Goal: Task Accomplishment & Management: Use online tool/utility

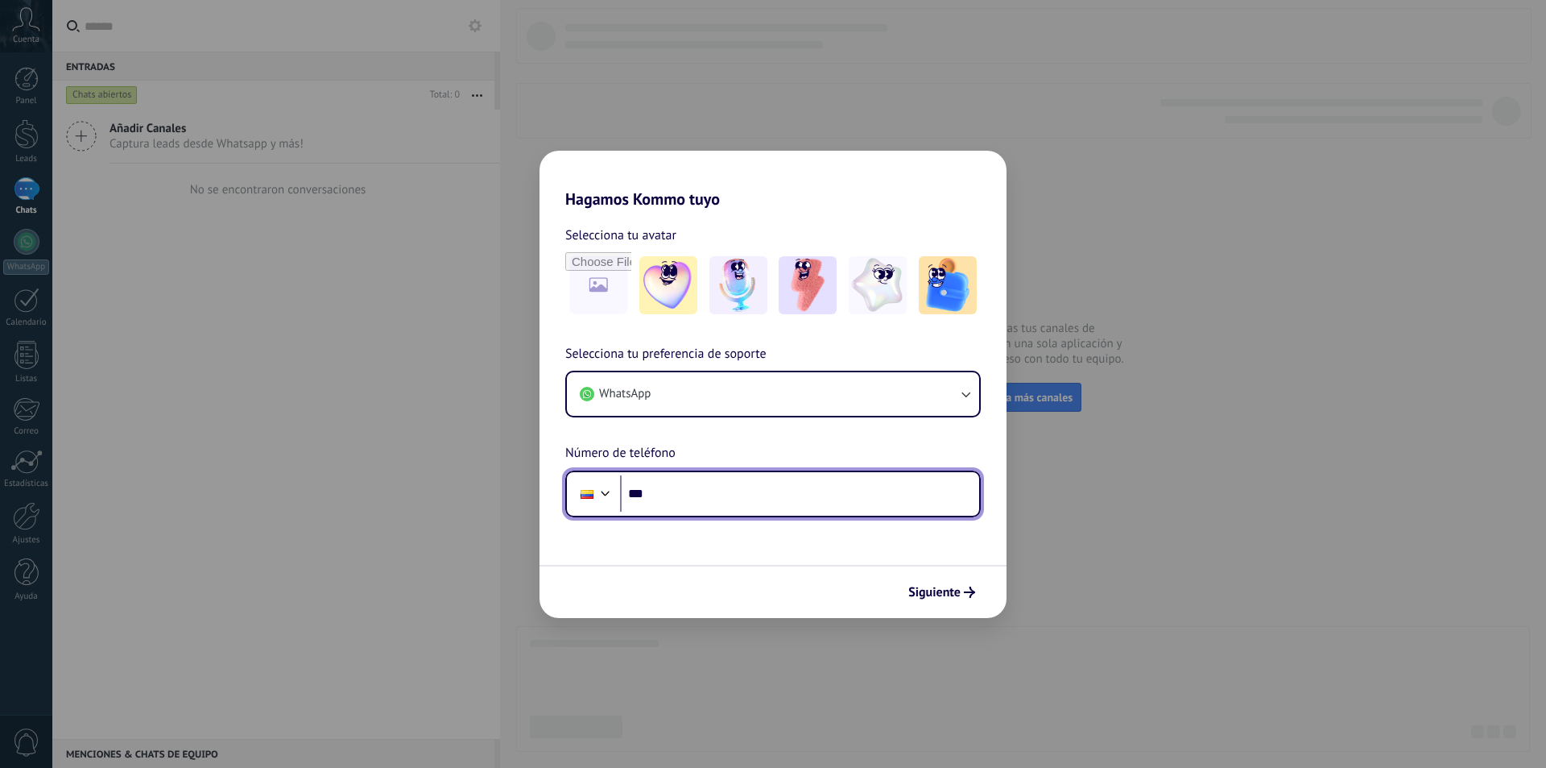
click at [687, 489] on input "***" at bounding box center [799, 493] width 359 height 37
click at [697, 493] on input "***" at bounding box center [799, 493] width 359 height 37
click at [741, 502] on input "***" at bounding box center [799, 493] width 359 height 37
click at [741, 503] on input "***" at bounding box center [799, 493] width 359 height 37
click at [698, 491] on input "***" at bounding box center [799, 493] width 359 height 37
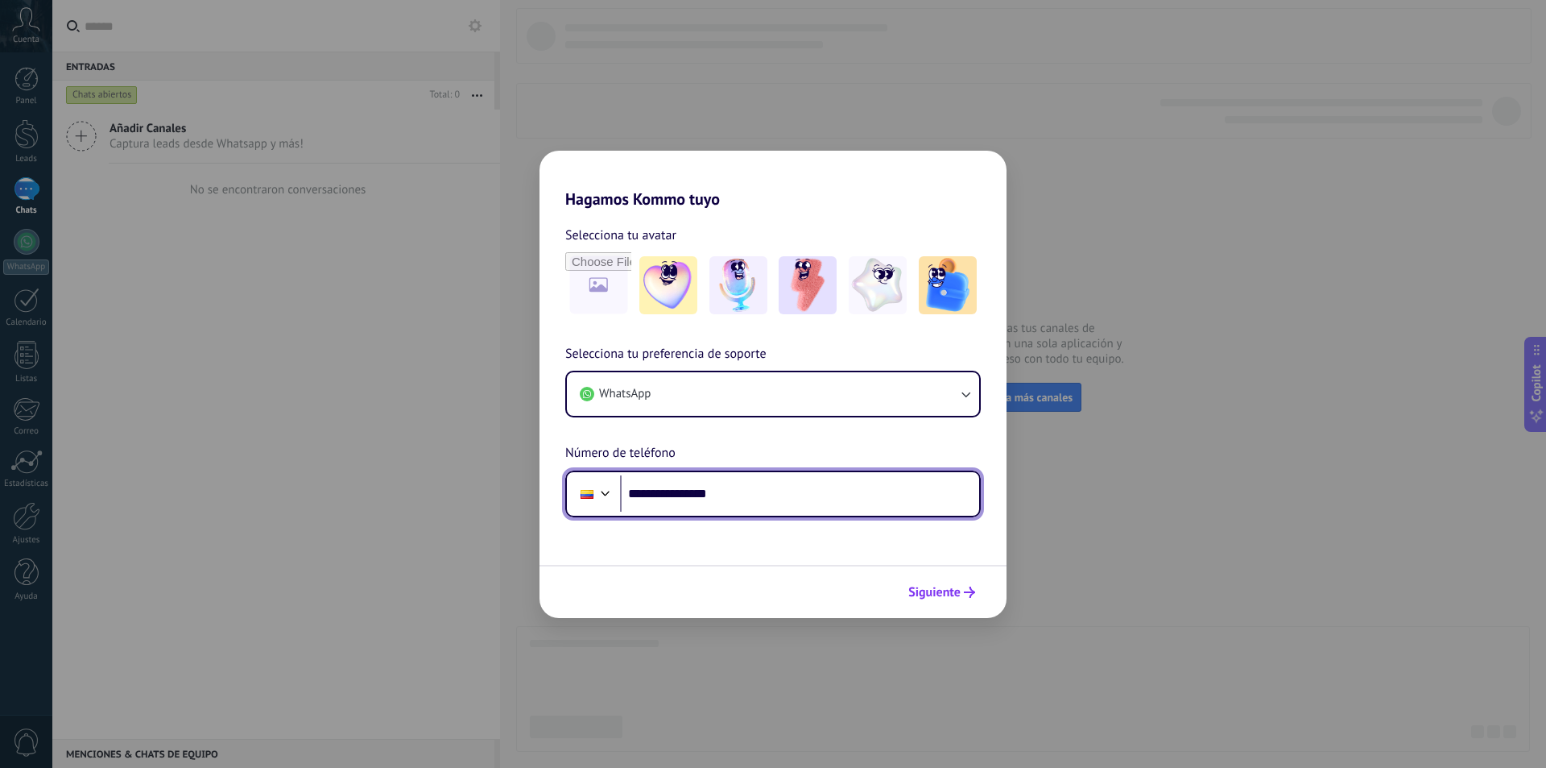
type input "**********"
click at [976, 586] on button "Siguiente" at bounding box center [941, 591] width 81 height 27
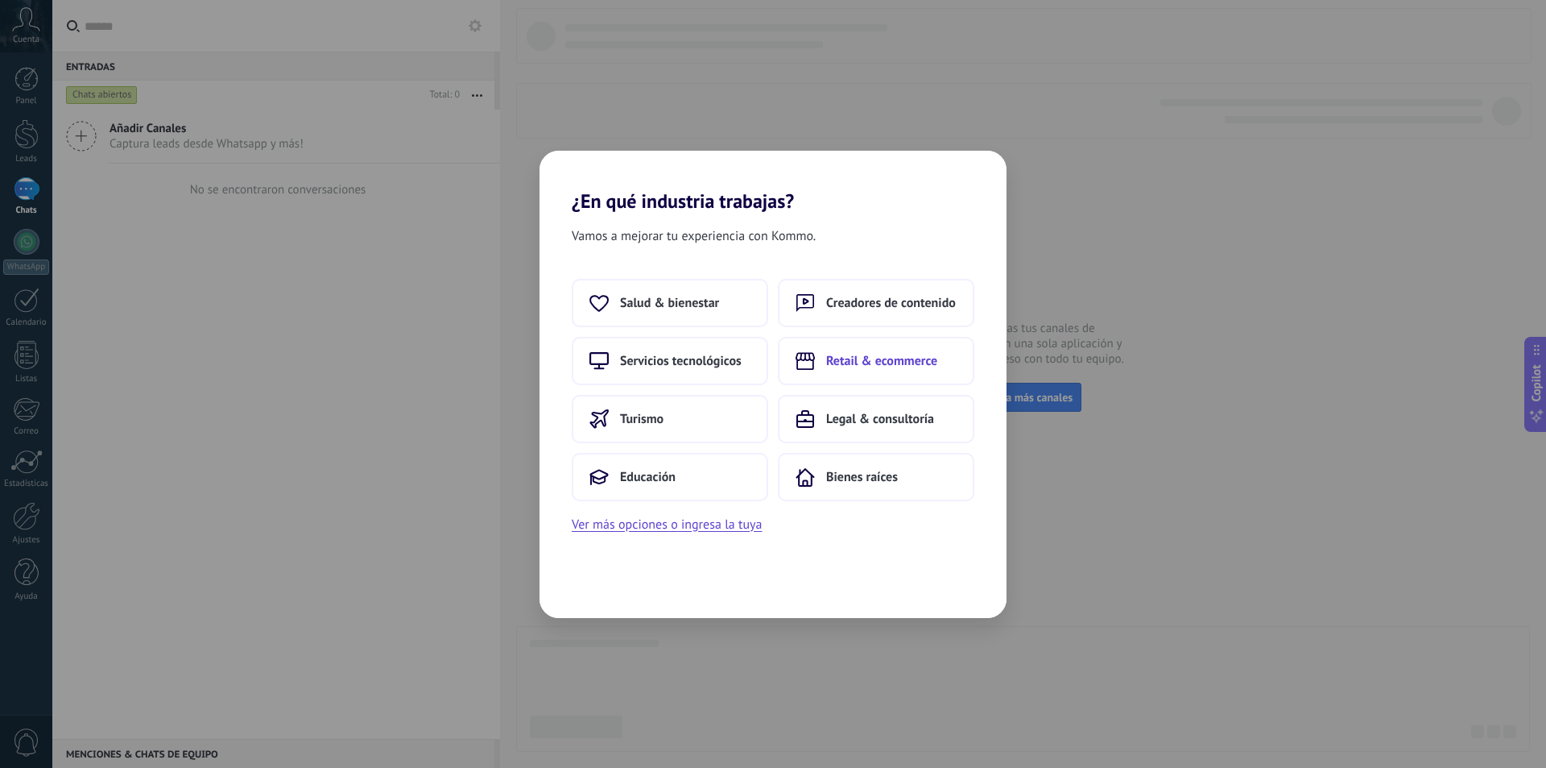
click at [849, 361] on span "Retail & ecommerce" at bounding box center [881, 361] width 111 height 16
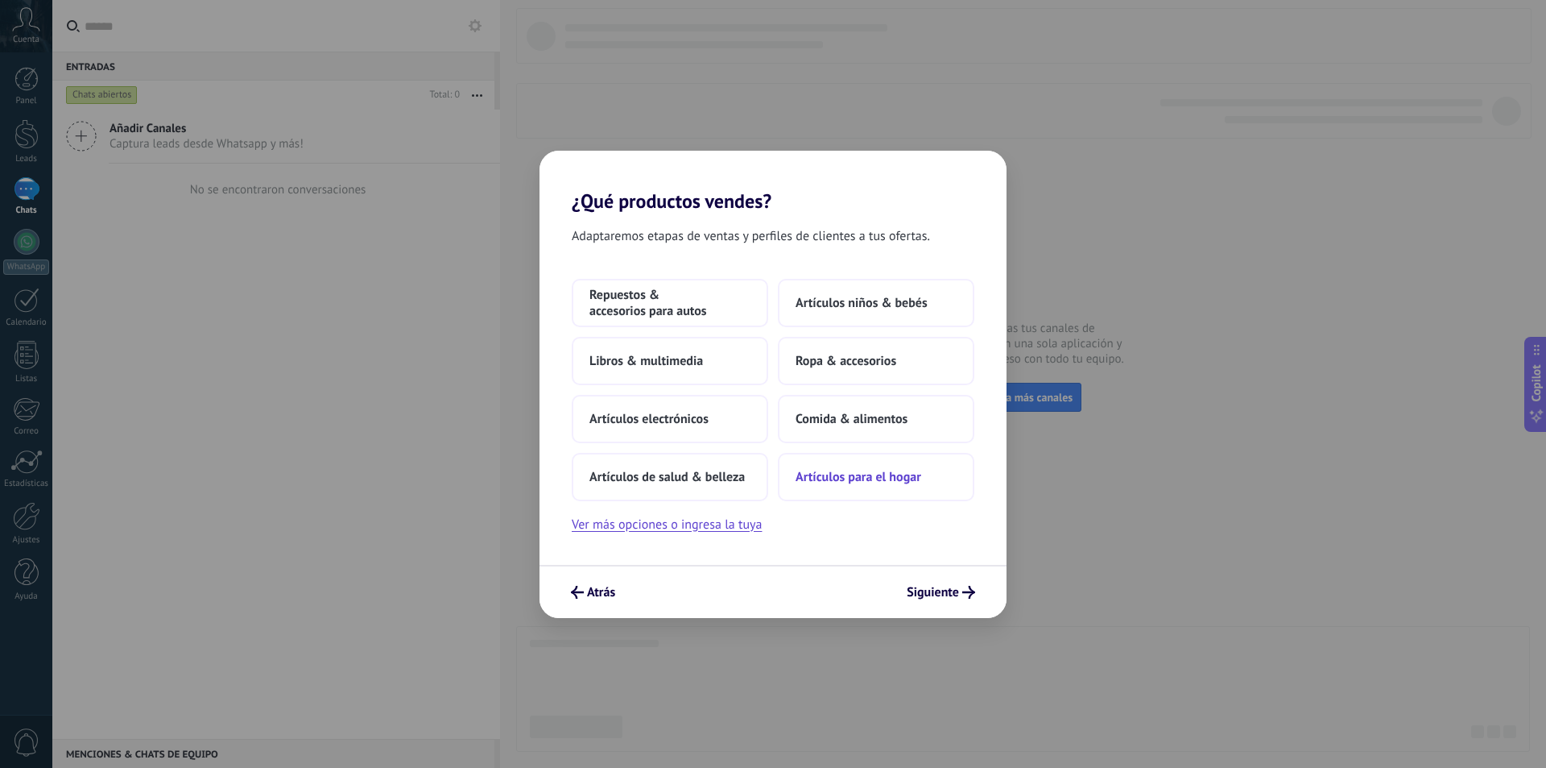
click at [847, 470] on span "Artículos para el hogar" at bounding box center [859, 477] width 126 height 16
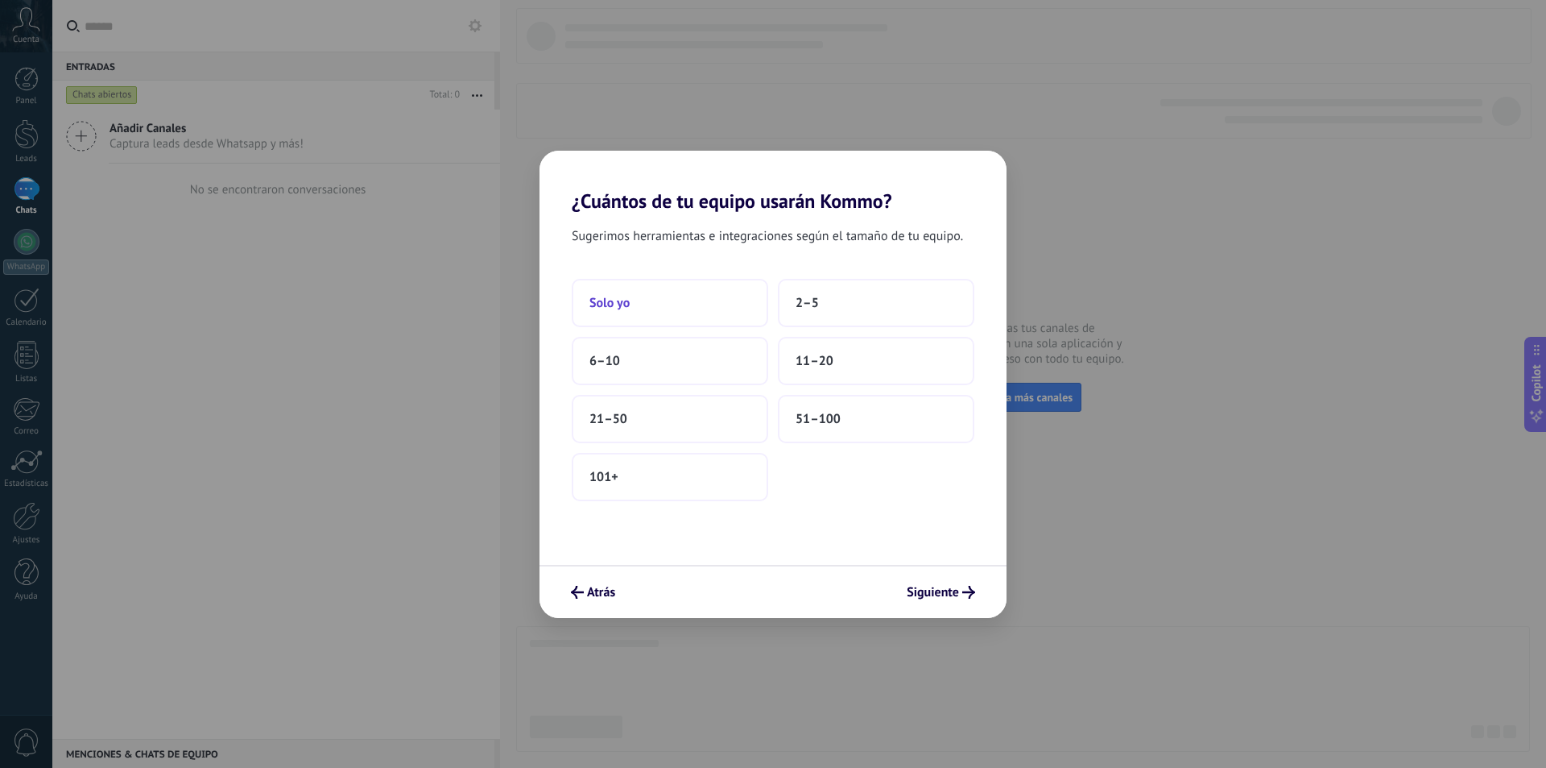
click at [676, 311] on button "Solo yo" at bounding box center [670, 303] width 197 height 48
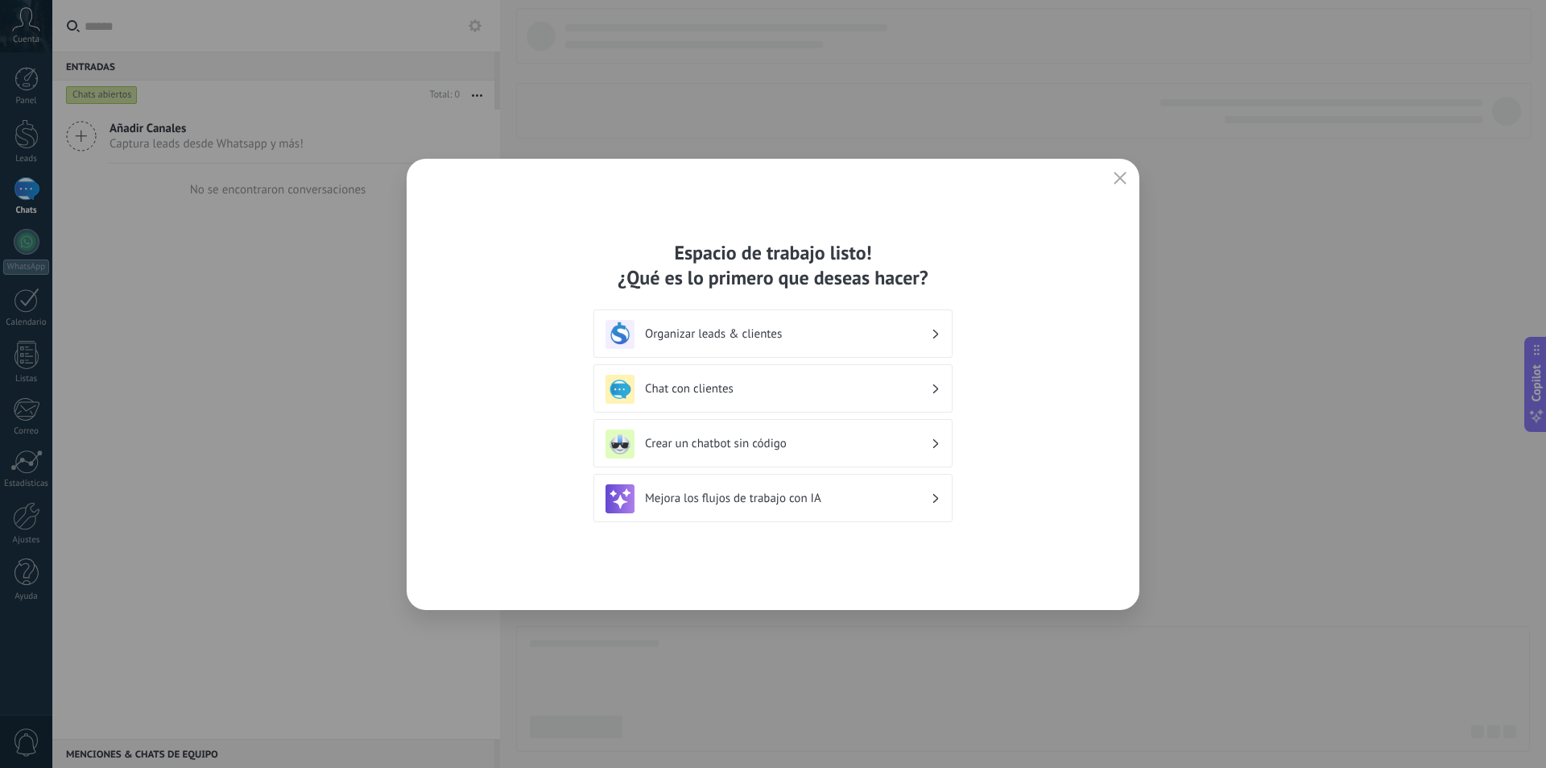
click at [1109, 175] on div "Espacio de trabajo listo! ¿Qué es lo primero que deseas hacer? Organizar leads …" at bounding box center [773, 384] width 733 height 451
click at [1118, 176] on icon "button" at bounding box center [1120, 178] width 13 height 13
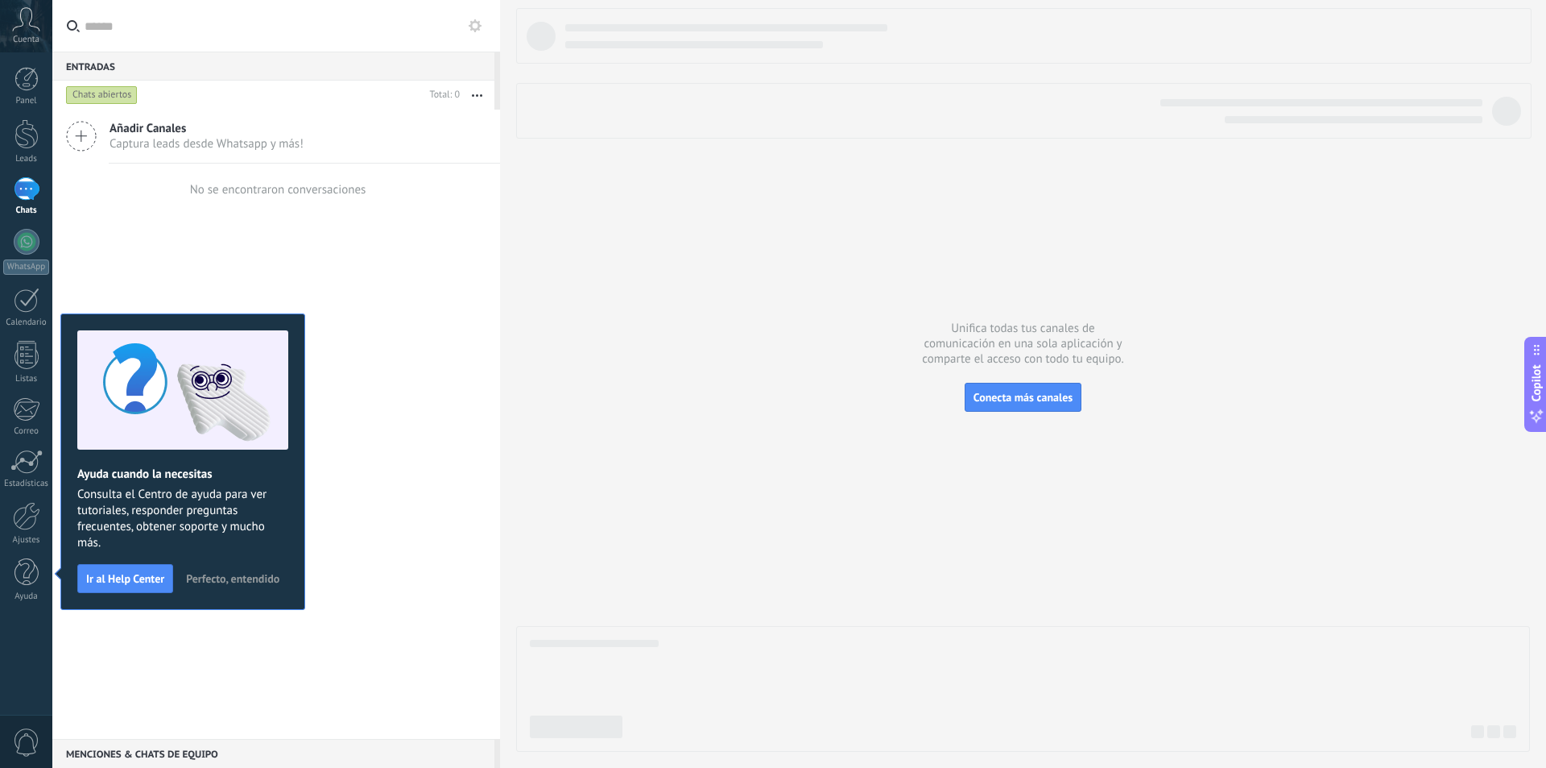
click at [366, 219] on div "Añadir Canales Captura leads desde Whatsapp y más! No se encontraron conversaci…" at bounding box center [276, 424] width 448 height 629
click at [212, 576] on span "Perfecto, entendido" at bounding box center [232, 578] width 93 height 11
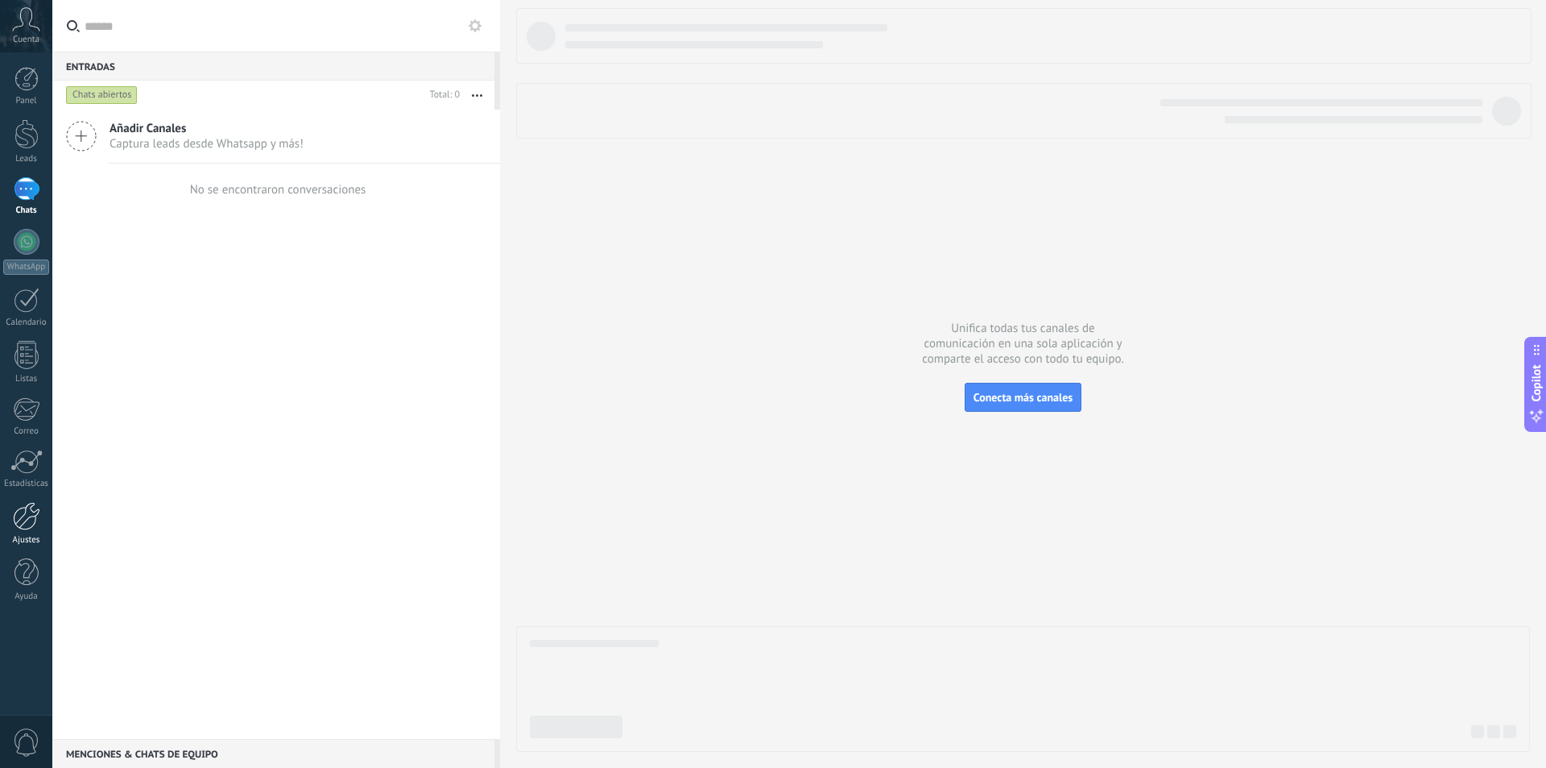
click at [28, 515] on div at bounding box center [26, 516] width 27 height 28
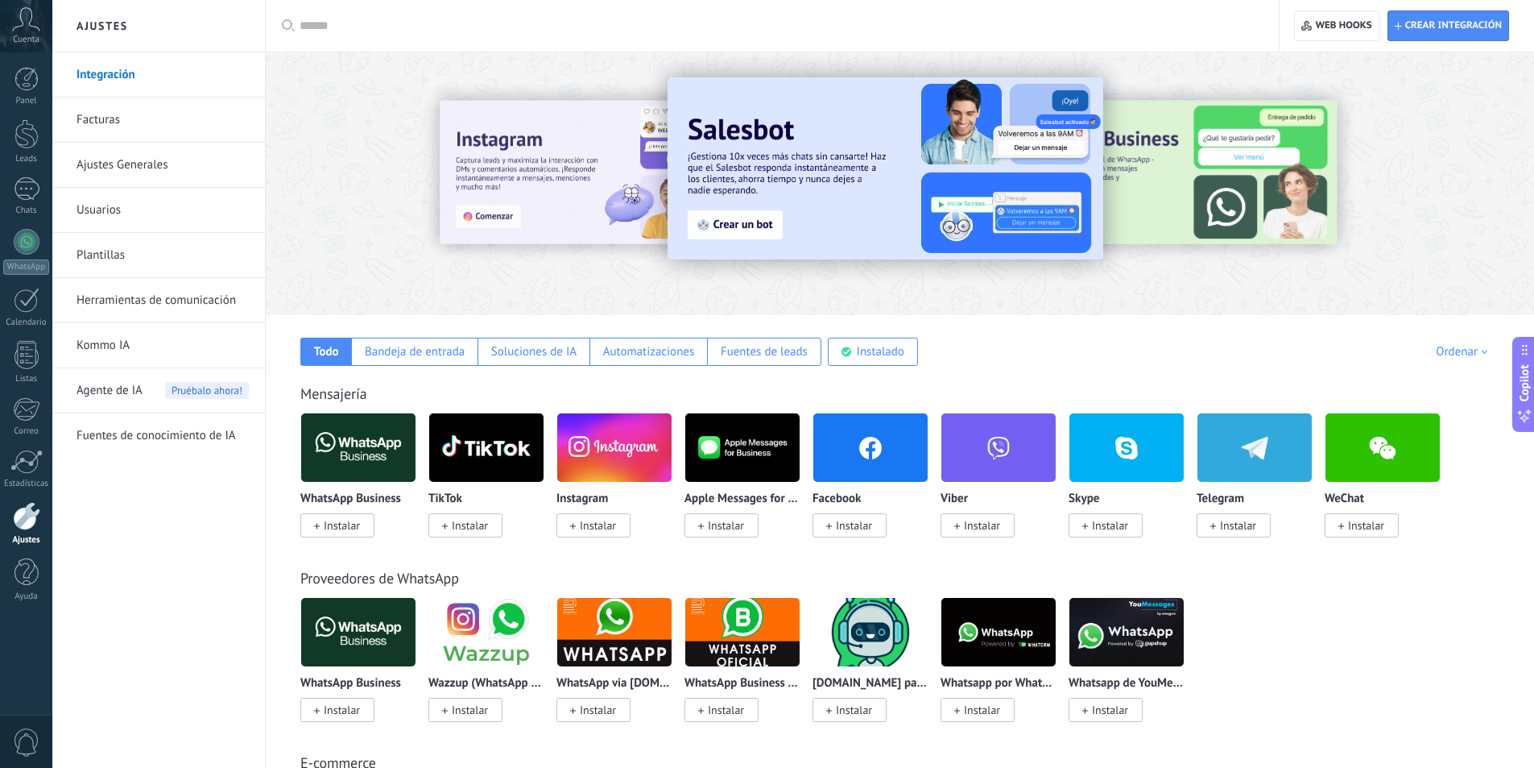
click at [129, 301] on link "Herramientas de comunicación" at bounding box center [163, 300] width 172 height 45
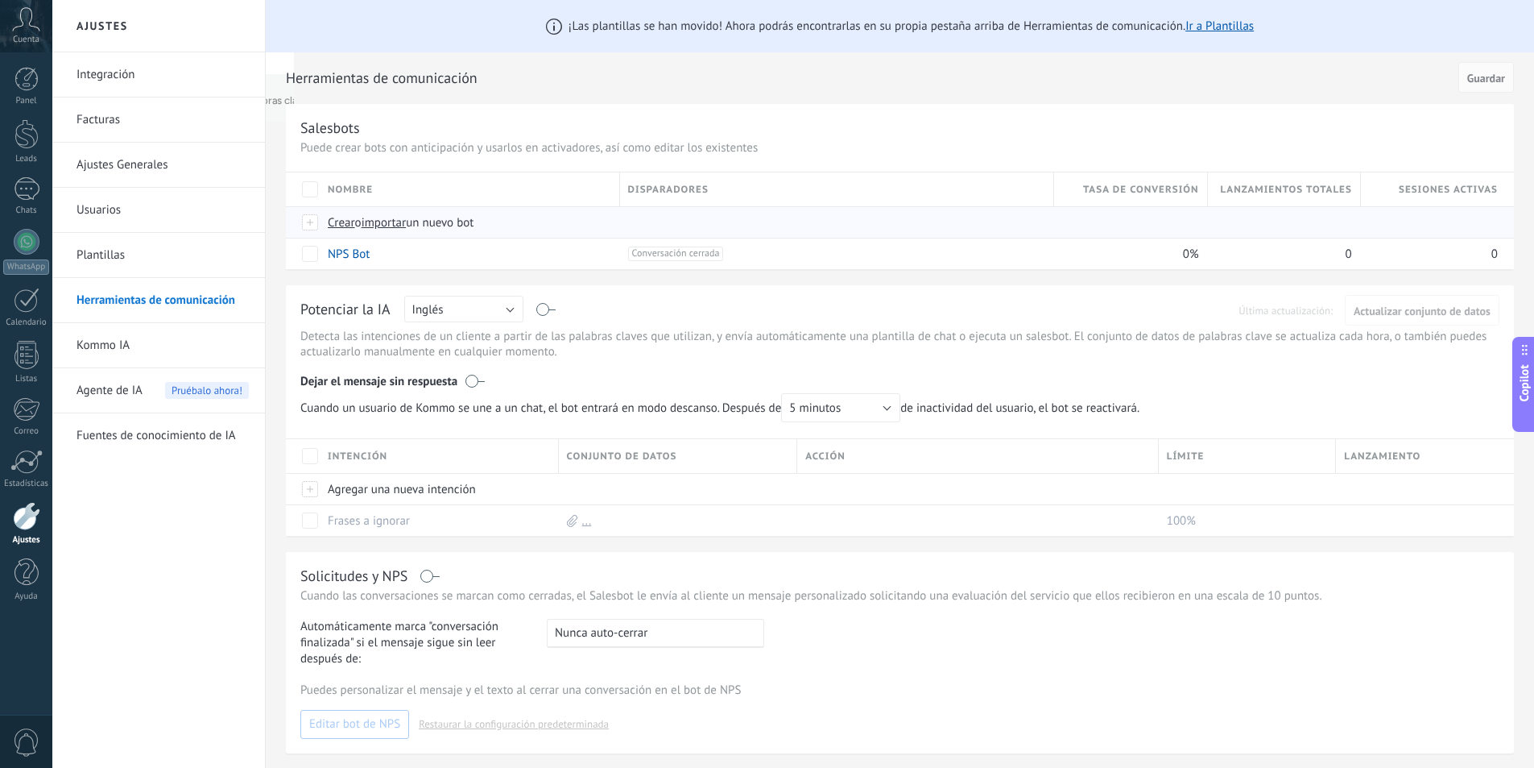
click at [379, 221] on span "importar" at bounding box center [384, 222] width 45 height 15
click at [0, 0] on input "importar un nuevo bot" at bounding box center [0, 0] width 0 height 0
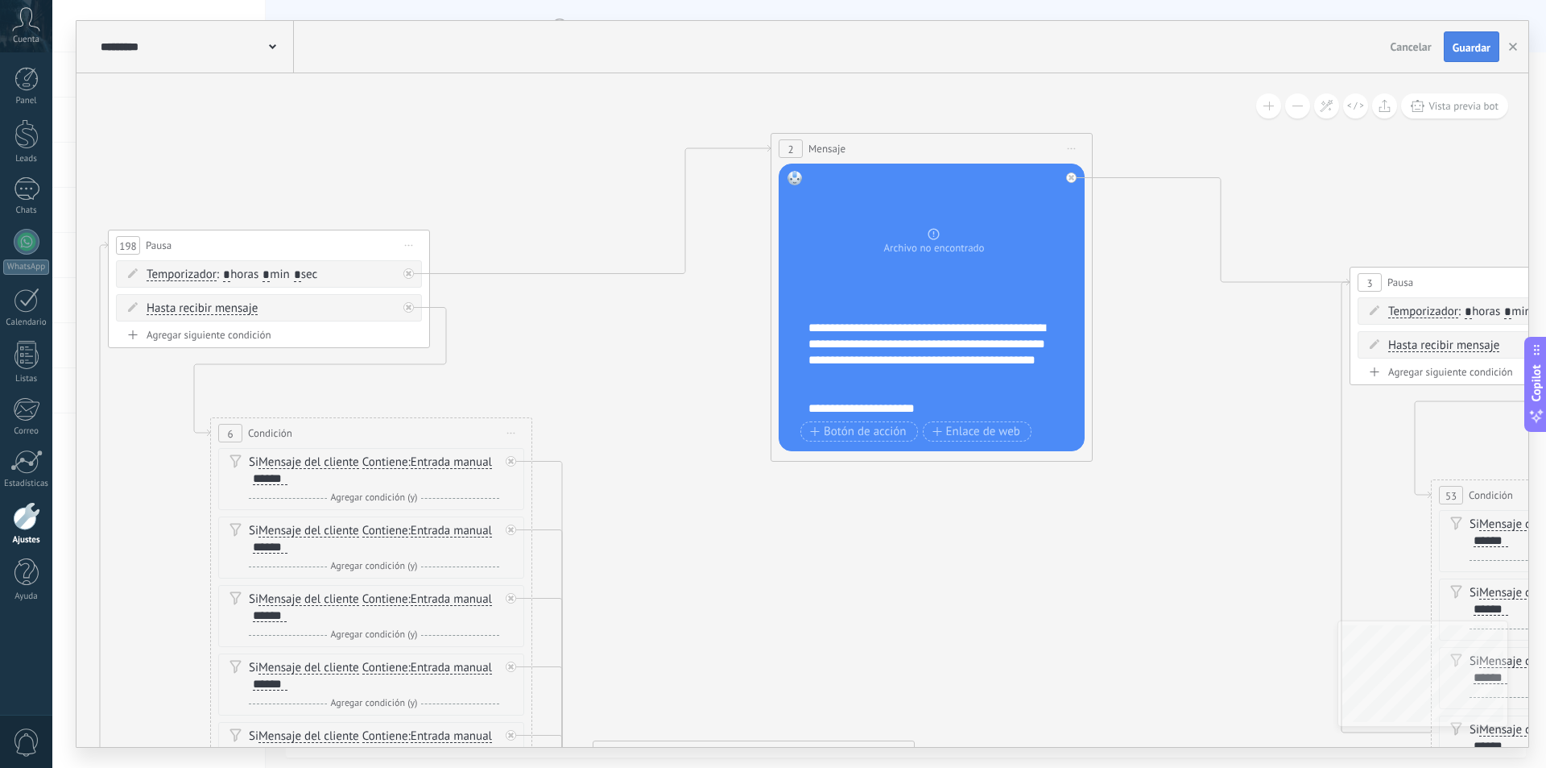
click at [1468, 47] on span "Guardar" at bounding box center [1472, 47] width 38 height 11
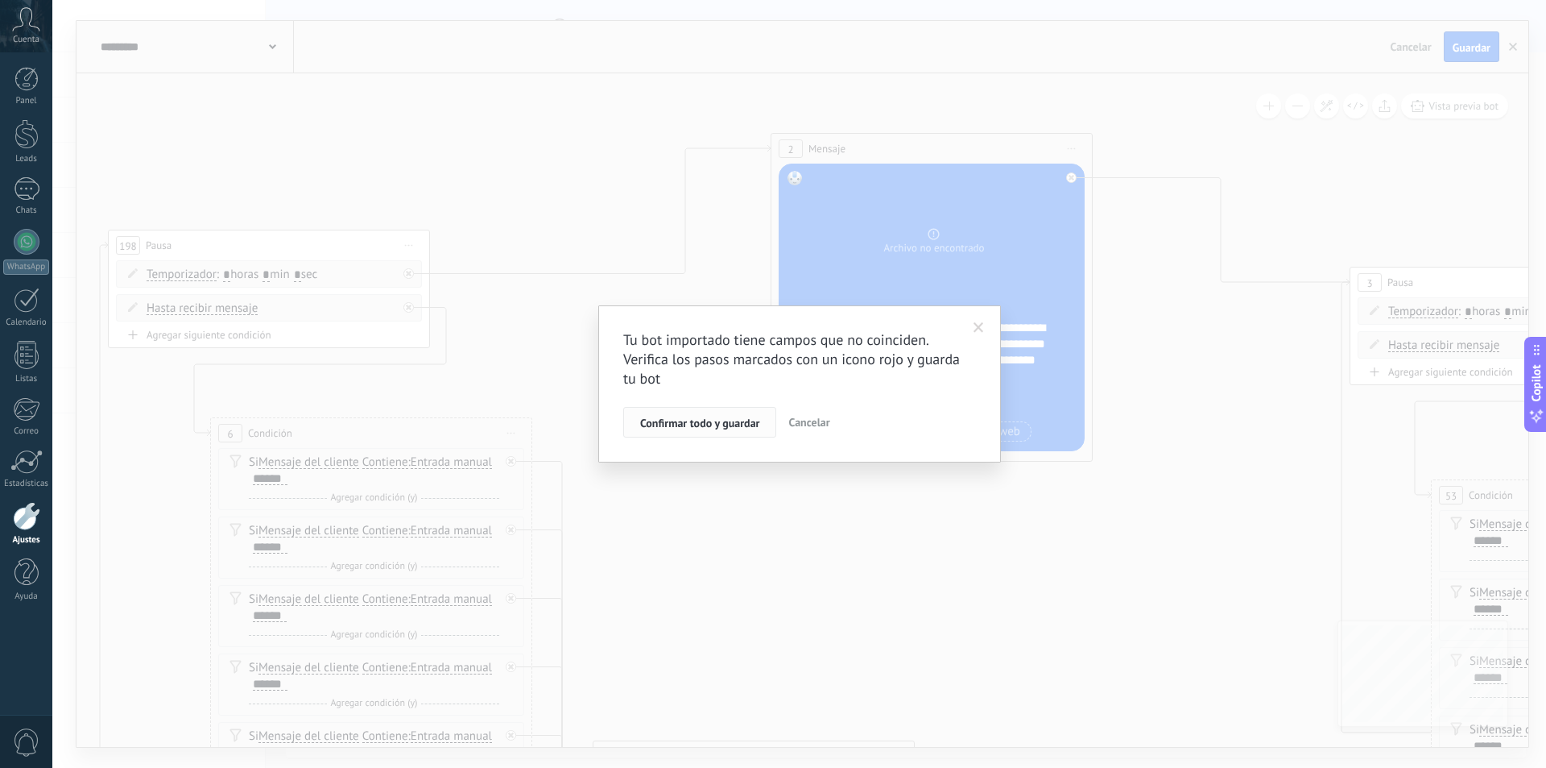
click at [706, 421] on span "Confirmar todo y guardar" at bounding box center [699, 422] width 119 height 11
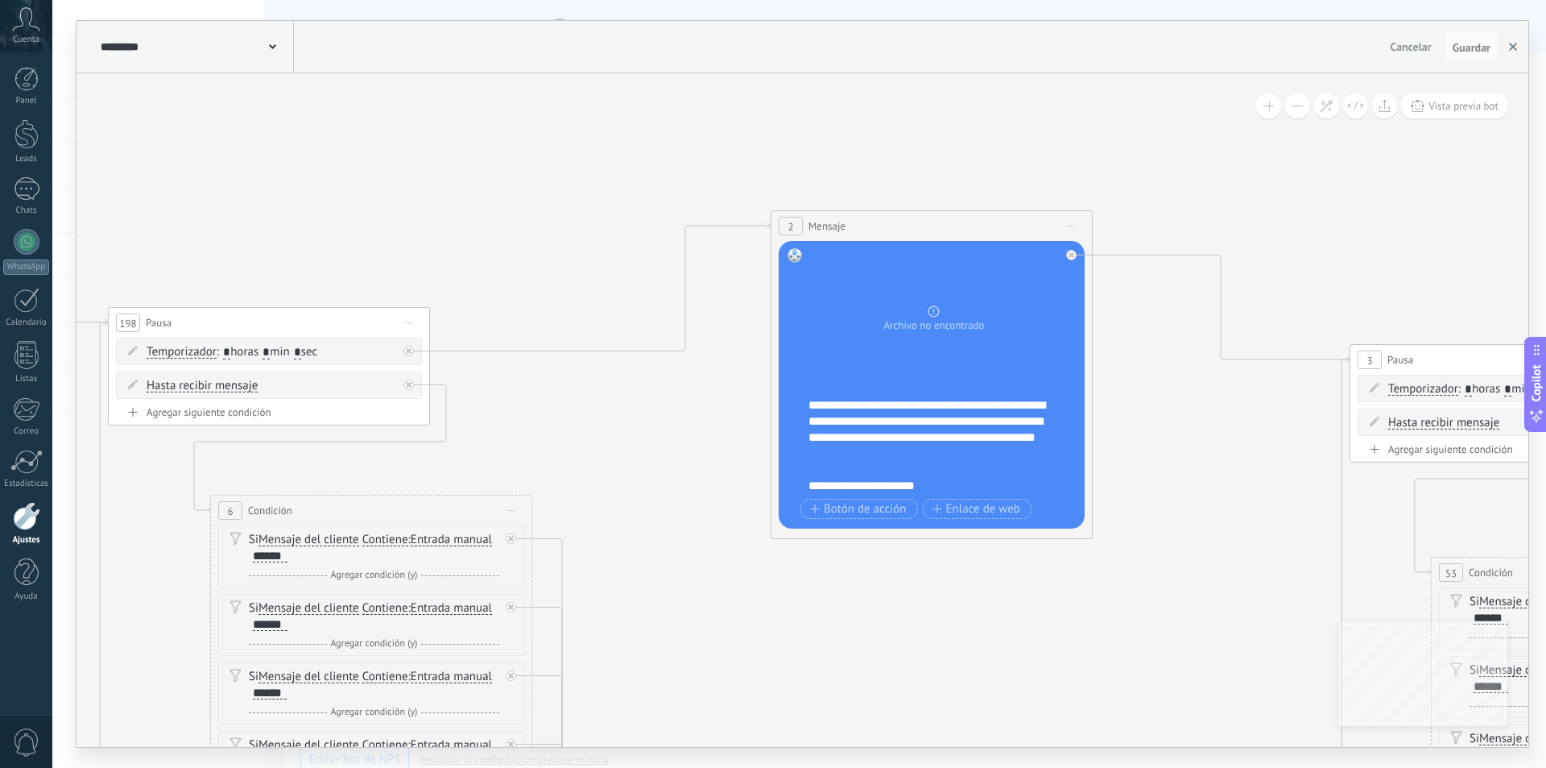
click at [1514, 44] on icon "button" at bounding box center [1513, 47] width 8 height 8
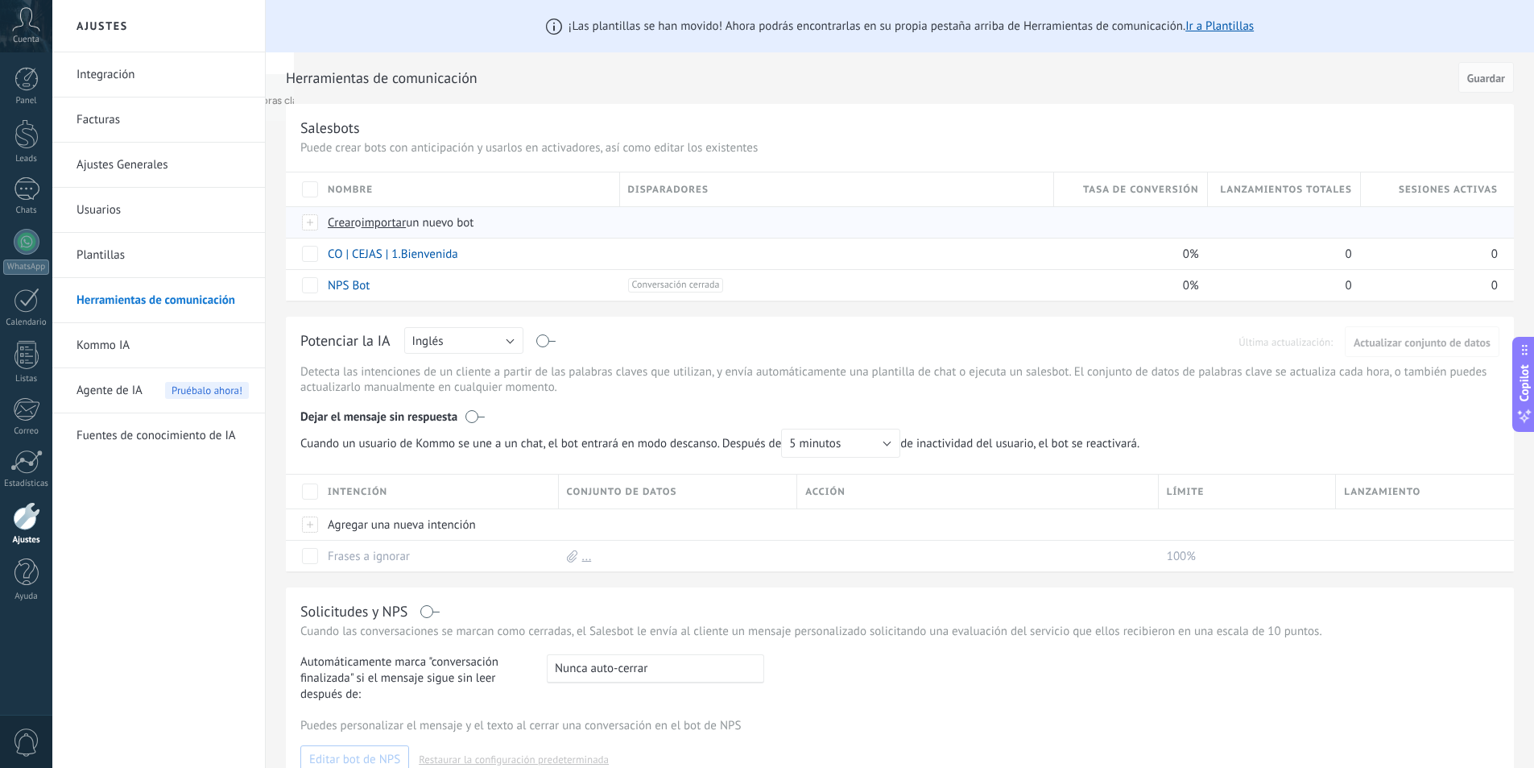
click at [397, 221] on span "importar" at bounding box center [384, 222] width 45 height 15
click at [0, 0] on input "importar un nuevo bot" at bounding box center [0, 0] width 0 height 0
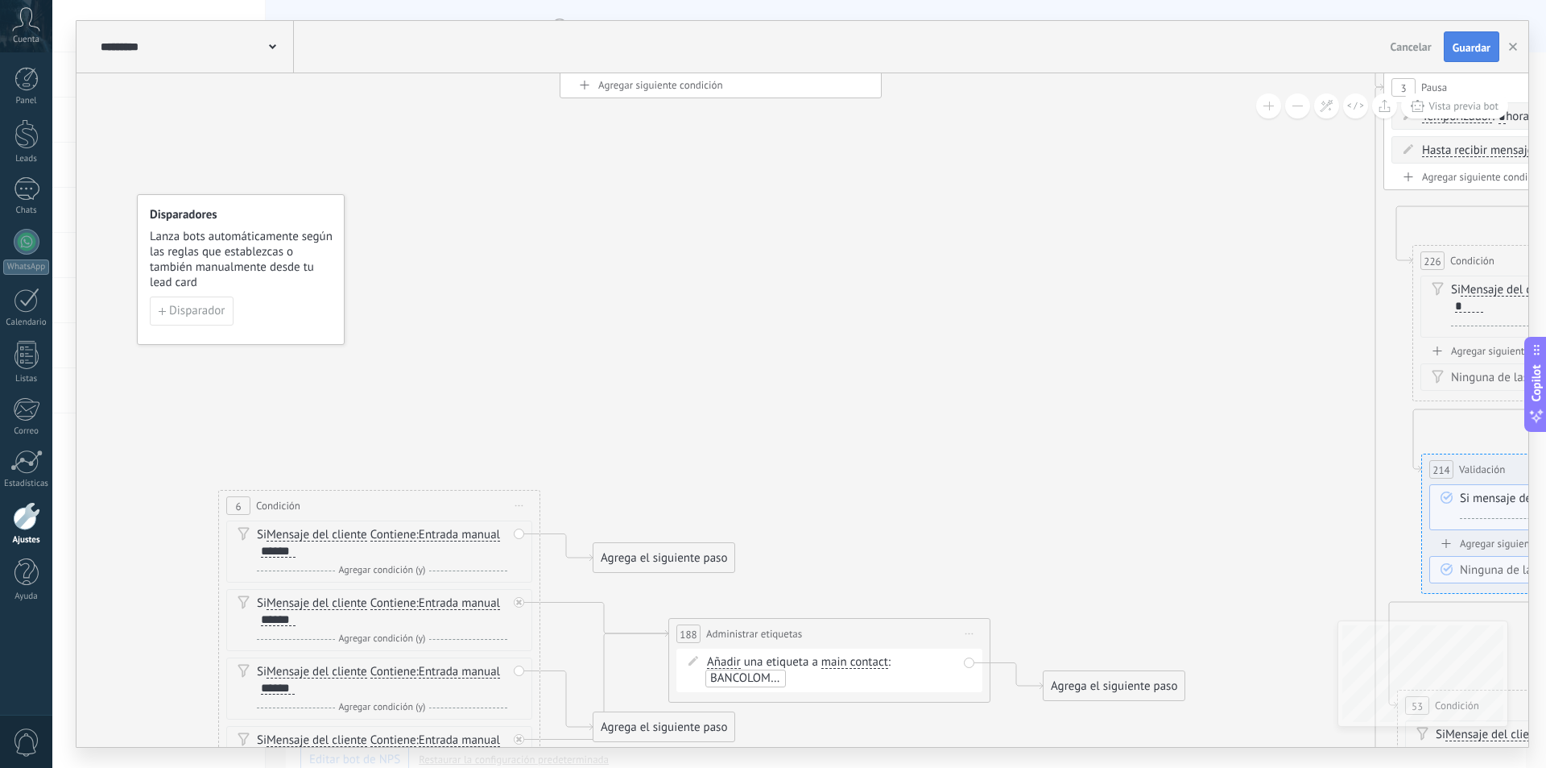
click at [1469, 39] on button "Guardar" at bounding box center [1472, 46] width 56 height 31
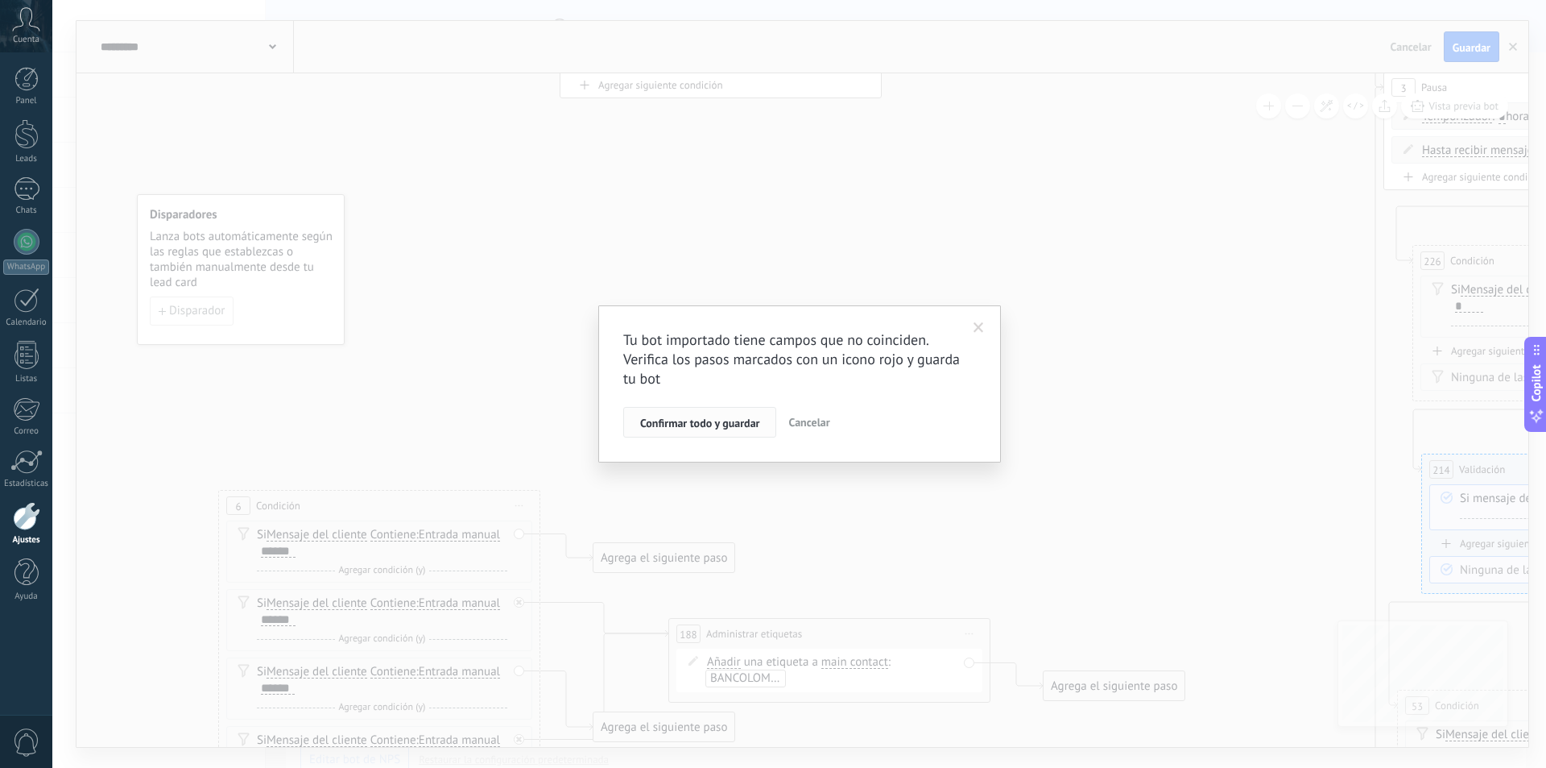
click at [722, 419] on span "Confirmar todo y guardar" at bounding box center [699, 422] width 119 height 11
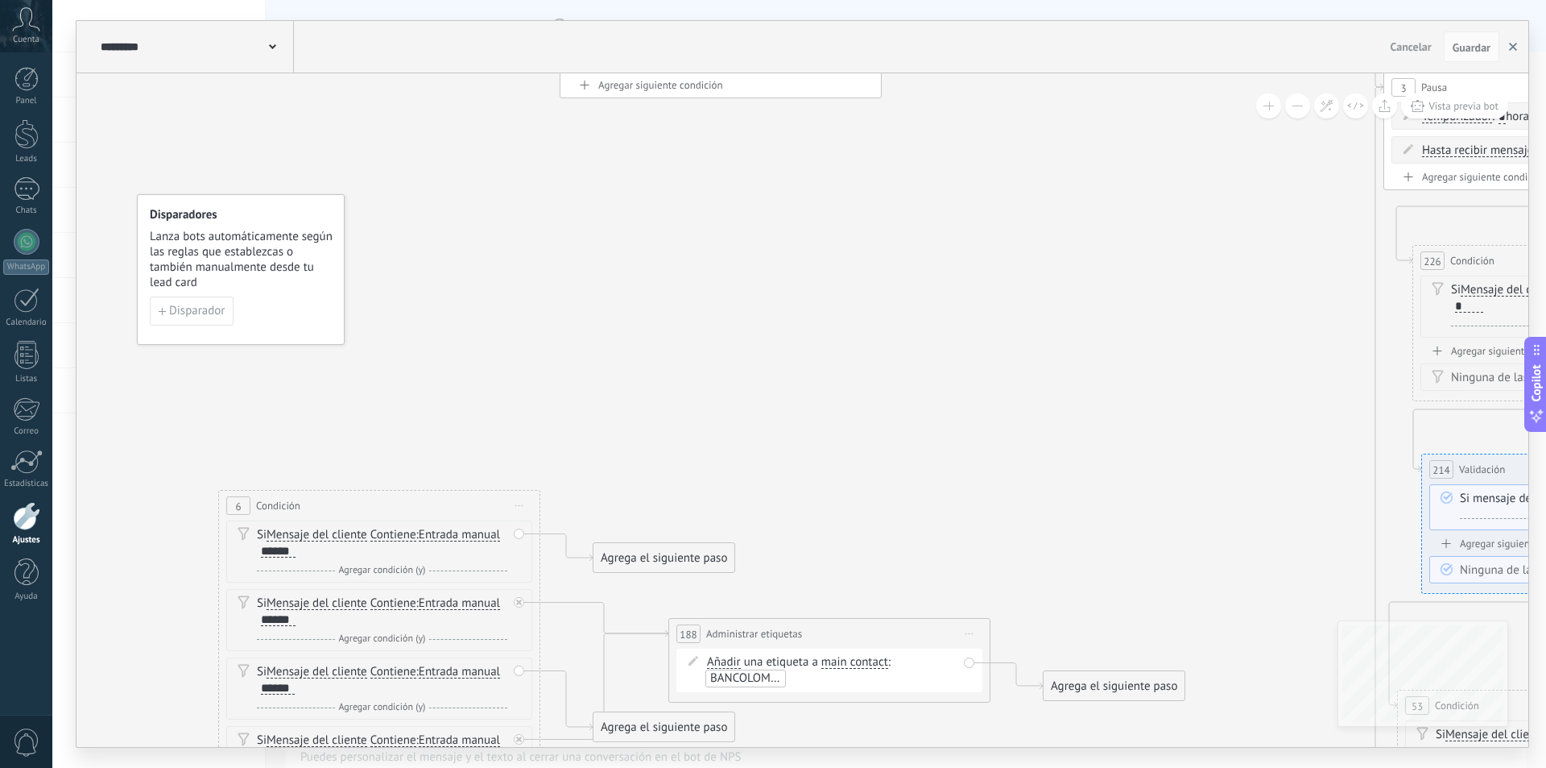
click at [1506, 47] on button "button" at bounding box center [1513, 46] width 24 height 31
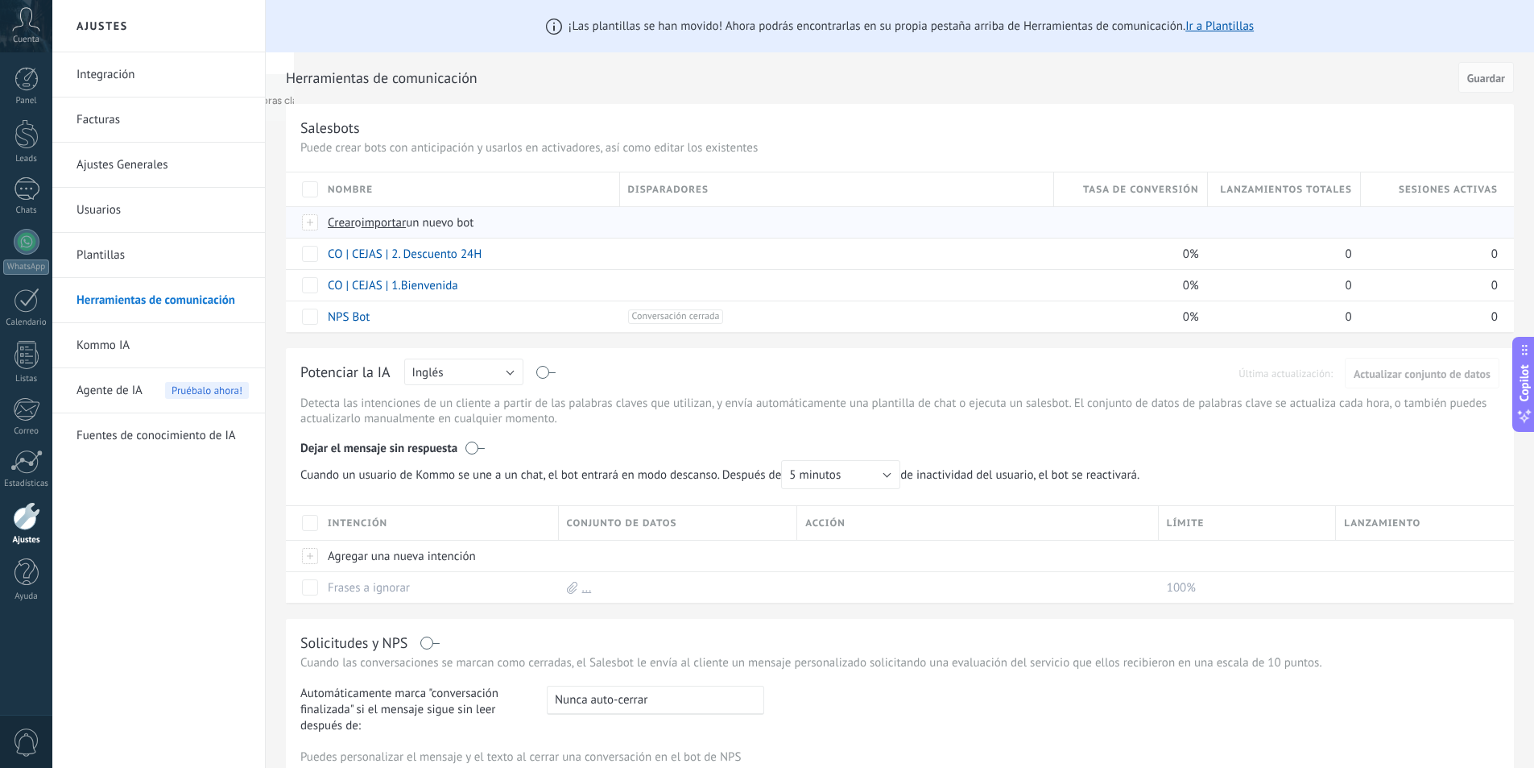
click at [388, 221] on span "importar" at bounding box center [384, 222] width 45 height 15
click at [0, 0] on input "importar un nuevo bot" at bounding box center [0, 0] width 0 height 0
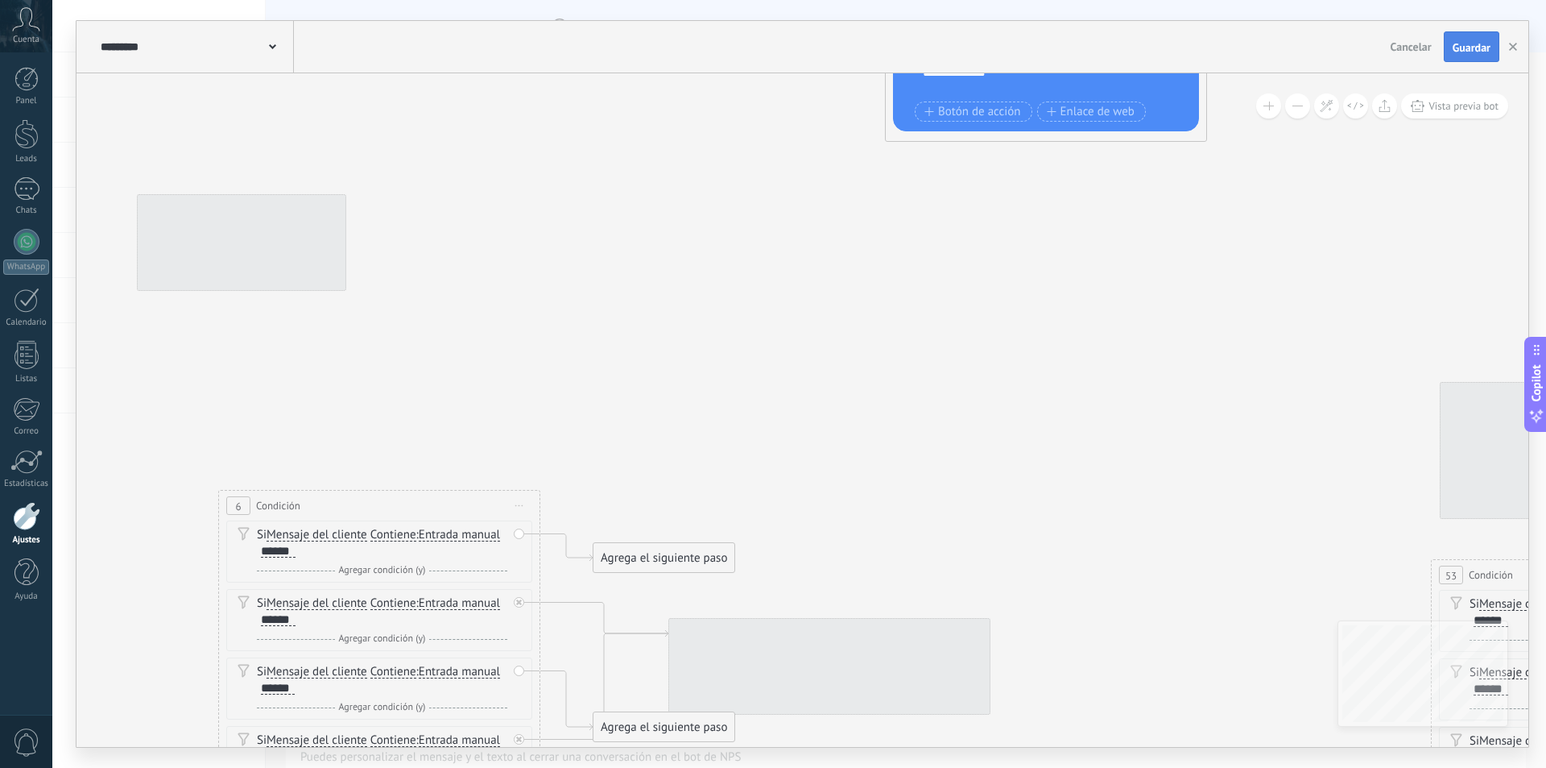
click at [1464, 36] on button "Guardar" at bounding box center [1472, 46] width 56 height 31
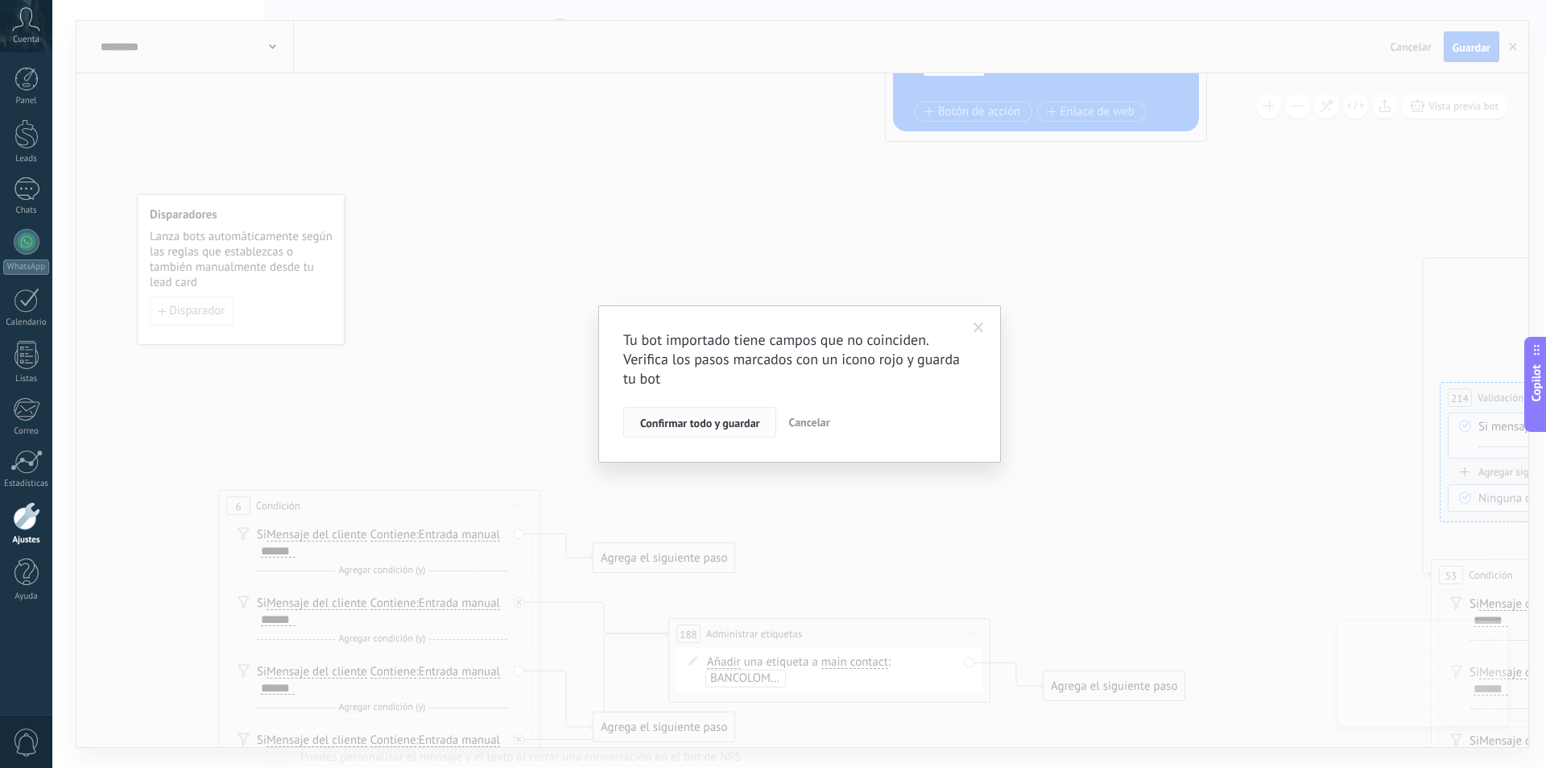
click at [726, 426] on span "Confirmar todo y guardar" at bounding box center [699, 422] width 119 height 11
click at [701, 428] on span "Confirmar todo y guardar" at bounding box center [699, 422] width 119 height 11
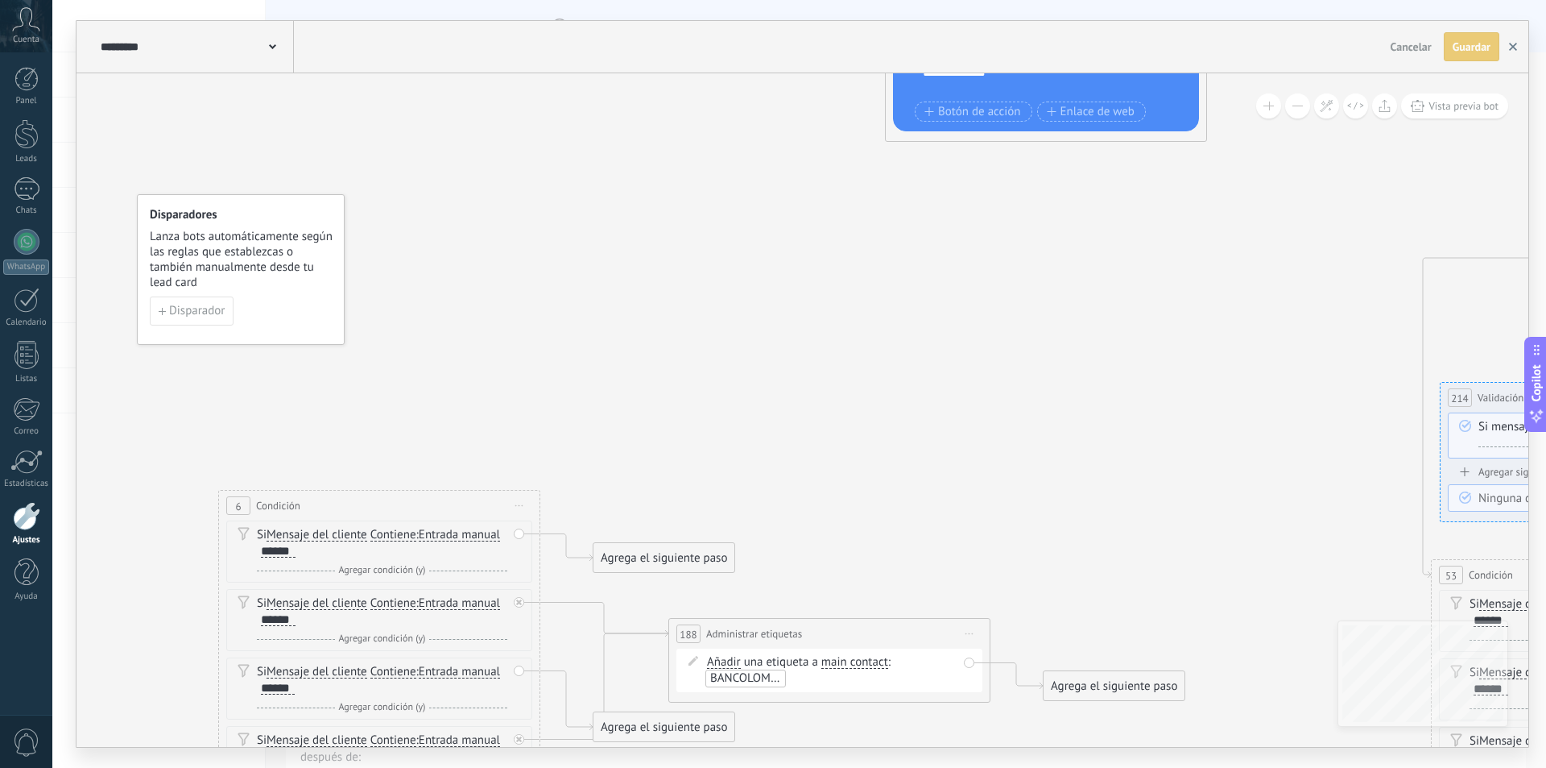
drag, startPoint x: 1513, startPoint y: 52, endPoint x: 1287, endPoint y: 146, distance: 244.4
click at [1513, 52] on button "button" at bounding box center [1513, 46] width 24 height 29
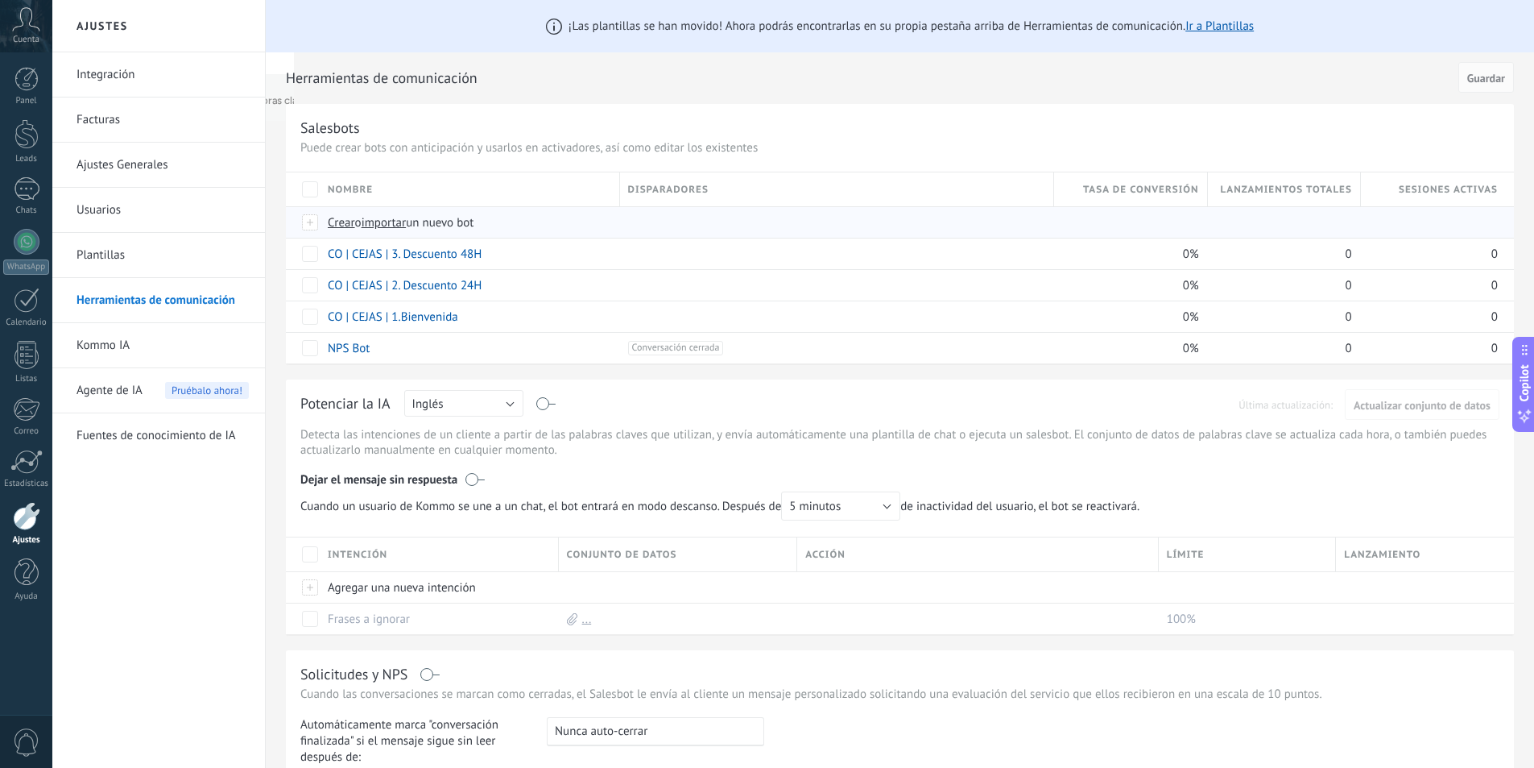
click at [401, 226] on span "importar" at bounding box center [384, 222] width 45 height 15
click at [0, 0] on input "importar un nuevo bot" at bounding box center [0, 0] width 0 height 0
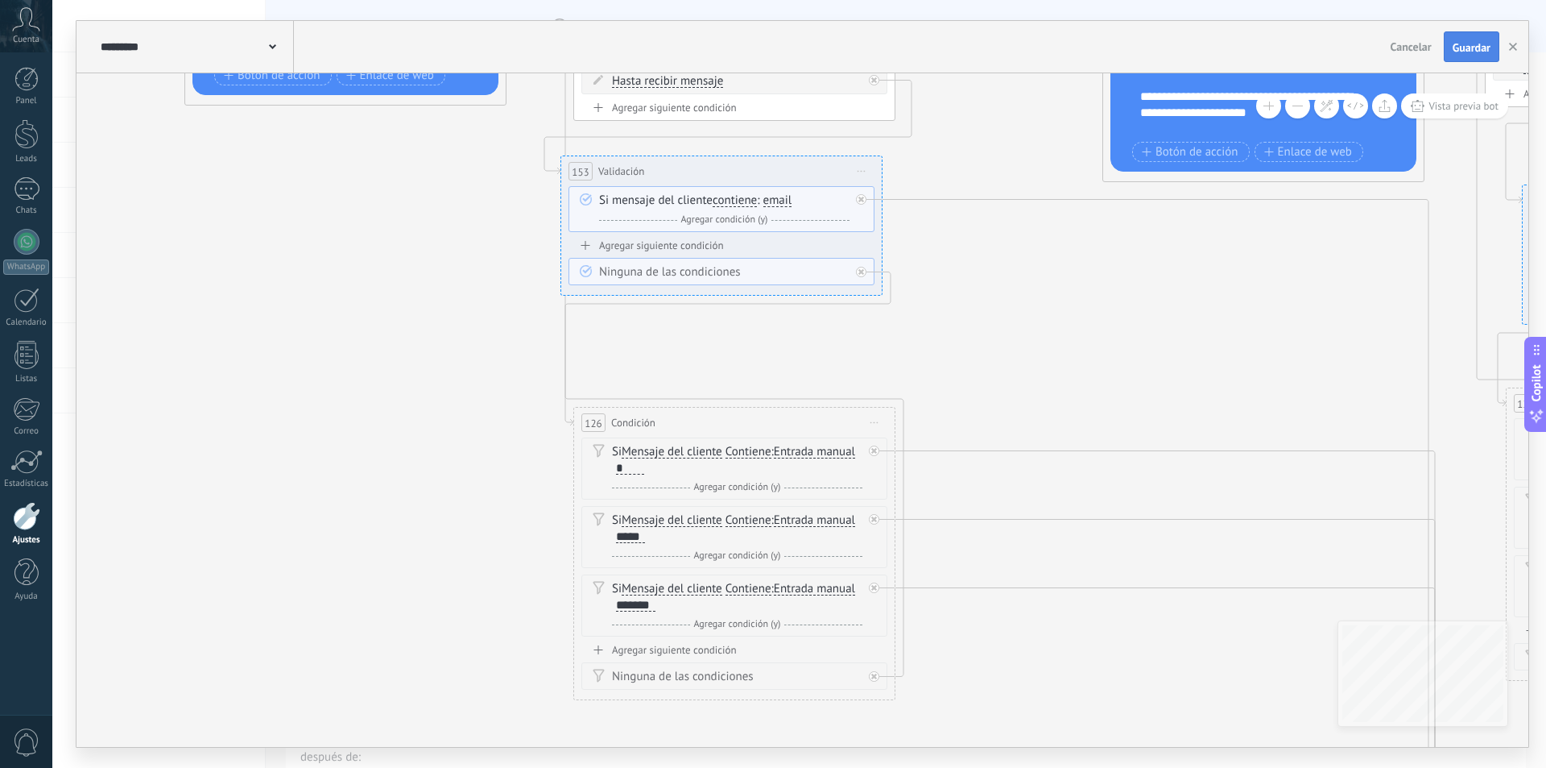
click at [1471, 38] on button "Guardar" at bounding box center [1472, 46] width 56 height 31
click at [1510, 43] on icon "button" at bounding box center [1513, 47] width 8 height 8
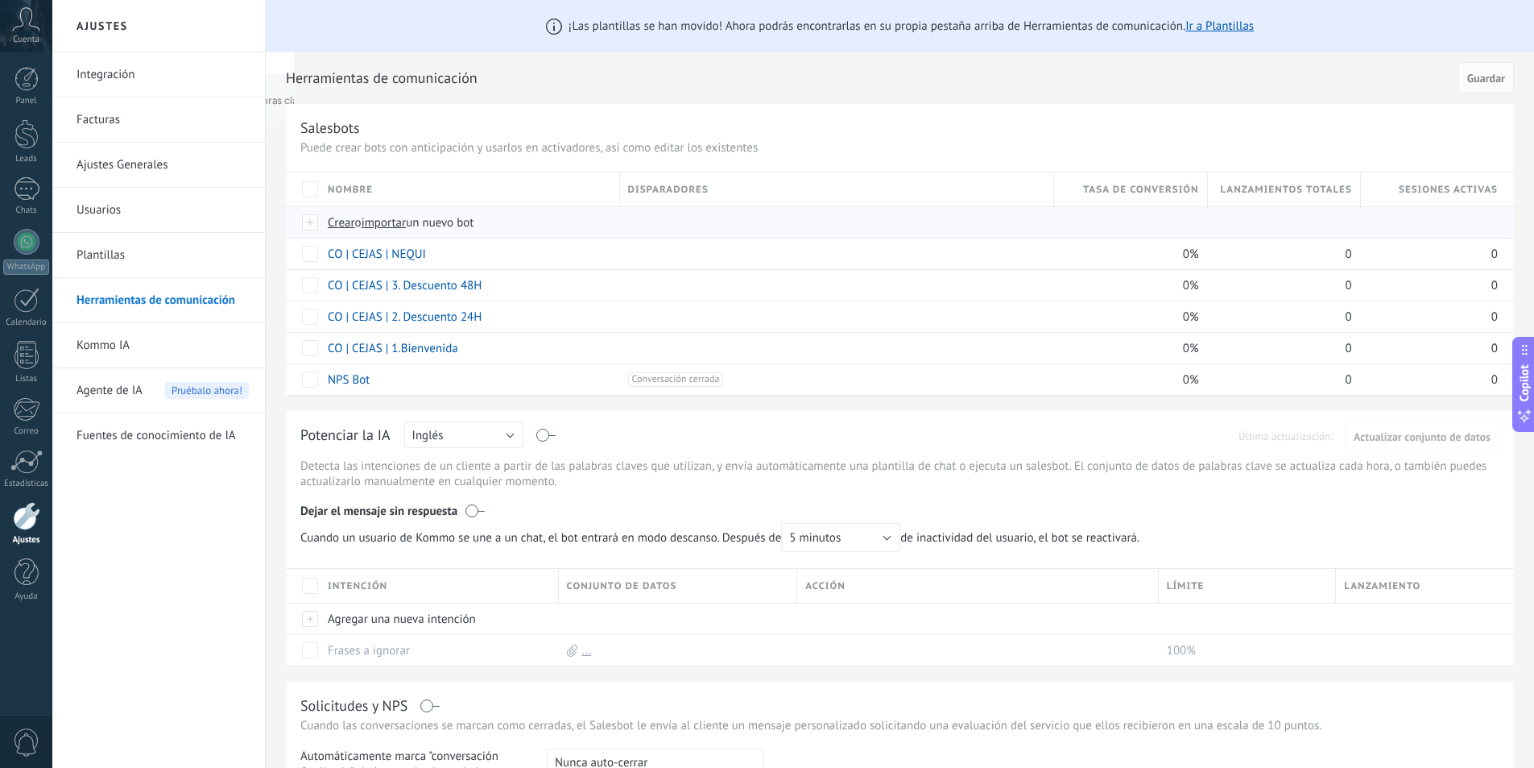
click at [400, 217] on span "importar" at bounding box center [384, 222] width 45 height 15
click at [0, 0] on input "importar un nuevo bot" at bounding box center [0, 0] width 0 height 0
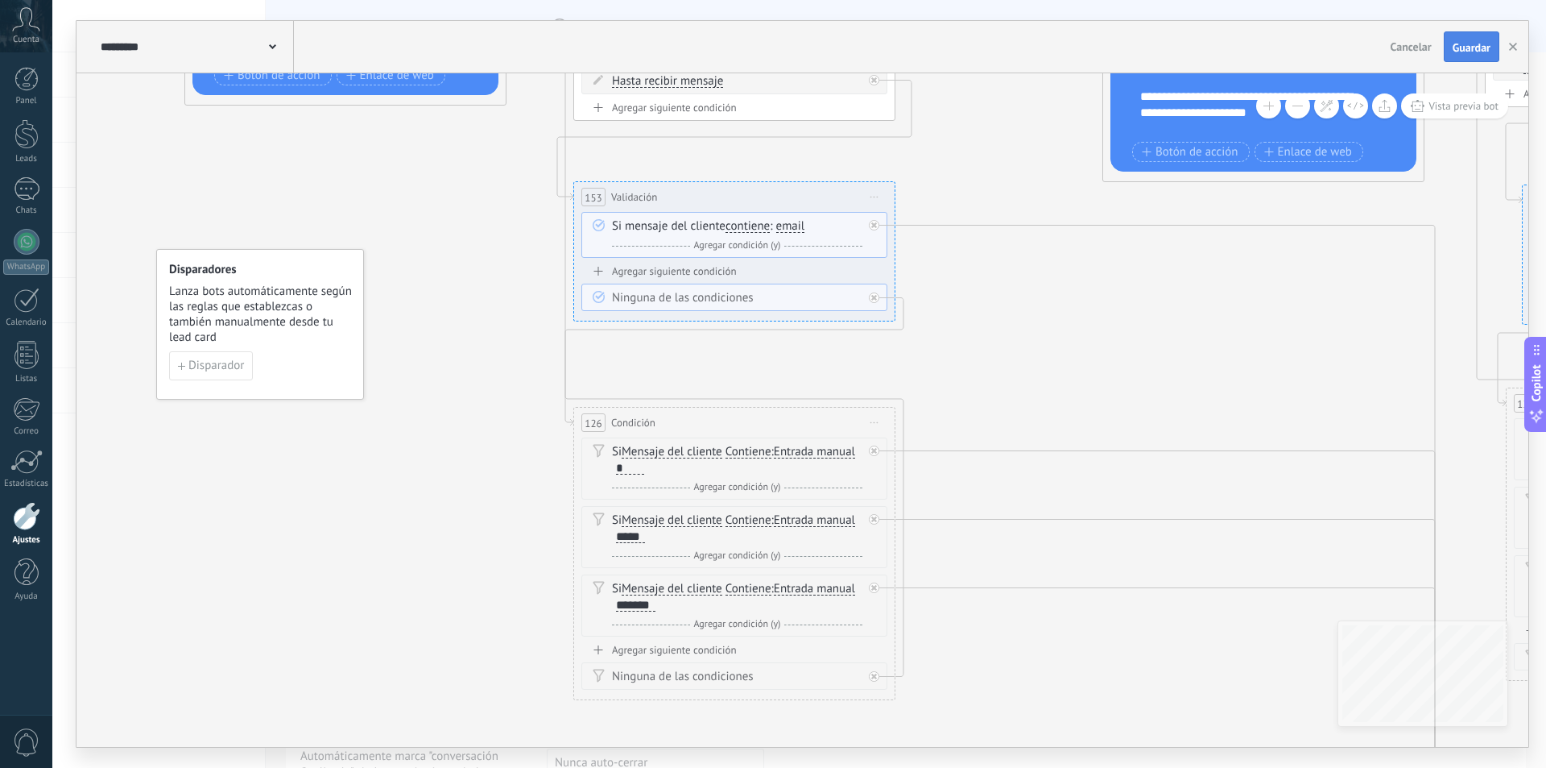
click at [1479, 49] on span "Guardar" at bounding box center [1472, 47] width 38 height 11
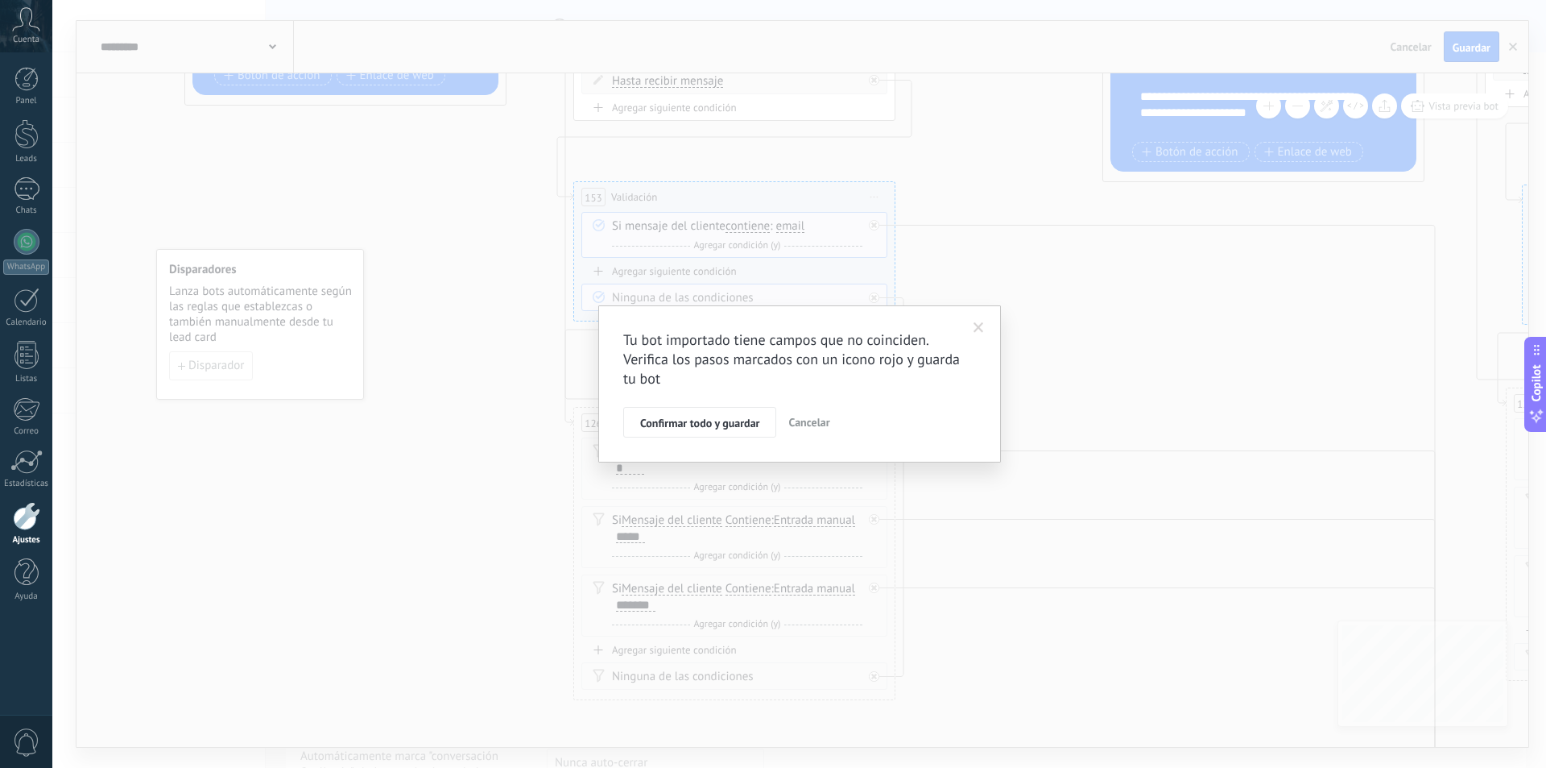
click at [692, 420] on span "Confirmar todo y guardar" at bounding box center [699, 422] width 119 height 11
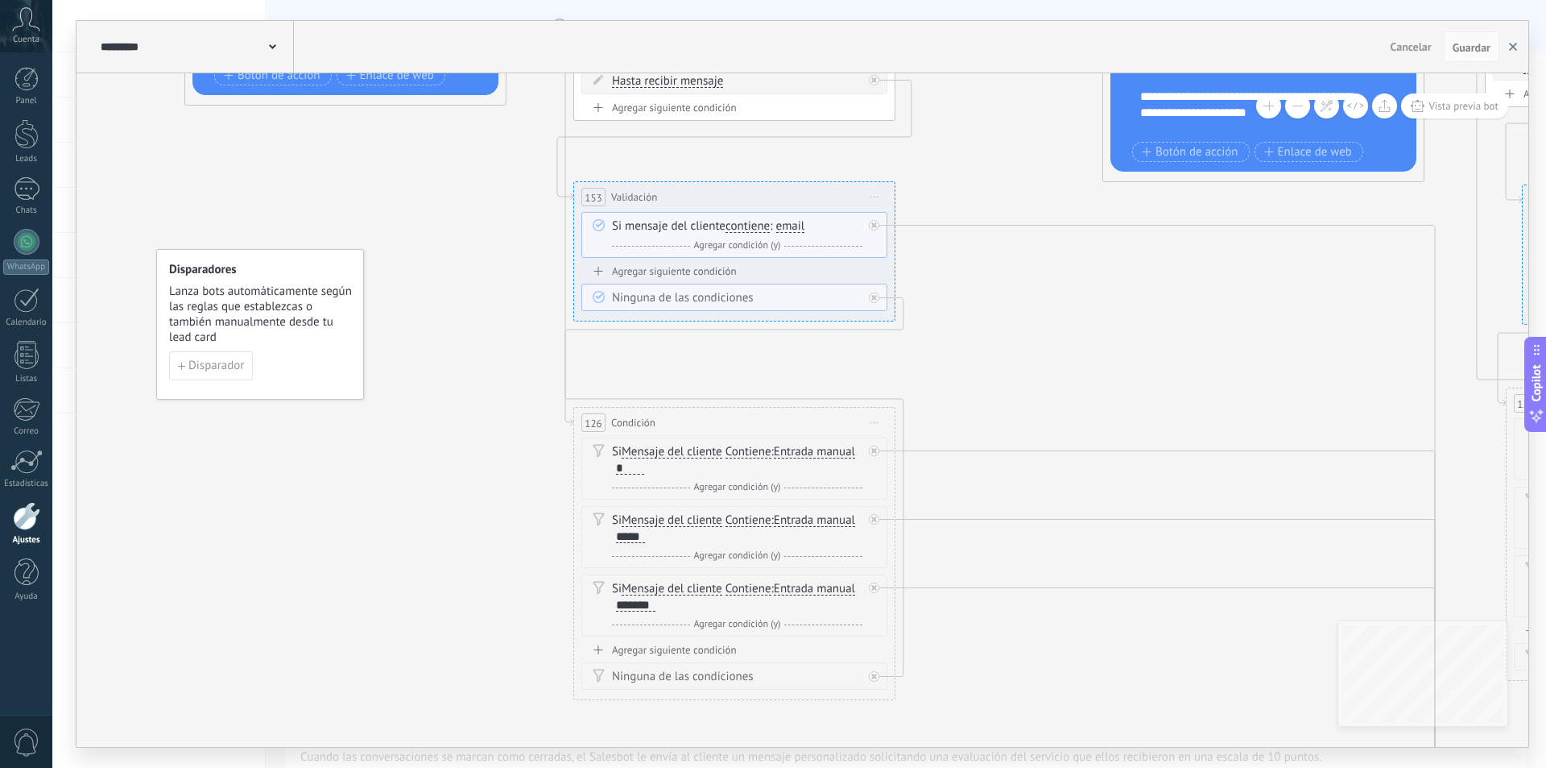
click at [1519, 49] on button "button" at bounding box center [1513, 46] width 24 height 31
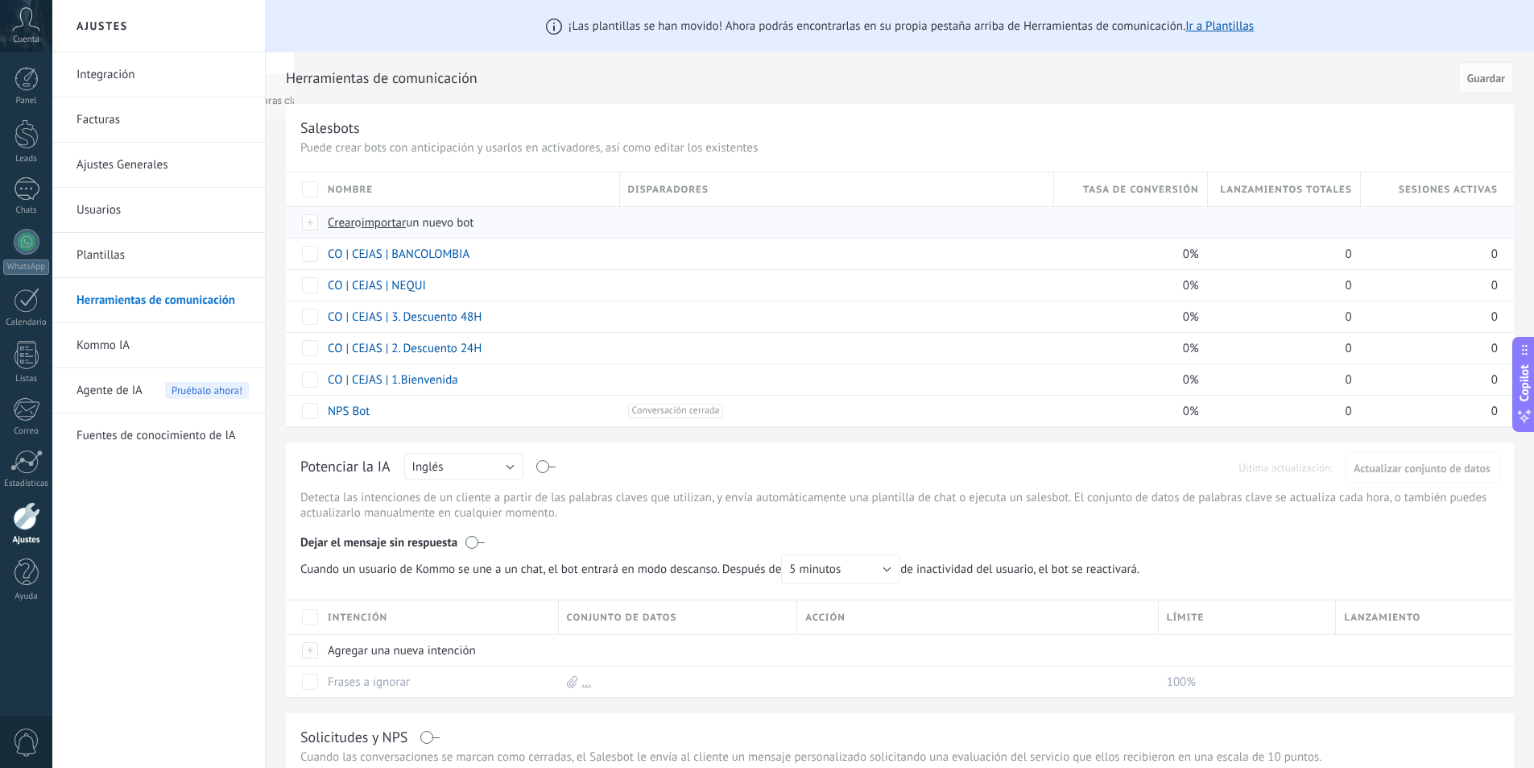
click at [395, 226] on span "importar" at bounding box center [384, 222] width 45 height 15
click at [0, 0] on input "importar un nuevo bot" at bounding box center [0, 0] width 0 height 0
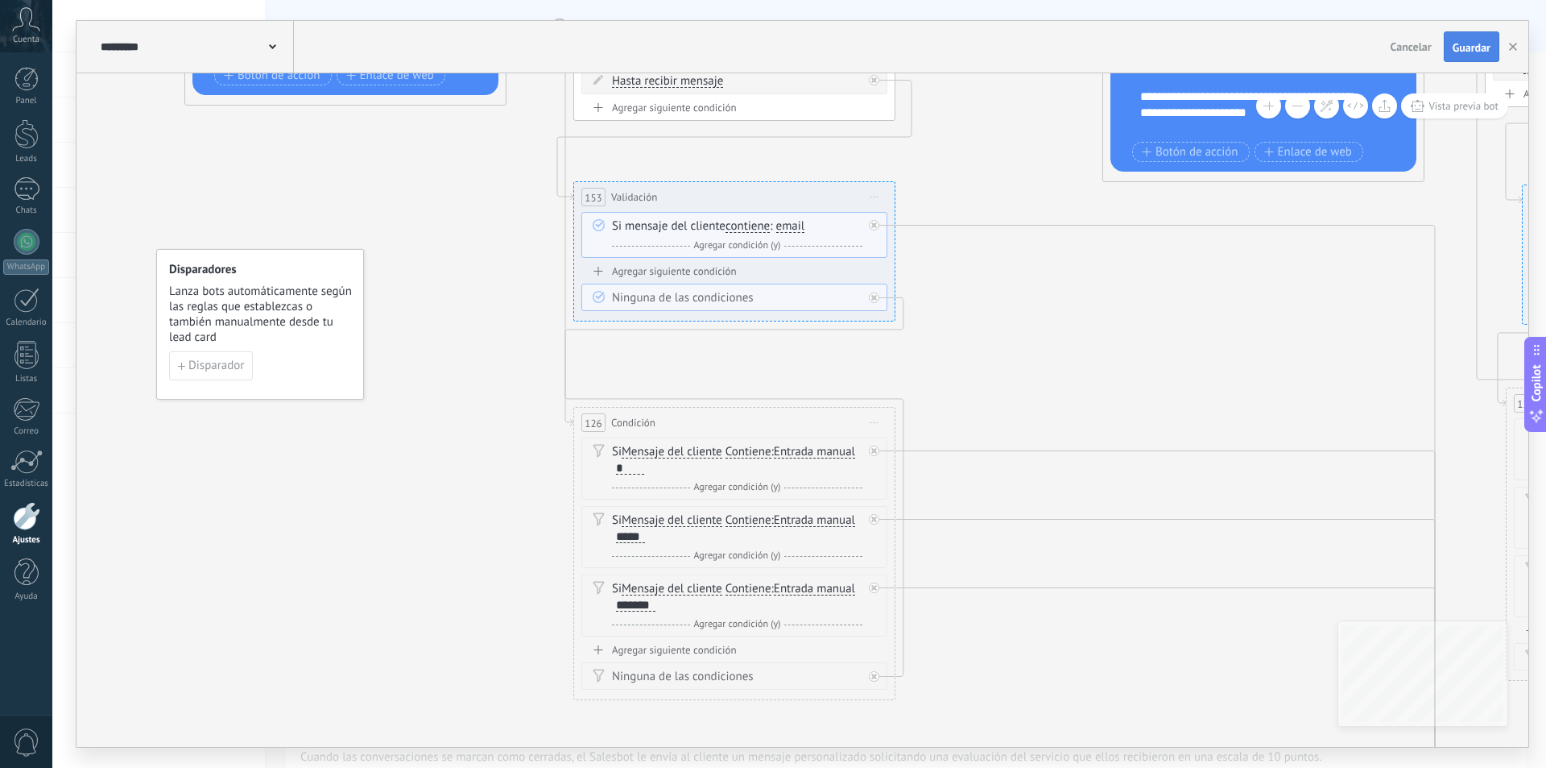
click at [1481, 38] on button "Guardar" at bounding box center [1472, 46] width 56 height 31
drag, startPoint x: 1512, startPoint y: 41, endPoint x: 1494, endPoint y: 52, distance: 20.6
click at [1513, 41] on button "button" at bounding box center [1513, 46] width 24 height 31
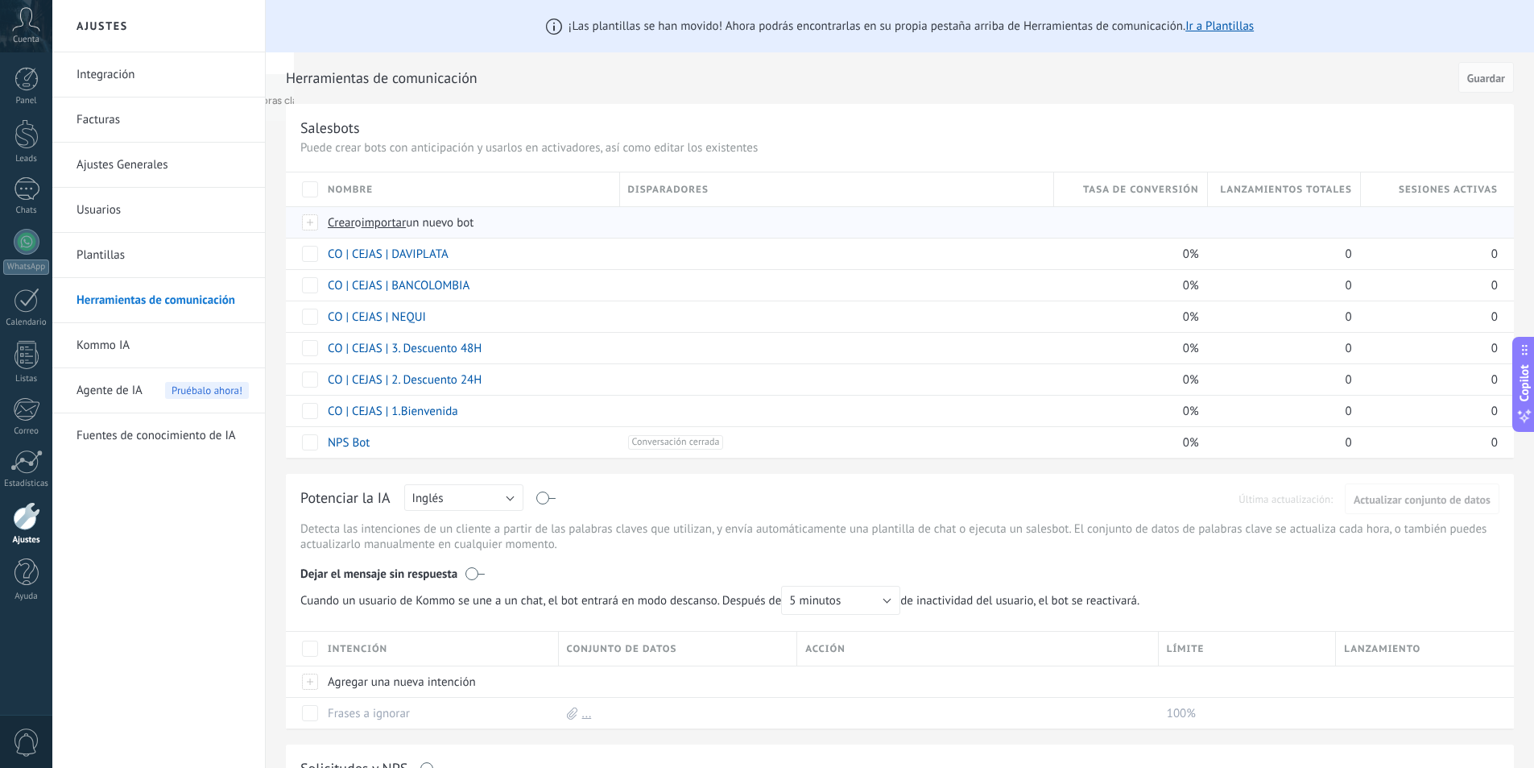
click at [404, 226] on span "importar" at bounding box center [384, 222] width 45 height 15
click at [0, 0] on input "importar un nuevo bot" at bounding box center [0, 0] width 0 height 0
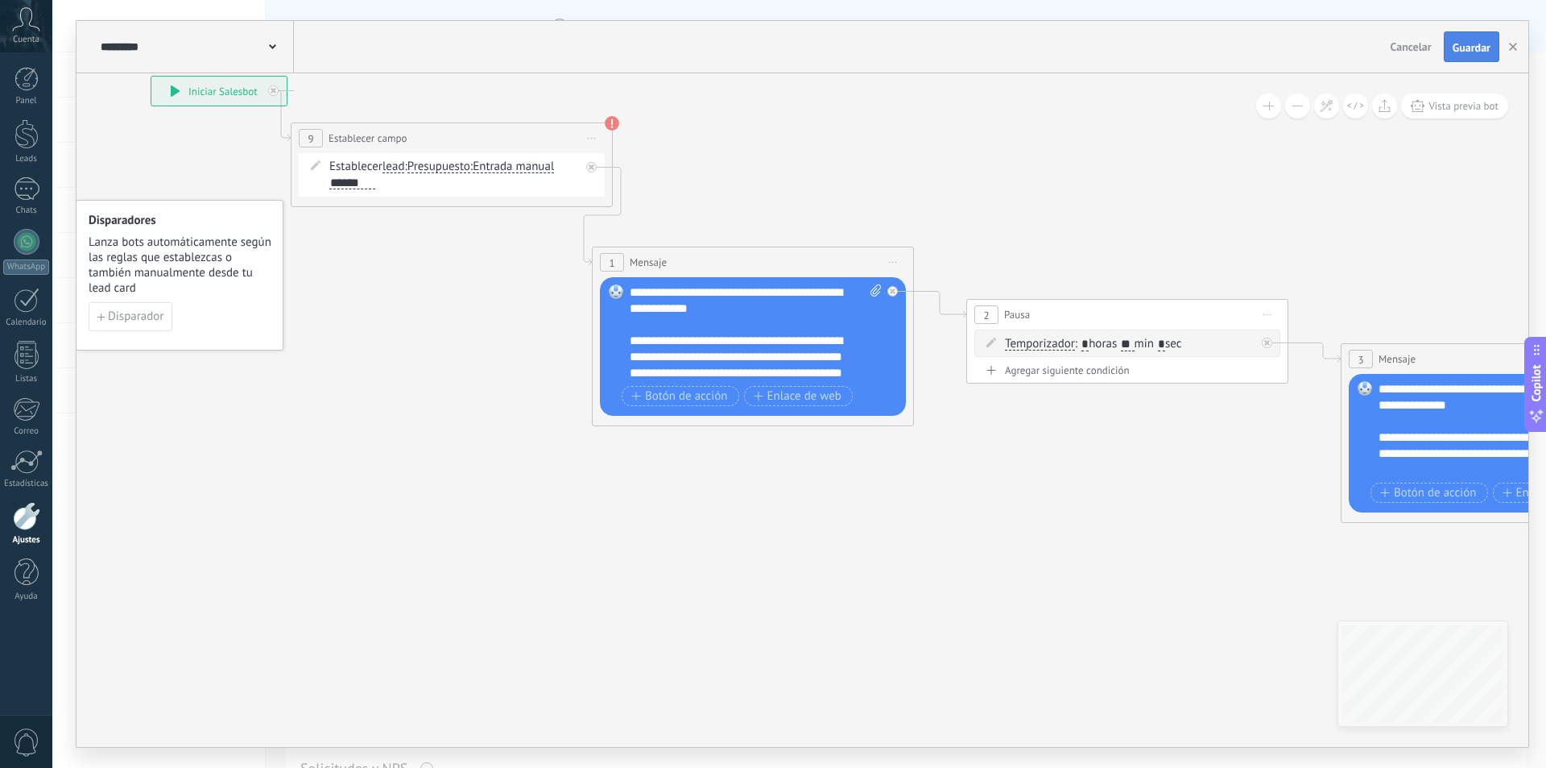
click at [1444, 42] on button "Guardar" at bounding box center [1472, 46] width 56 height 31
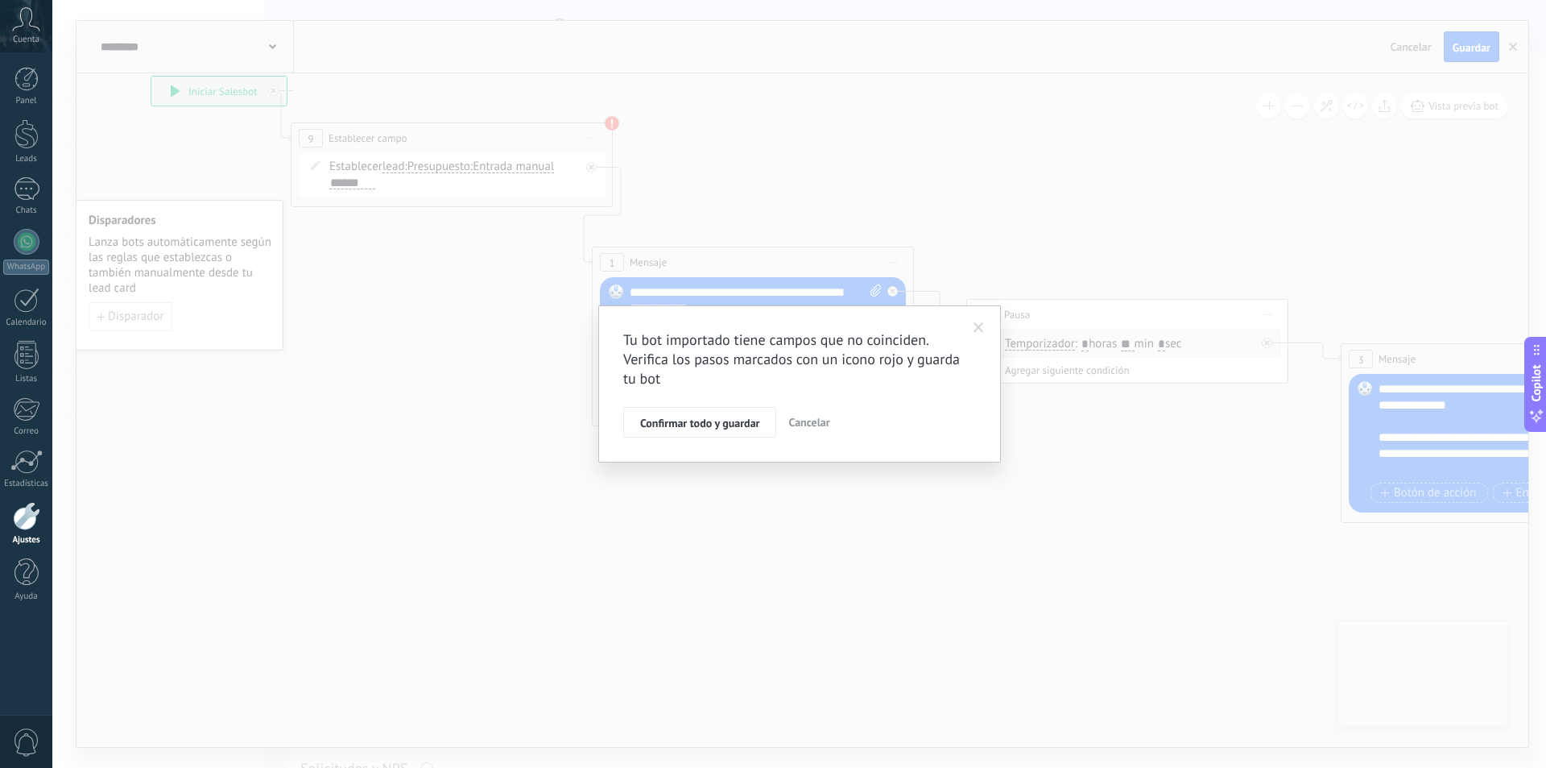
click at [747, 419] on span "Confirmar todo y guardar" at bounding box center [699, 422] width 119 height 11
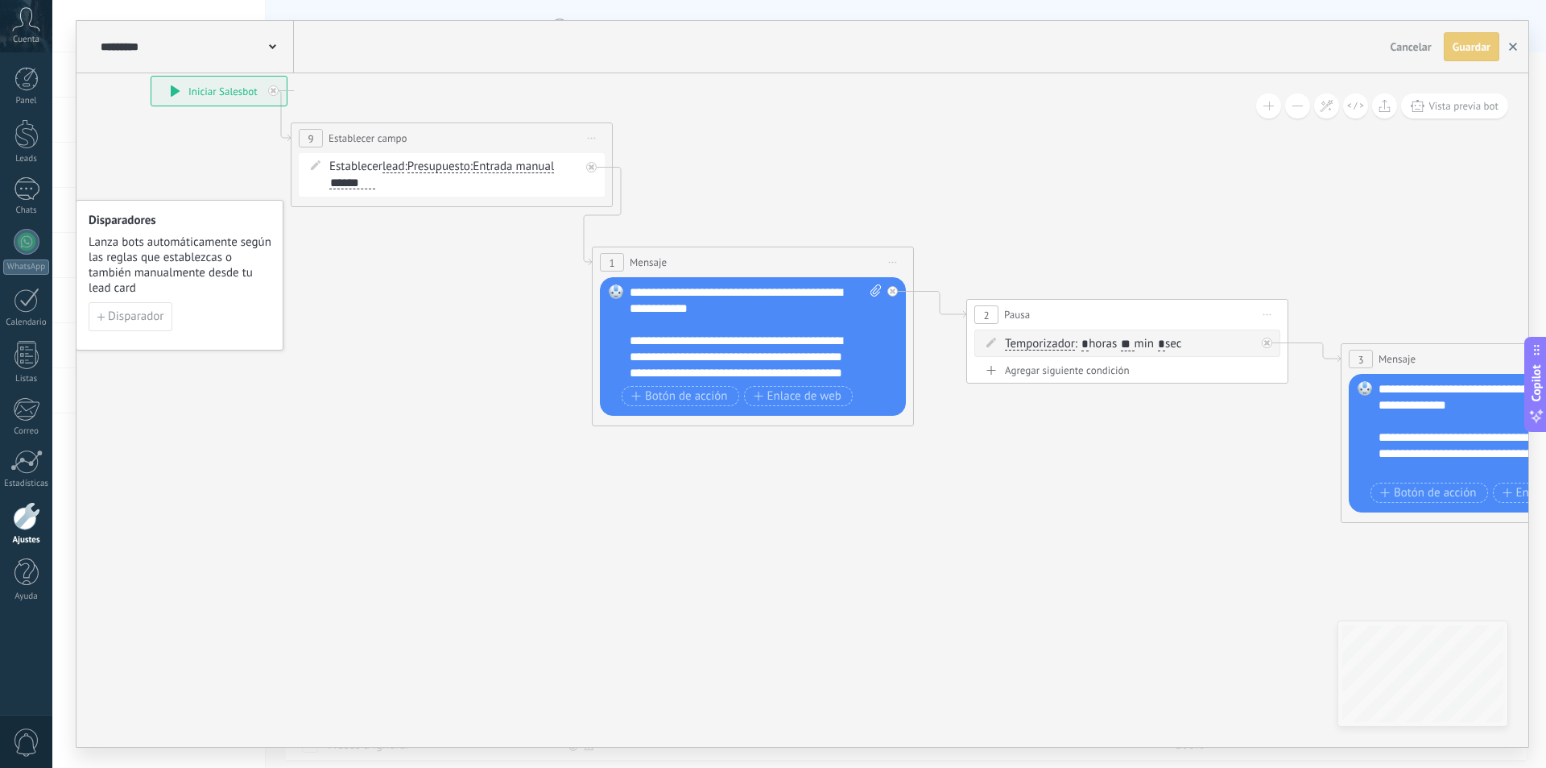
click at [1518, 49] on button "button" at bounding box center [1513, 46] width 24 height 29
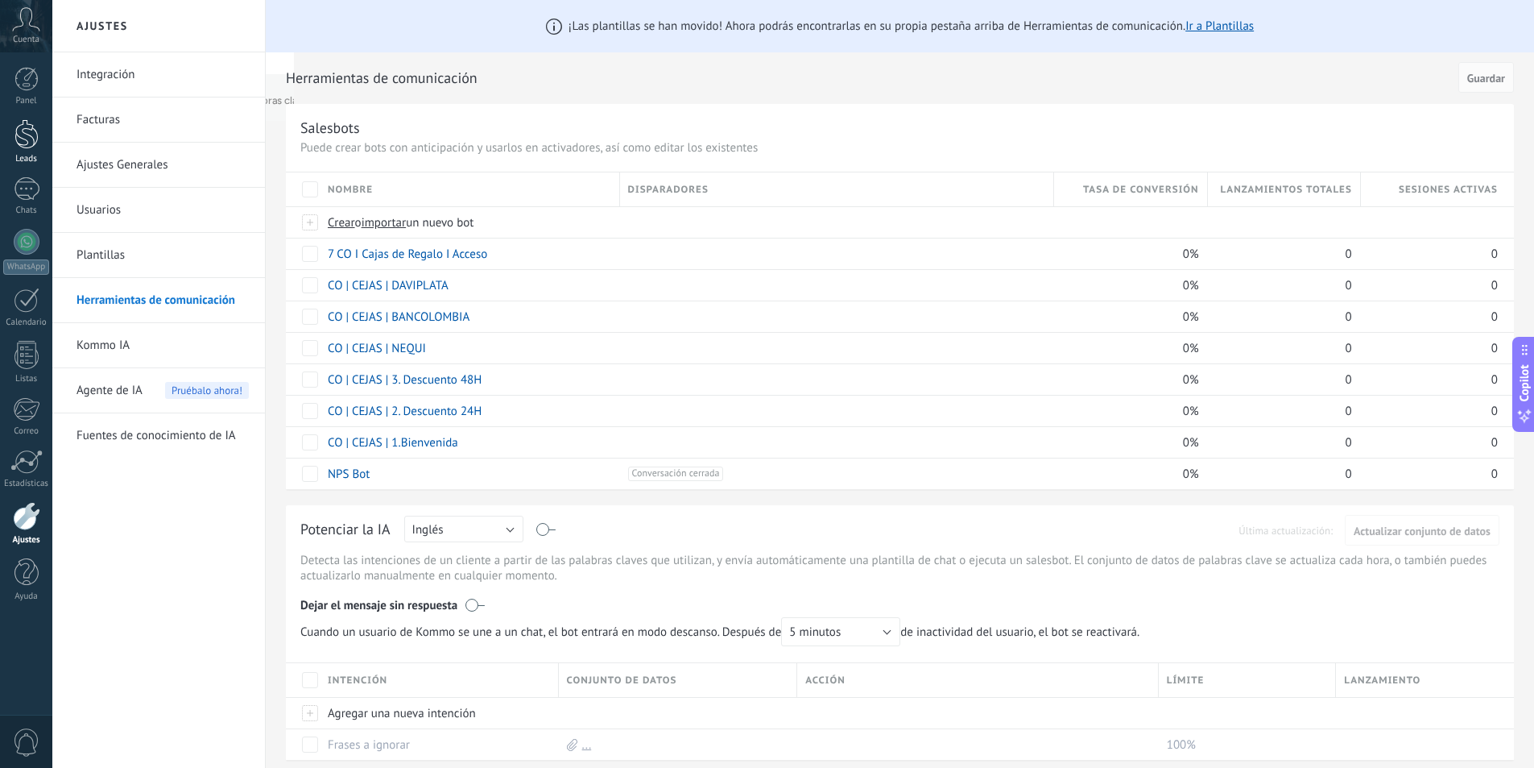
click at [21, 132] on div at bounding box center [26, 134] width 24 height 30
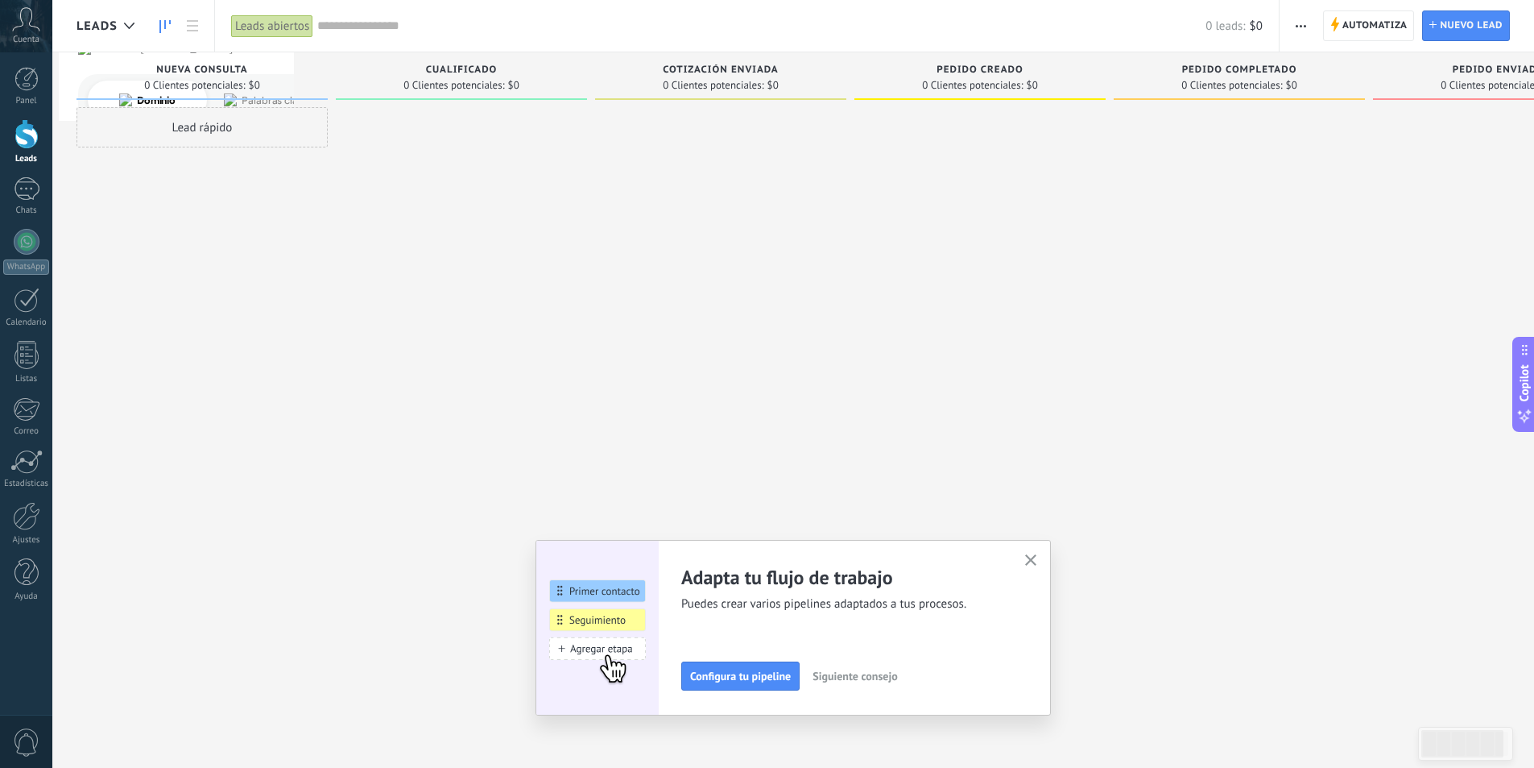
click at [1036, 558] on icon "button" at bounding box center [1031, 560] width 12 height 12
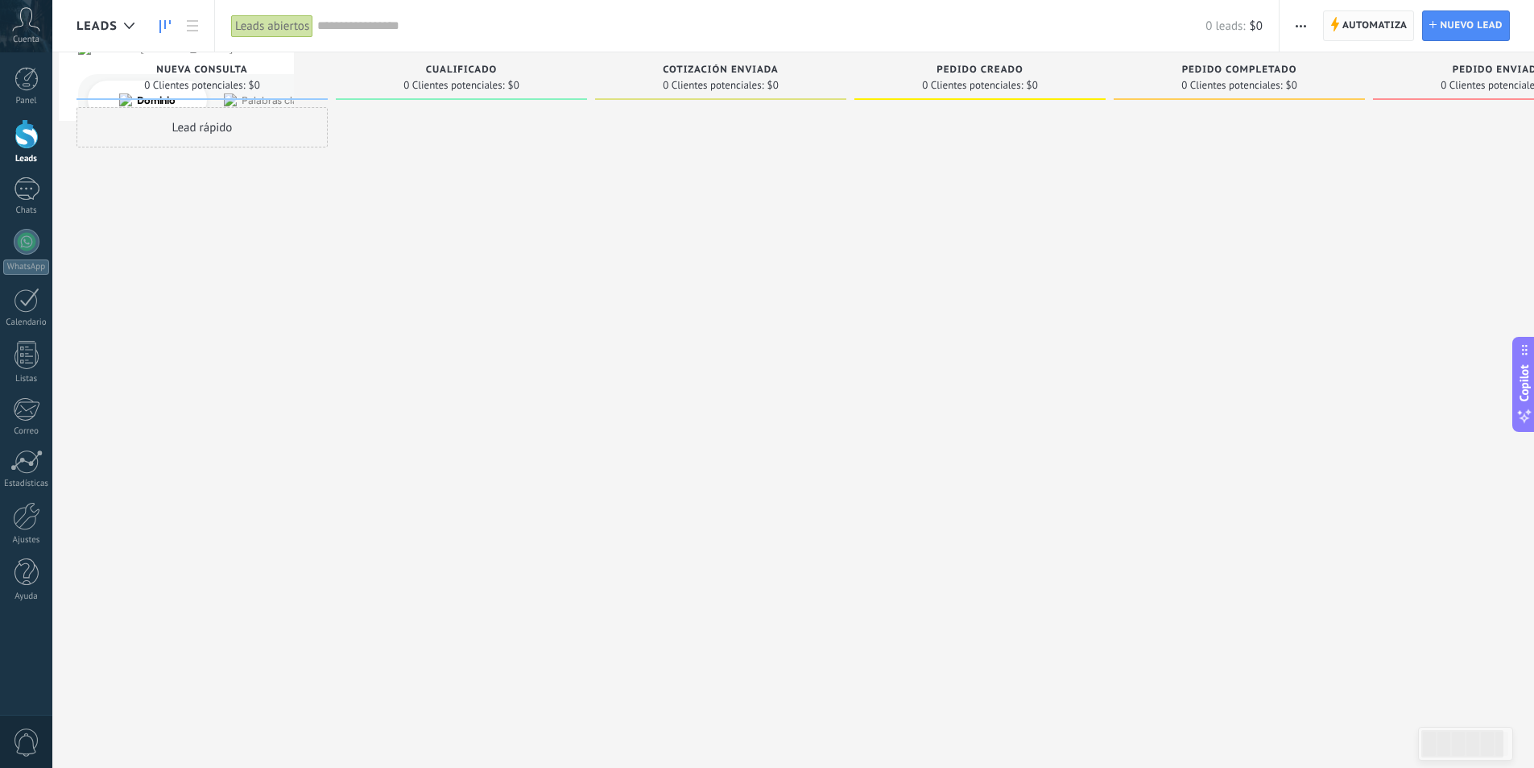
click at [1354, 23] on span "Automatiza" at bounding box center [1375, 25] width 65 height 29
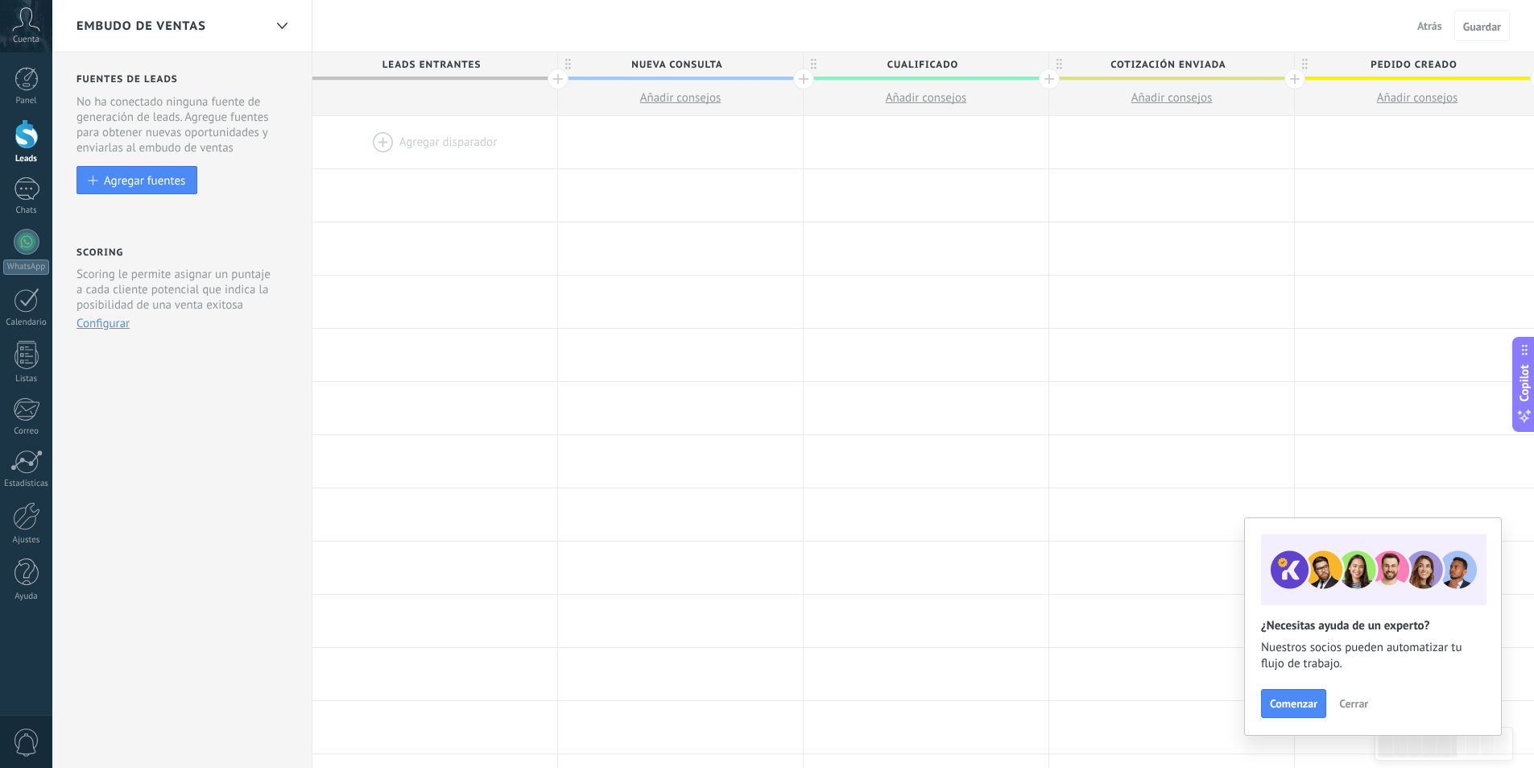
click at [1352, 705] on span "Cerrar" at bounding box center [1353, 703] width 29 height 11
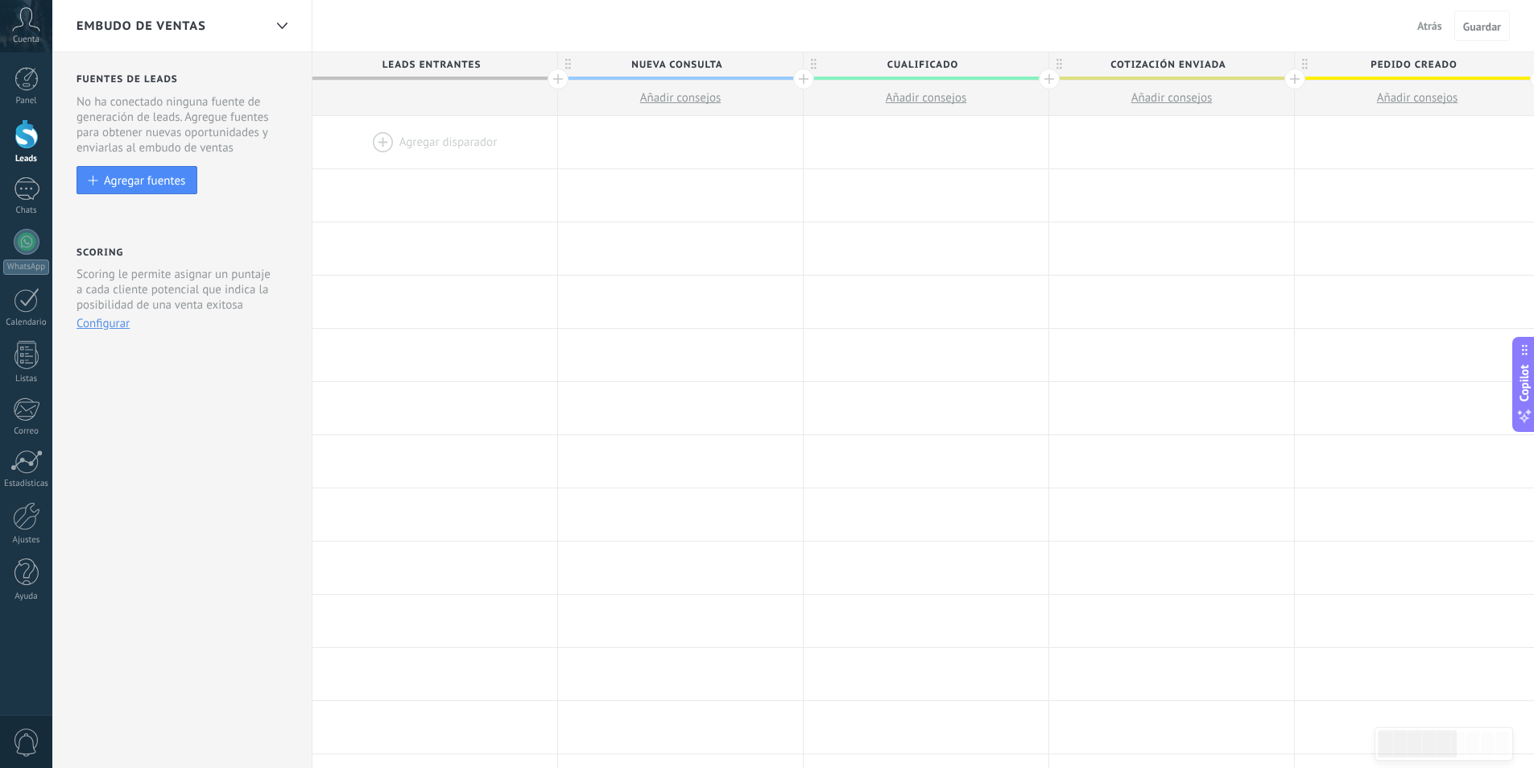
click at [688, 62] on span "Nueva consulta" at bounding box center [676, 64] width 237 height 25
drag, startPoint x: 724, startPoint y: 62, endPoint x: 533, endPoint y: 75, distance: 191.3
click at [533, 75] on div "**********" at bounding box center [1418, 84] width 2211 height 64
drag, startPoint x: 719, startPoint y: 64, endPoint x: 648, endPoint y: 68, distance: 71.8
click at [648, 68] on input "**********" at bounding box center [676, 64] width 213 height 24
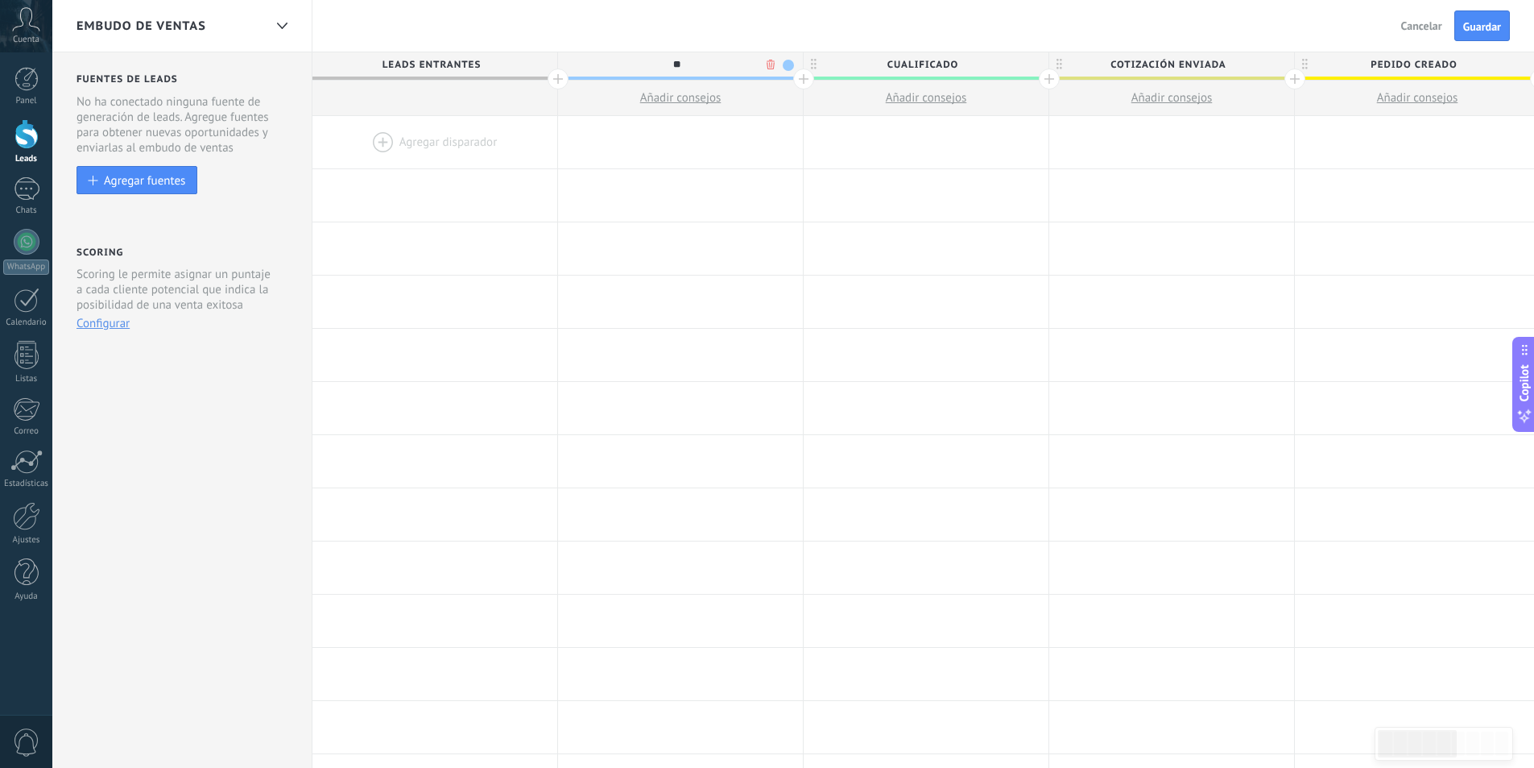
type input "*"
type input "**********"
click at [929, 61] on span "Cualificado" at bounding box center [922, 64] width 237 height 25
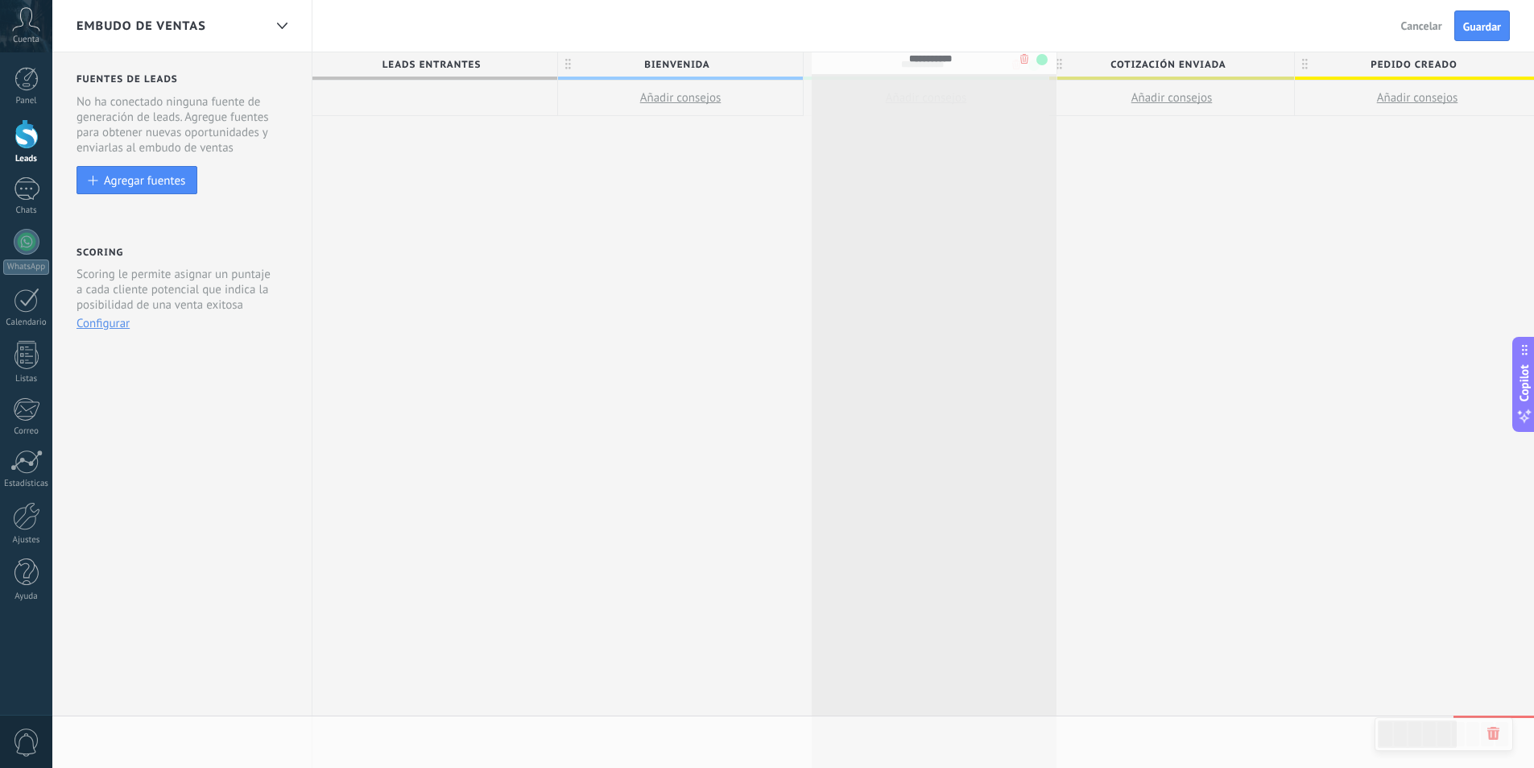
drag, startPoint x: 965, startPoint y: 64, endPoint x: 982, endPoint y: 59, distance: 17.6
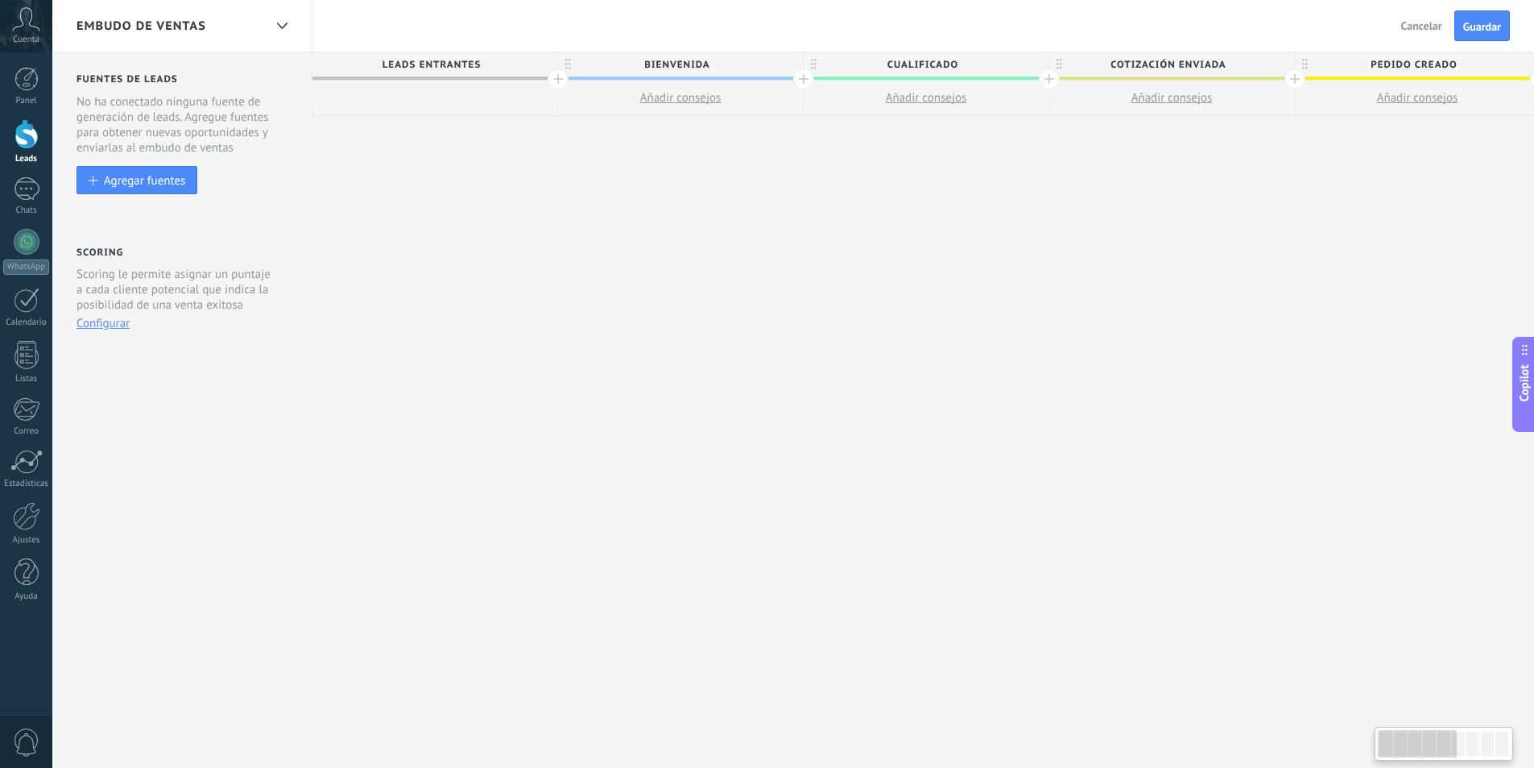
click at [962, 60] on span "Cualificado" at bounding box center [922, 64] width 237 height 25
click at [942, 62] on input "**********" at bounding box center [922, 64] width 213 height 24
type input "**********"
click at [1190, 70] on span "Cotización enviada" at bounding box center [1167, 64] width 237 height 25
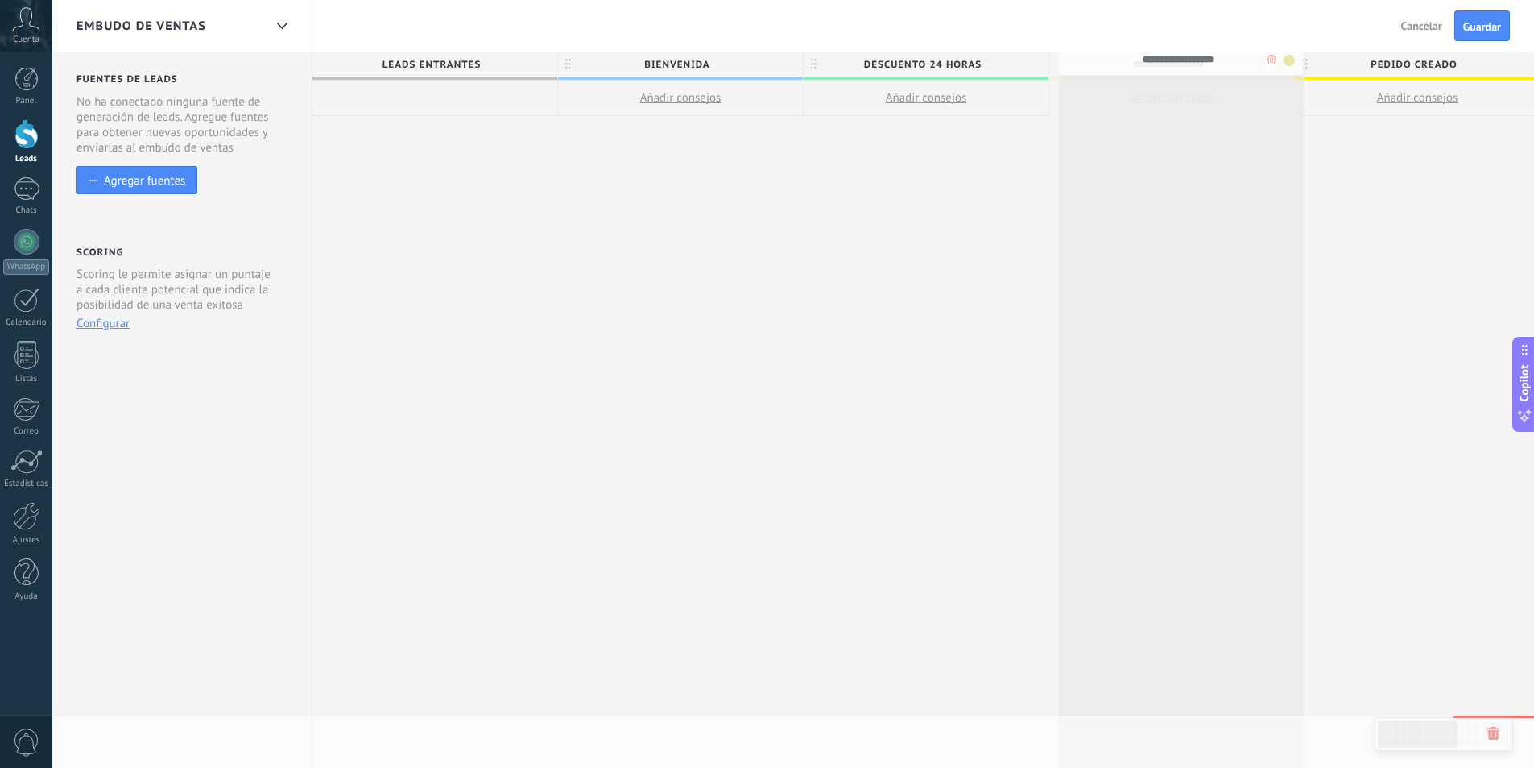
drag, startPoint x: 1222, startPoint y: 64, endPoint x: 1232, endPoint y: 60, distance: 10.8
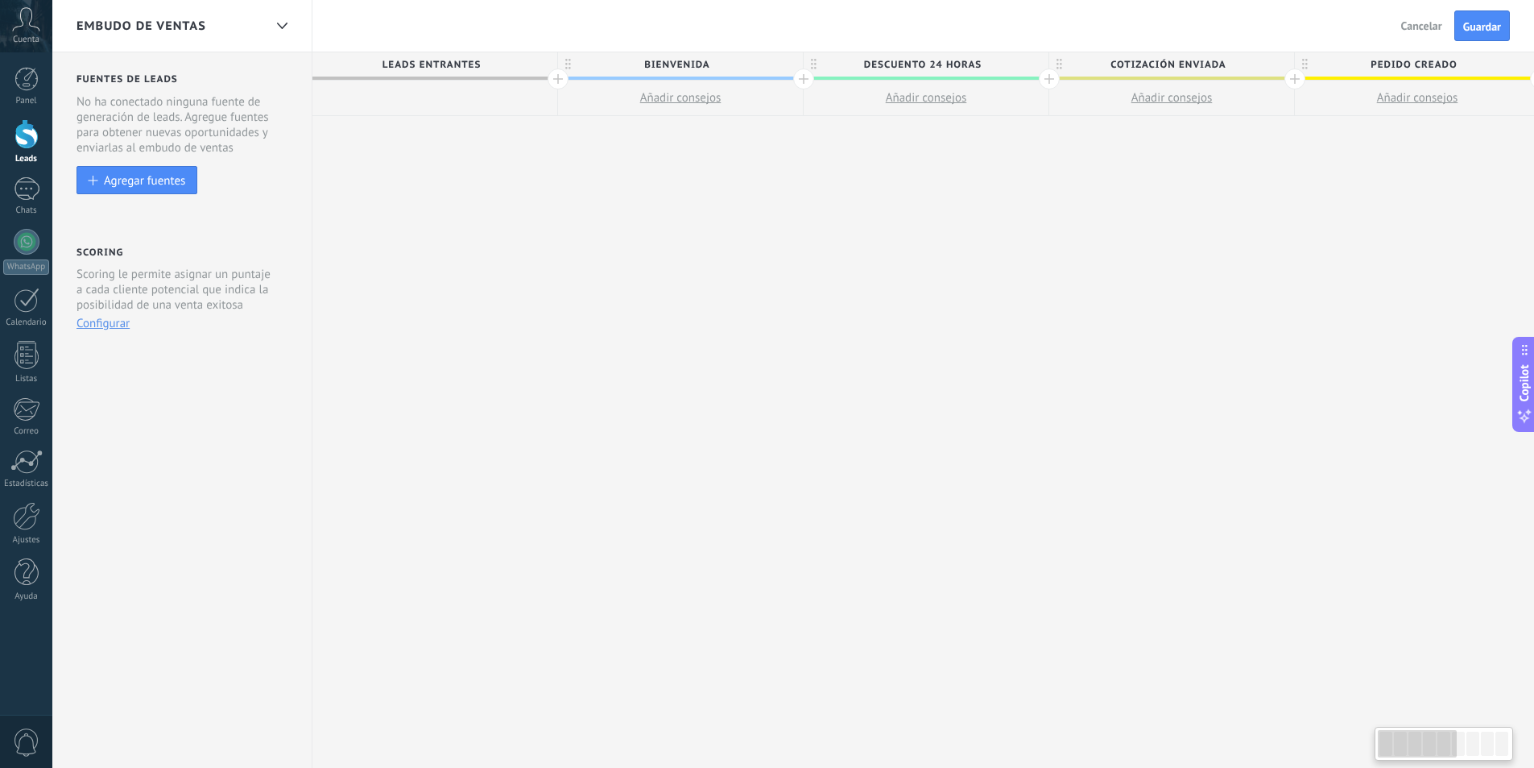
click at [1233, 62] on span "Cotización enviada" at bounding box center [1167, 64] width 237 height 25
drag, startPoint x: 1225, startPoint y: 61, endPoint x: 1058, endPoint y: 74, distance: 168.0
click at [1058, 74] on div "**********" at bounding box center [1167, 64] width 237 height 24
click at [1228, 60] on span "Cotización enviada" at bounding box center [1167, 64] width 237 height 25
click at [1207, 70] on input "**********" at bounding box center [1168, 64] width 213 height 24
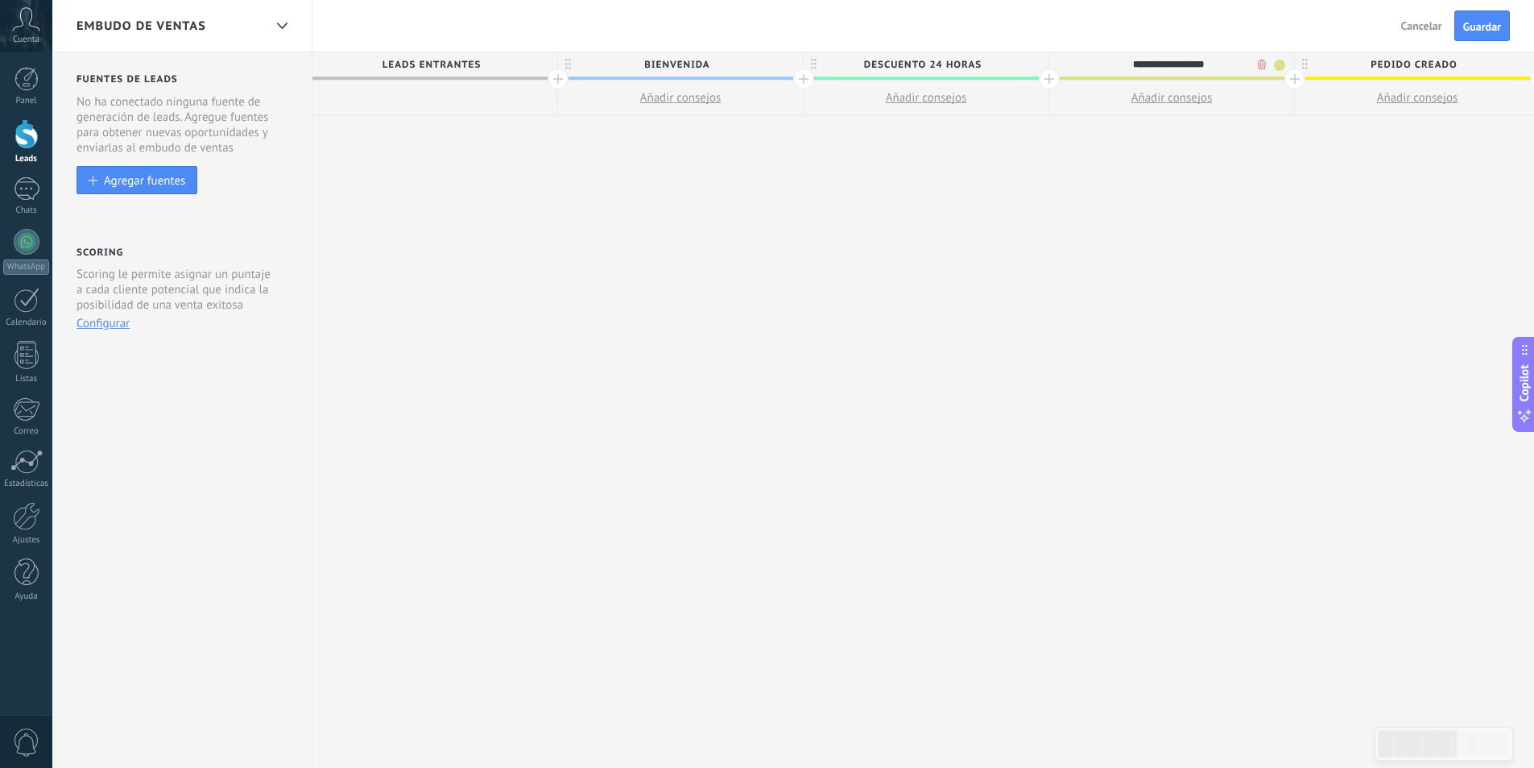
click at [1219, 66] on input "**********" at bounding box center [1168, 64] width 213 height 24
type input "**********"
click at [1293, 77] on div at bounding box center [1295, 78] width 21 height 21
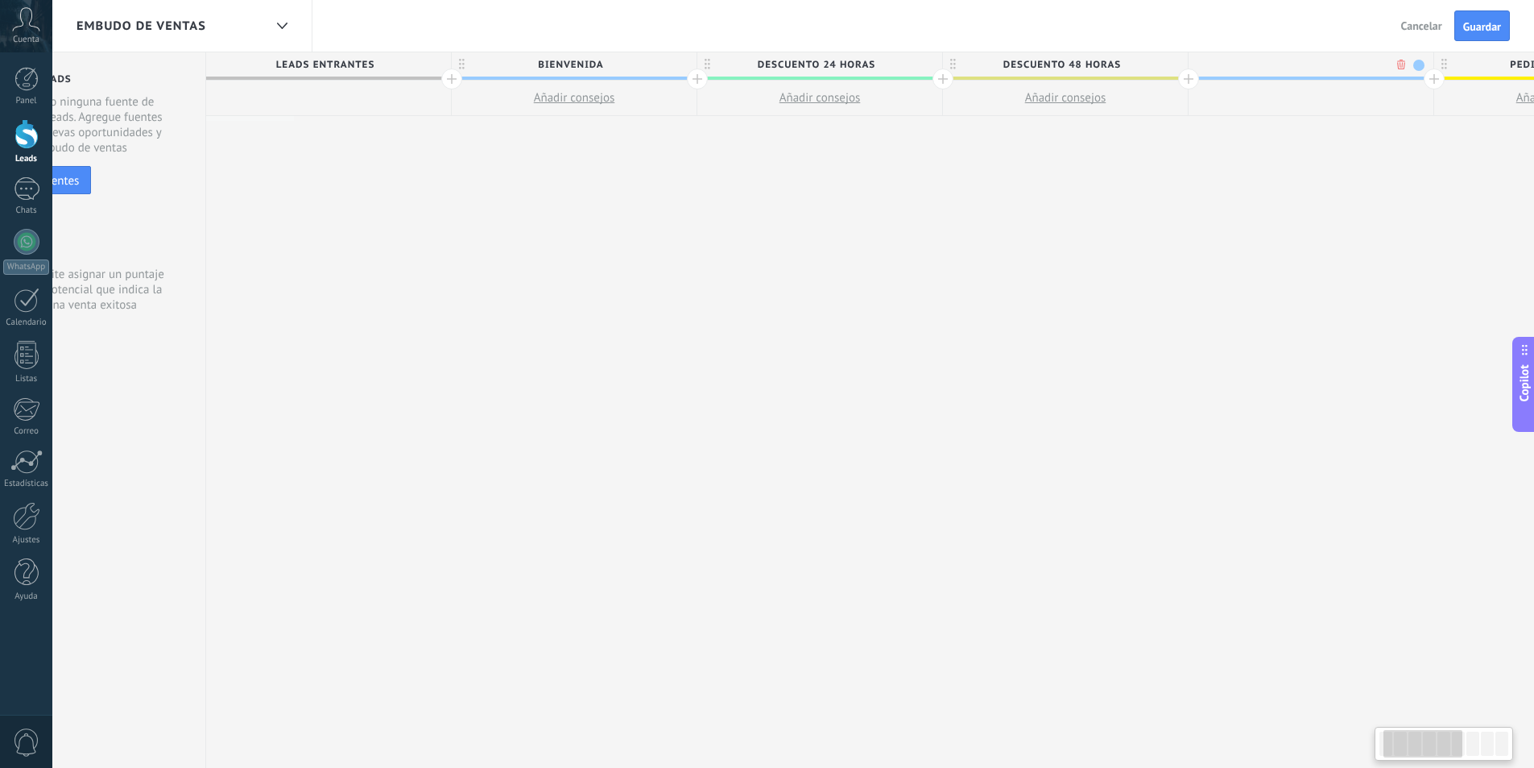
scroll to position [0, 119]
click at [1419, 81] on div at bounding box center [1421, 78] width 21 height 21
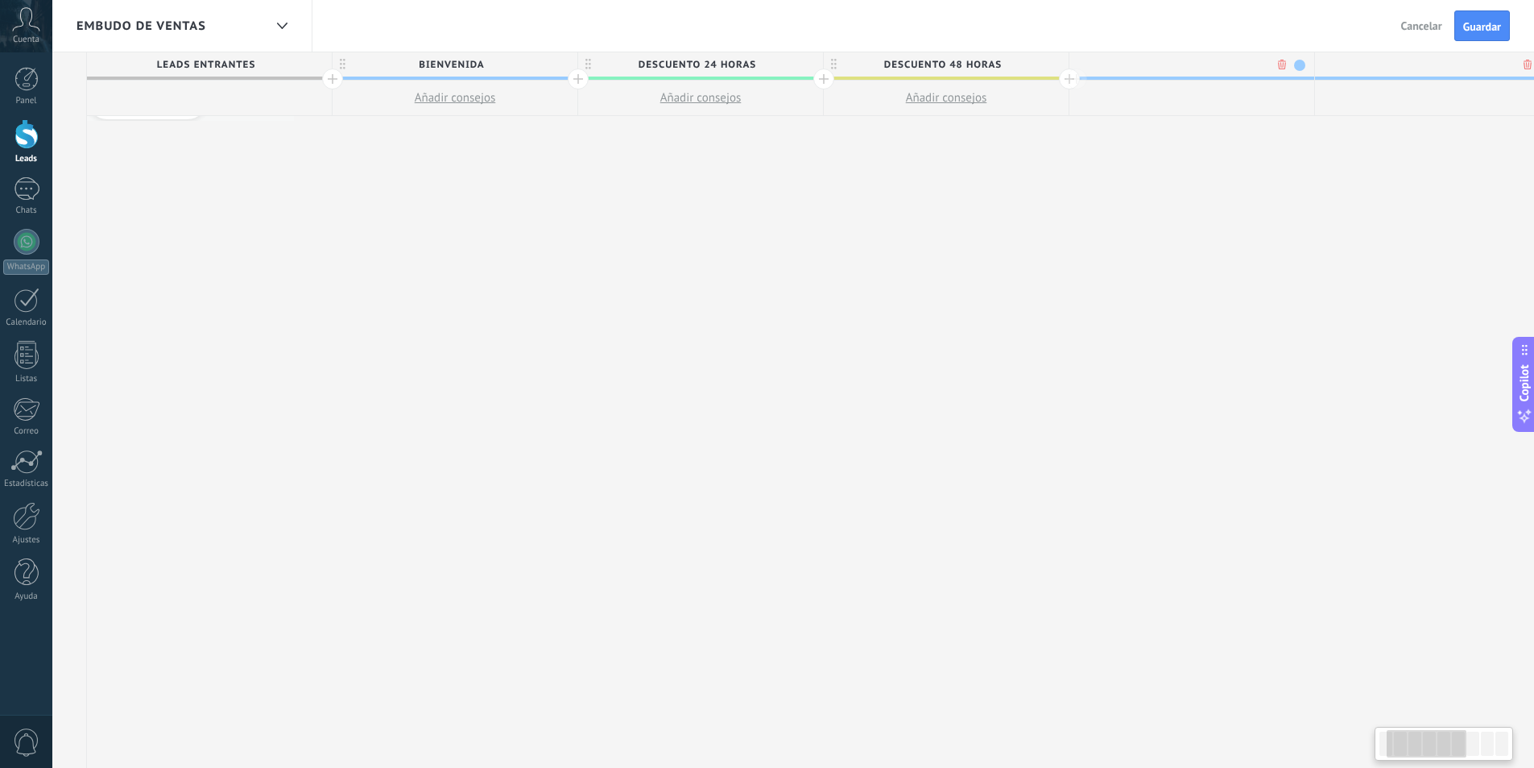
scroll to position [0, 238]
click at [1306, 82] on div at bounding box center [1302, 78] width 21 height 21
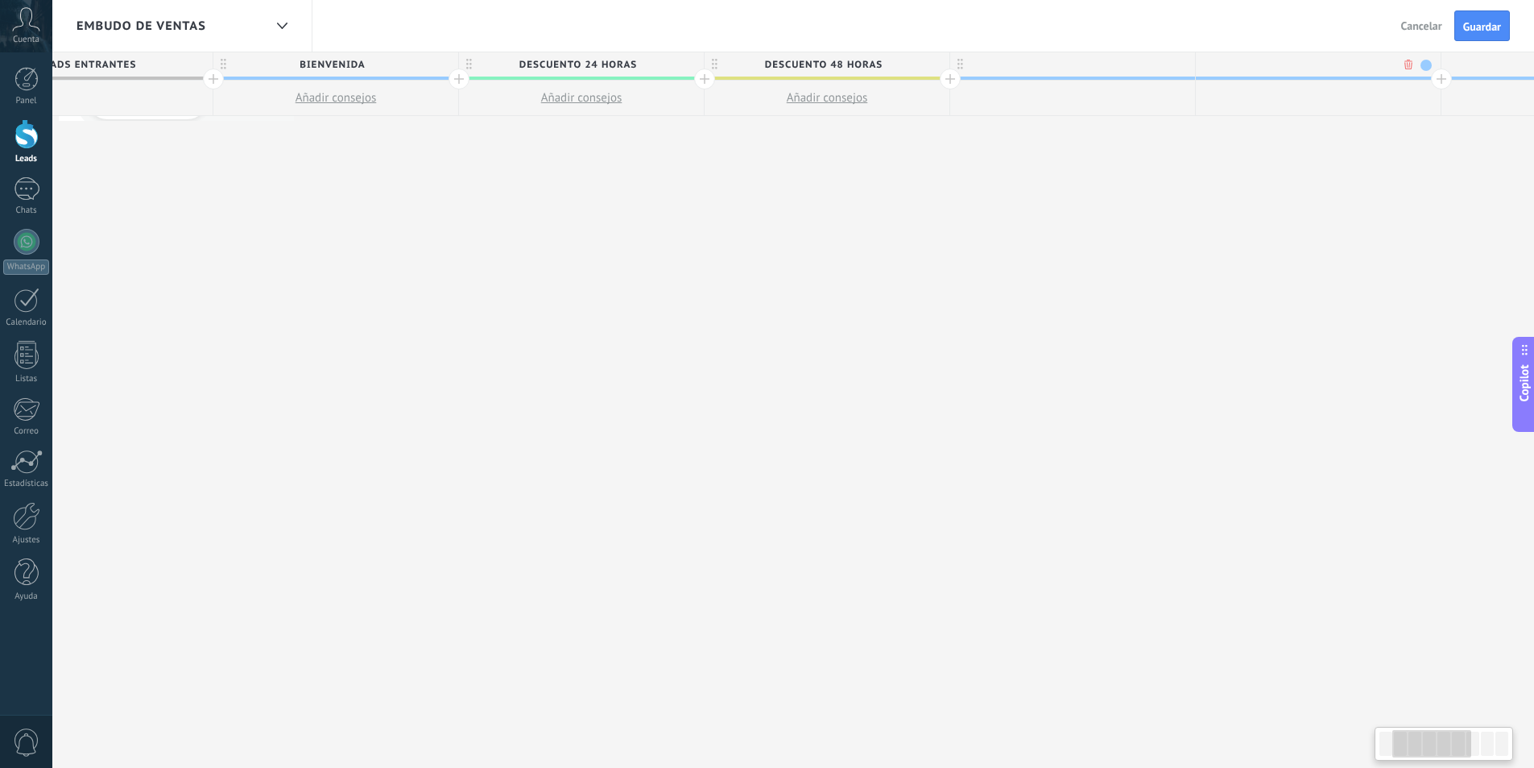
scroll to position [0, 358]
click at [1018, 60] on div at bounding box center [1060, 64] width 245 height 24
type input "**********"
click at [1250, 68] on div at bounding box center [1305, 64] width 245 height 24
click at [1480, 65] on div at bounding box center [1551, 64] width 245 height 24
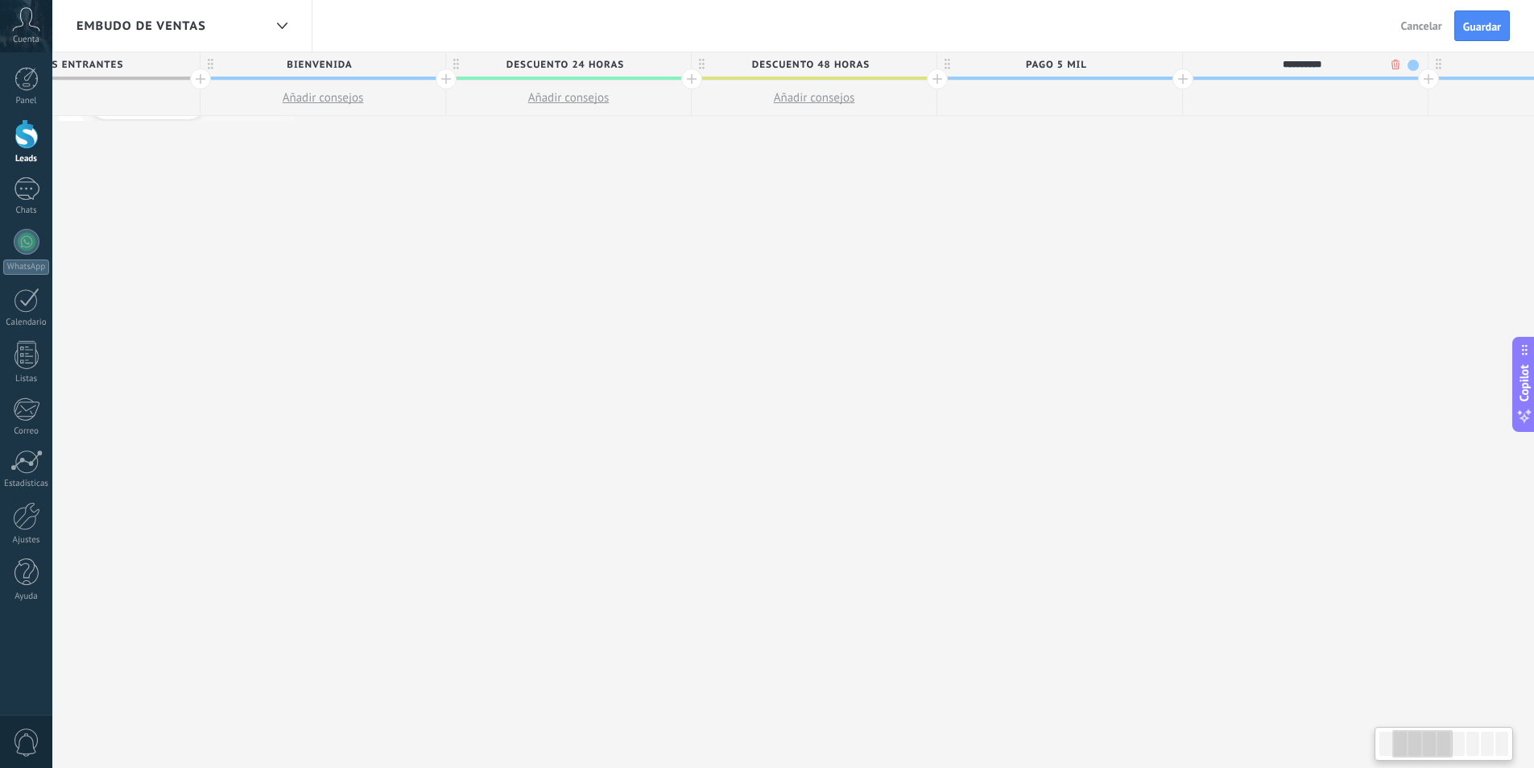
type input "**********"
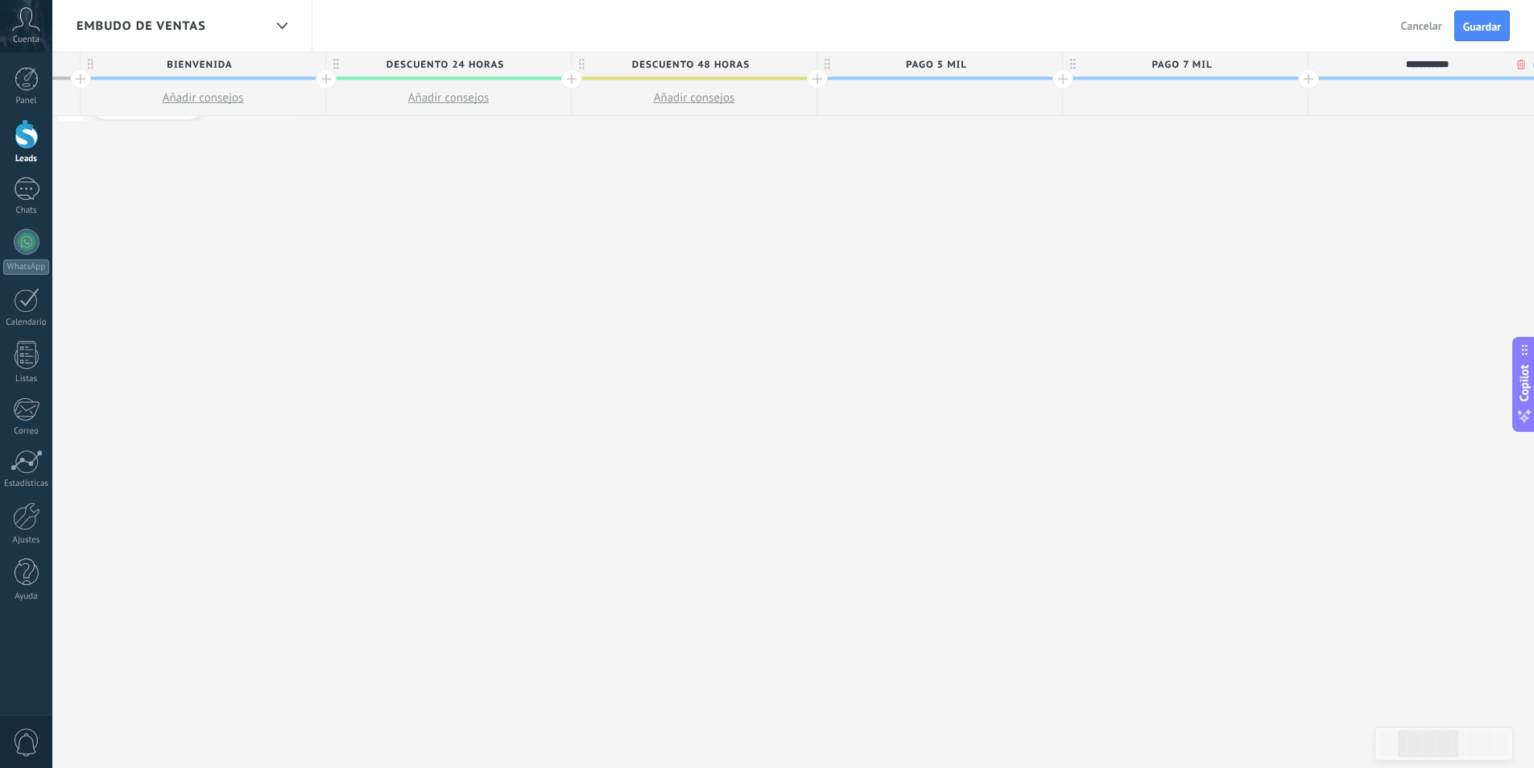
type input "**********"
click at [953, 61] on span "pago 5 mil" at bounding box center [935, 64] width 237 height 25
click at [941, 62] on input "**********" at bounding box center [935, 64] width 213 height 24
type input "**********"
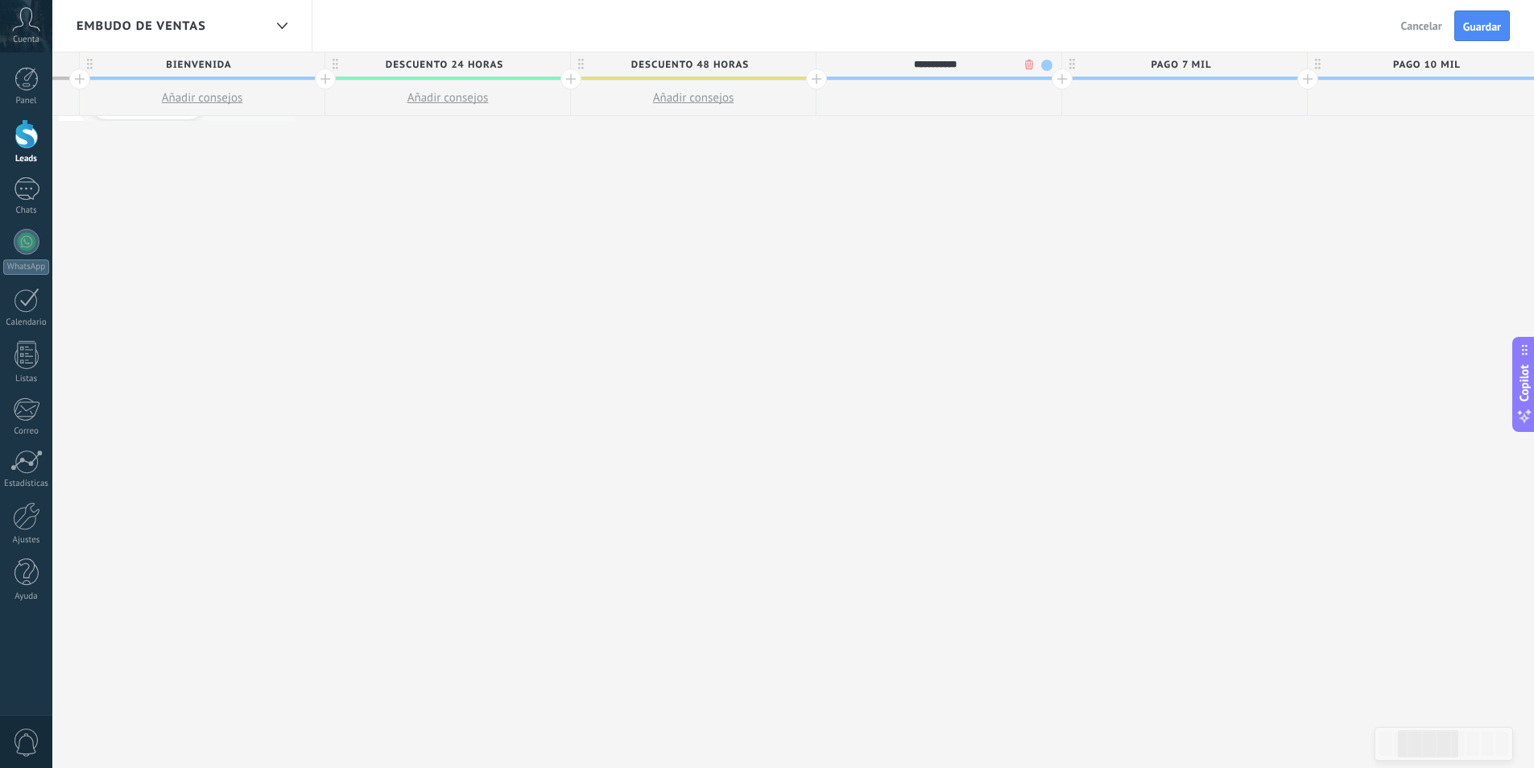
click at [1437, 68] on span "pago 10 mil" at bounding box center [1426, 64] width 237 height 25
click at [1438, 65] on input "**********" at bounding box center [1426, 64] width 213 height 24
click at [1437, 65] on input "**********" at bounding box center [1426, 64] width 213 height 24
type input "**********"
click at [1486, 19] on button "Guardar" at bounding box center [1483, 25] width 56 height 31
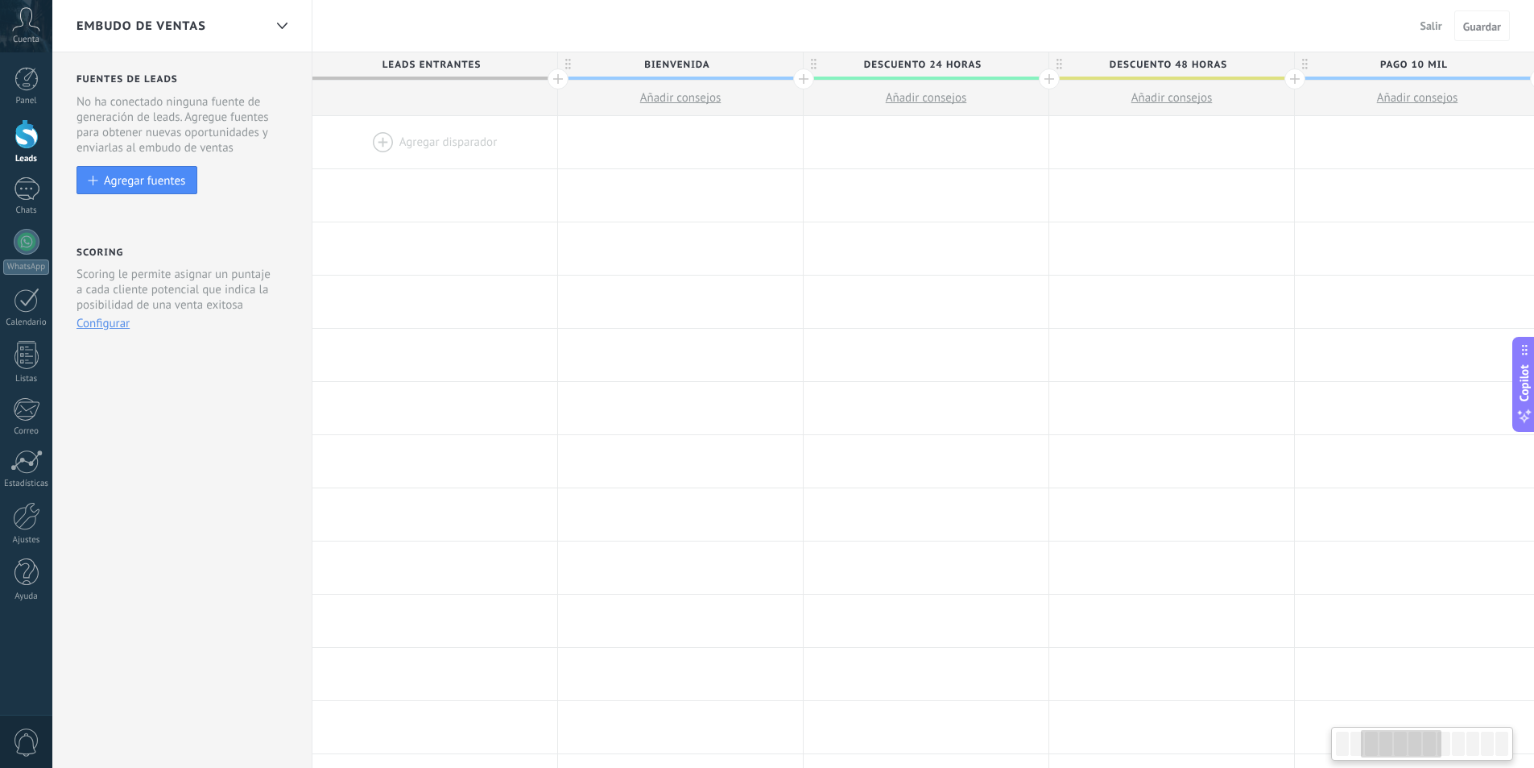
scroll to position [0, 478]
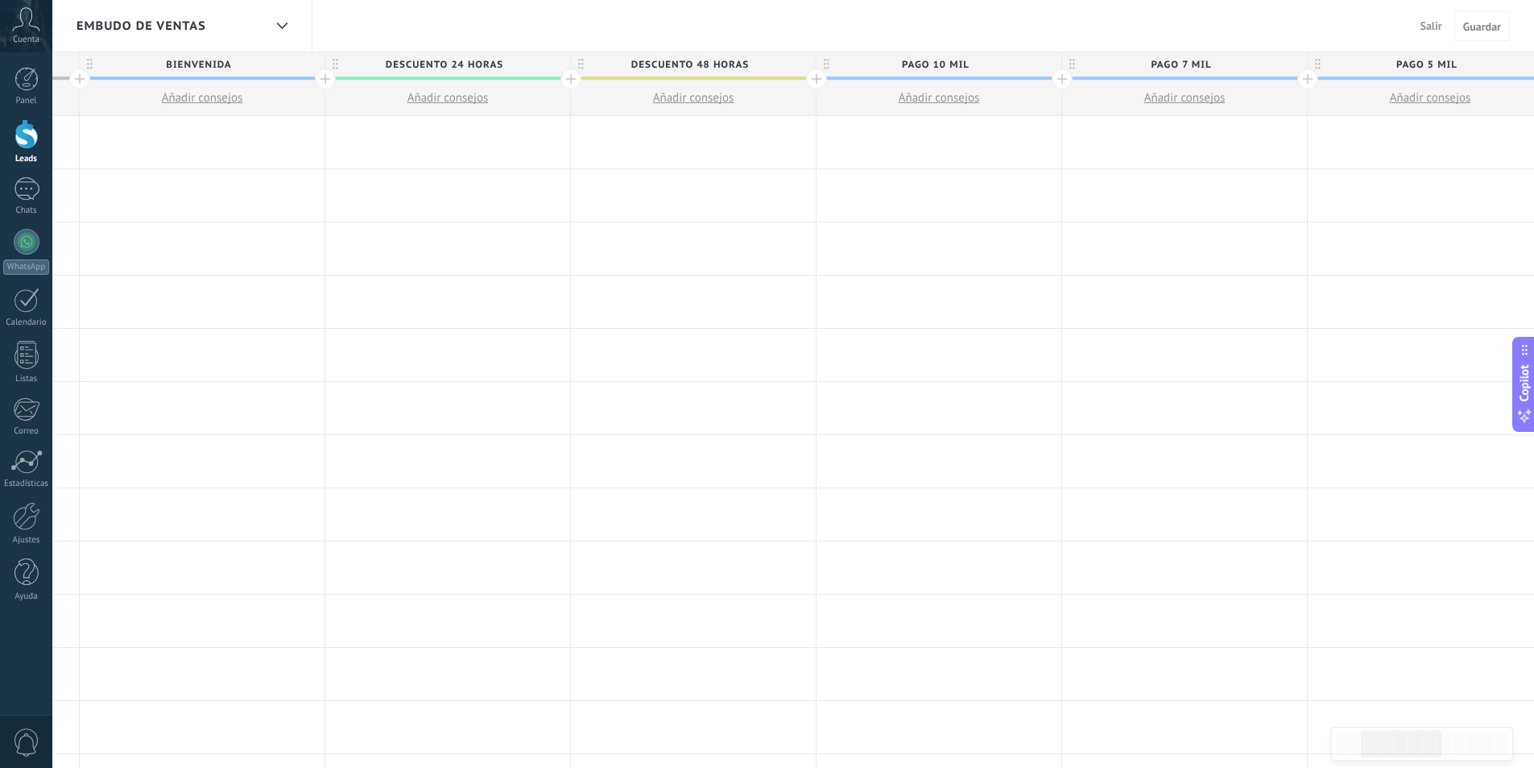
click at [353, 31] on div "Embudo de ventas Salir Cancelar Guardar" at bounding box center [793, 26] width 1482 height 52
click at [213, 228] on div at bounding box center [202, 248] width 245 height 52
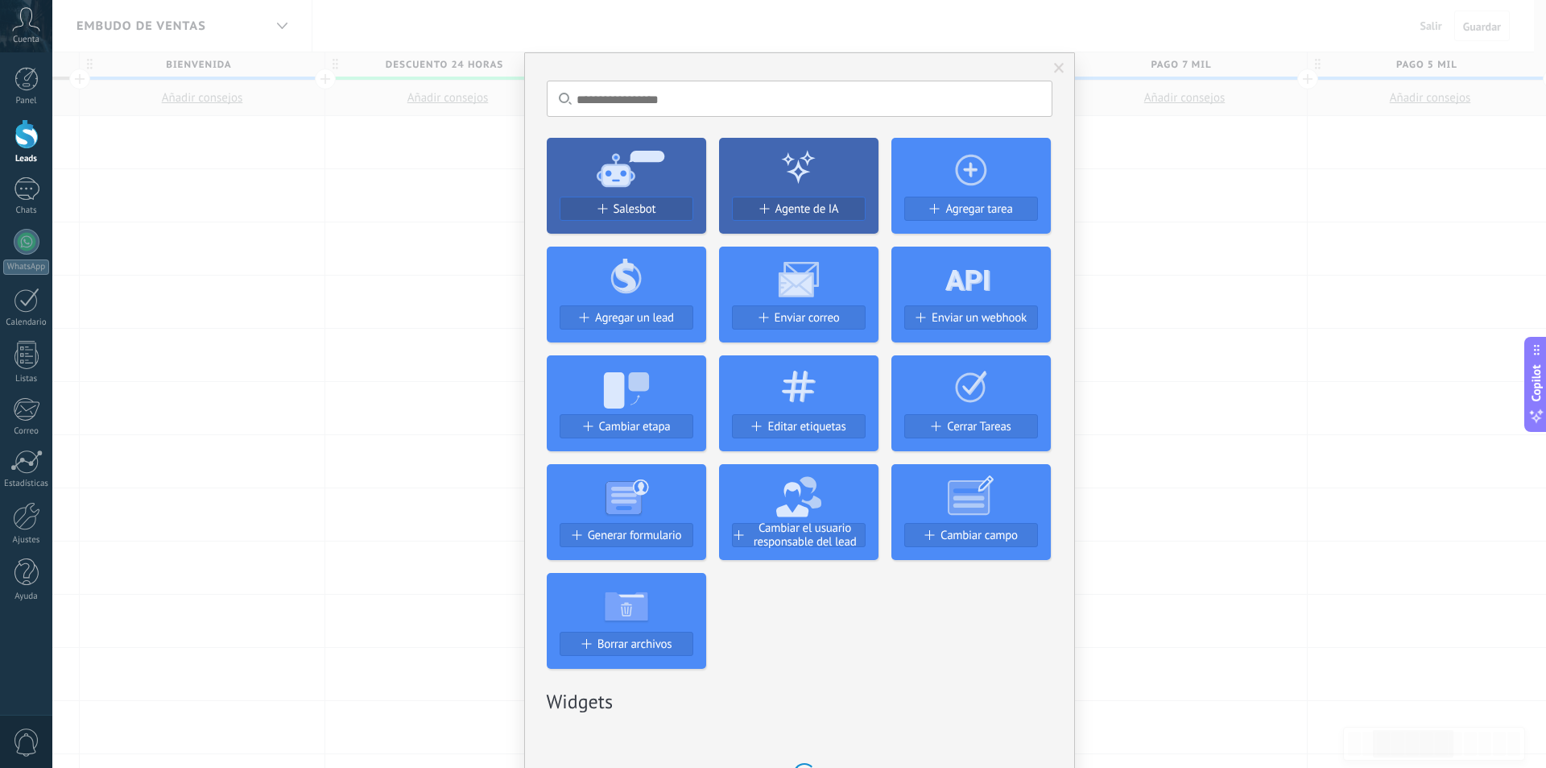
drag, startPoint x: 294, startPoint y: 168, endPoint x: 312, endPoint y: 158, distance: 20.2
click at [298, 165] on div "No hay resultados Salesbot Agente de IA Agregar tarea Agregar un lead Enviar co…" at bounding box center [799, 384] width 1494 height 768
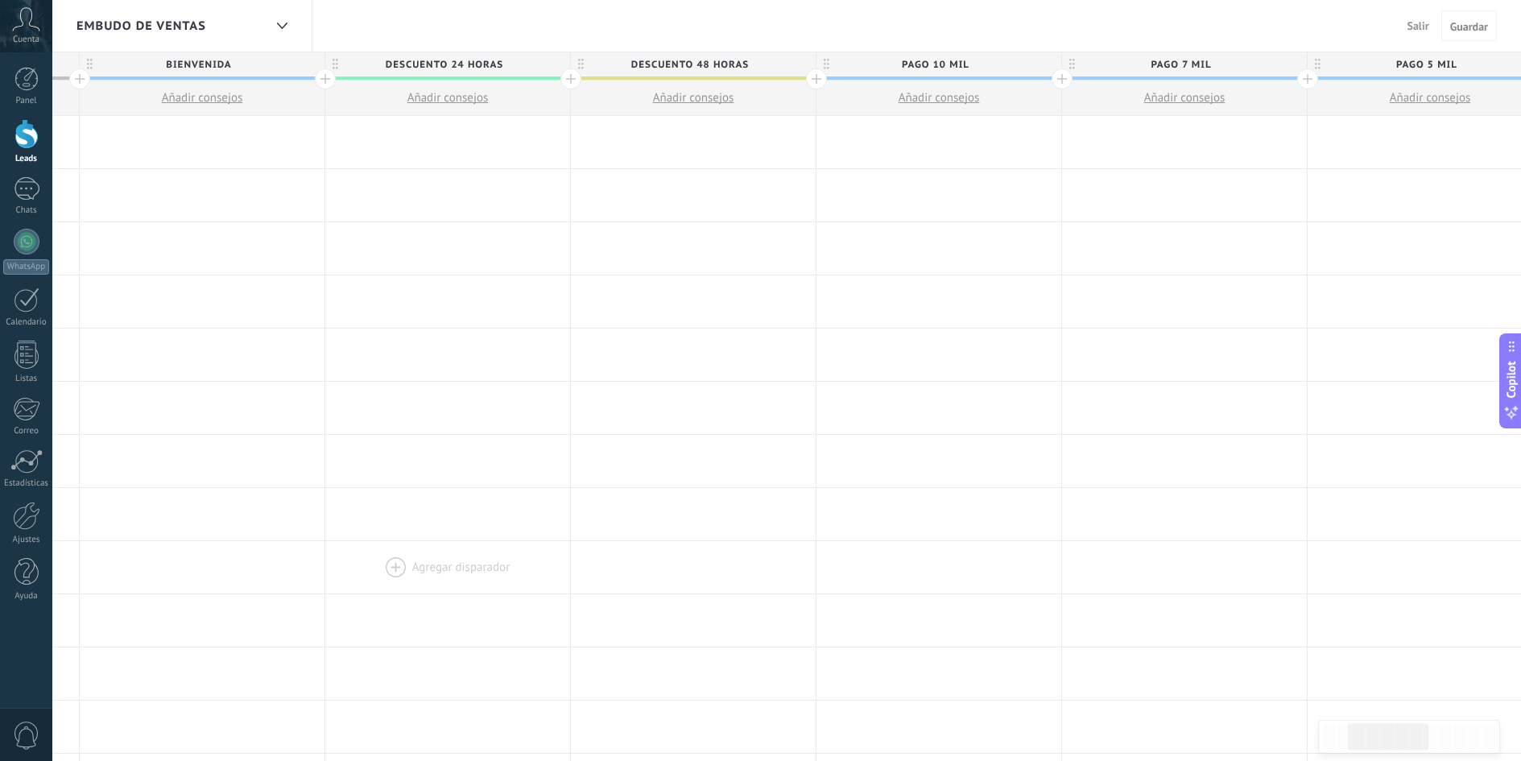
click at [420, 582] on div at bounding box center [447, 567] width 245 height 52
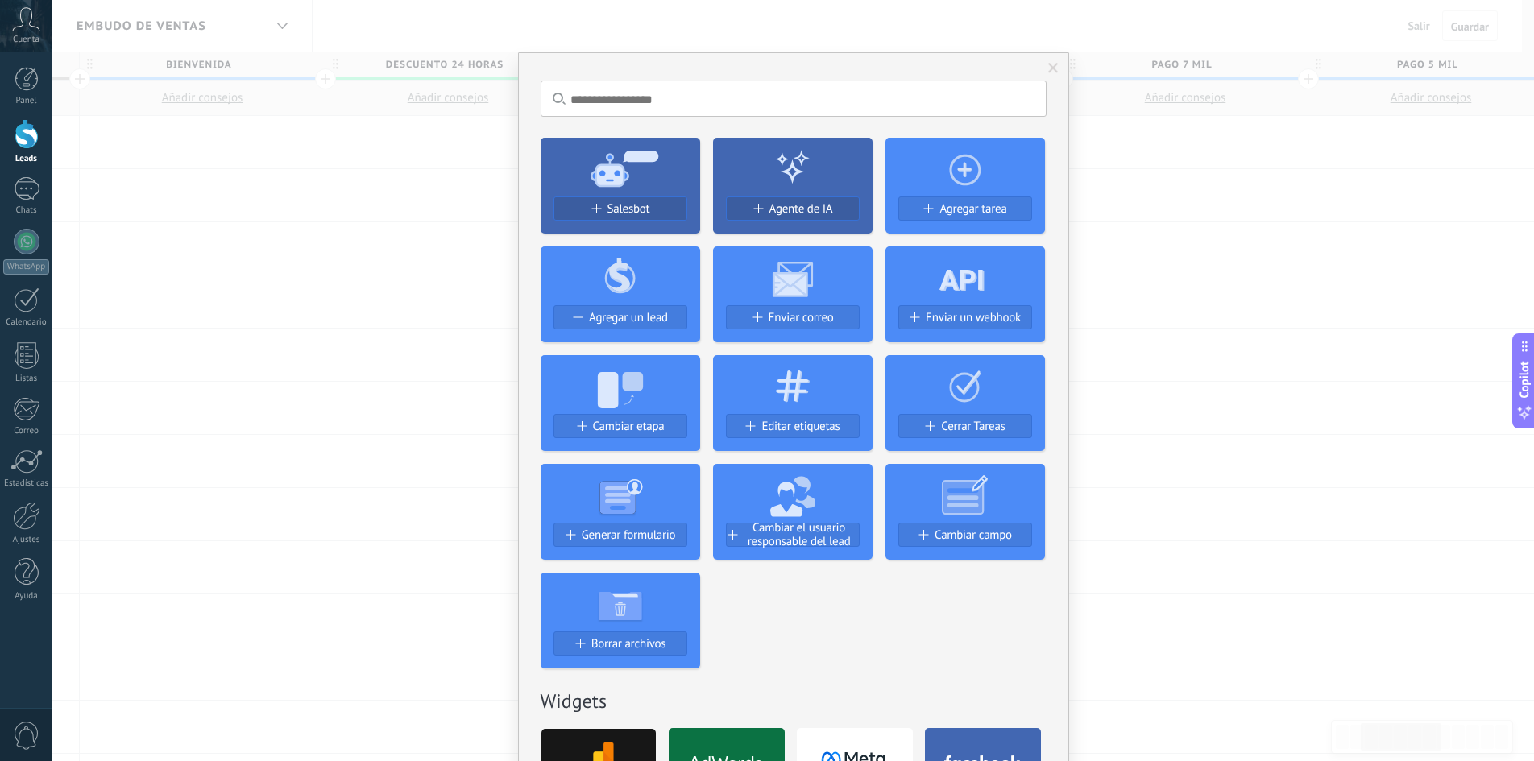
drag, startPoint x: 1053, startPoint y: 72, endPoint x: 1219, endPoint y: 4, distance: 179.9
click at [1061, 68] on span at bounding box center [1053, 68] width 27 height 27
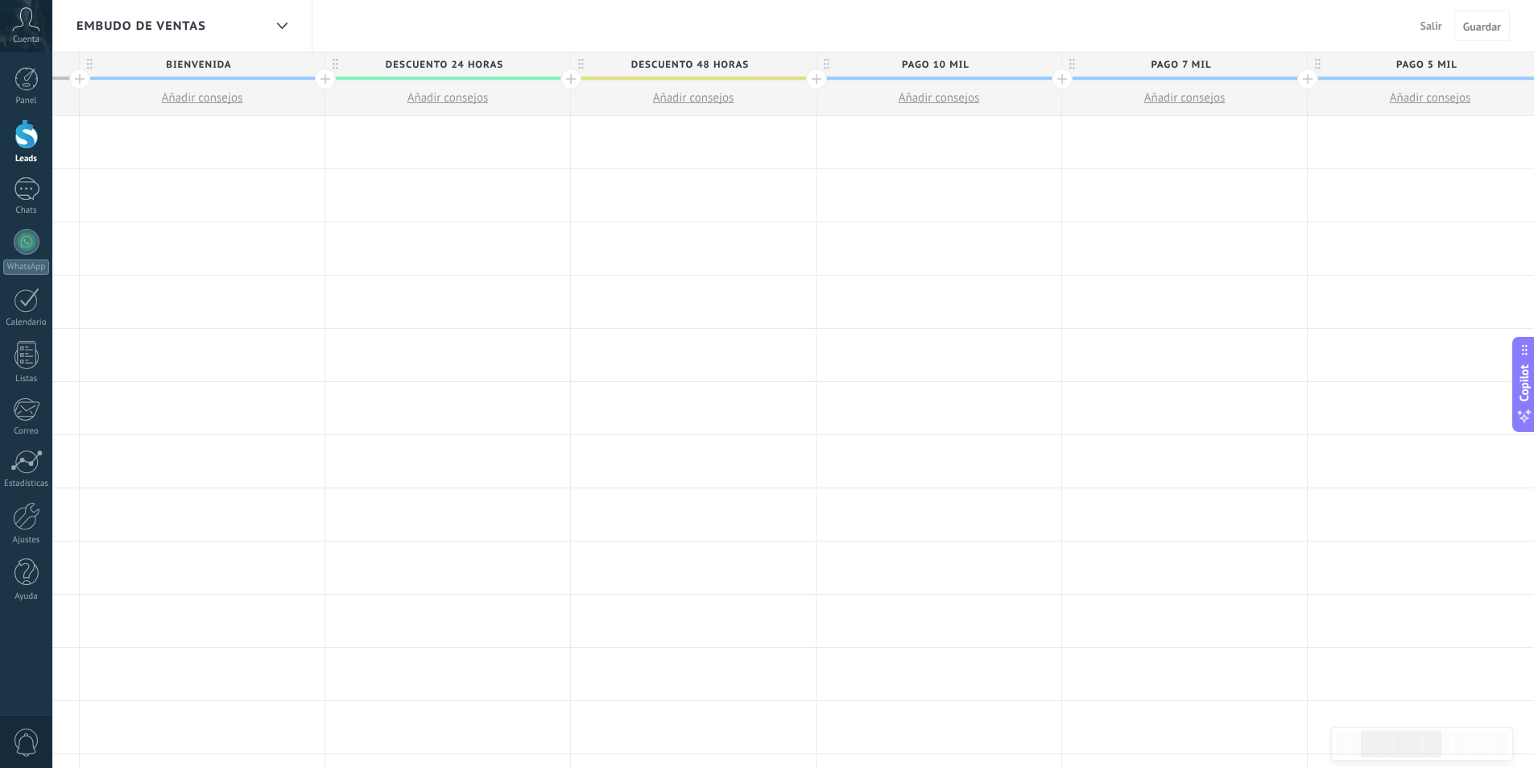
click at [58, 35] on div "Embudo de ventas" at bounding box center [182, 26] width 260 height 52
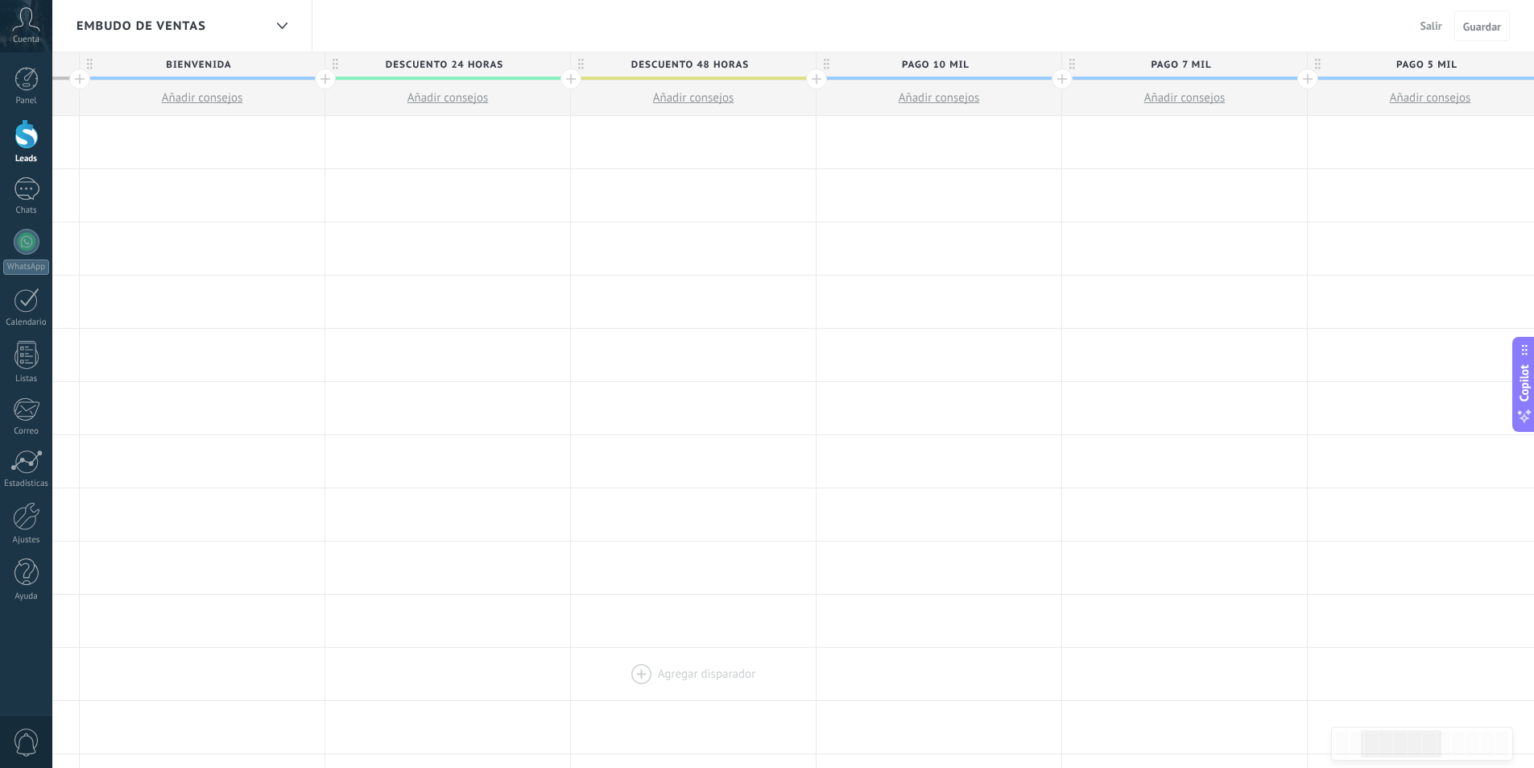
click at [675, 677] on div at bounding box center [693, 674] width 245 height 52
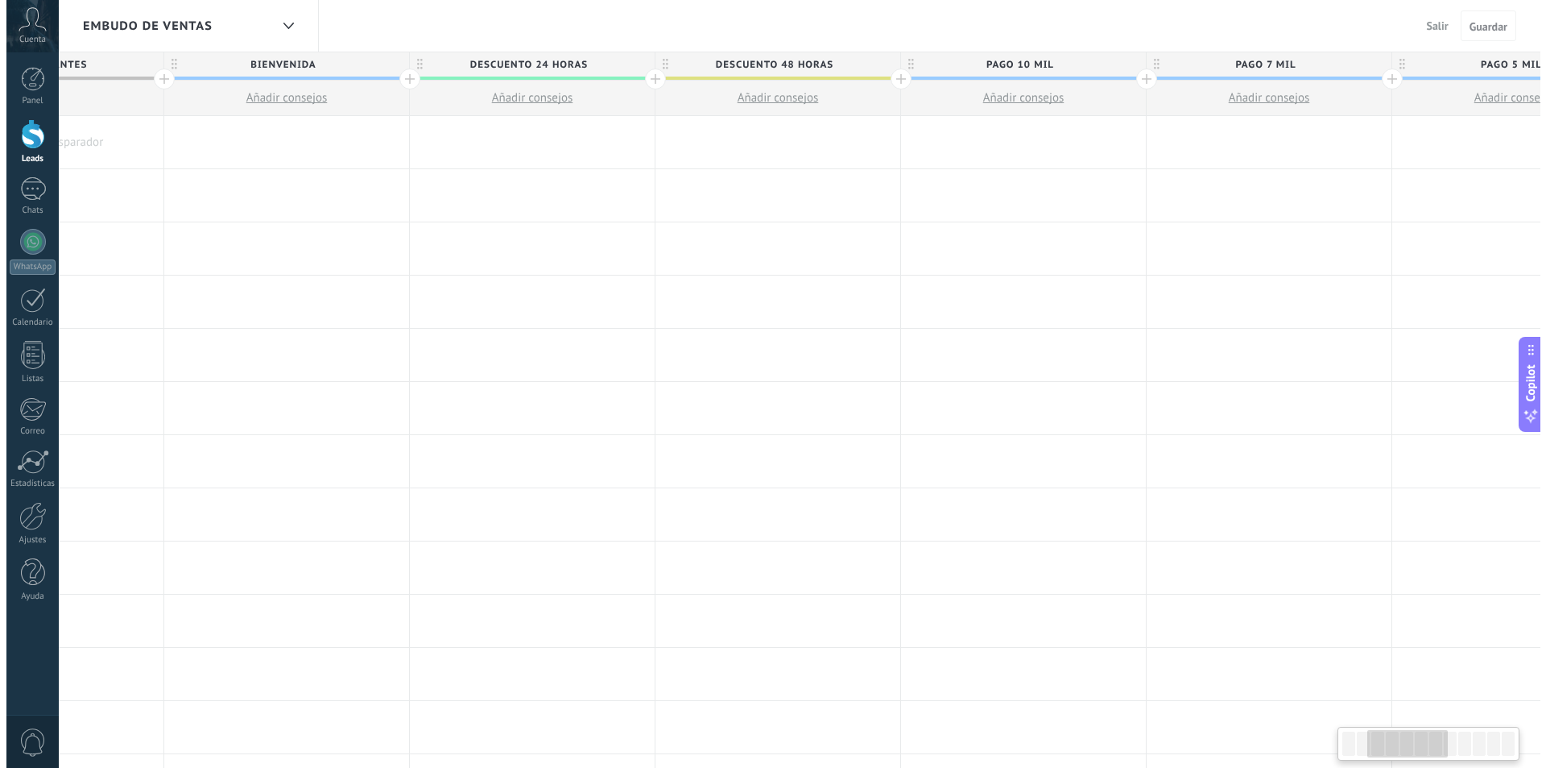
scroll to position [0, 0]
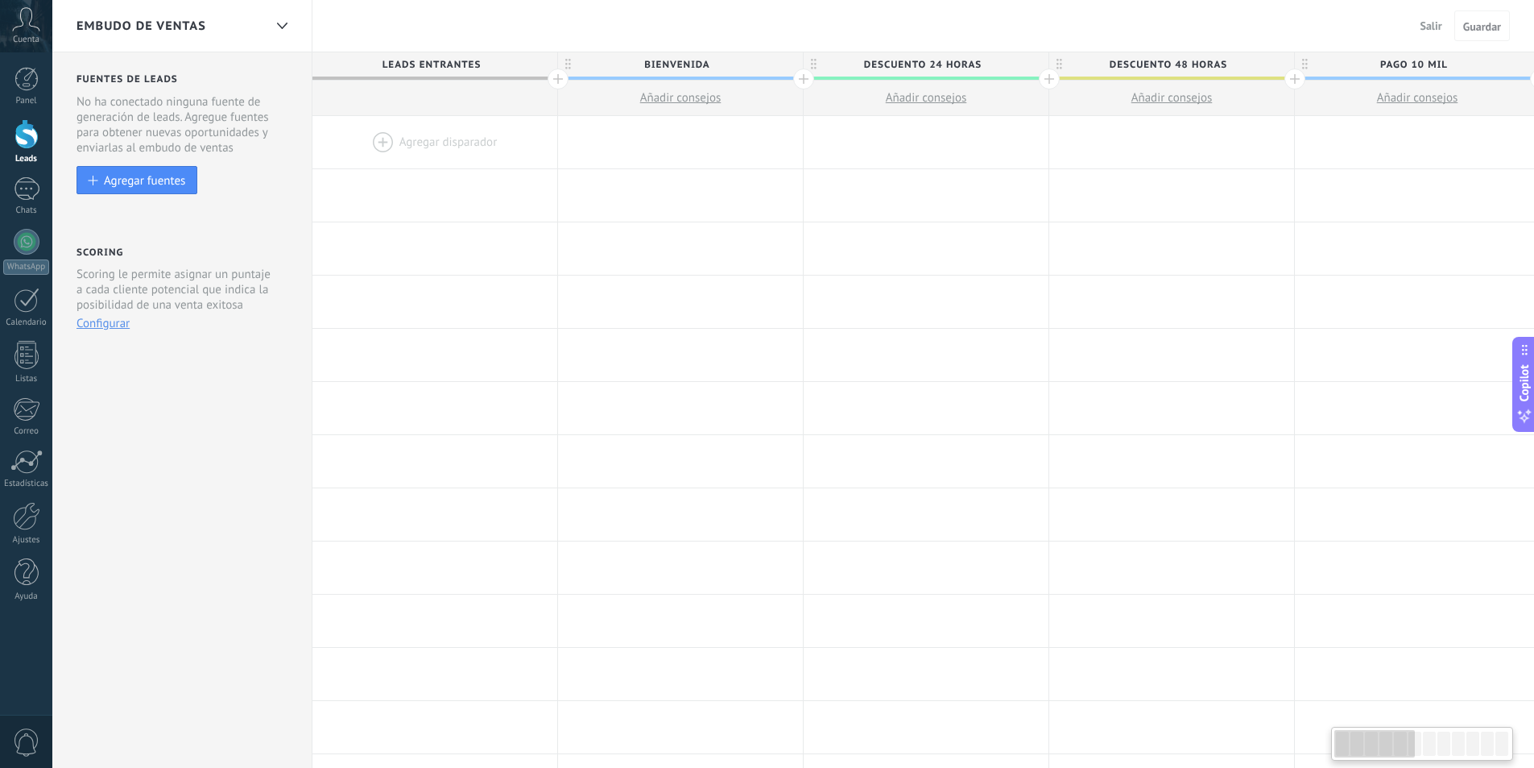
drag, startPoint x: 1414, startPoint y: 742, endPoint x: 1354, endPoint y: 750, distance: 60.1
click at [1354, 750] on div at bounding box center [1375, 743] width 81 height 27
click at [377, 136] on div at bounding box center [435, 142] width 245 height 52
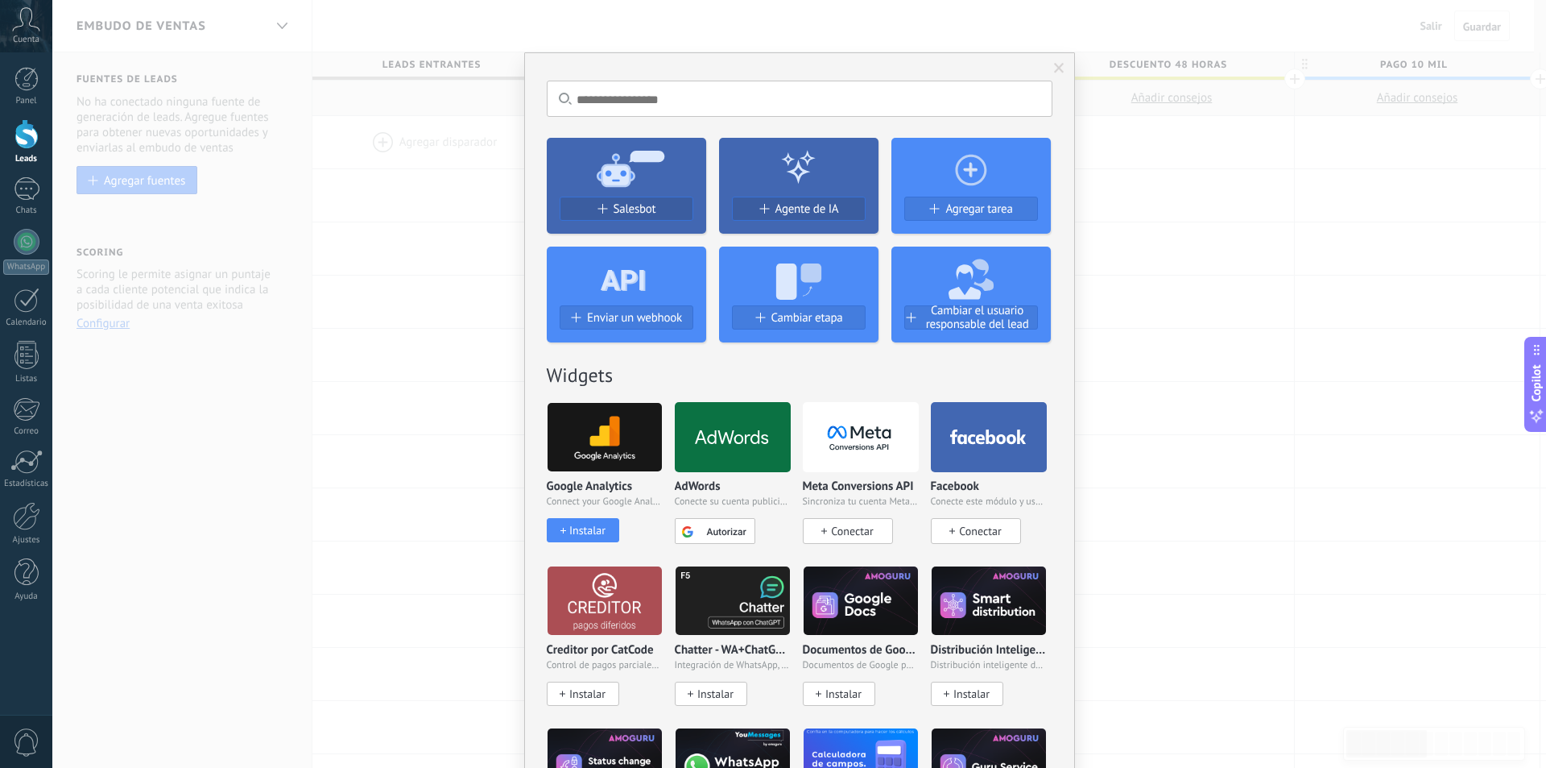
click at [1057, 67] on span at bounding box center [1059, 68] width 10 height 11
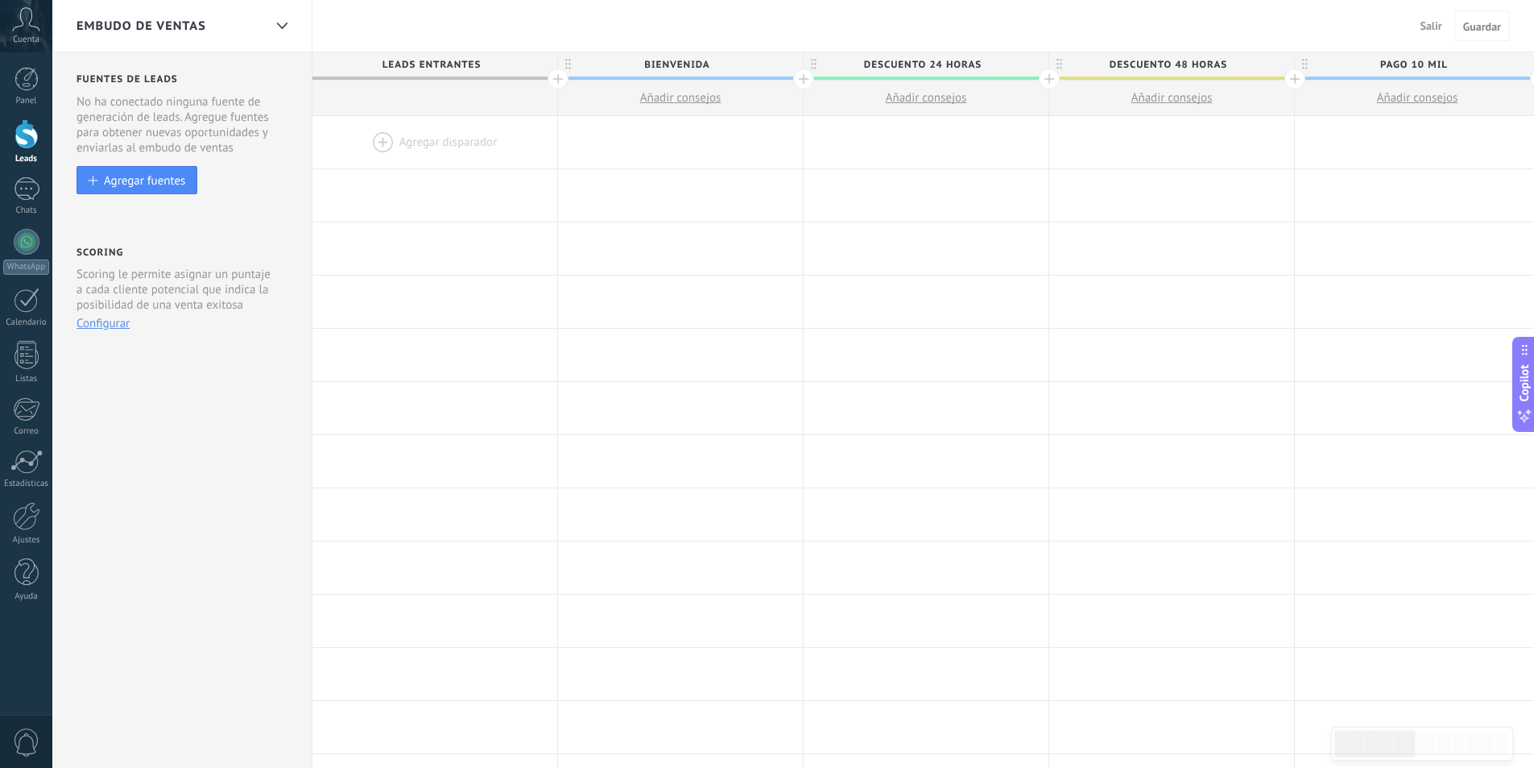
click at [441, 139] on div at bounding box center [435, 142] width 245 height 52
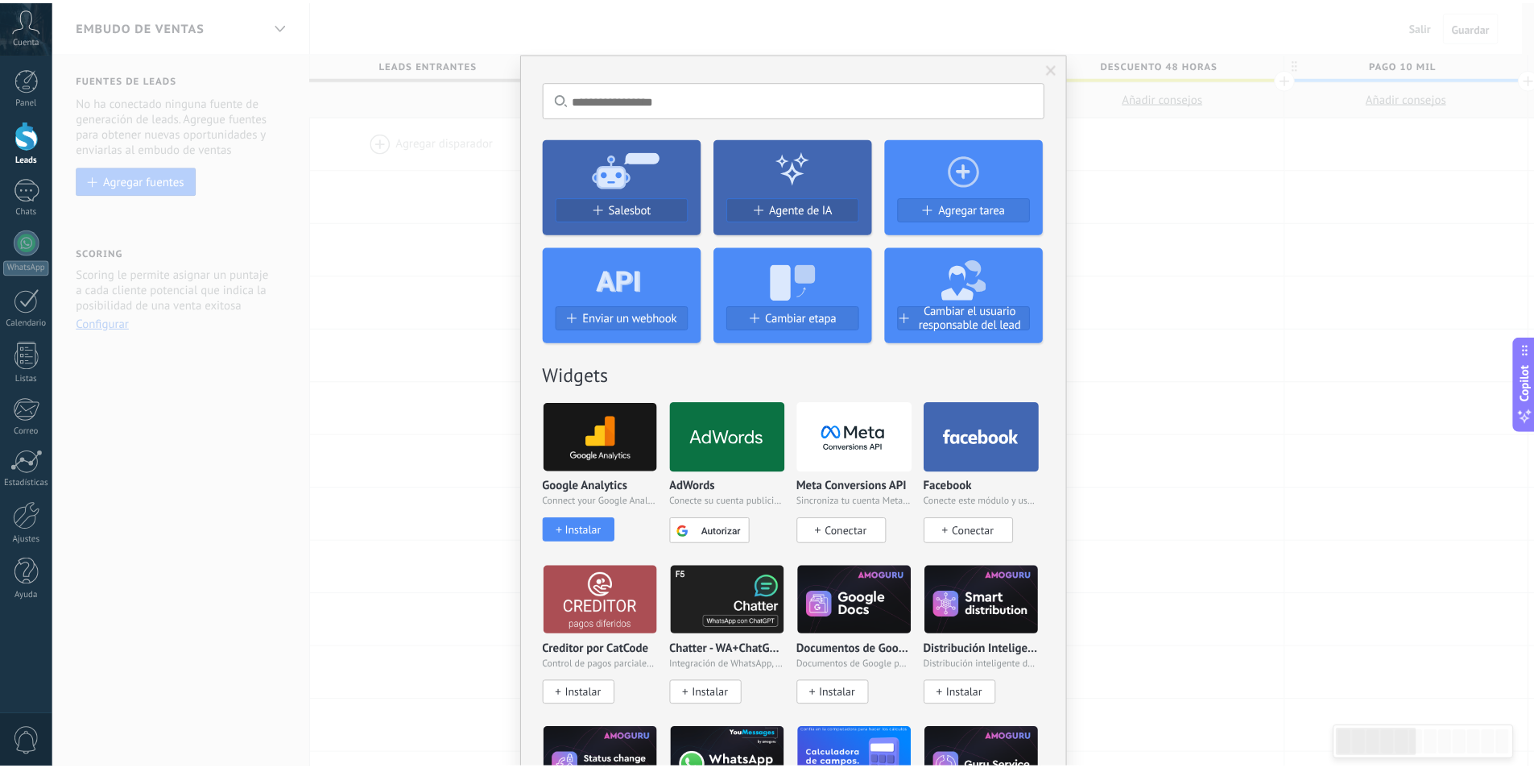
scroll to position [0, 1]
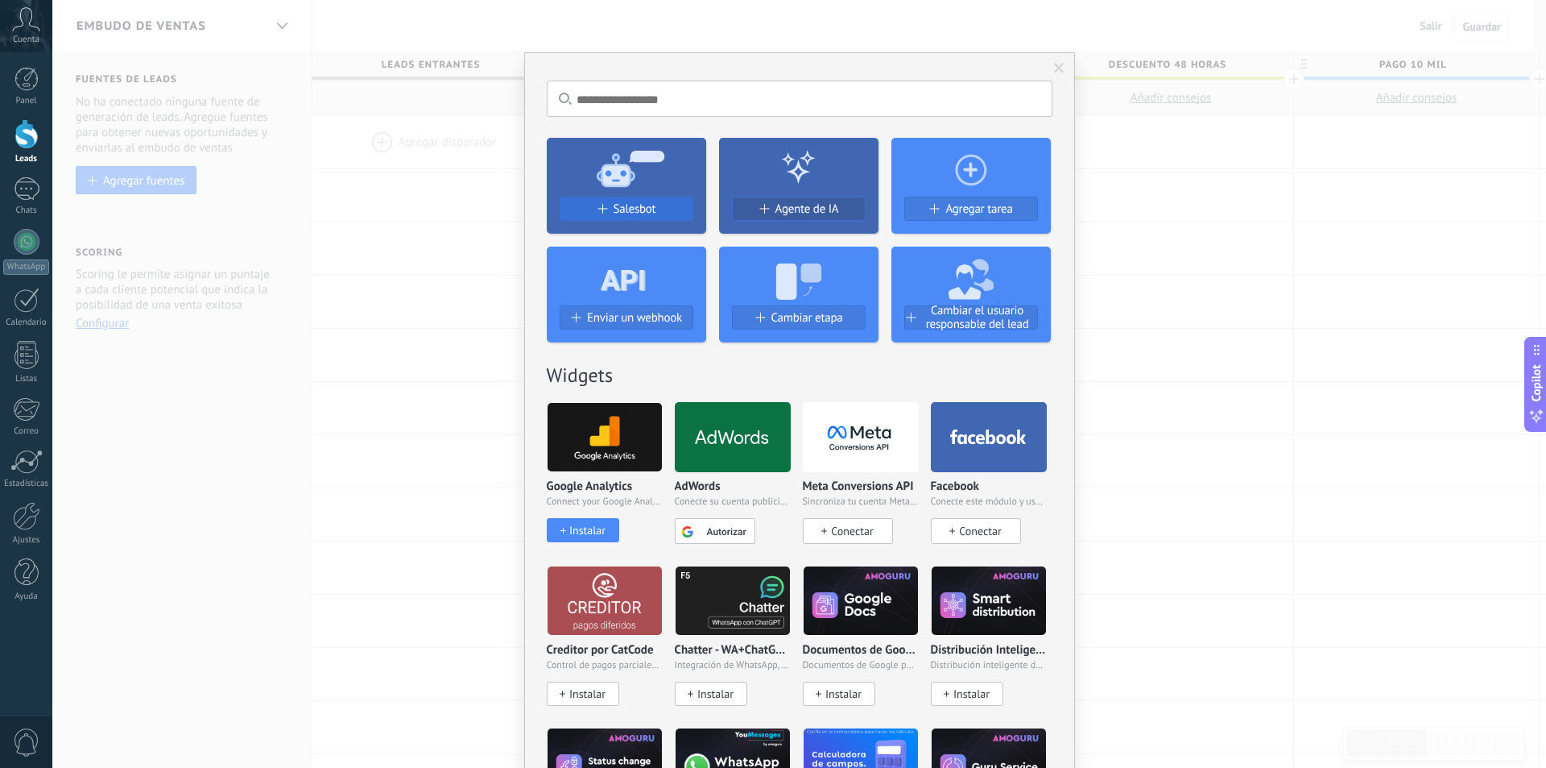
click at [606, 201] on button "Salesbot" at bounding box center [627, 209] width 134 height 24
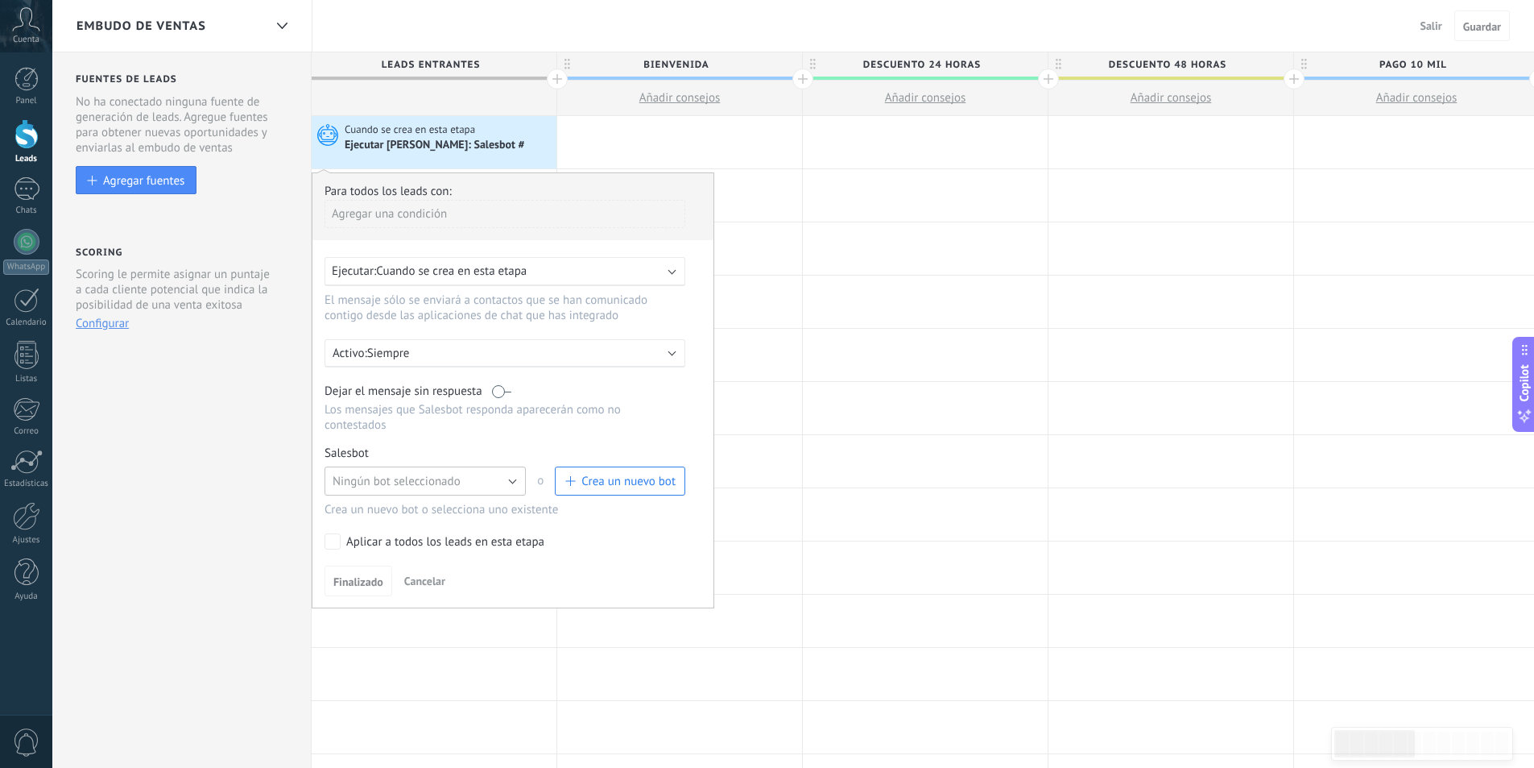
click at [460, 475] on span "Ningún bot seleccionado" at bounding box center [397, 481] width 128 height 15
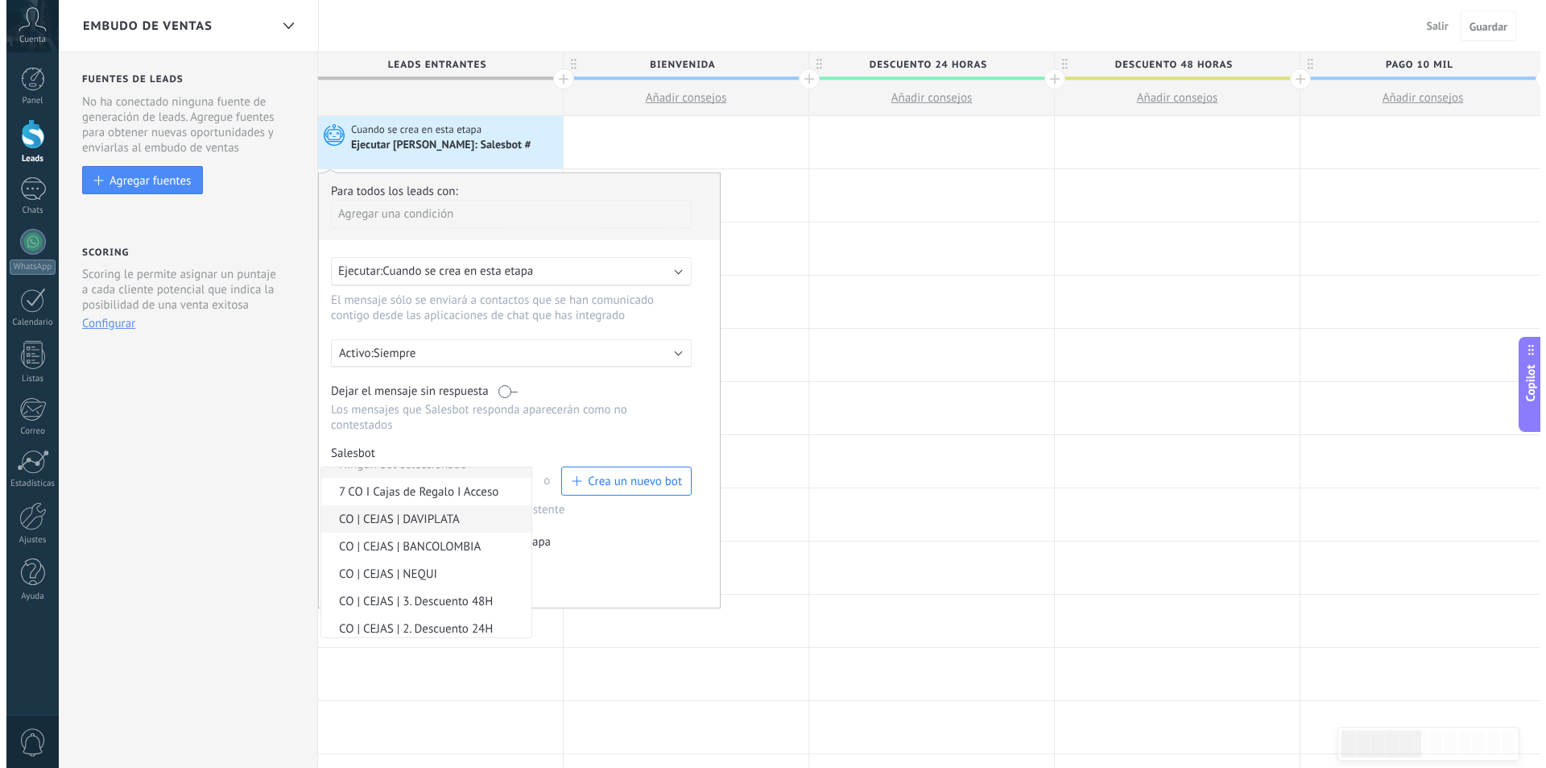
scroll to position [49, 0]
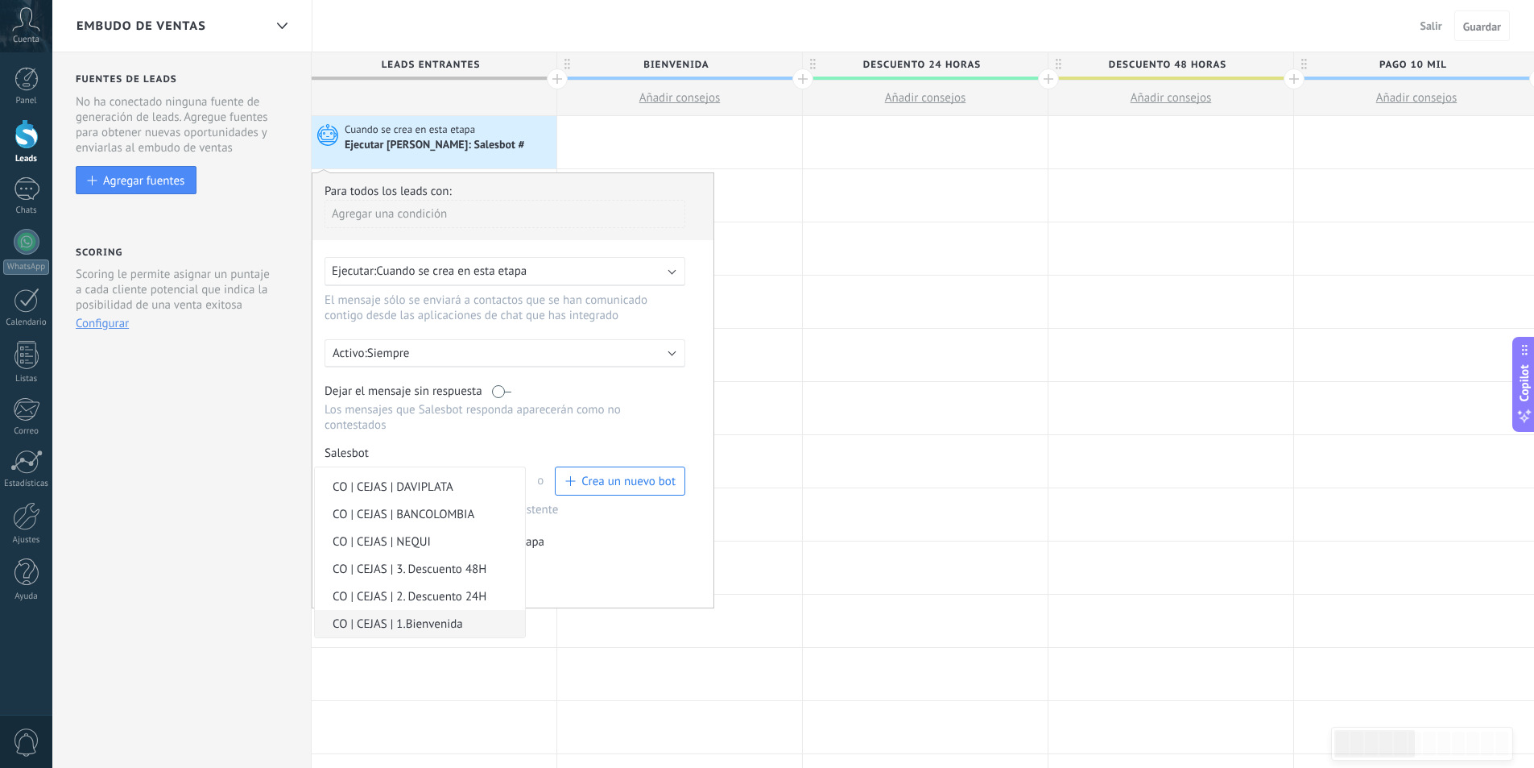
click at [447, 632] on li "CO | CEJAS | 1.Bienvenida" at bounding box center [420, 623] width 210 height 27
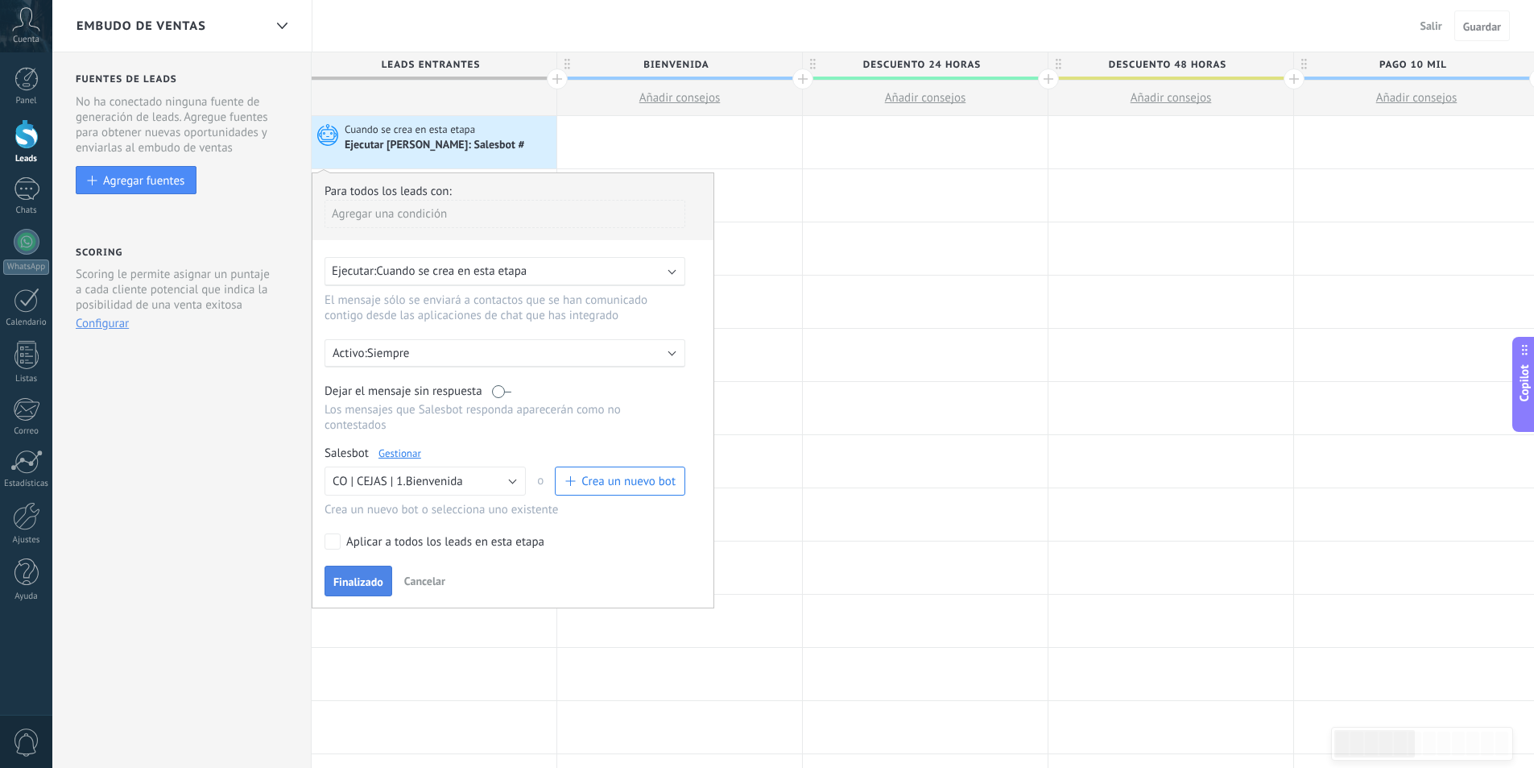
click at [361, 577] on span "Finalizado" at bounding box center [358, 581] width 50 height 11
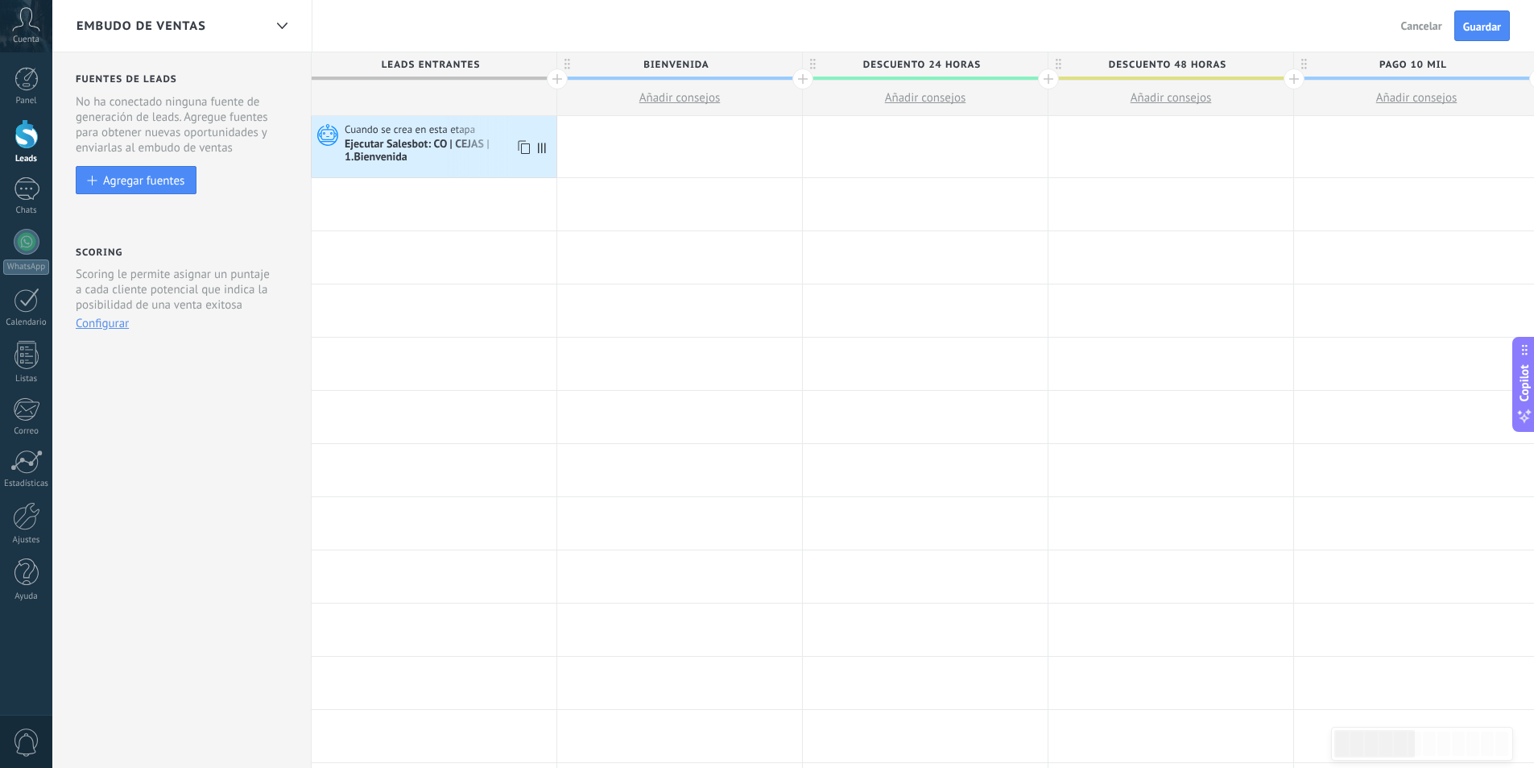
click at [524, 142] on use at bounding box center [524, 148] width 12 height 14
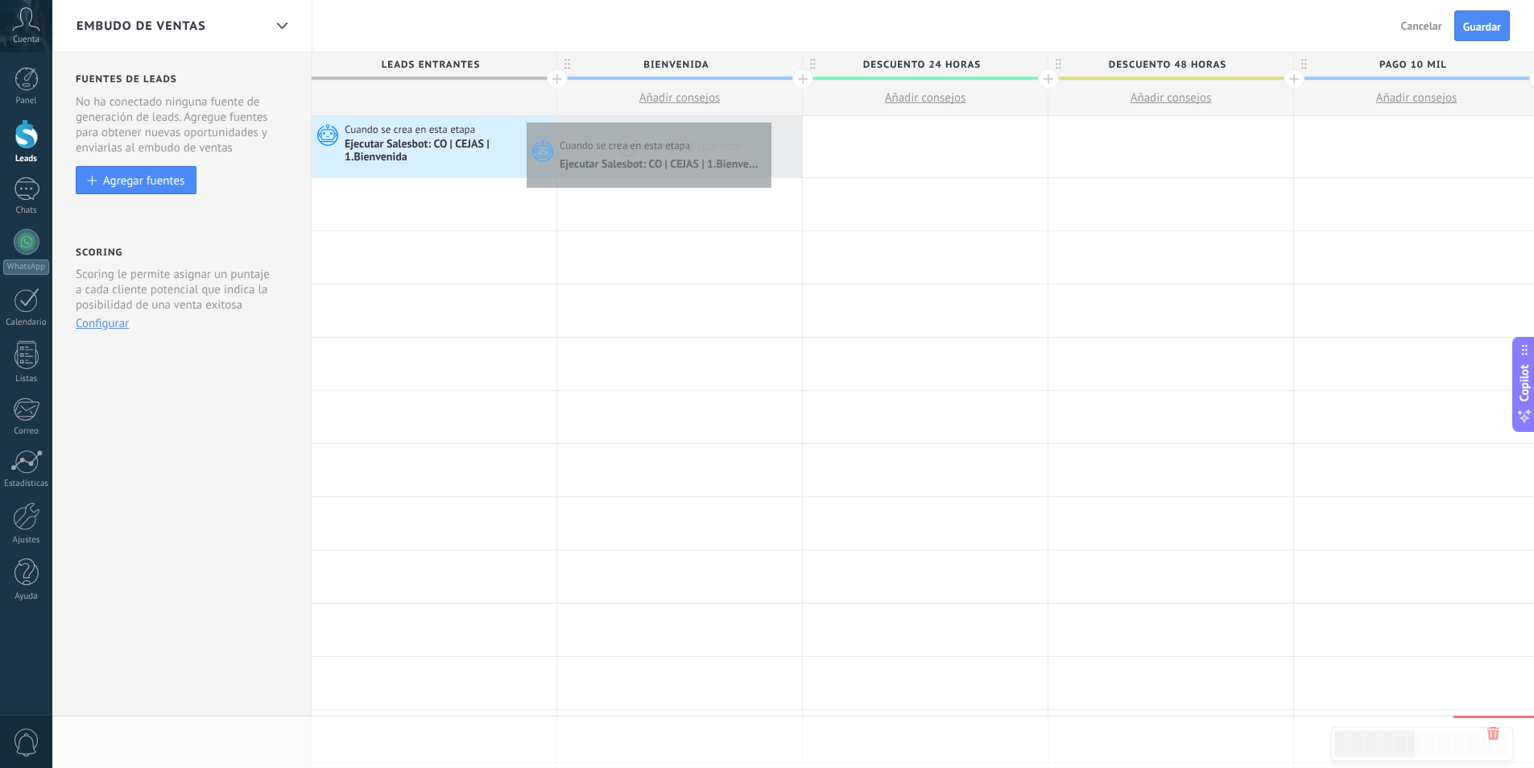
click at [768, 118] on div at bounding box center [679, 146] width 245 height 61
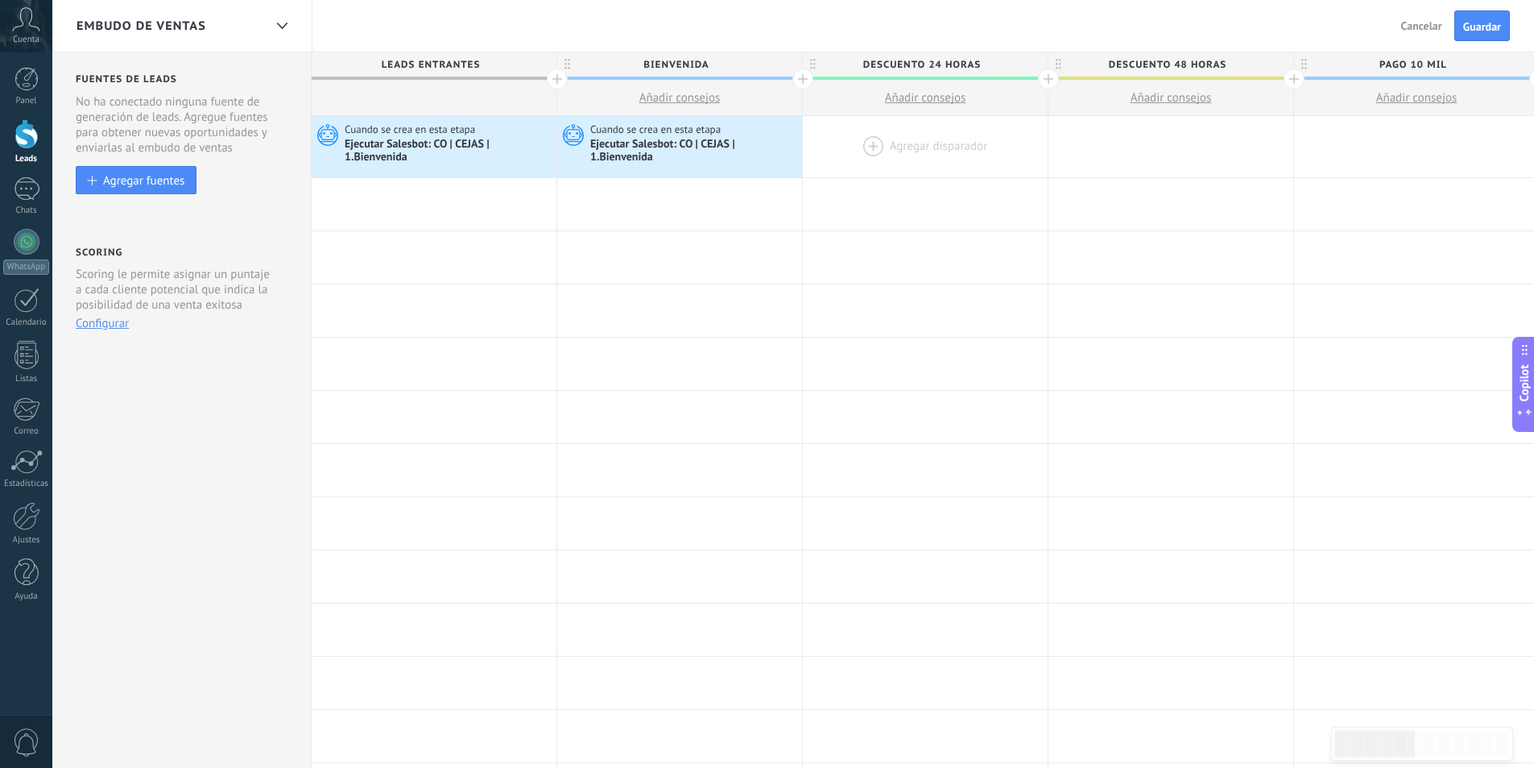
click at [873, 143] on div at bounding box center [925, 146] width 245 height 61
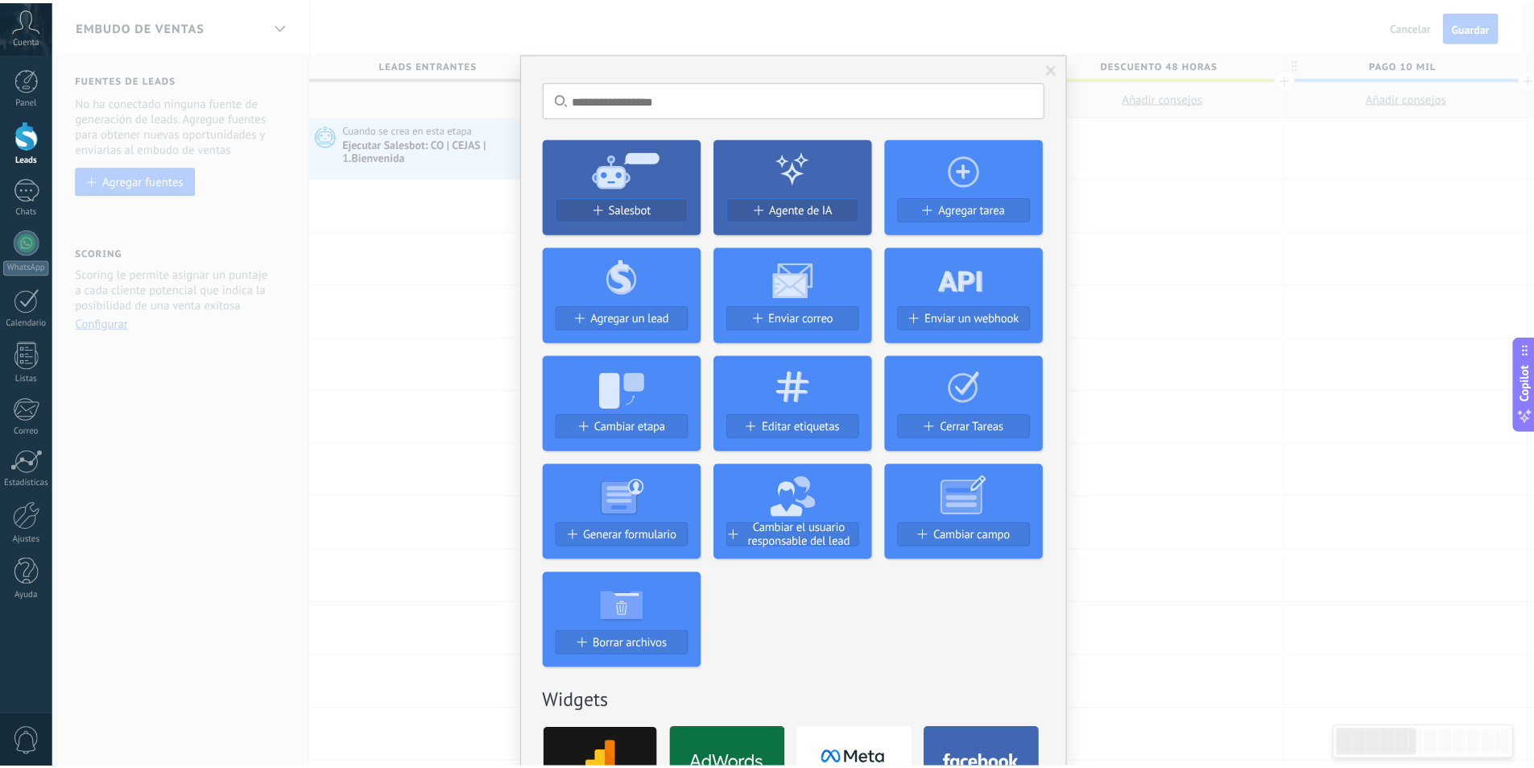
scroll to position [0, 2]
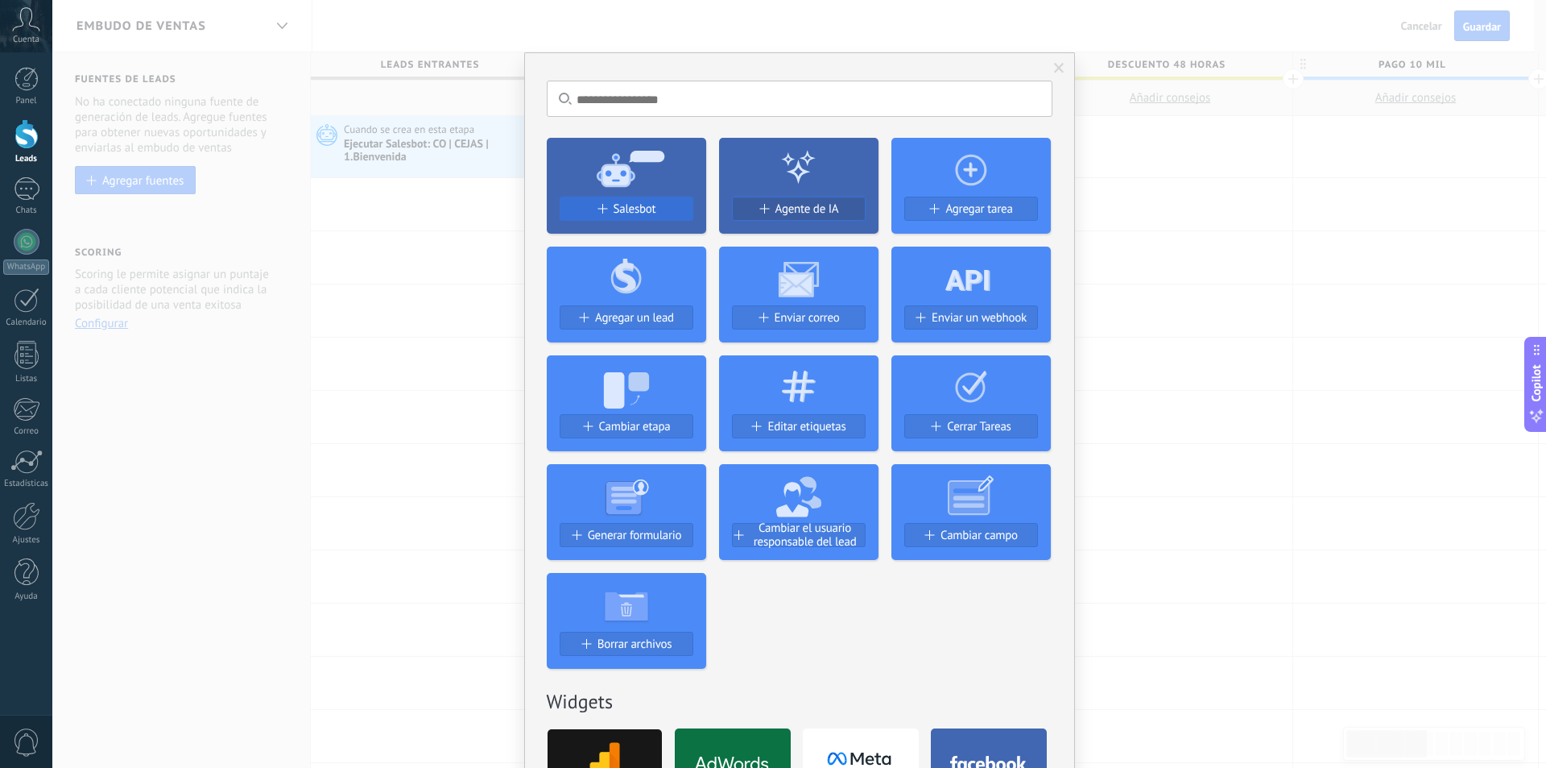
click at [644, 216] on span "Salesbot" at bounding box center [635, 209] width 43 height 14
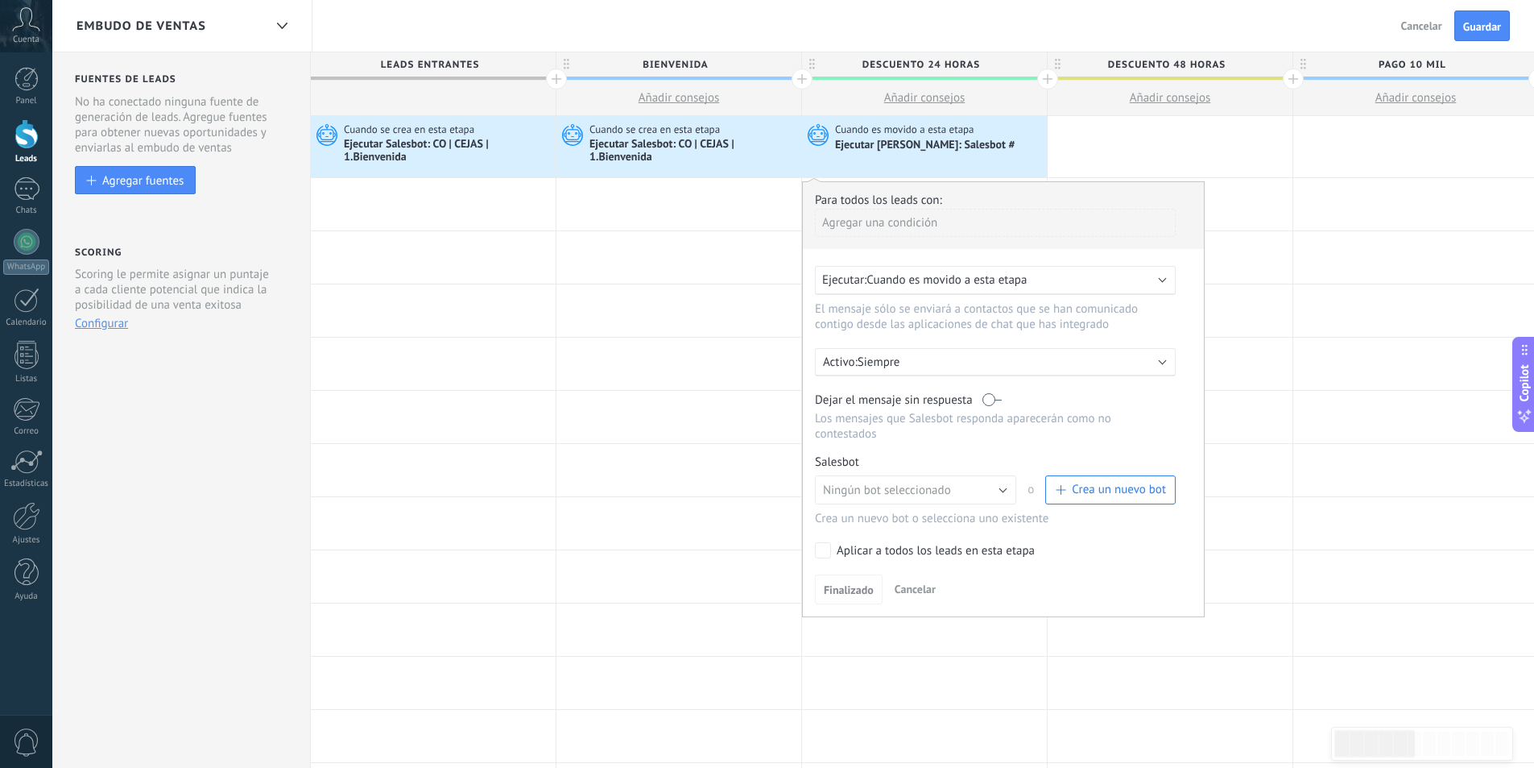
scroll to position [81, 0]
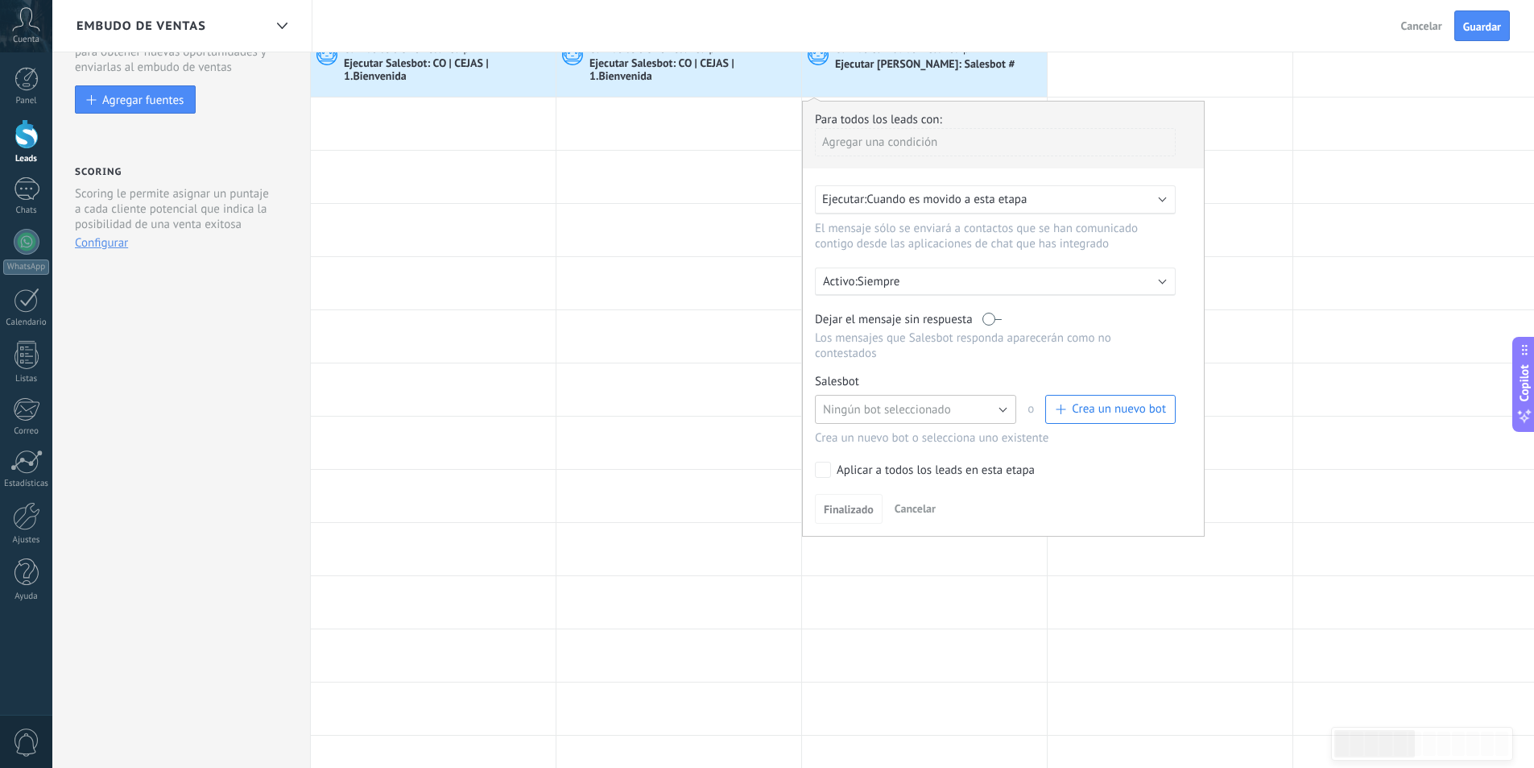
click at [962, 402] on button "Ningún bot seleccionado" at bounding box center [915, 409] width 201 height 29
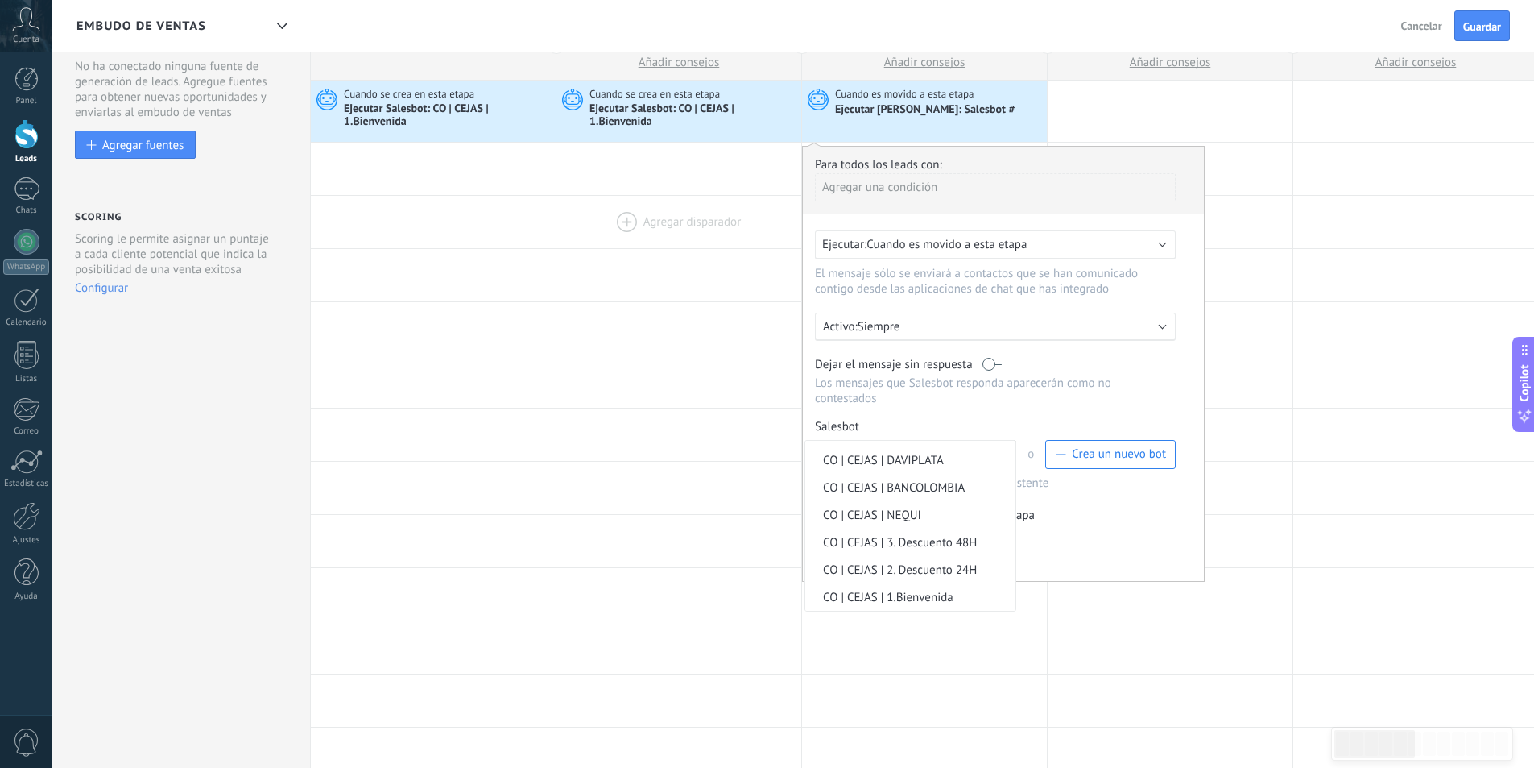
scroll to position [0, 0]
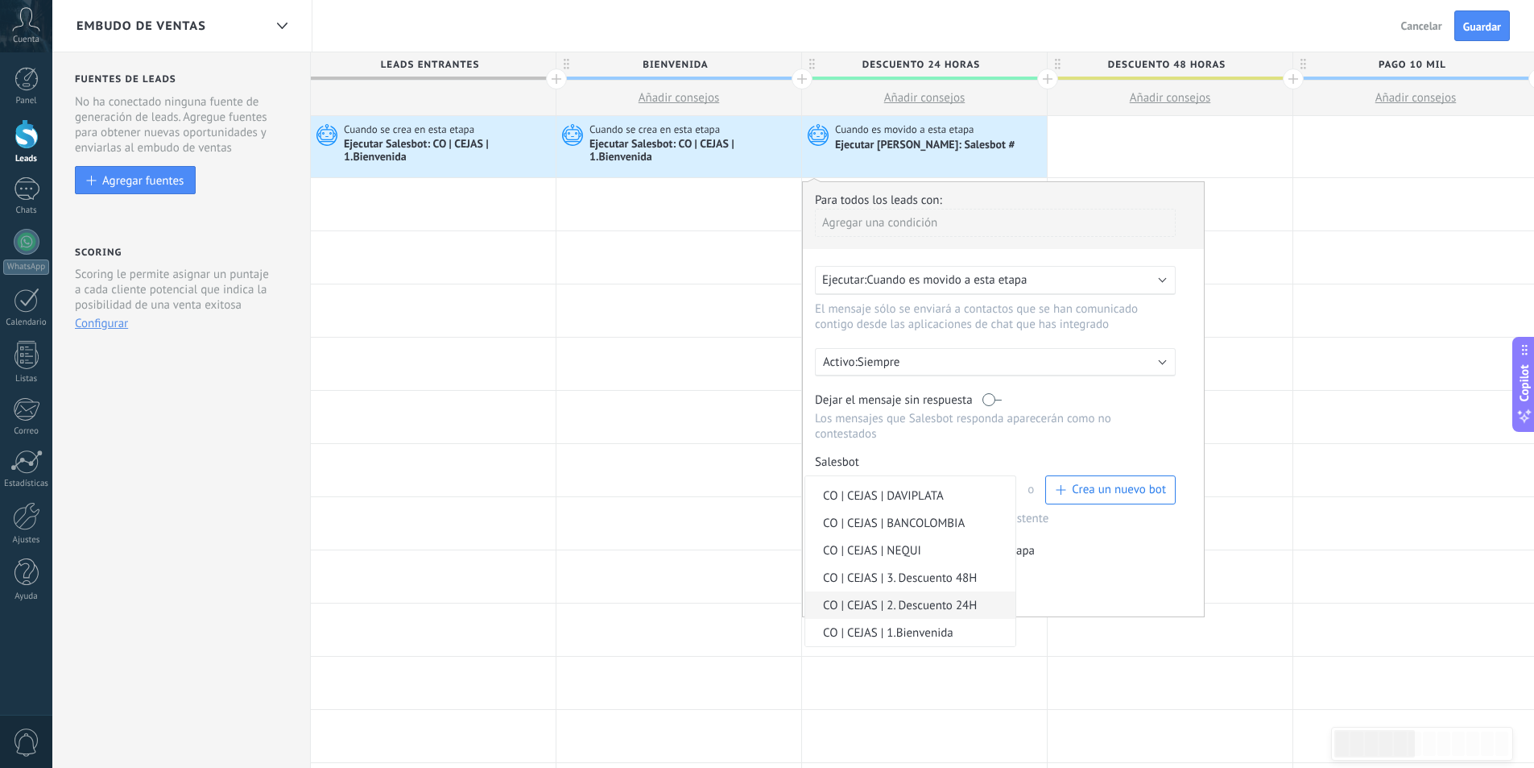
click at [955, 599] on span "CO | CEJAS | 2. Descuento 24H" at bounding box center [907, 605] width 205 height 15
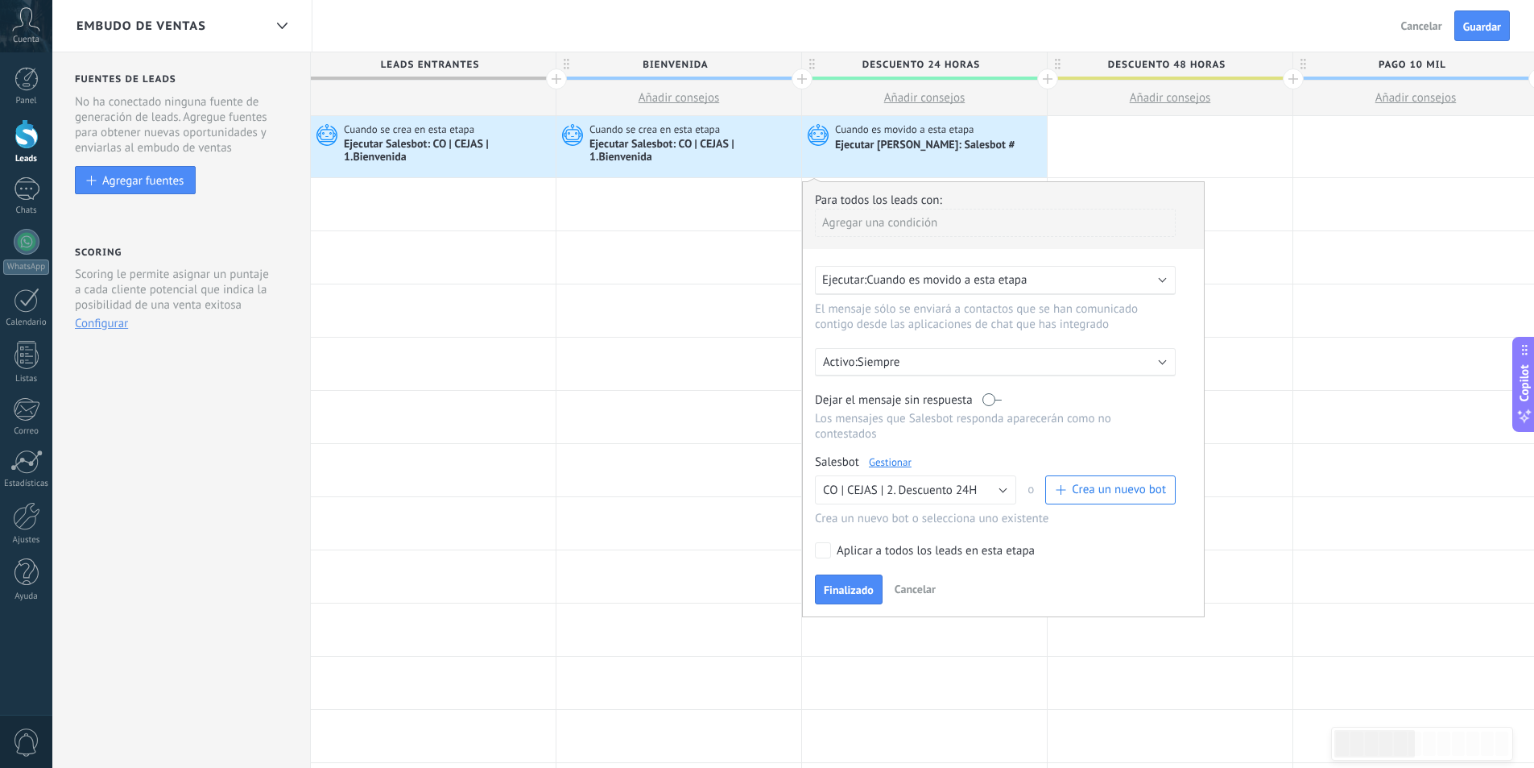
click at [854, 586] on span "Finalizado" at bounding box center [849, 589] width 50 height 11
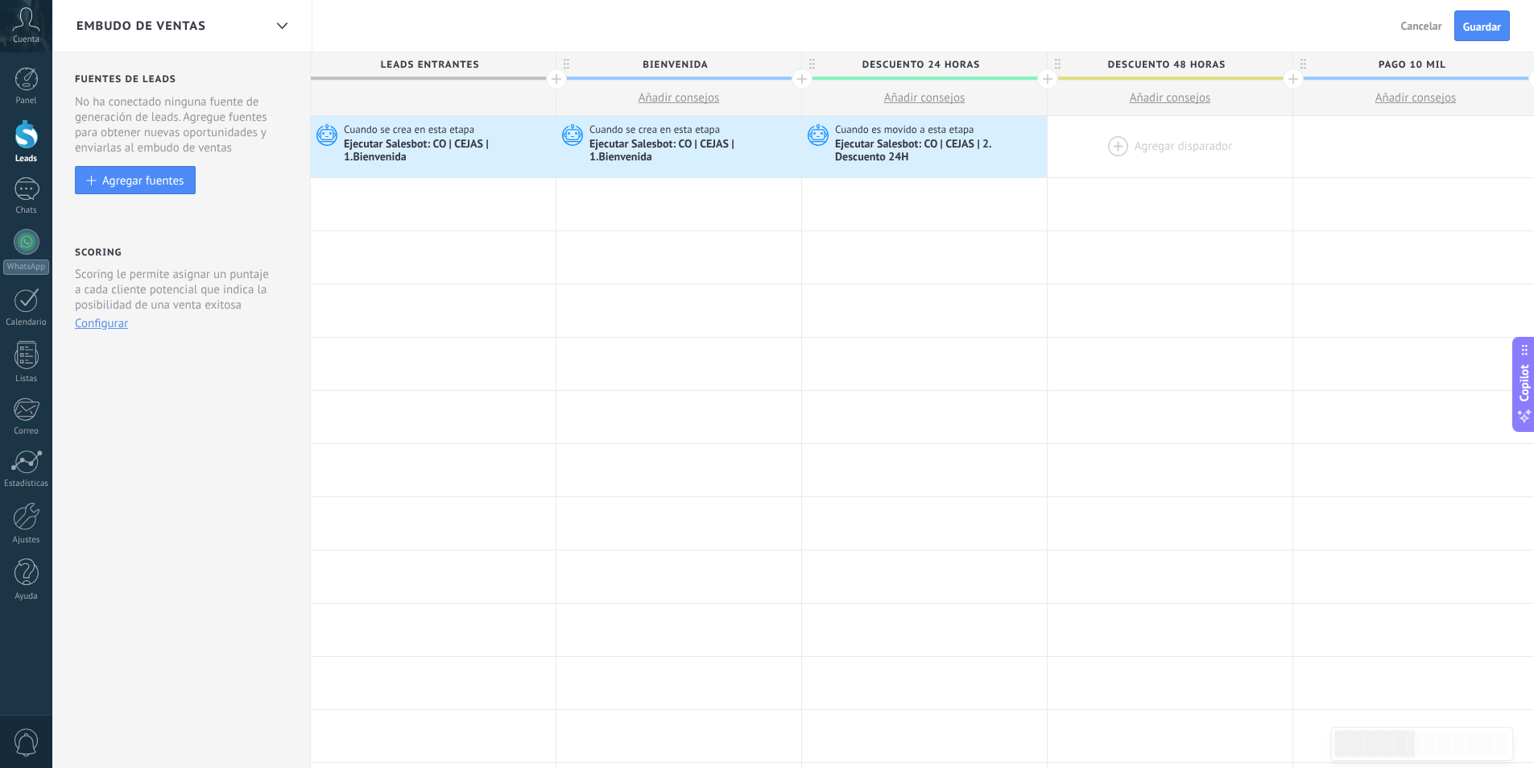
click at [1158, 137] on div at bounding box center [1170, 146] width 245 height 61
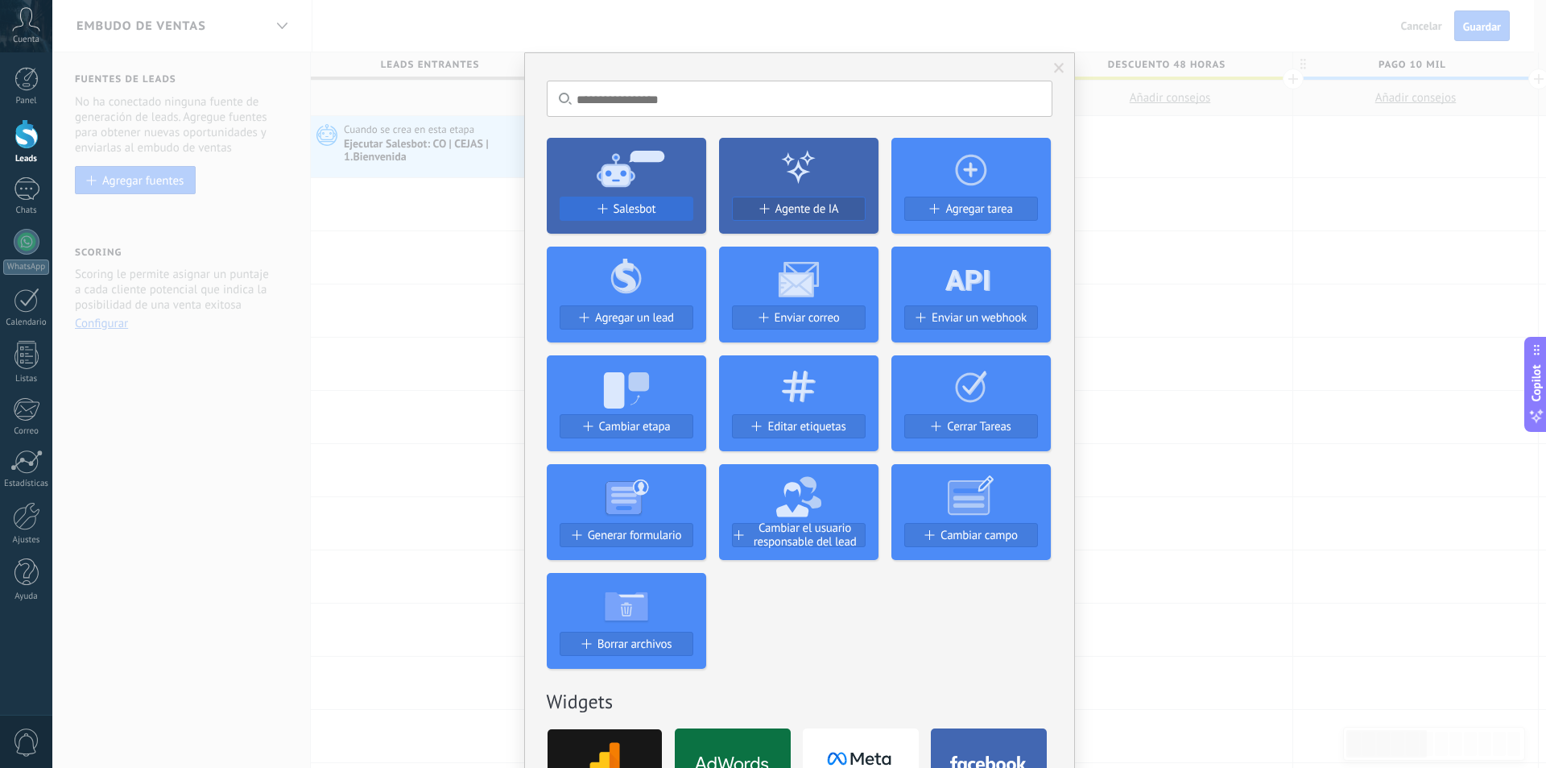
click at [627, 205] on span "Salesbot" at bounding box center [635, 209] width 43 height 14
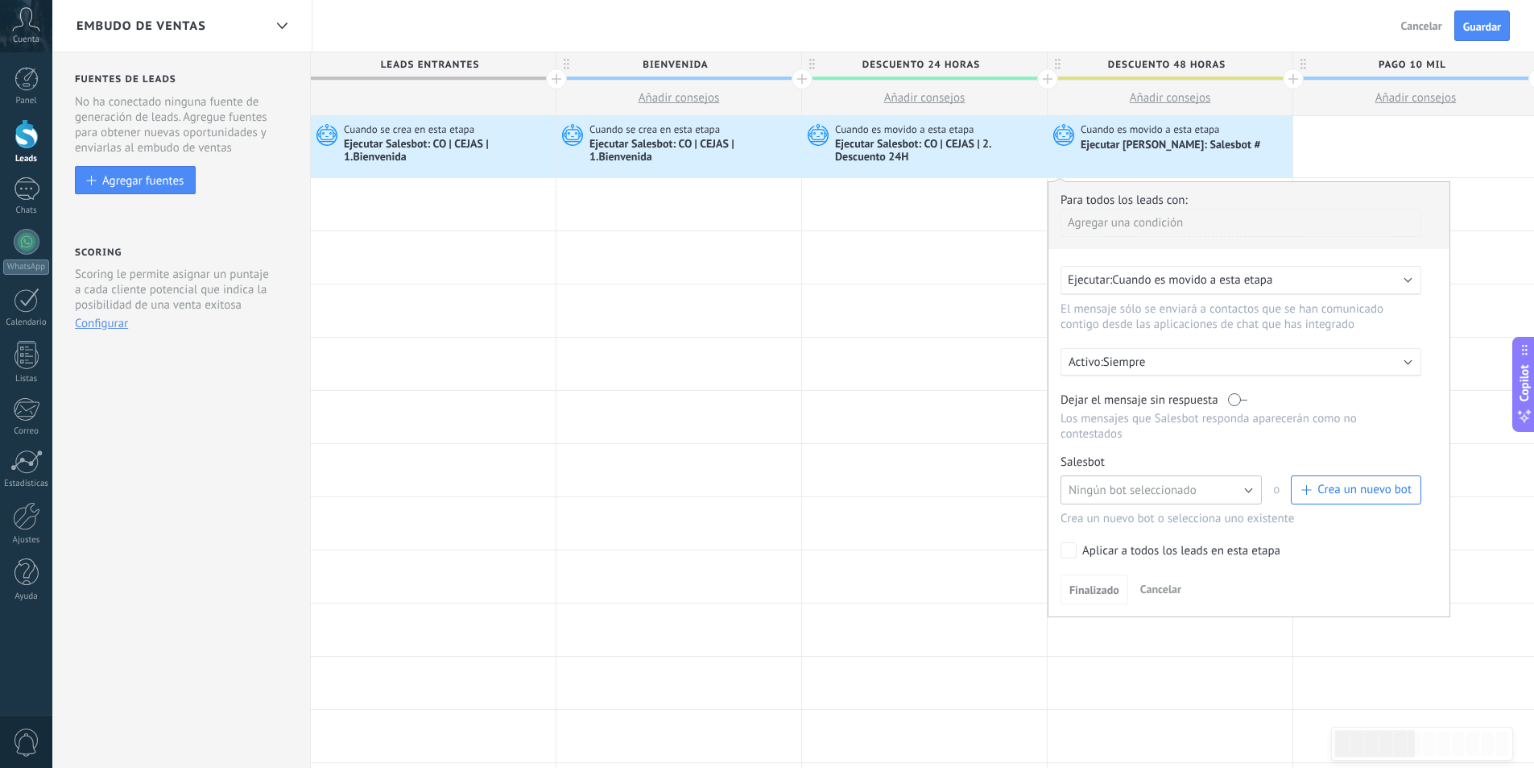
click at [1186, 495] on span "Ningún bot seleccionado" at bounding box center [1133, 489] width 128 height 15
click at [1161, 576] on span "CO | CEJAS | 3. Descuento 48H" at bounding box center [1153, 577] width 205 height 15
click at [1109, 590] on span "Finalizado" at bounding box center [1095, 589] width 50 height 11
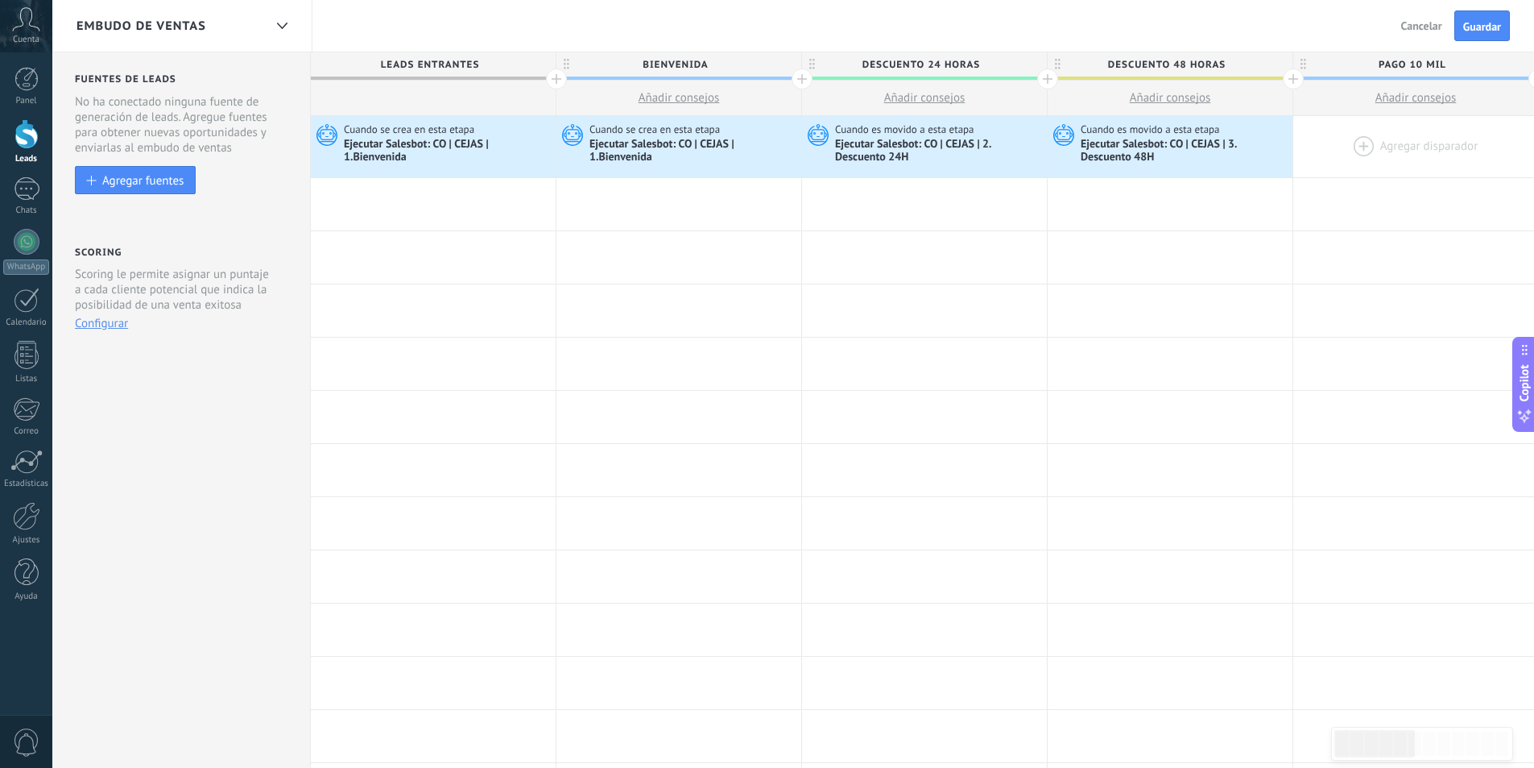
click at [1368, 143] on div at bounding box center [1416, 146] width 245 height 61
click at [1356, 141] on div at bounding box center [1416, 146] width 245 height 61
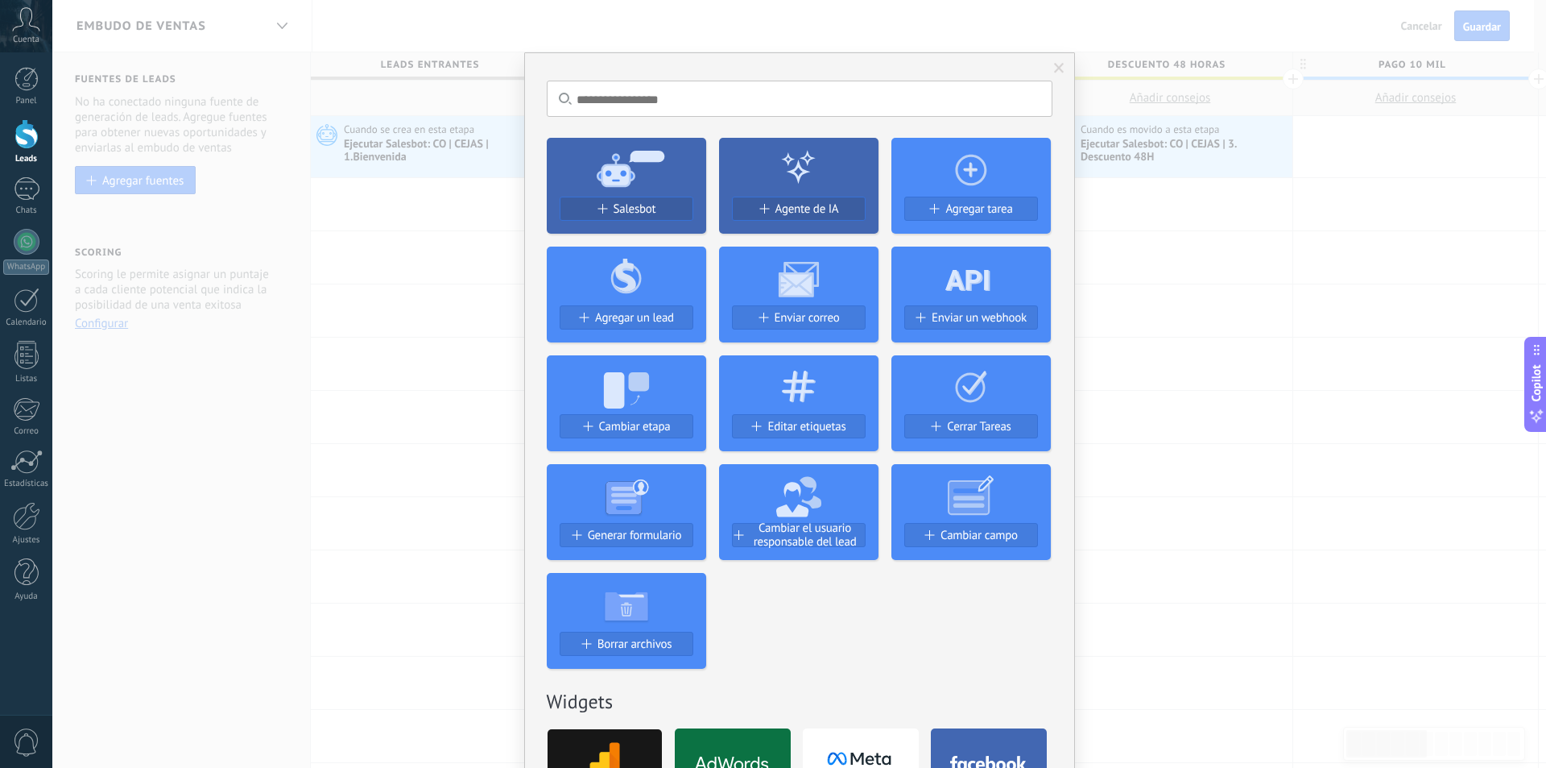
click at [1335, 143] on div "No hay resultados Salesbot Agente de IA Agregar tarea Agregar un lead Enviar co…" at bounding box center [799, 384] width 1494 height 768
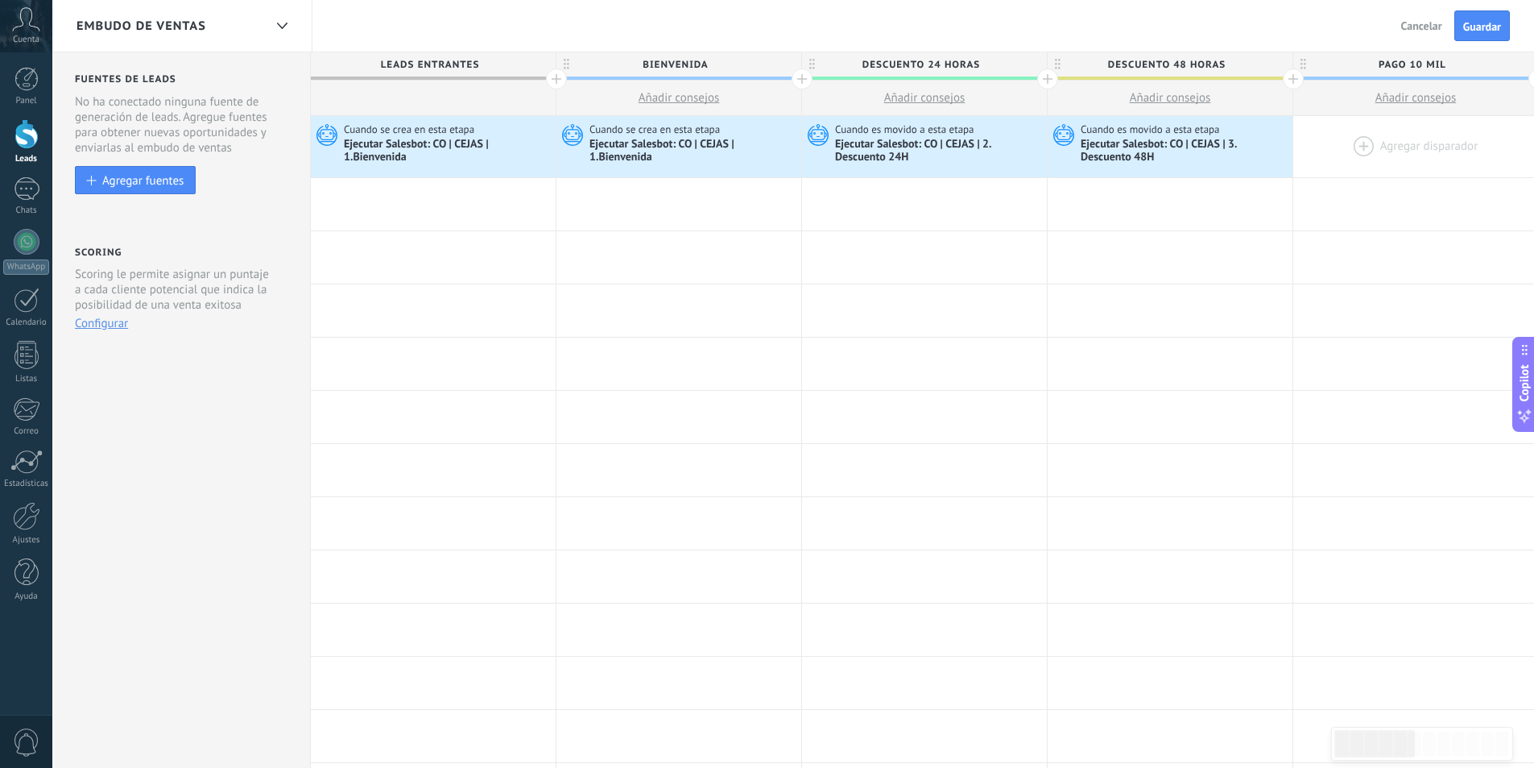
click at [1368, 144] on div at bounding box center [1416, 146] width 245 height 61
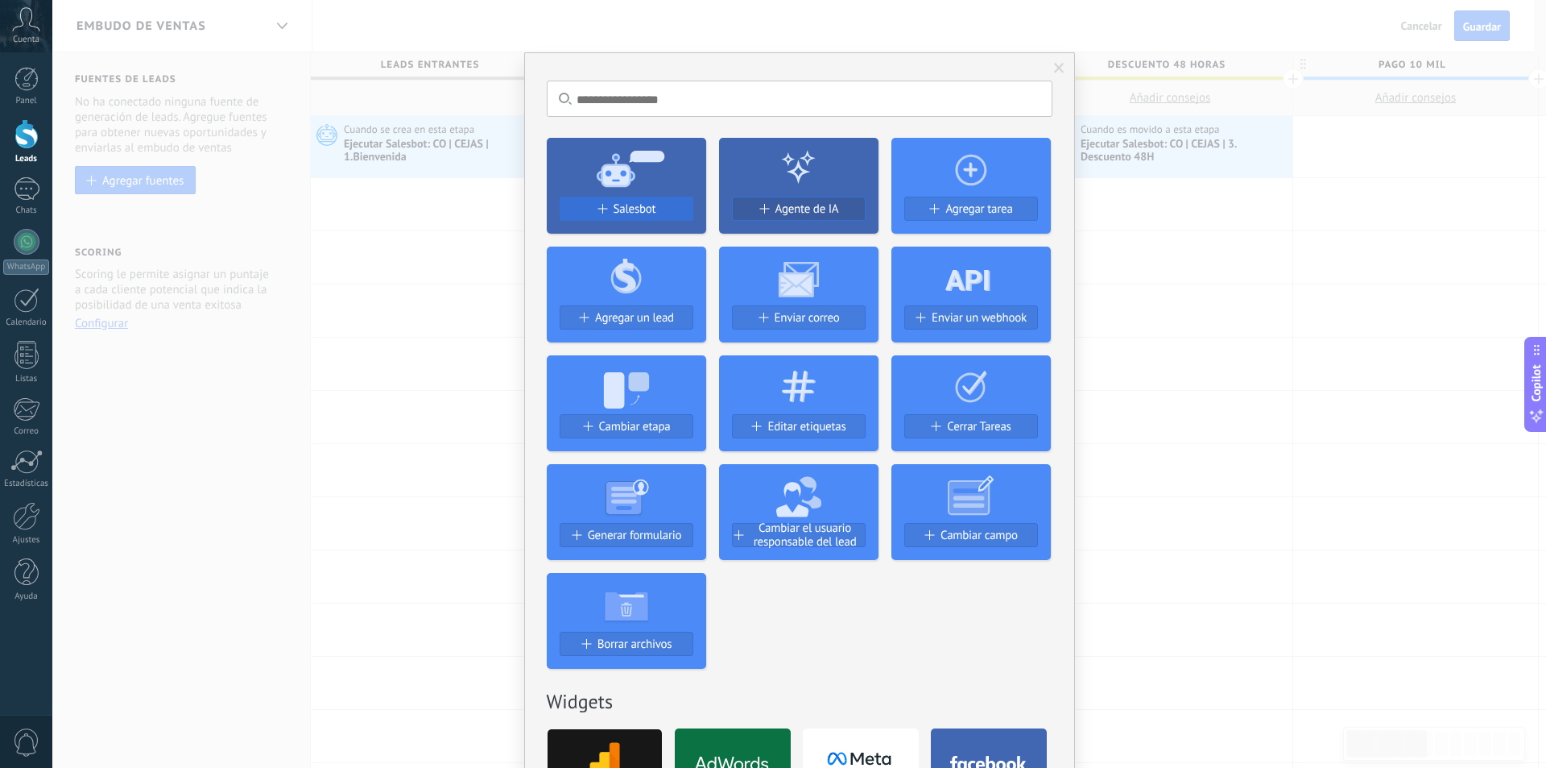
click at [622, 215] on span "Salesbot" at bounding box center [635, 209] width 43 height 14
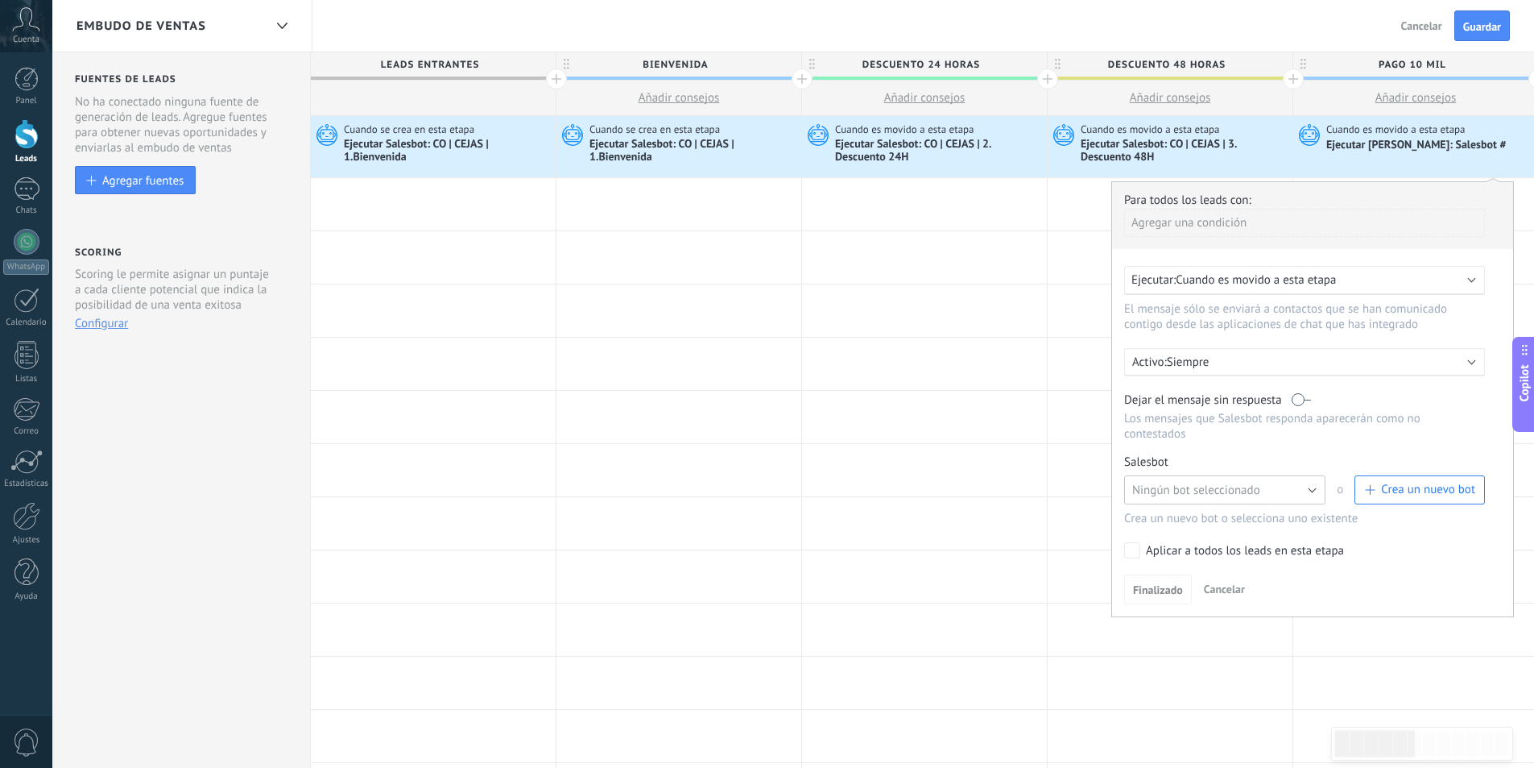
click at [1227, 494] on span "Ningún bot seleccionado" at bounding box center [1196, 489] width 128 height 15
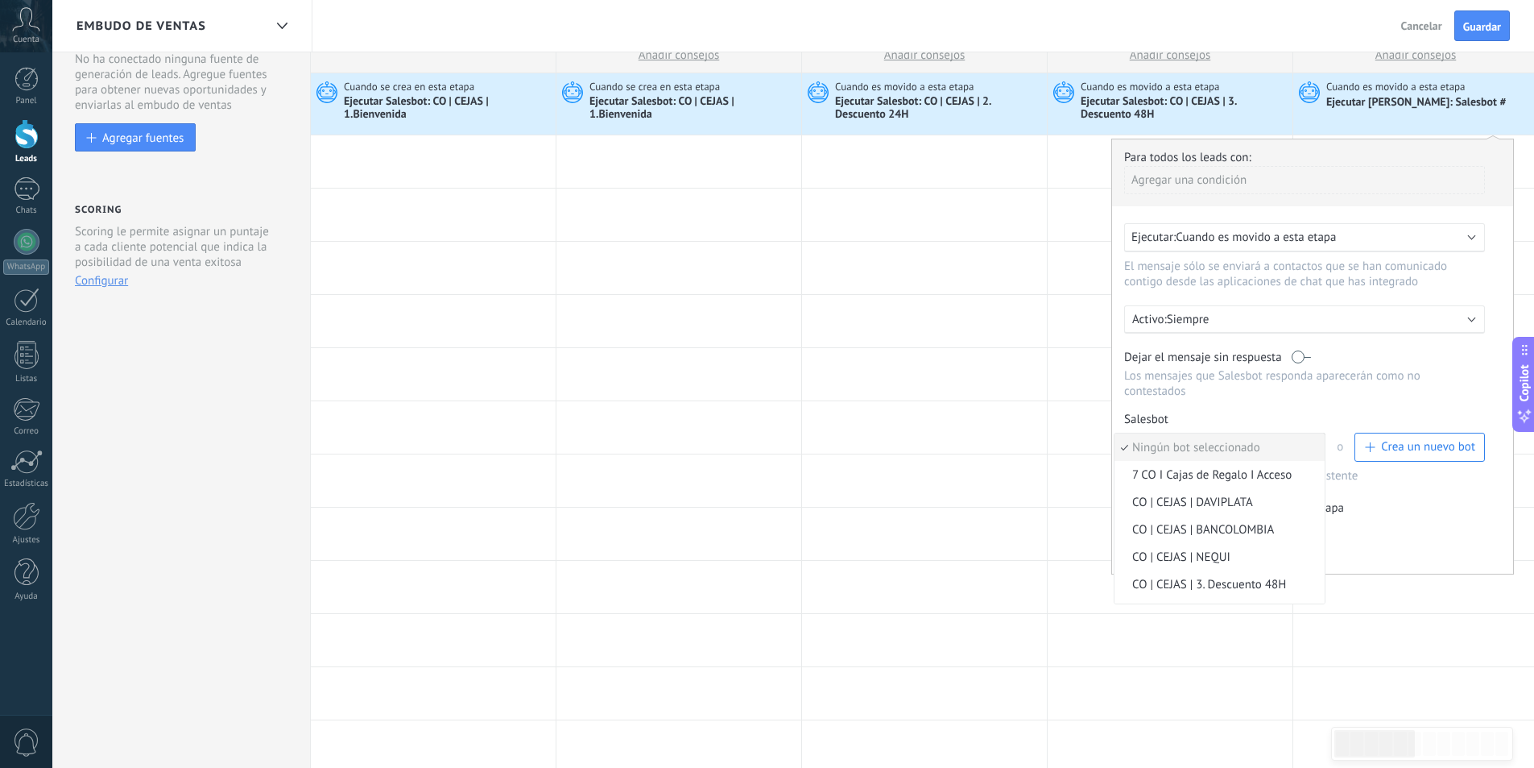
scroll to position [0, 0]
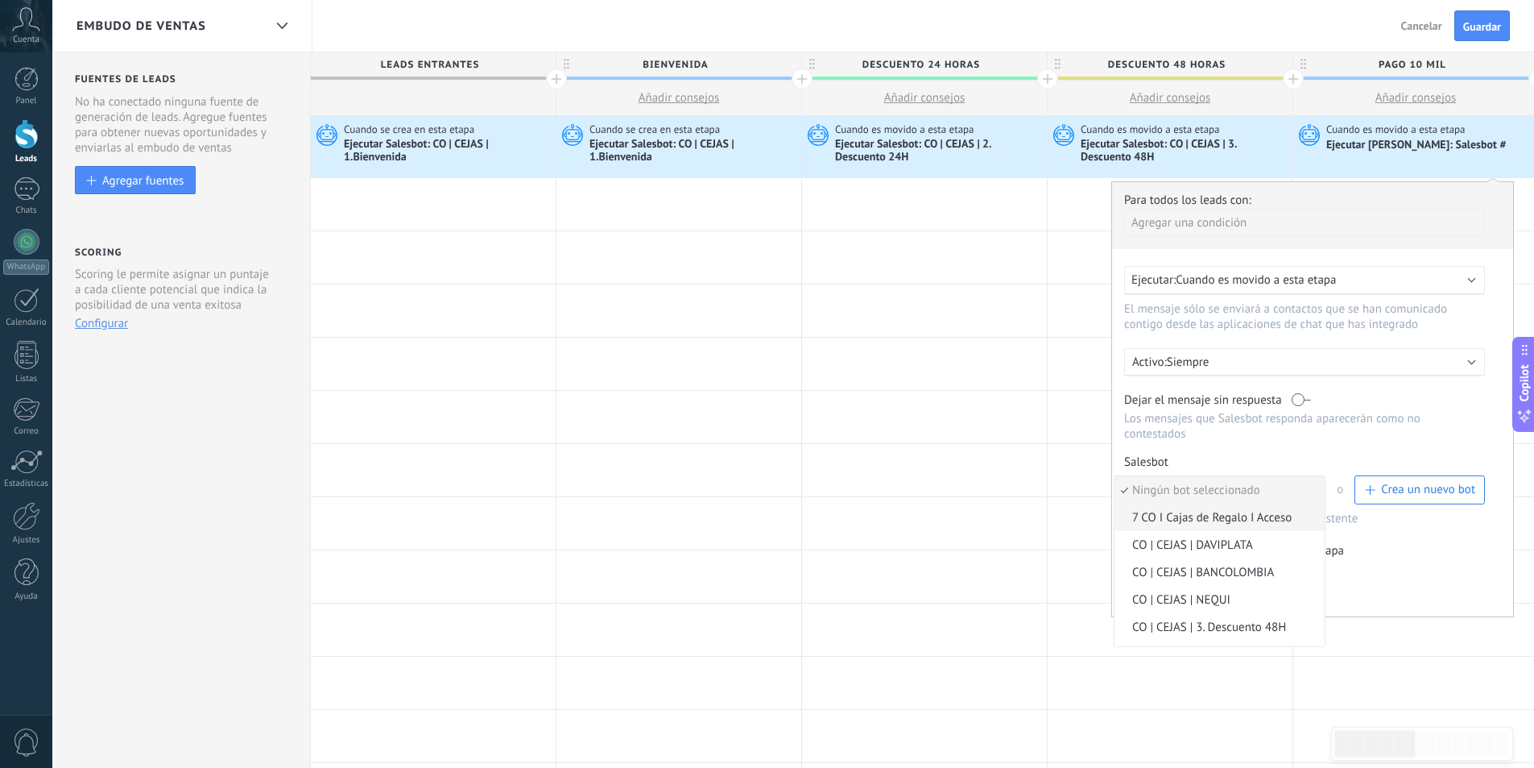
click at [1203, 515] on span "7 CO I Cajas de Regalo I Acceso" at bounding box center [1217, 517] width 205 height 15
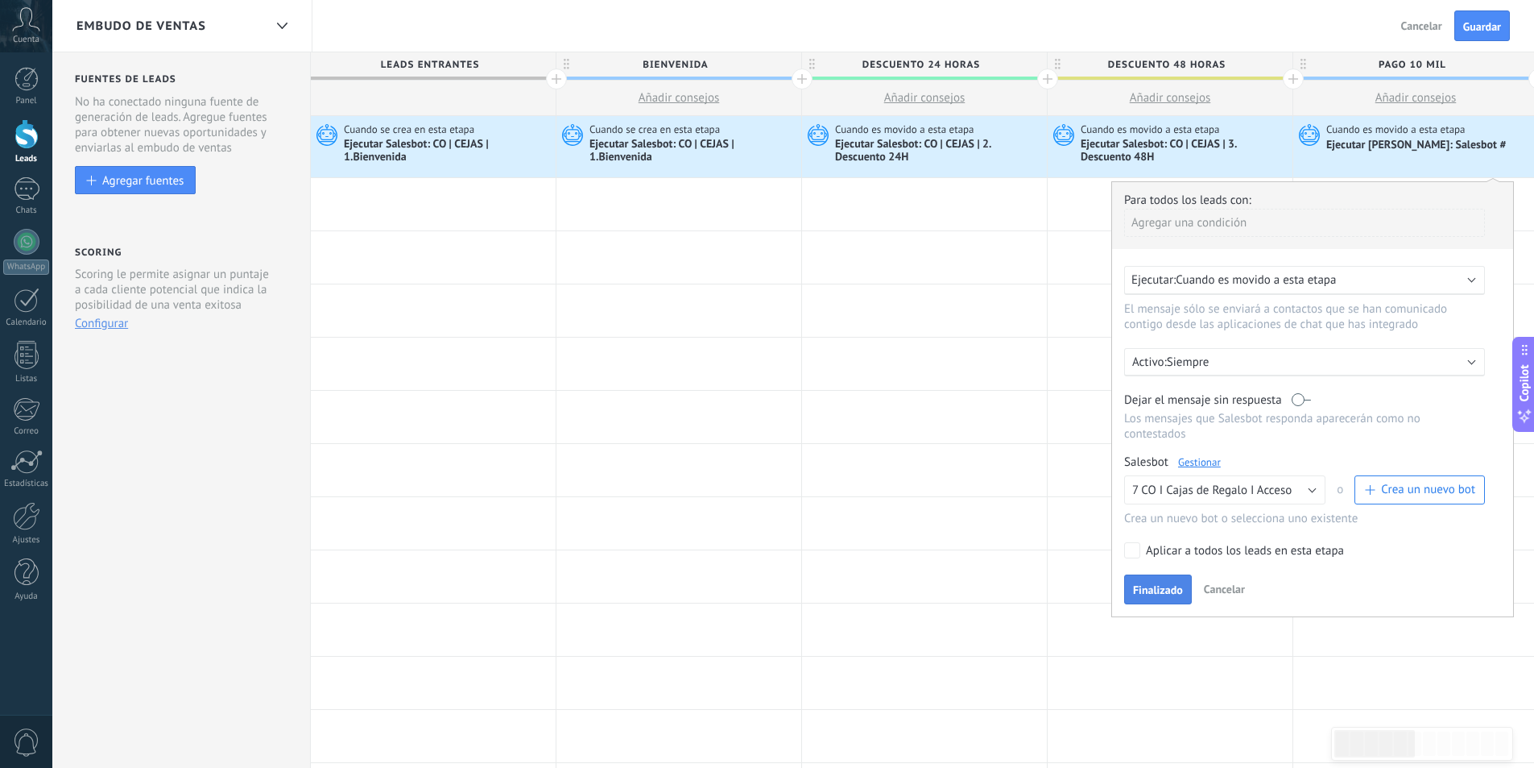
click at [1168, 594] on span "Finalizado" at bounding box center [1158, 589] width 50 height 11
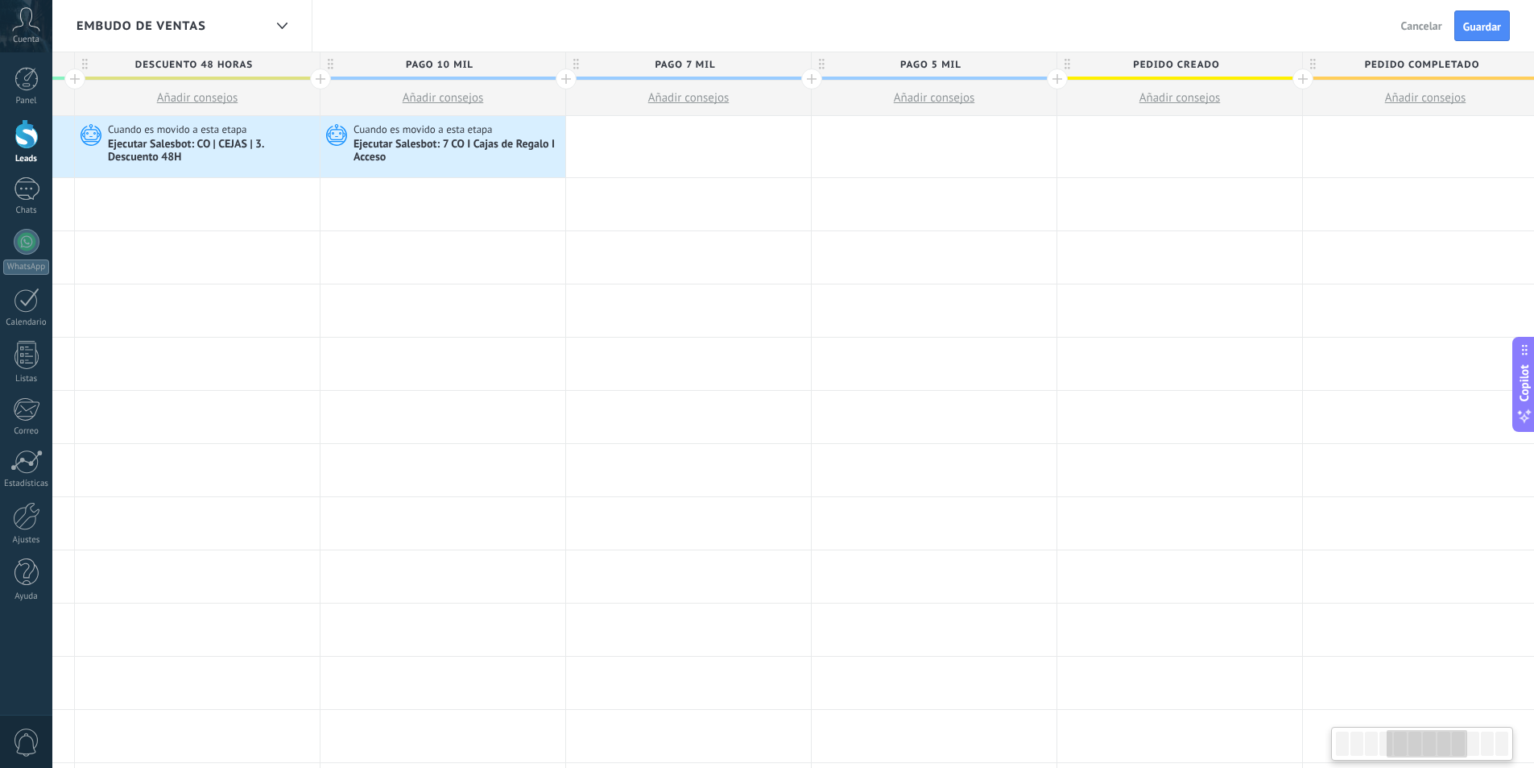
scroll to position [0, 1034]
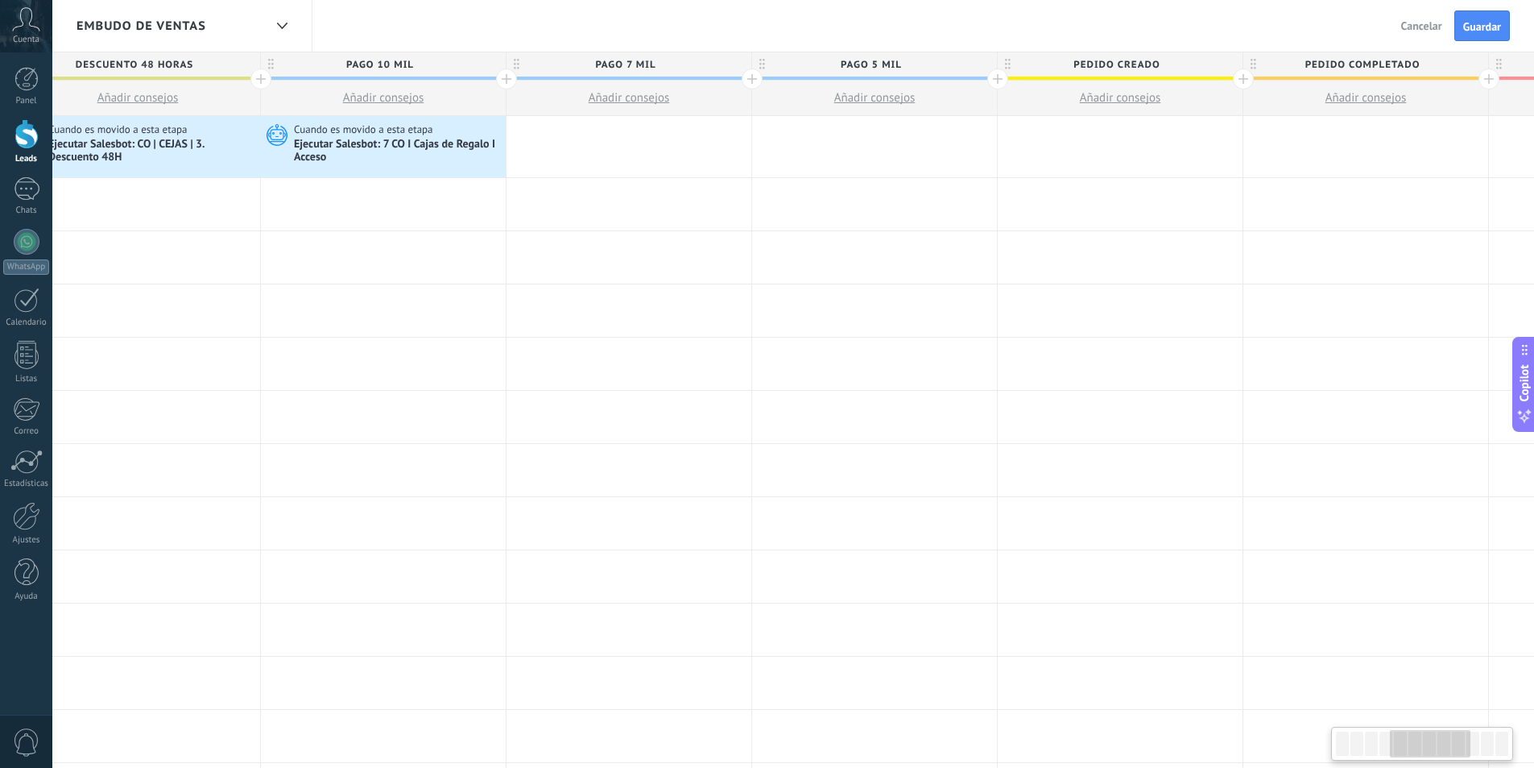
drag, startPoint x: 1385, startPoint y: 749, endPoint x: 1440, endPoint y: 742, distance: 56.0
click at [1440, 742] on div at bounding box center [1430, 743] width 81 height 27
click at [1180, 66] on span "Pedido creado" at bounding box center [1116, 64] width 237 height 25
click at [1211, 62] on body ".abccls-1,.abccls-2{fill-rule:evenodd}.abccls-2{fill:#fff} .abfcls-1{fill:none}…" at bounding box center [767, 384] width 1534 height 768
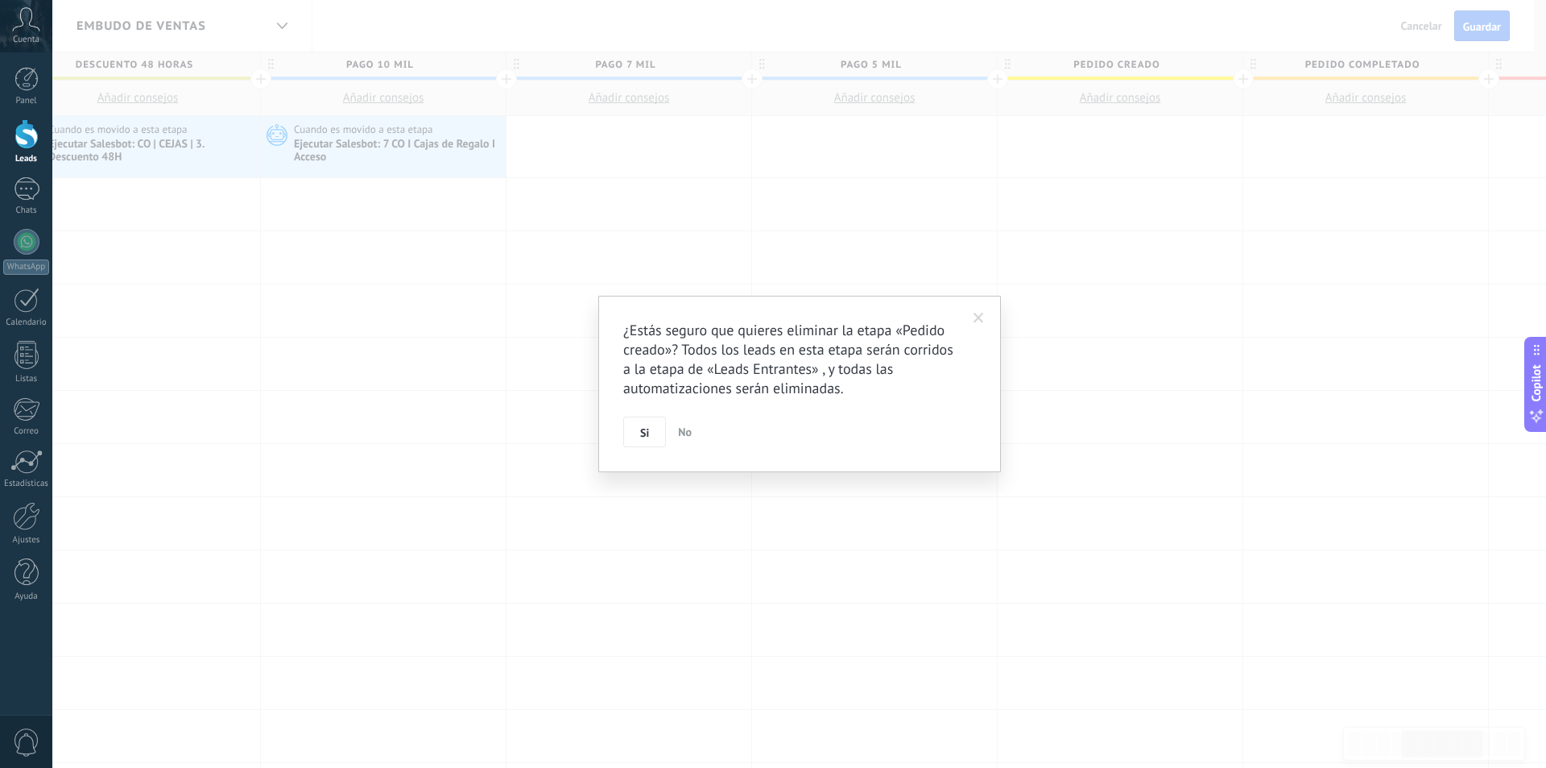
click at [975, 314] on span at bounding box center [979, 318] width 10 height 11
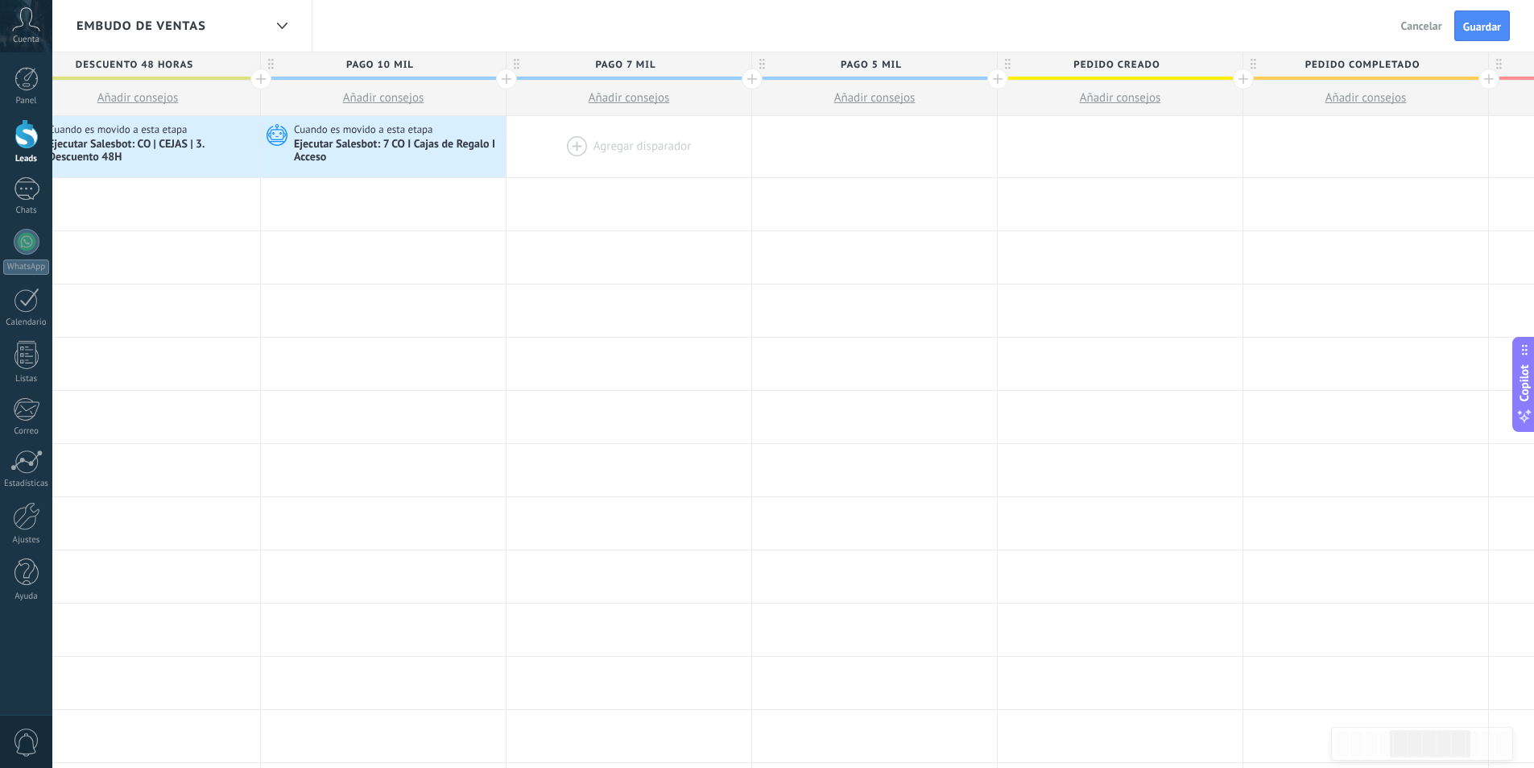
click at [606, 143] on div at bounding box center [629, 146] width 245 height 61
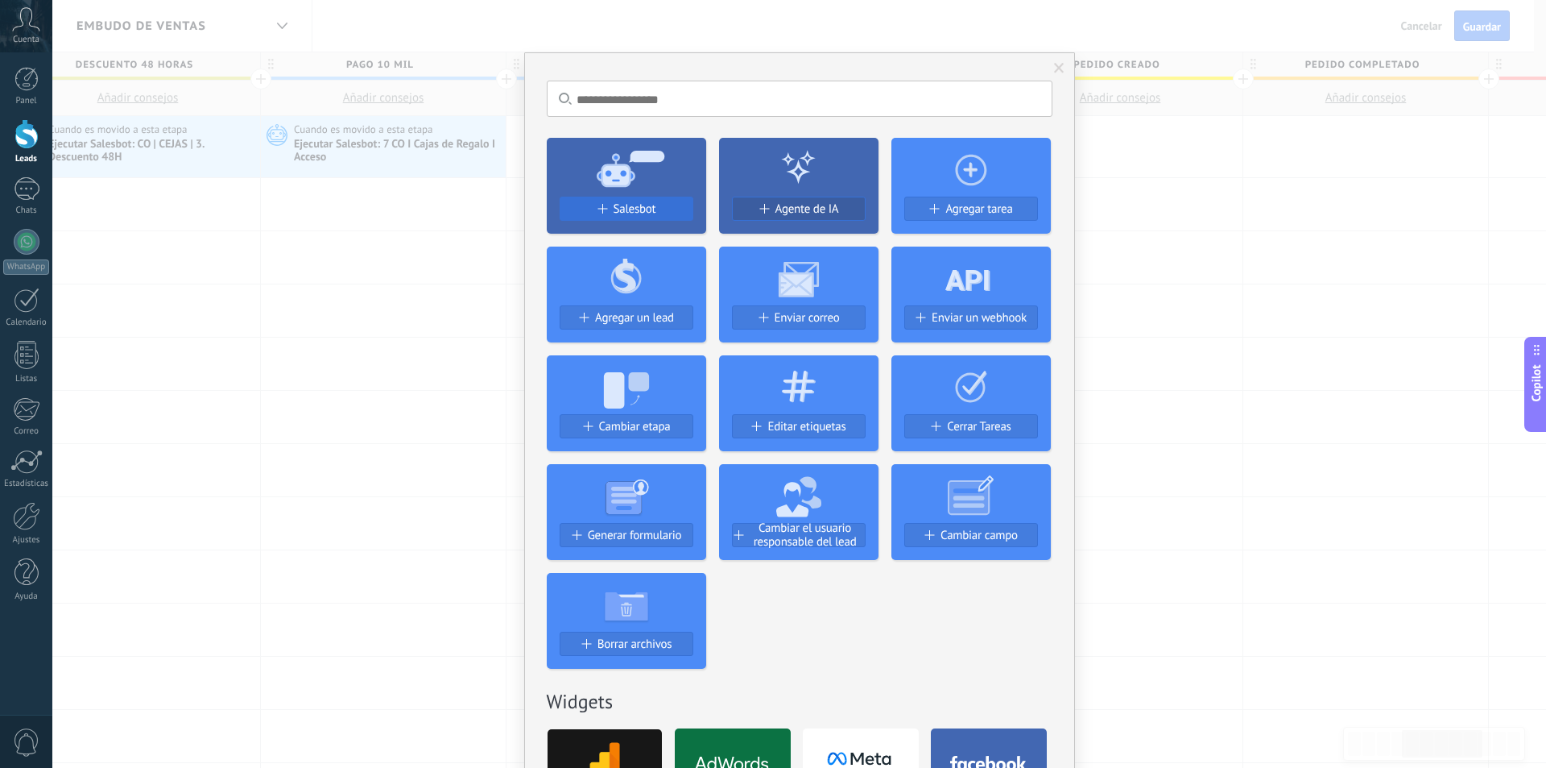
click at [620, 203] on span "Salesbot" at bounding box center [635, 209] width 43 height 14
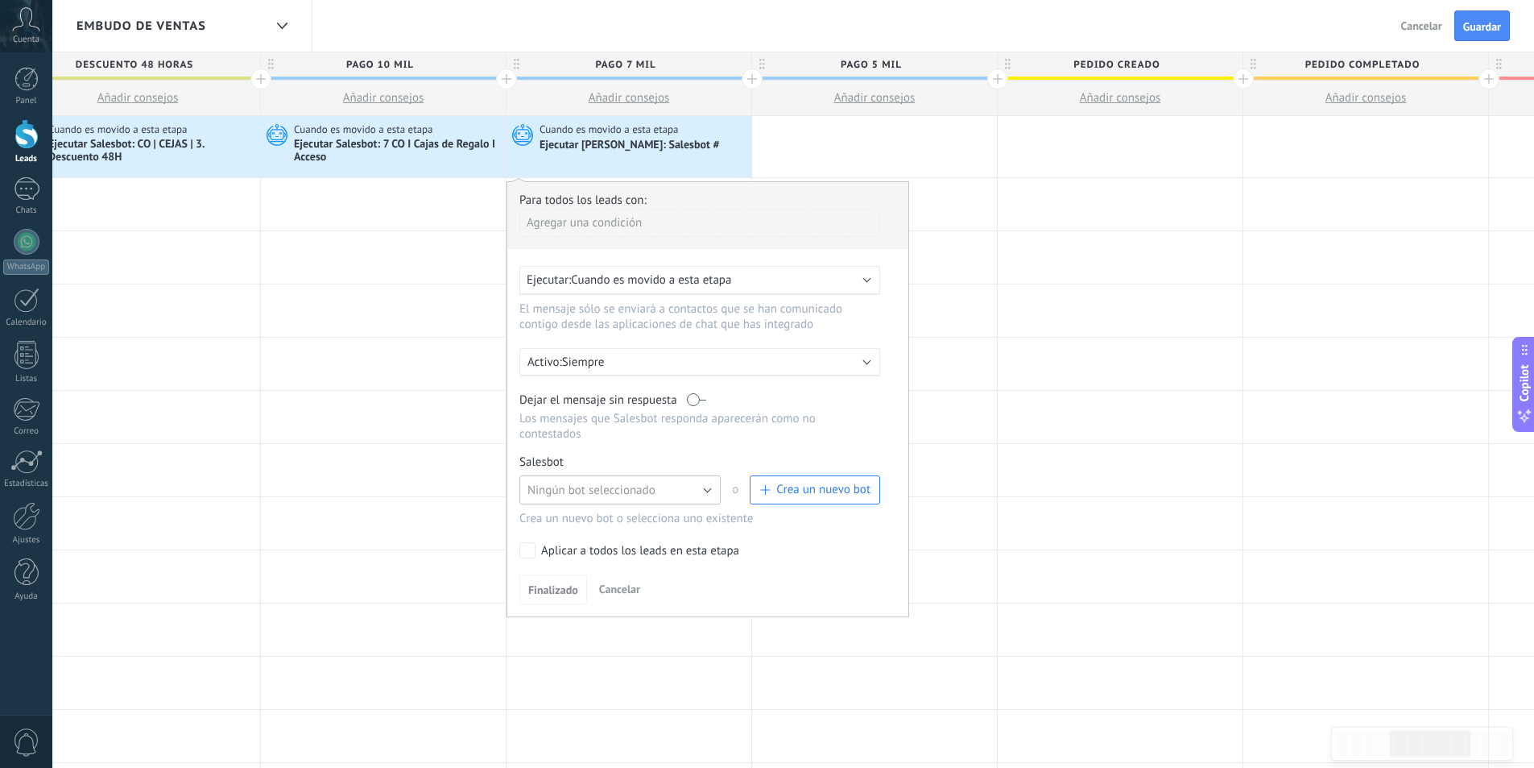
click at [709, 486] on button "Ningún bot seleccionado" at bounding box center [620, 489] width 201 height 29
click at [641, 520] on span "7 CO I Cajas de Regalo I Acceso" at bounding box center [612, 517] width 205 height 15
drag, startPoint x: 556, startPoint y: 593, endPoint x: 596, endPoint y: 528, distance: 76.0
click at [556, 589] on span "Finalizado" at bounding box center [553, 589] width 50 height 11
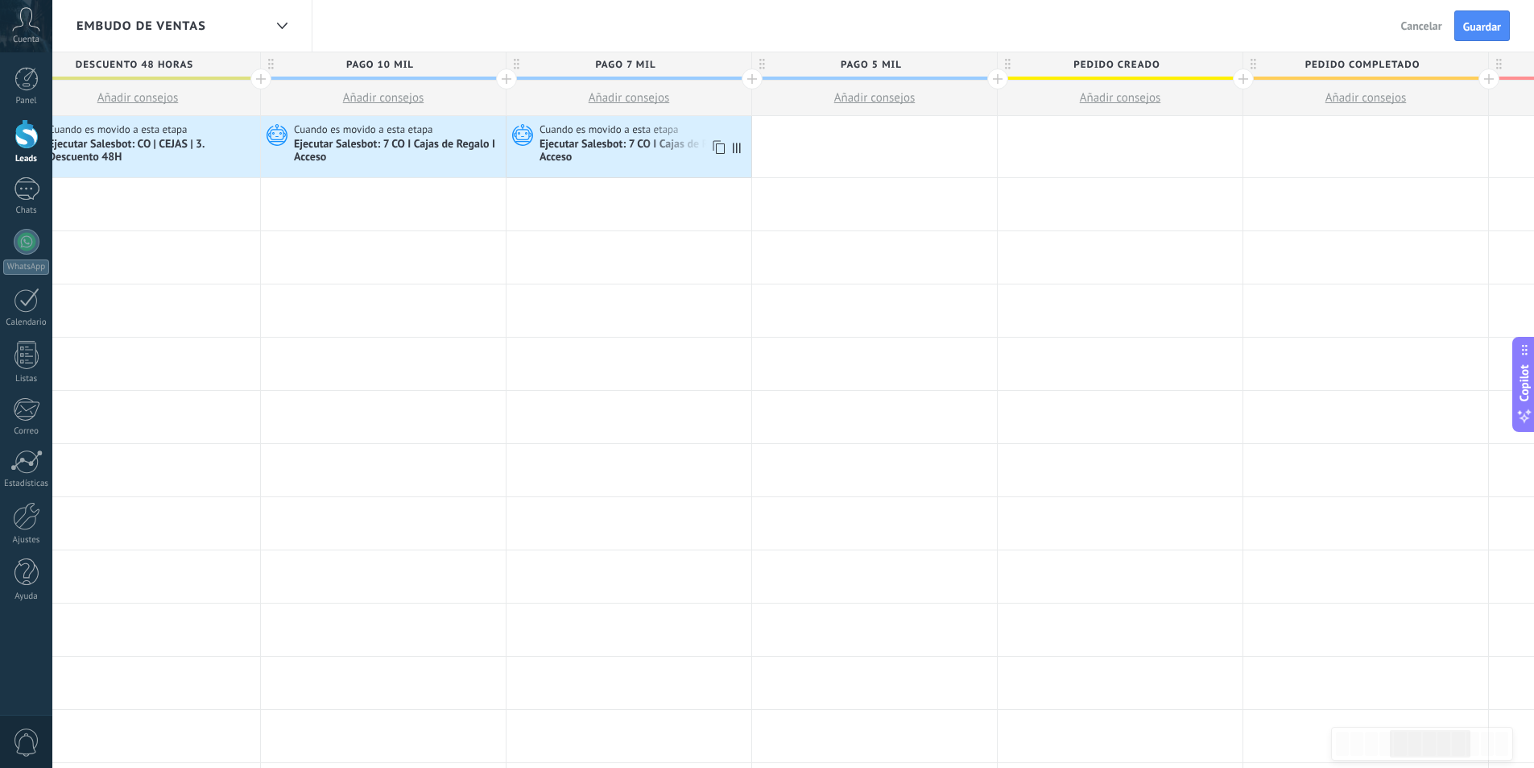
click at [722, 143] on icon at bounding box center [718, 147] width 16 height 21
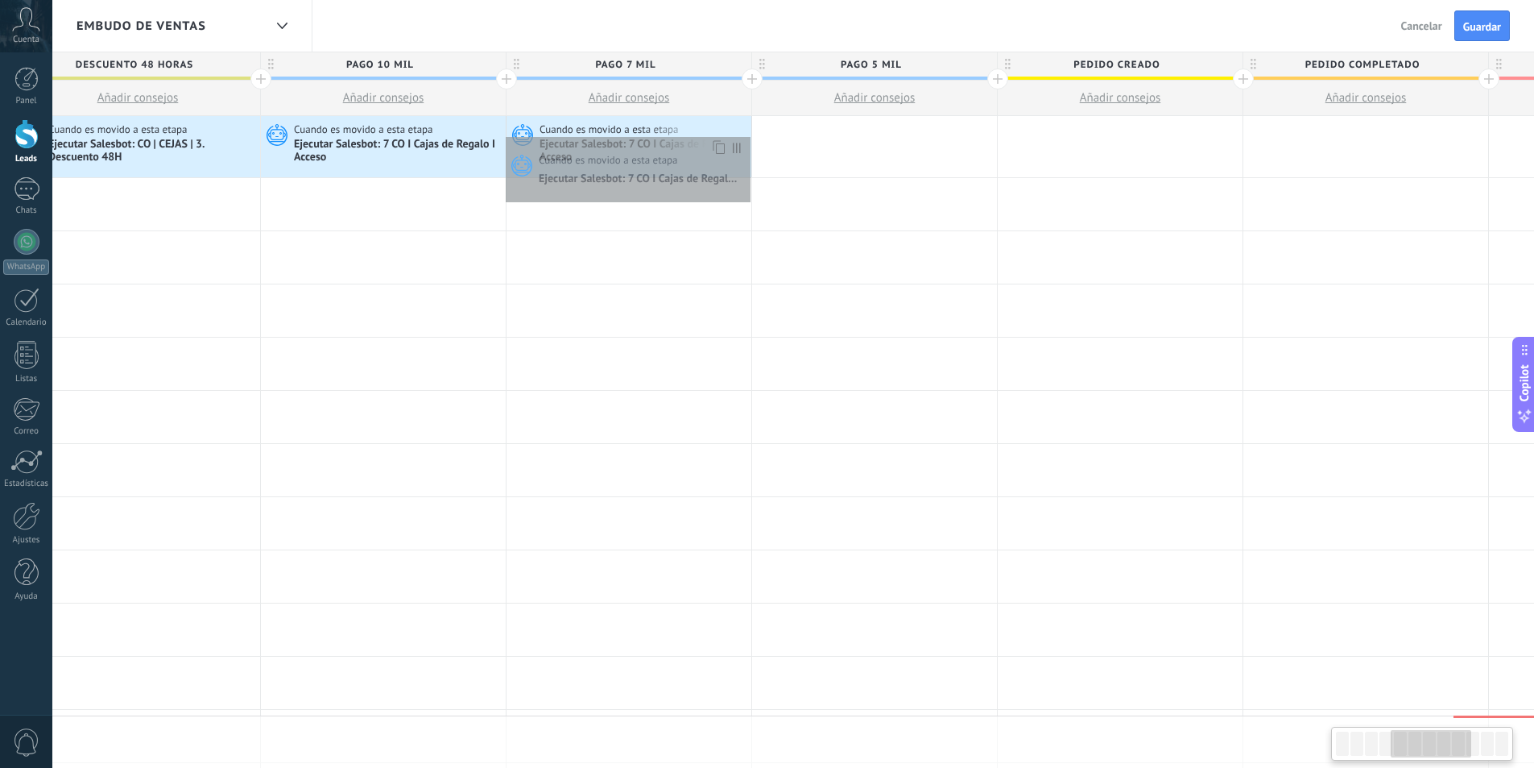
scroll to position [0, 1035]
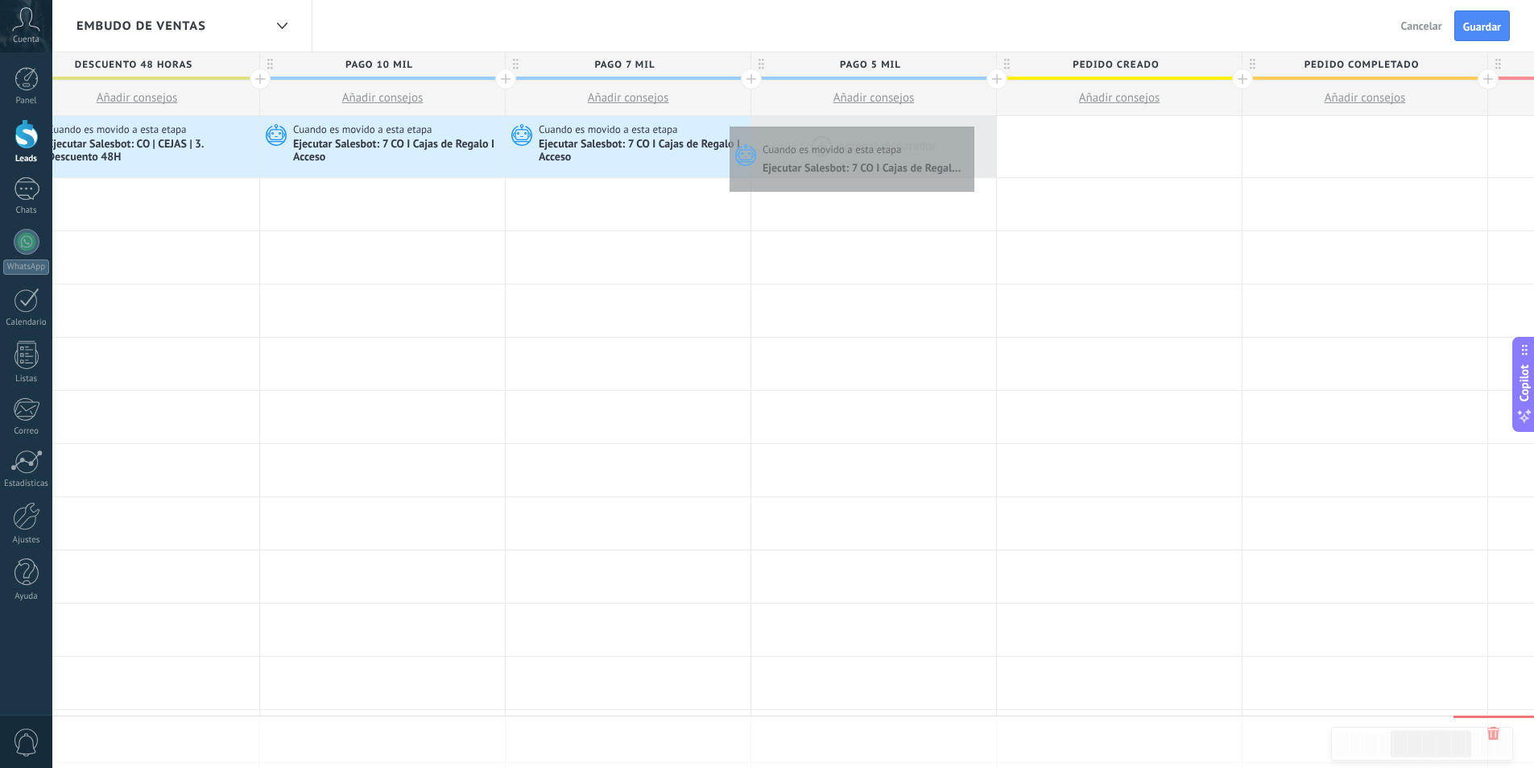
click at [971, 122] on div at bounding box center [873, 146] width 245 height 61
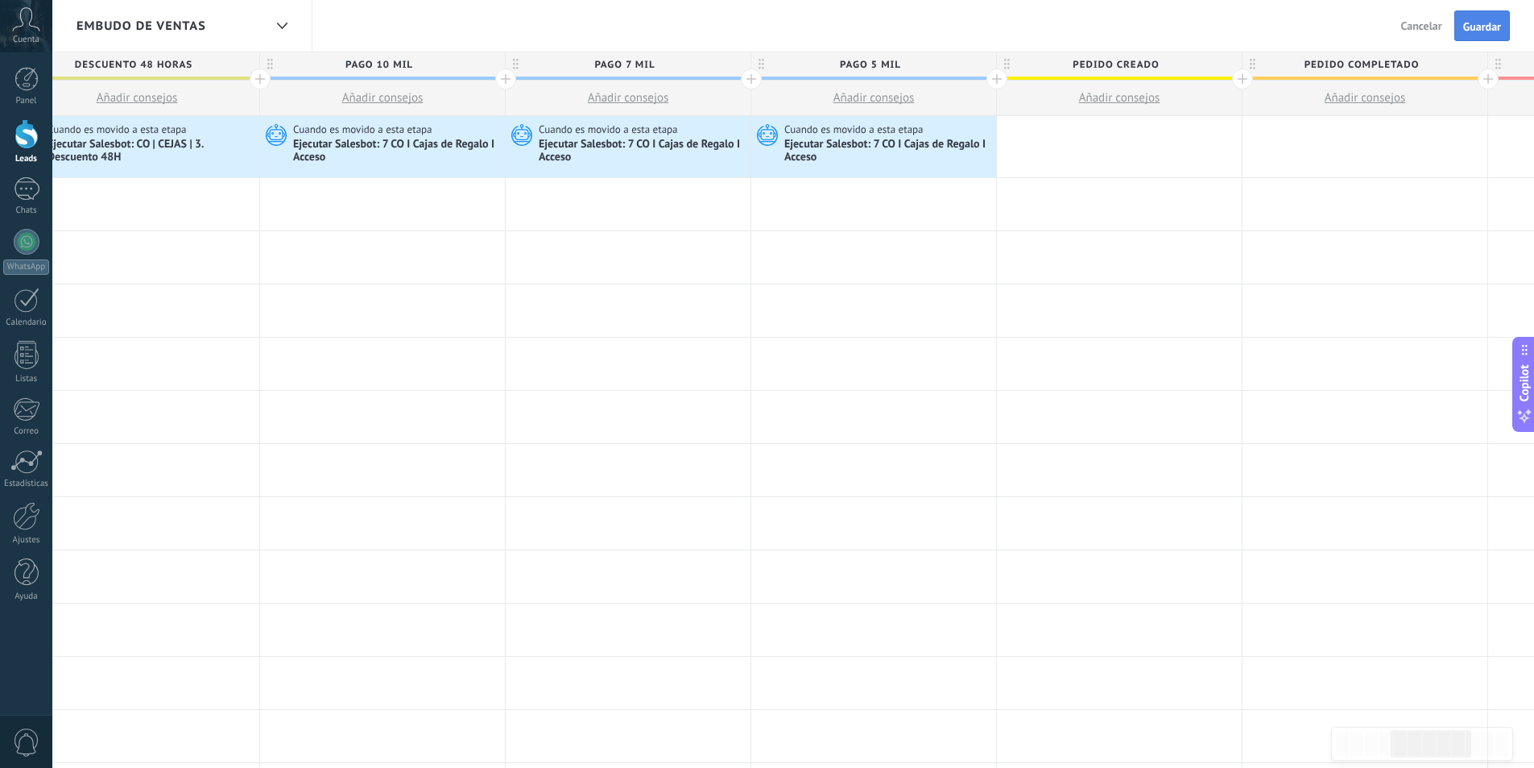
click at [1488, 12] on button "Guardar" at bounding box center [1483, 25] width 56 height 31
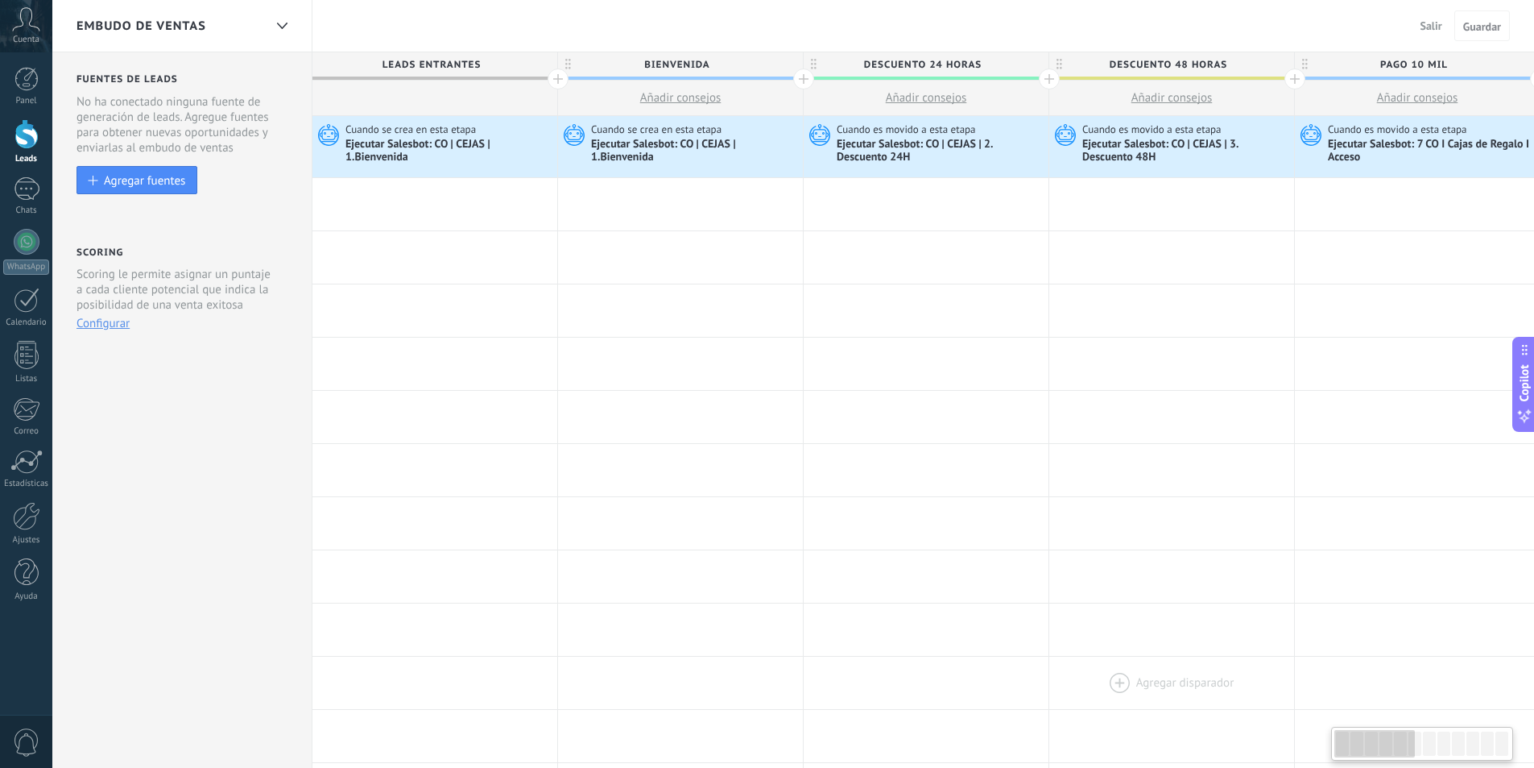
drag, startPoint x: 1415, startPoint y: 748, endPoint x: 1203, endPoint y: 707, distance: 215.8
click at [1313, 762] on body ".abccls-1,.abccls-2{fill-rule:evenodd}.abccls-2{fill:#fff} .abfcls-1{fill:none}…" at bounding box center [767, 384] width 1534 height 768
click at [27, 523] on div at bounding box center [26, 516] width 27 height 28
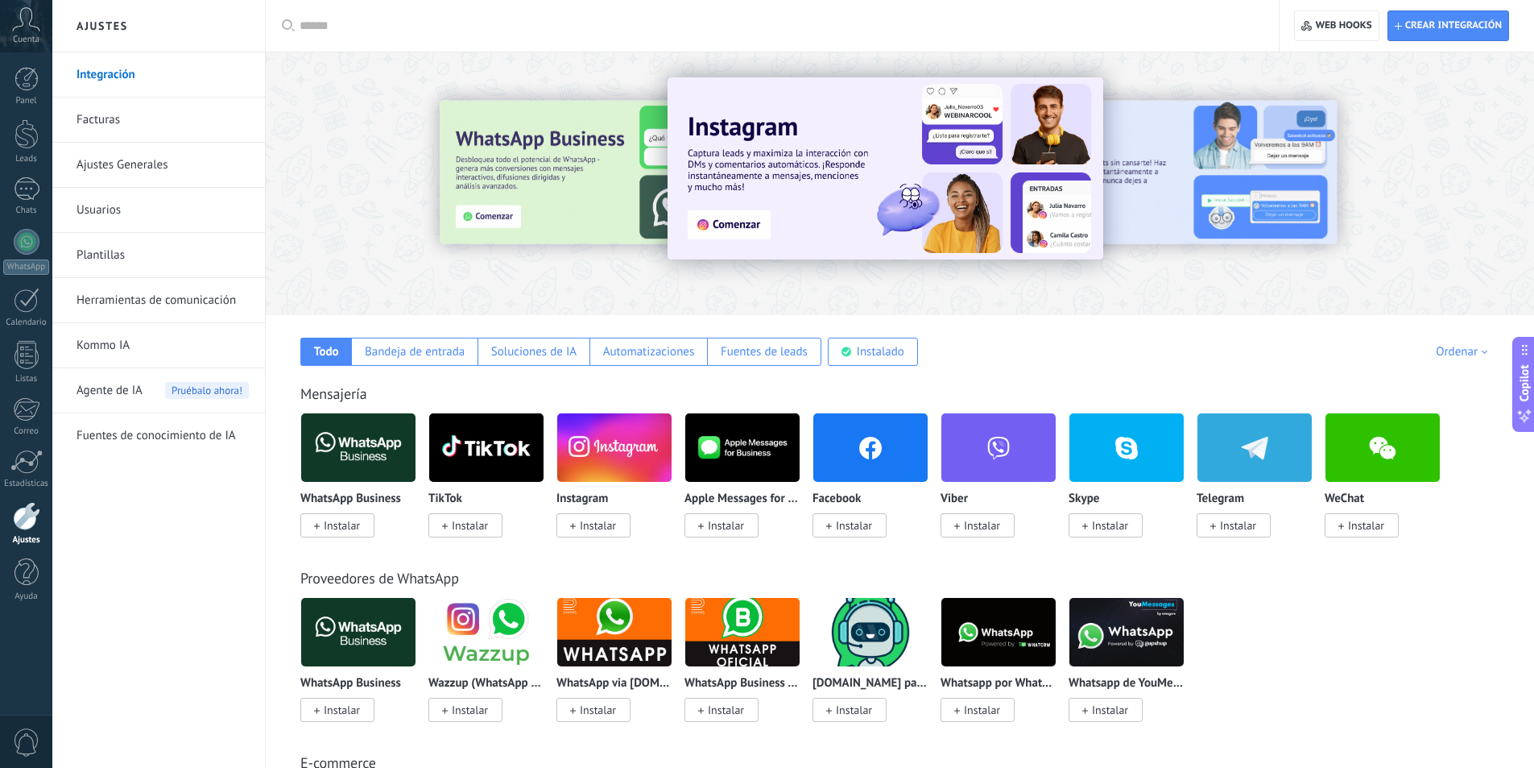
click at [159, 296] on link "Herramientas de comunicación" at bounding box center [163, 300] width 172 height 45
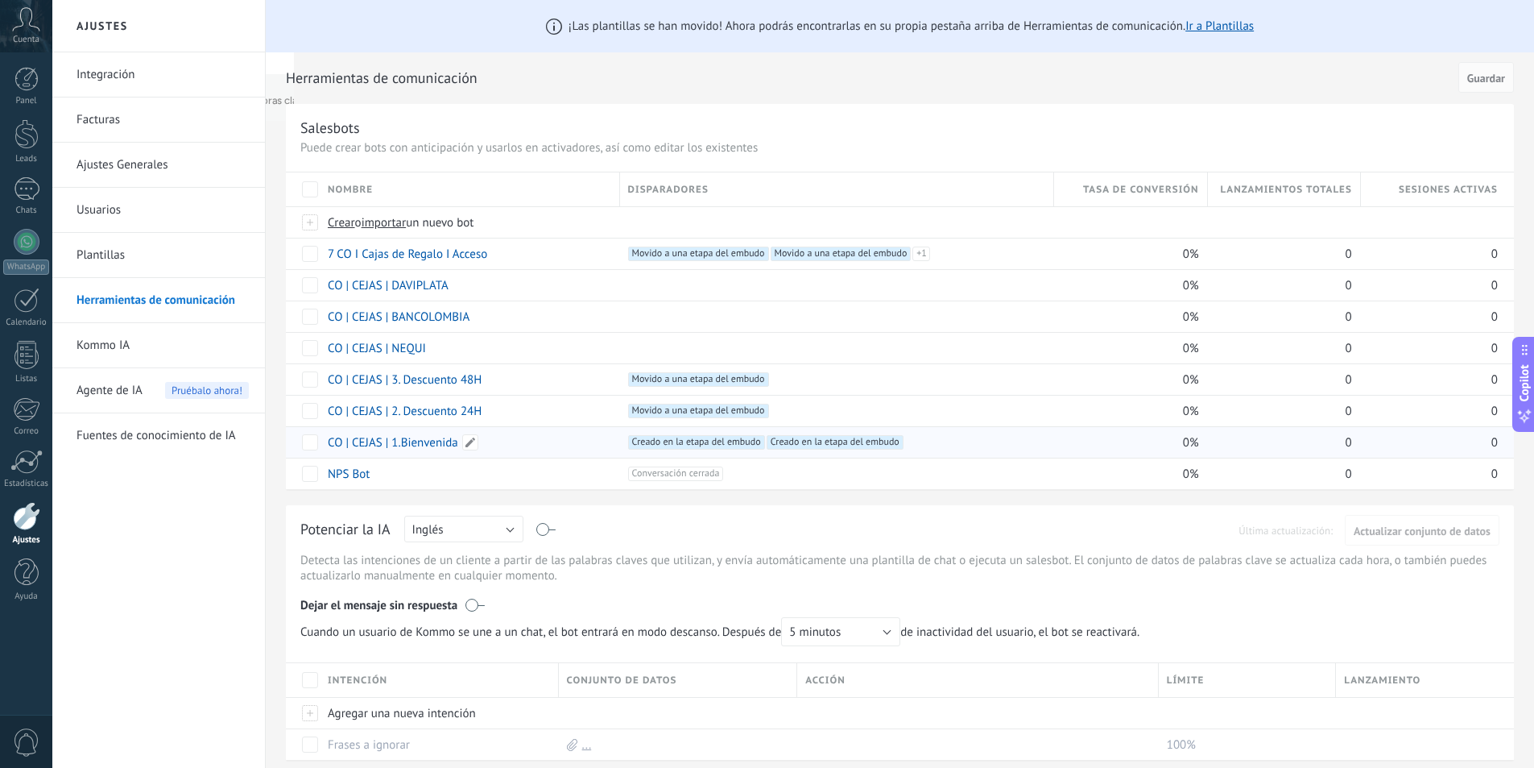
click at [377, 445] on link "CO | CEJAS | 1.Bienvenida" at bounding box center [393, 442] width 130 height 15
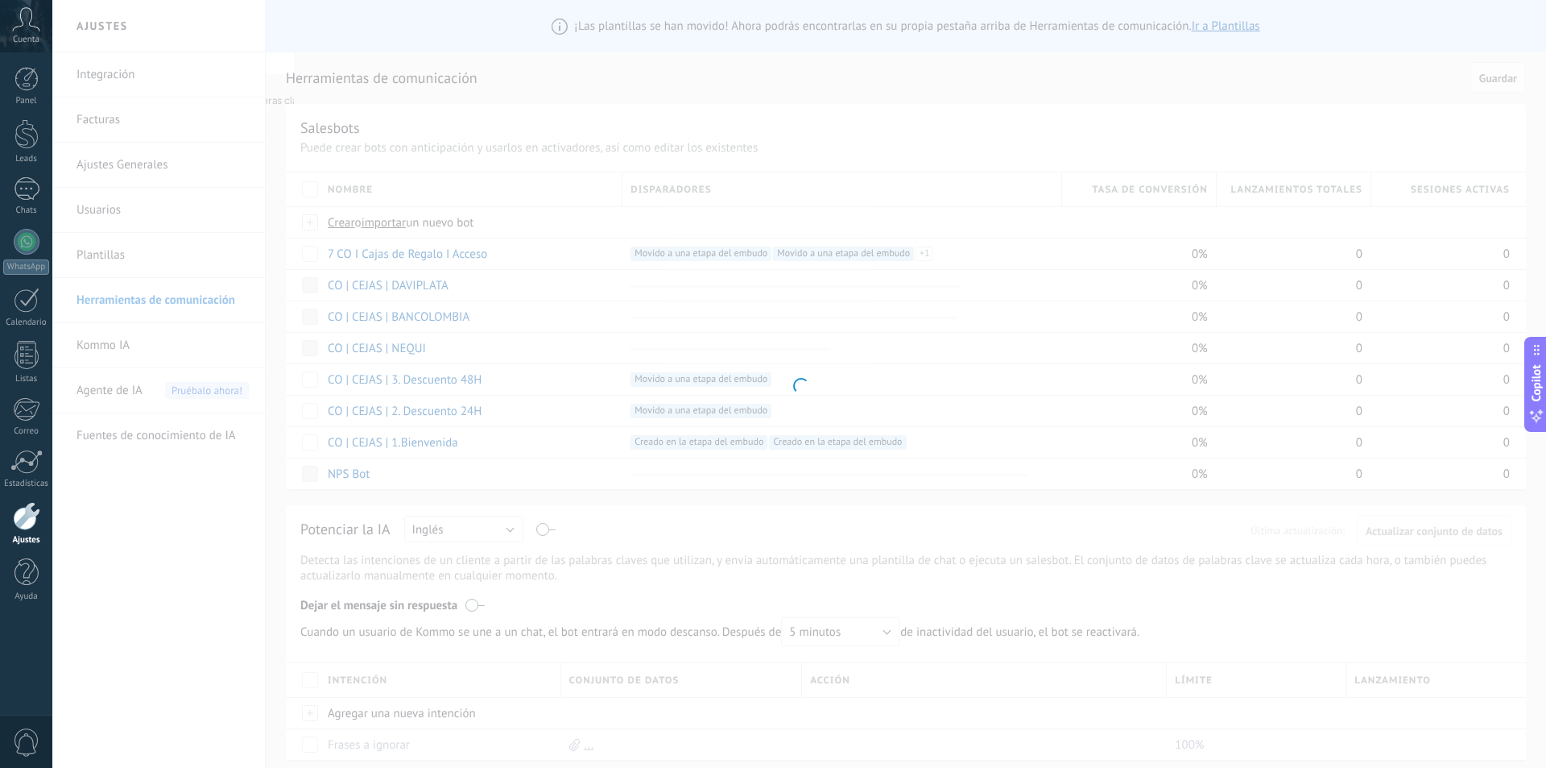
type input "**********"
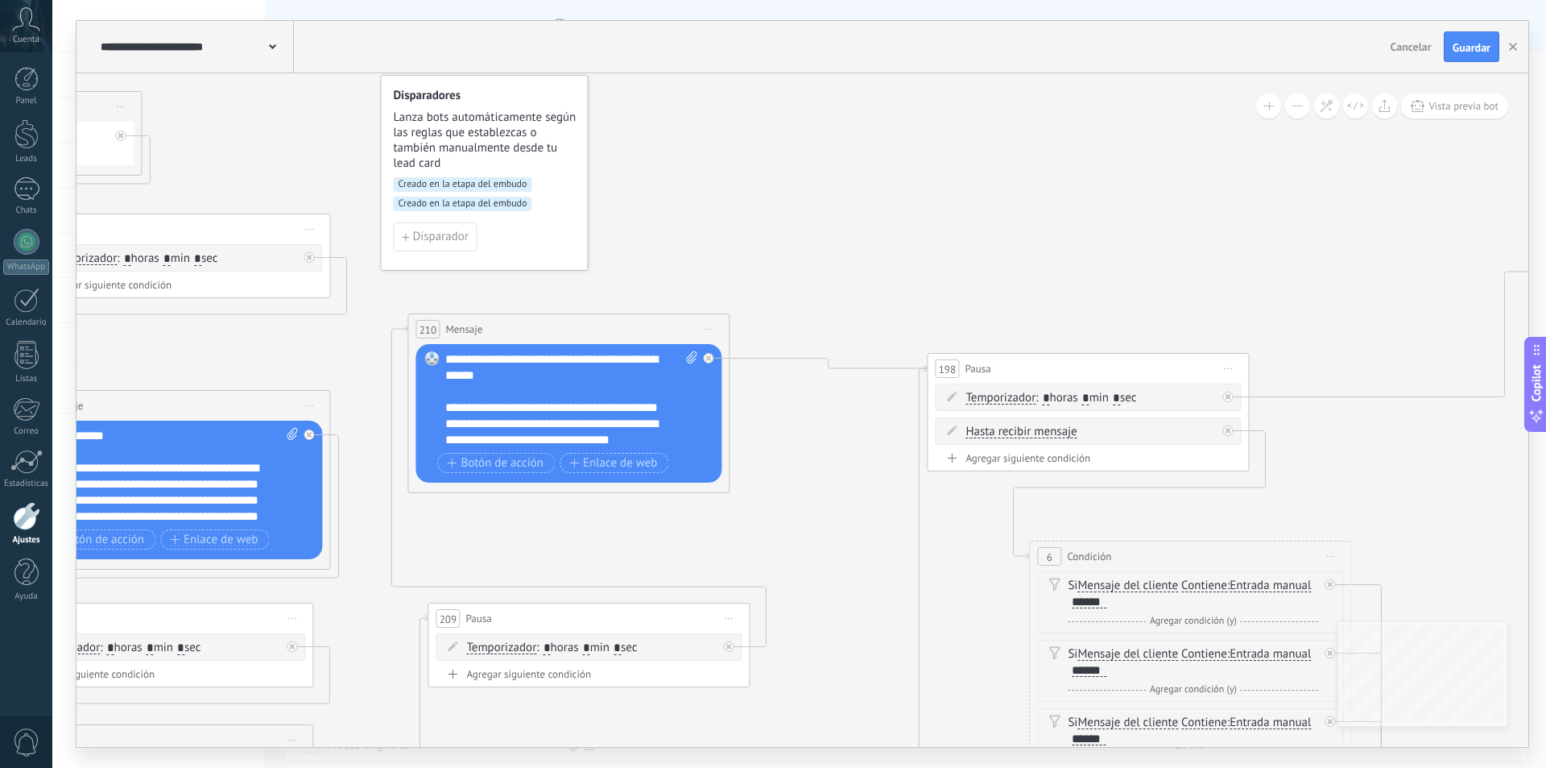
click at [275, 44] on span at bounding box center [272, 45] width 7 height 15
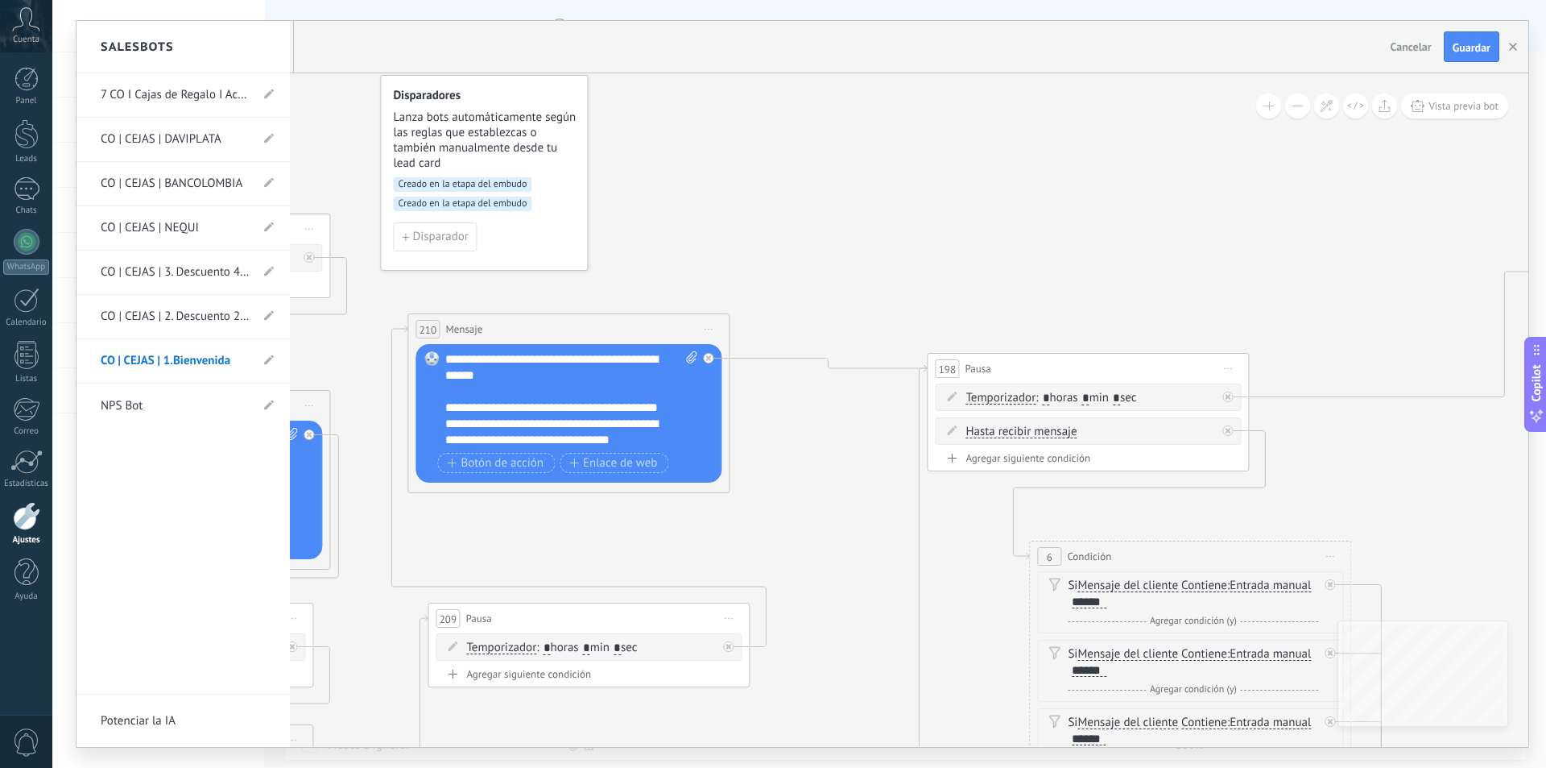
click at [795, 191] on div at bounding box center [803, 384] width 1452 height 726
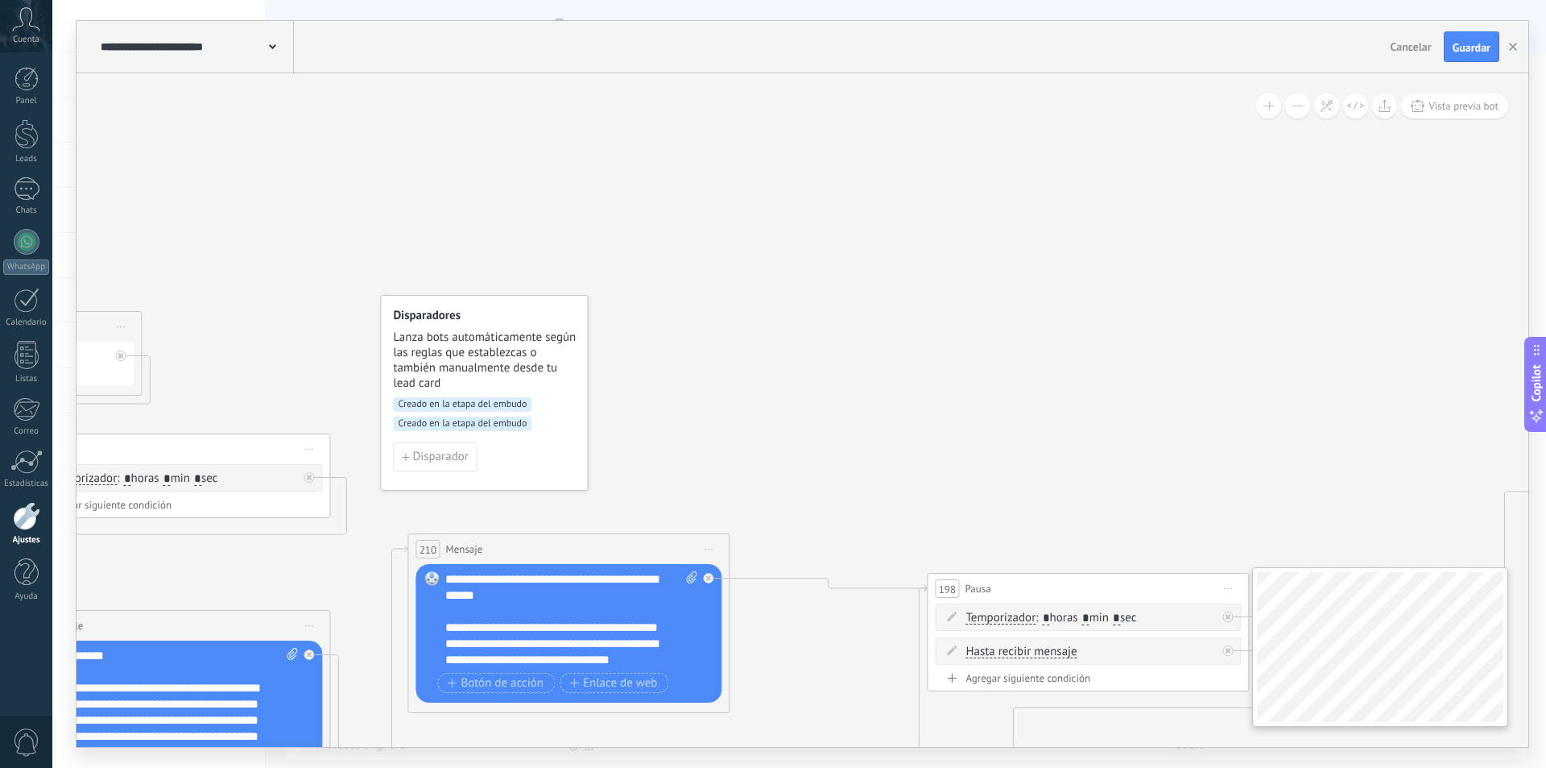
click at [1256, 584] on div at bounding box center [1380, 646] width 256 height 159
click at [1297, 107] on button at bounding box center [1297, 105] width 25 height 25
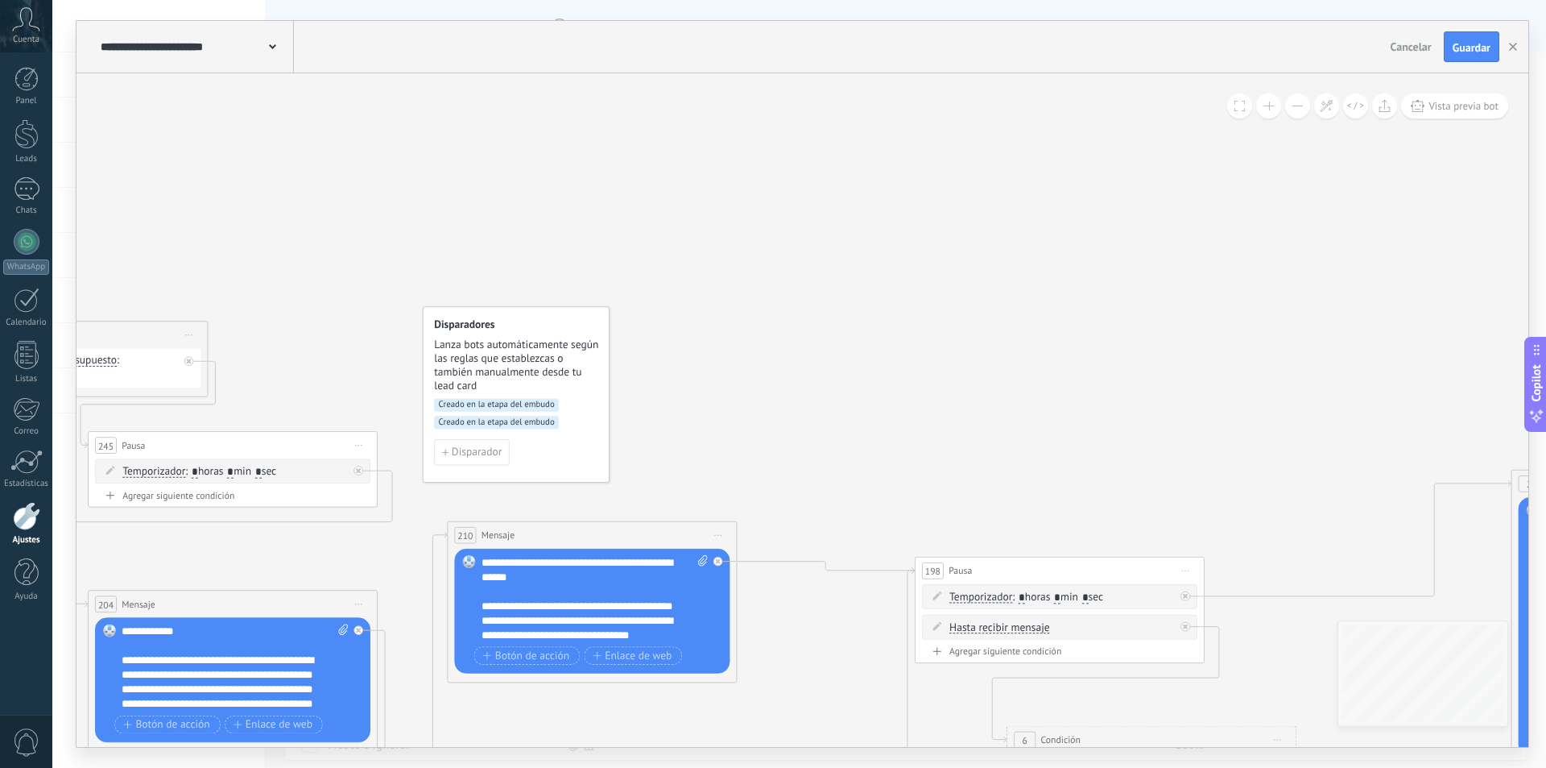
click at [1297, 106] on button at bounding box center [1297, 105] width 25 height 25
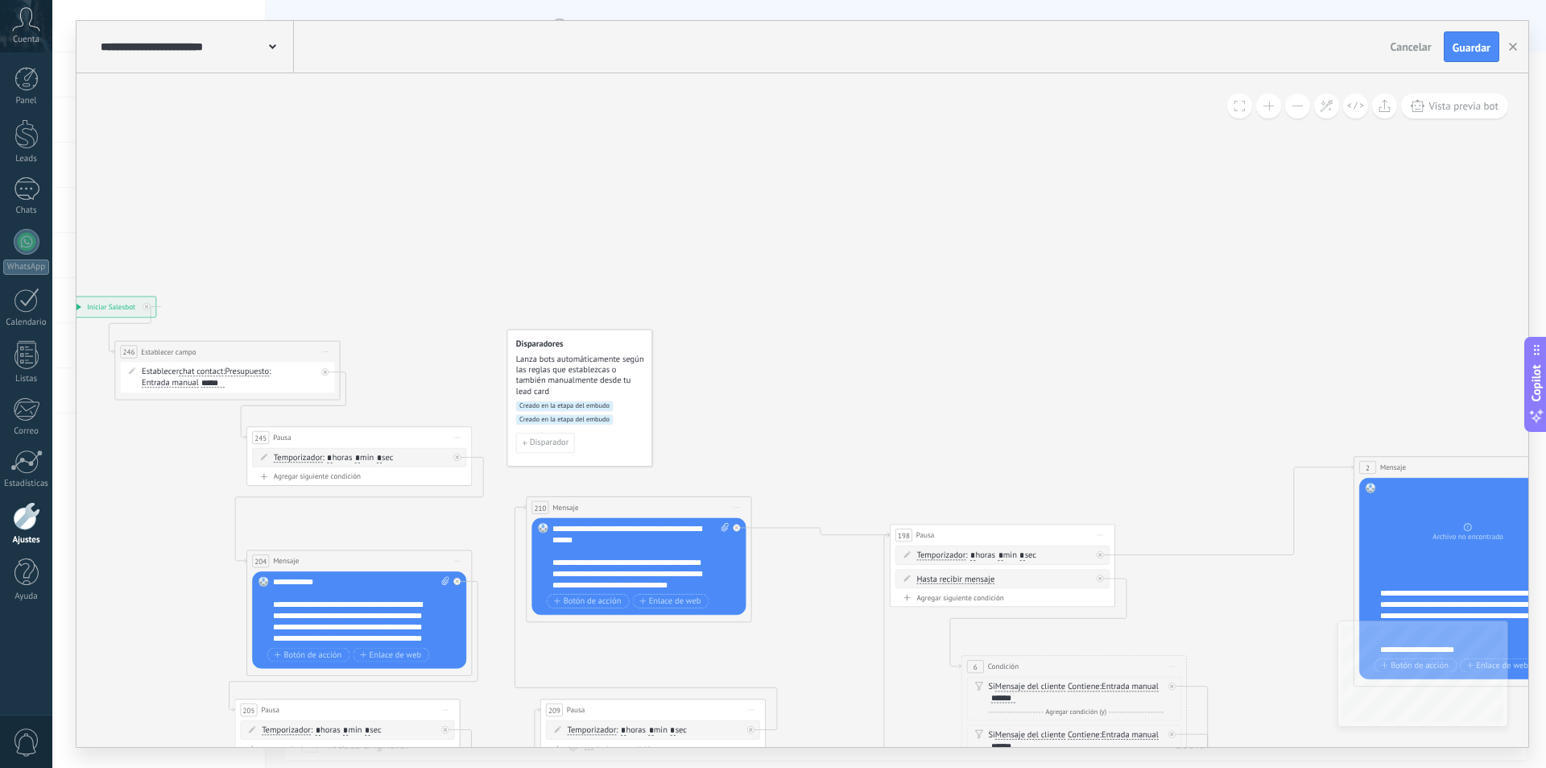
click at [1297, 106] on button at bounding box center [1297, 105] width 25 height 25
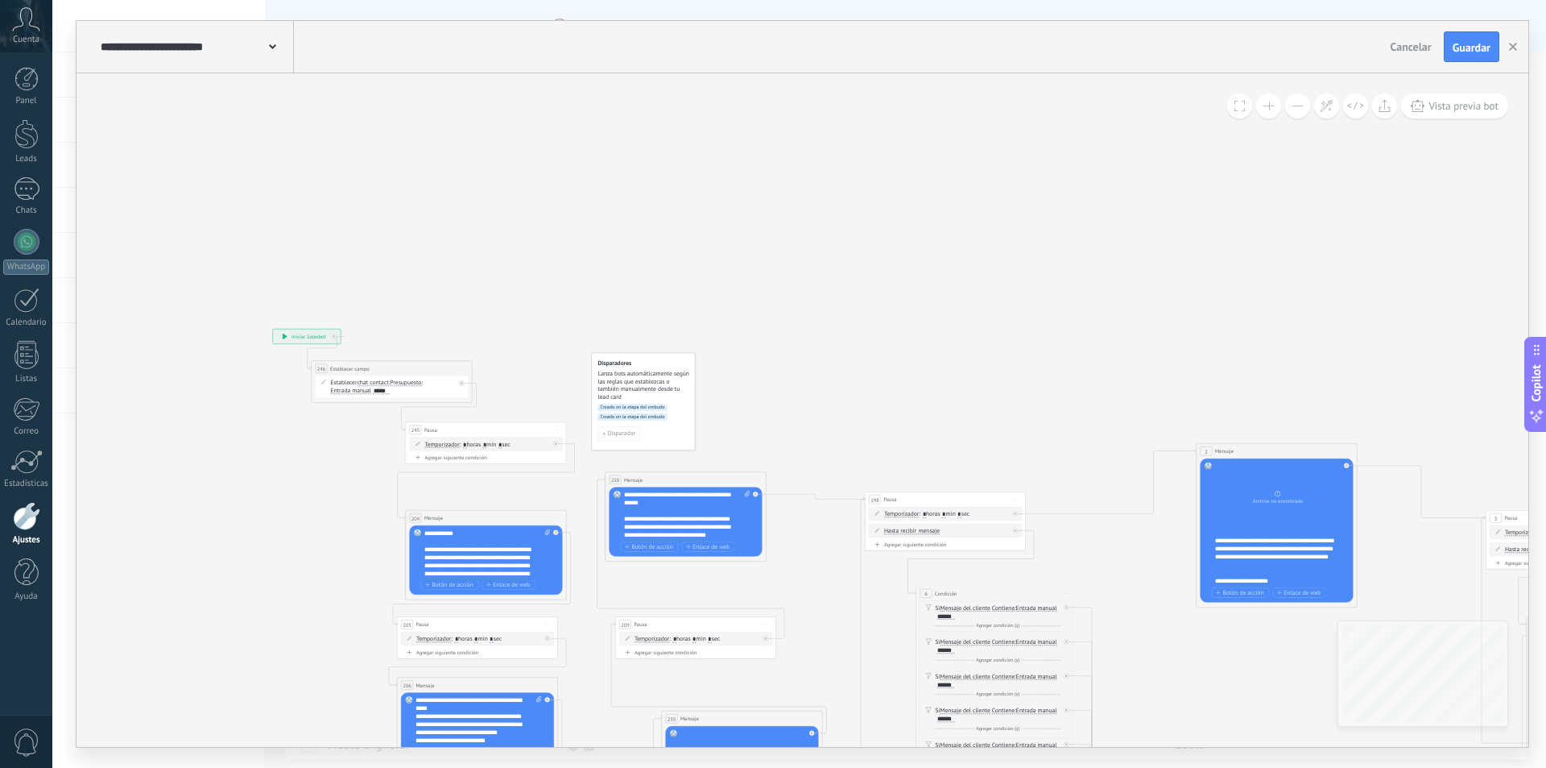
click at [1297, 106] on button at bounding box center [1297, 105] width 25 height 25
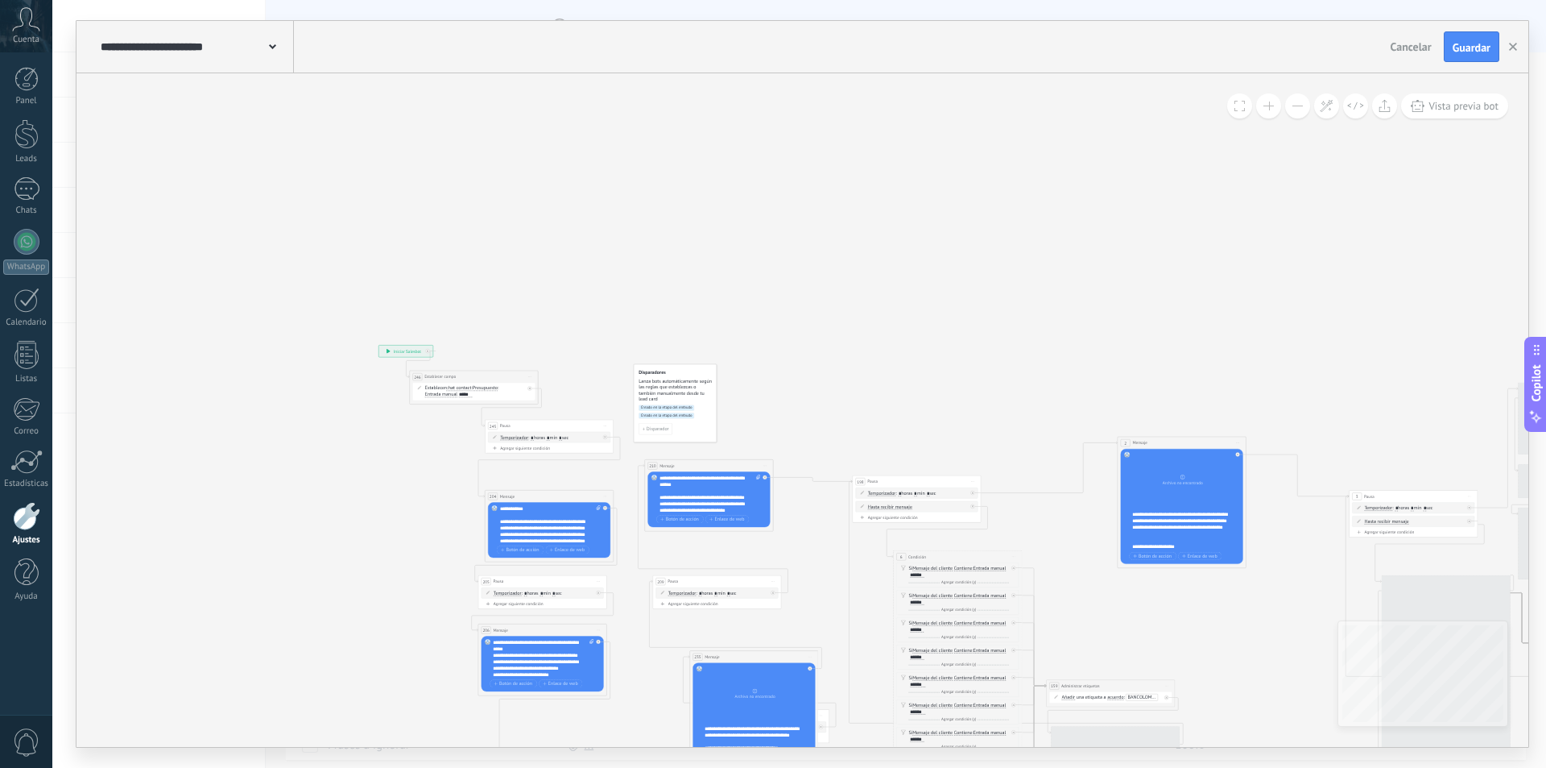
click at [1297, 106] on button at bounding box center [1297, 105] width 25 height 25
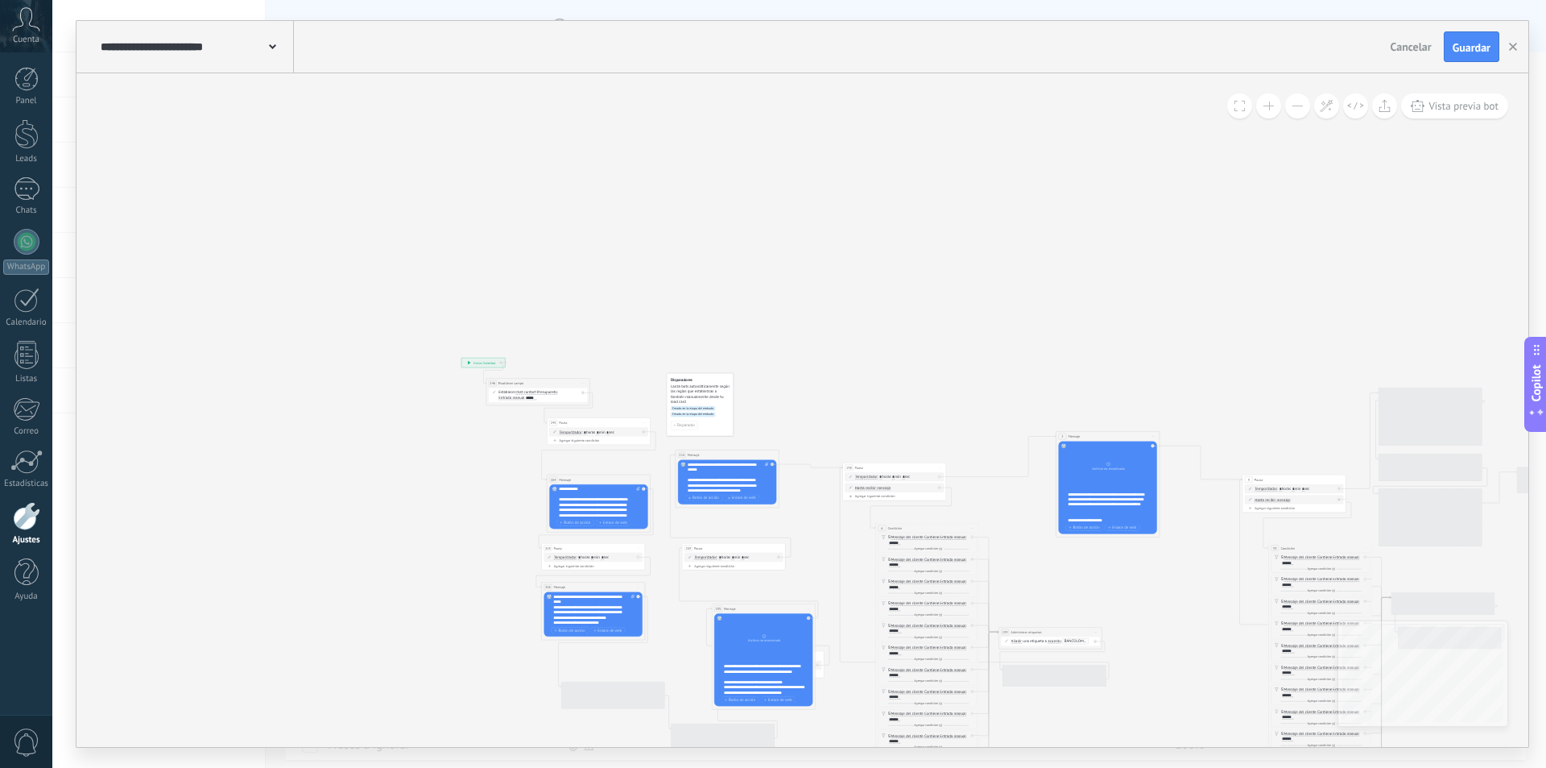
click at [1297, 106] on button at bounding box center [1297, 105] width 25 height 25
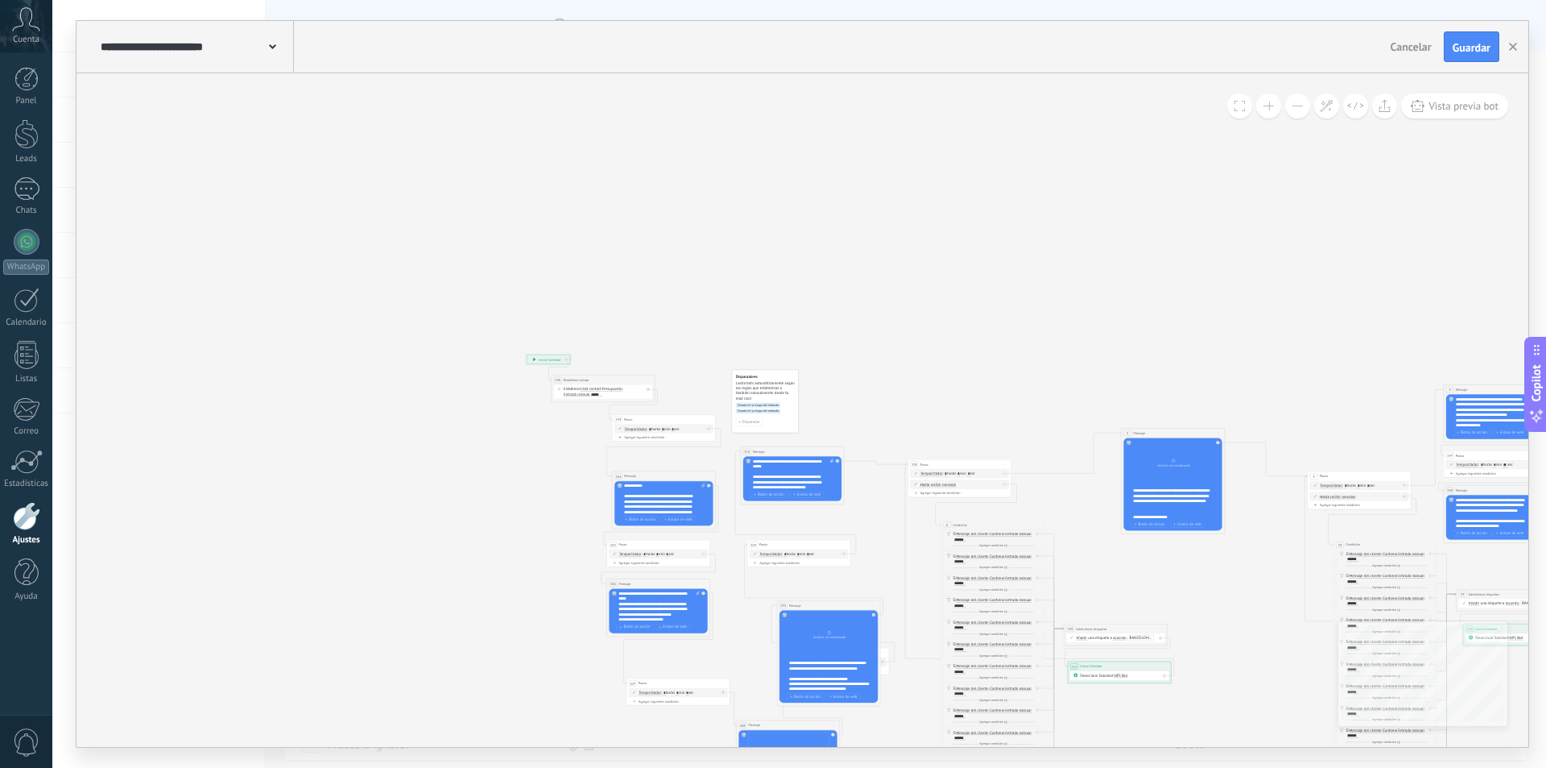
drag, startPoint x: 928, startPoint y: 410, endPoint x: 789, endPoint y: 356, distance: 148.7
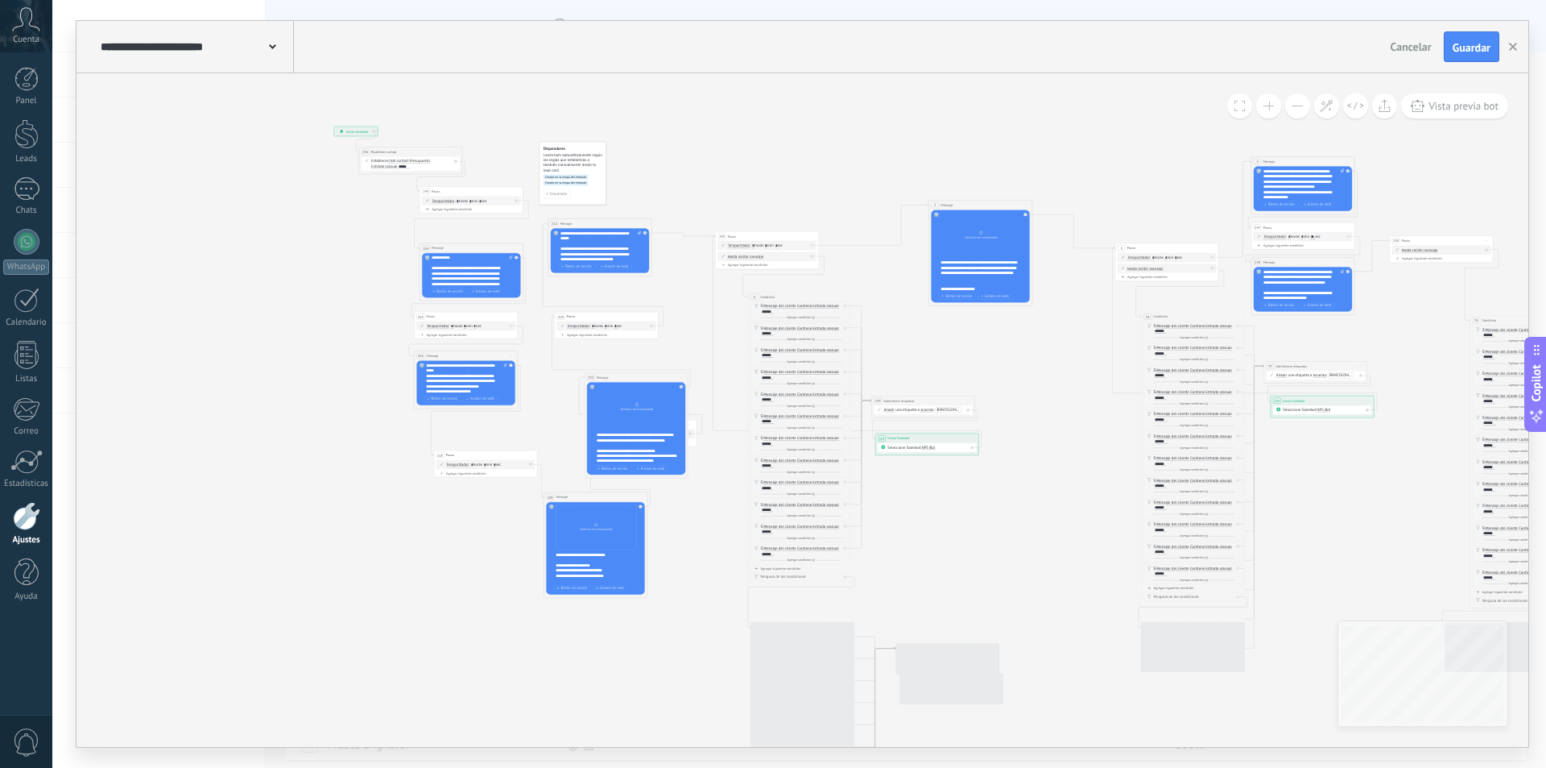
drag, startPoint x: 850, startPoint y: 370, endPoint x: 866, endPoint y: 193, distance: 177.1
click at [768, 173] on icon at bounding box center [1061, 620] width 1712 height 1246
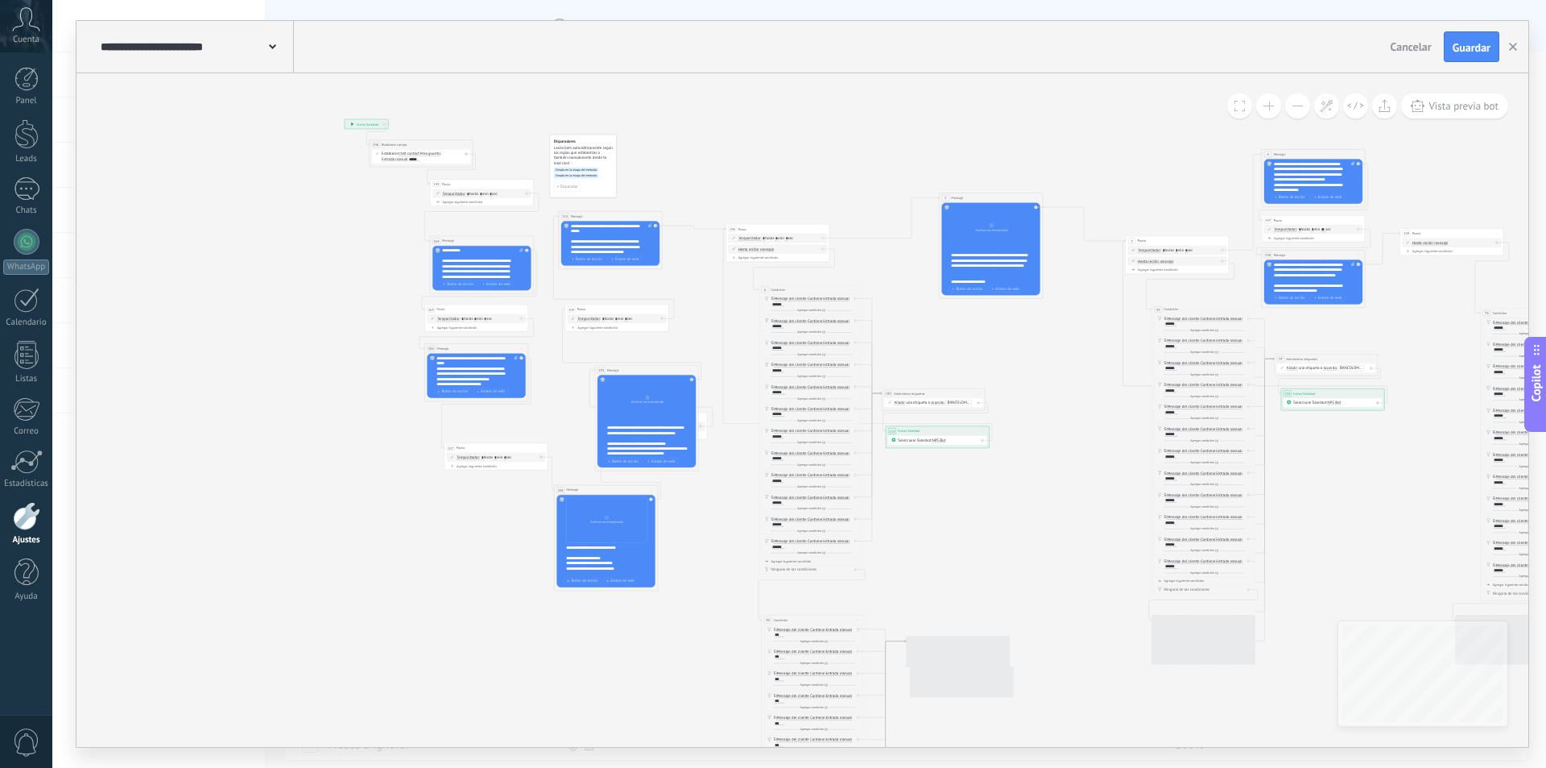
click at [1268, 110] on button at bounding box center [1268, 105] width 25 height 25
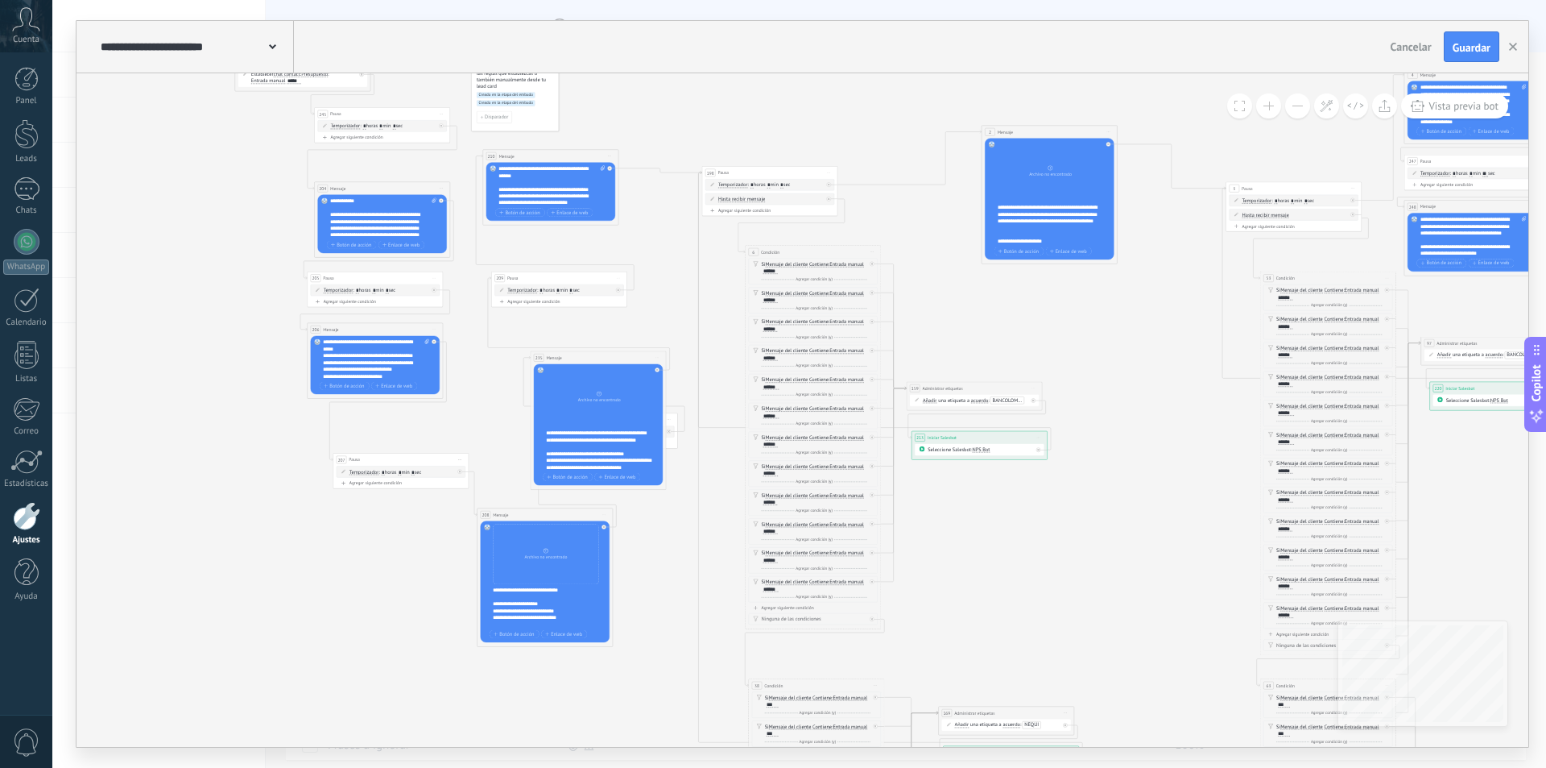
click at [1266, 108] on button at bounding box center [1268, 105] width 25 height 25
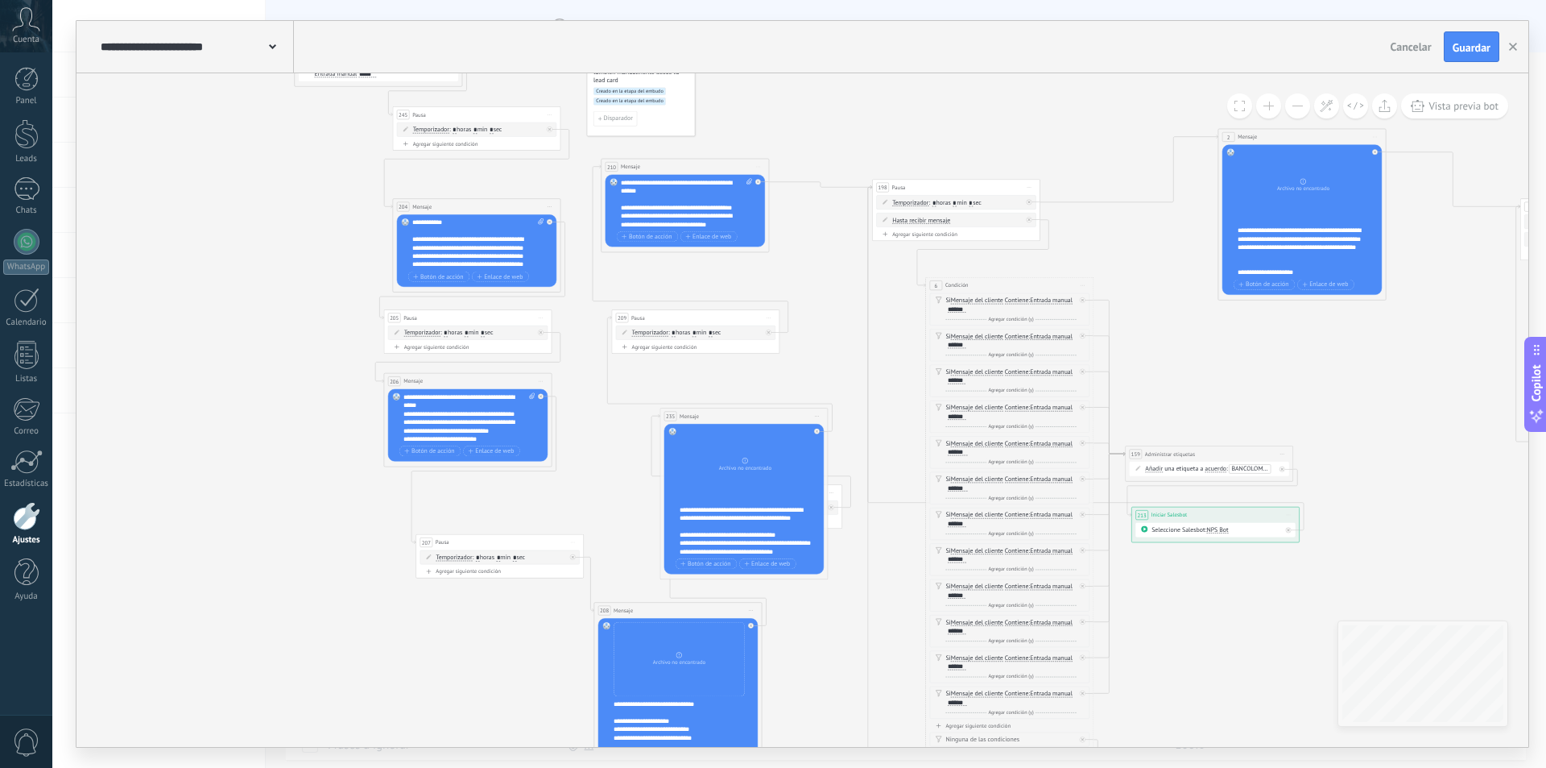
drag, startPoint x: 640, startPoint y: 205, endPoint x: 791, endPoint y: 284, distance: 170.0
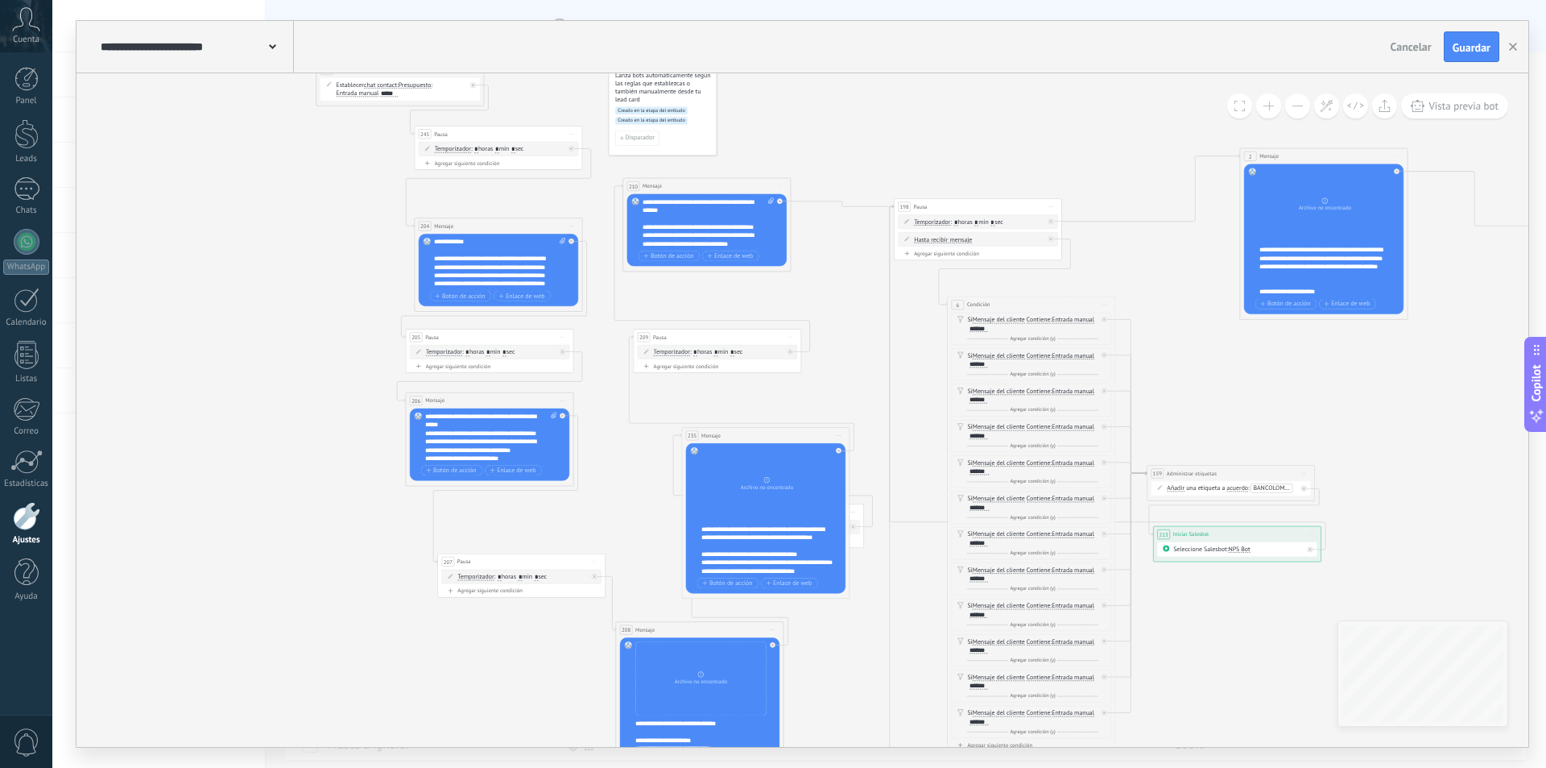
click at [1271, 105] on button at bounding box center [1268, 105] width 25 height 25
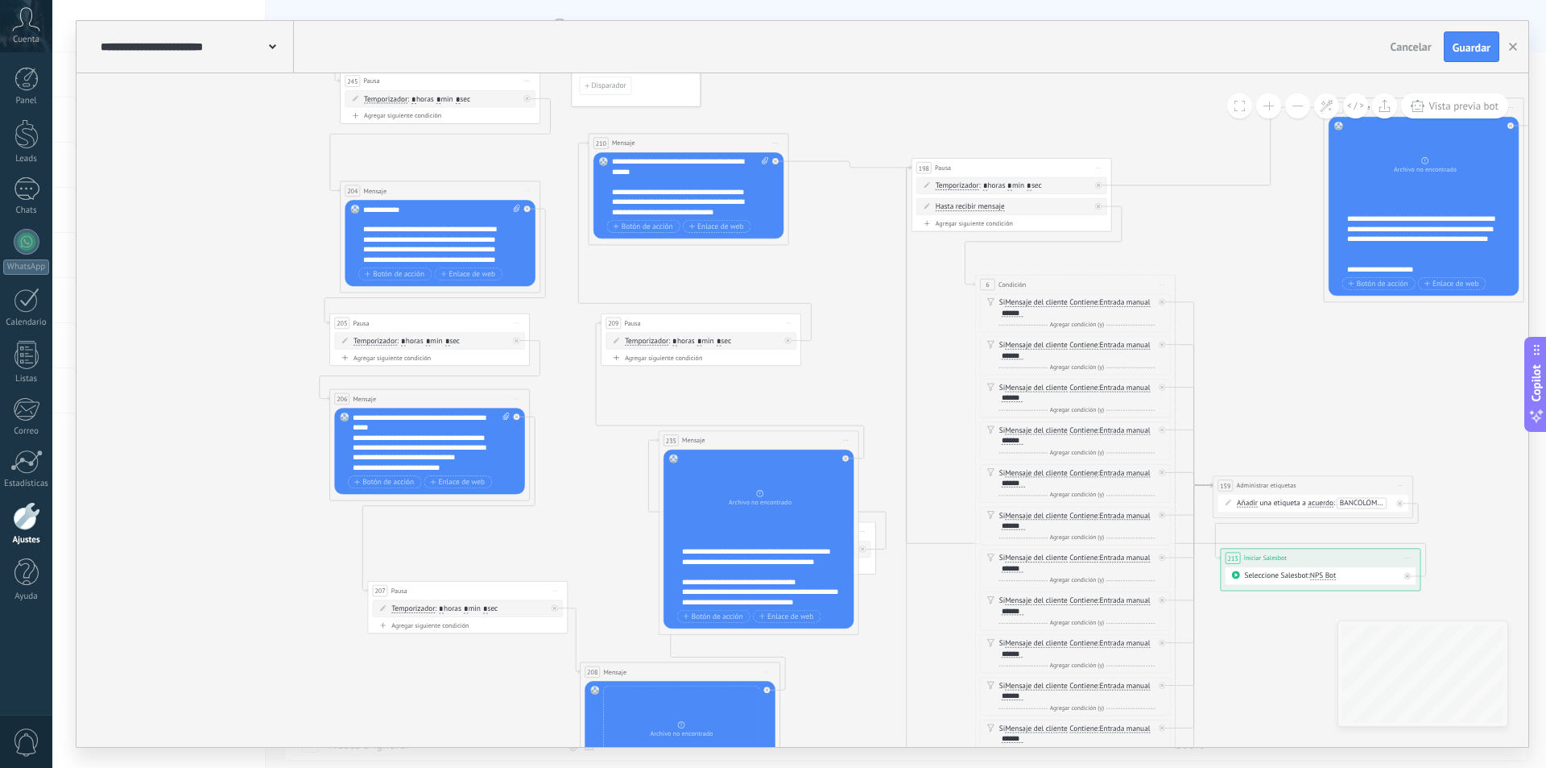
click at [1271, 105] on button at bounding box center [1268, 105] width 25 height 25
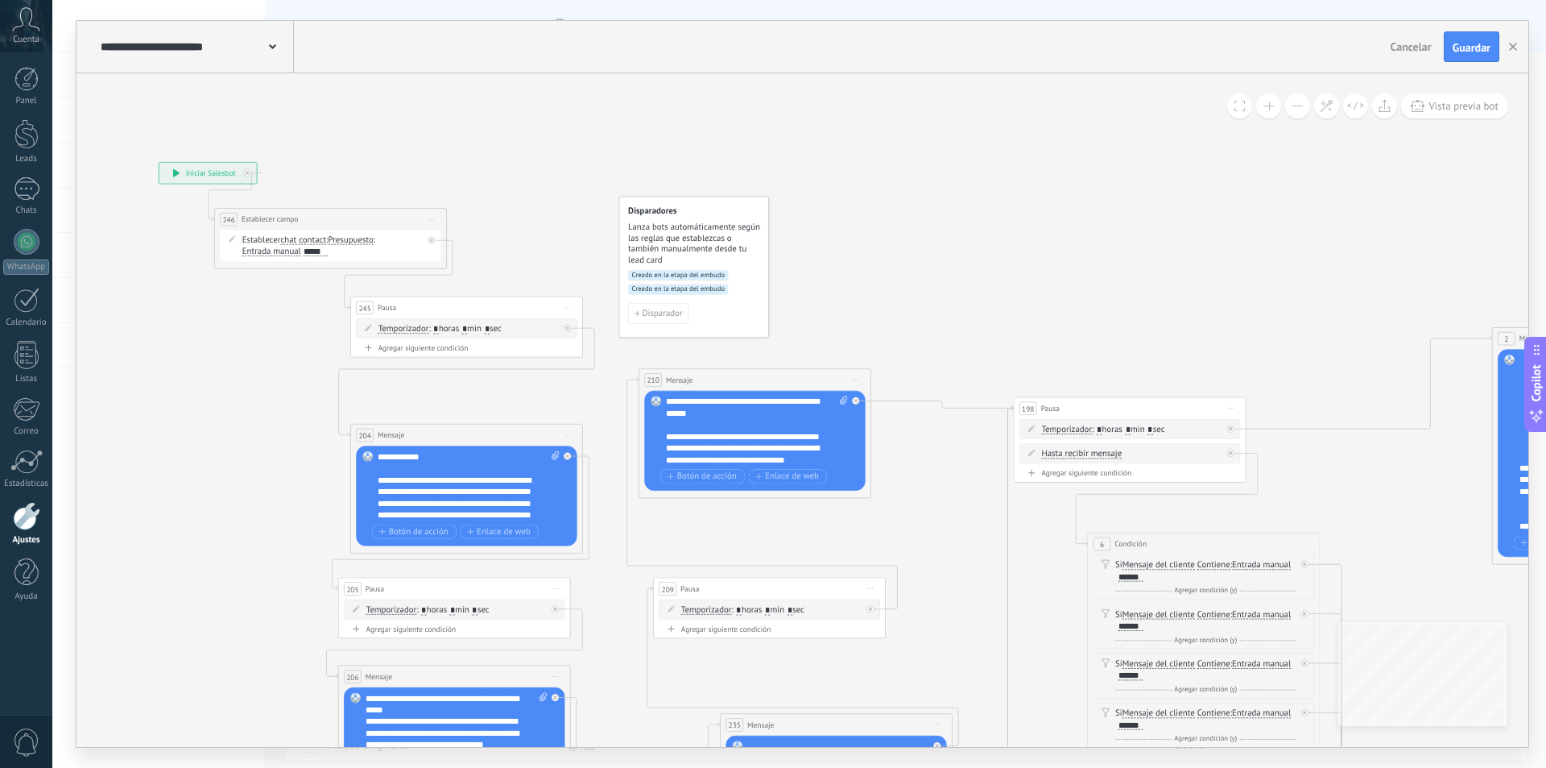
drag, startPoint x: 656, startPoint y: 275, endPoint x: 910, endPoint y: 556, distance: 378.6
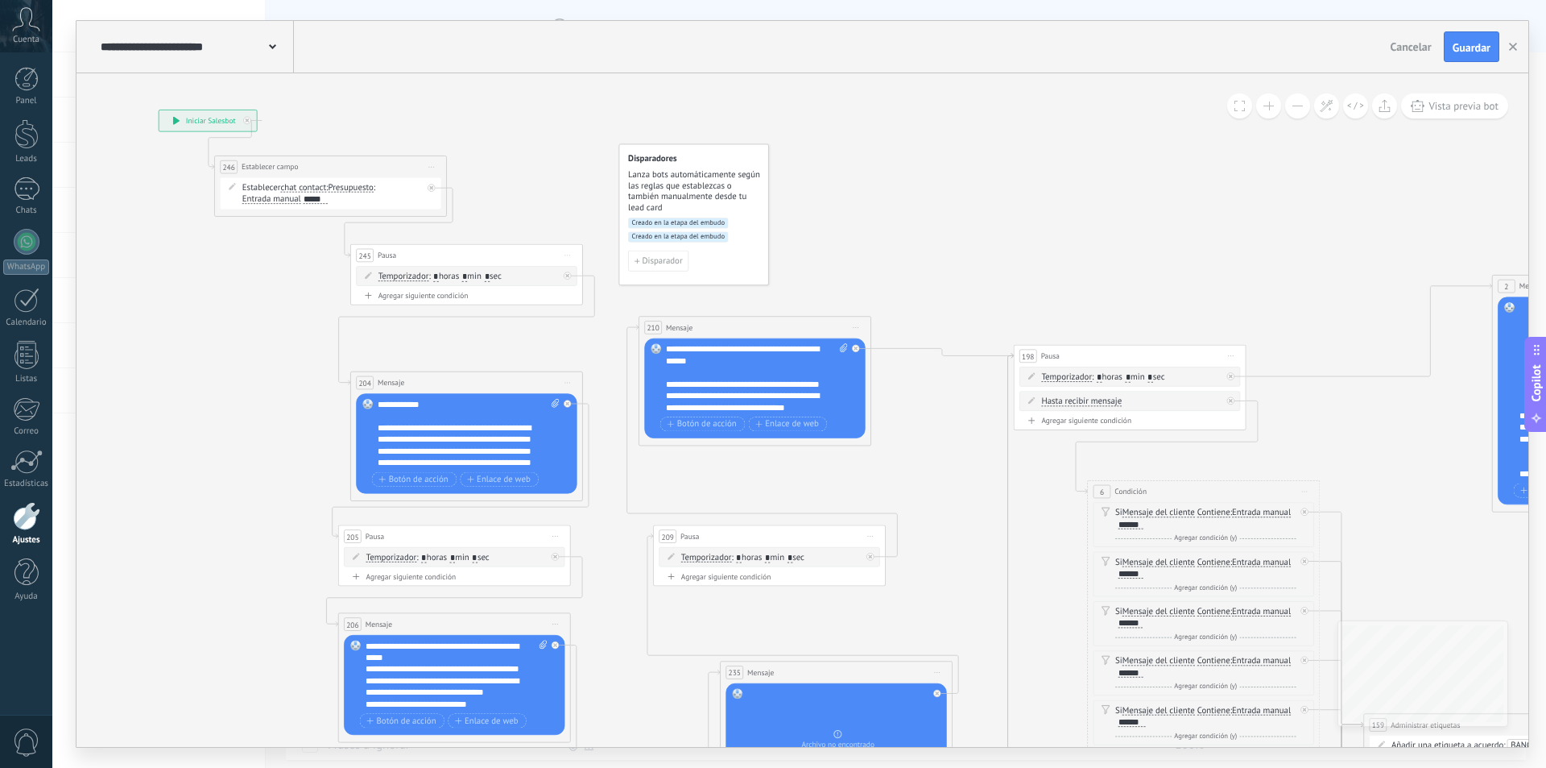
drag, startPoint x: 474, startPoint y: 183, endPoint x: 471, endPoint y: 139, distance: 44.4
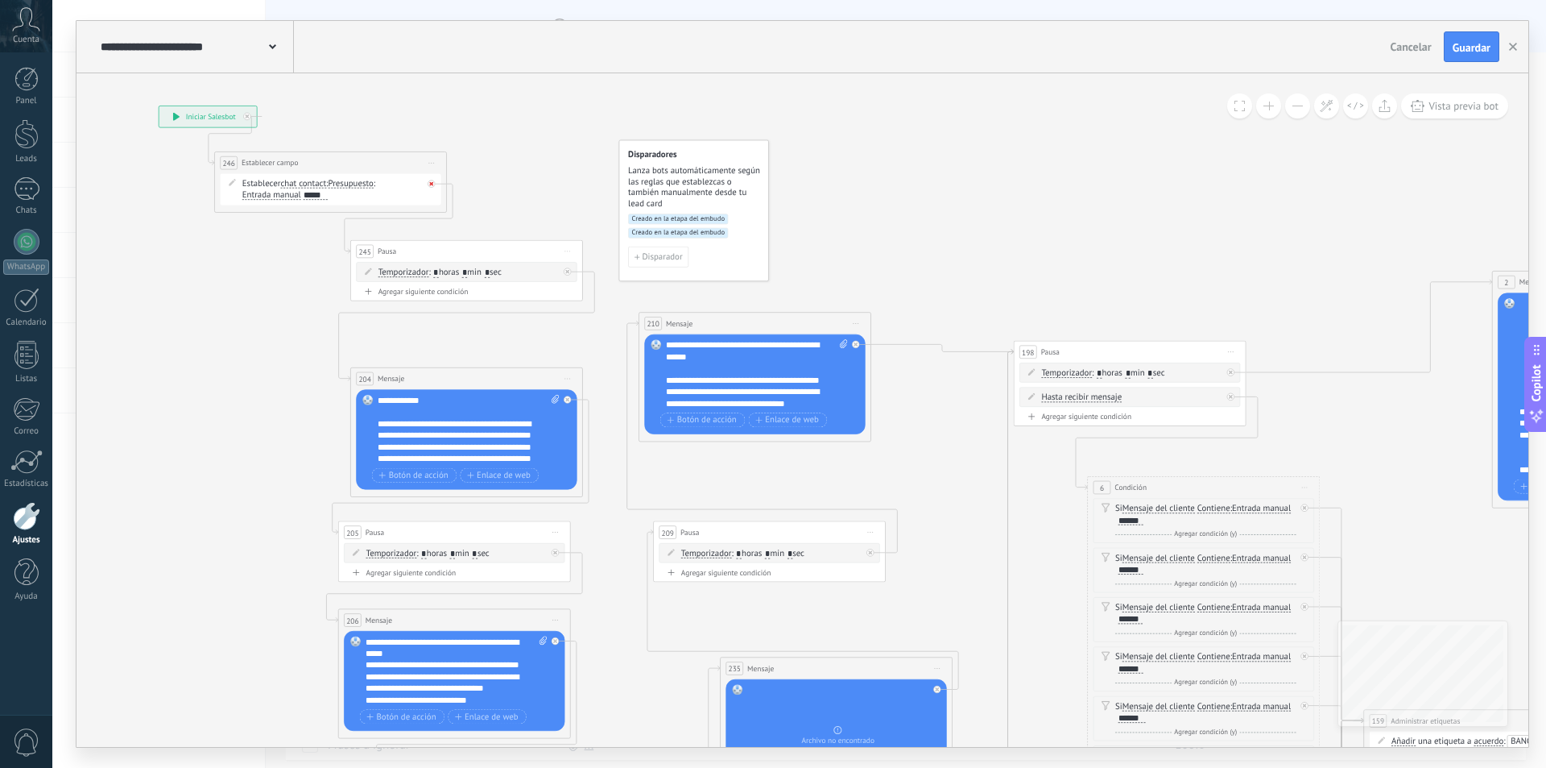
click at [430, 183] on icon at bounding box center [431, 184] width 4 height 4
click at [429, 164] on span "Iniciar vista previa aquí Cambiar nombre Duplicar Borrar" at bounding box center [432, 163] width 19 height 17
click at [462, 234] on div "Borrar" at bounding box center [484, 239] width 115 height 20
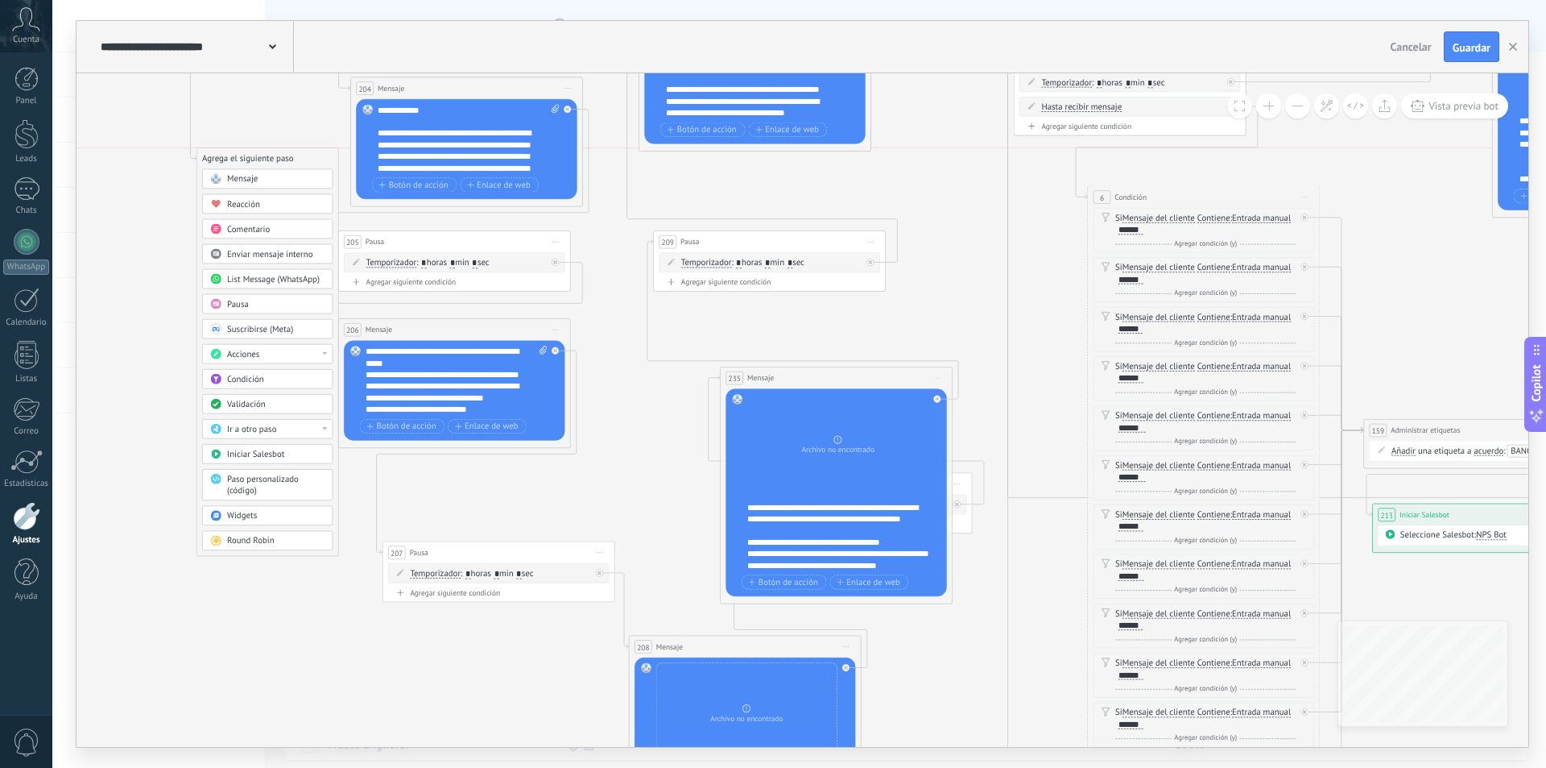
drag, startPoint x: 317, startPoint y: 466, endPoint x: 230, endPoint y: 158, distance: 320.3
click at [230, 158] on div "Agrega el siguiente paso" at bounding box center [267, 158] width 141 height 19
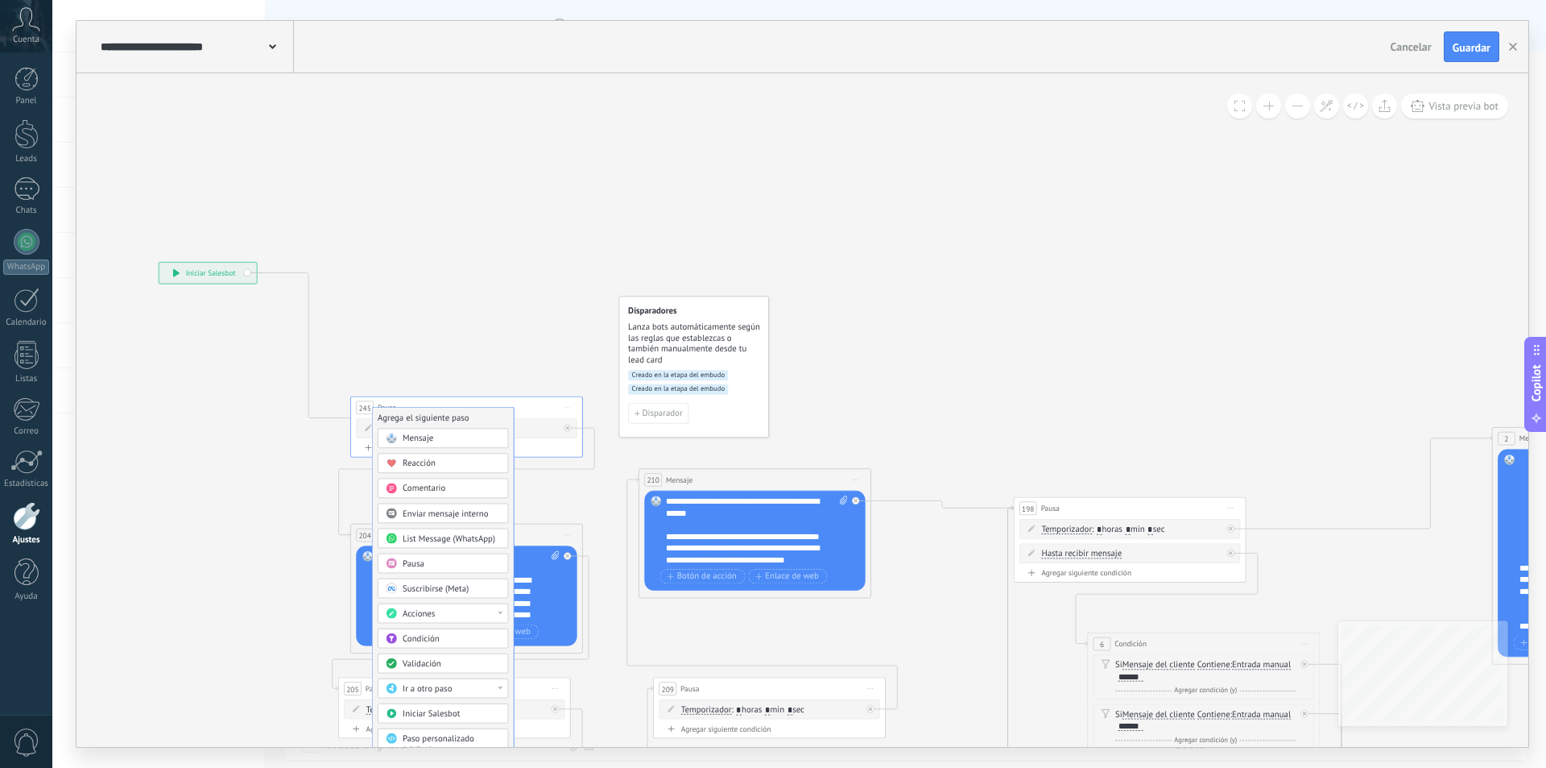
drag, startPoint x: 283, startPoint y: 569, endPoint x: 445, endPoint y: 416, distance: 222.8
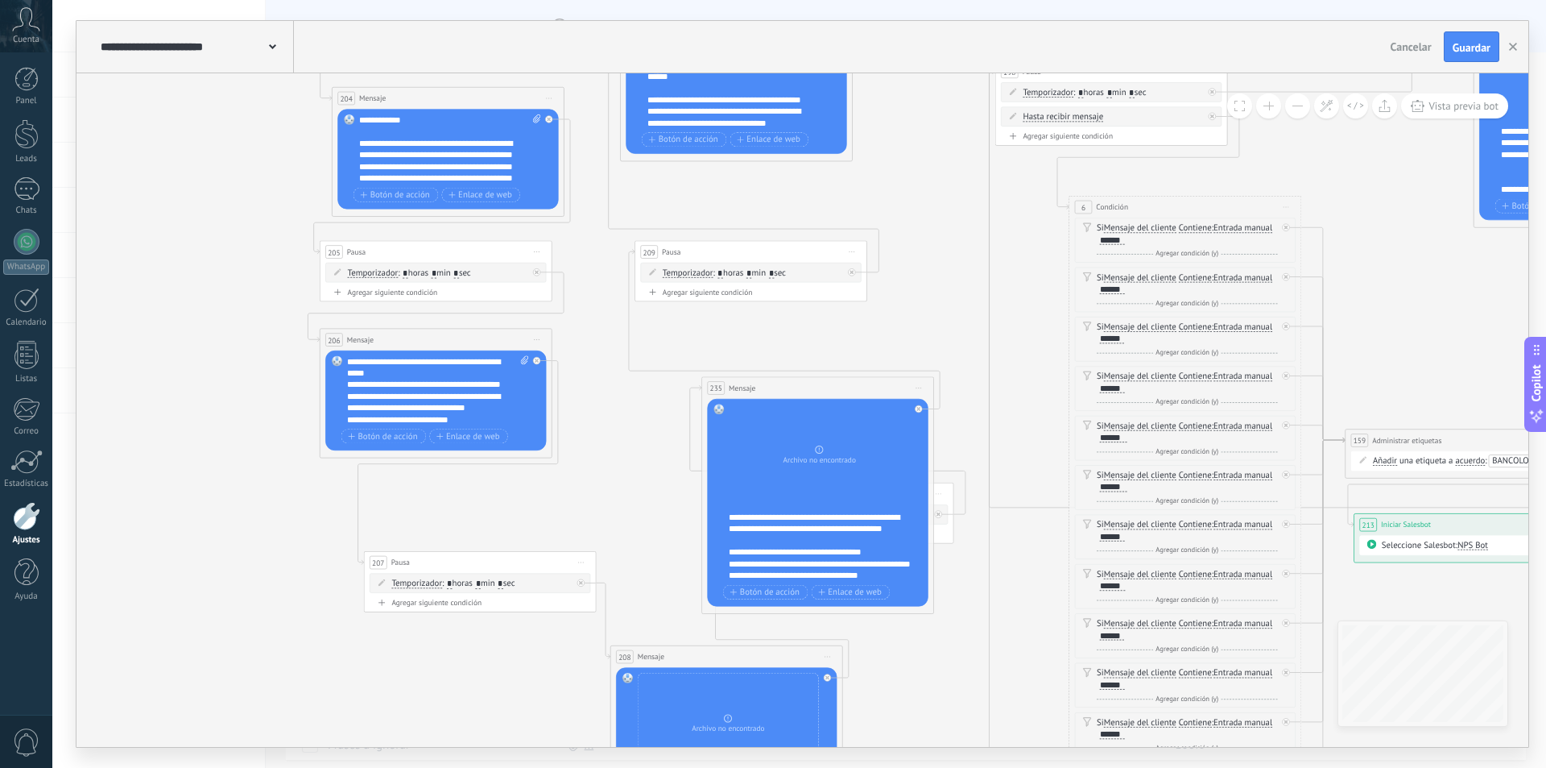
drag, startPoint x: 598, startPoint y: 349, endPoint x: 580, endPoint y: 164, distance: 186.1
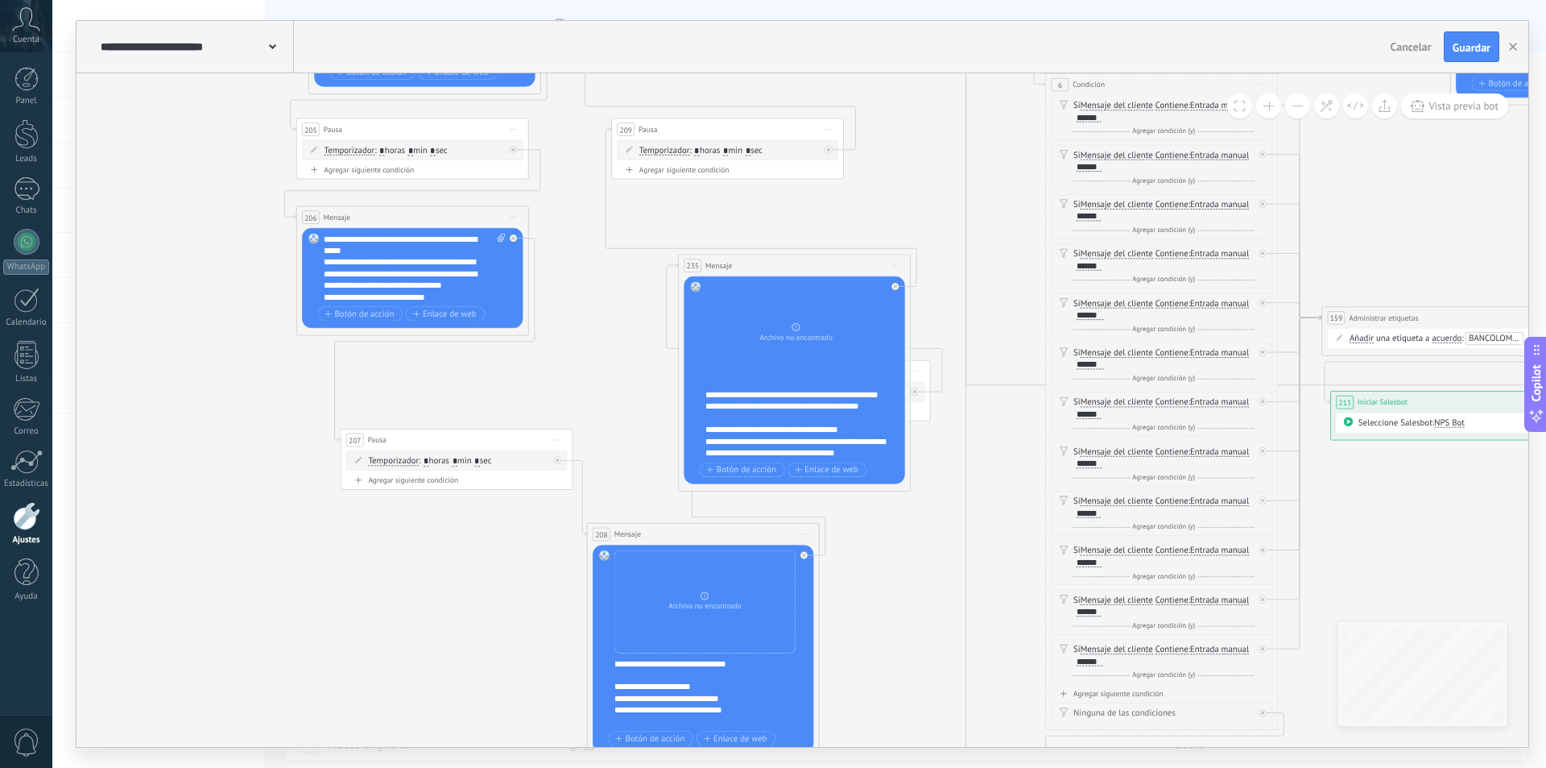
drag, startPoint x: 557, startPoint y: 384, endPoint x: 528, endPoint y: 203, distance: 183.4
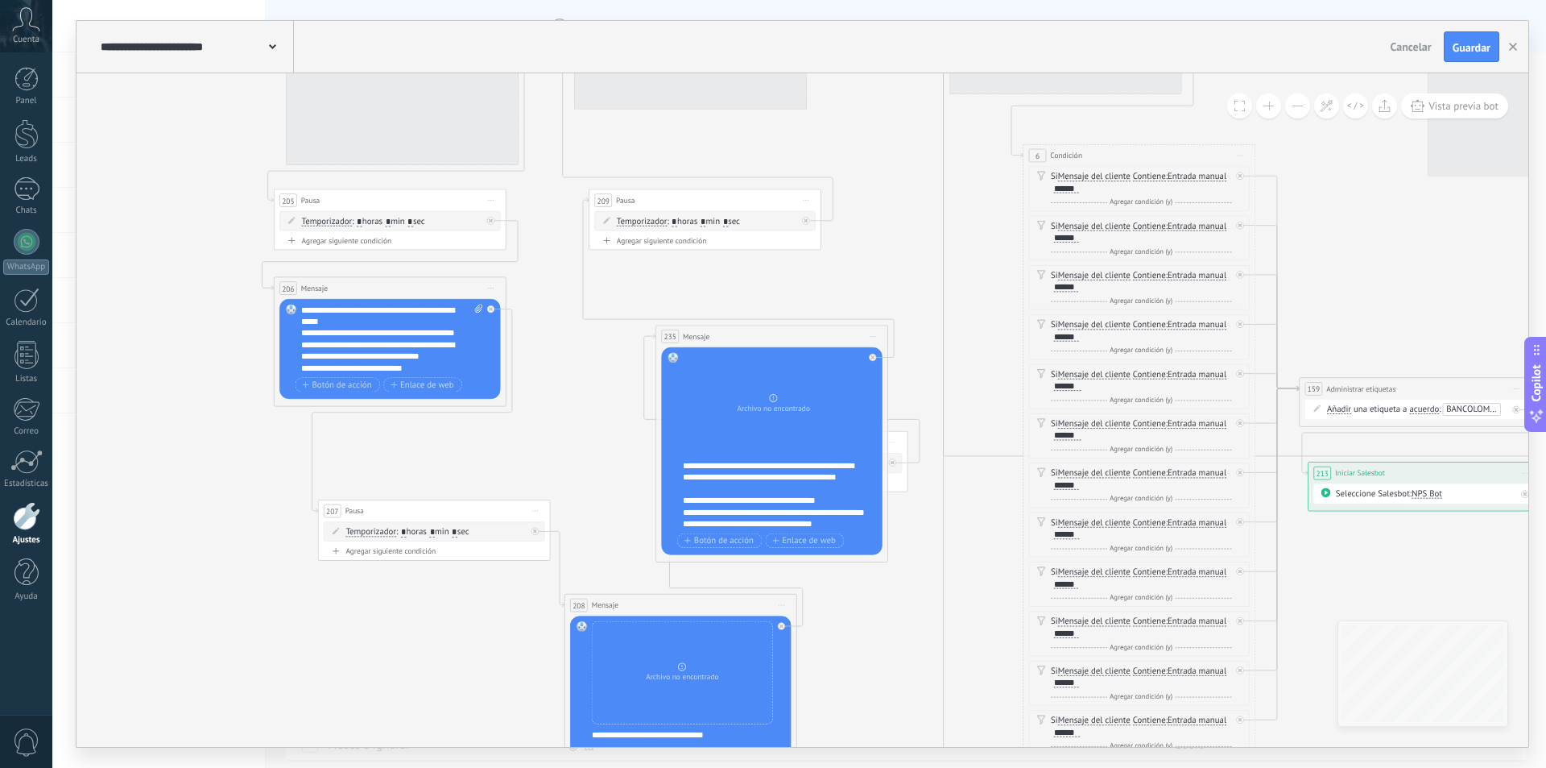
drag, startPoint x: 863, startPoint y: 427, endPoint x: 877, endPoint y: 650, distance: 223.5
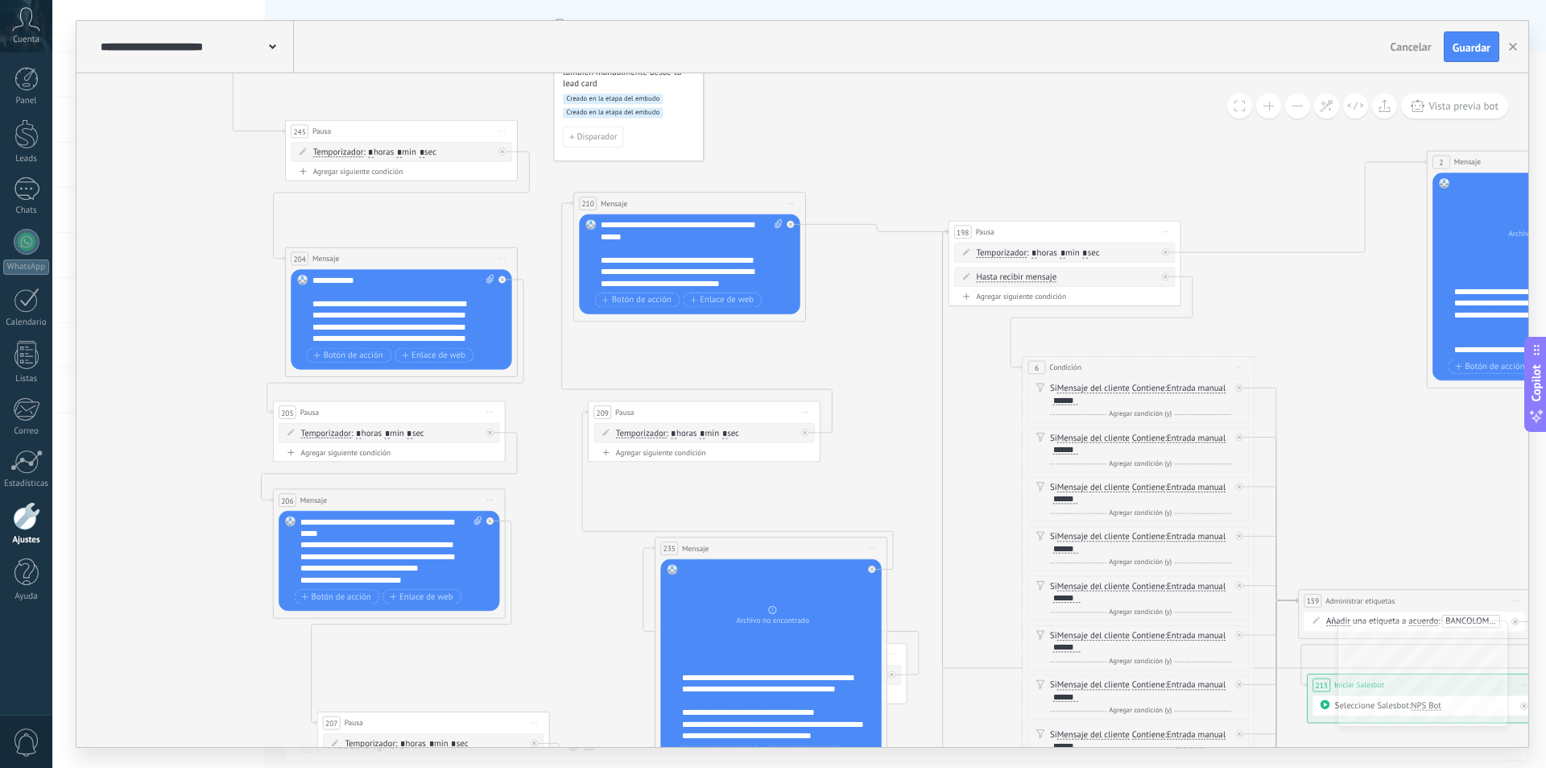
drag, startPoint x: 875, startPoint y: 247, endPoint x: 879, endPoint y: 370, distance: 122.5
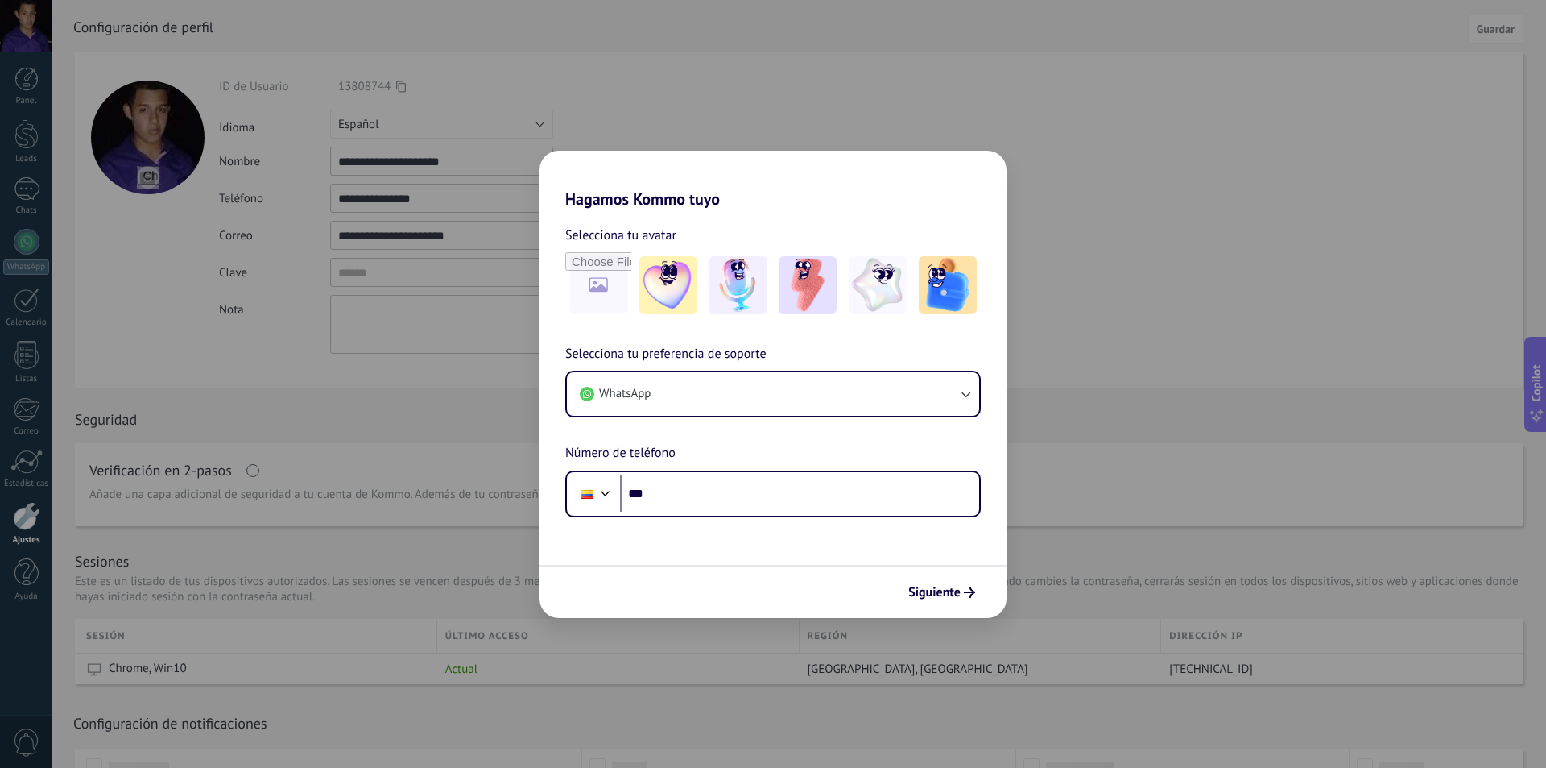
click at [900, 119] on div "Hagamos Kommo tuyo Selecciona tu avatar Selecciona tu preferencia de soporte Wh…" at bounding box center [773, 384] width 1546 height 768
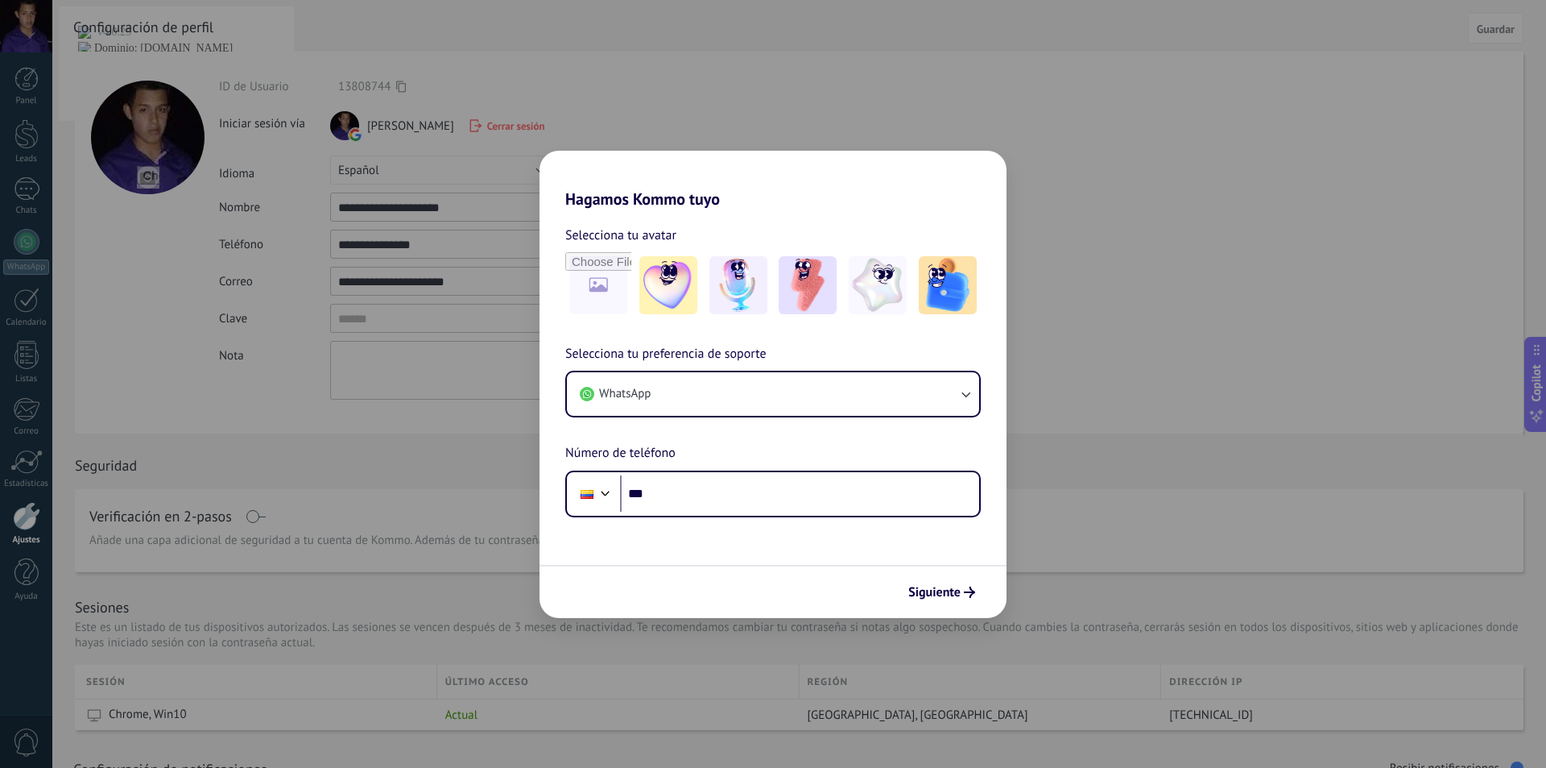
drag, startPoint x: 1203, startPoint y: 351, endPoint x: 1056, endPoint y: 458, distance: 181.6
click at [1203, 354] on div "Hagamos Kommo tuyo Selecciona tu avatar Selecciona tu preferencia de soporte Wh…" at bounding box center [773, 384] width 1546 height 768
click at [1143, 499] on div "Hagamos Kommo tuyo Selecciona tu avatar Selecciona tu preferencia de soporte Wh…" at bounding box center [773, 384] width 1546 height 768
click at [325, 589] on div "Hagamos Kommo tuyo Selecciona tu avatar Selecciona tu preferencia de soporte Wh…" at bounding box center [773, 384] width 1546 height 768
click at [734, 493] on input "***" at bounding box center [799, 493] width 359 height 37
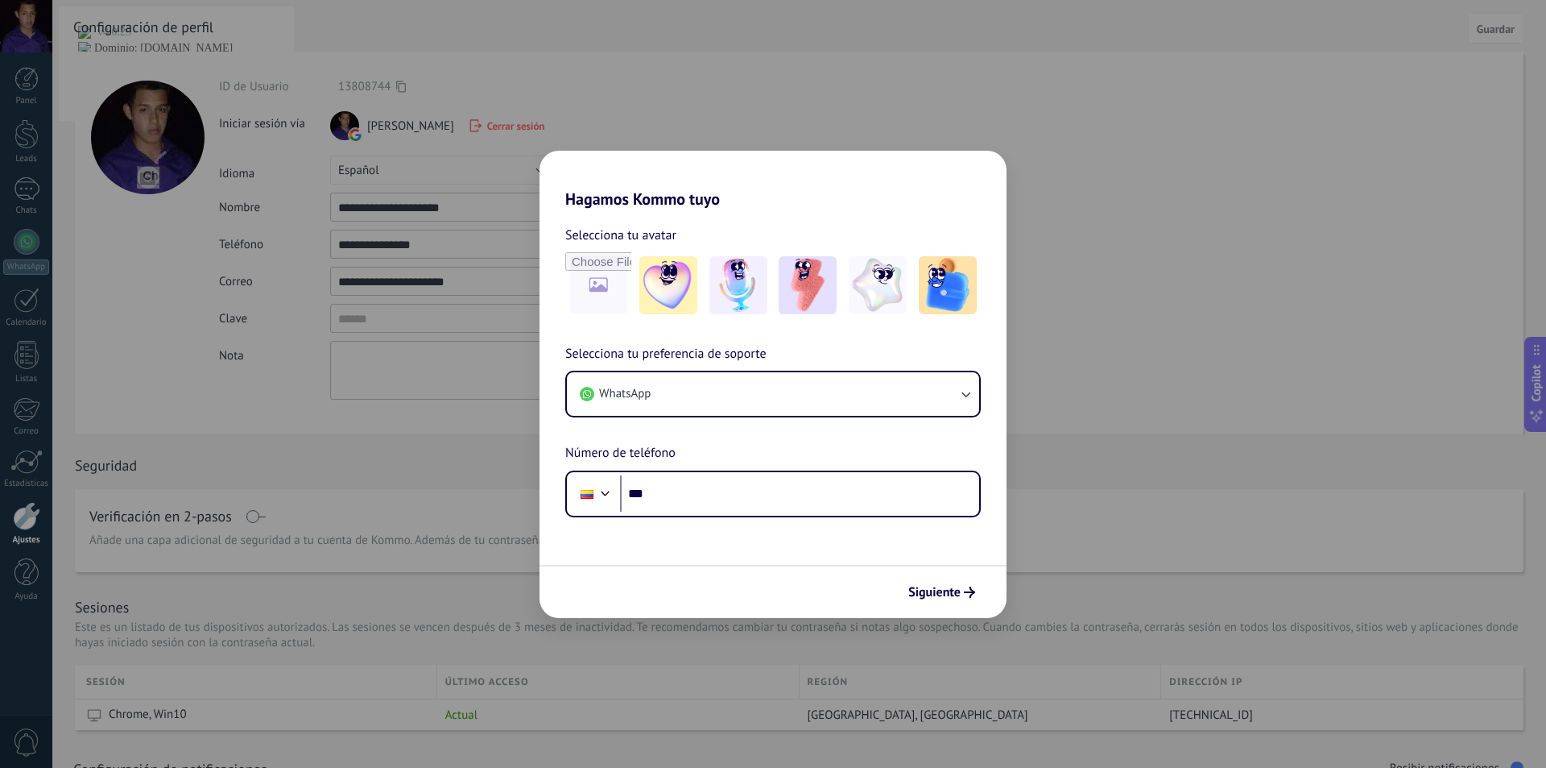
click at [1141, 391] on div "Hagamos Kommo tuyo Selecciona tu avatar Selecciona tu preferencia de soporte Wh…" at bounding box center [773, 384] width 1546 height 768
click at [782, 495] on input "***" at bounding box center [799, 493] width 359 height 37
click at [755, 501] on input "***" at bounding box center [799, 493] width 359 height 37
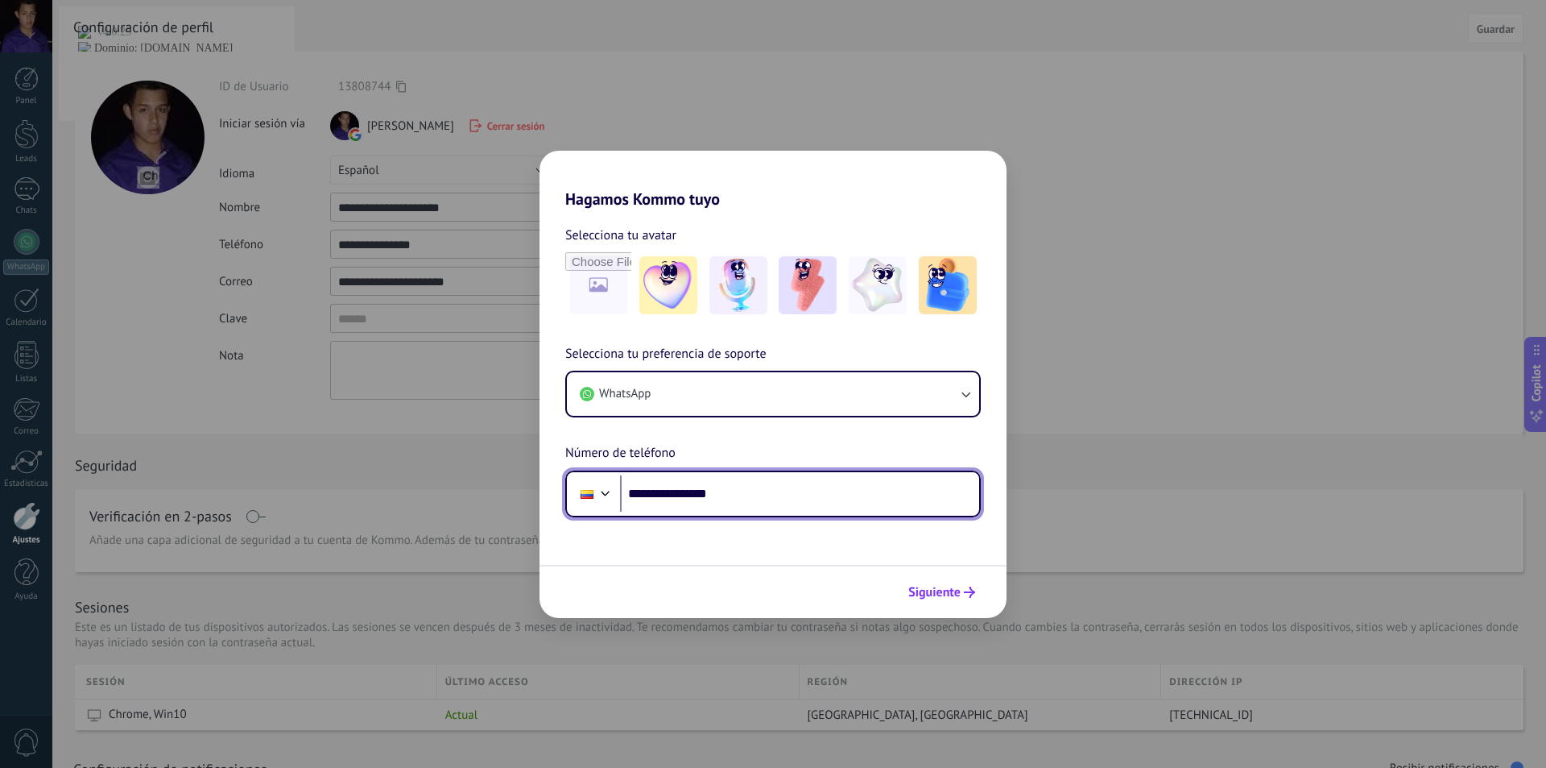
type input "**********"
click at [926, 590] on span "Siguiente" at bounding box center [935, 591] width 52 height 11
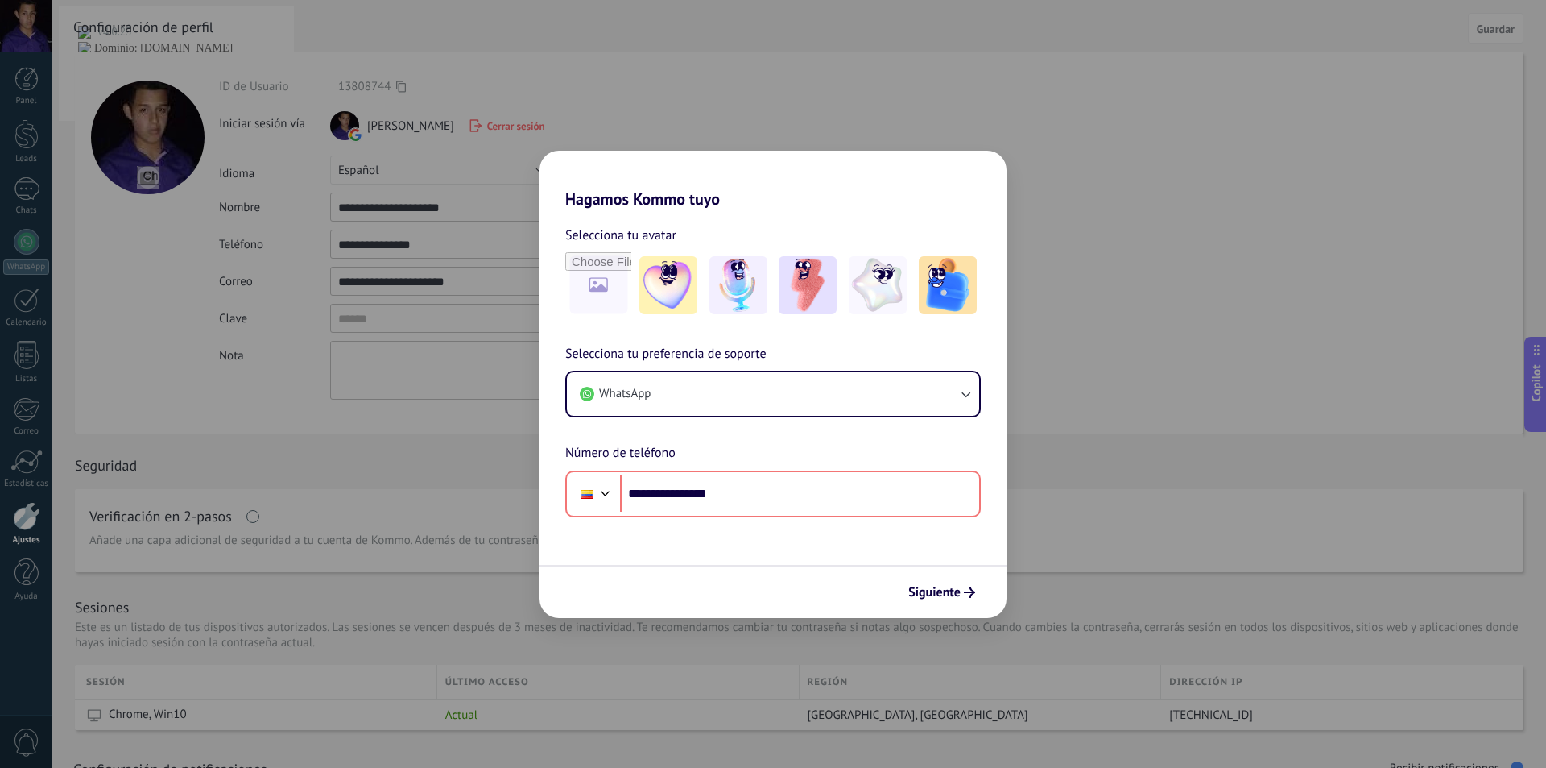
click at [1310, 272] on div "**********" at bounding box center [773, 384] width 1546 height 768
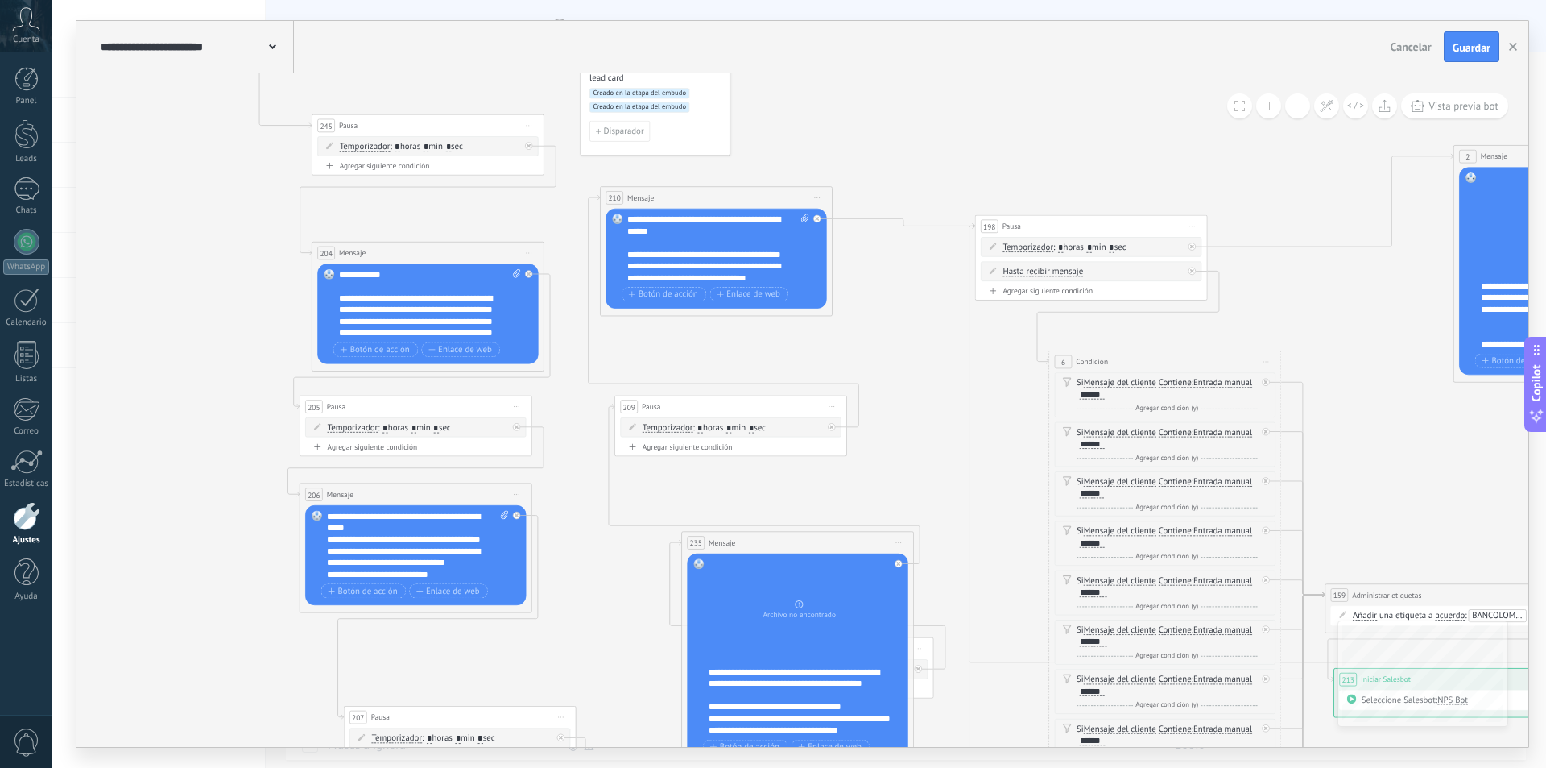
drag, startPoint x: 848, startPoint y: 68, endPoint x: 818, endPoint y: 77, distance: 31.1
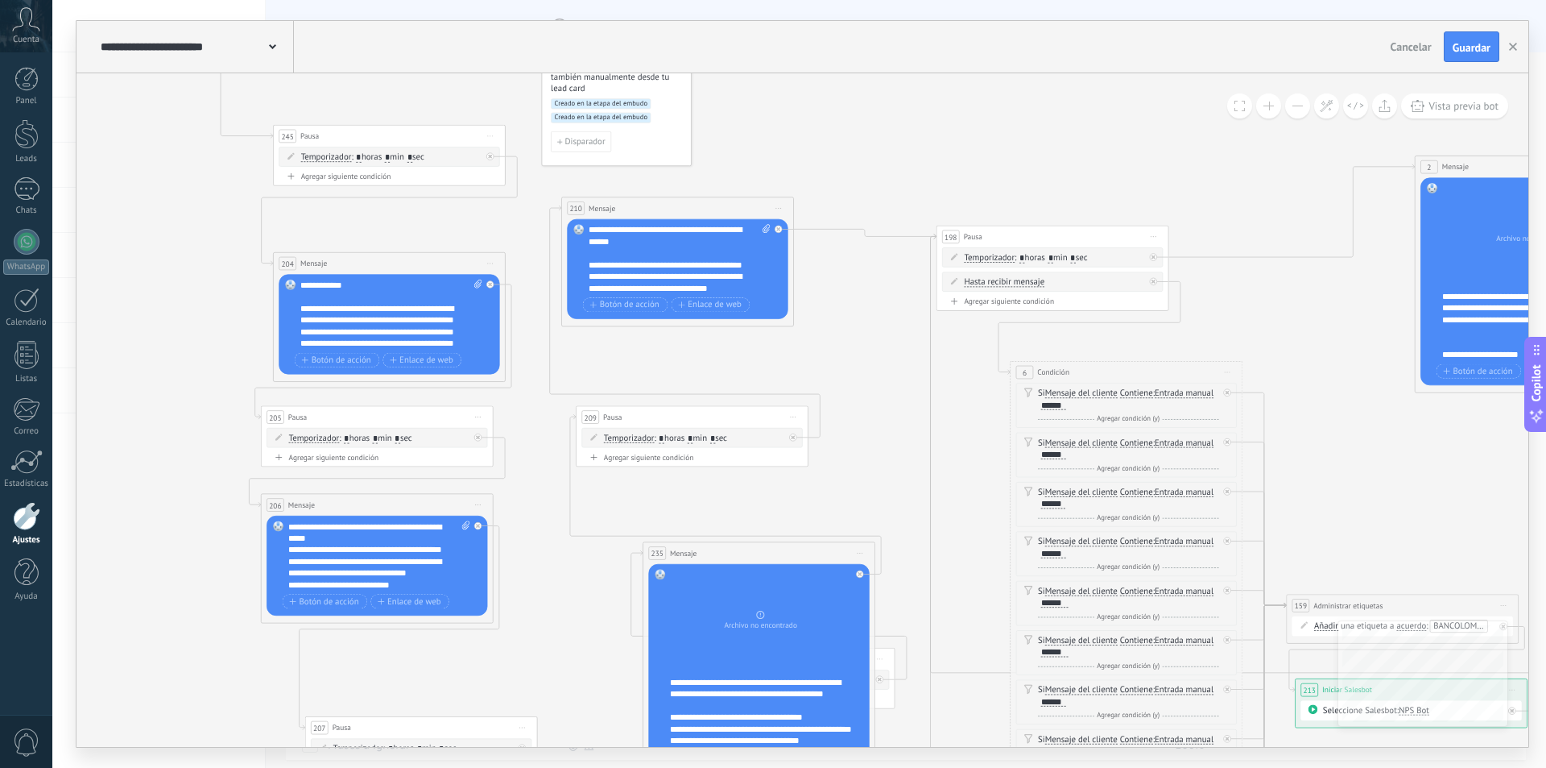
drag, startPoint x: 814, startPoint y: 93, endPoint x: 805, endPoint y: 95, distance: 9.0
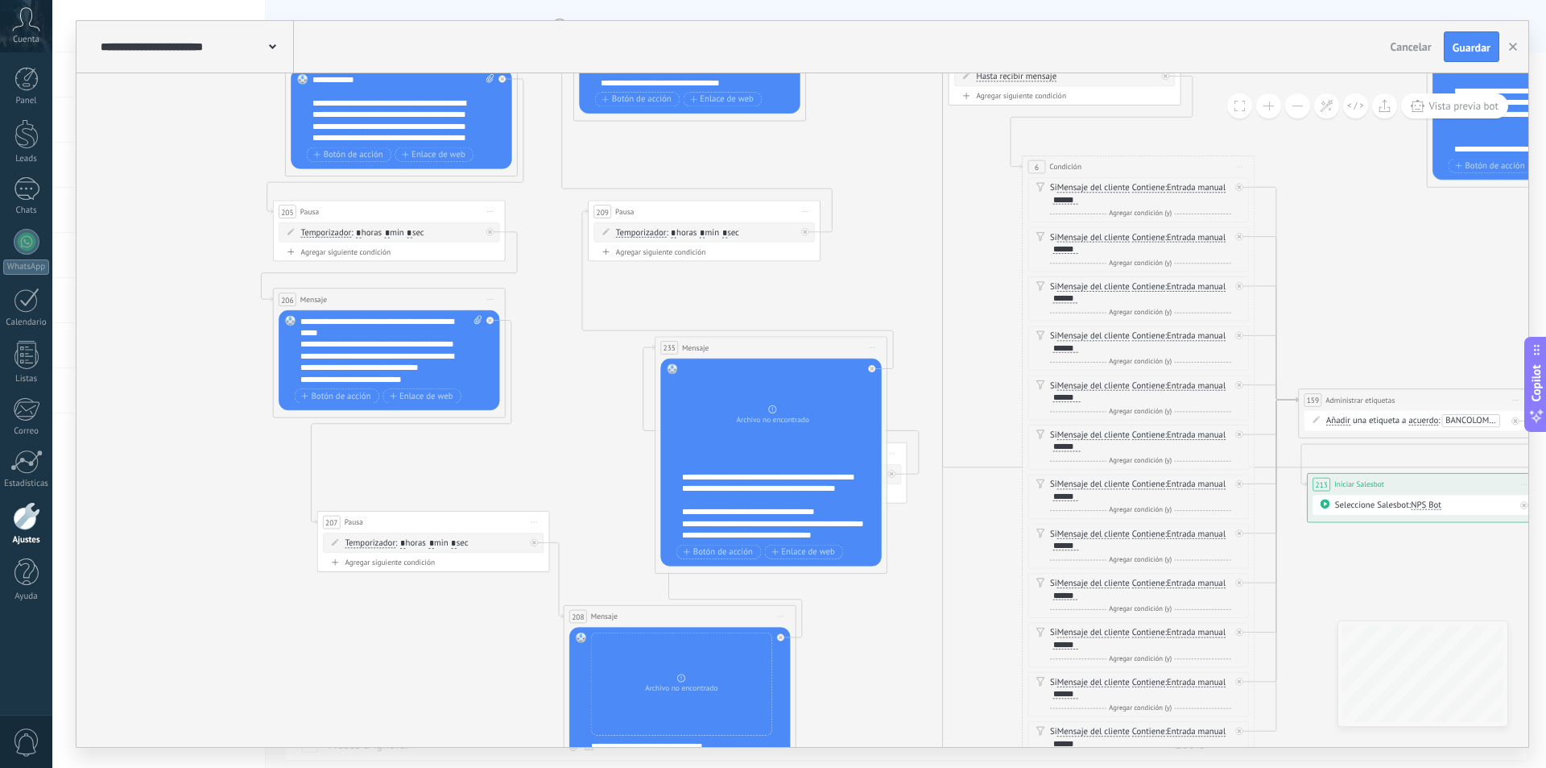
drag, startPoint x: 844, startPoint y: 341, endPoint x: 857, endPoint y: 134, distance: 207.4
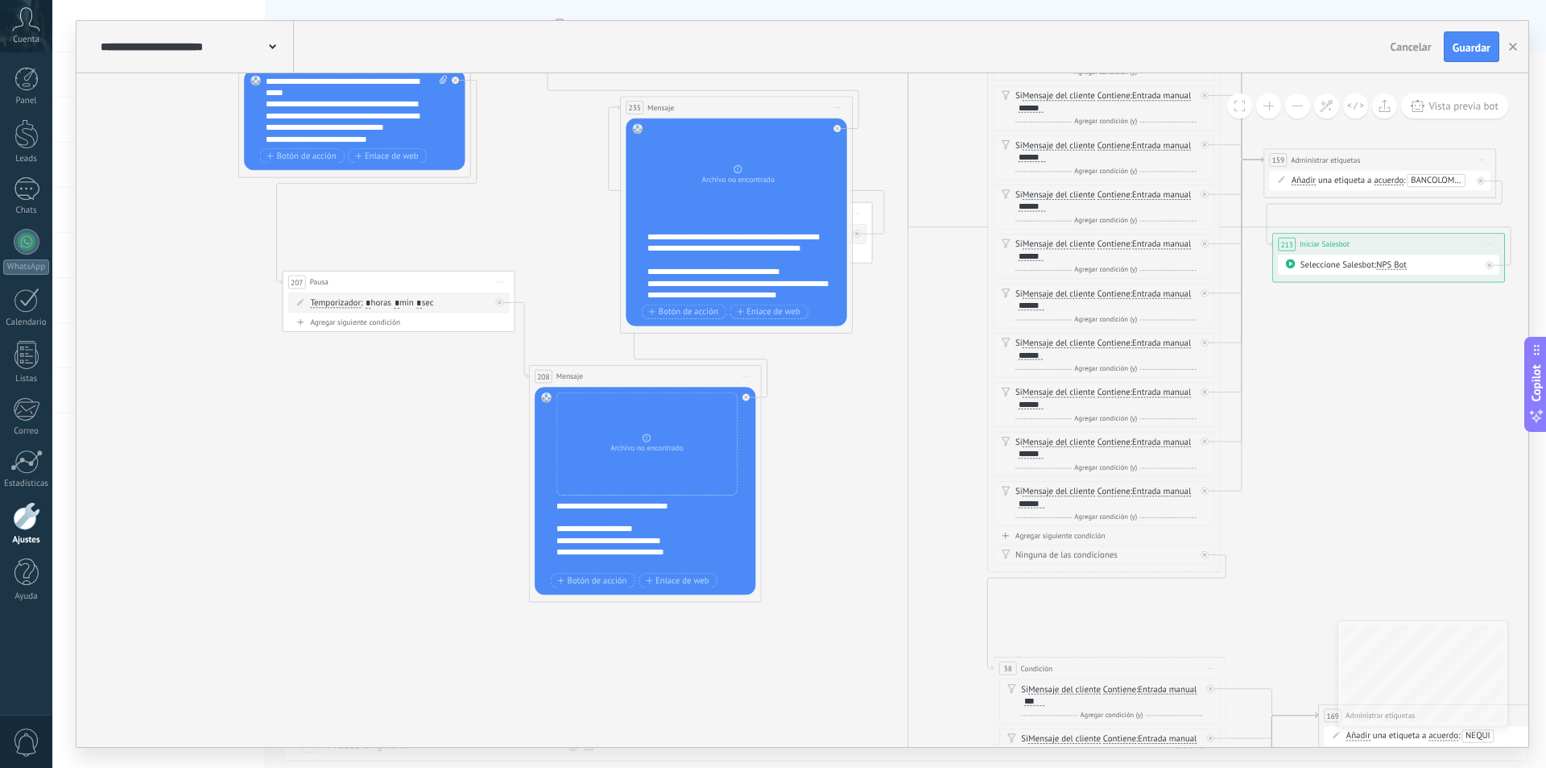
drag, startPoint x: 532, startPoint y: 421, endPoint x: 495, endPoint y: 178, distance: 245.9
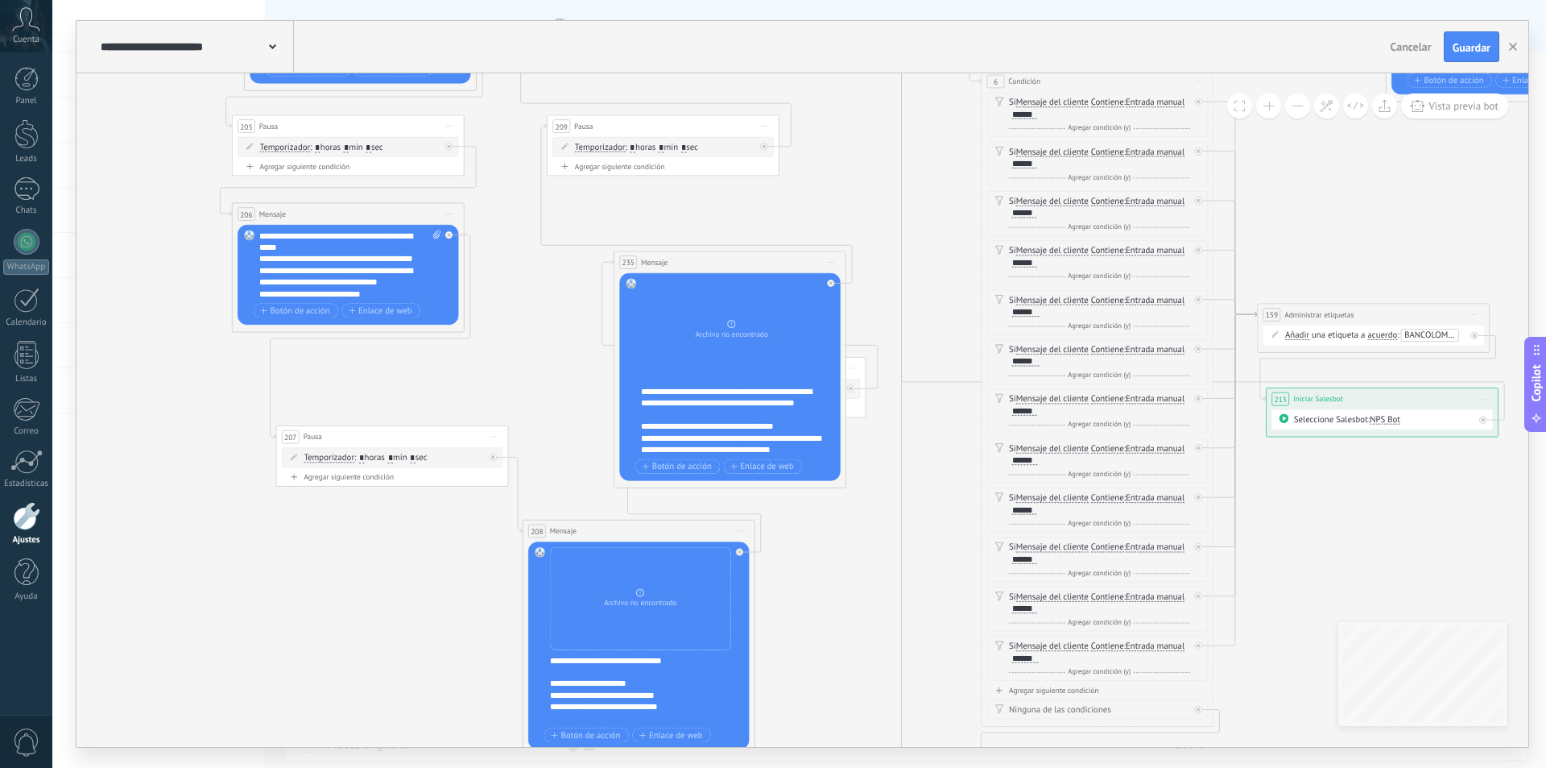
drag, startPoint x: 532, startPoint y: 286, endPoint x: 520, endPoint y: 427, distance: 141.4
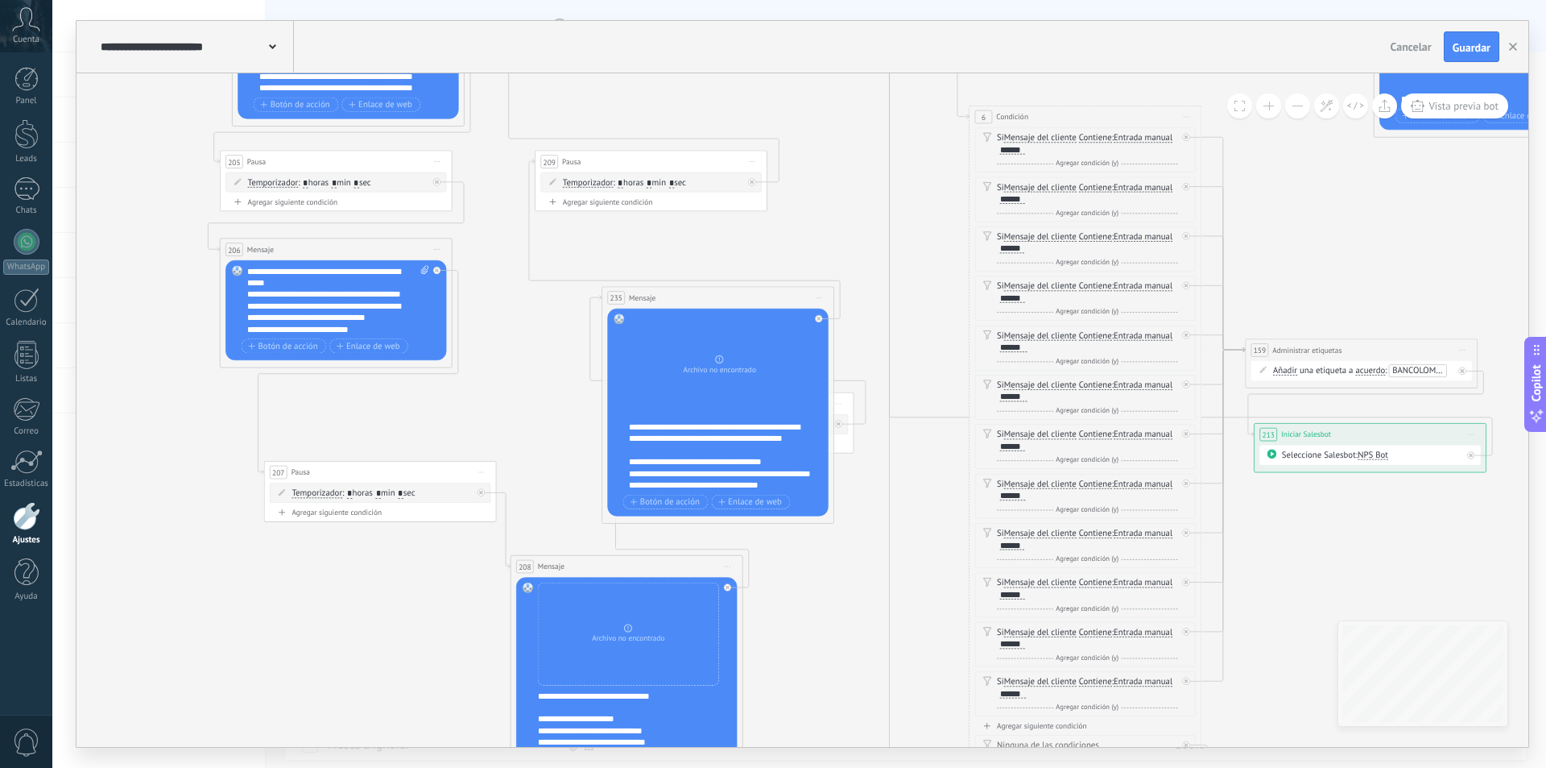
drag, startPoint x: 478, startPoint y: 286, endPoint x: 465, endPoint y: 251, distance: 37.2
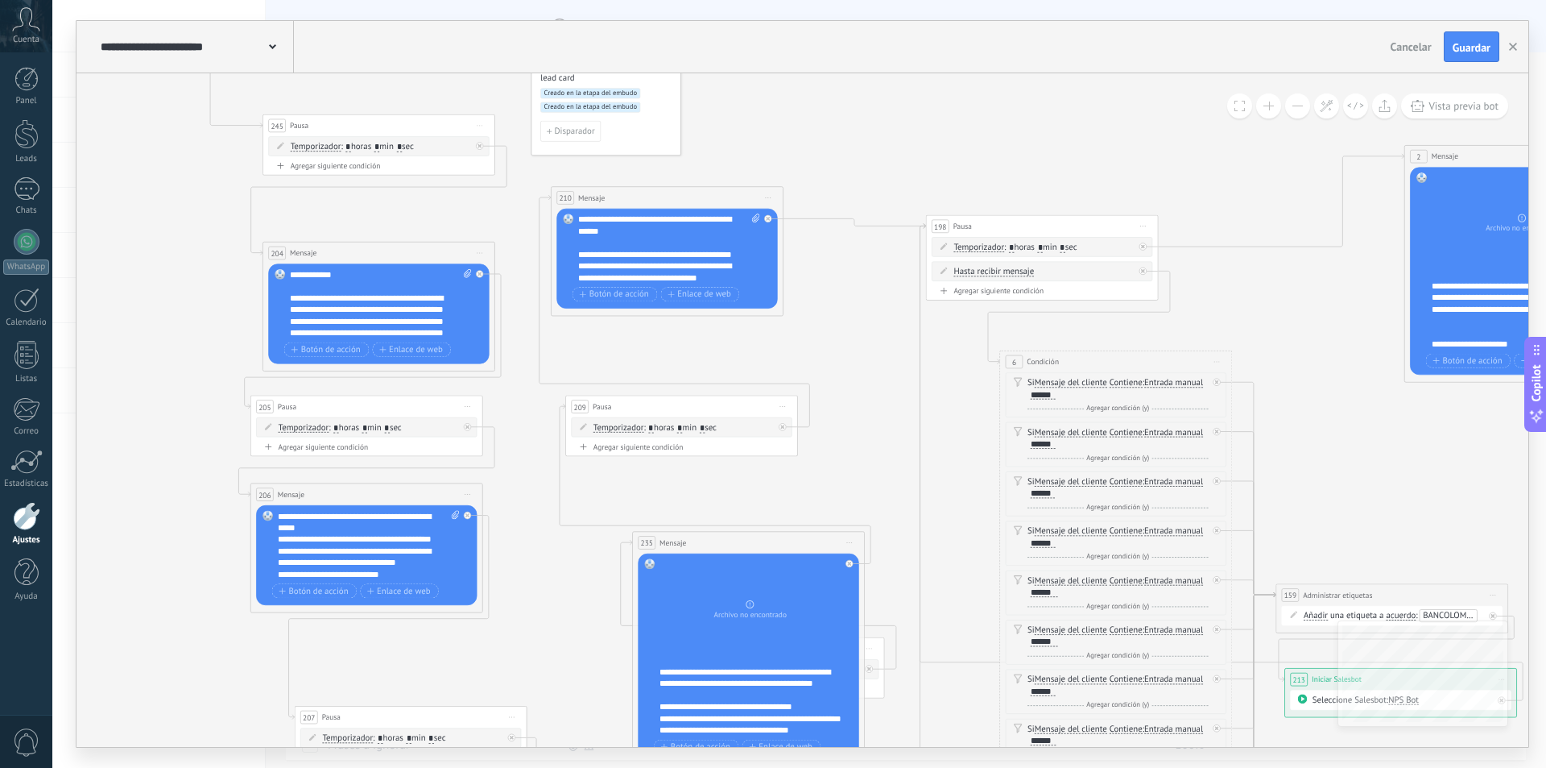
drag, startPoint x: 495, startPoint y: 259, endPoint x: 526, endPoint y: 505, distance: 247.6
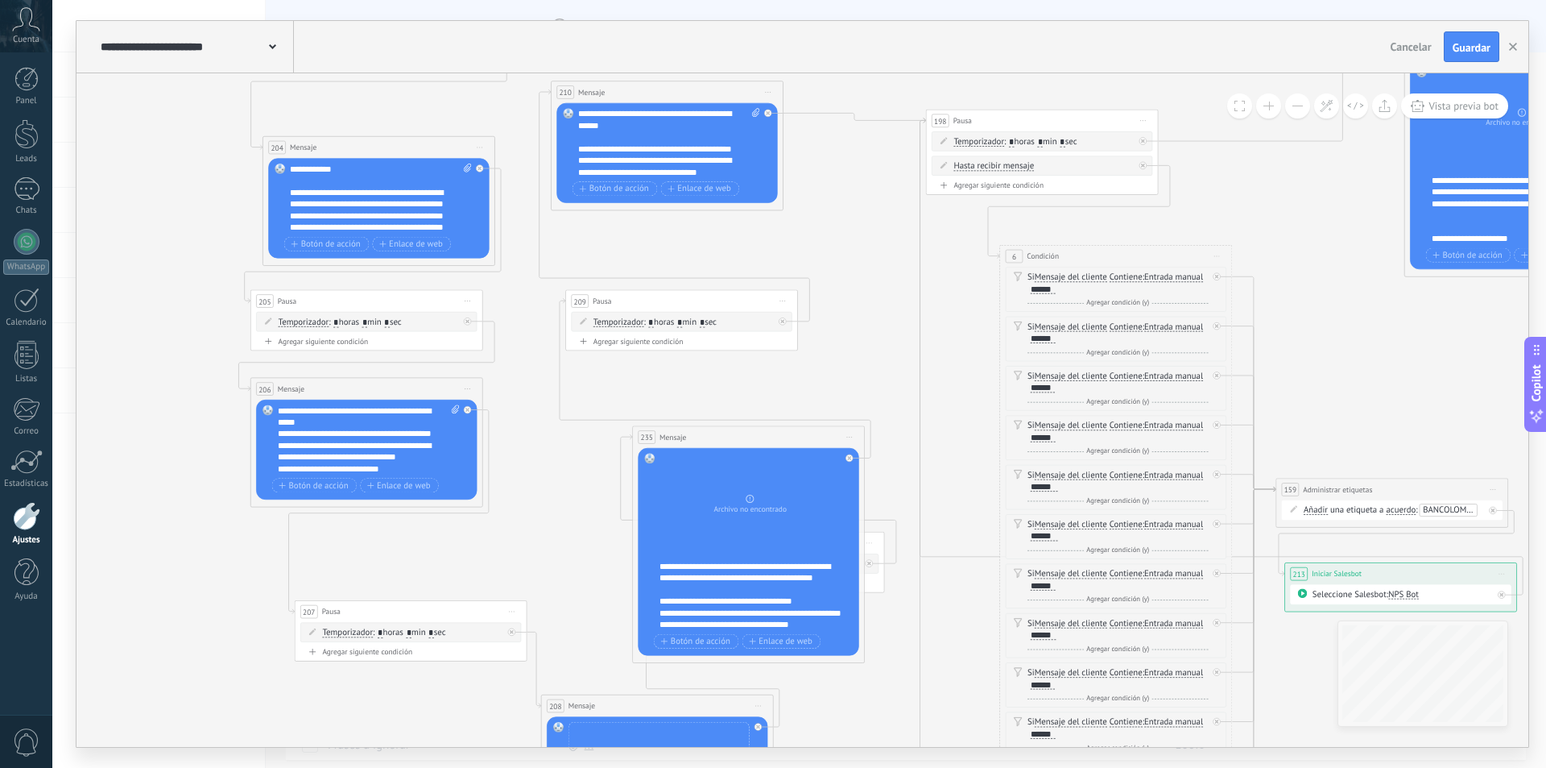
drag, startPoint x: 558, startPoint y: 616, endPoint x: 557, endPoint y: 504, distance: 112.0
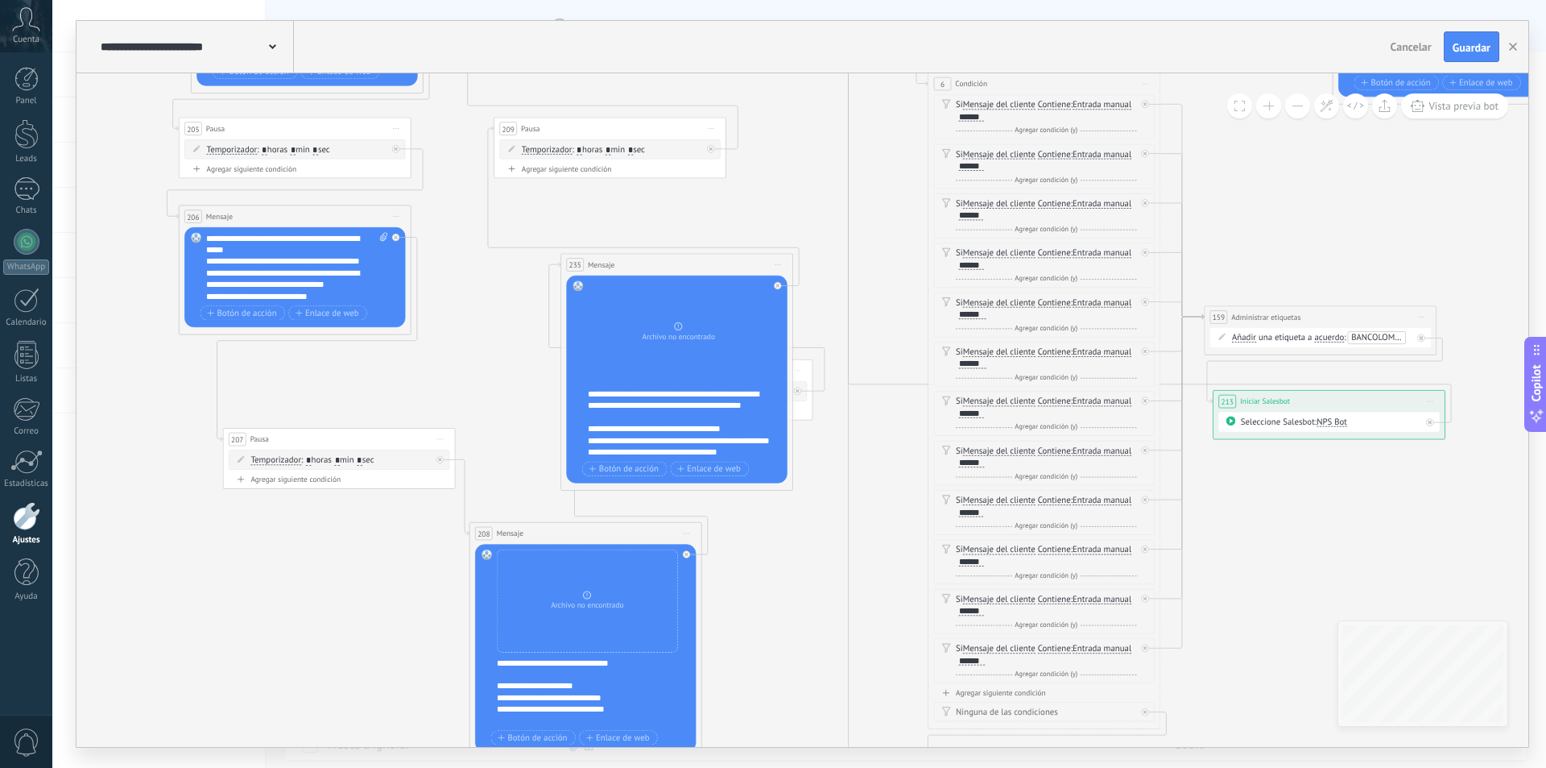
drag, startPoint x: 536, startPoint y: 416, endPoint x: 533, endPoint y: 392, distance: 23.5
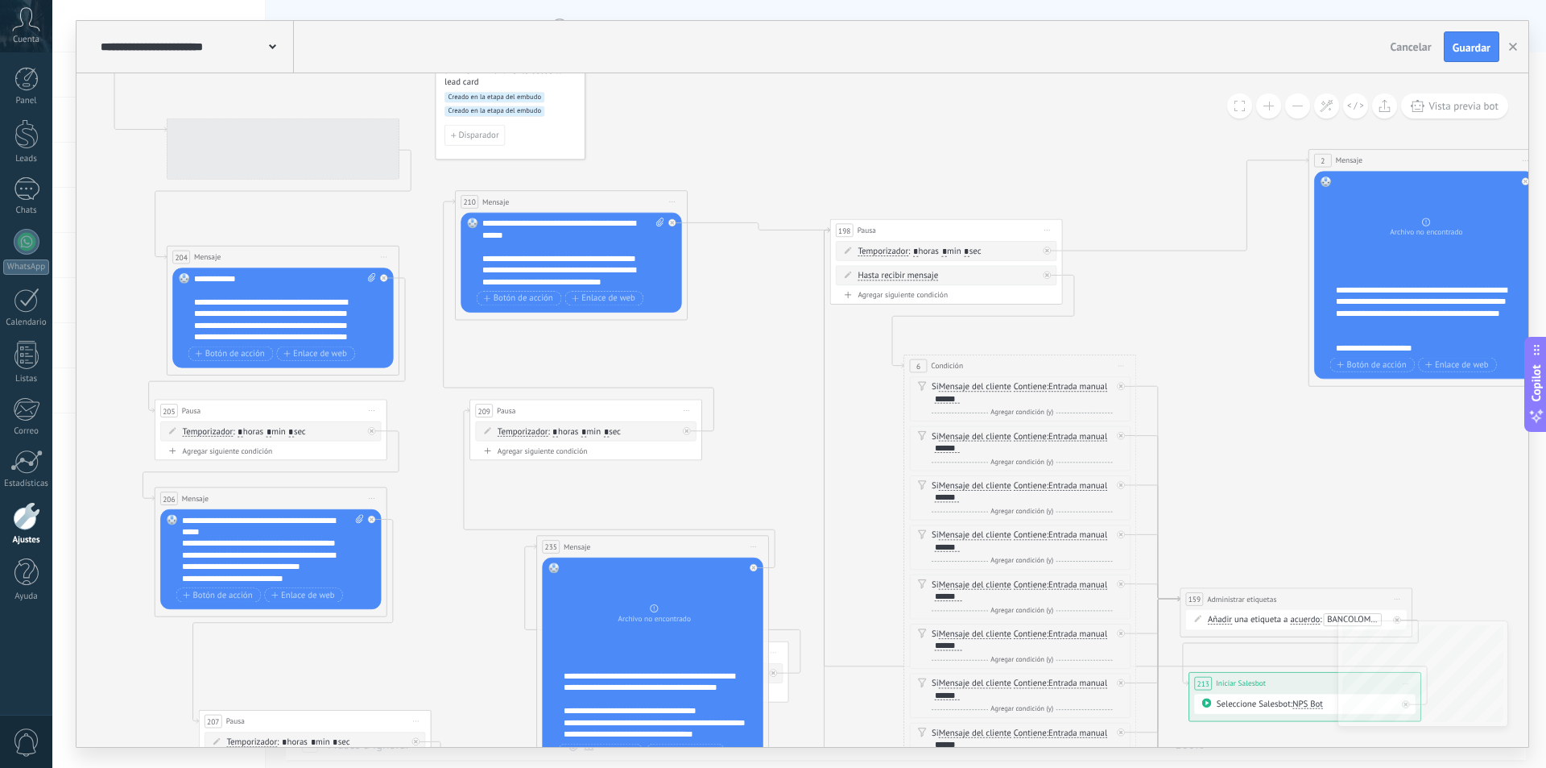
drag, startPoint x: 711, startPoint y: 309, endPoint x: 729, endPoint y: 573, distance: 264.8
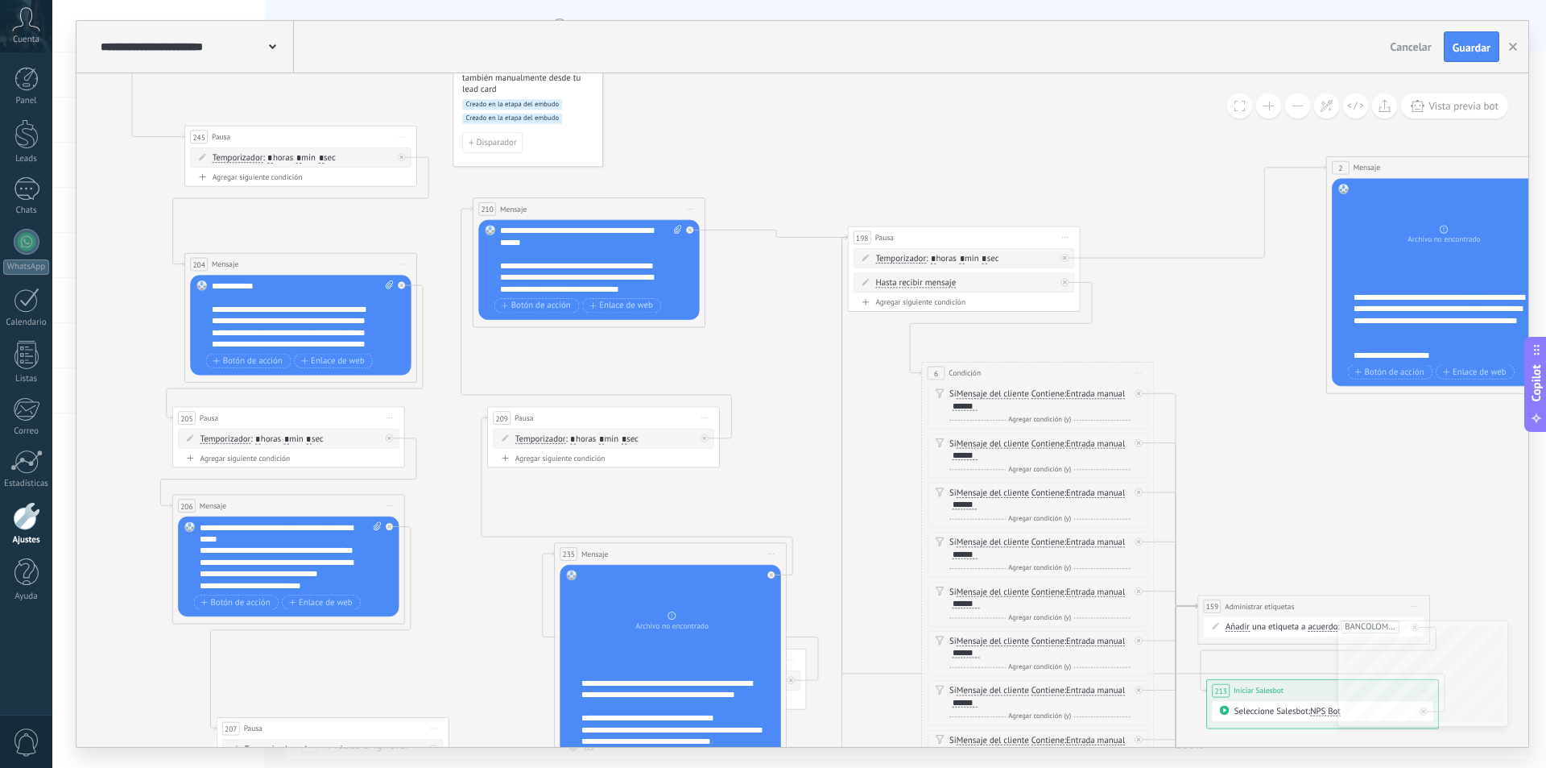
drag, startPoint x: 782, startPoint y: 371, endPoint x: 785, endPoint y: 342, distance: 29.2
click at [703, 437] on icon at bounding box center [704, 438] width 4 height 4
drag, startPoint x: 768, startPoint y: 449, endPoint x: 896, endPoint y: 259, distance: 228.7
click at [706, 437] on icon at bounding box center [704, 438] width 4 height 4
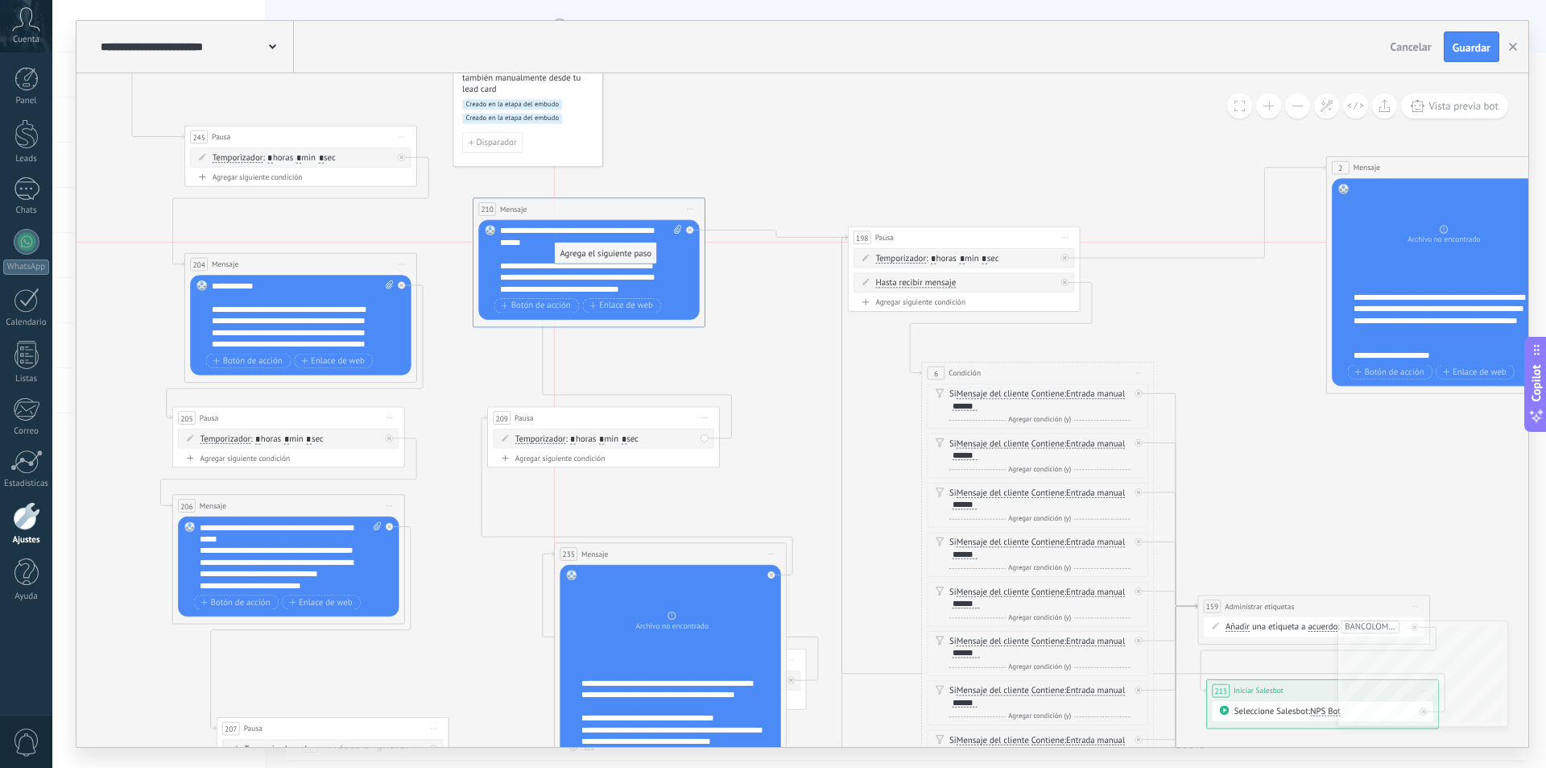
drag, startPoint x: 780, startPoint y: 444, endPoint x: 580, endPoint y: 256, distance: 274.1
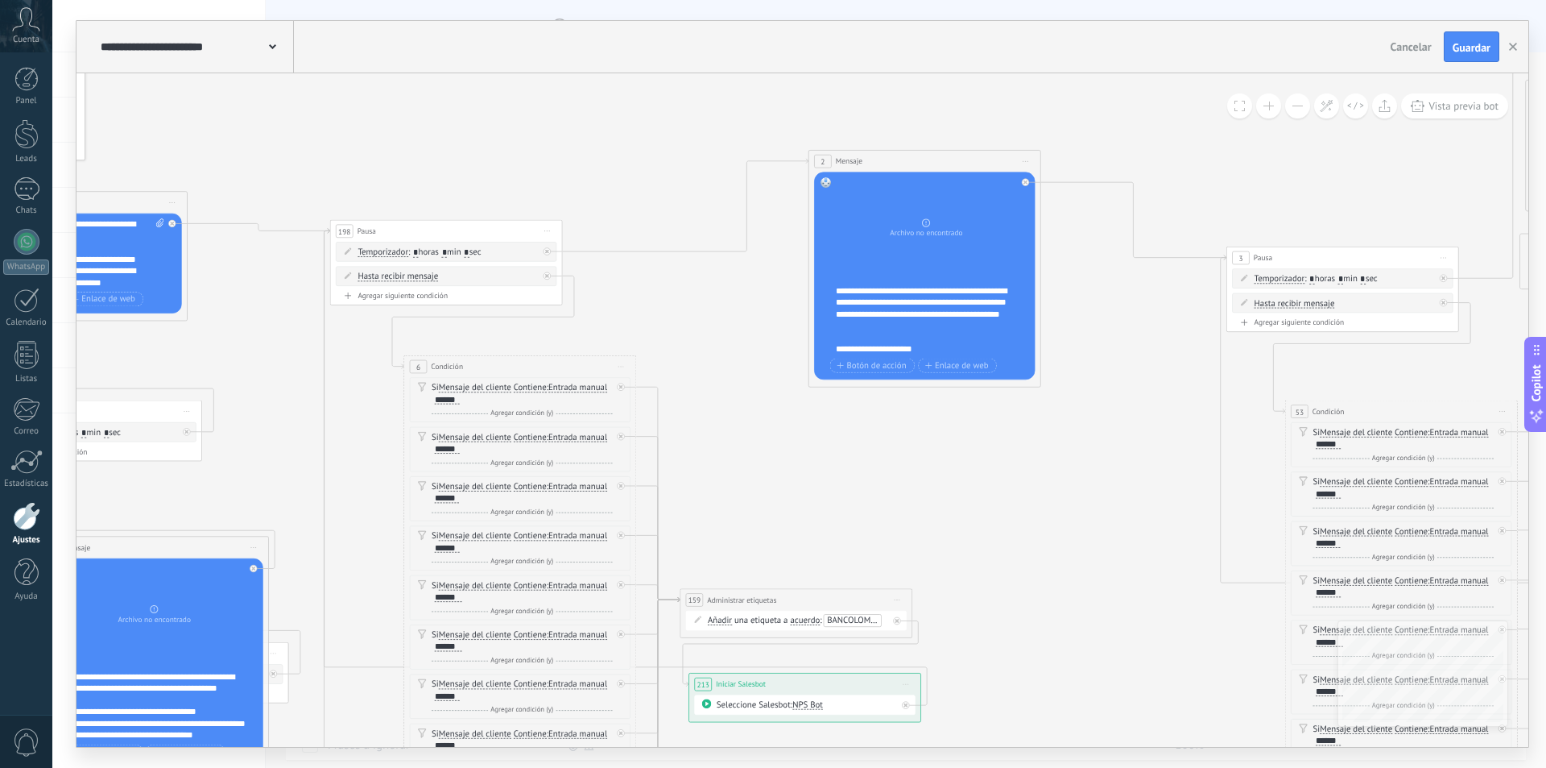
drag, startPoint x: 874, startPoint y: 125, endPoint x: 486, endPoint y: 164, distance: 390.1
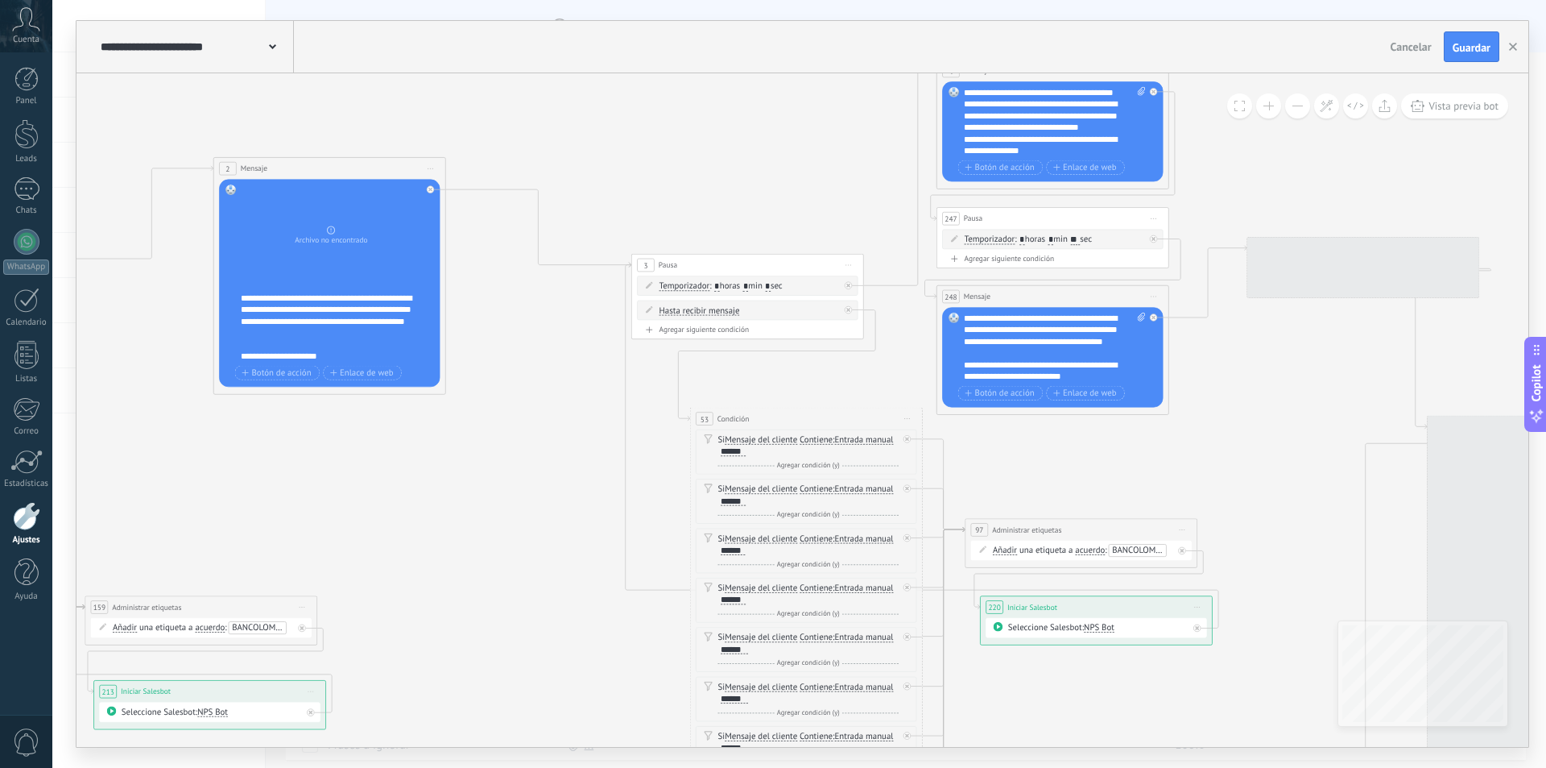
drag, startPoint x: 1148, startPoint y: 328, endPoint x: 532, endPoint y: 332, distance: 615.4
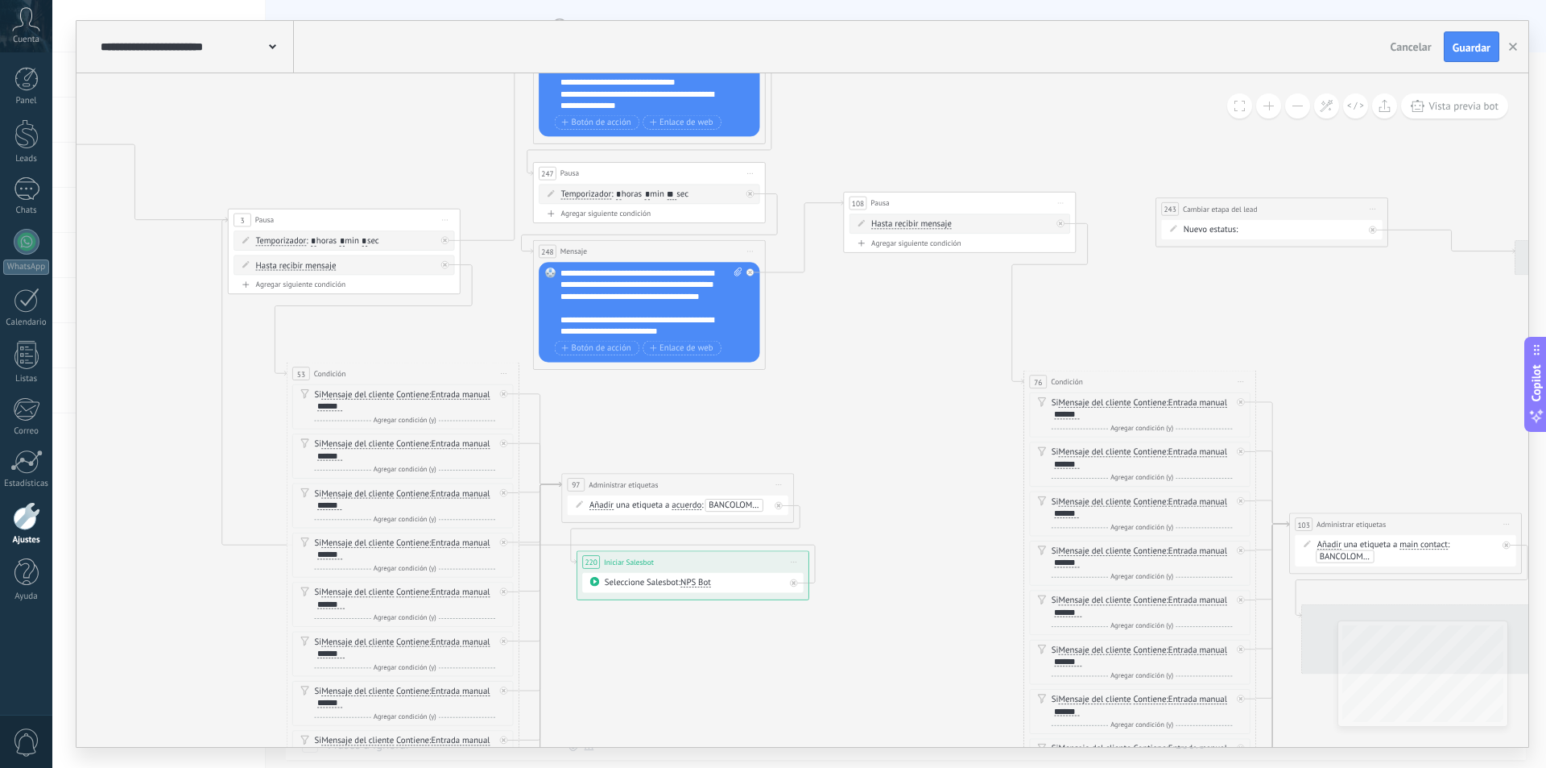
drag, startPoint x: 652, startPoint y: 184, endPoint x: 576, endPoint y: 180, distance: 76.6
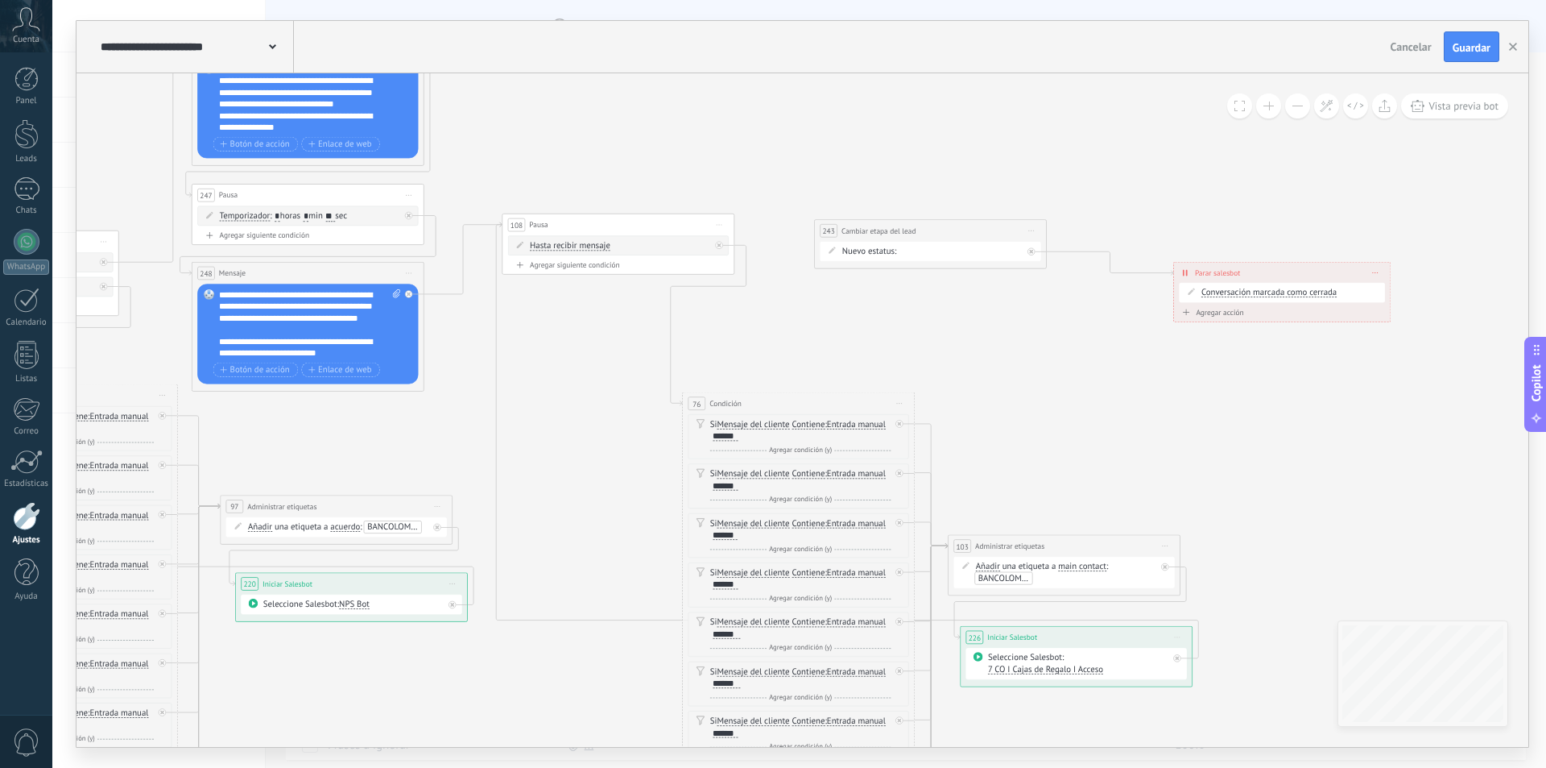
drag, startPoint x: 879, startPoint y: 288, endPoint x: 556, endPoint y: 313, distance: 323.9
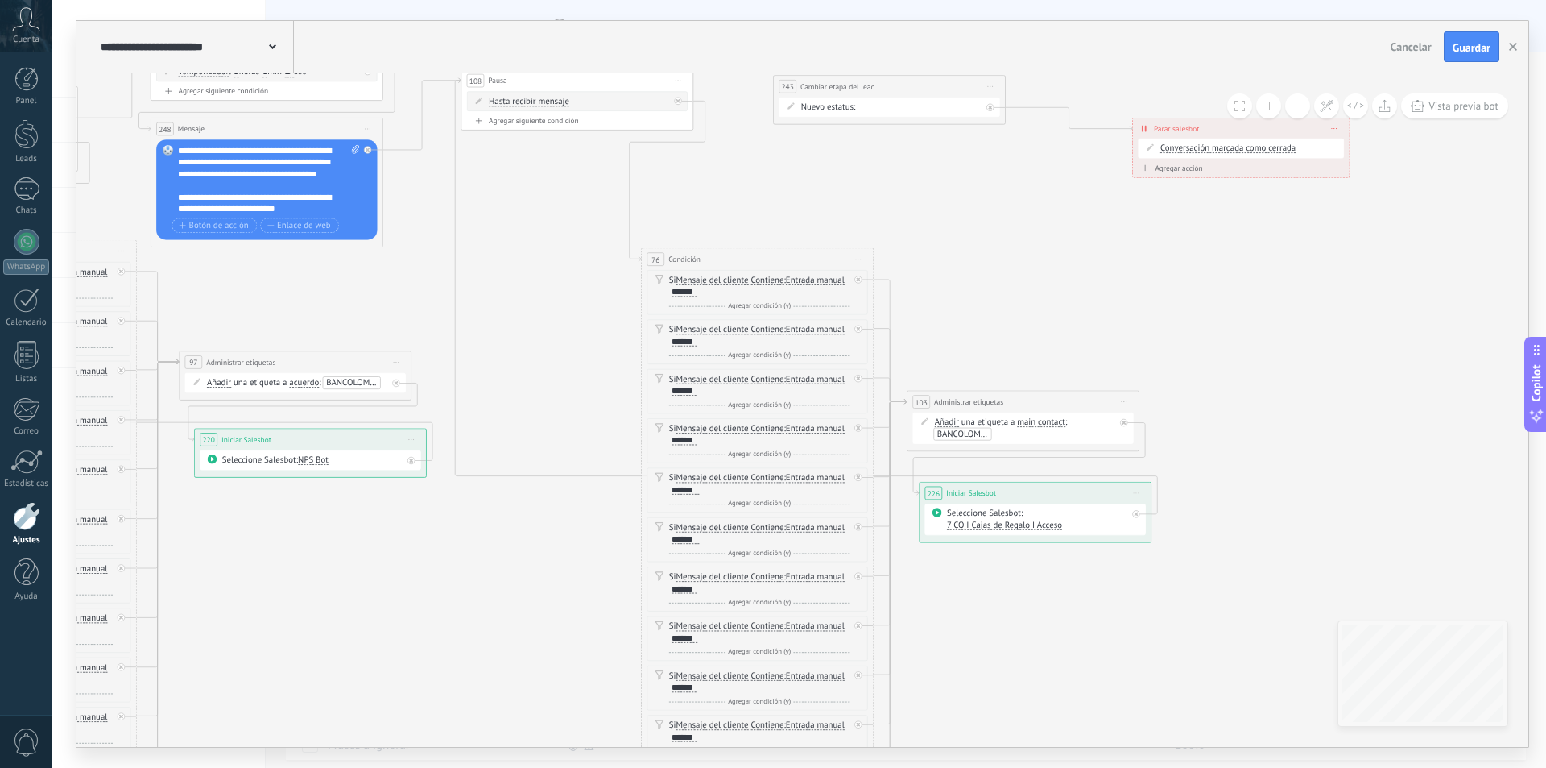
drag, startPoint x: 937, startPoint y: 381, endPoint x: 904, endPoint y: 259, distance: 126.0
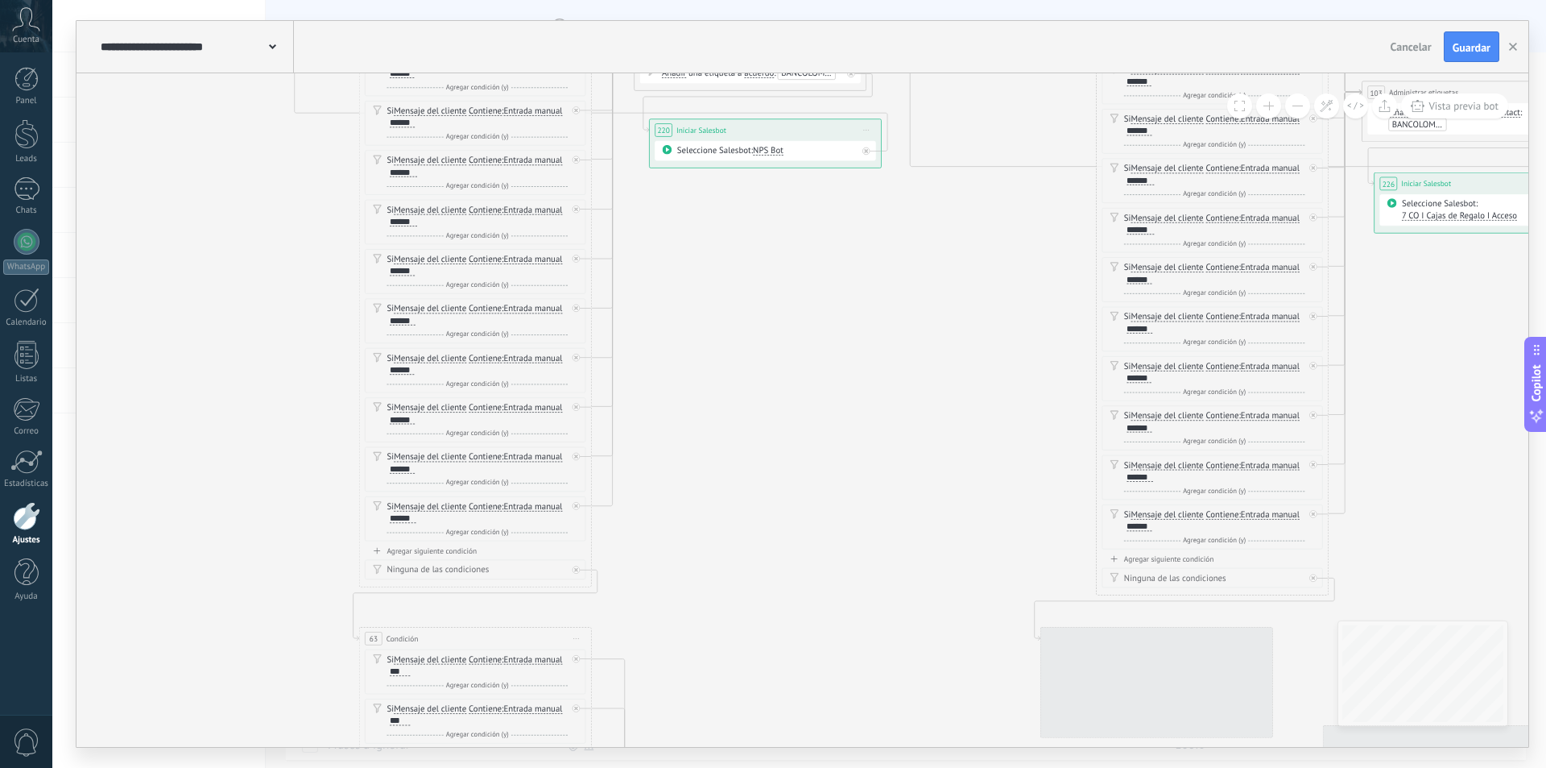
drag, startPoint x: 496, startPoint y: 543, endPoint x: 946, endPoint y: 234, distance: 546.2
click at [947, 234] on icon at bounding box center [177, 621] width 3838 height 2794
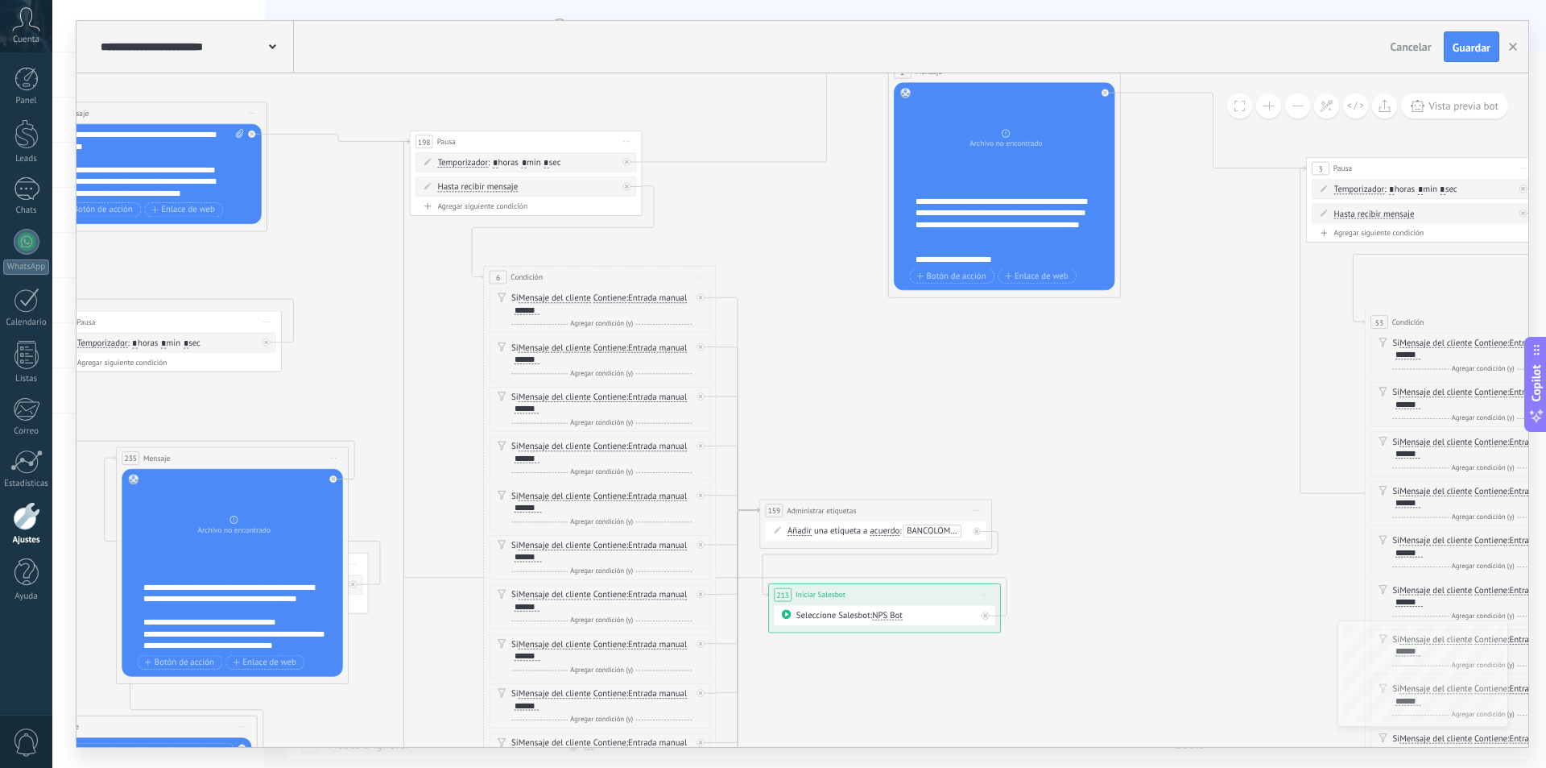
drag, startPoint x: 750, startPoint y: 468, endPoint x: 1062, endPoint y: 473, distance: 312.5
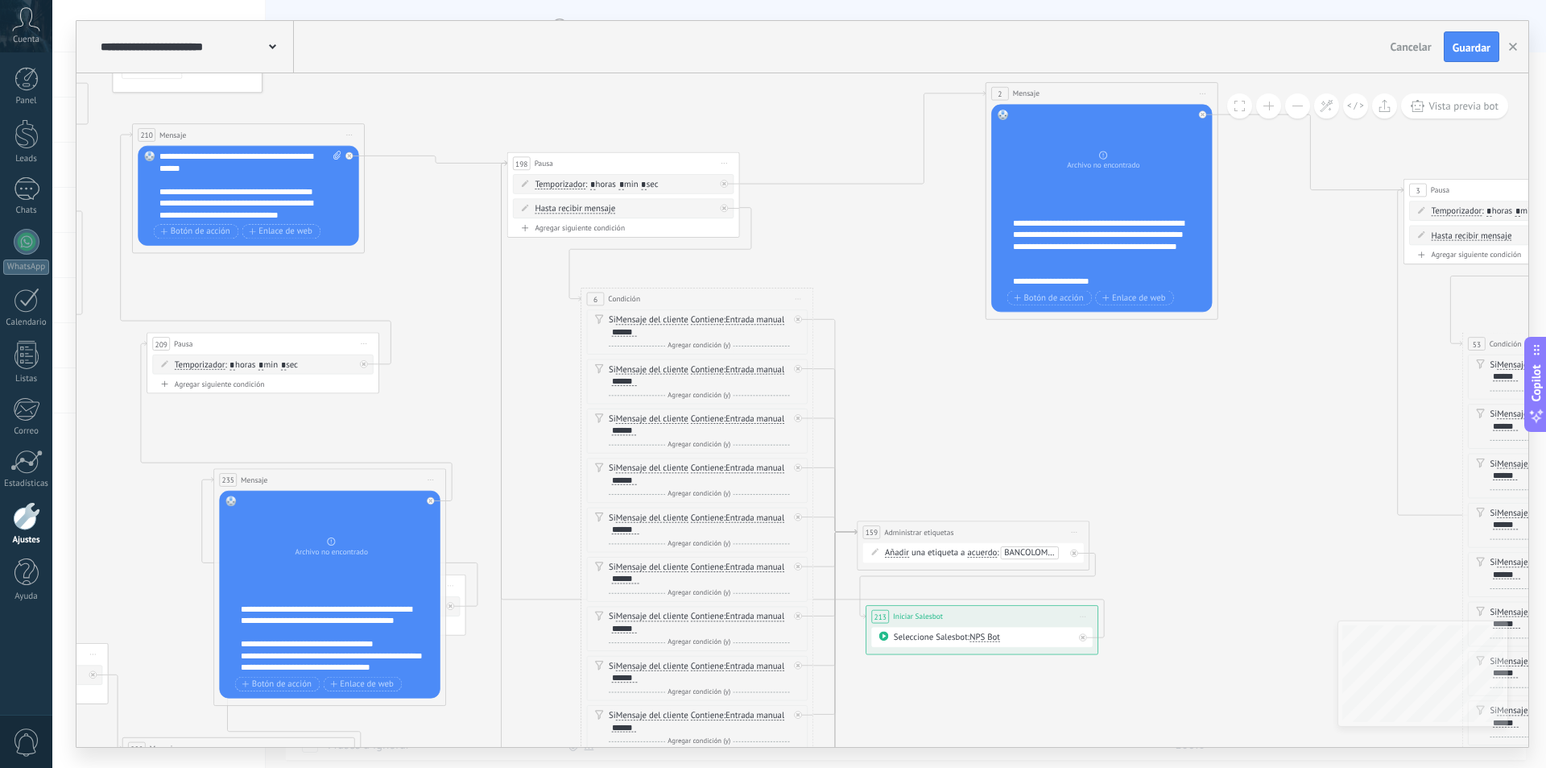
drag, startPoint x: 368, startPoint y: 261, endPoint x: 459, endPoint y: 280, distance: 93.0
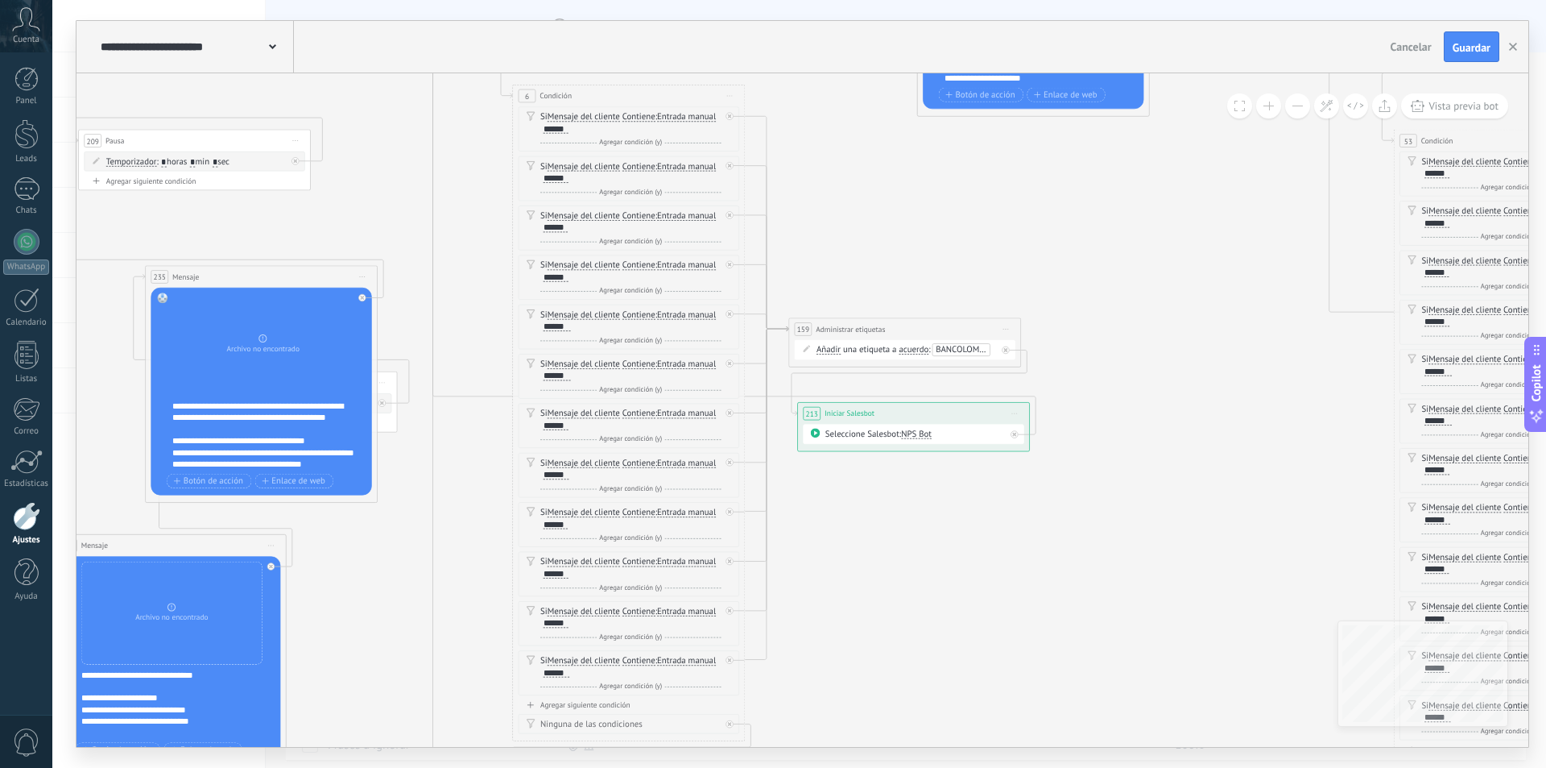
drag, startPoint x: 942, startPoint y: 267, endPoint x: 737, endPoint y: 295, distance: 207.3
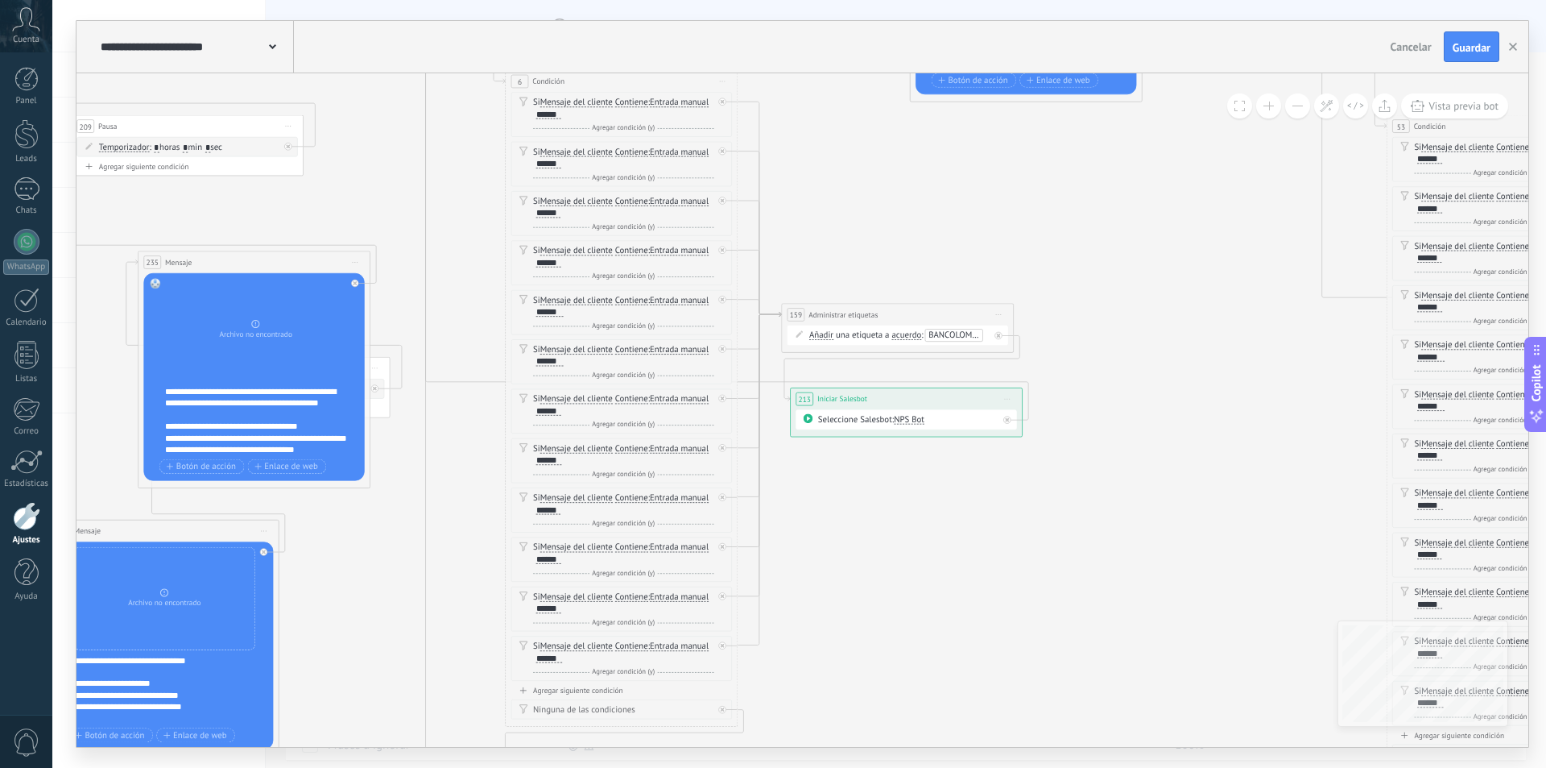
click at [905, 420] on span "NPS Bot" at bounding box center [909, 419] width 31 height 11
click at [954, 441] on span "CO | CEJAS | BANCOLOMBIA" at bounding box center [951, 439] width 141 height 11
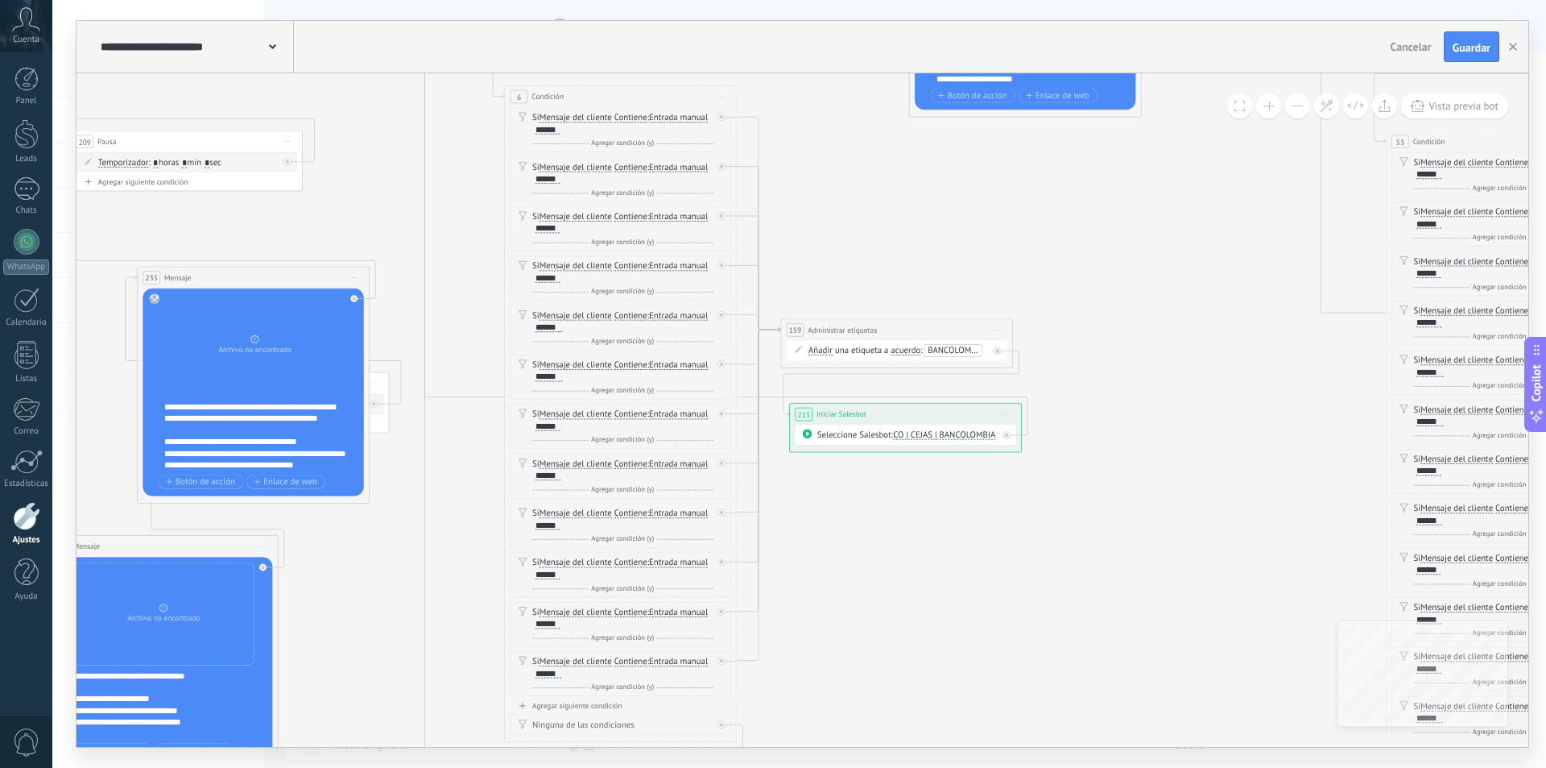
drag, startPoint x: 874, startPoint y: 230, endPoint x: 859, endPoint y: 217, distance: 19.4
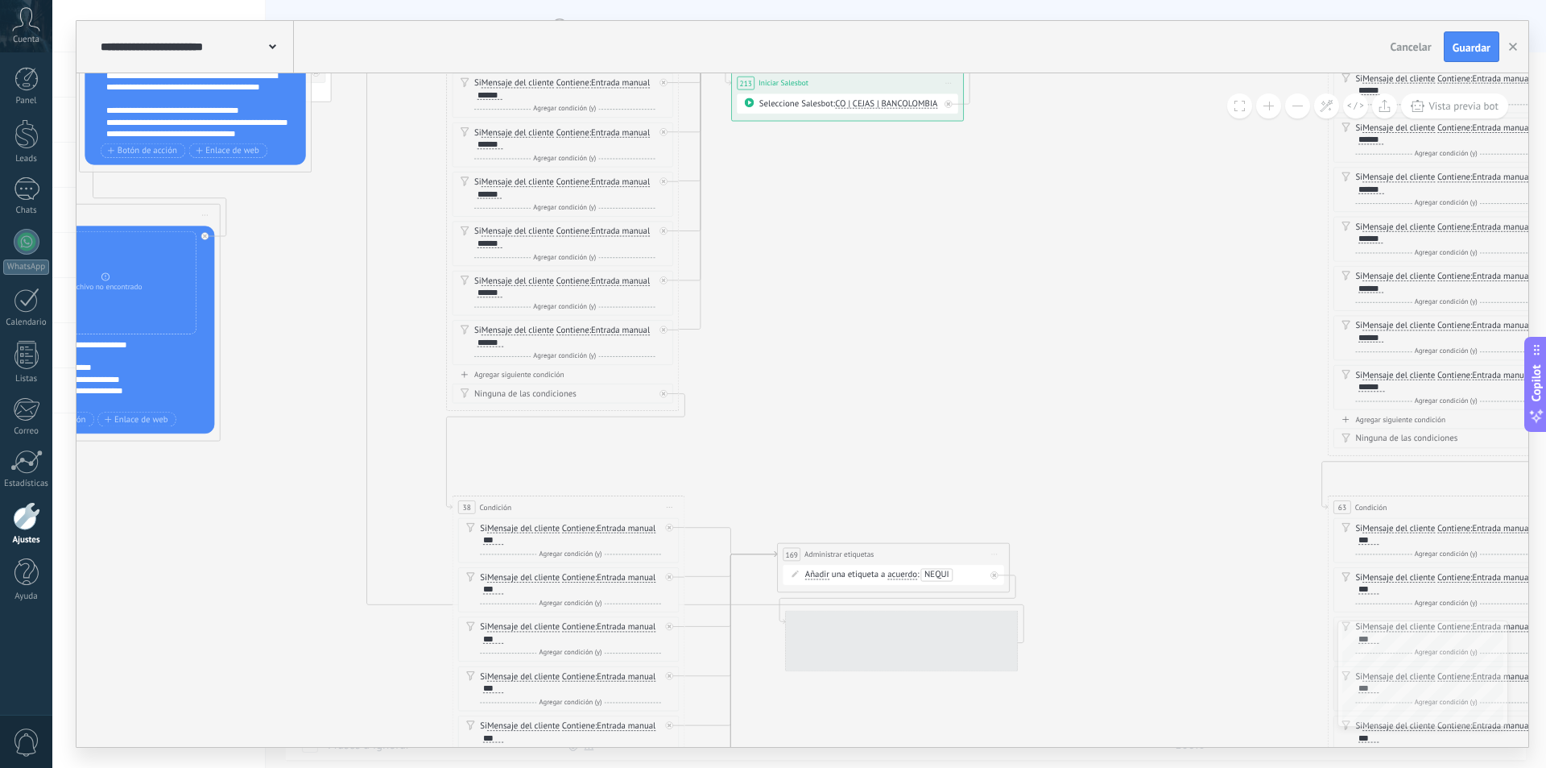
drag, startPoint x: 924, startPoint y: 535, endPoint x: 842, endPoint y: 214, distance: 330.9
click at [845, 218] on icon at bounding box center [1146, 490] width 3838 height 2794
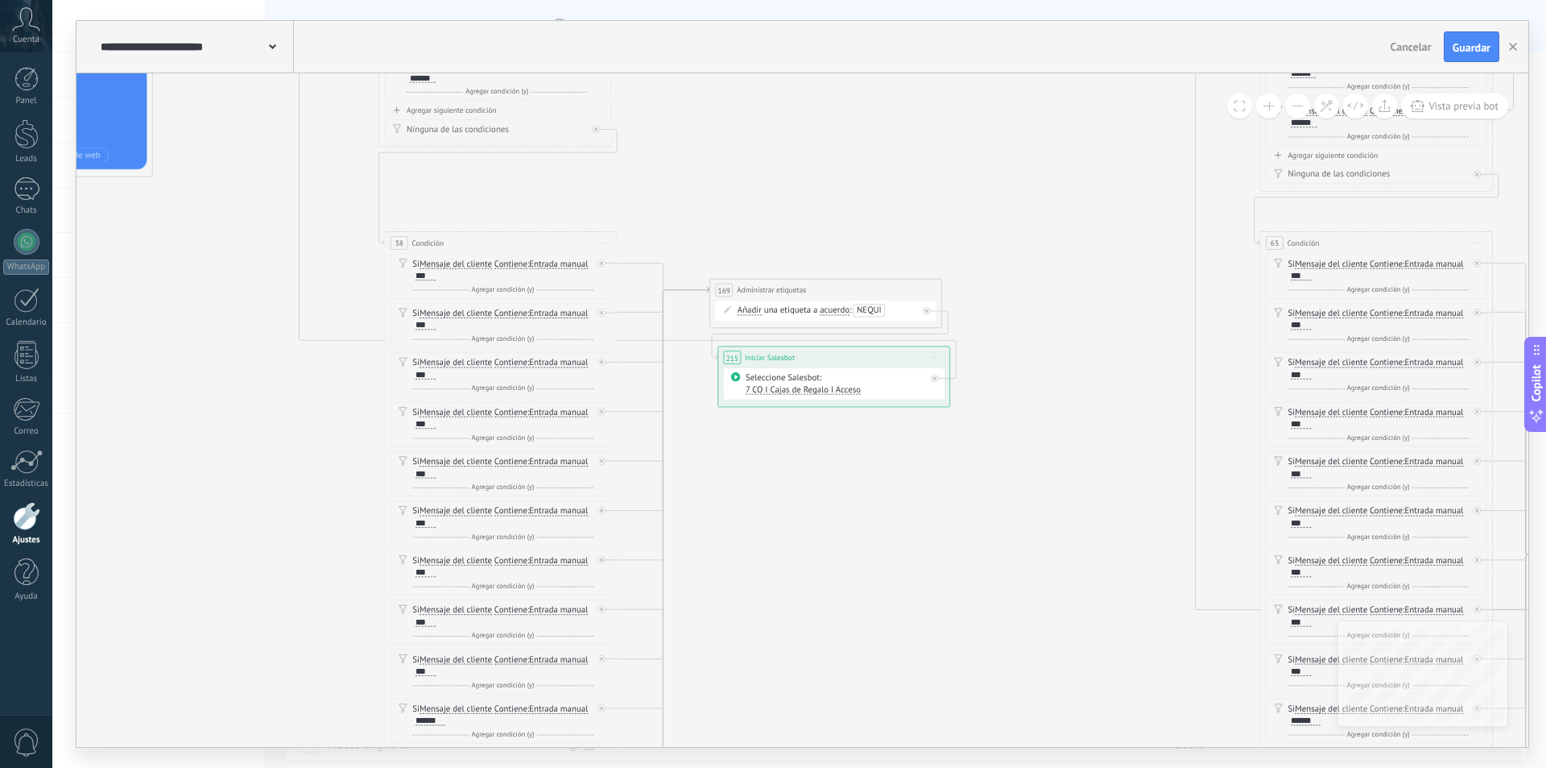
drag, startPoint x: 1122, startPoint y: 524, endPoint x: 1099, endPoint y: 421, distance: 105.7
click at [1099, 421] on icon at bounding box center [1078, 226] width 3838 height 2794
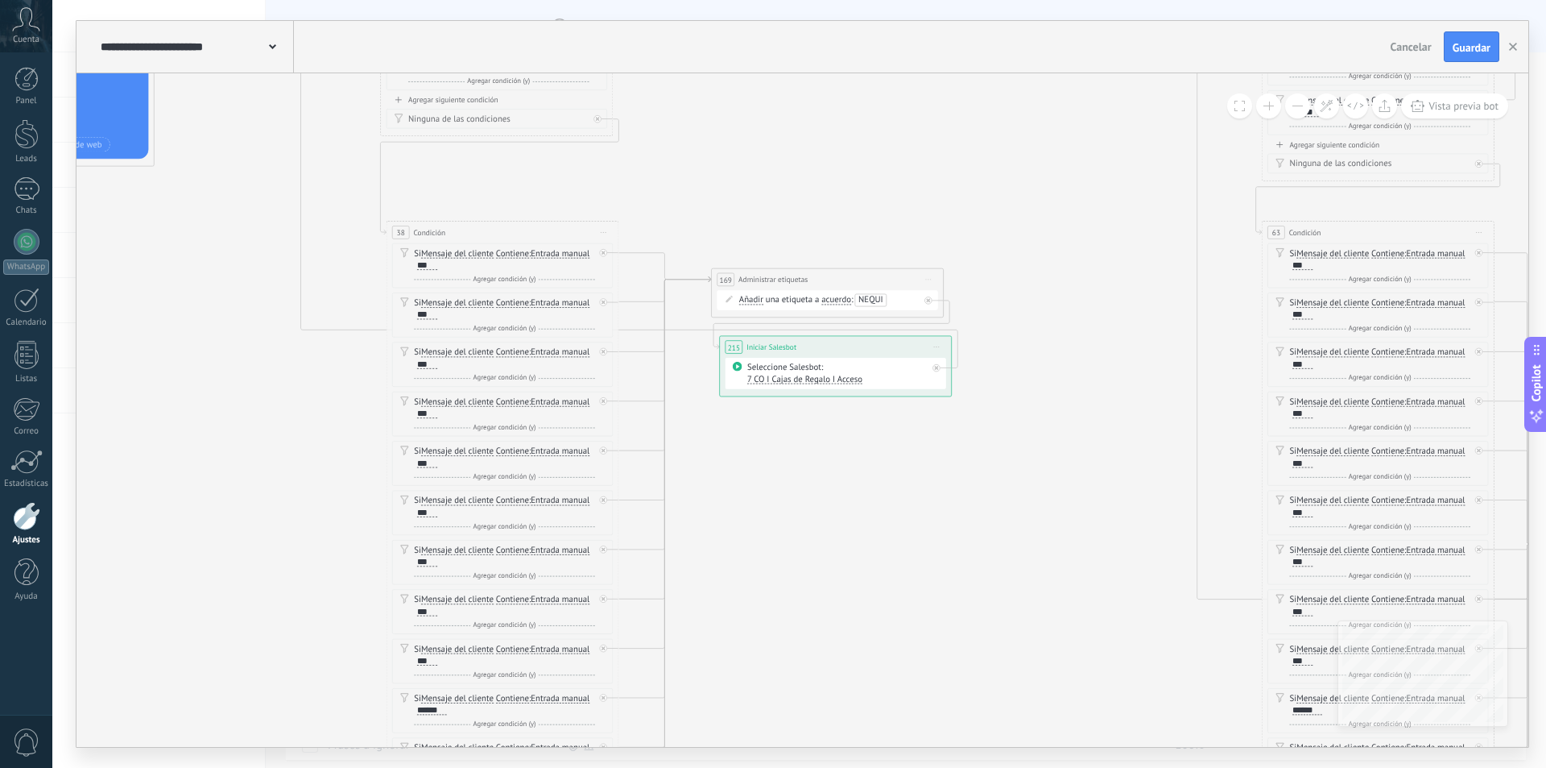
click at [830, 377] on span "7 CO I Cajas de Regalo I Acceso" at bounding box center [804, 378] width 115 height 11
click at [804, 436] on span "CO | CEJAS | NEQUI" at bounding box center [805, 439] width 141 height 11
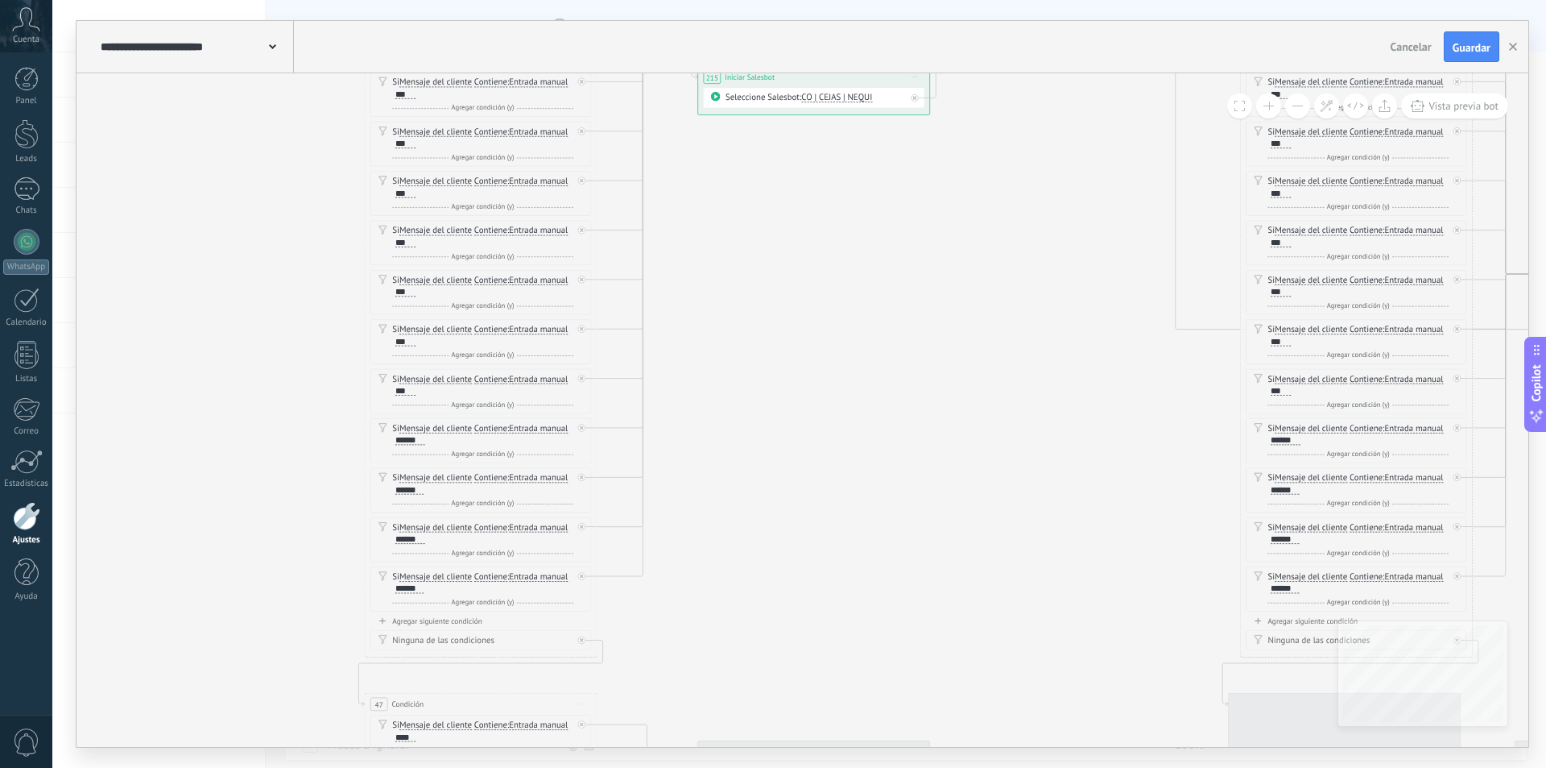
drag, startPoint x: 903, startPoint y: 623, endPoint x: 869, endPoint y: 305, distance: 319.9
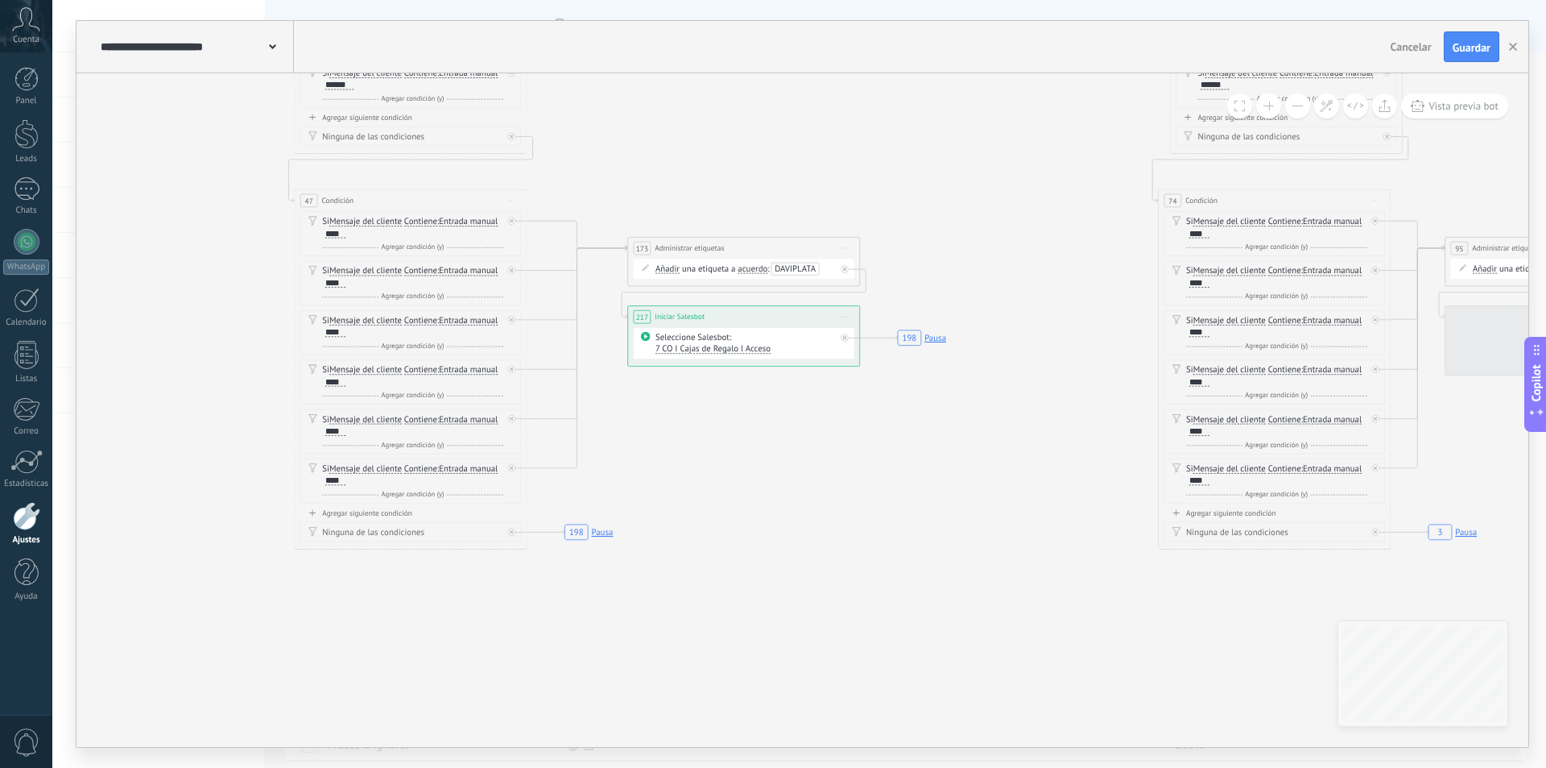
drag, startPoint x: 965, startPoint y: 540, endPoint x: 891, endPoint y: 134, distance: 412.6
click at [730, 346] on span "7 CO I Cajas de Regalo I Acceso" at bounding box center [713, 344] width 115 height 11
click at [720, 365] on span "CO | CEJAS | DAVIPLATA" at bounding box center [713, 364] width 141 height 11
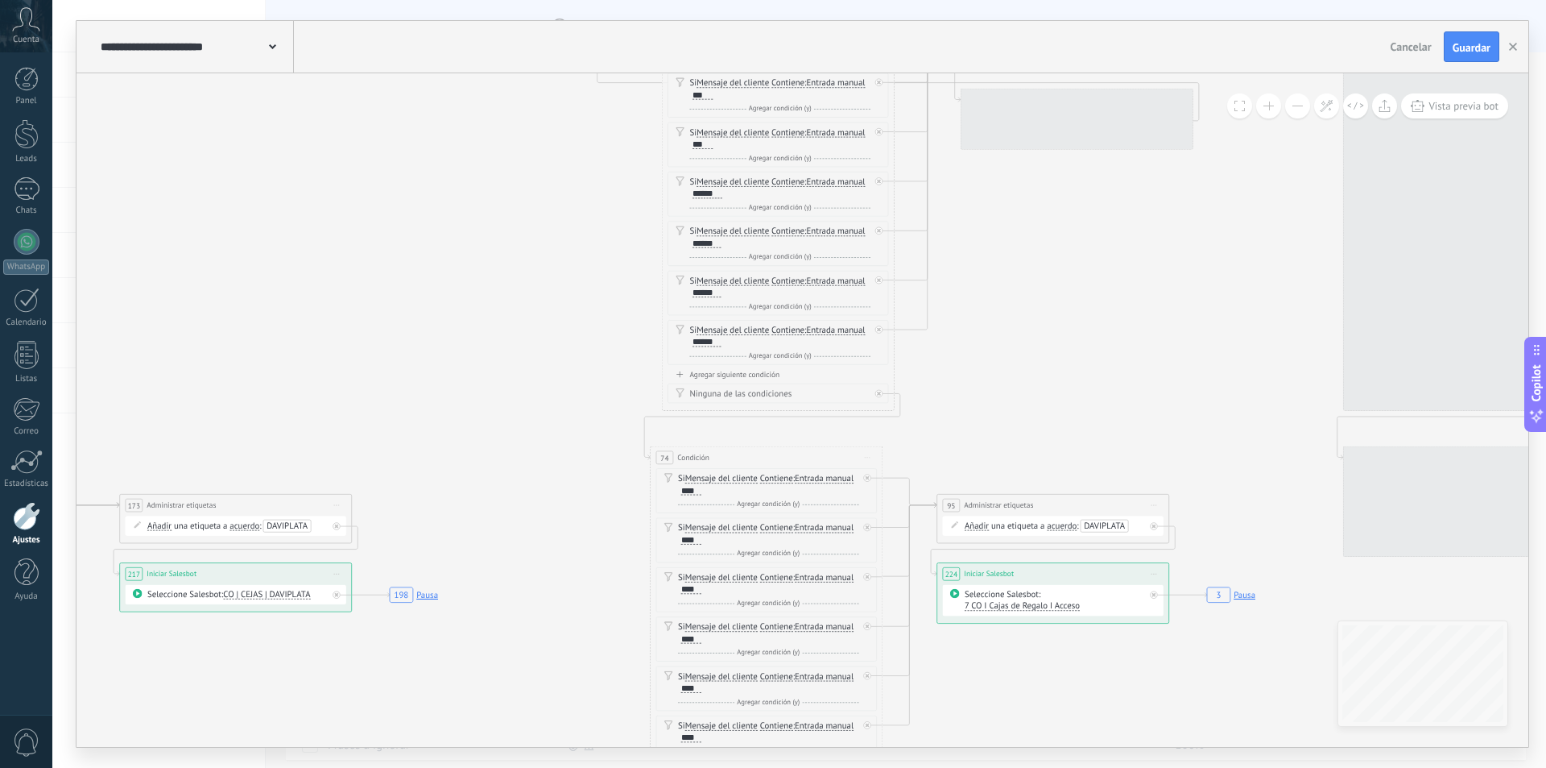
drag, startPoint x: 957, startPoint y: 226, endPoint x: 498, endPoint y: 421, distance: 499.1
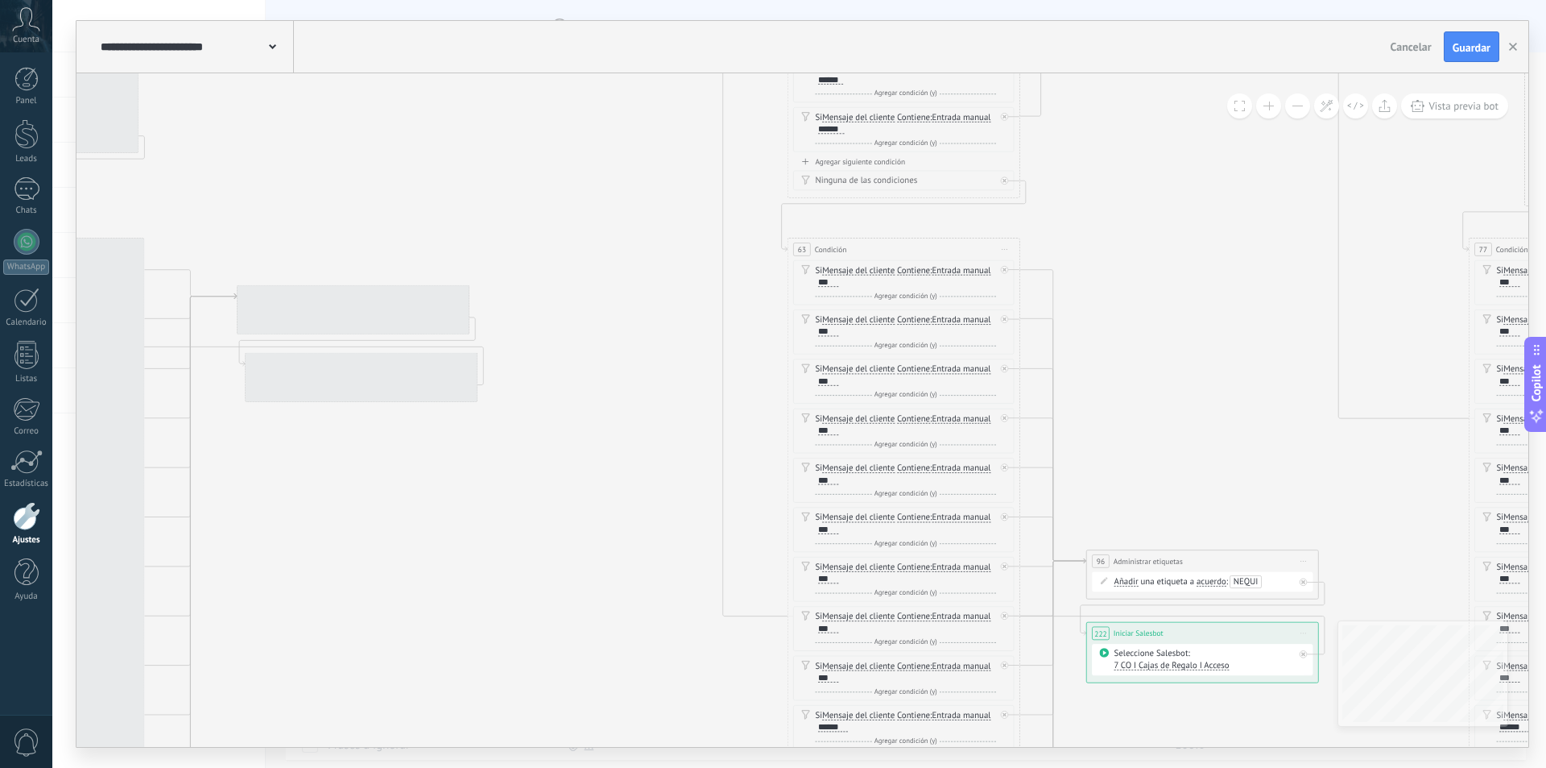
drag, startPoint x: 363, startPoint y: 334, endPoint x: 1364, endPoint y: 420, distance: 1004.8
click at [1365, 420] on icon "198 Pausa 3 Pausa 3 Pausa 198 Pausa 108 Pausa 108 Pausa" at bounding box center [605, 232] width 3838 height 2794
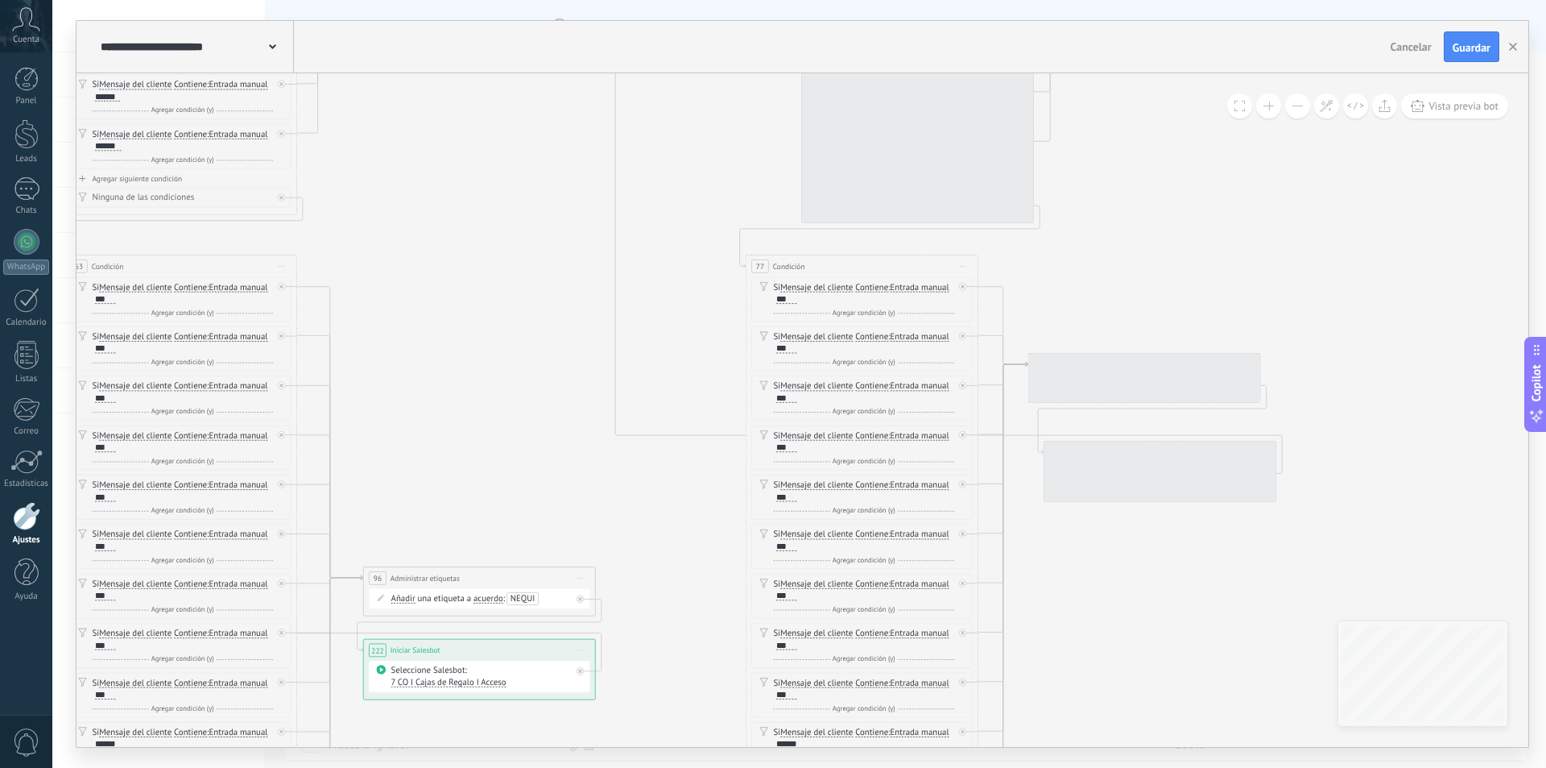
drag, startPoint x: 1253, startPoint y: 348, endPoint x: 525, endPoint y: 294, distance: 730.1
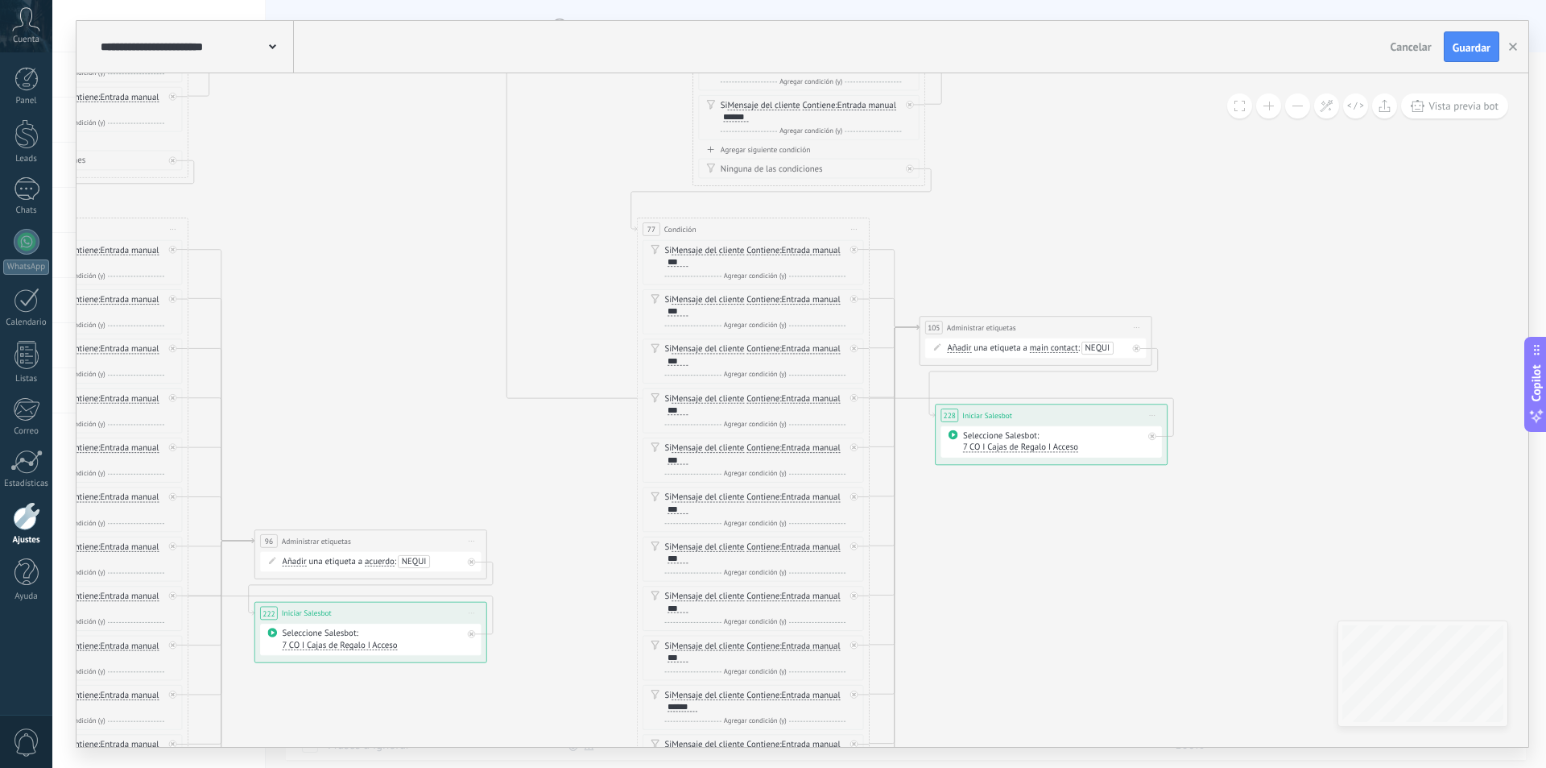
drag, startPoint x: 826, startPoint y: 361, endPoint x: 797, endPoint y: 145, distance: 217.8
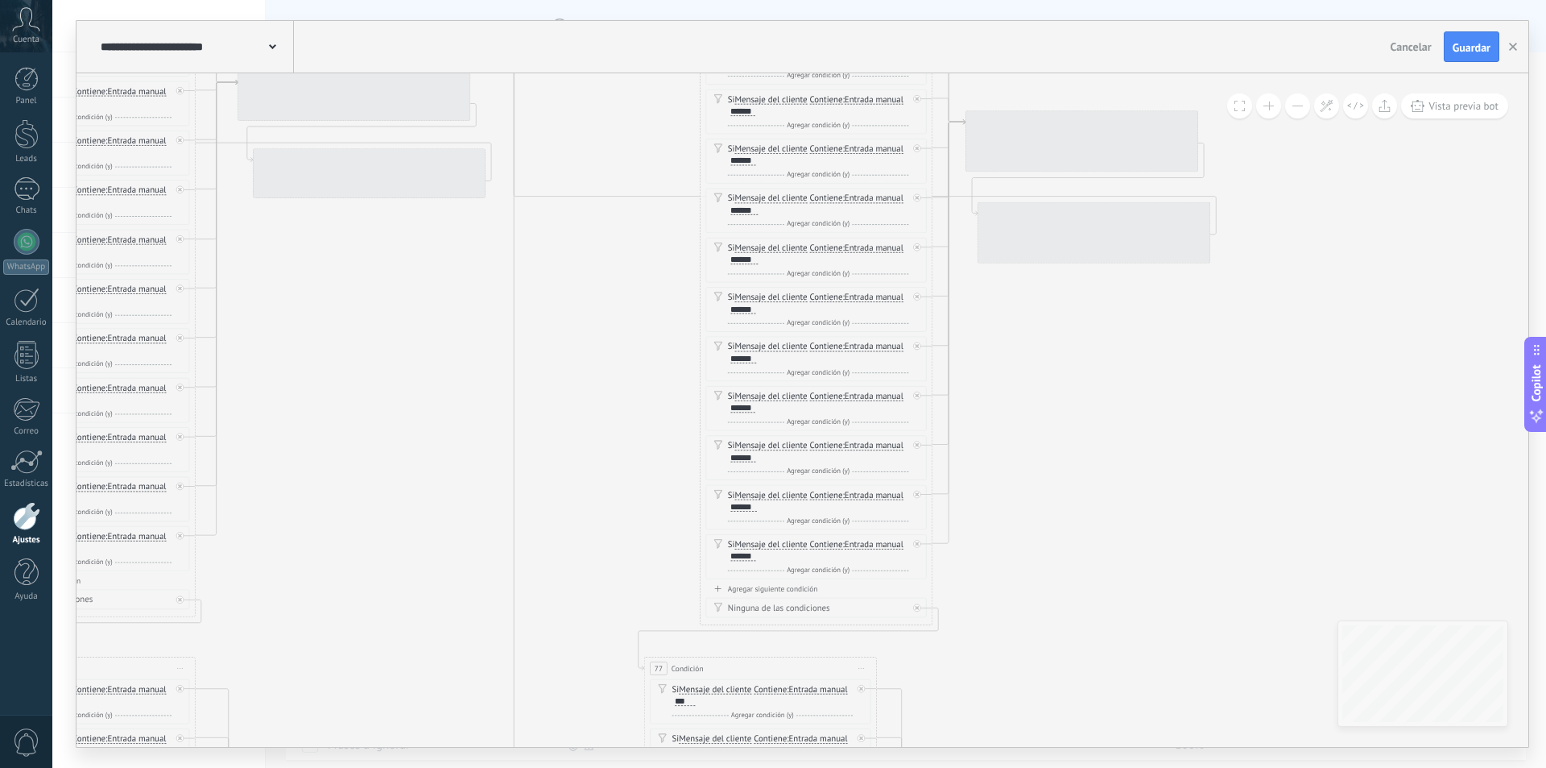
drag, startPoint x: 1063, startPoint y: 247, endPoint x: 1070, endPoint y: 659, distance: 411.6
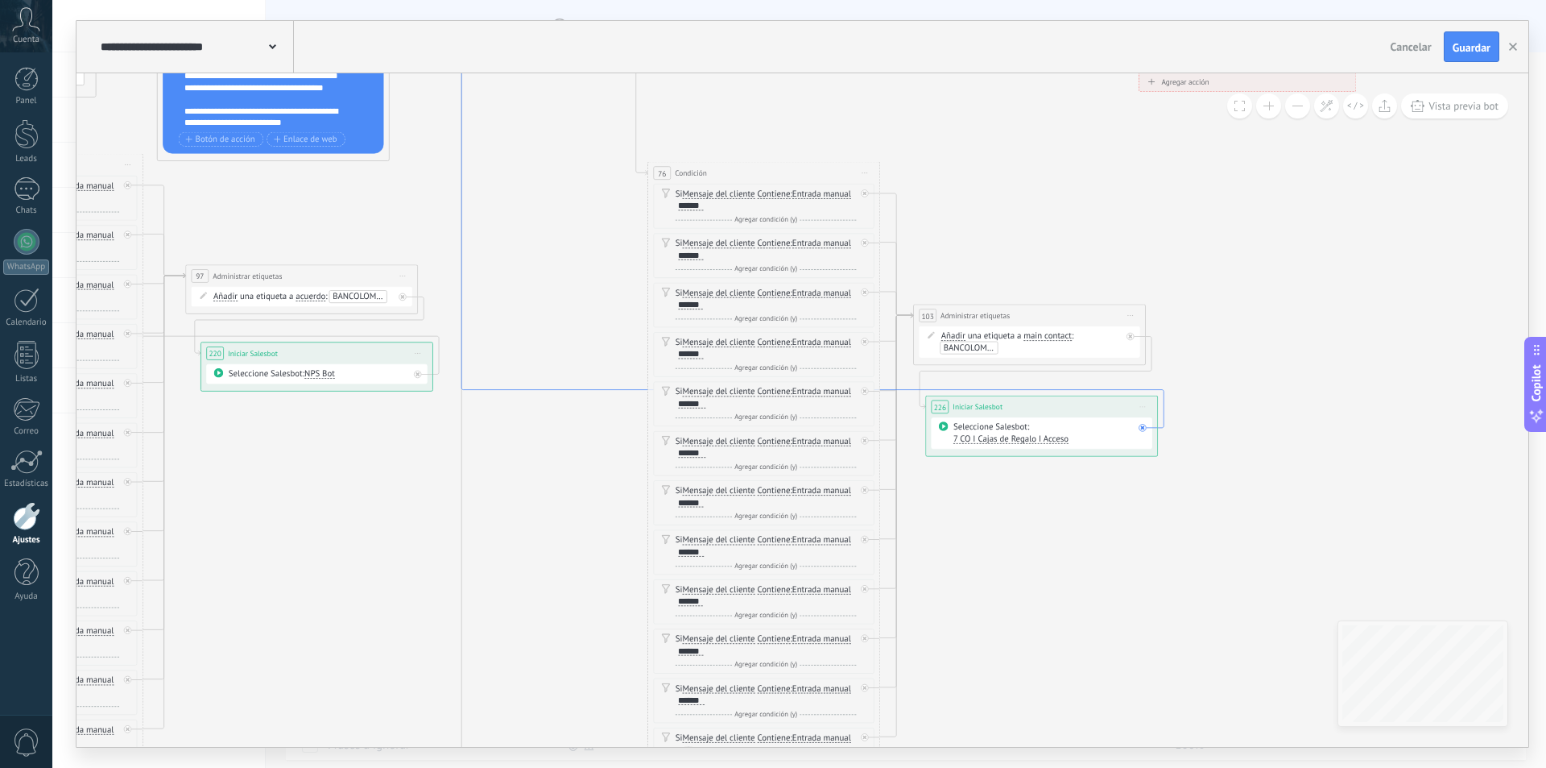
drag, startPoint x: 1129, startPoint y: 308, endPoint x: 1042, endPoint y: 365, distance: 103.7
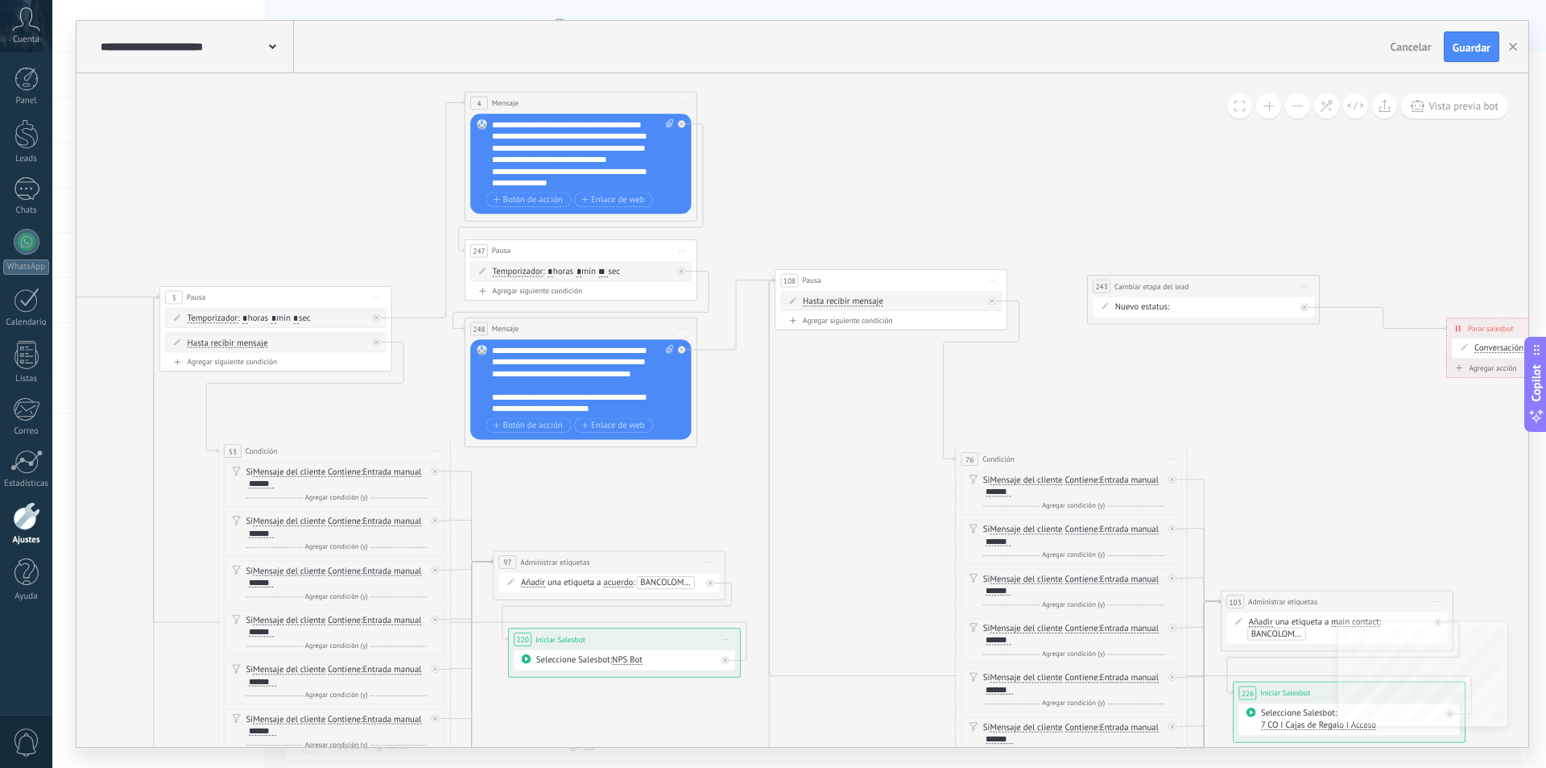
drag, startPoint x: 520, startPoint y: 150, endPoint x: 814, endPoint y: 410, distance: 392.6
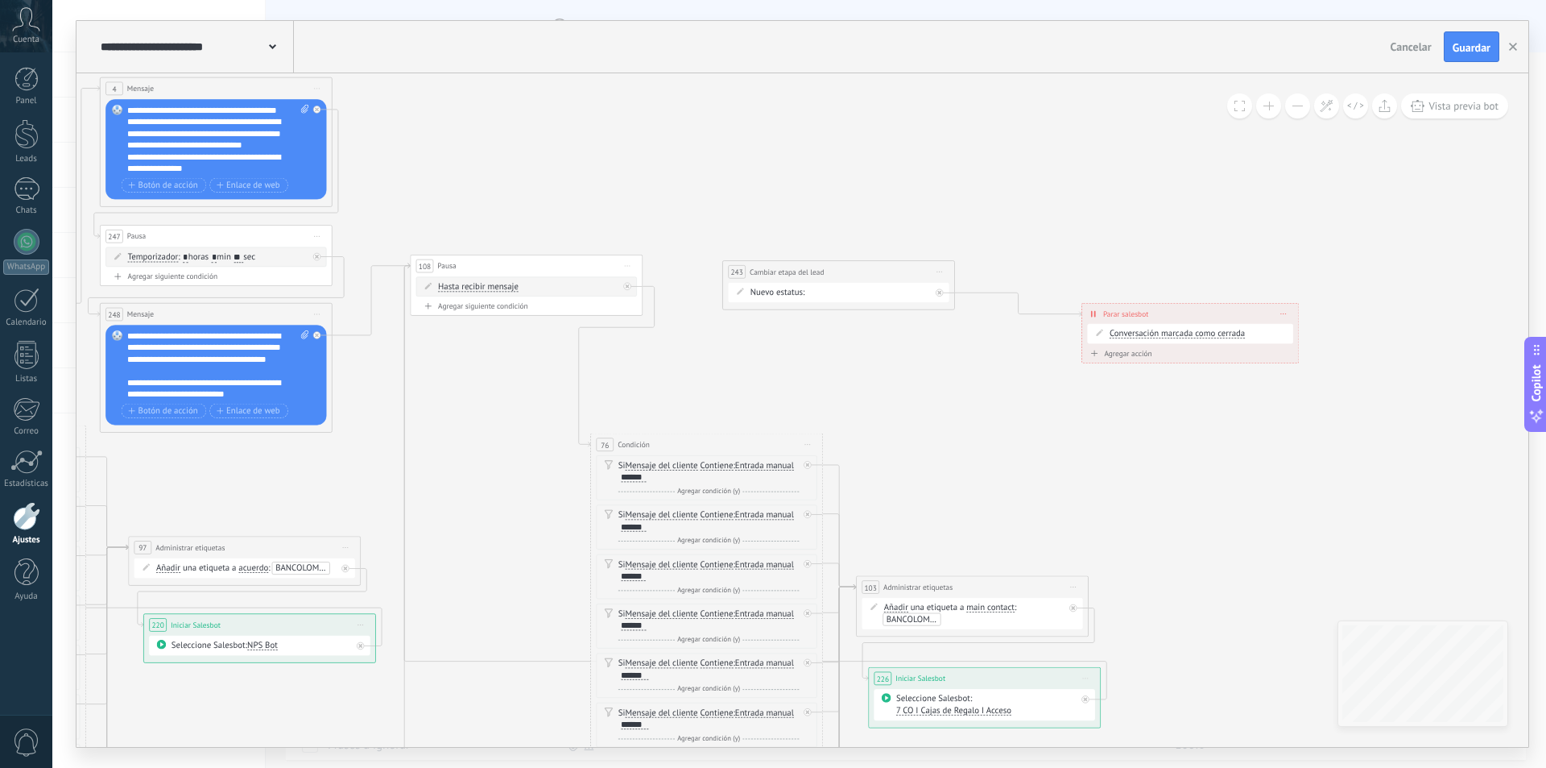
drag, startPoint x: 1155, startPoint y: 404, endPoint x: 816, endPoint y: 384, distance: 339.7
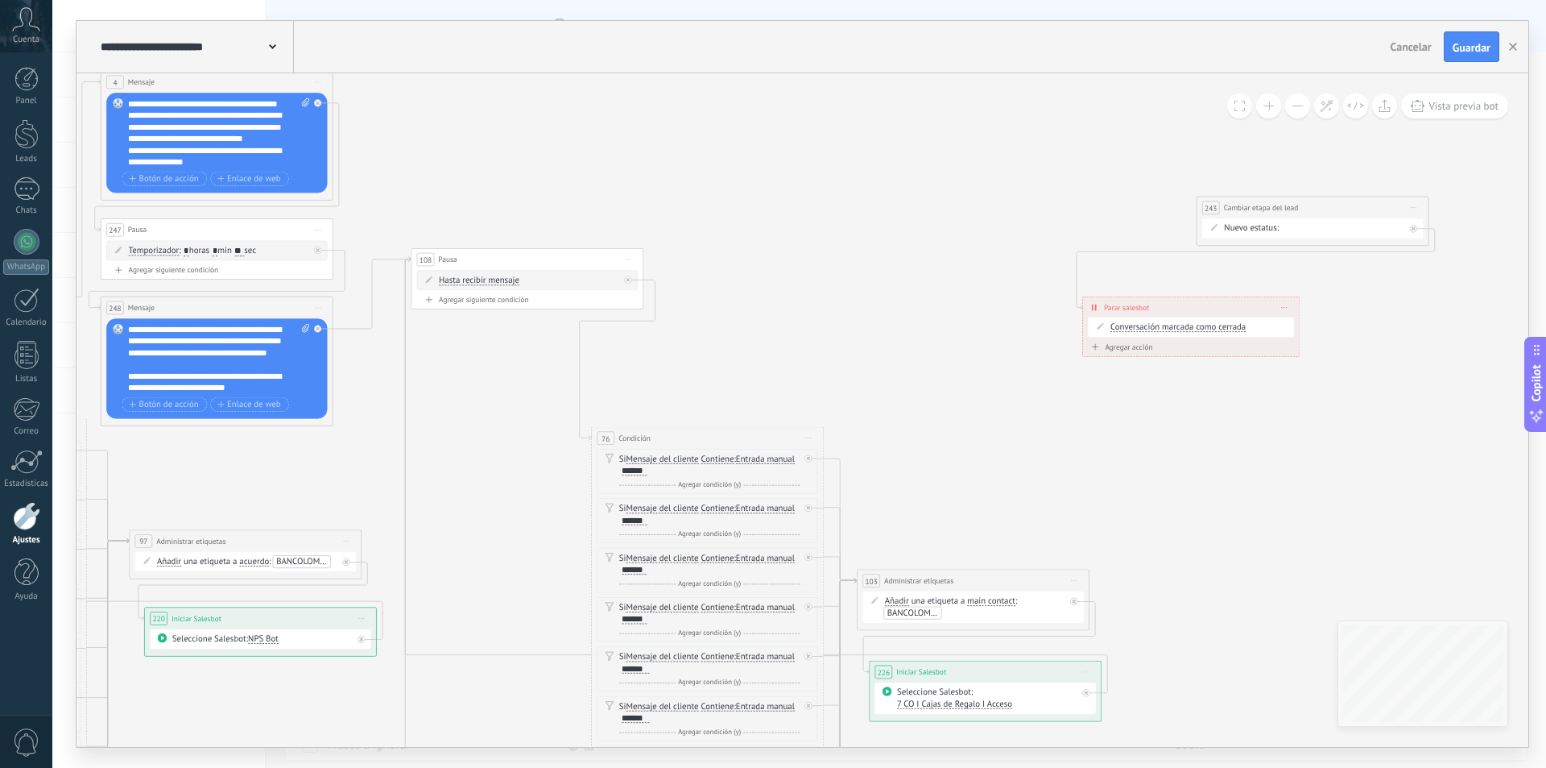
drag, startPoint x: 816, startPoint y: 261, endPoint x: 1289, endPoint y: 204, distance: 477.0
click at [1289, 204] on span "Cambiar etapa del lead" at bounding box center [1261, 207] width 75 height 11
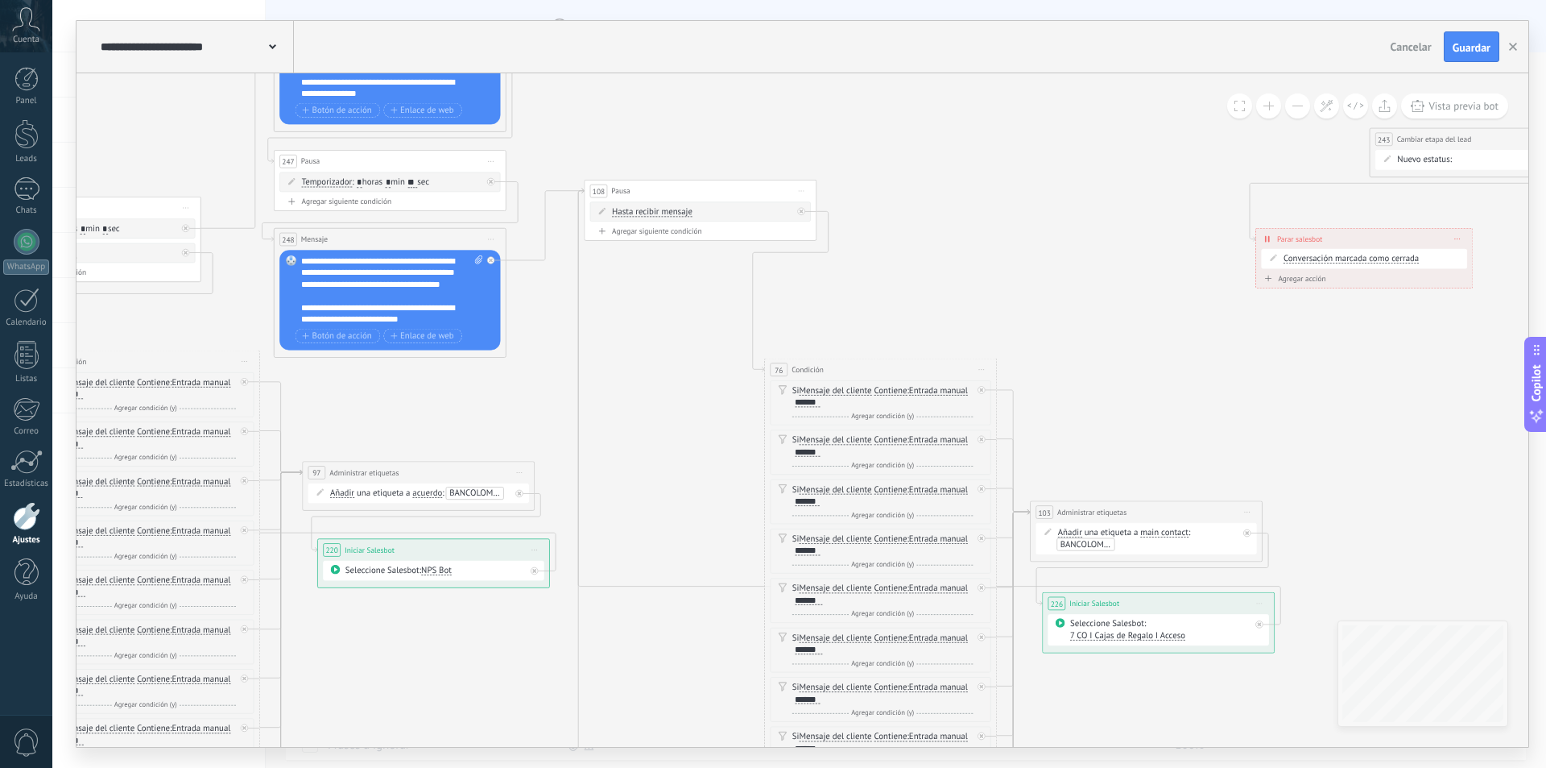
drag, startPoint x: 911, startPoint y: 327, endPoint x: 939, endPoint y: 289, distance: 47.2
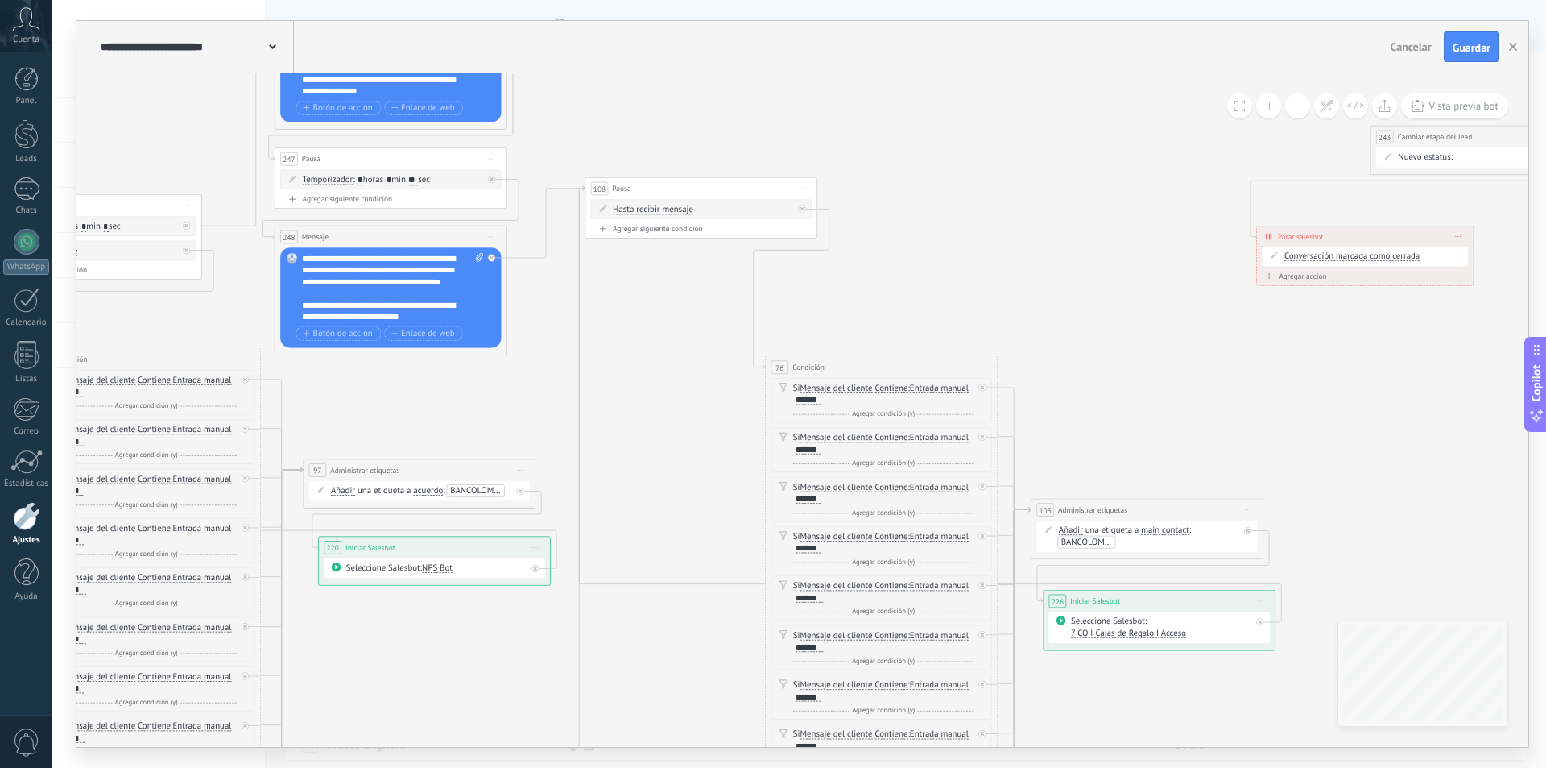
click at [646, 226] on div "Agregar siguiente condición" at bounding box center [701, 229] width 221 height 10
click at [787, 209] on icon at bounding box center [790, 209] width 6 height 1
click at [798, 218] on div "Borrar" at bounding box center [808, 226] width 52 height 20
click at [649, 229] on div "Agregar siguiente condición" at bounding box center [701, 229] width 221 height 10
drag, startPoint x: 900, startPoint y: 272, endPoint x: 889, endPoint y: 421, distance: 149.4
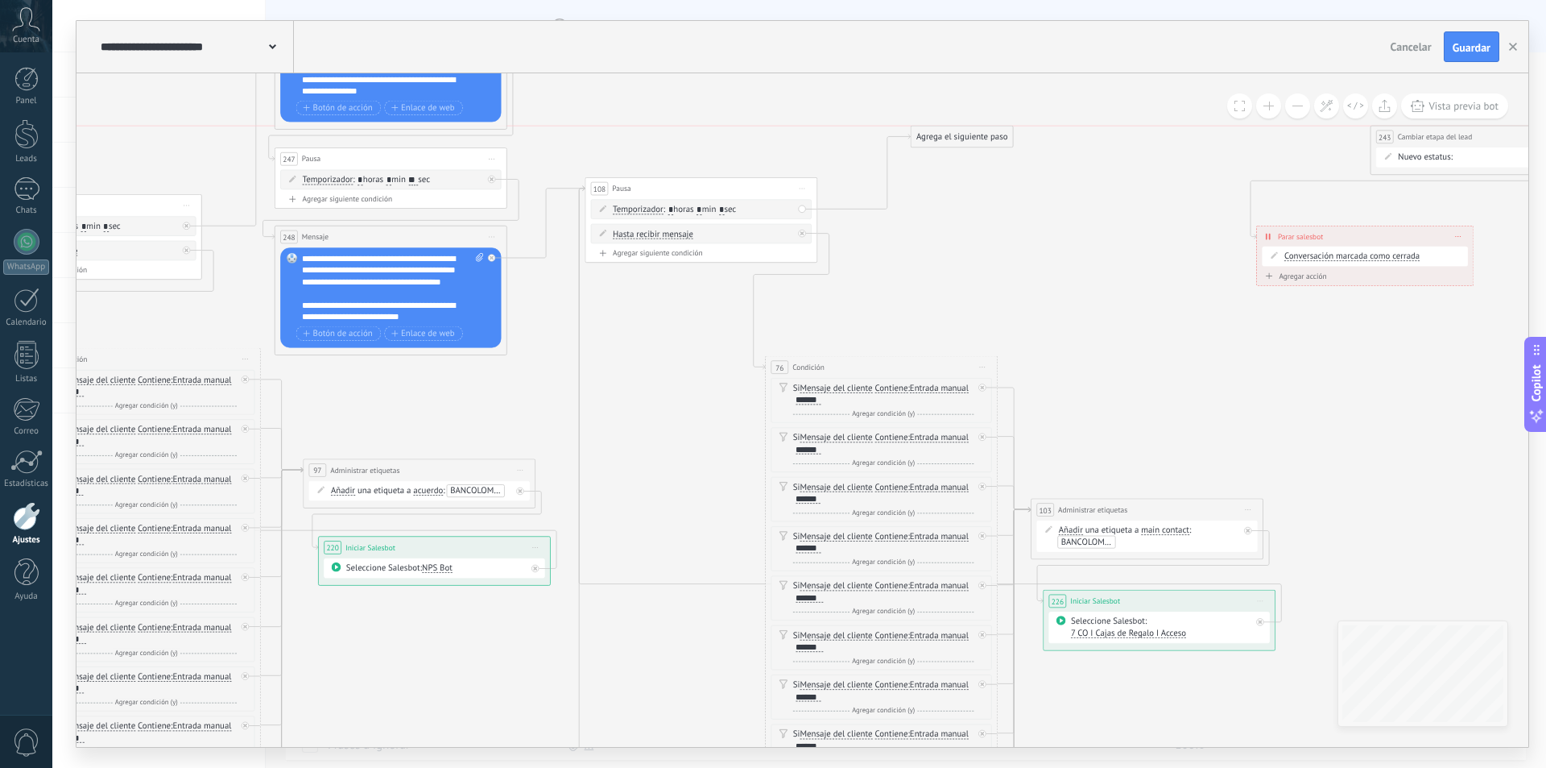
drag, startPoint x: 917, startPoint y: 245, endPoint x: 936, endPoint y: 167, distance: 80.5
click at [976, 135] on div "Agrega el siguiente paso" at bounding box center [962, 136] width 102 height 19
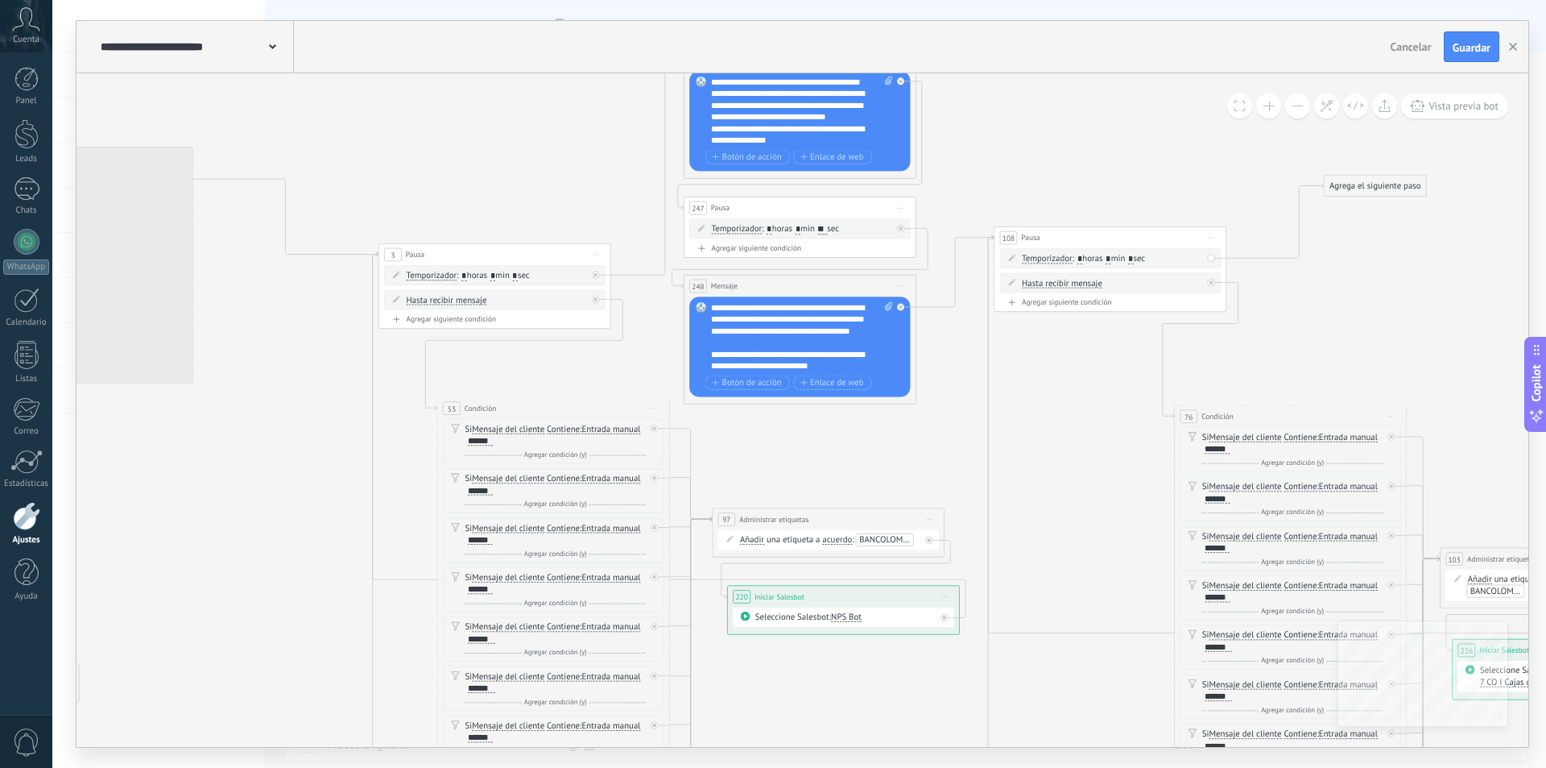
drag, startPoint x: 664, startPoint y: 361, endPoint x: 1020, endPoint y: 417, distance: 359.6
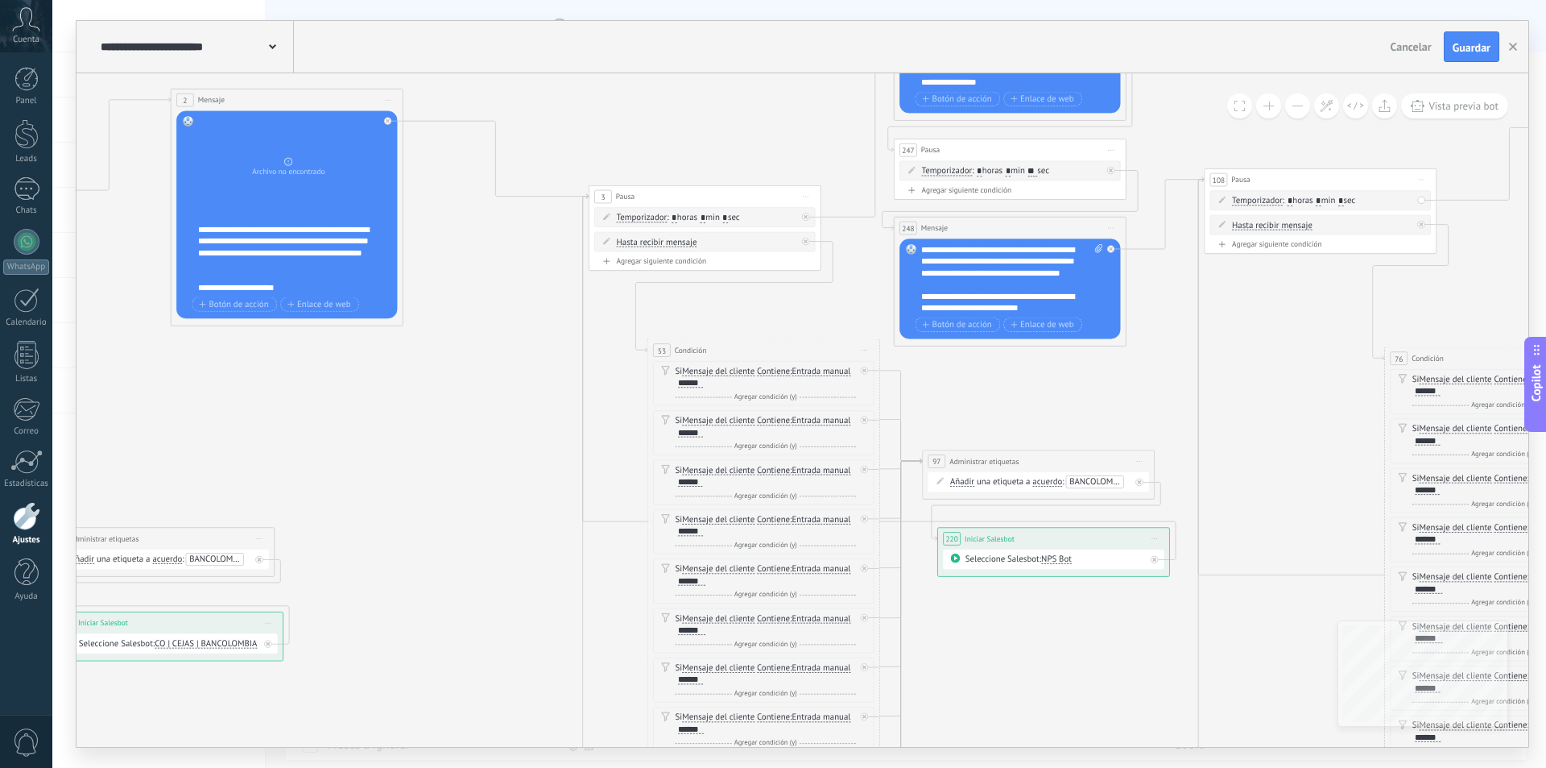
drag, startPoint x: 314, startPoint y: 450, endPoint x: 498, endPoint y: 387, distance: 194.3
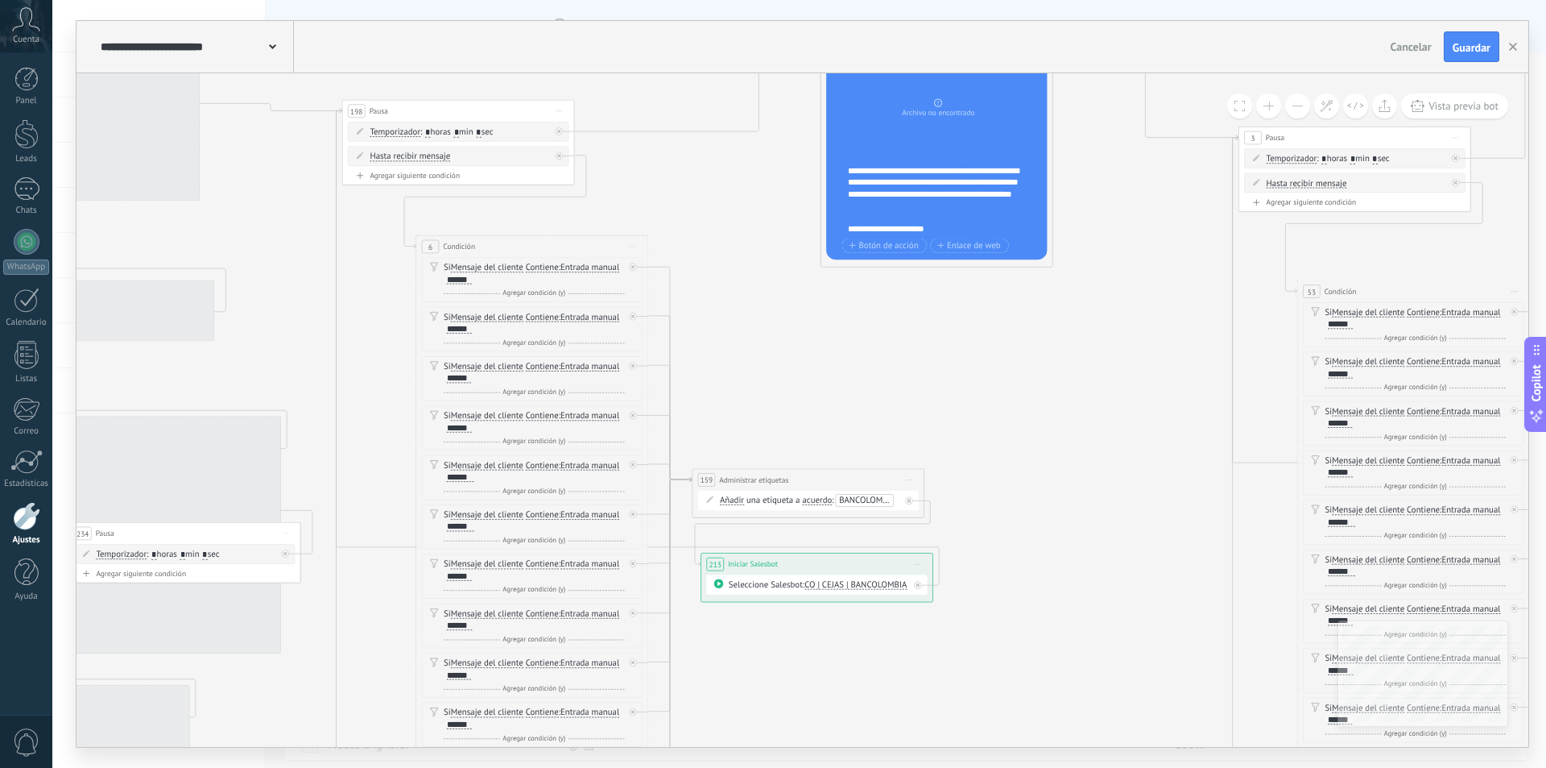
drag, startPoint x: 477, startPoint y: 423, endPoint x: 937, endPoint y: 348, distance: 466.0
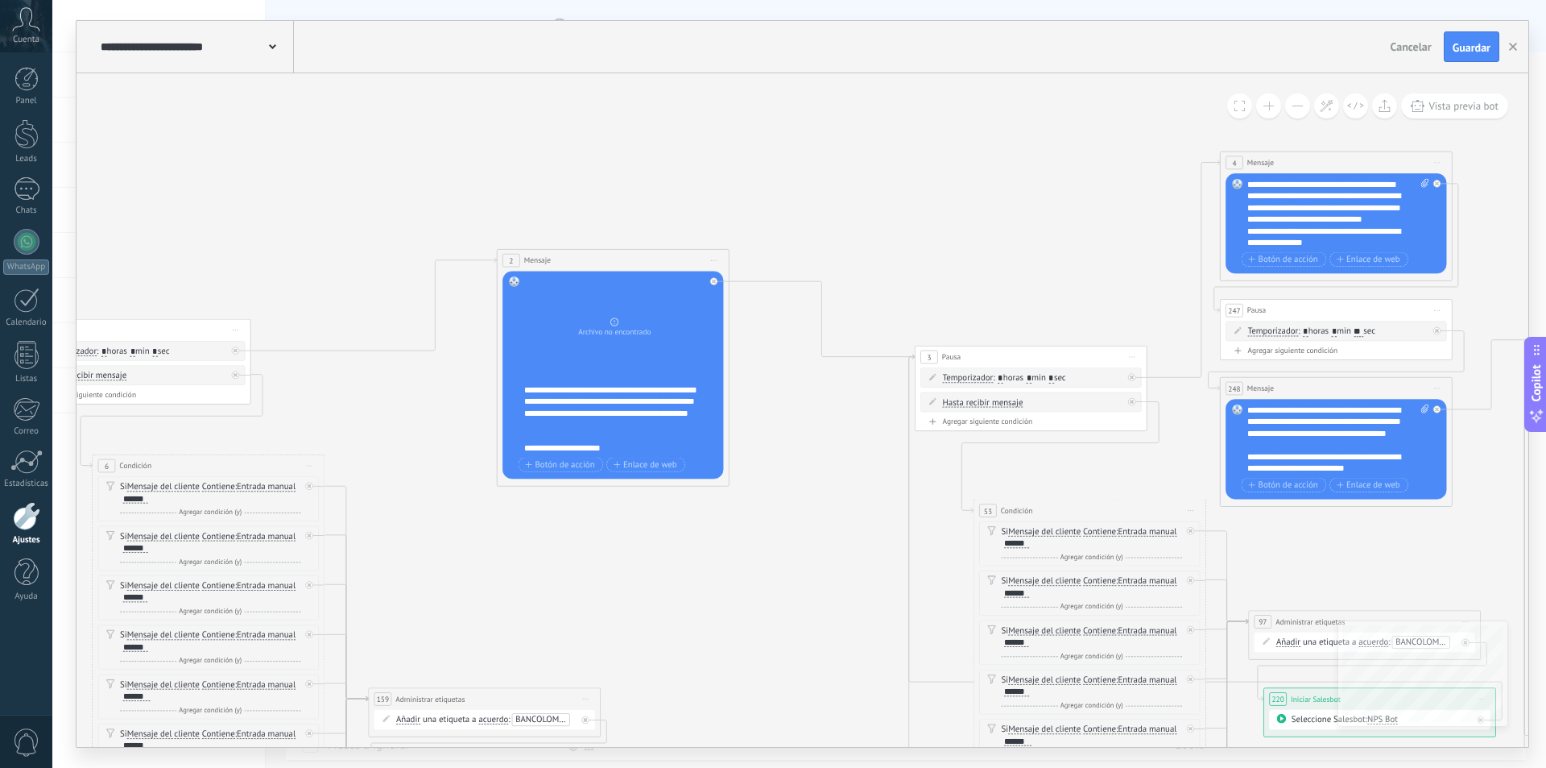
drag, startPoint x: 604, startPoint y: 304, endPoint x: 337, endPoint y: 480, distance: 319.9
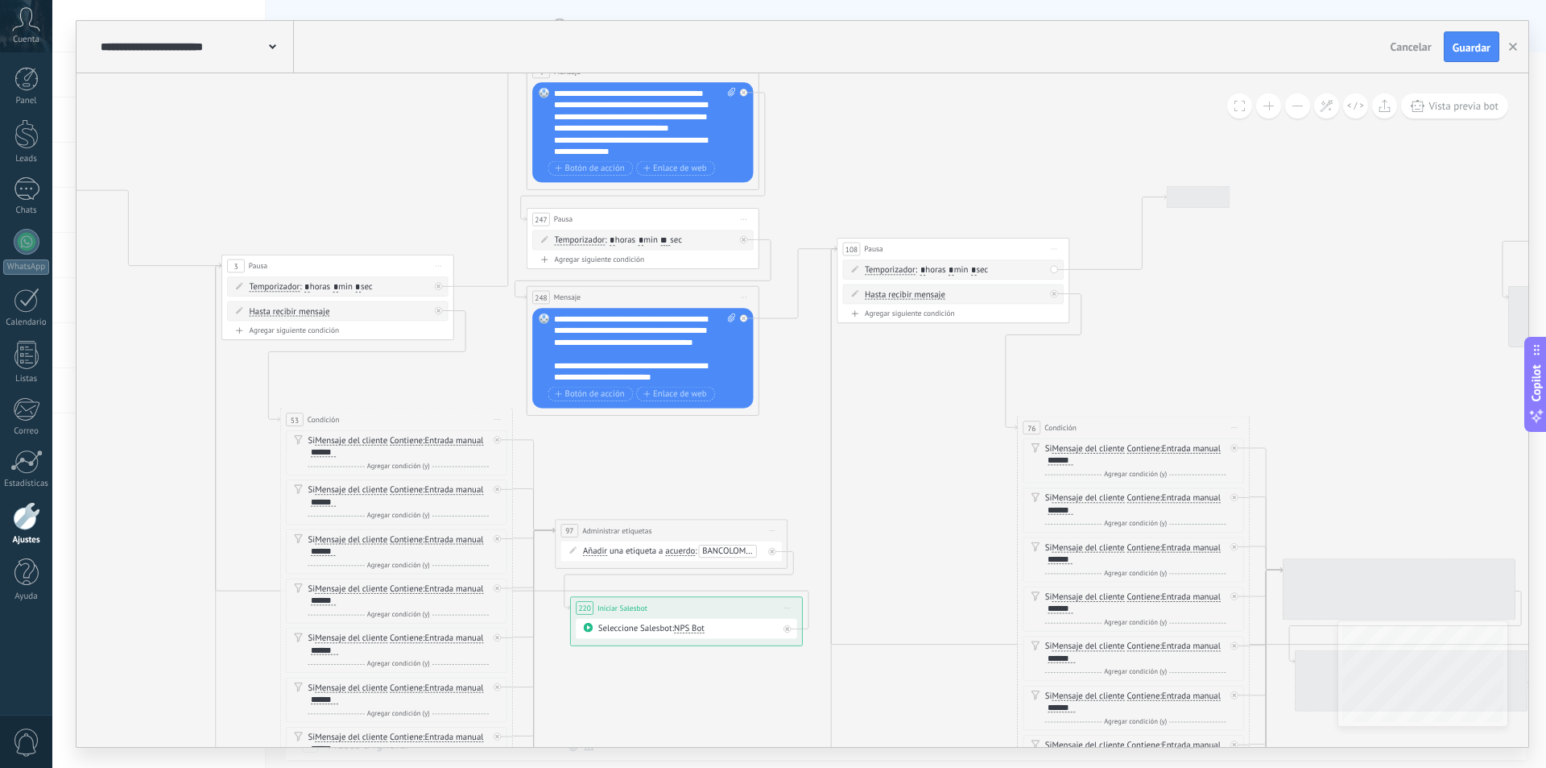
drag, startPoint x: 904, startPoint y: 223, endPoint x: 174, endPoint y: 106, distance: 739.1
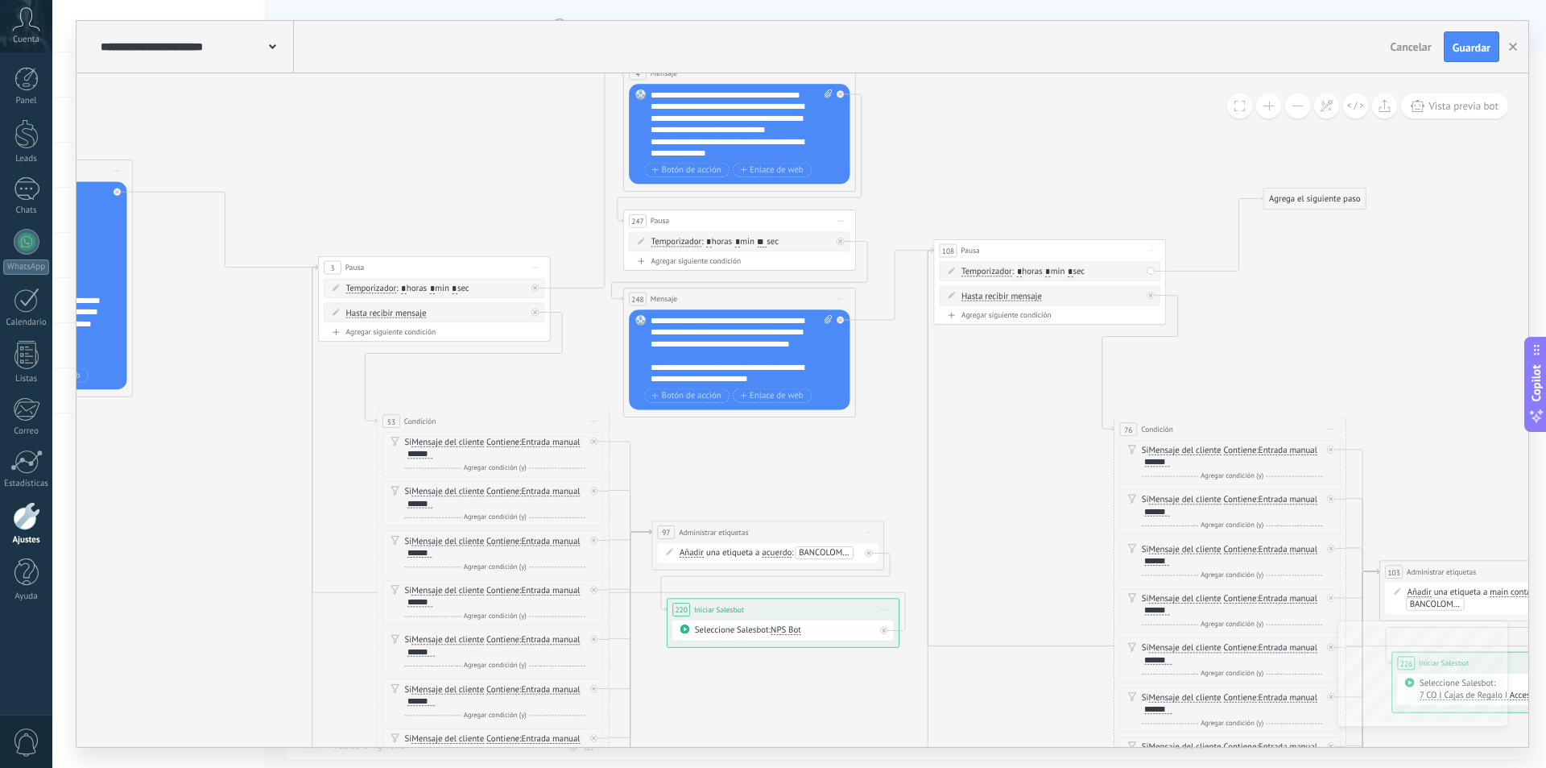
drag, startPoint x: 211, startPoint y: 141, endPoint x: 550, endPoint y: 161, distance: 339.7
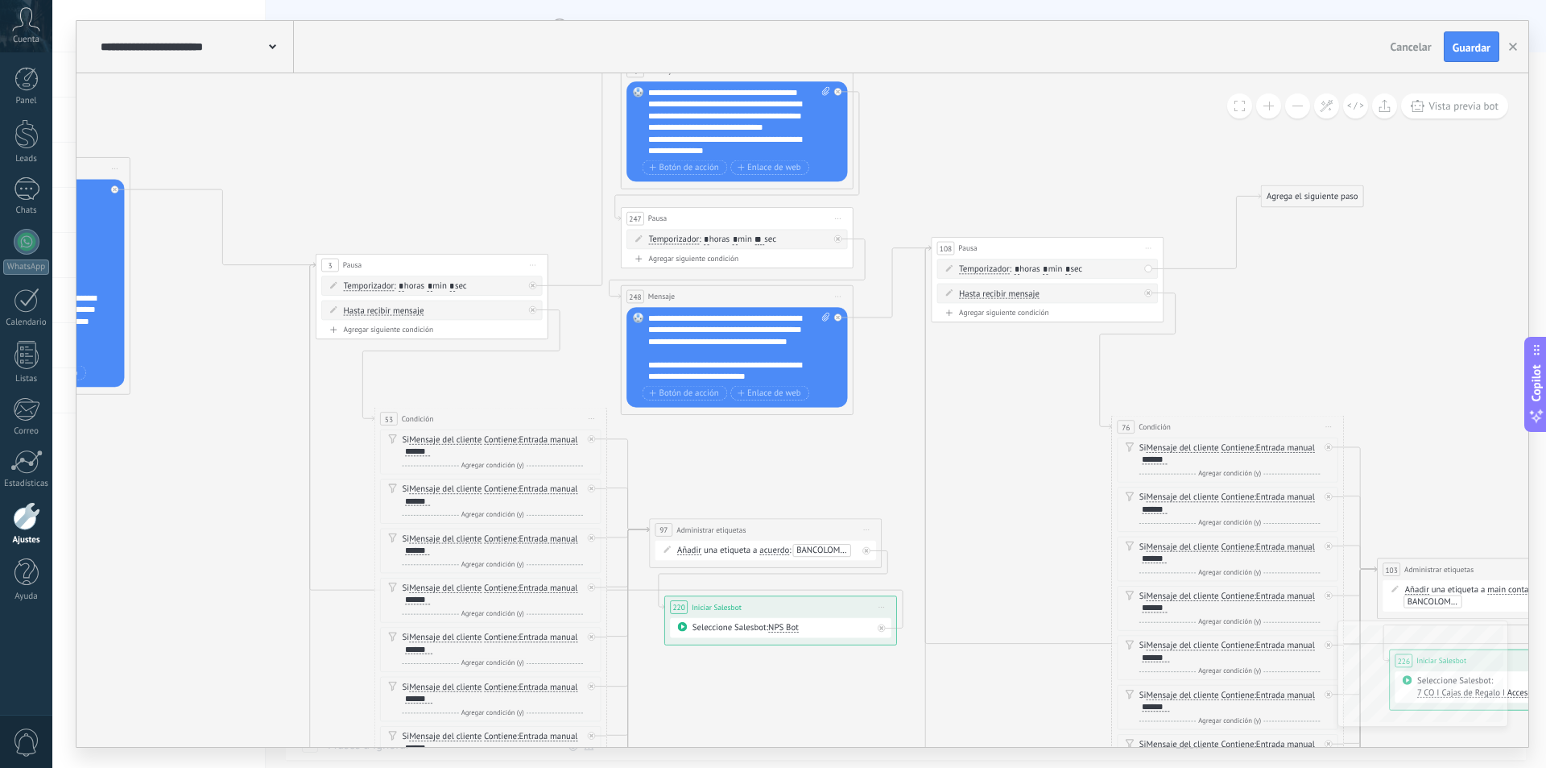
scroll to position [16, 0]
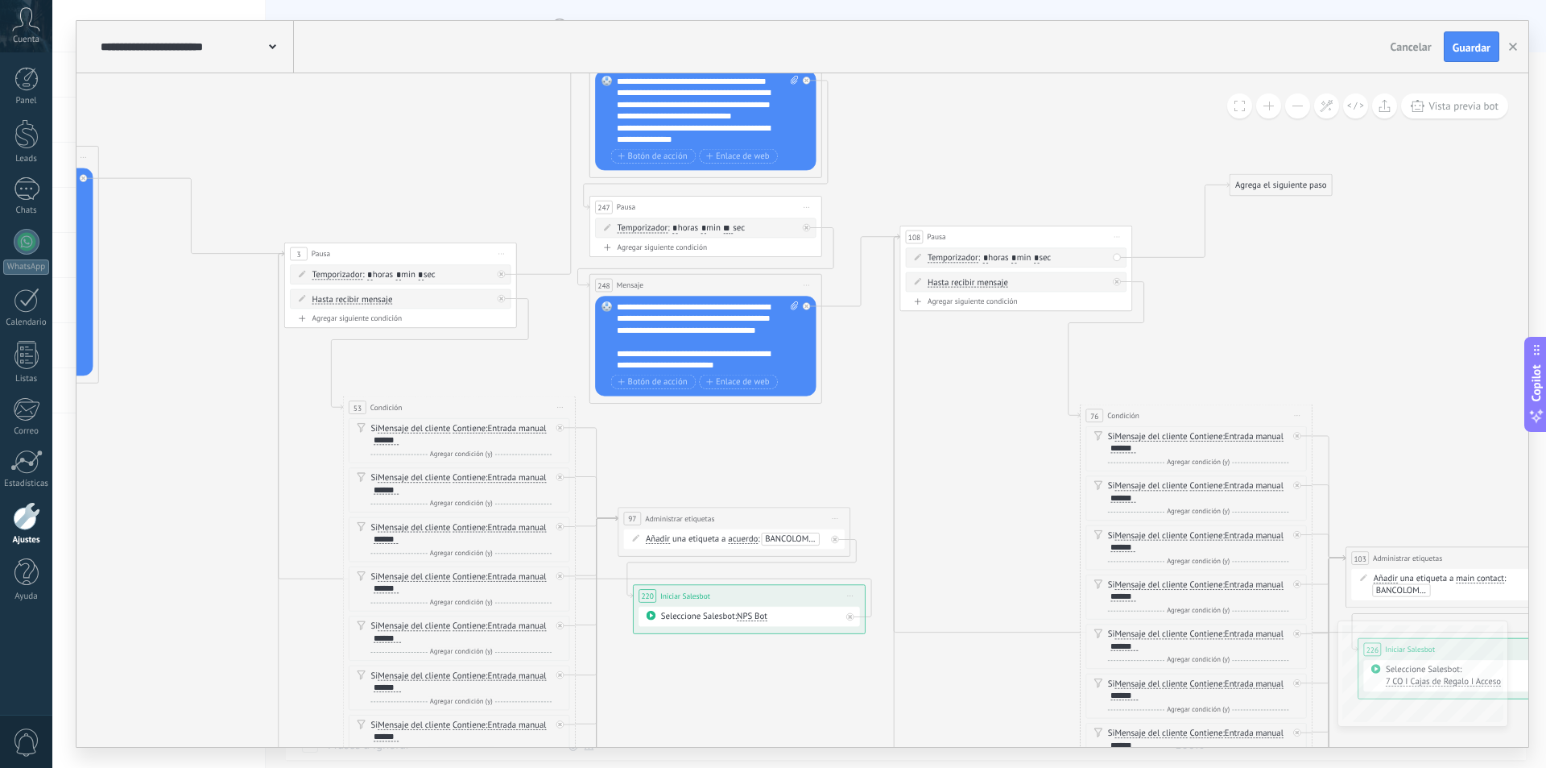
drag, startPoint x: 830, startPoint y: 462, endPoint x: 798, endPoint y: 451, distance: 33.4
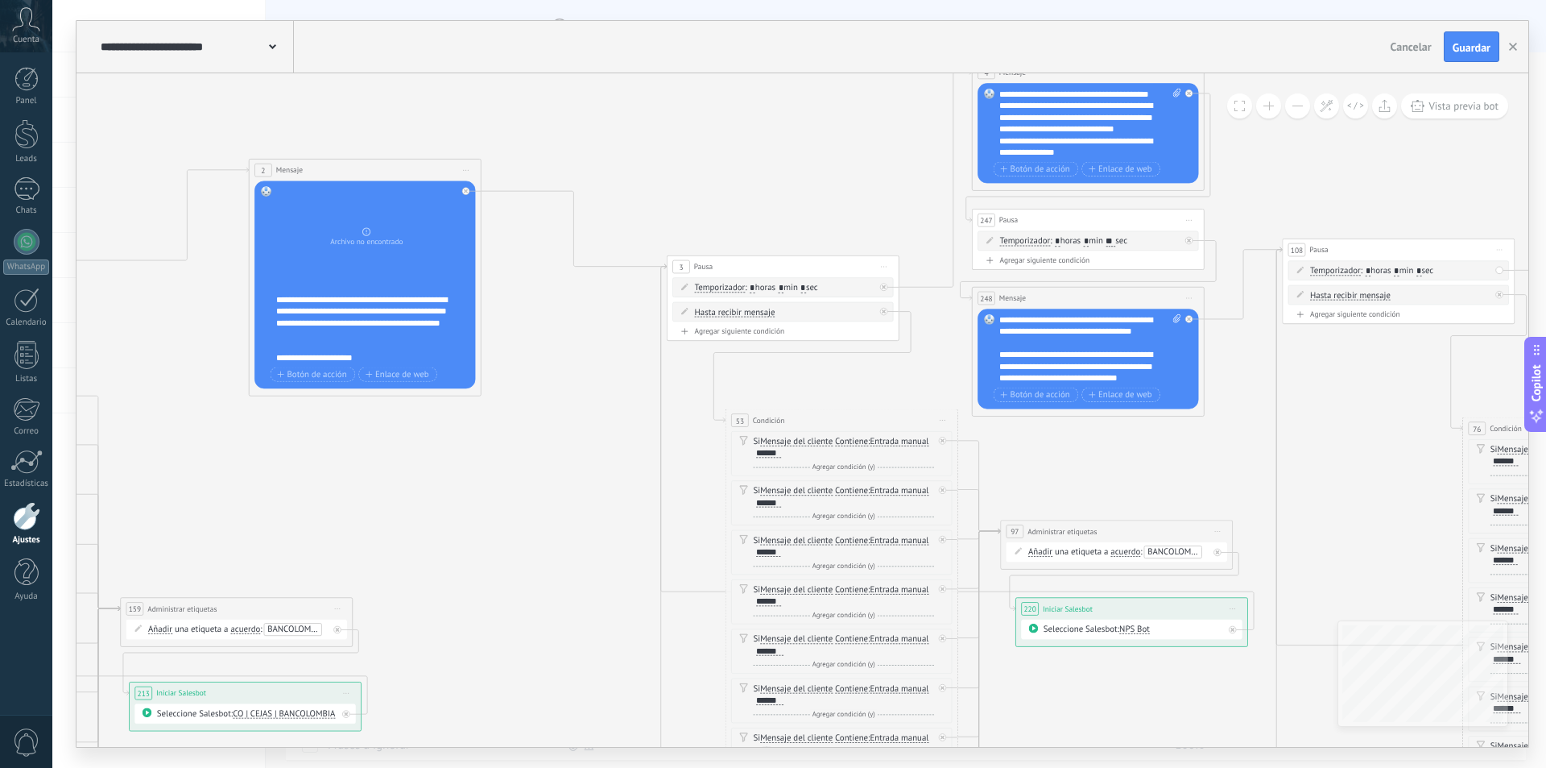
drag, startPoint x: 801, startPoint y: 468, endPoint x: 1198, endPoint y: 497, distance: 398.1
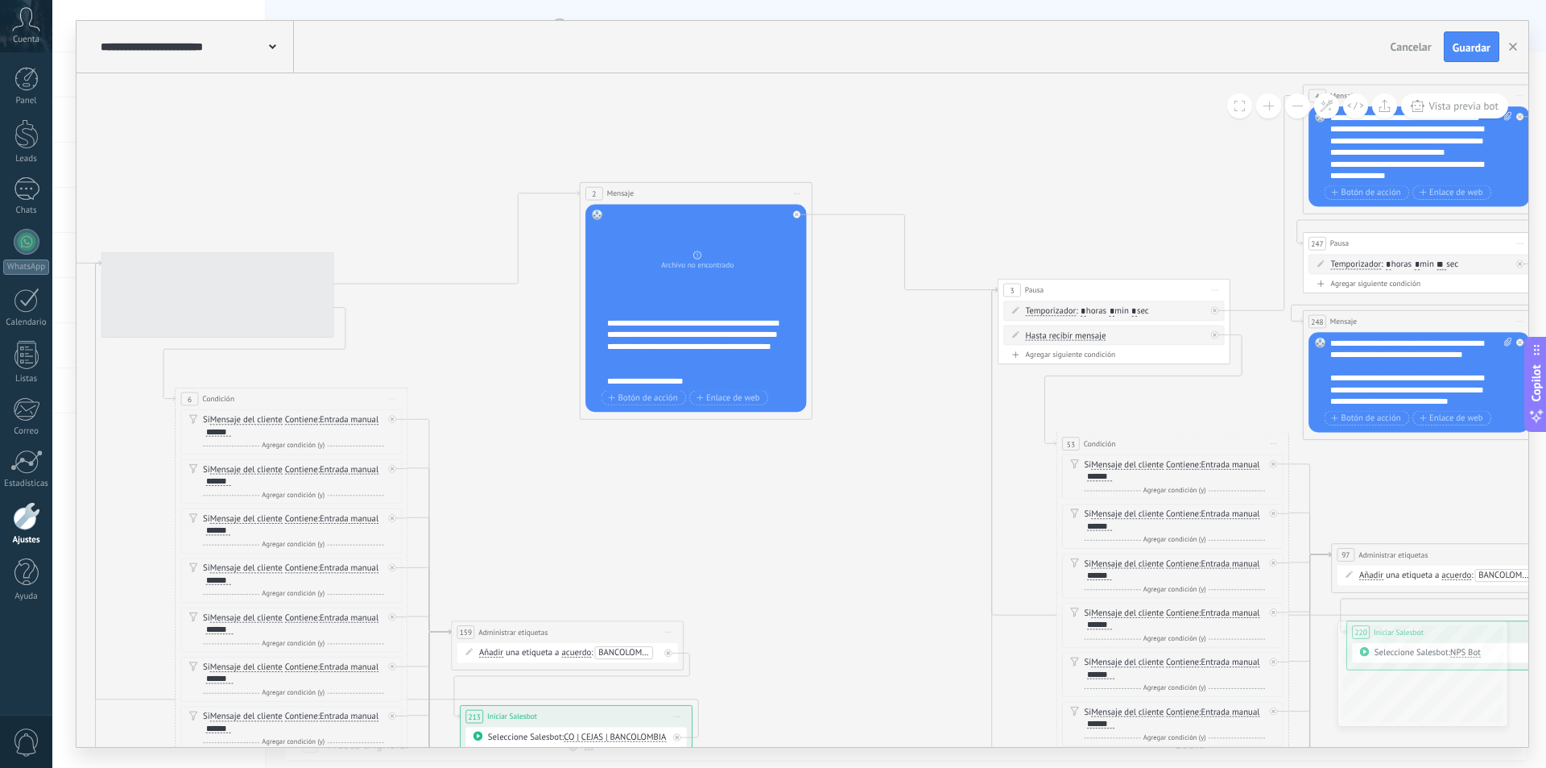
drag, startPoint x: 529, startPoint y: 449, endPoint x: 830, endPoint y: 455, distance: 301.3
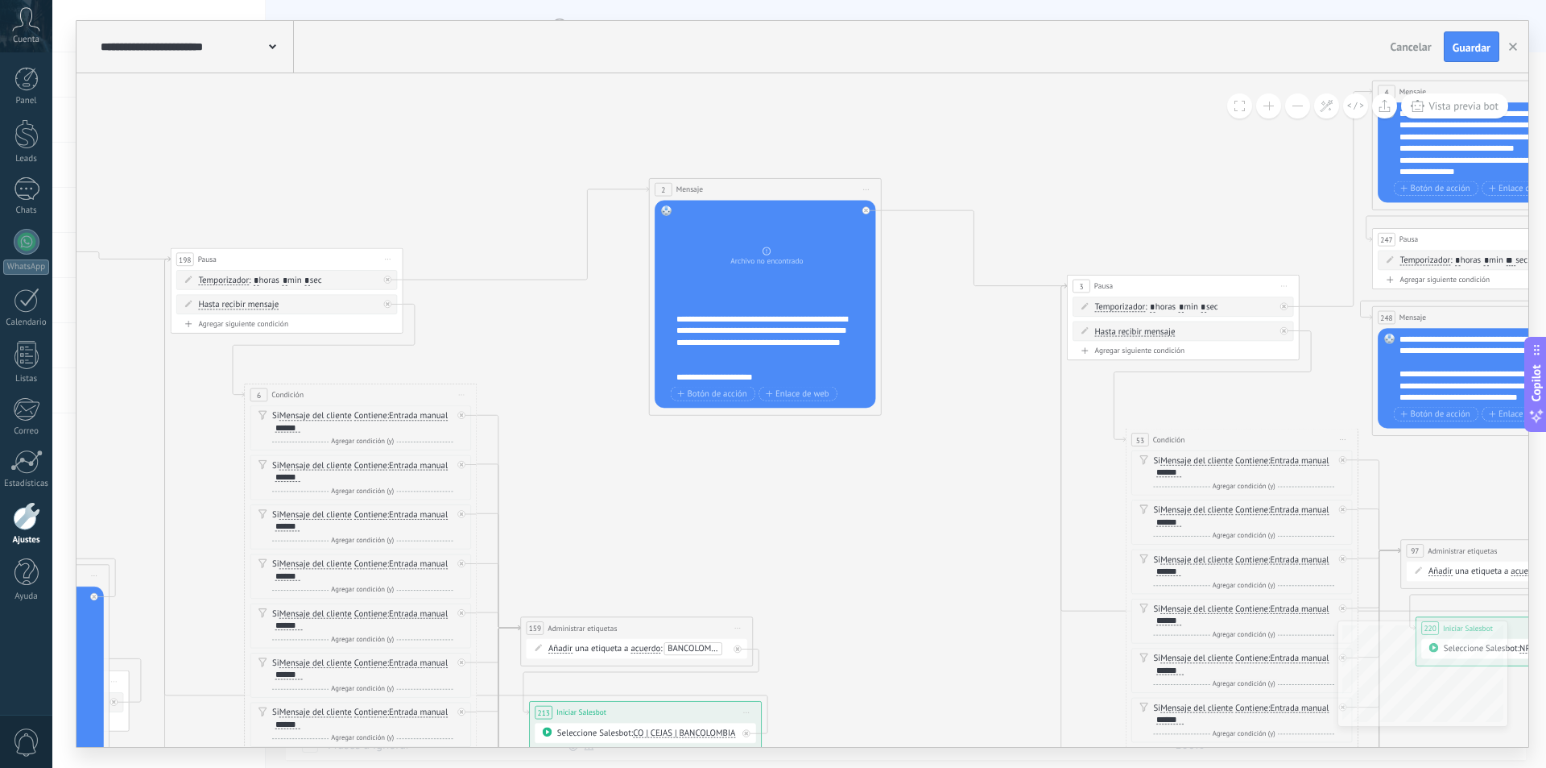
drag, startPoint x: 411, startPoint y: 385, endPoint x: 594, endPoint y: 384, distance: 183.6
click at [395, 222] on div "**********" at bounding box center [395, 222] width 0 height 0
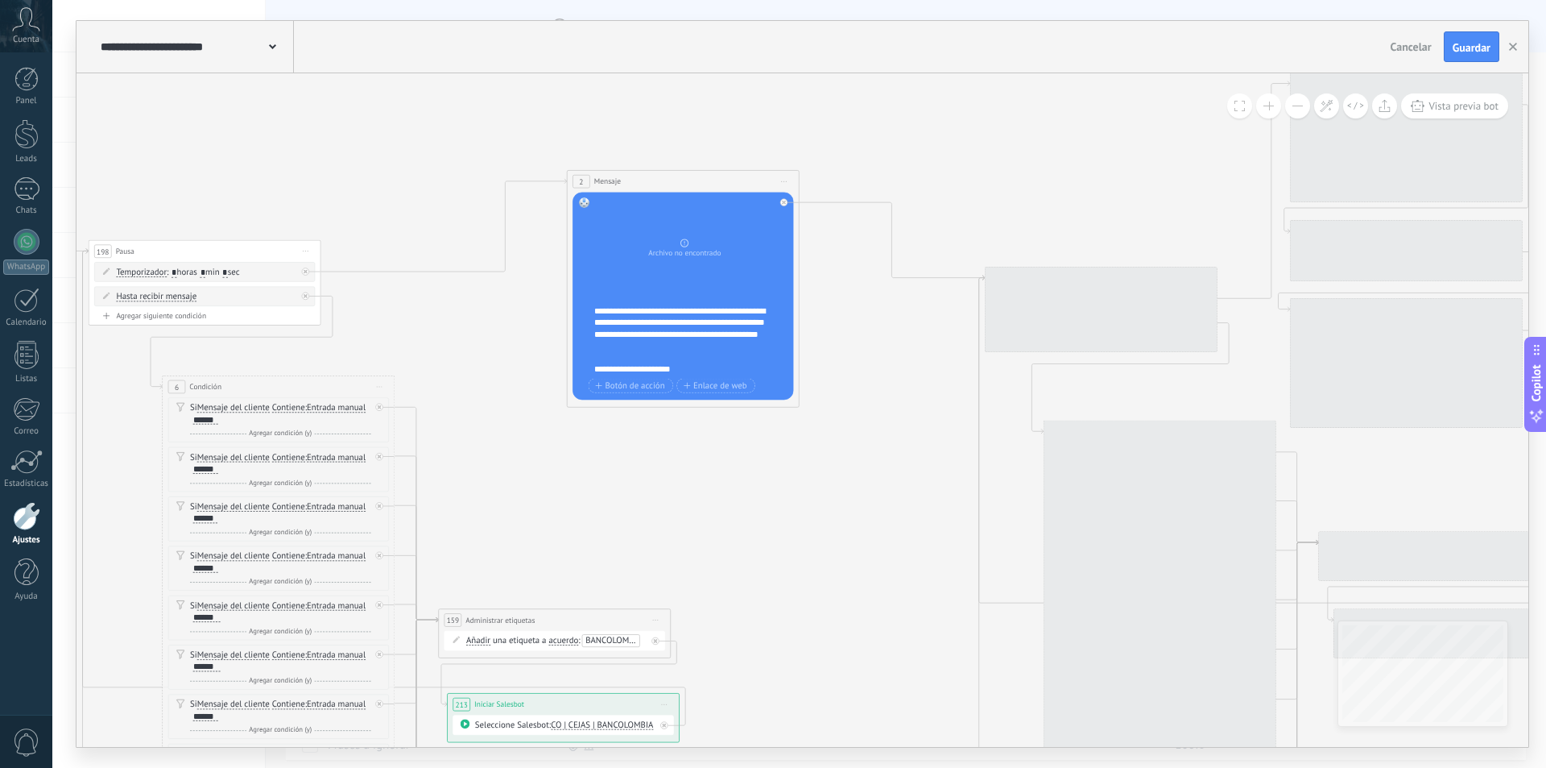
drag, startPoint x: 606, startPoint y: 359, endPoint x: 56, endPoint y: 342, distance: 550.4
click at [56, 342] on div "**********" at bounding box center [799, 384] width 1494 height 768
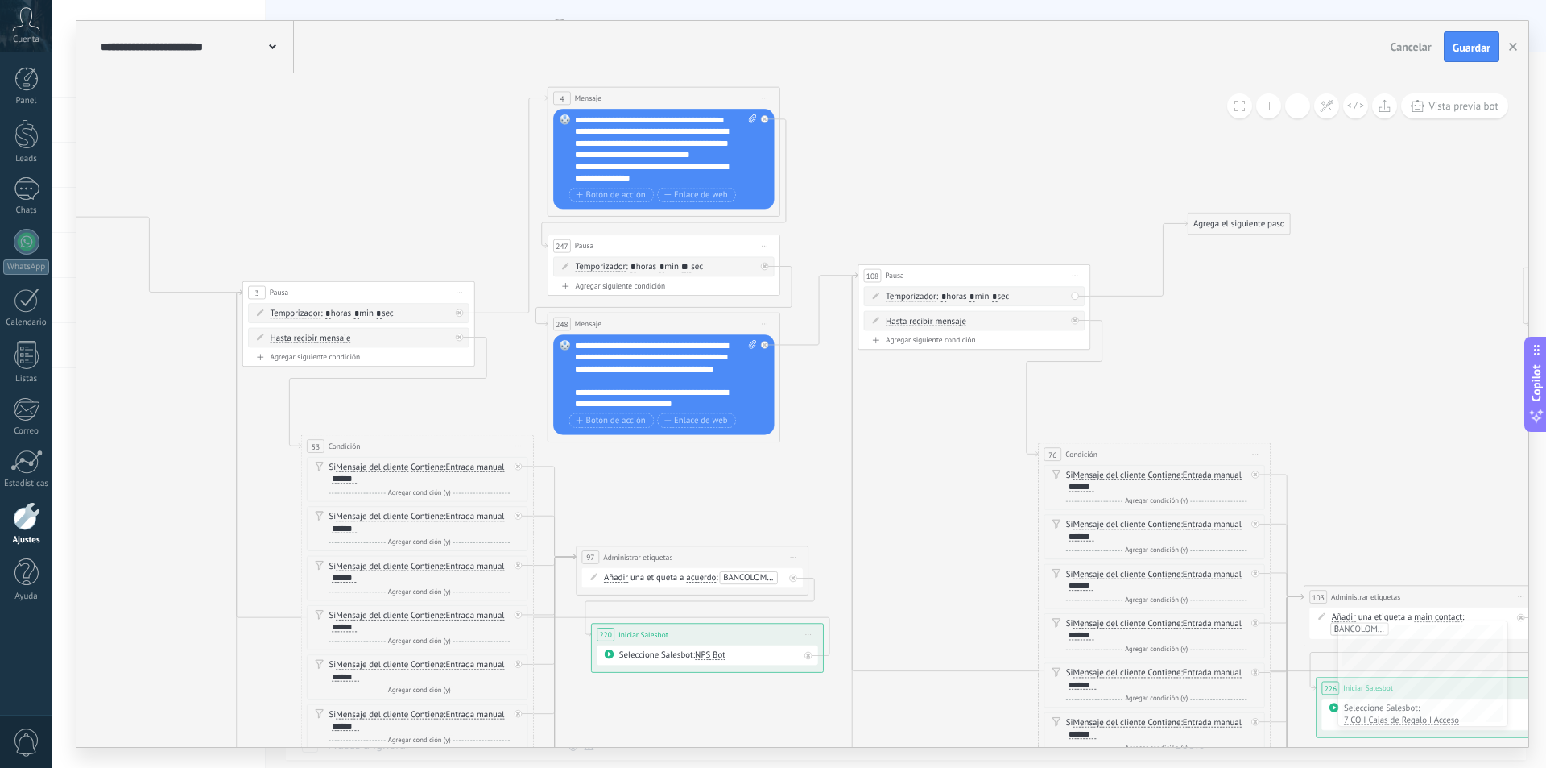
drag, startPoint x: 1186, startPoint y: 150, endPoint x: 954, endPoint y: 186, distance: 234.0
click at [765, 323] on icon at bounding box center [765, 323] width 6 height 1
click at [802, 399] on div "Borrar" at bounding box center [817, 400] width 115 height 20
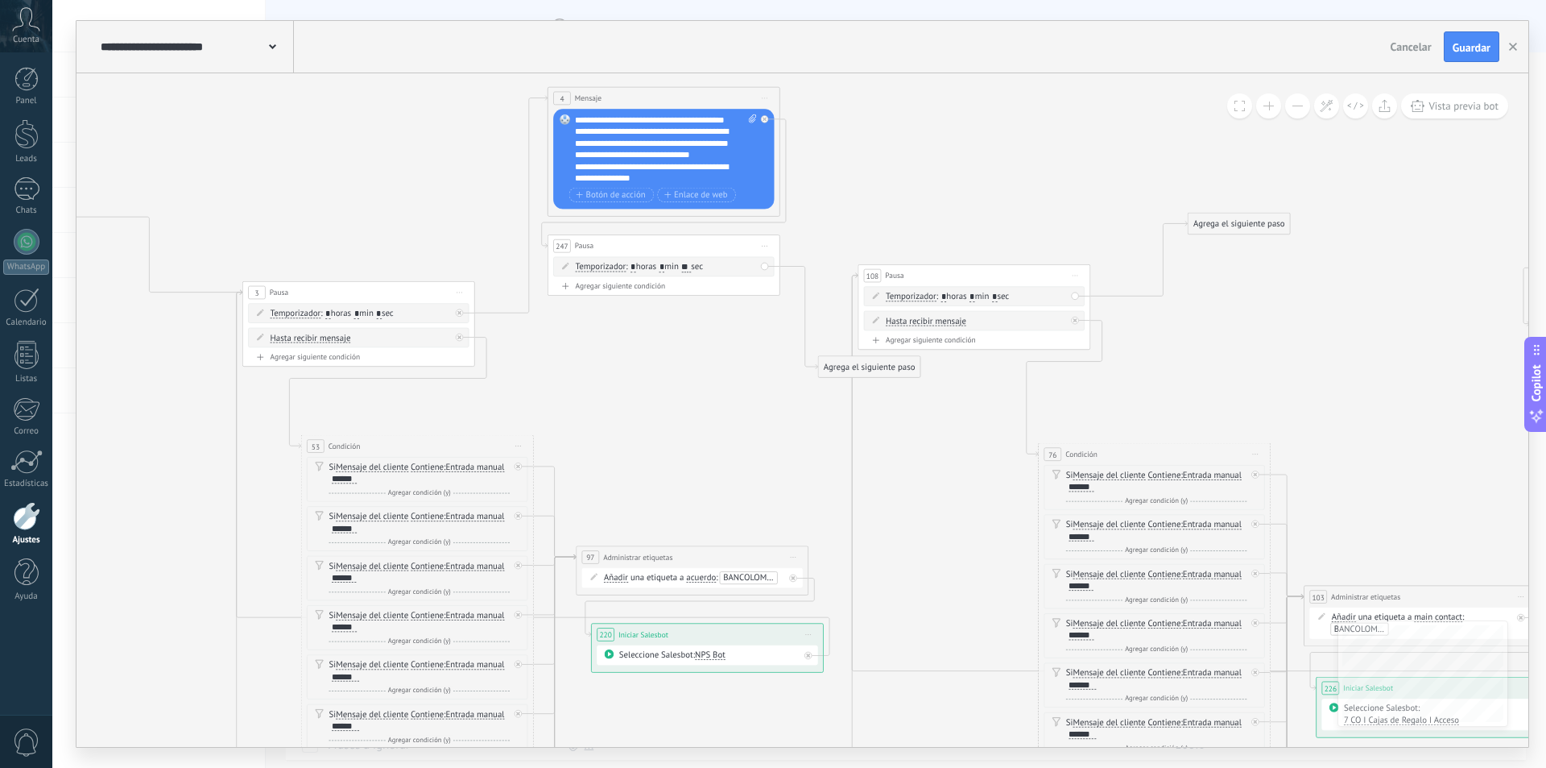
click at [759, 246] on span "Iniciar vista previa aquí Cambiar nombre Duplicar [GEOGRAPHIC_DATA]" at bounding box center [764, 246] width 19 height 17
click at [797, 317] on div "Borrar" at bounding box center [817, 322] width 115 height 20
drag, startPoint x: 871, startPoint y: 130, endPoint x: 946, endPoint y: 296, distance: 181.3
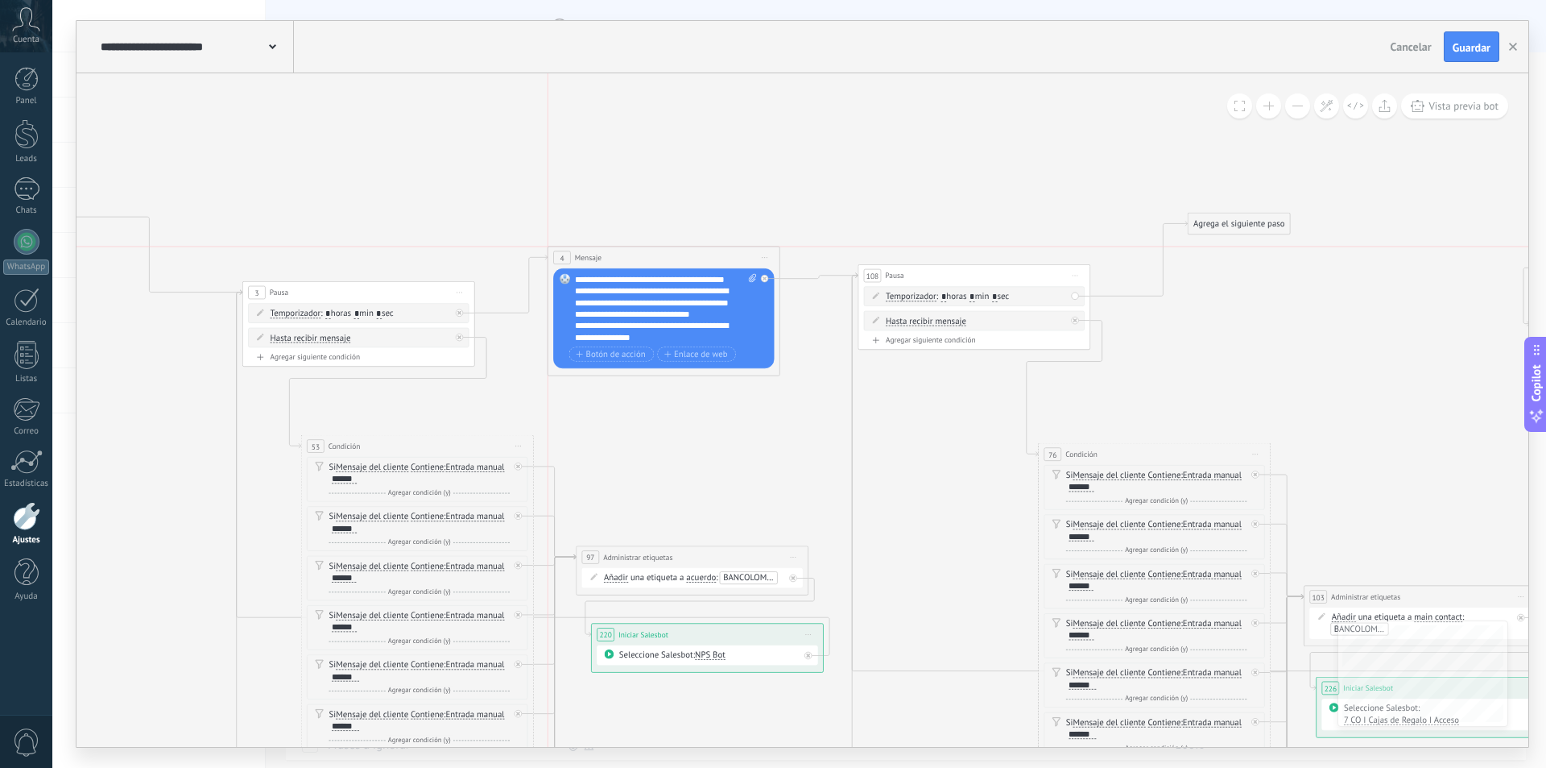
drag, startPoint x: 670, startPoint y: 118, endPoint x: 673, endPoint y: 258, distance: 140.2
click at [673, 258] on div "4 Mensaje ******* (a): Todos los contactos - canales seleccionados Todos los co…" at bounding box center [663, 257] width 231 height 22
click at [944, 295] on input "*" at bounding box center [944, 297] width 5 height 10
type input "**"
click at [979, 293] on input "*" at bounding box center [977, 297] width 5 height 10
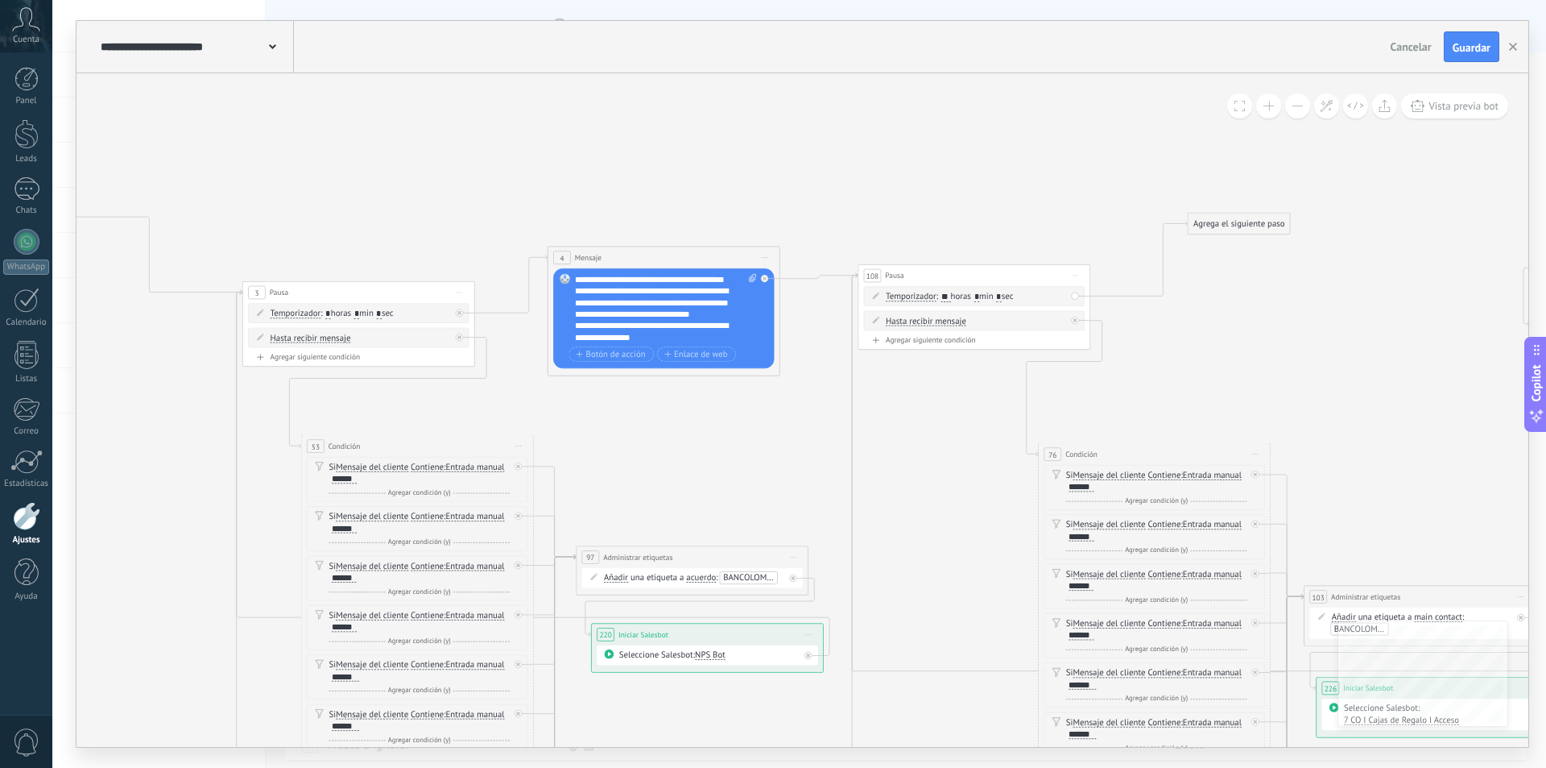
type input "*"
click at [1224, 218] on div "Agrega el siguiente paso" at bounding box center [1239, 223] width 102 height 19
click at [1256, 414] on div "Acciones" at bounding box center [1267, 419] width 97 height 11
click at [1246, 479] on div "Cambiar etapa del lead" at bounding box center [1259, 479] width 130 height 20
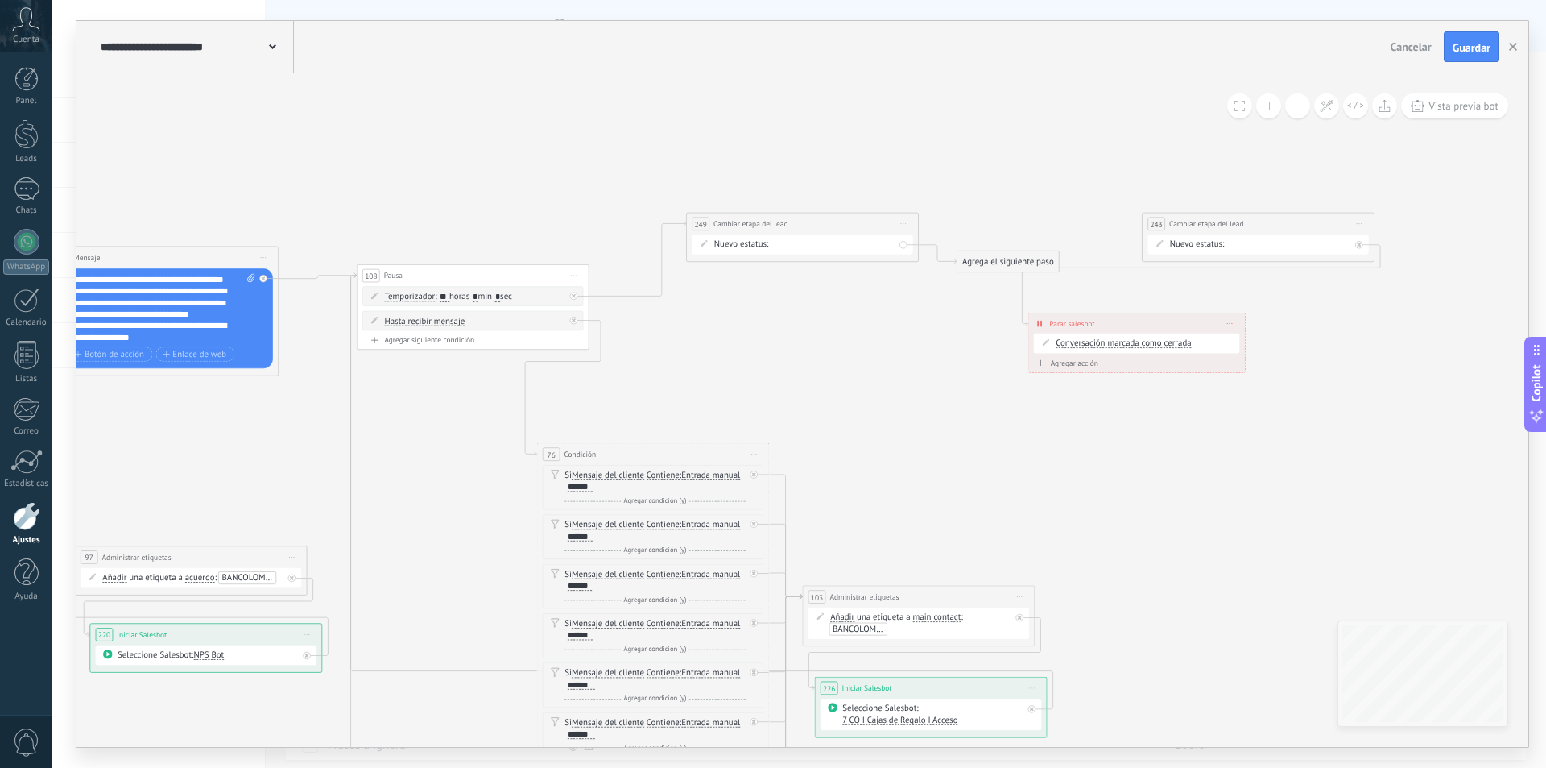
click at [0, 0] on div "bienvenida descuento 24 horas descuento 48 horas pago 10 mil pago 7 mil pago 5 …" at bounding box center [0, 0] width 0 height 0
click at [0, 0] on label "descuento 24 horas" at bounding box center [0, 0] width 0 height 0
click at [997, 256] on div "Agrega el siguiente paso" at bounding box center [1009, 261] width 102 height 19
click at [1012, 659] on span "Parar Salesbot" at bounding box center [1013, 664] width 53 height 11
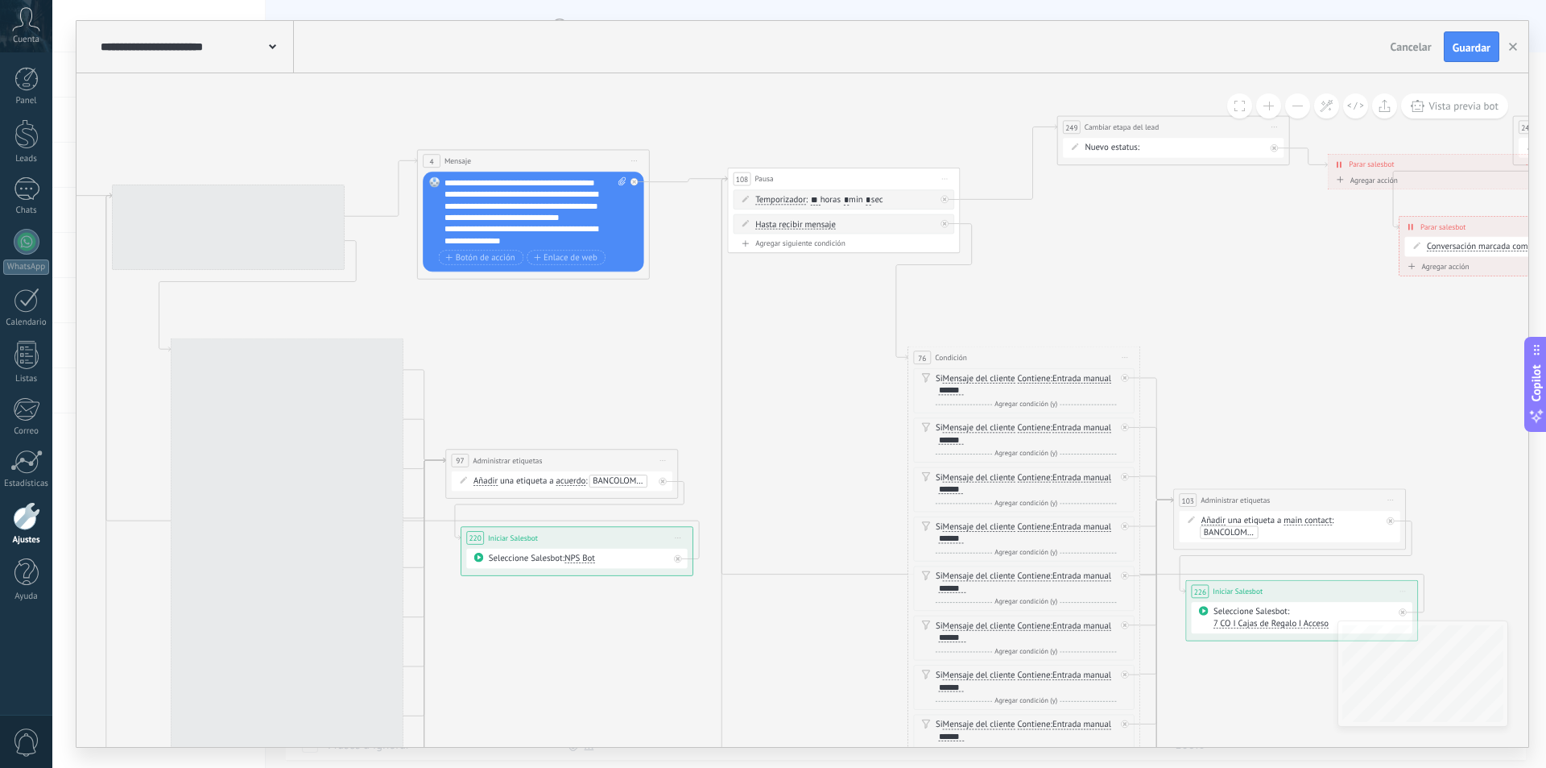
drag, startPoint x: 1015, startPoint y: 491, endPoint x: 1393, endPoint y: 392, distance: 391.1
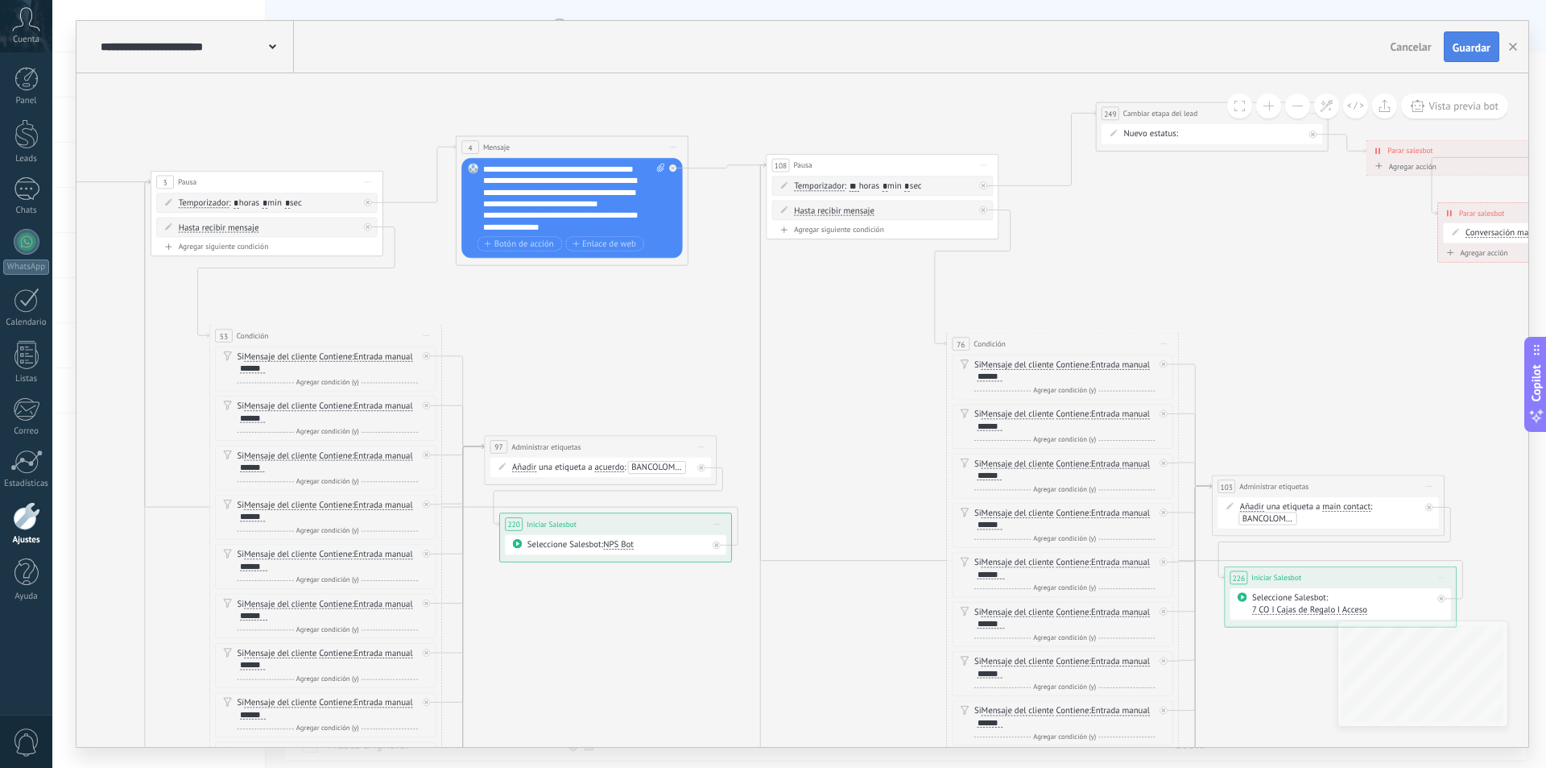
click at [1479, 42] on span "Guardar" at bounding box center [1472, 47] width 38 height 11
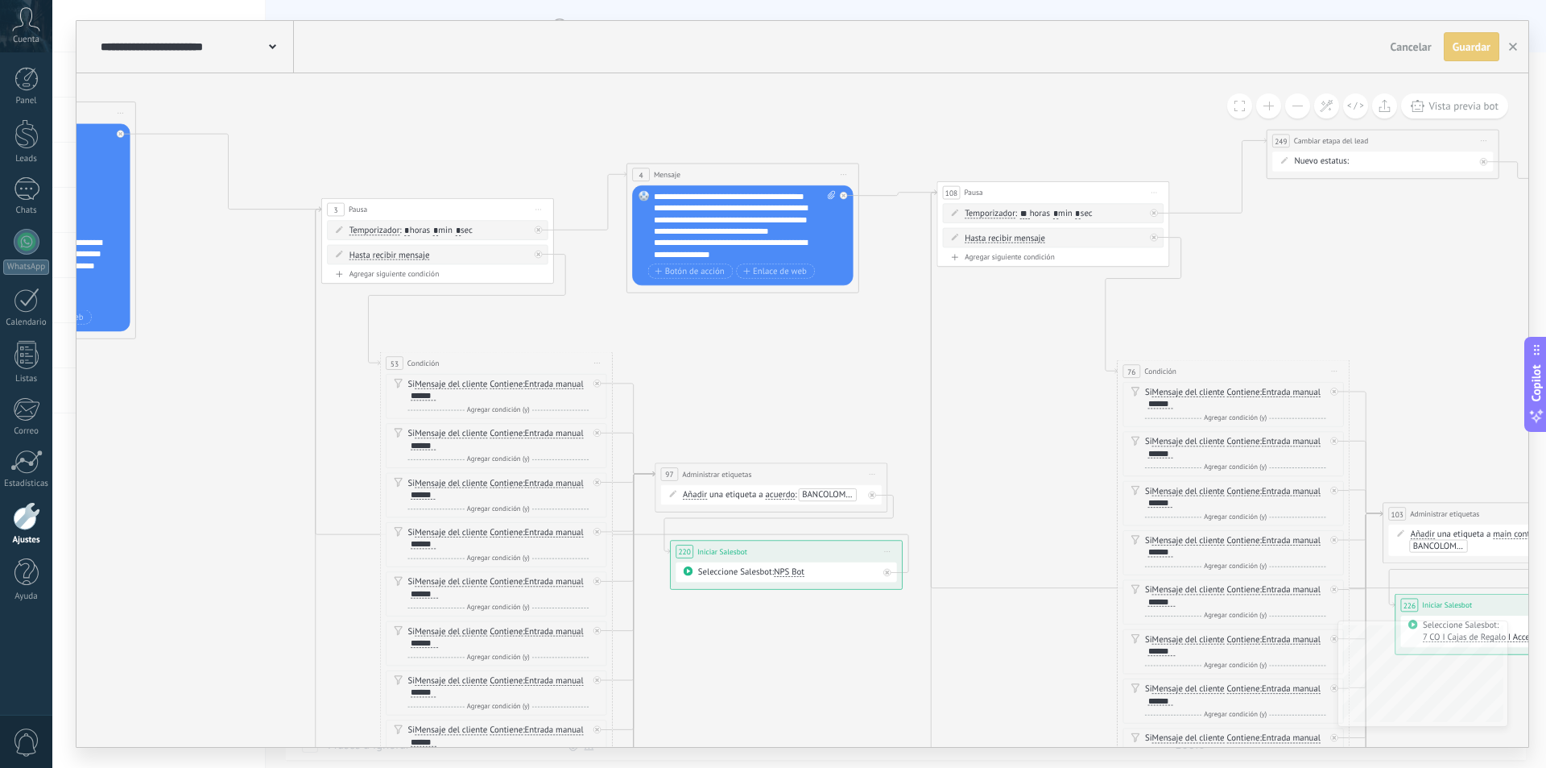
drag, startPoint x: 793, startPoint y: 115, endPoint x: 1215, endPoint y: 183, distance: 428.2
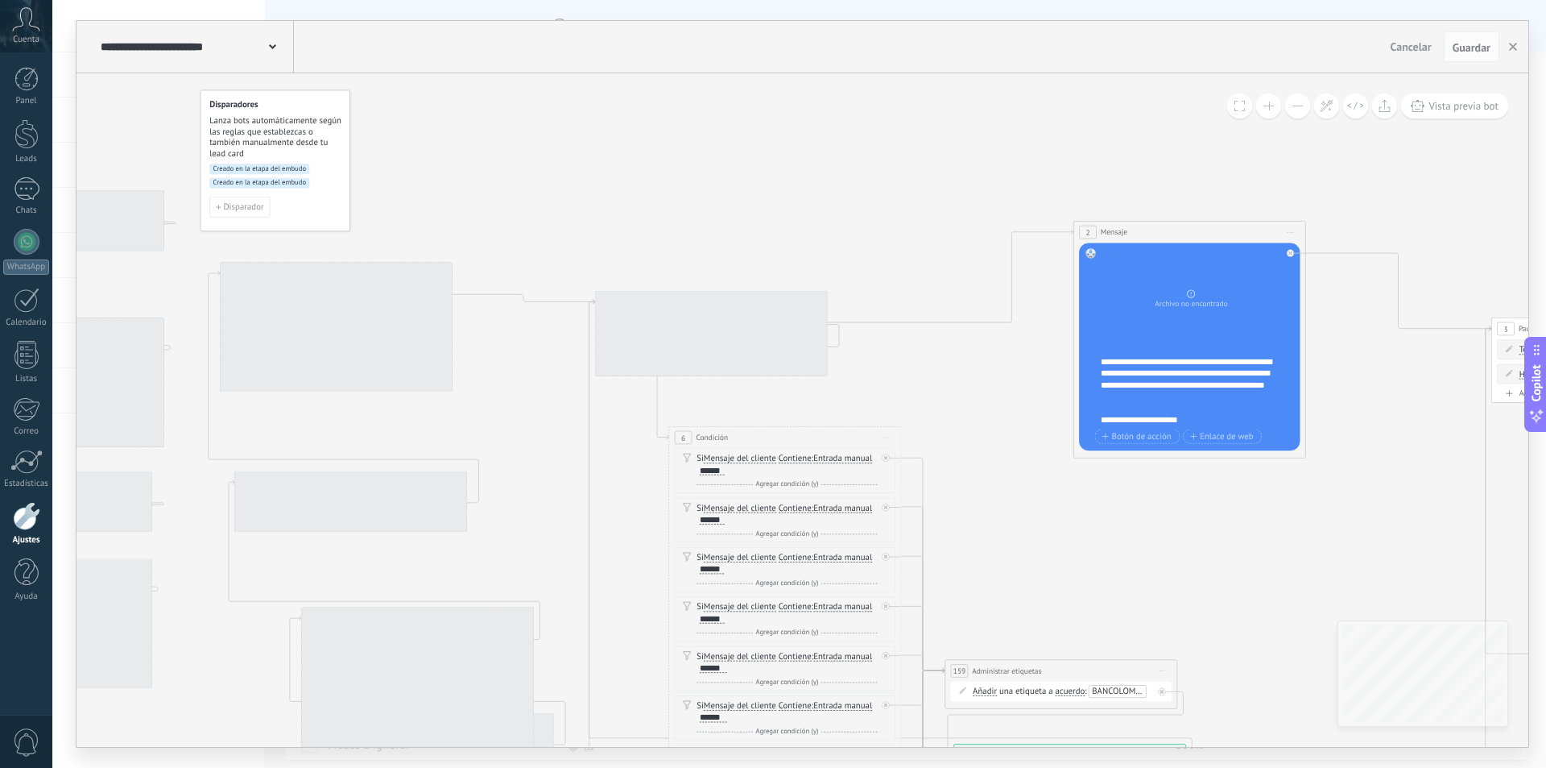
drag, startPoint x: 558, startPoint y: 130, endPoint x: 1182, endPoint y: 155, distance: 624.7
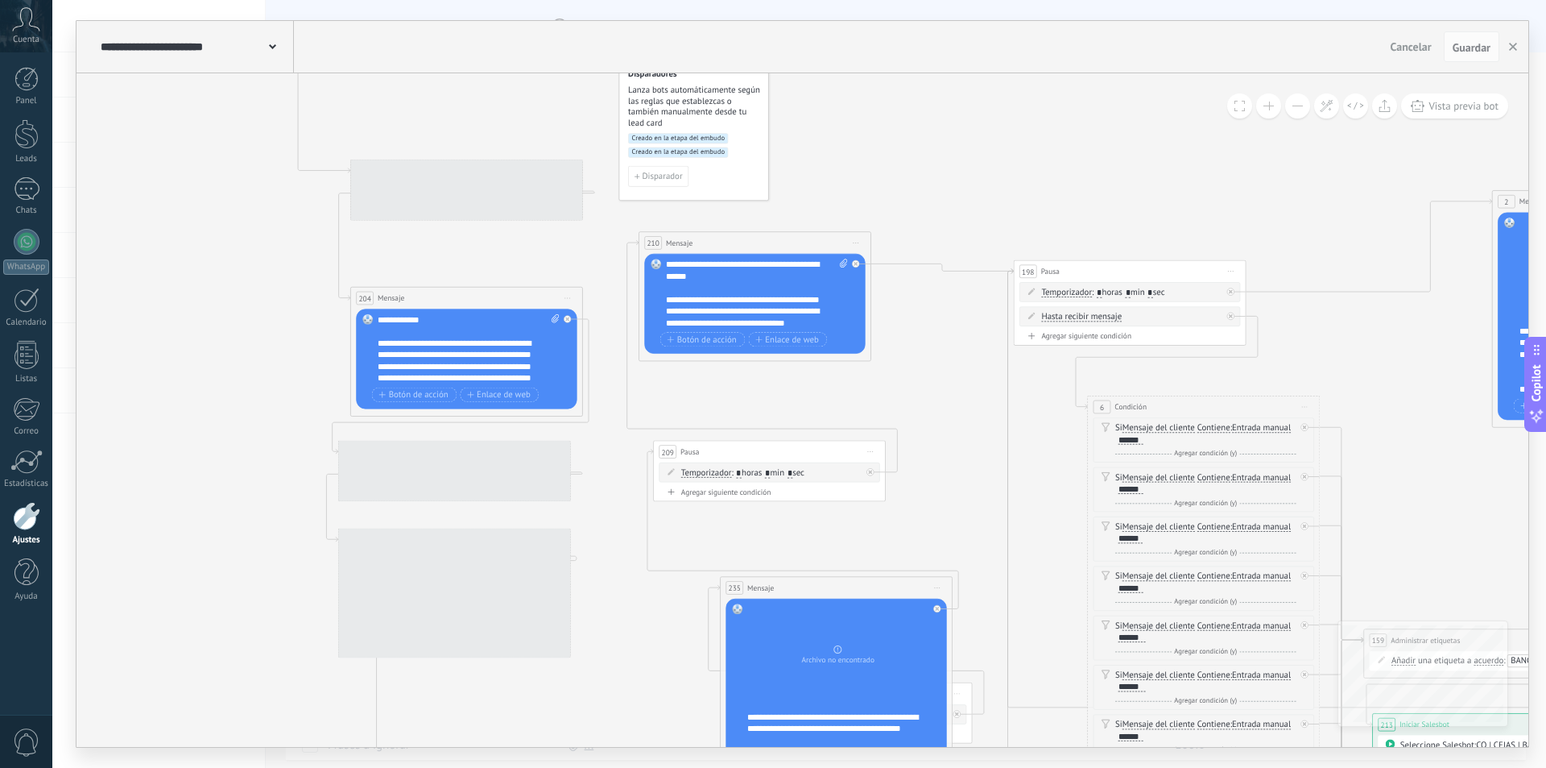
drag, startPoint x: 826, startPoint y: 145, endPoint x: 1302, endPoint y: 145, distance: 476.8
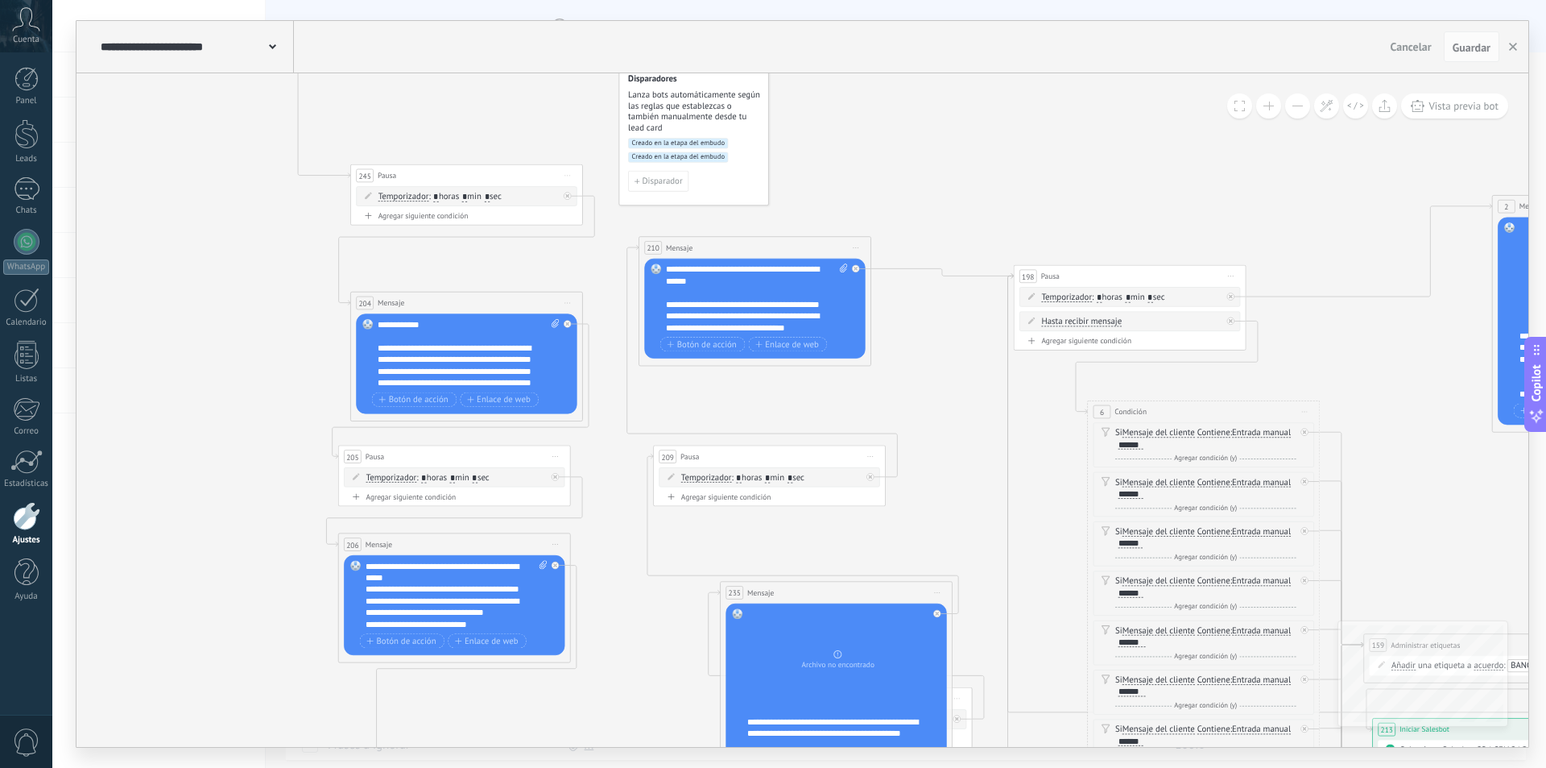
click at [1292, 105] on button at bounding box center [1297, 105] width 25 height 25
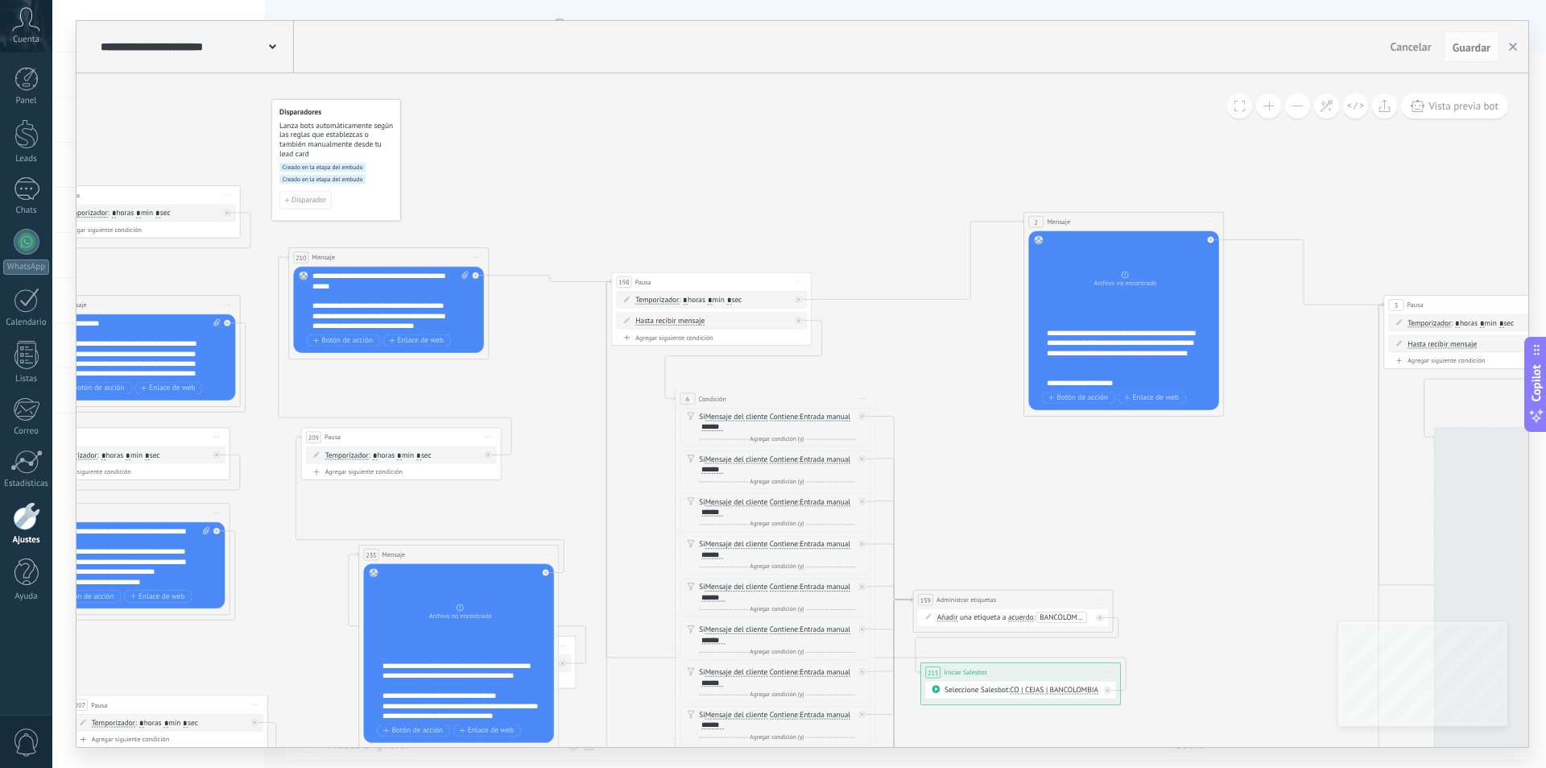
drag, startPoint x: 925, startPoint y: 134, endPoint x: 737, endPoint y: 159, distance: 190.1
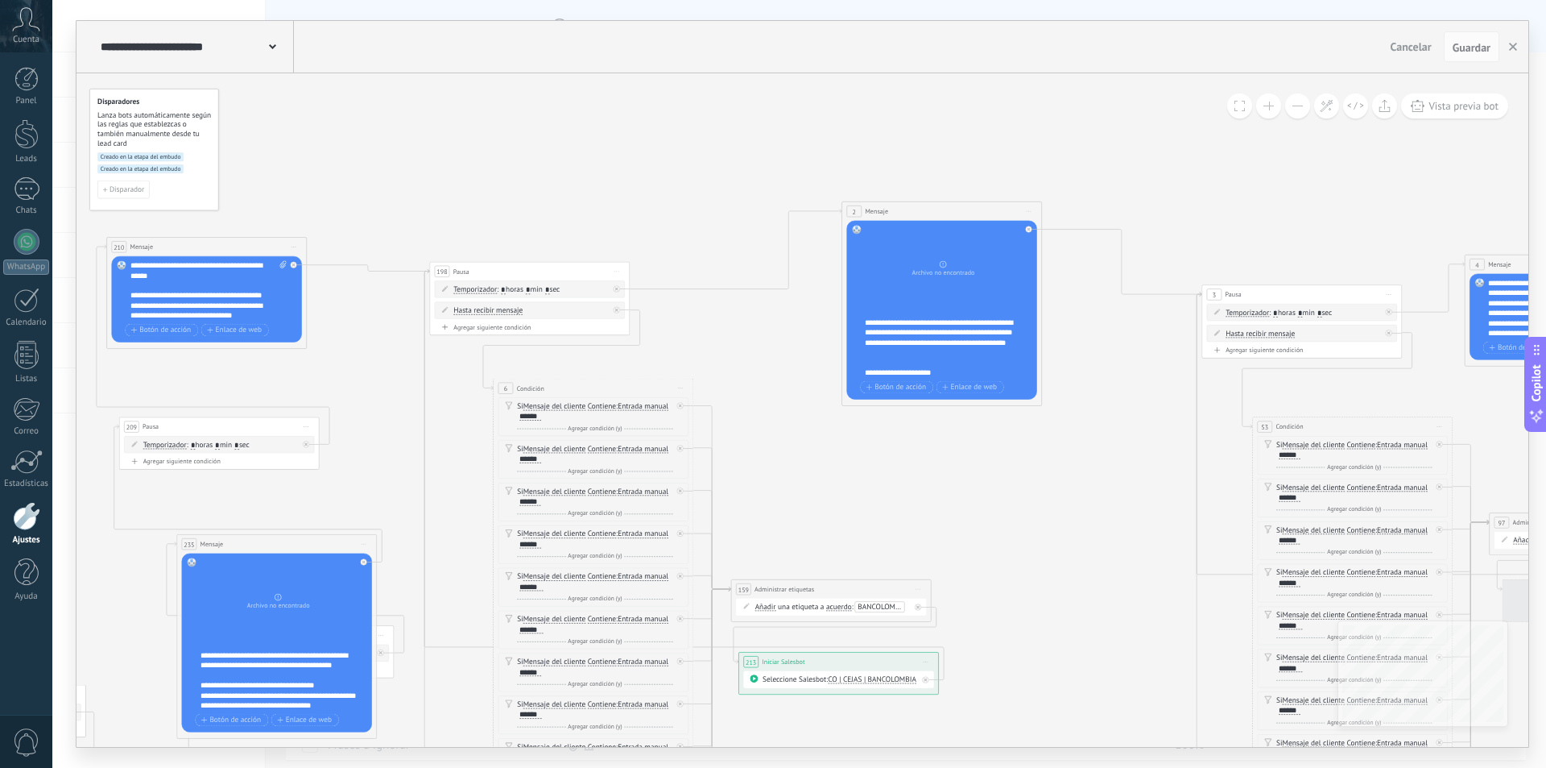
drag, startPoint x: 794, startPoint y: 160, endPoint x: 822, endPoint y: 179, distance: 33.7
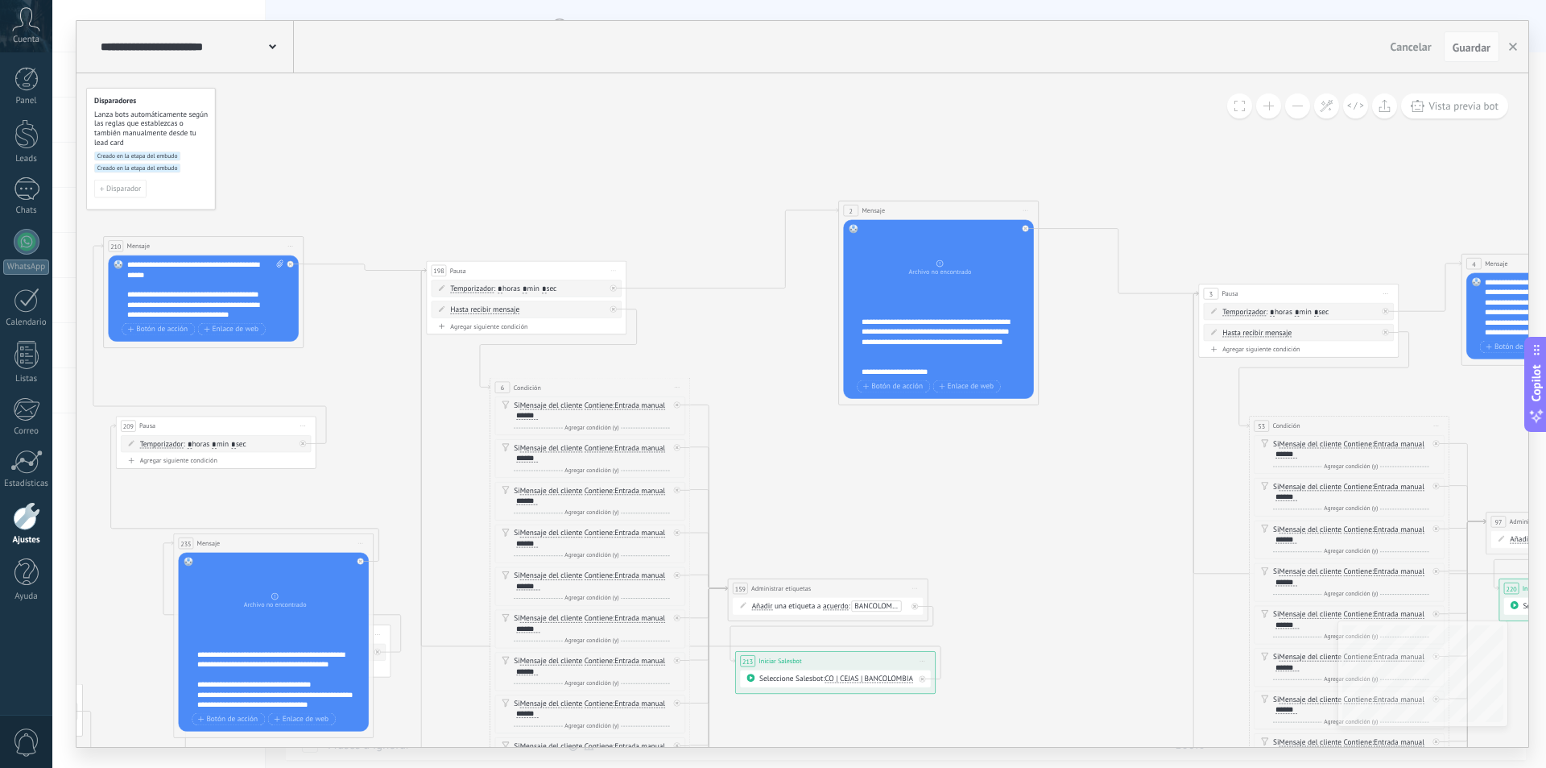
click at [1269, 106] on span at bounding box center [1269, 106] width 10 height 1
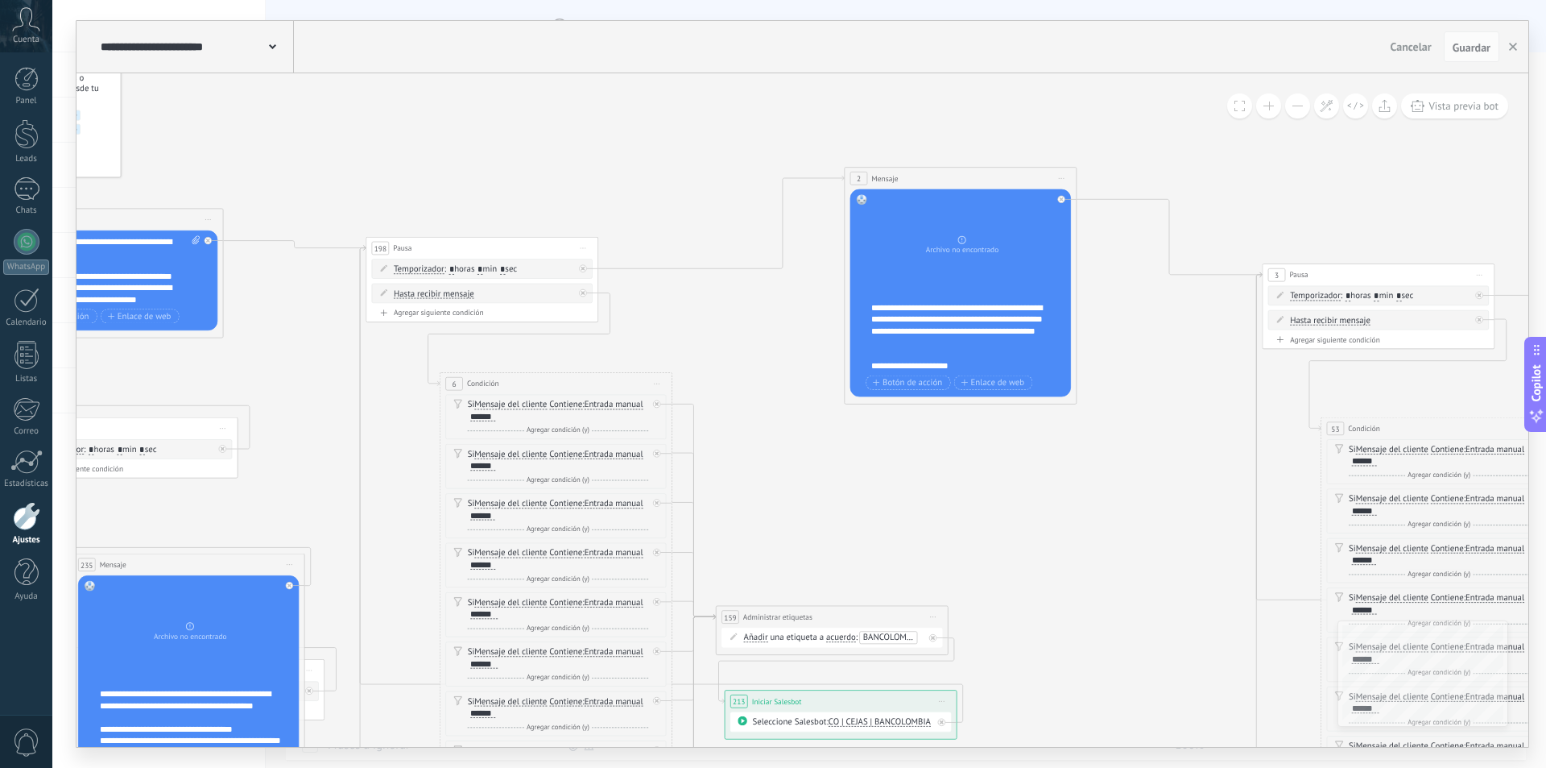
click at [1269, 106] on span at bounding box center [1269, 106] width 10 height 1
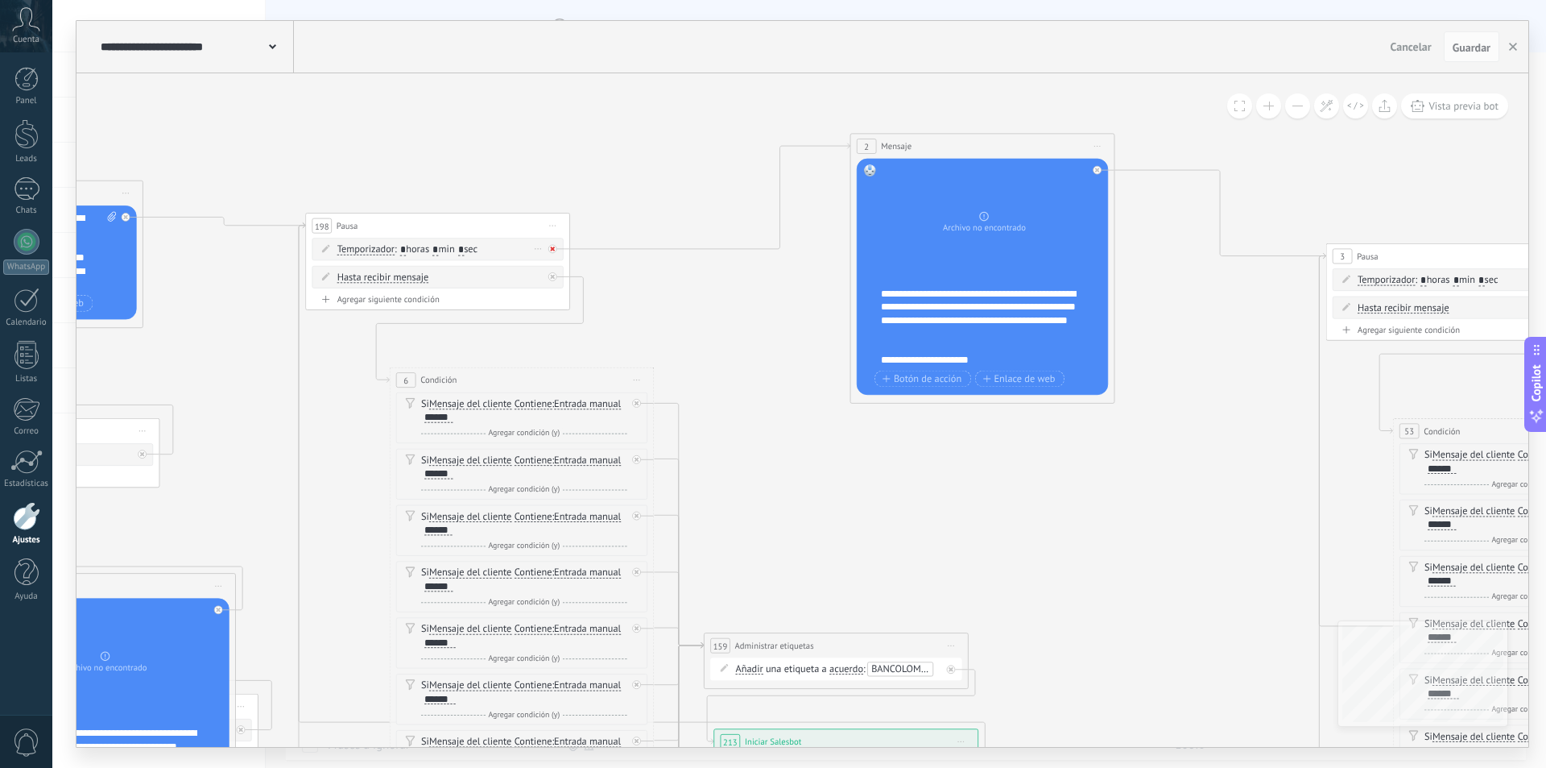
click at [550, 251] on div at bounding box center [552, 249] width 9 height 9
click at [649, 261] on div "Agrega el siguiente paso" at bounding box center [672, 262] width 116 height 22
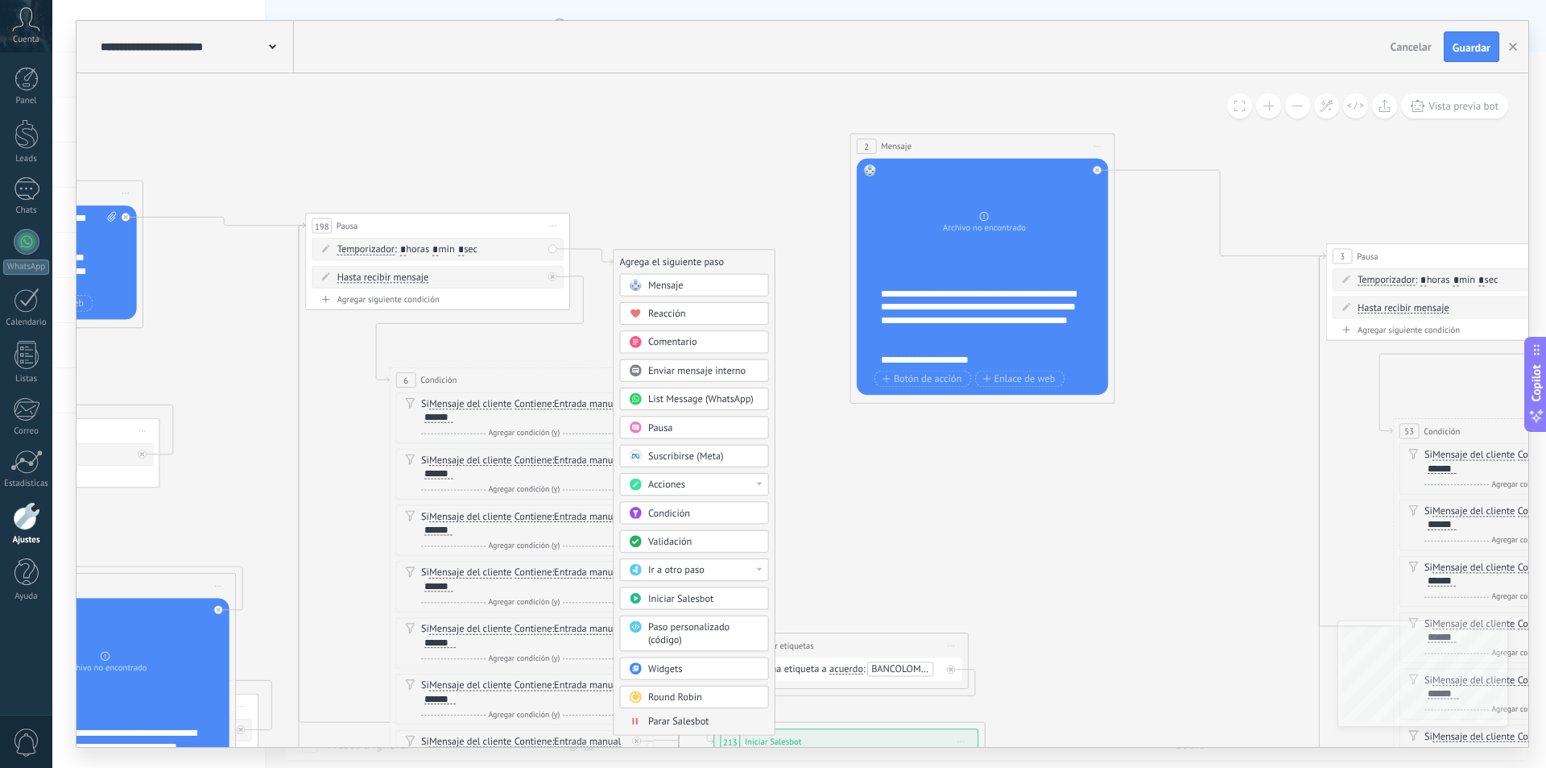
click at [664, 315] on span "Reacción" at bounding box center [667, 314] width 38 height 13
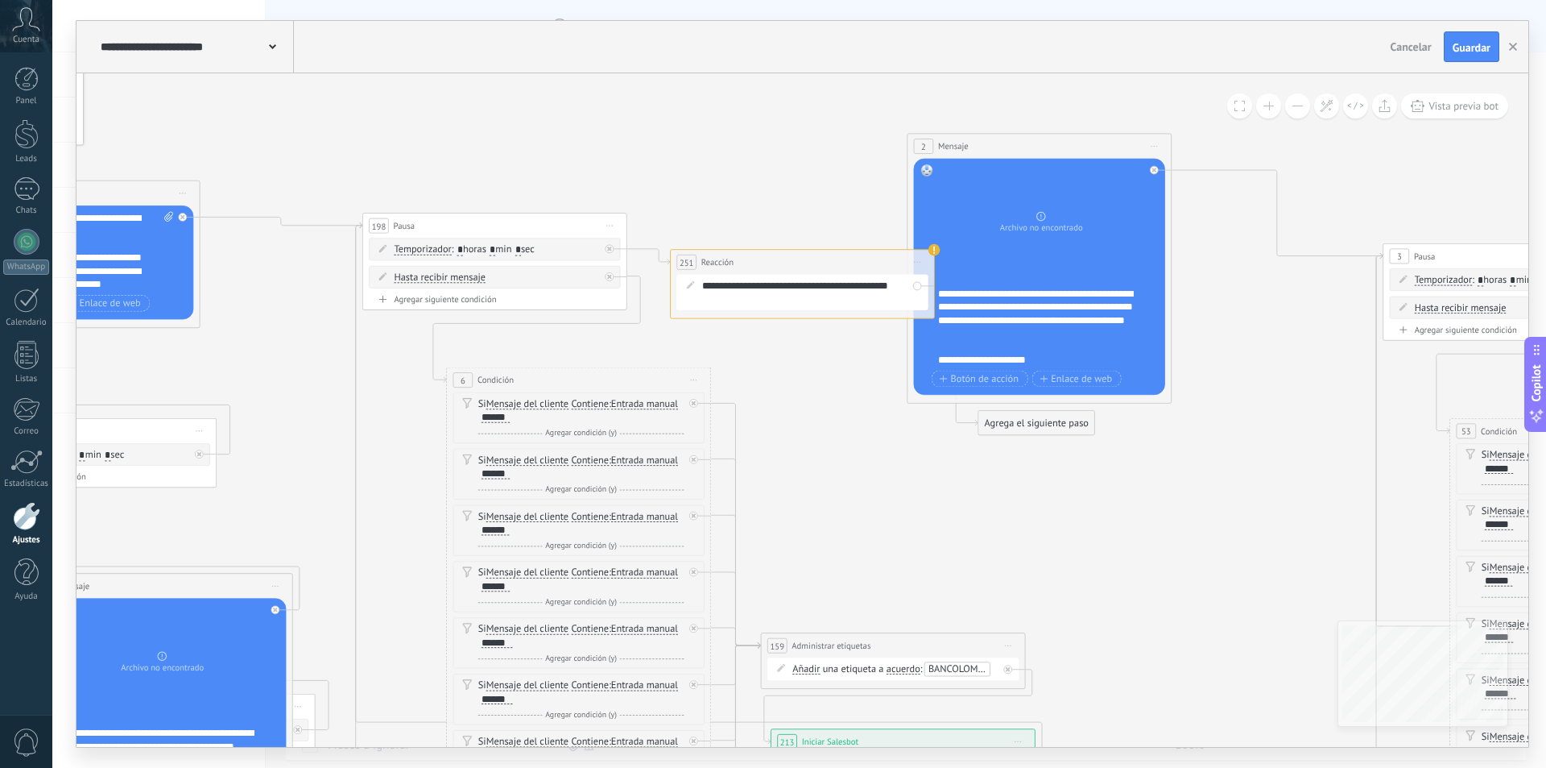
click at [915, 256] on span "Iniciar vista previa aquí Cambiar nombre Duplicar [GEOGRAPHIC_DATA]" at bounding box center [917, 261] width 21 height 19
click at [955, 348] on div "Borrar" at bounding box center [978, 348] width 130 height 23
click at [695, 262] on div "Agrega el siguiente paso" at bounding box center [729, 262] width 116 height 22
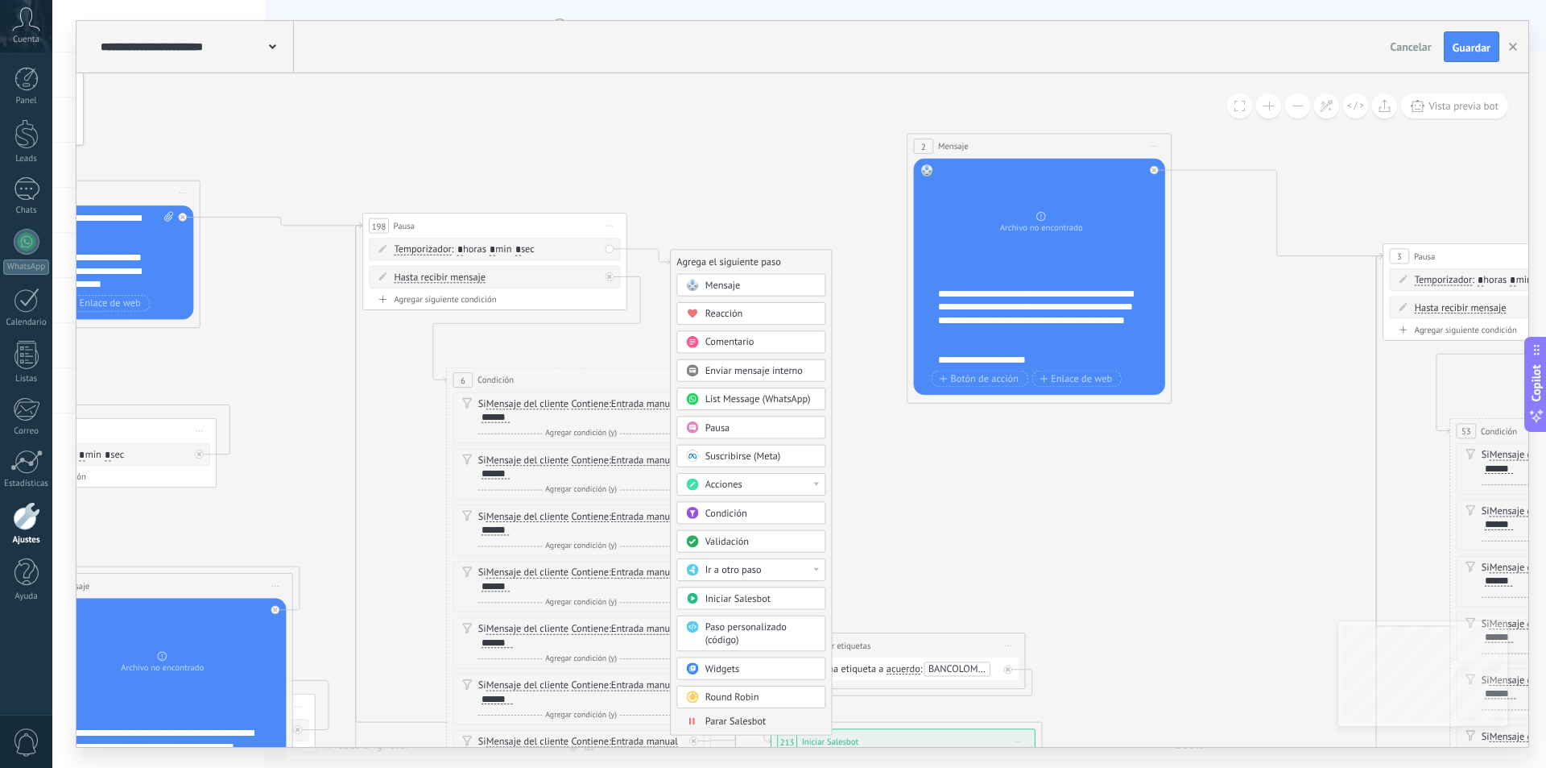
click at [727, 288] on span "Mensaje" at bounding box center [723, 285] width 35 height 13
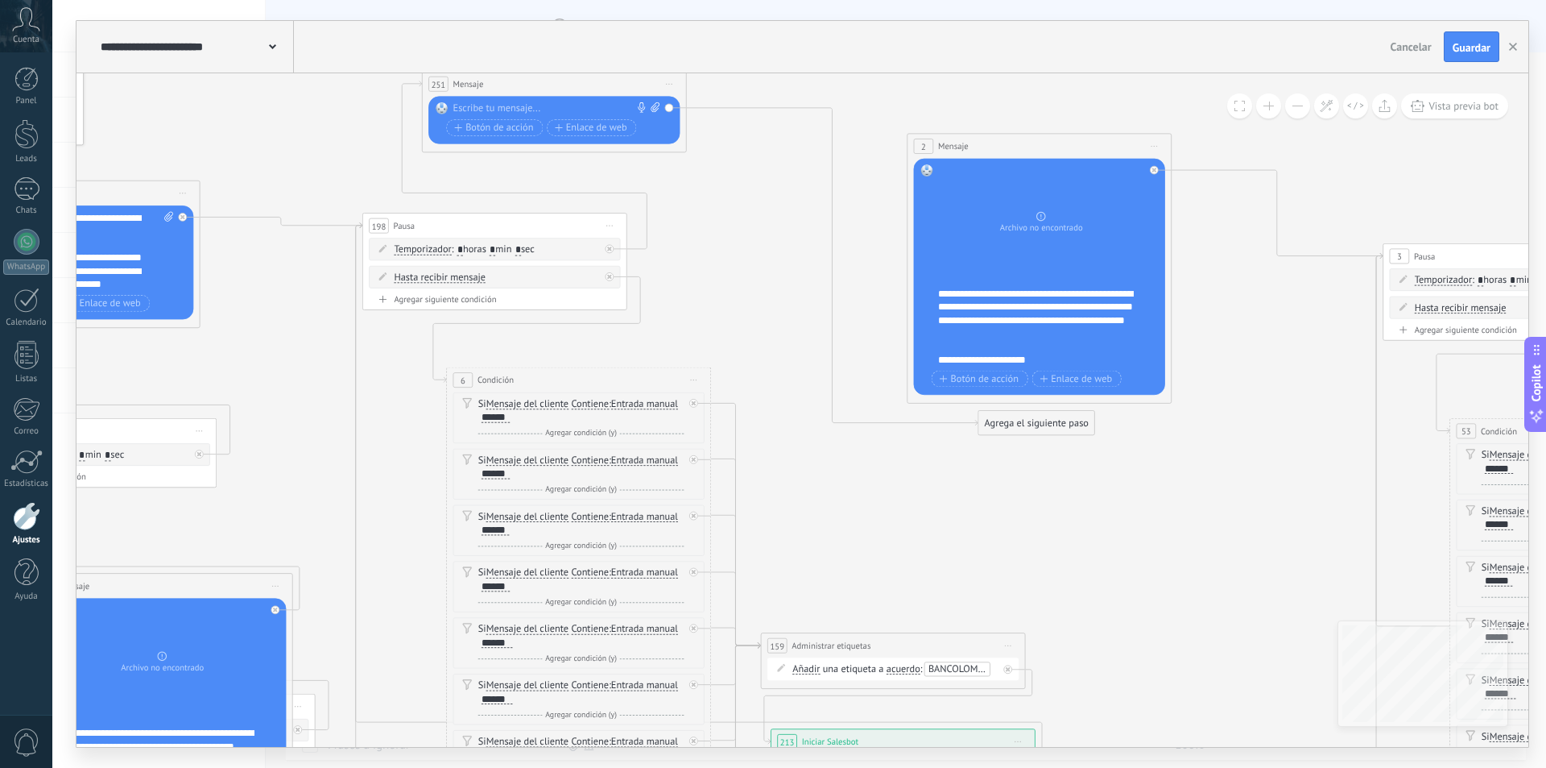
drag, startPoint x: 802, startPoint y: 205, endPoint x: 619, endPoint y: 85, distance: 219.4
click at [619, 85] on div "251 Mensaje ******* (a): Todos los contactos - canales seleccionados Todos los …" at bounding box center [554, 84] width 263 height 24
drag, startPoint x: 933, startPoint y: 399, endPoint x: 756, endPoint y: 212, distance: 258.1
click at [756, 223] on div "Agrega el siguiente paso" at bounding box center [761, 234] width 116 height 22
click at [744, 211] on div "Agrega el siguiente paso" at bounding box center [761, 209] width 116 height 22
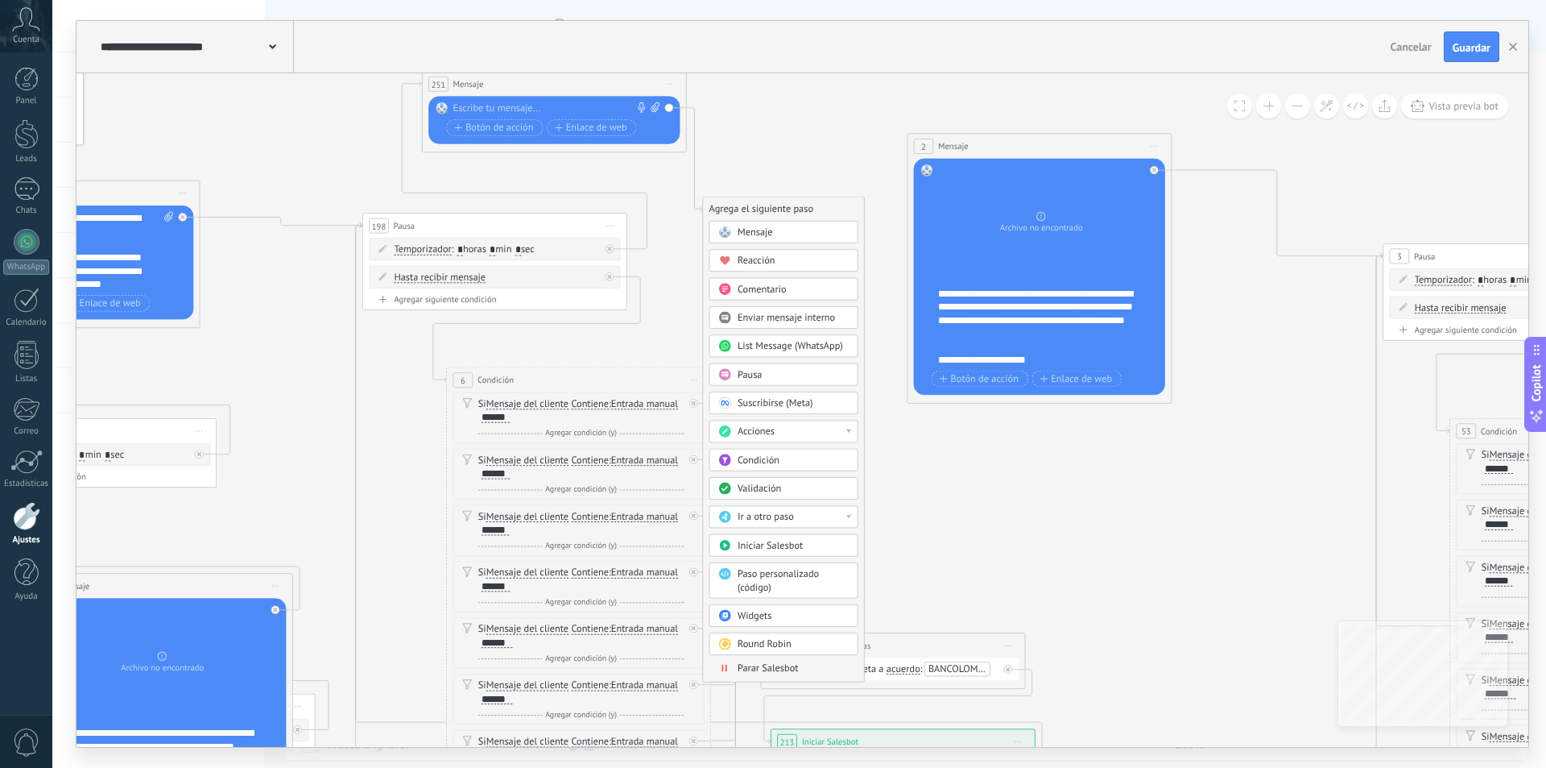
click at [761, 374] on span "Pausa" at bounding box center [750, 374] width 25 height 13
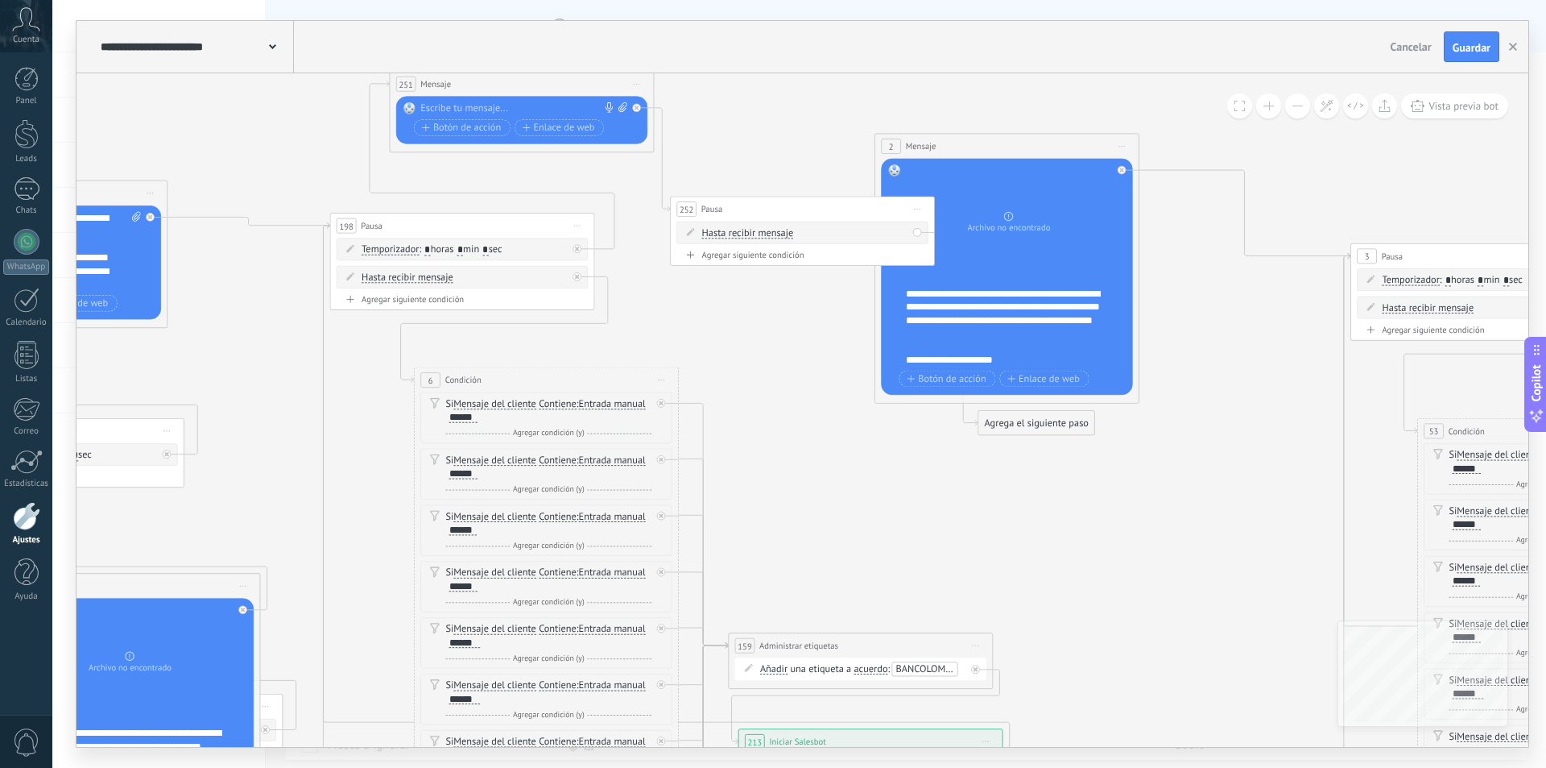
click at [743, 234] on span "Hasta recibir mensaje" at bounding box center [748, 233] width 92 height 10
click at [743, 234] on button "Hasta recibir mensaje" at bounding box center [777, 233] width 165 height 24
click at [735, 255] on span "Temporizador" at bounding box center [767, 256] width 160 height 13
drag, startPoint x: 718, startPoint y: 199, endPoint x: 693, endPoint y: 181, distance: 30.6
click at [693, 181] on div "252 Pausa ***** Iniciar vista previa aquí Cambiar nombre Duplicar [GEOGRAPHIC_D…" at bounding box center [736, 179] width 263 height 24
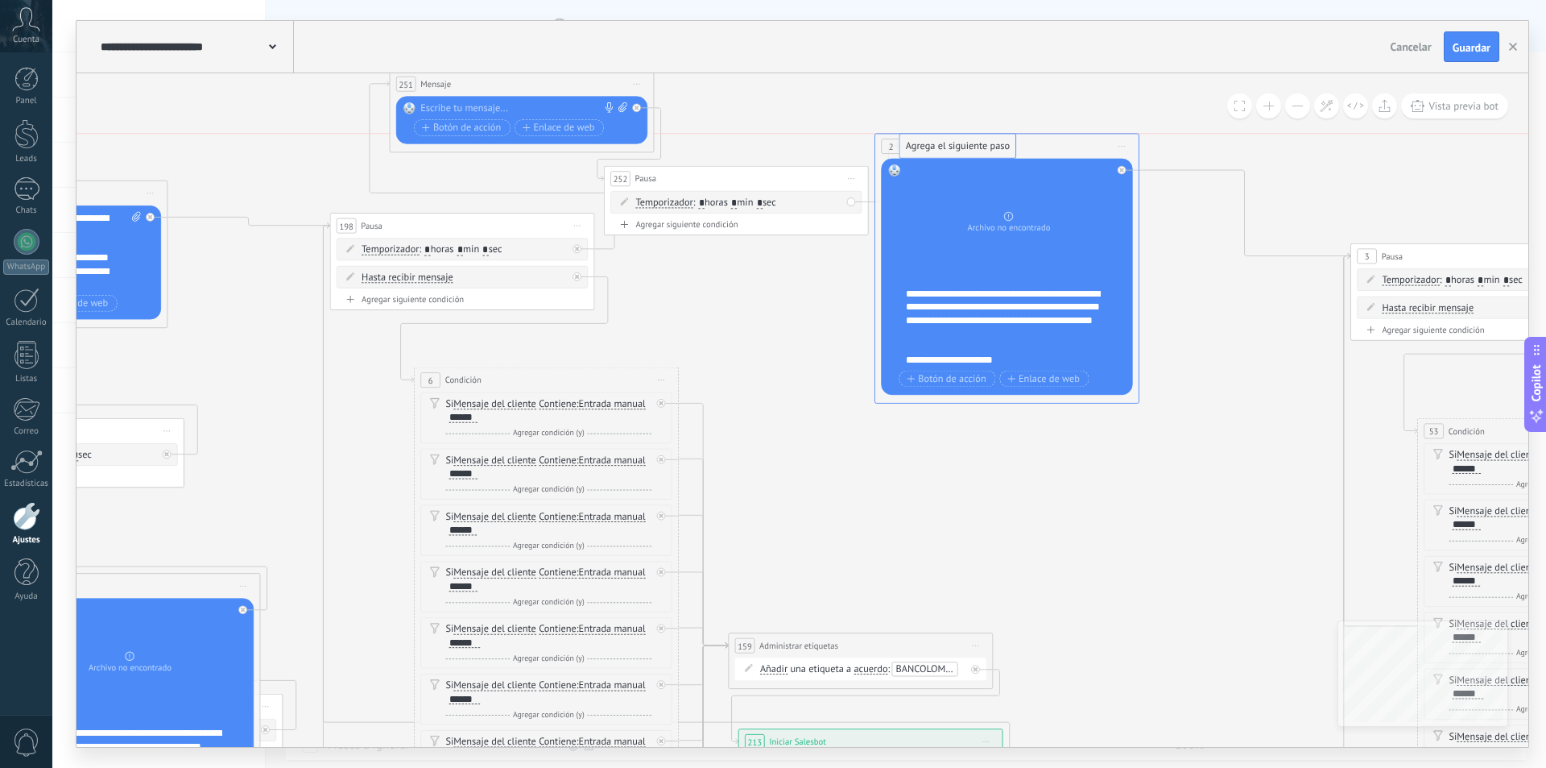
drag, startPoint x: 1031, startPoint y: 423, endPoint x: 962, endPoint y: 147, distance: 284.0
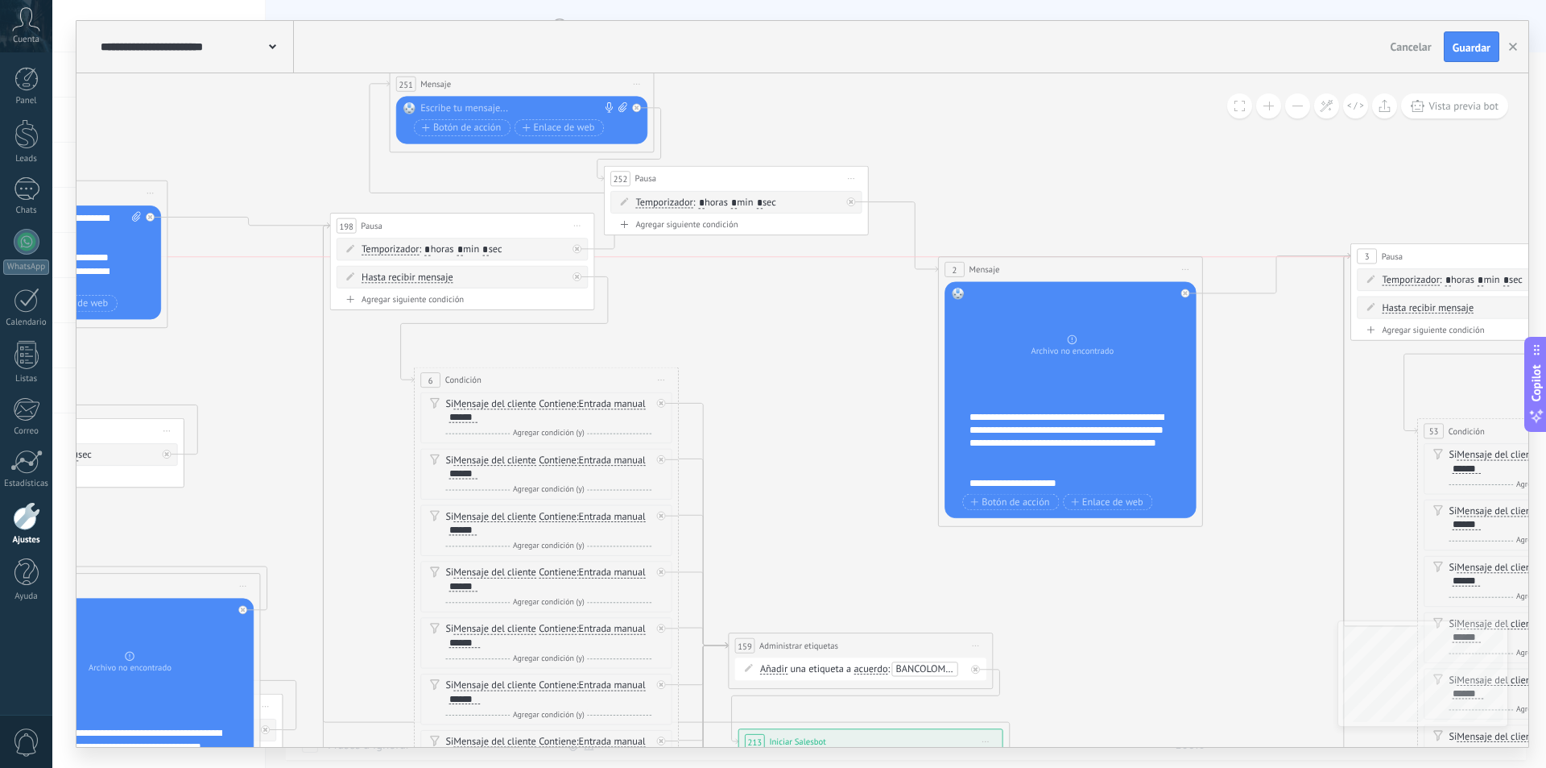
drag, startPoint x: 1009, startPoint y: 153, endPoint x: 1064, endPoint y: 265, distance: 124.6
click at [1064, 265] on div "2 Mensaje ******* (a): Todos los contactos - canales seleccionados Todos los co…" at bounding box center [1070, 269] width 263 height 24
drag, startPoint x: 710, startPoint y: 178, endPoint x: 880, endPoint y: 113, distance: 182.0
click at [880, 113] on div "252 Pausa ***** Iniciar vista previa aquí Cambiar nombre Duplicar [GEOGRAPHIC_D…" at bounding box center [911, 111] width 263 height 24
click at [1410, 44] on span "Cancelar" at bounding box center [1411, 46] width 41 height 14
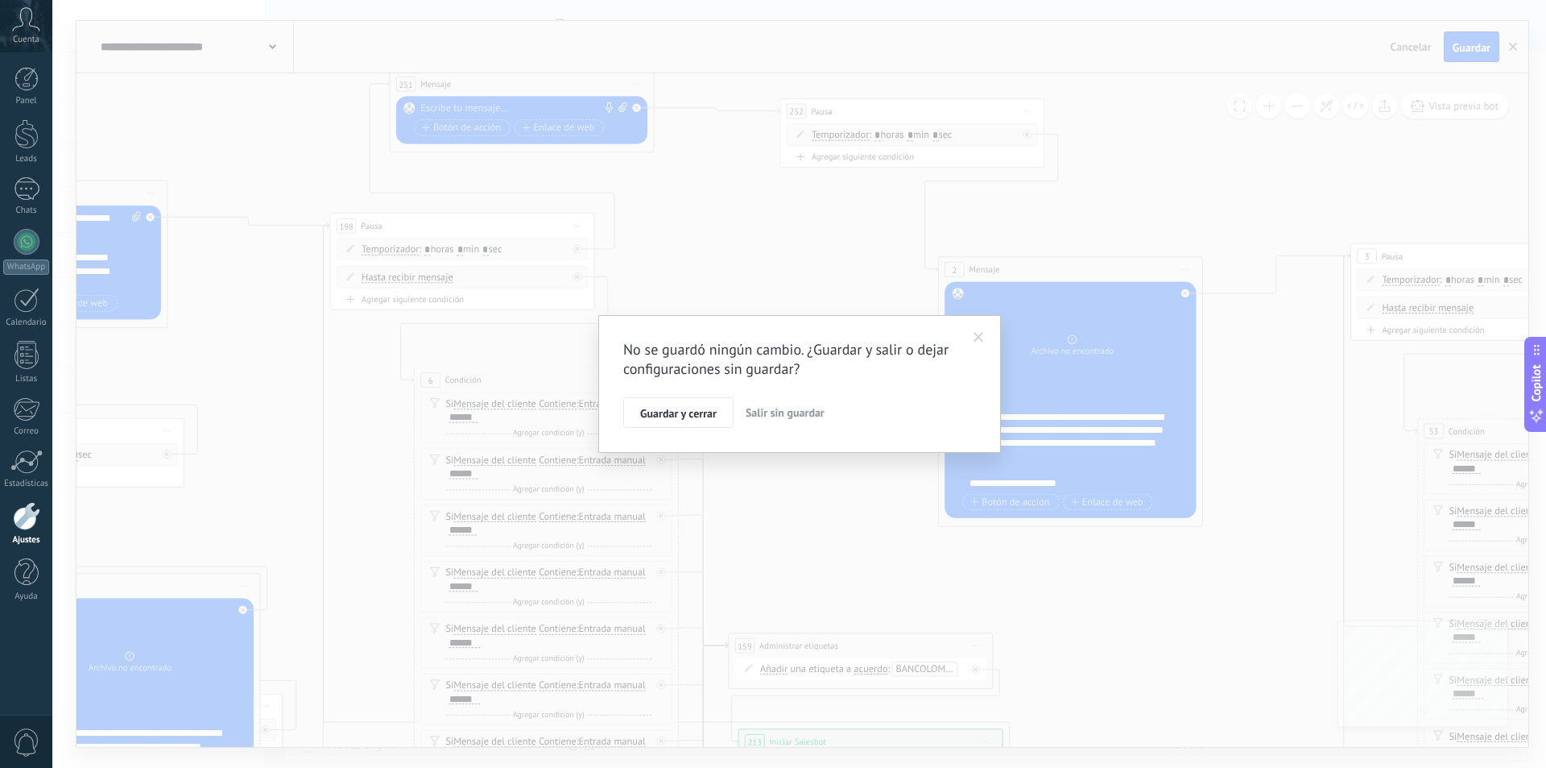
click at [783, 419] on span "Salir sin guardar" at bounding box center [785, 412] width 79 height 14
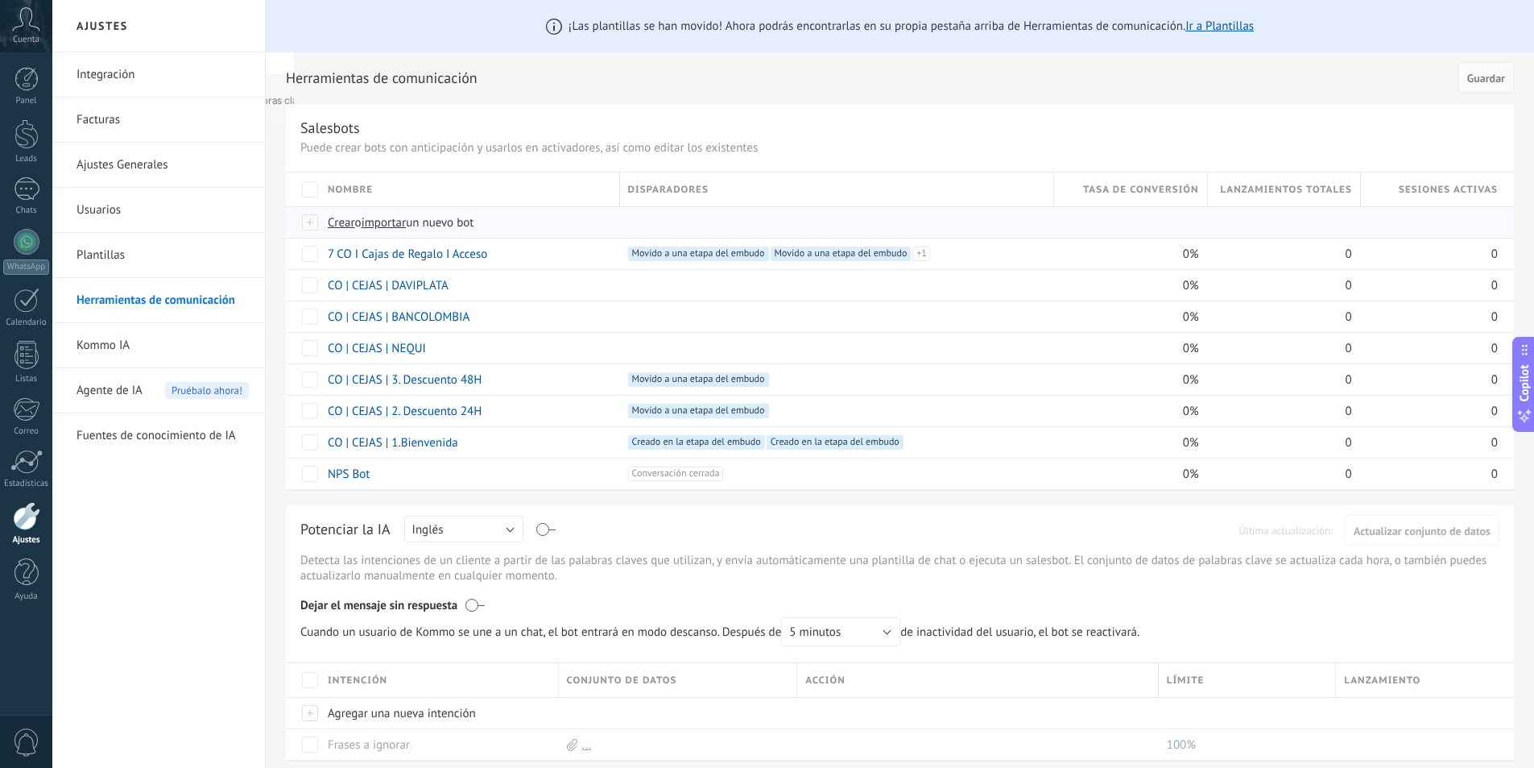
click at [337, 226] on span "Crear" at bounding box center [341, 222] width 27 height 15
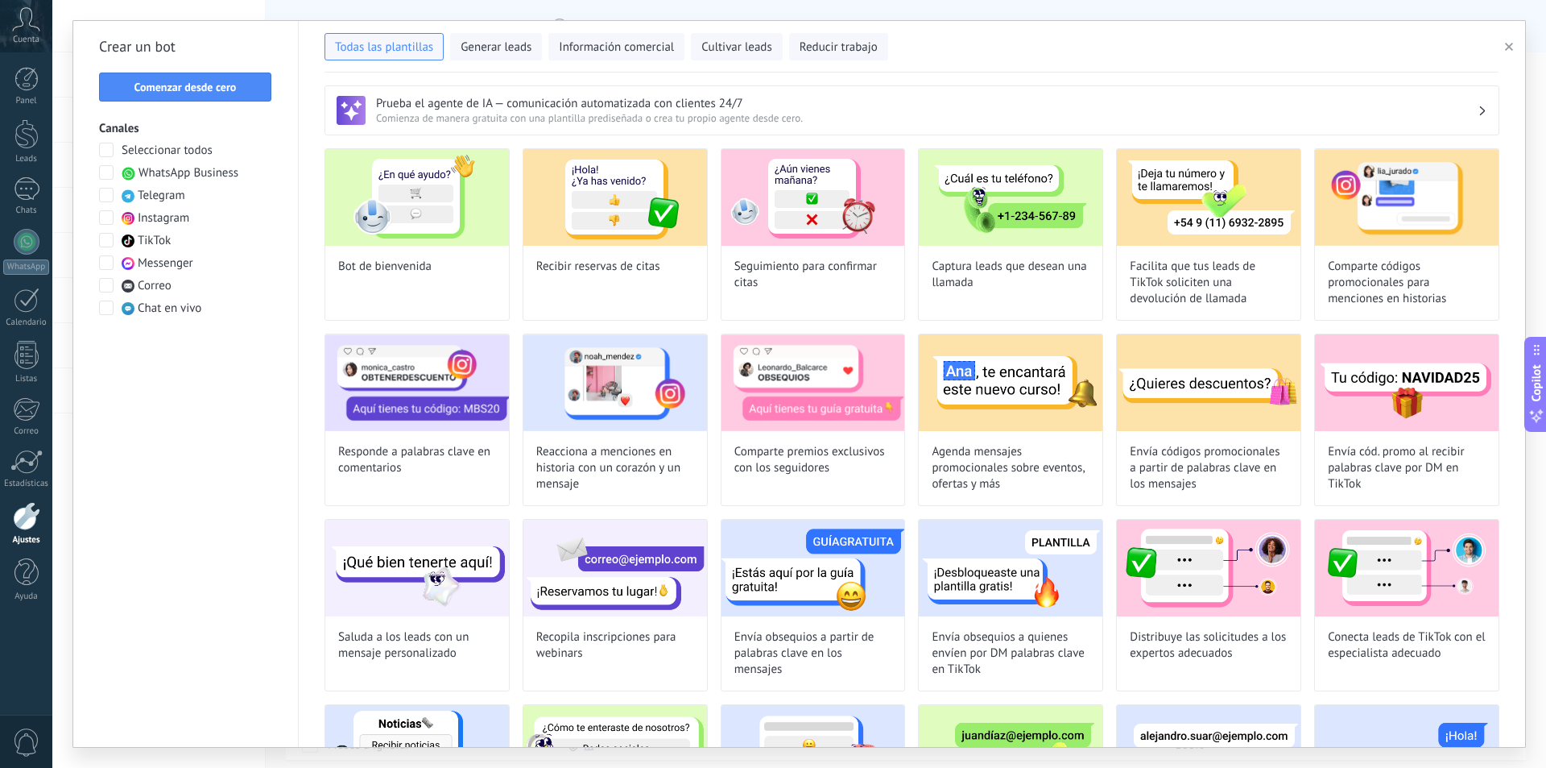
click at [474, 62] on div "Todas las plantillas Generar leads Información comercial Cultivar leads Reducir…" at bounding box center [912, 47] width 1174 height 52
click at [471, 55] on span "Generar leads" at bounding box center [496, 47] width 71 height 16
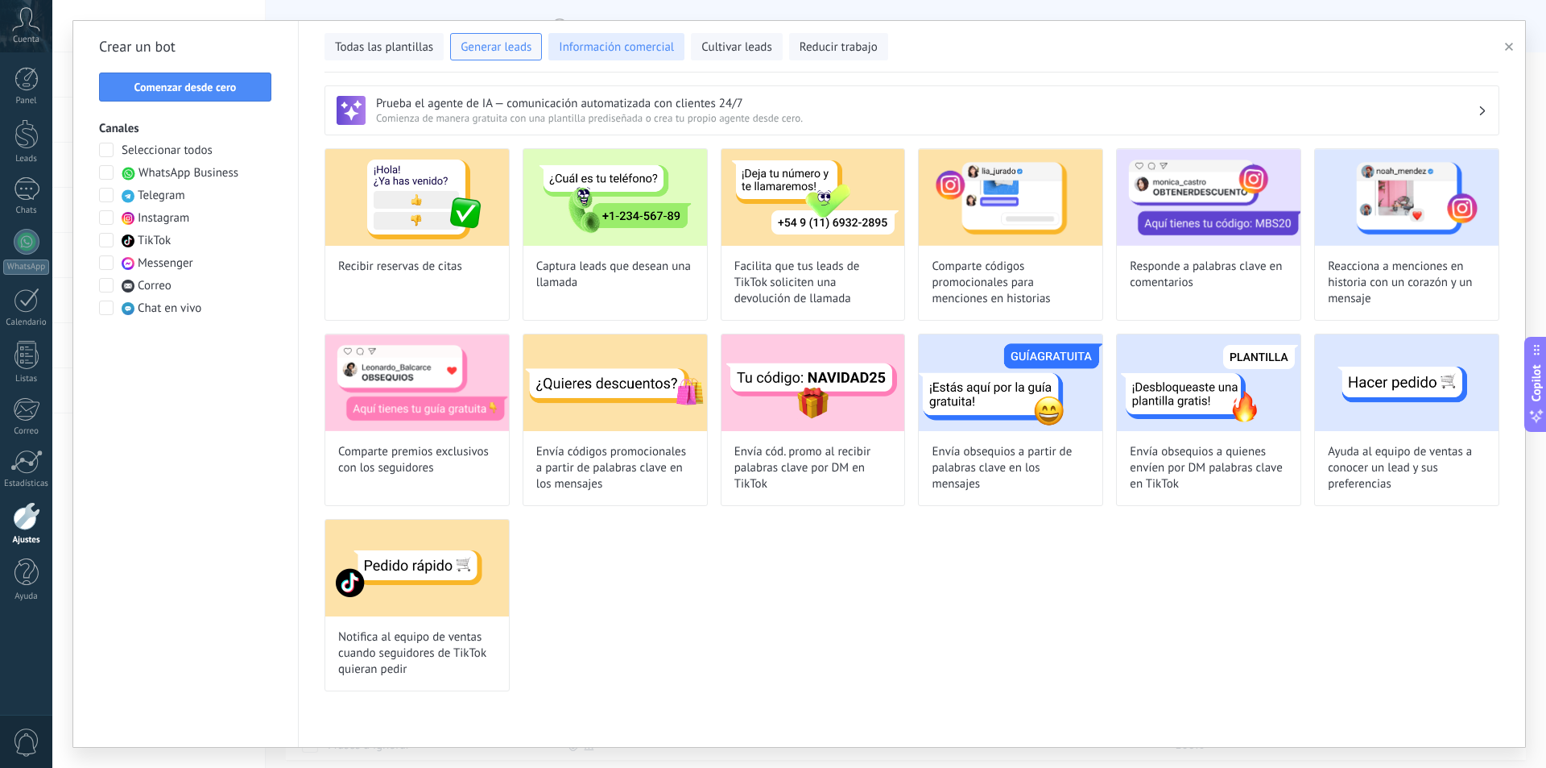
click at [640, 44] on span "Información comercial" at bounding box center [616, 47] width 115 height 16
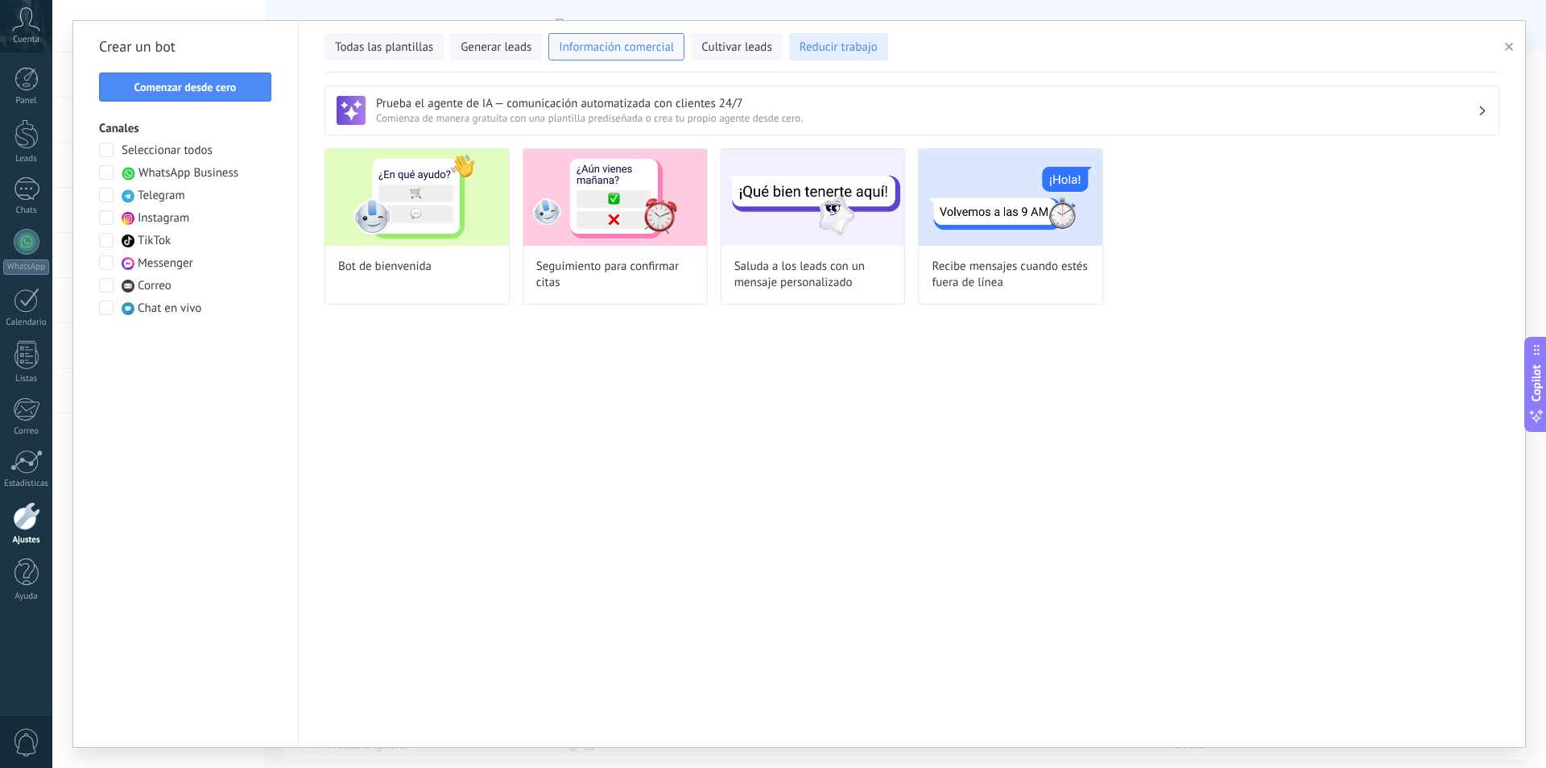
click at [805, 47] on span "Reducir trabajo" at bounding box center [839, 47] width 78 height 16
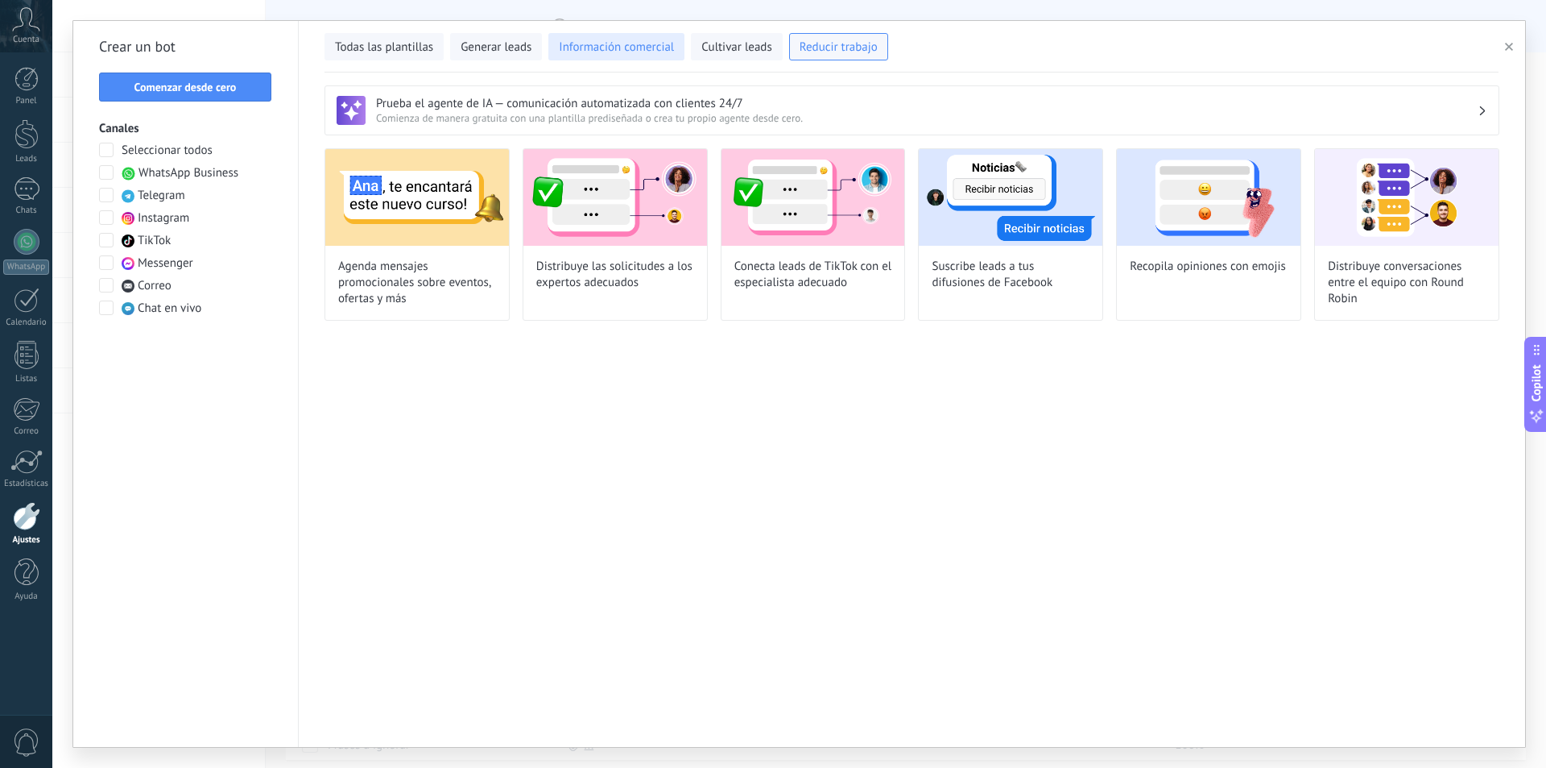
click at [636, 55] on span "Información comercial" at bounding box center [616, 47] width 115 height 16
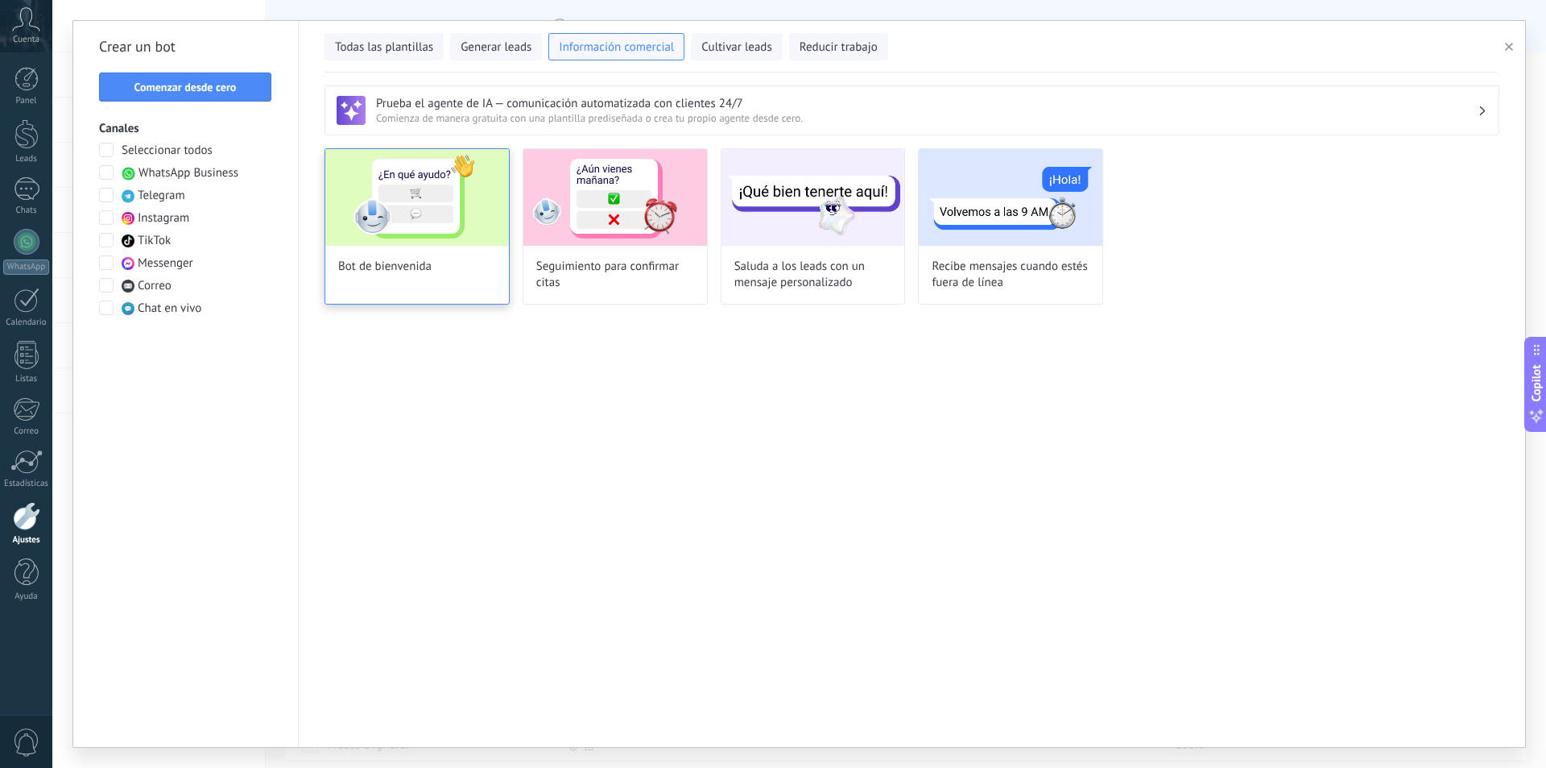
click at [383, 211] on img at bounding box center [417, 197] width 184 height 97
type input "**********"
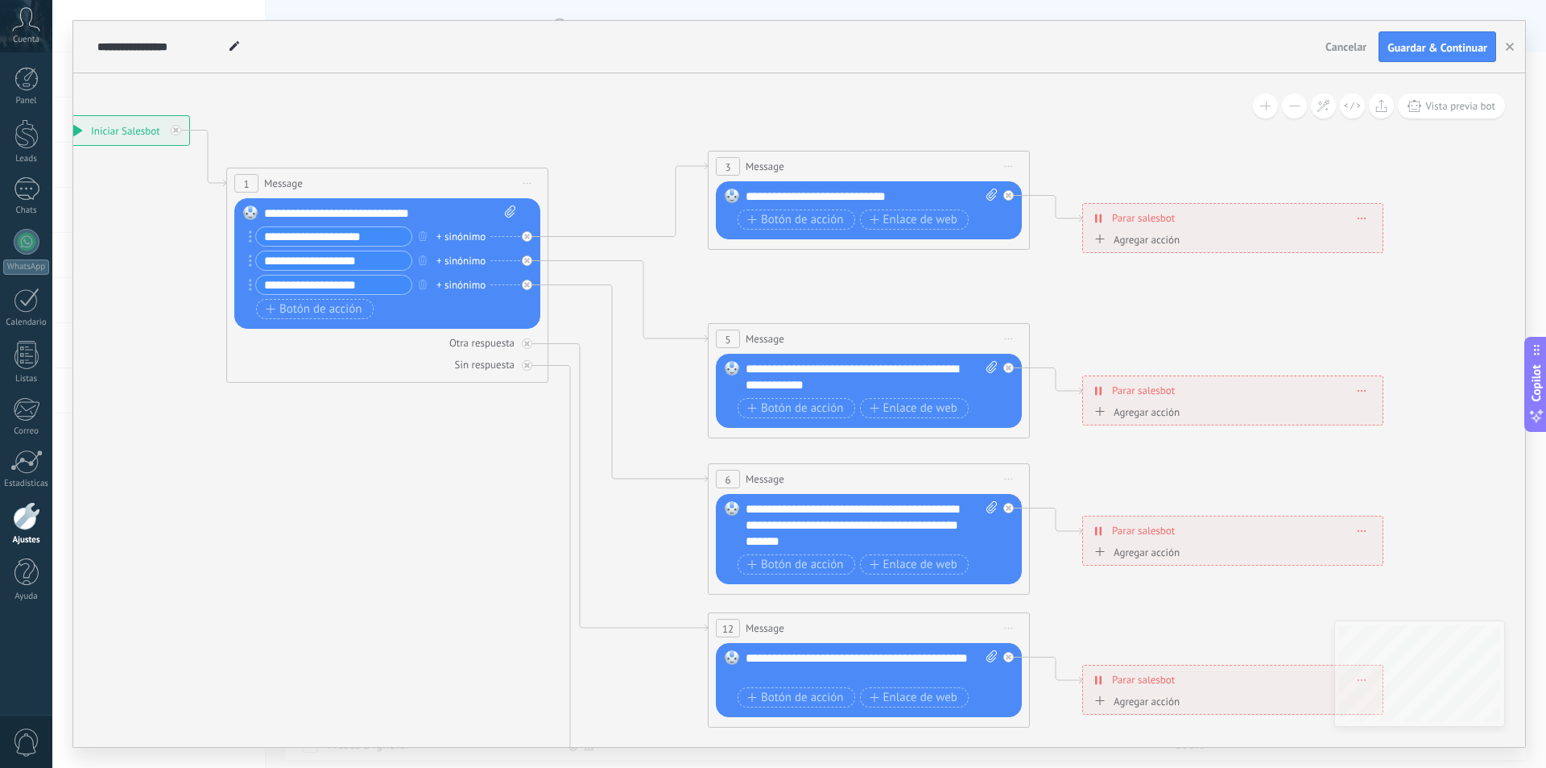
drag, startPoint x: 1129, startPoint y: 139, endPoint x: 795, endPoint y: 80, distance: 339.4
click at [789, 77] on icon at bounding box center [905, 516] width 2511 height 1609
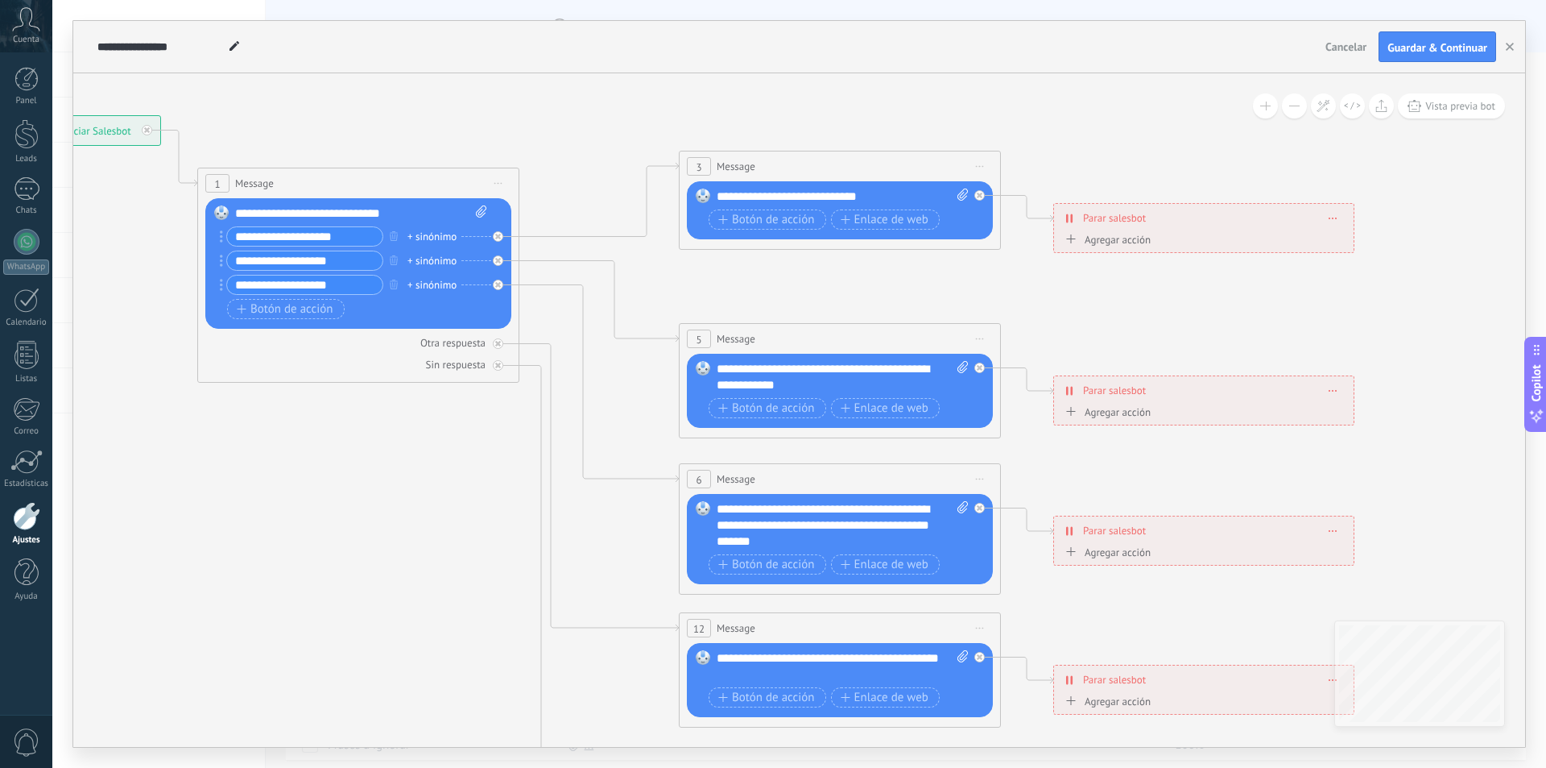
click at [1294, 105] on button at bounding box center [1294, 105] width 25 height 25
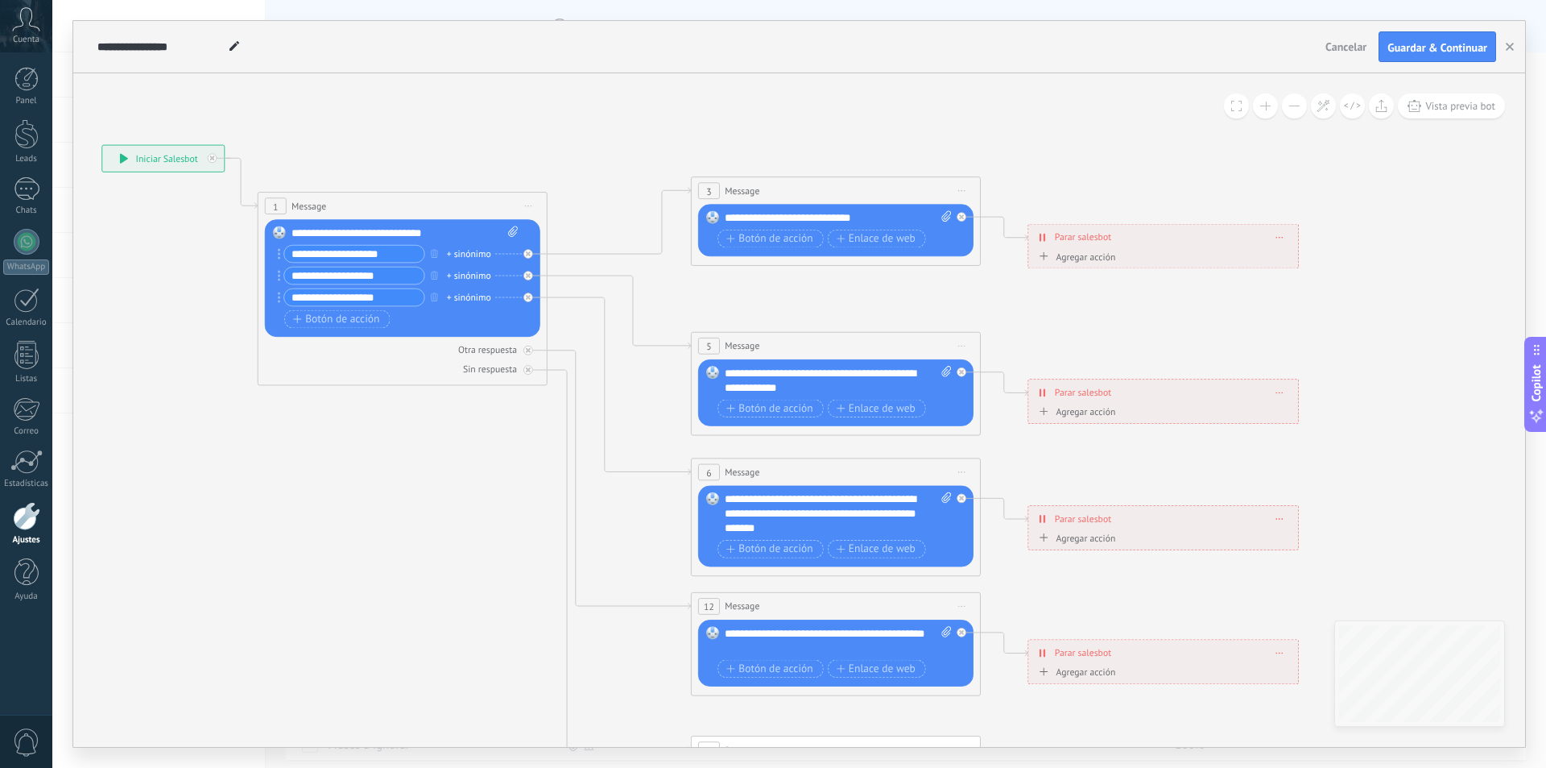
click at [1294, 105] on button at bounding box center [1294, 105] width 25 height 25
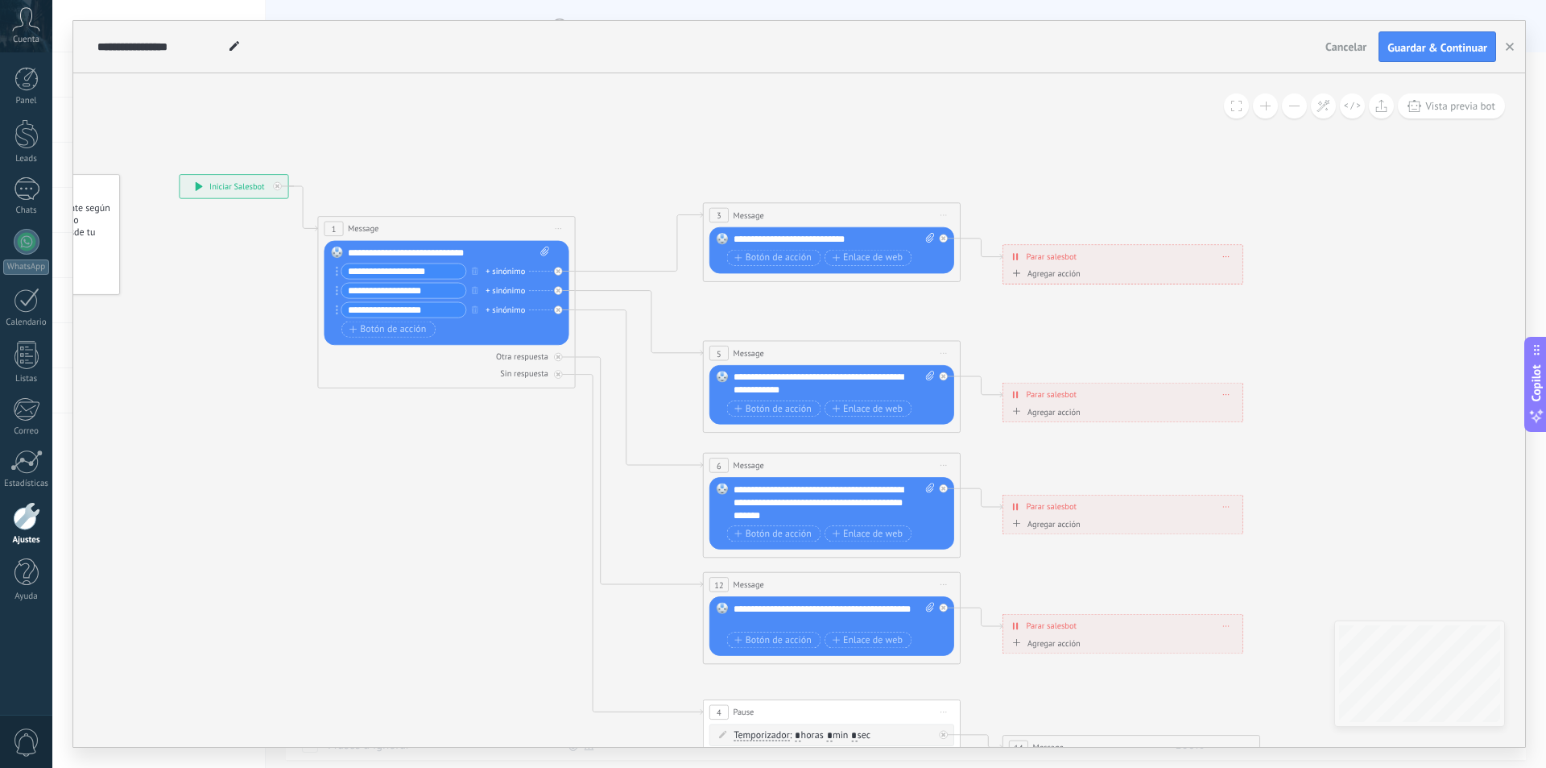
click at [1294, 105] on button at bounding box center [1294, 105] width 25 height 25
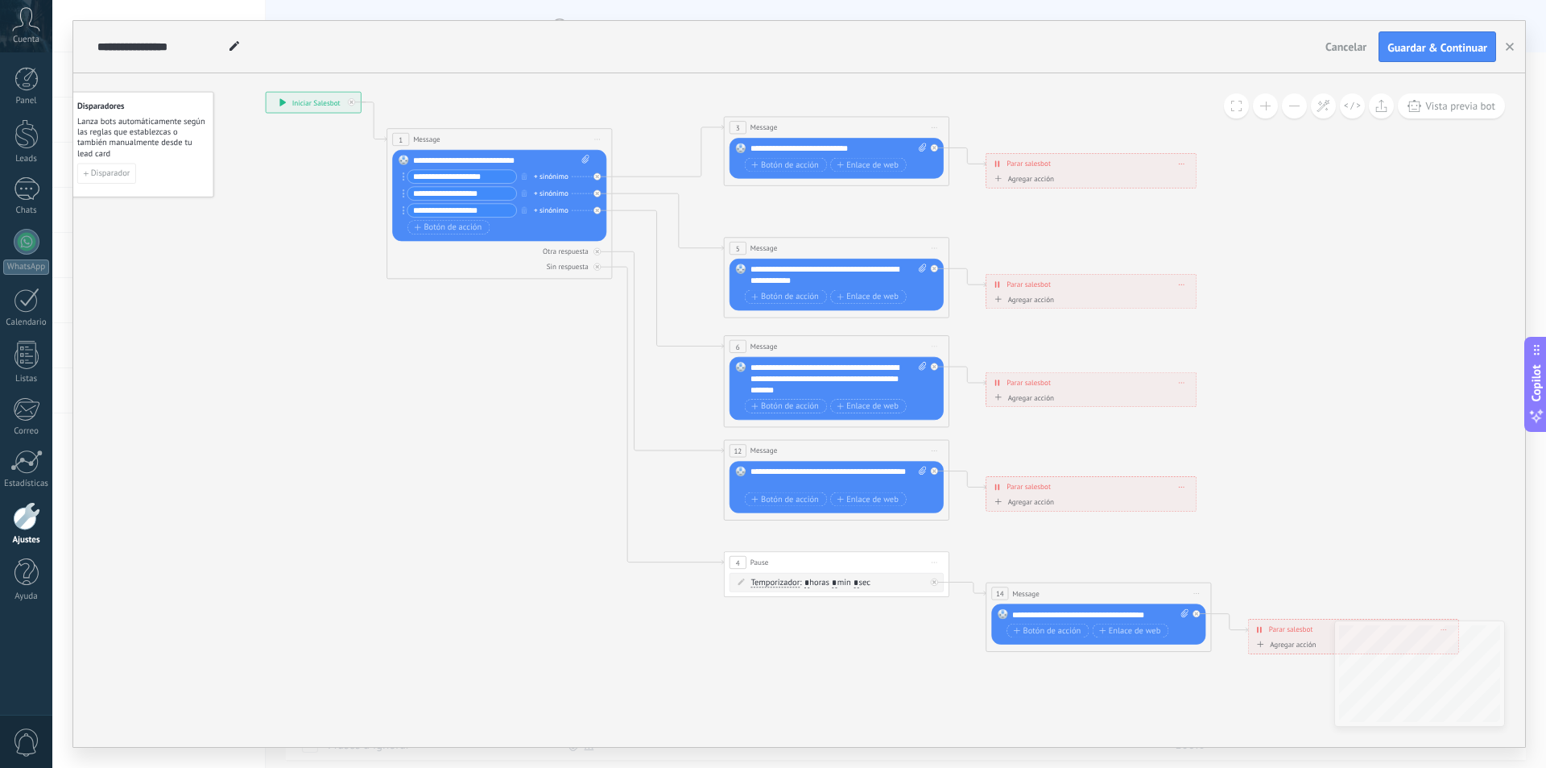
drag, startPoint x: 1002, startPoint y: 197, endPoint x: 1004, endPoint y: 102, distance: 94.3
click at [1033, 83] on icon at bounding box center [862, 373] width 1757 height 1127
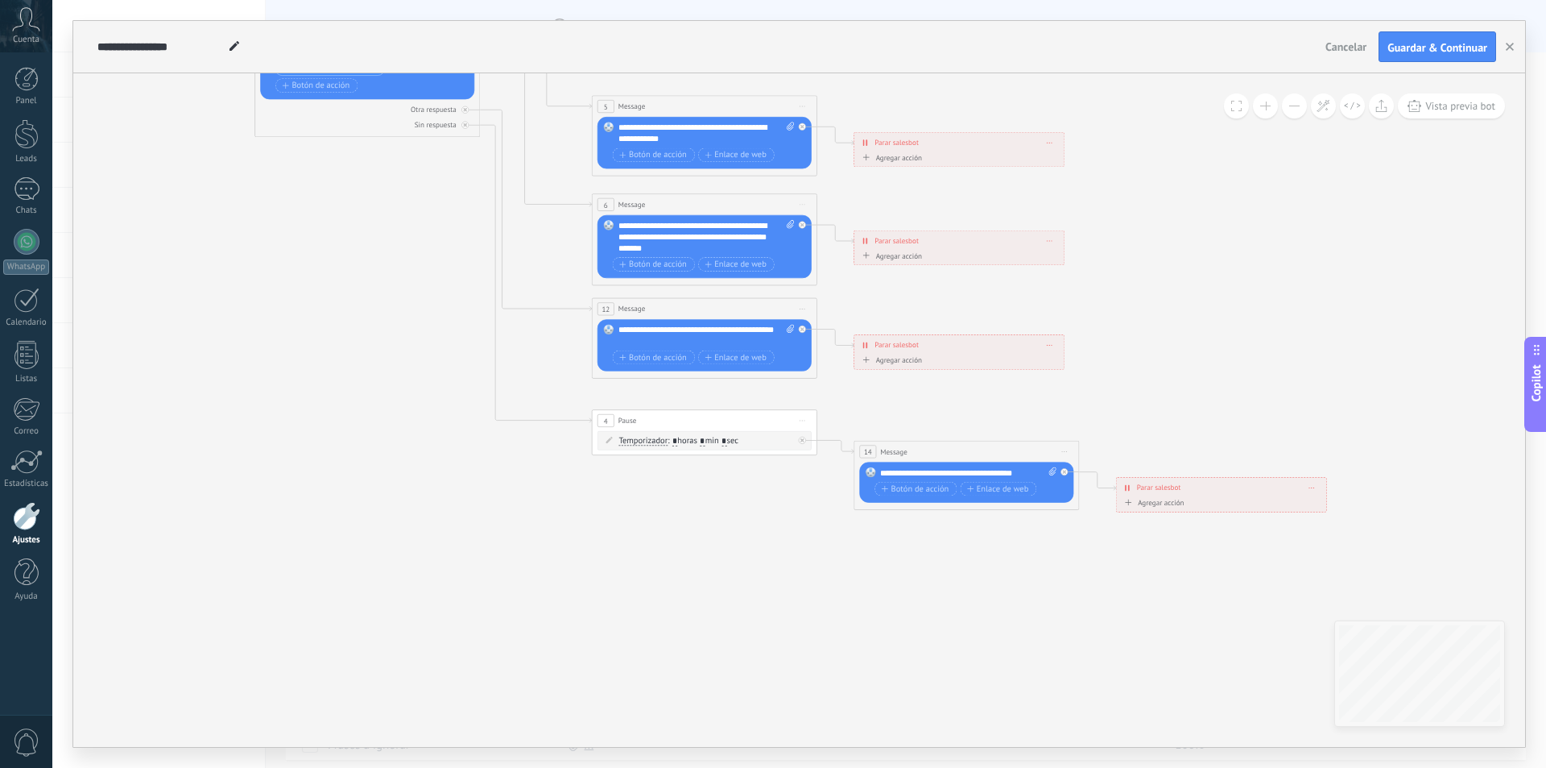
drag, startPoint x: 435, startPoint y: 400, endPoint x: 299, endPoint y: 272, distance: 186.9
click at [296, 274] on icon at bounding box center [730, 231] width 1757 height 1127
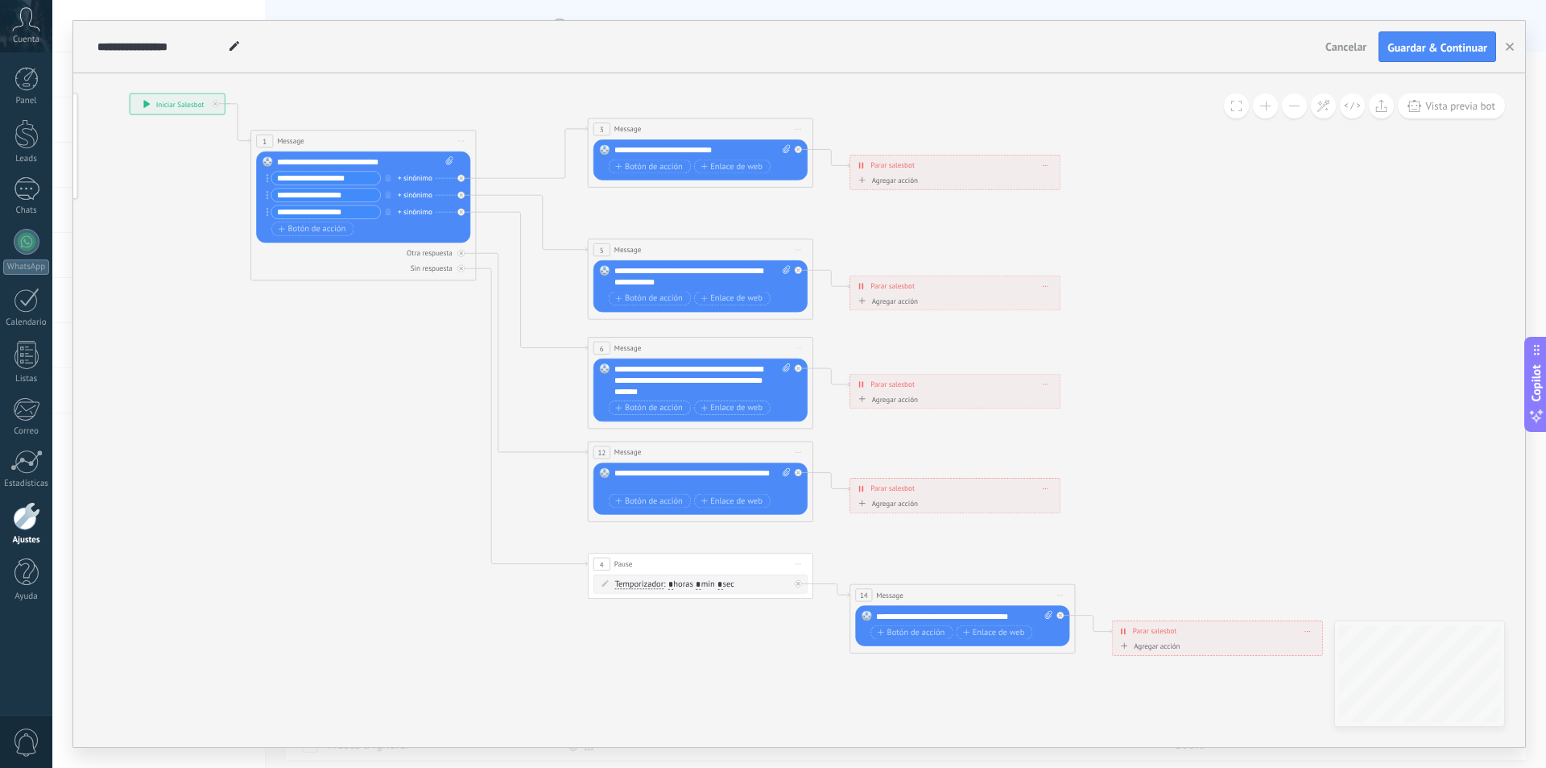
drag, startPoint x: 1162, startPoint y: 286, endPoint x: 1194, endPoint y: 448, distance: 165.1
click at [1194, 448] on icon at bounding box center [726, 375] width 1757 height 1127
click at [457, 145] on span "Iniciar vista previa aquí Cambiar nombre Duplicar [GEOGRAPHIC_DATA]" at bounding box center [462, 142] width 18 height 16
click at [478, 213] on div "Borrar" at bounding box center [512, 214] width 111 height 19
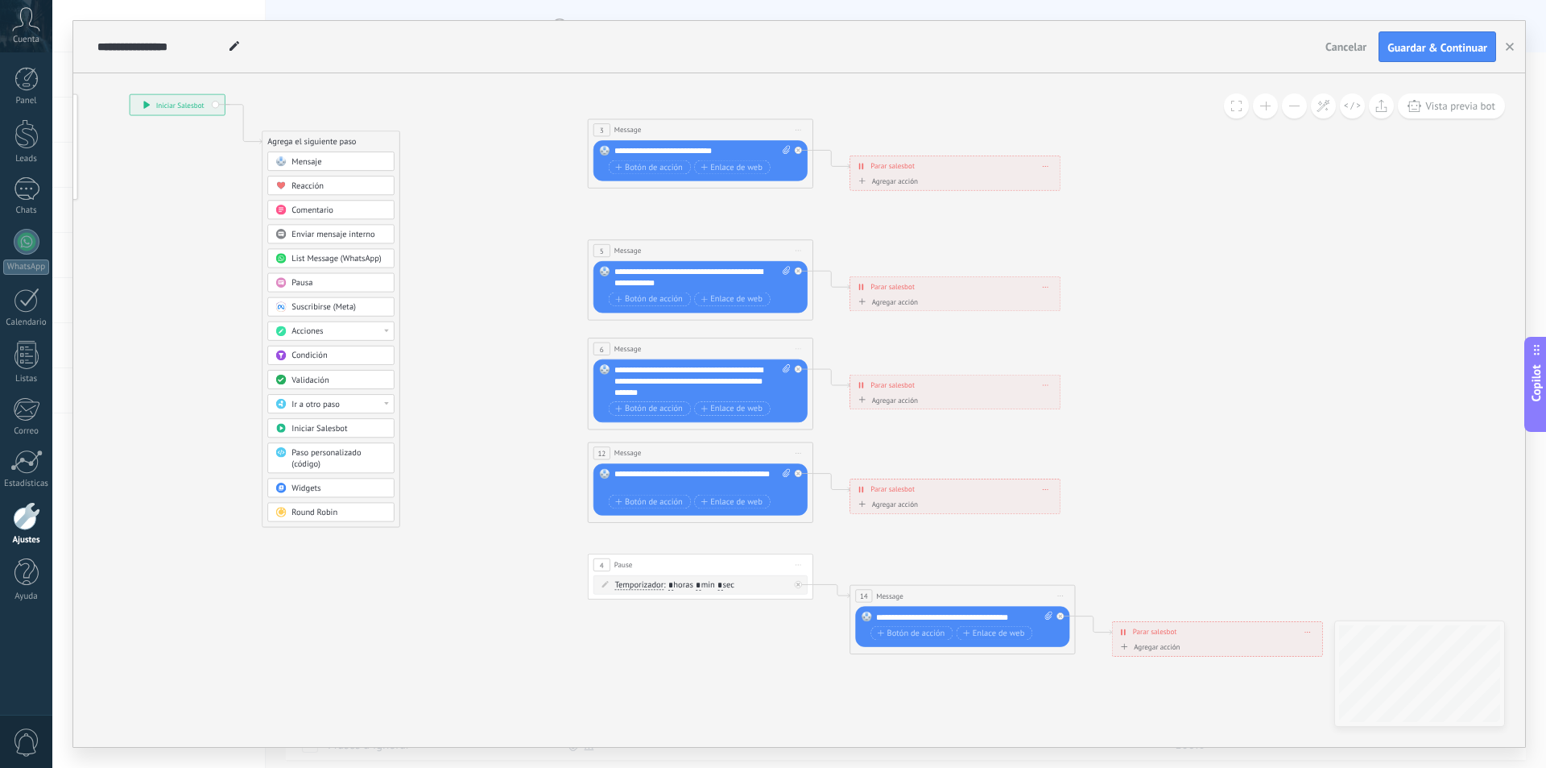
click at [481, 184] on icon at bounding box center [726, 375] width 1757 height 1127
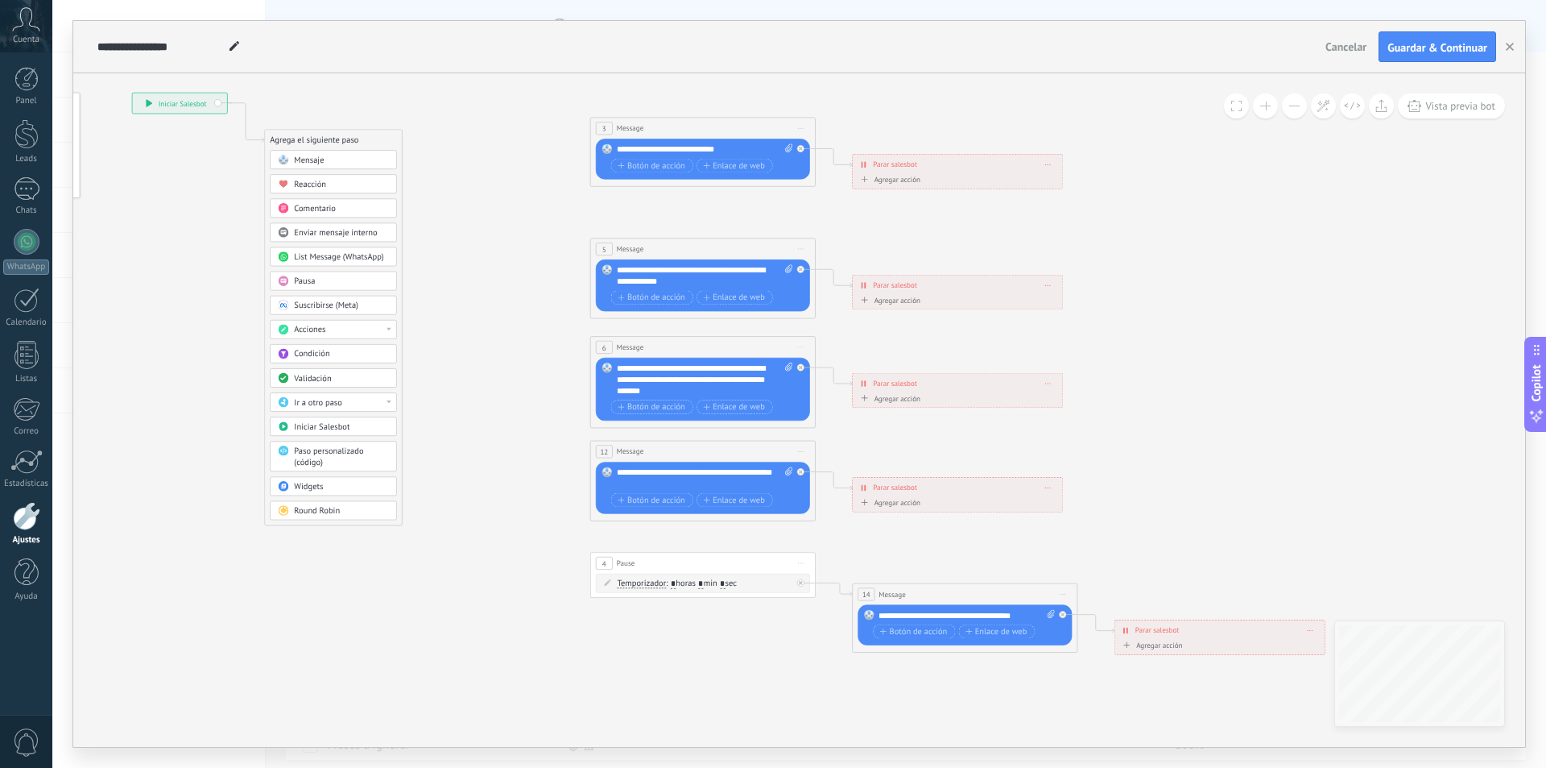
click at [804, 128] on icon at bounding box center [801, 128] width 6 height 1
click at [809, 199] on icon at bounding box center [808, 201] width 6 height 6
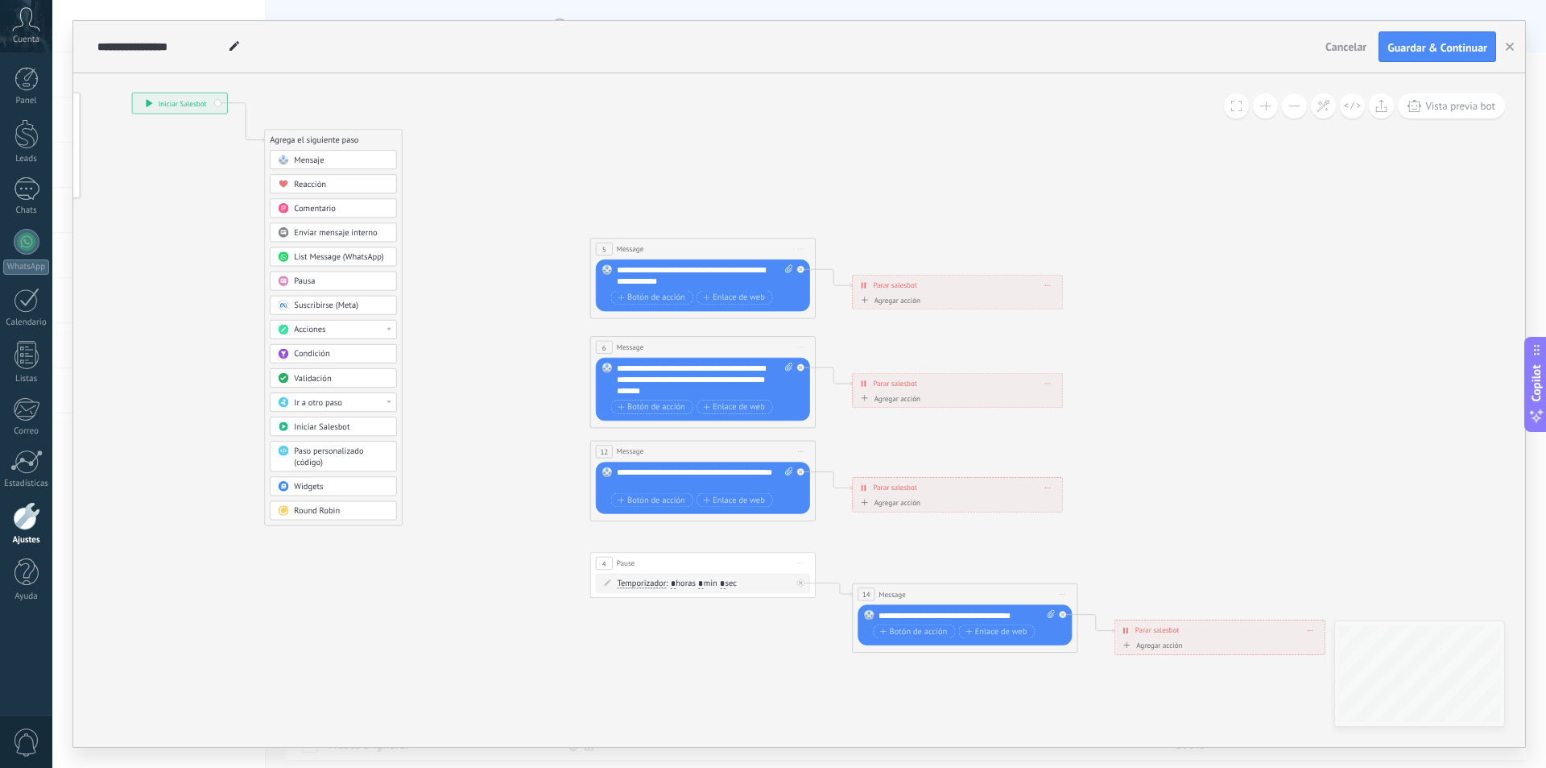
click at [303, 158] on span "Mensaje" at bounding box center [309, 160] width 30 height 10
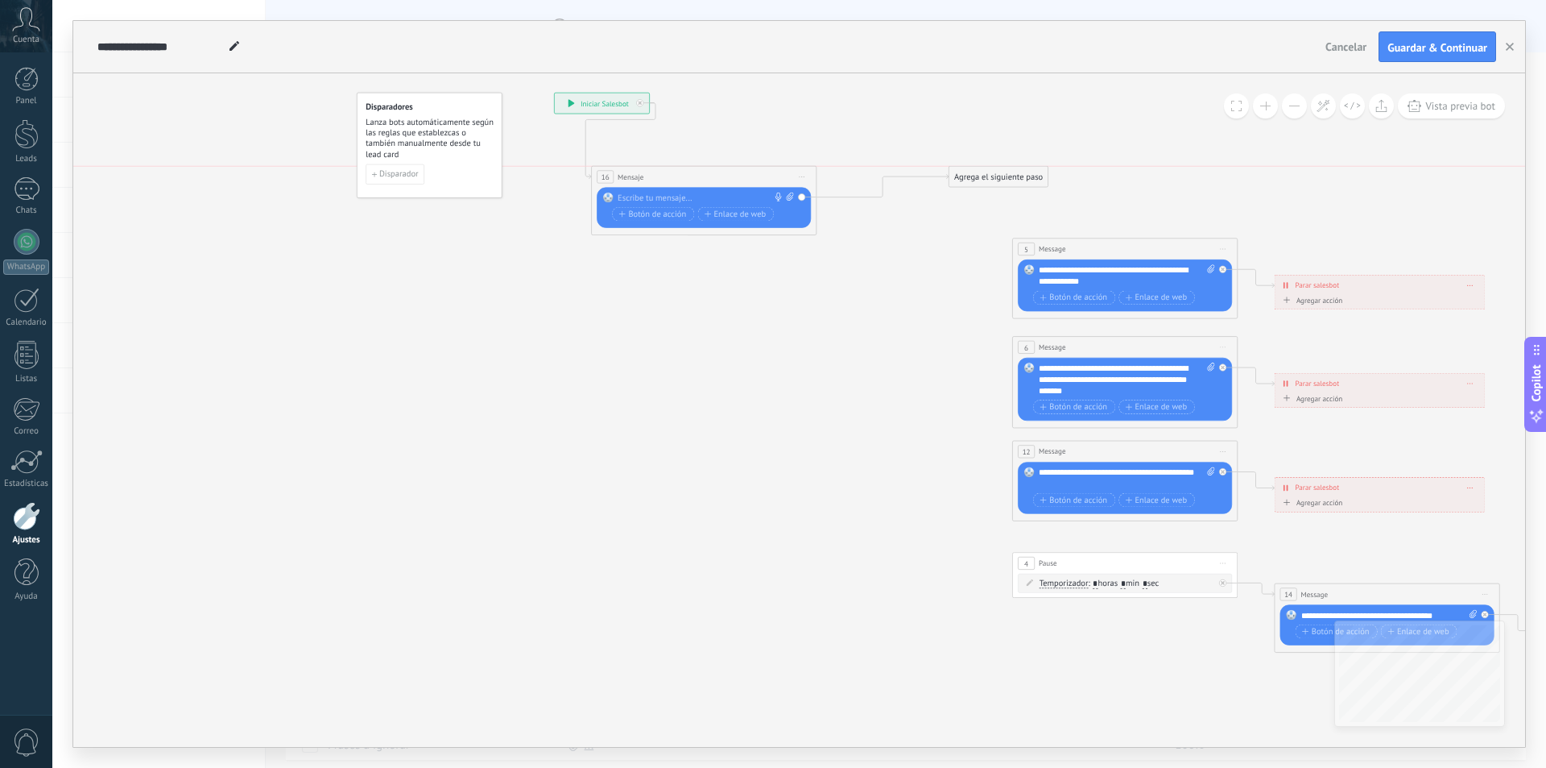
drag, startPoint x: 751, startPoint y: 145, endPoint x: 656, endPoint y: 180, distance: 101.4
click at [656, 180] on div "16 Mensaje ******* (a): Todos los contactos - canales seleccionados Todos los c…" at bounding box center [704, 177] width 225 height 21
click at [1506, 44] on button "button" at bounding box center [1510, 46] width 24 height 31
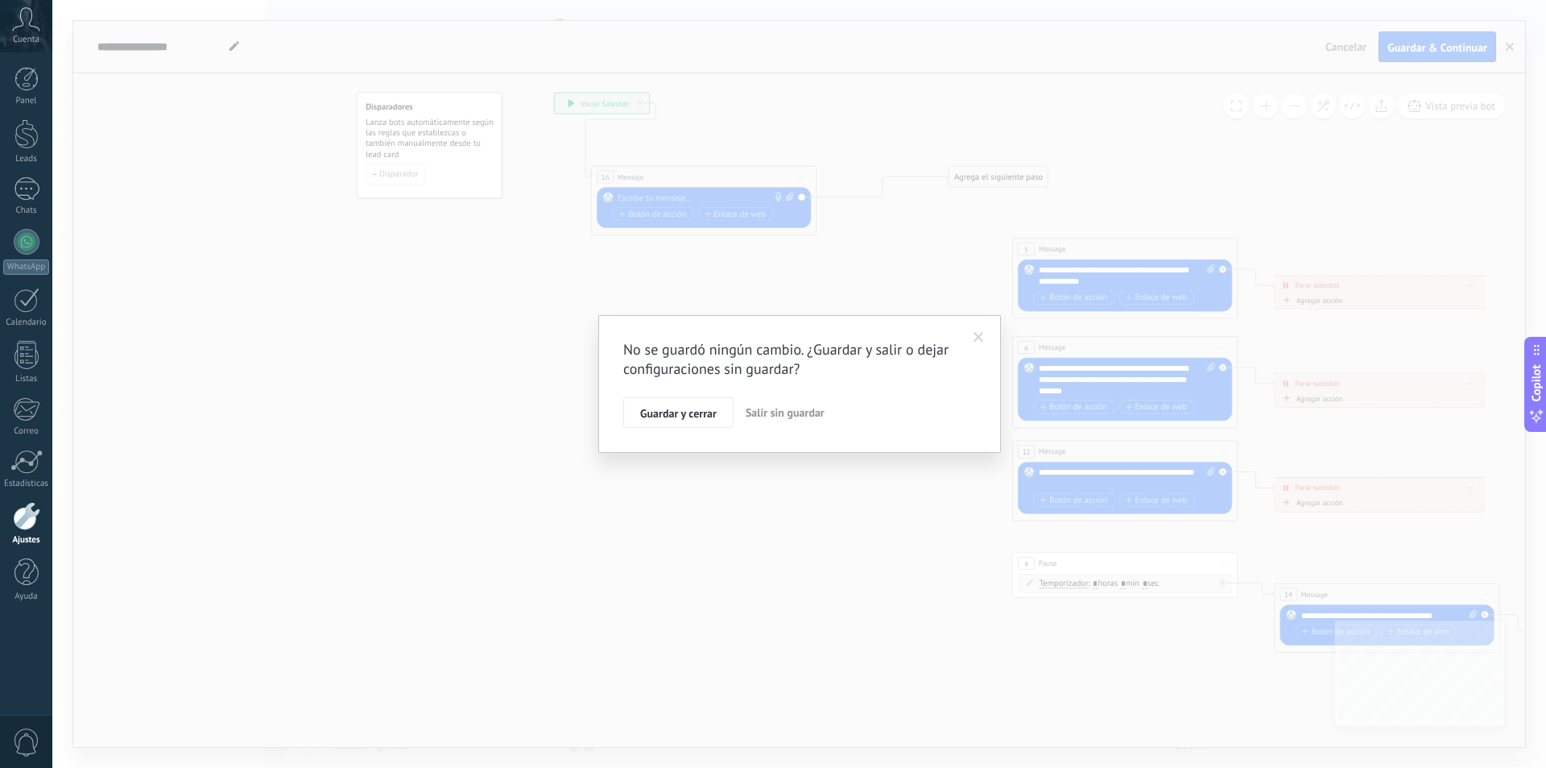
click at [772, 419] on span "Salir sin guardar" at bounding box center [785, 412] width 79 height 14
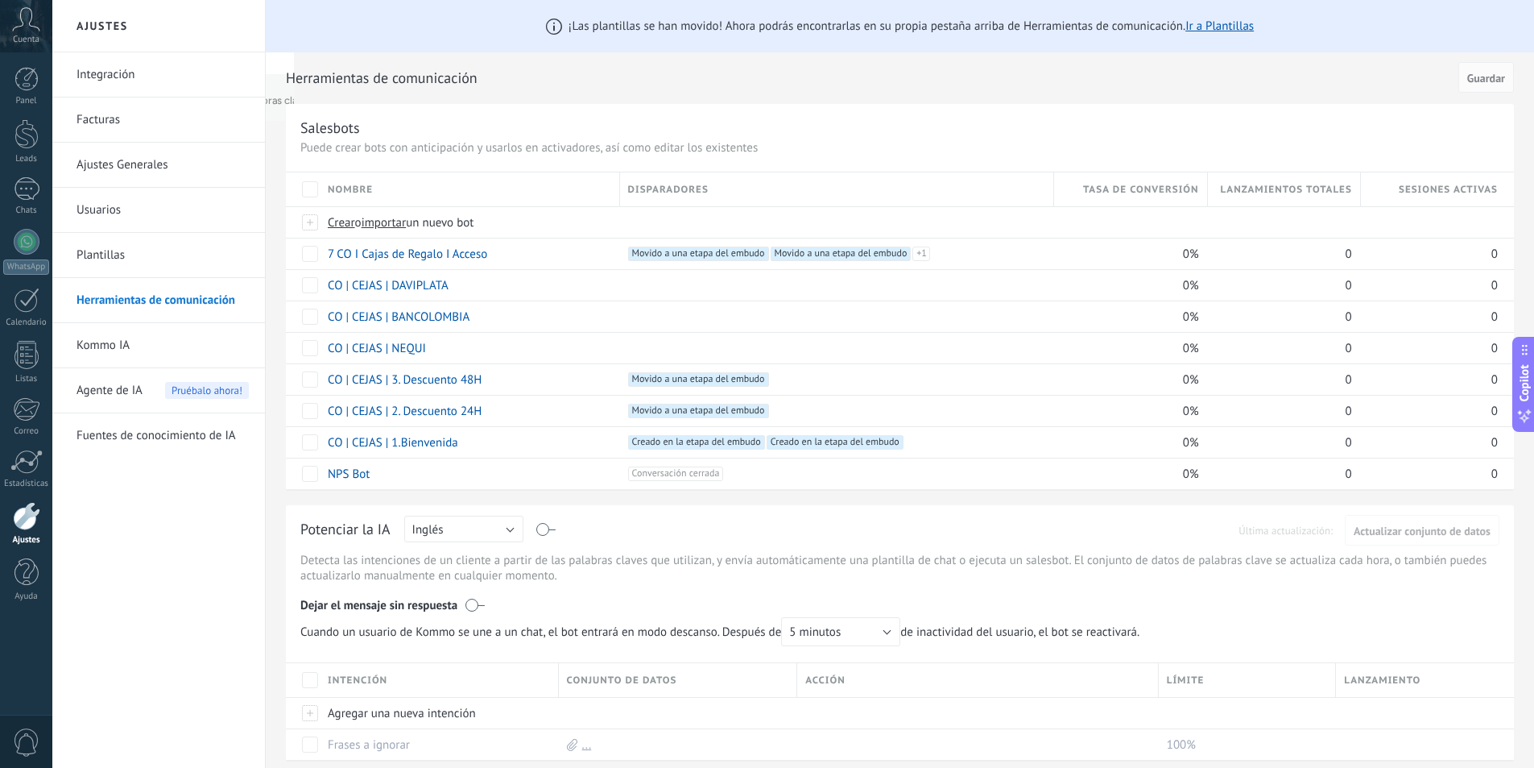
click at [104, 80] on link "Integración" at bounding box center [163, 74] width 172 height 45
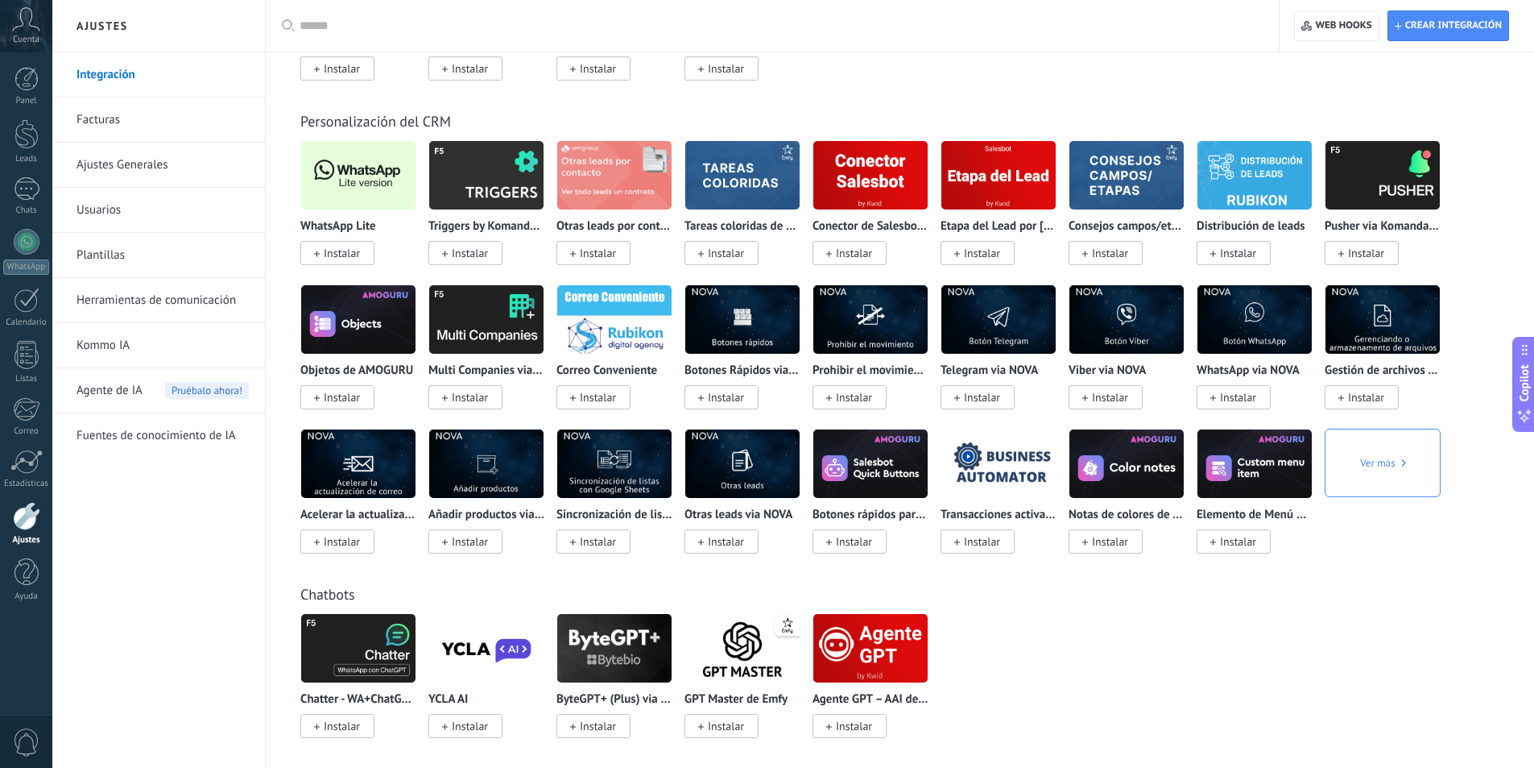
scroll to position [2825, 0]
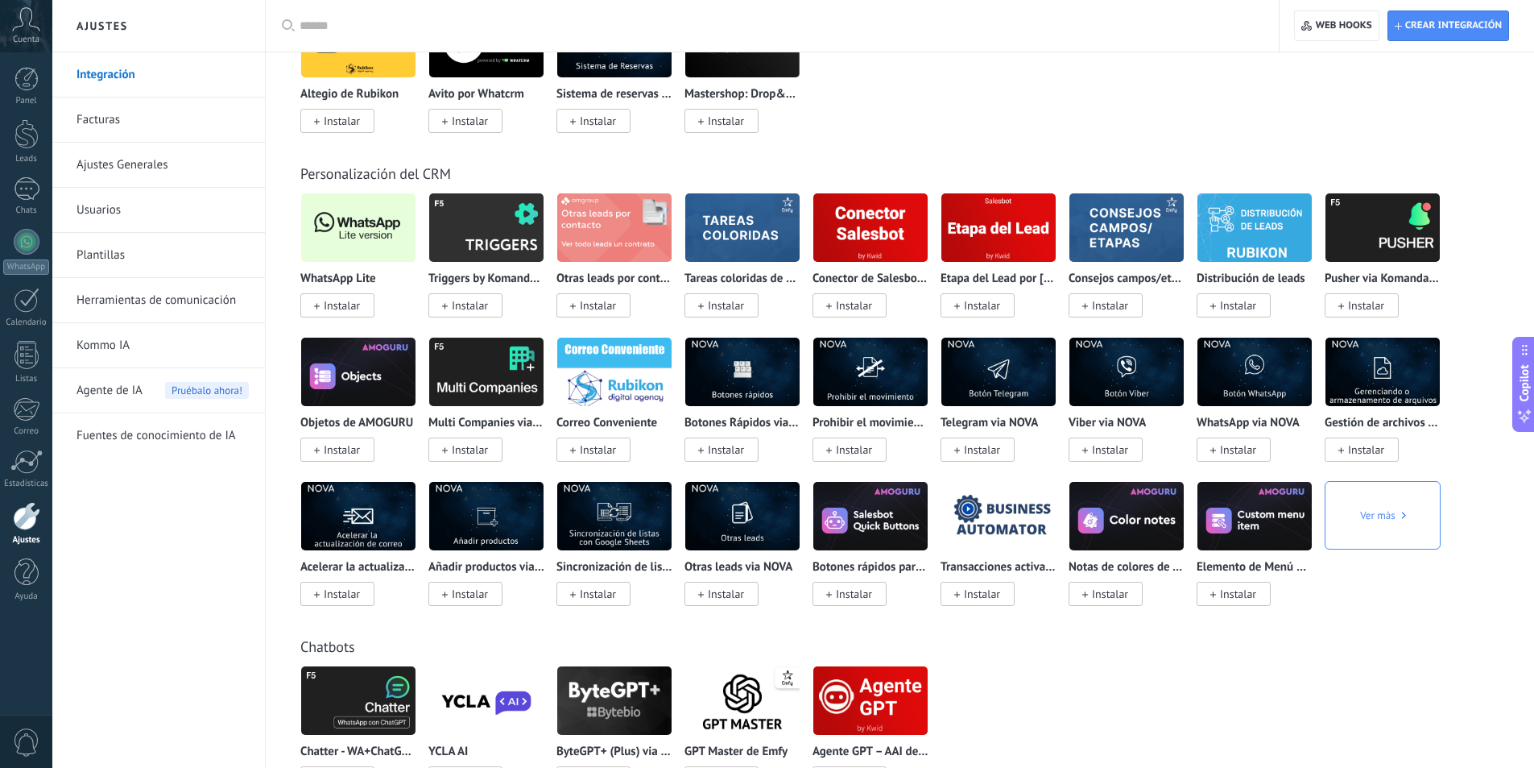
click at [344, 299] on span "Instalar" at bounding box center [342, 305] width 36 height 14
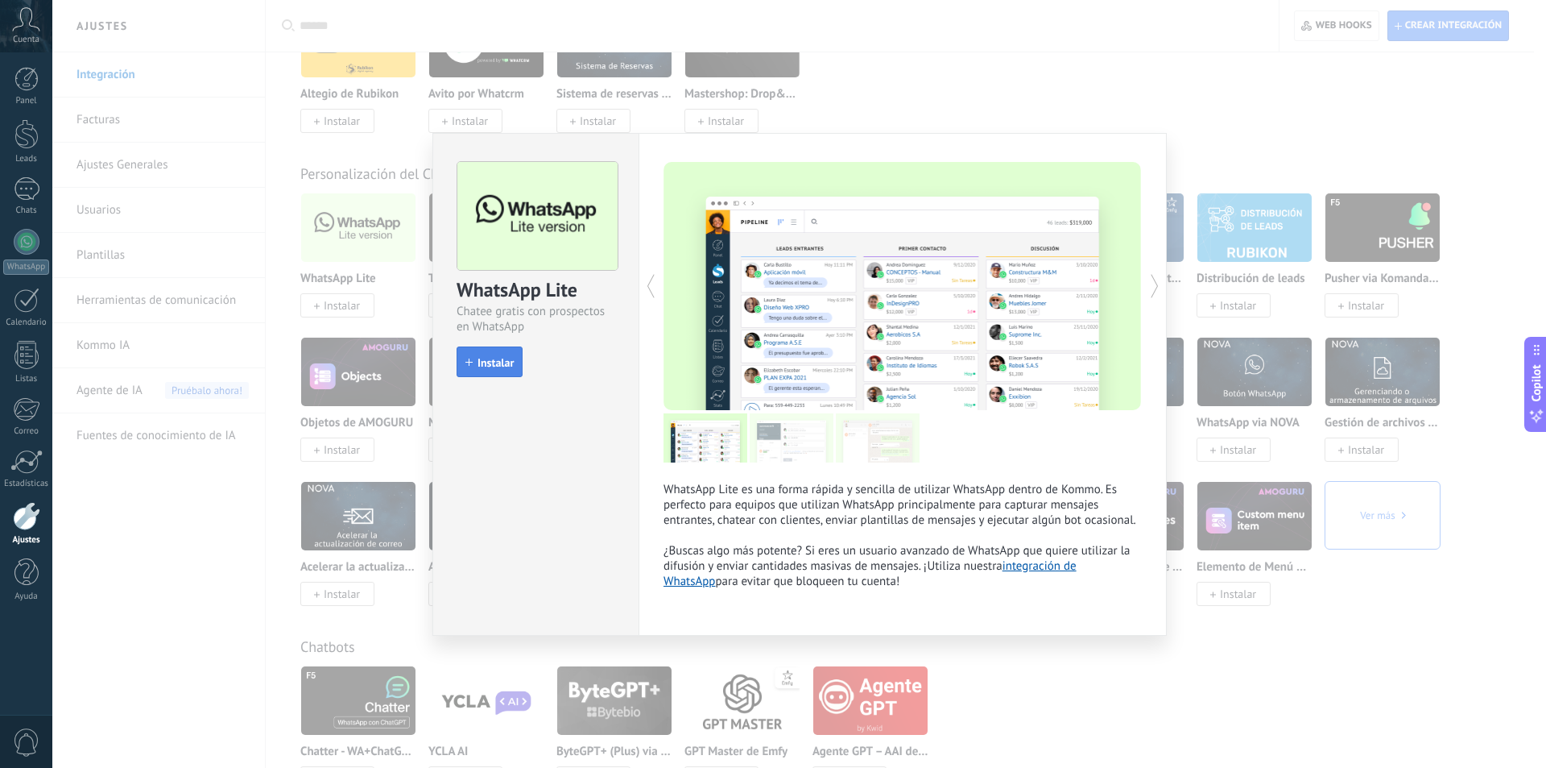
click at [491, 352] on button "Instalar" at bounding box center [490, 361] width 66 height 31
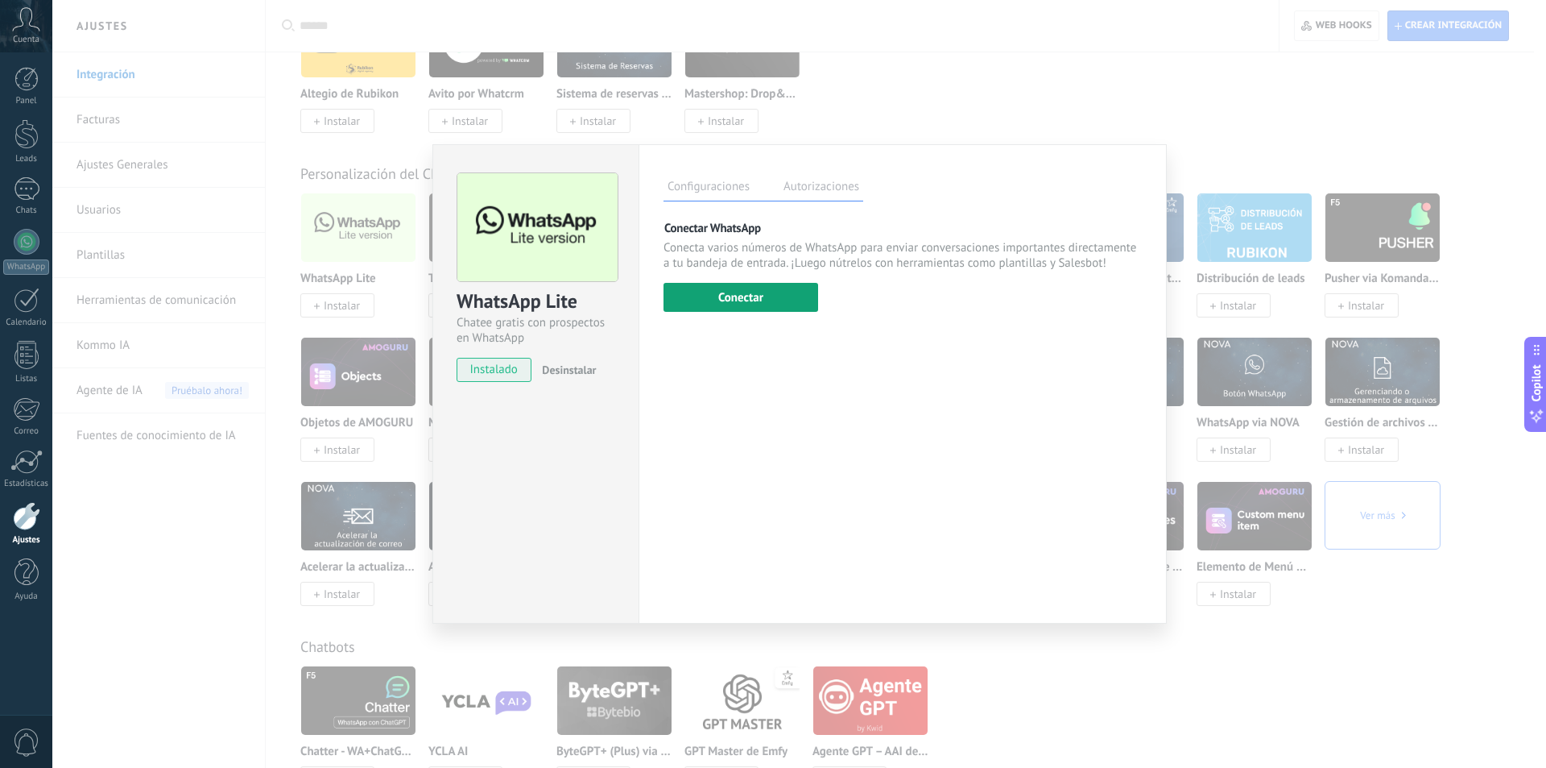
click at [722, 293] on button "Conectar" at bounding box center [741, 297] width 155 height 29
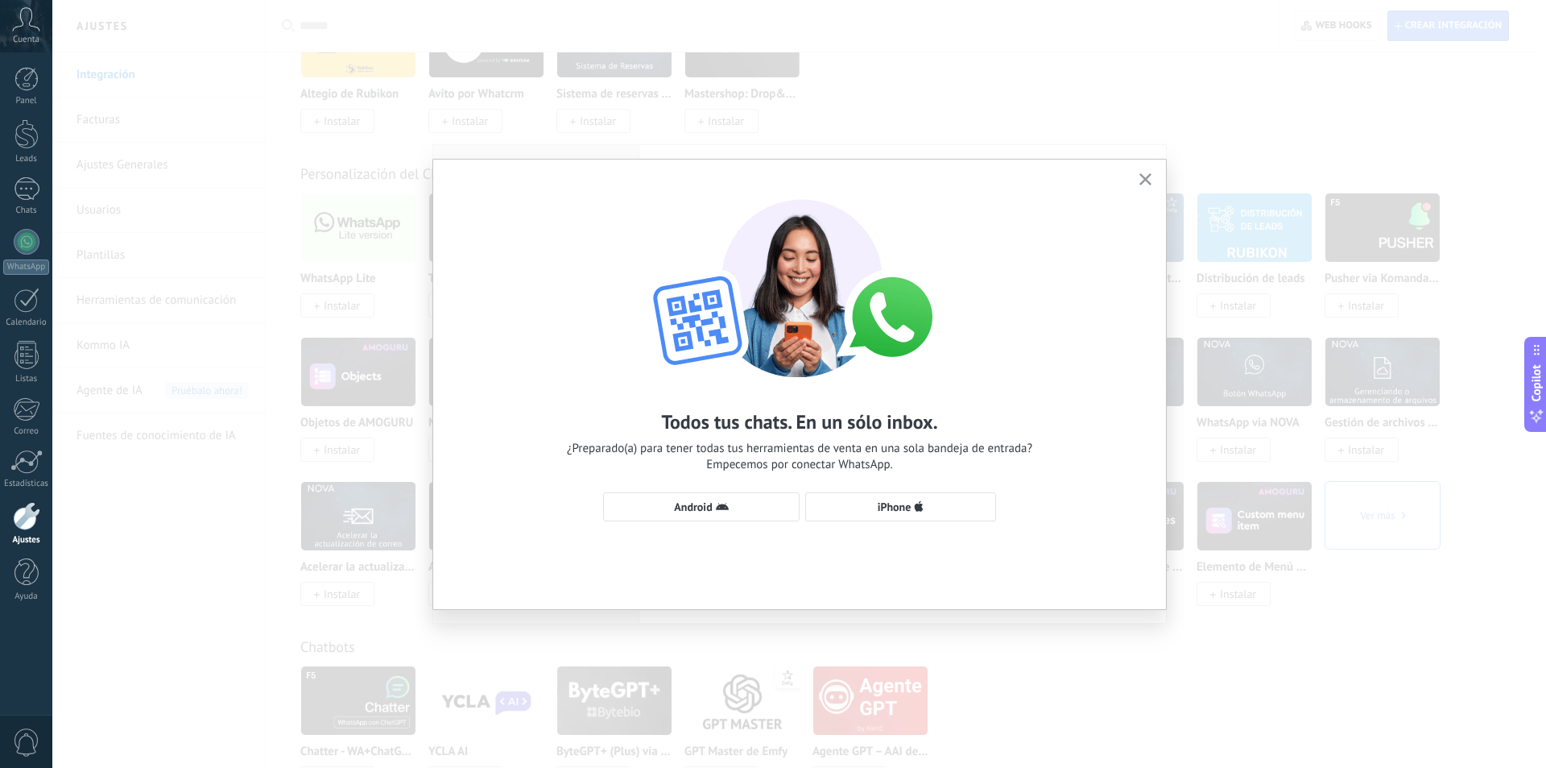
drag, startPoint x: 1532, startPoint y: 1, endPoint x: 1186, endPoint y: 46, distance: 349.3
click at [1187, 48] on div "Todos tus chats. En un sólo inbox. ¿Preparado(a) para tener todas tus herramien…" at bounding box center [799, 384] width 1494 height 768
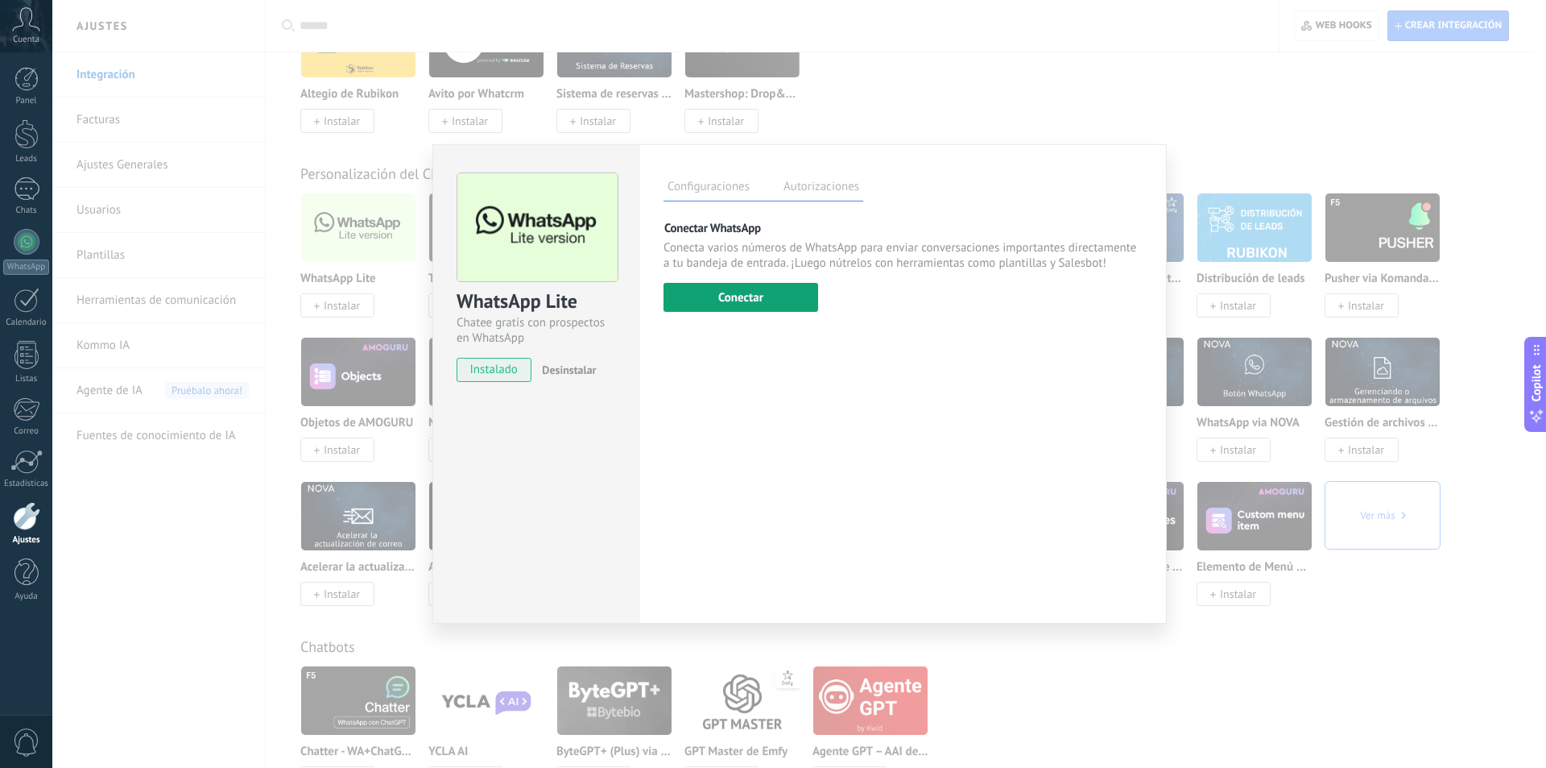
click at [720, 292] on button "Conectar" at bounding box center [741, 297] width 155 height 29
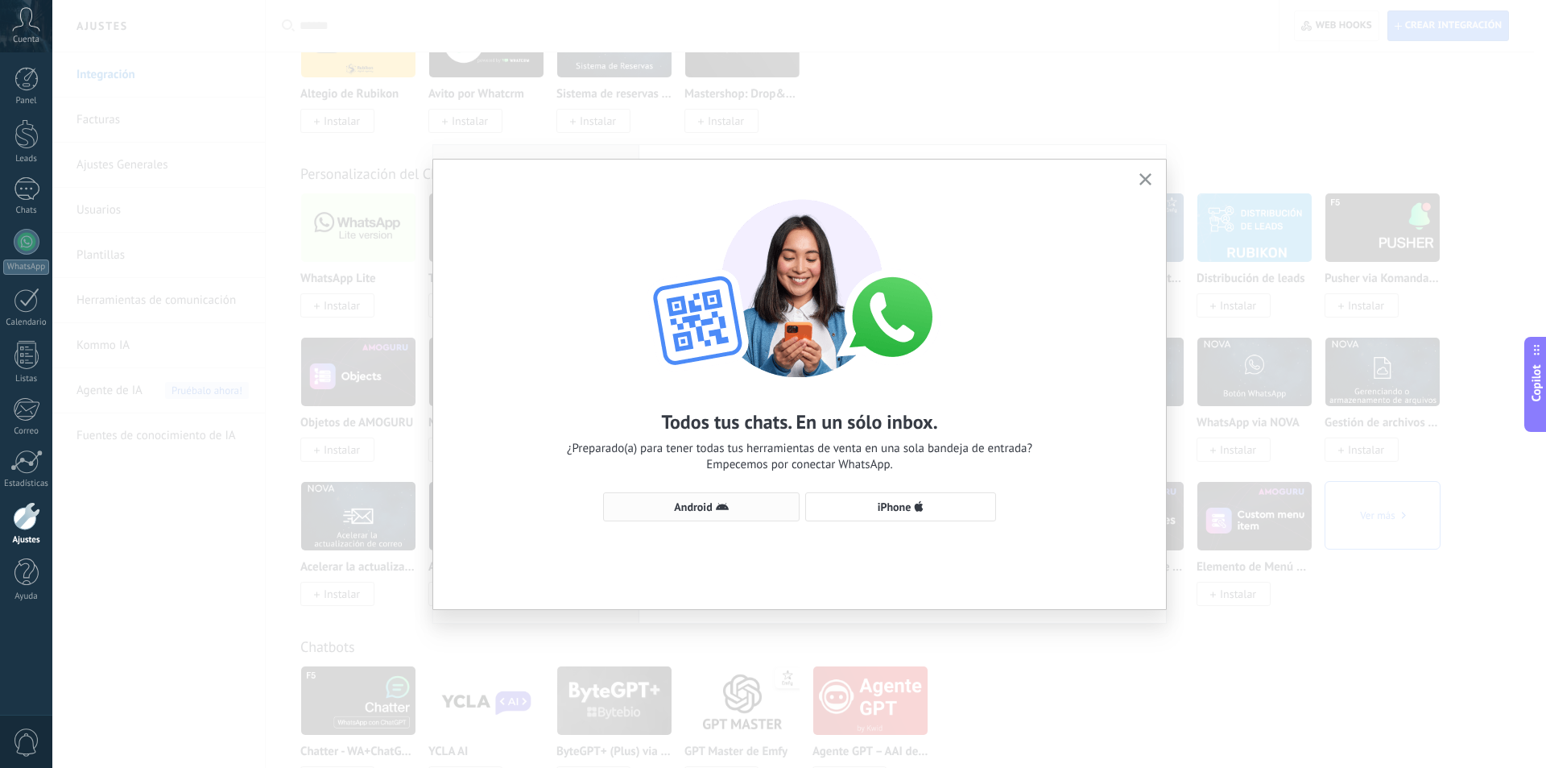
click at [713, 507] on span "Android" at bounding box center [701, 506] width 179 height 13
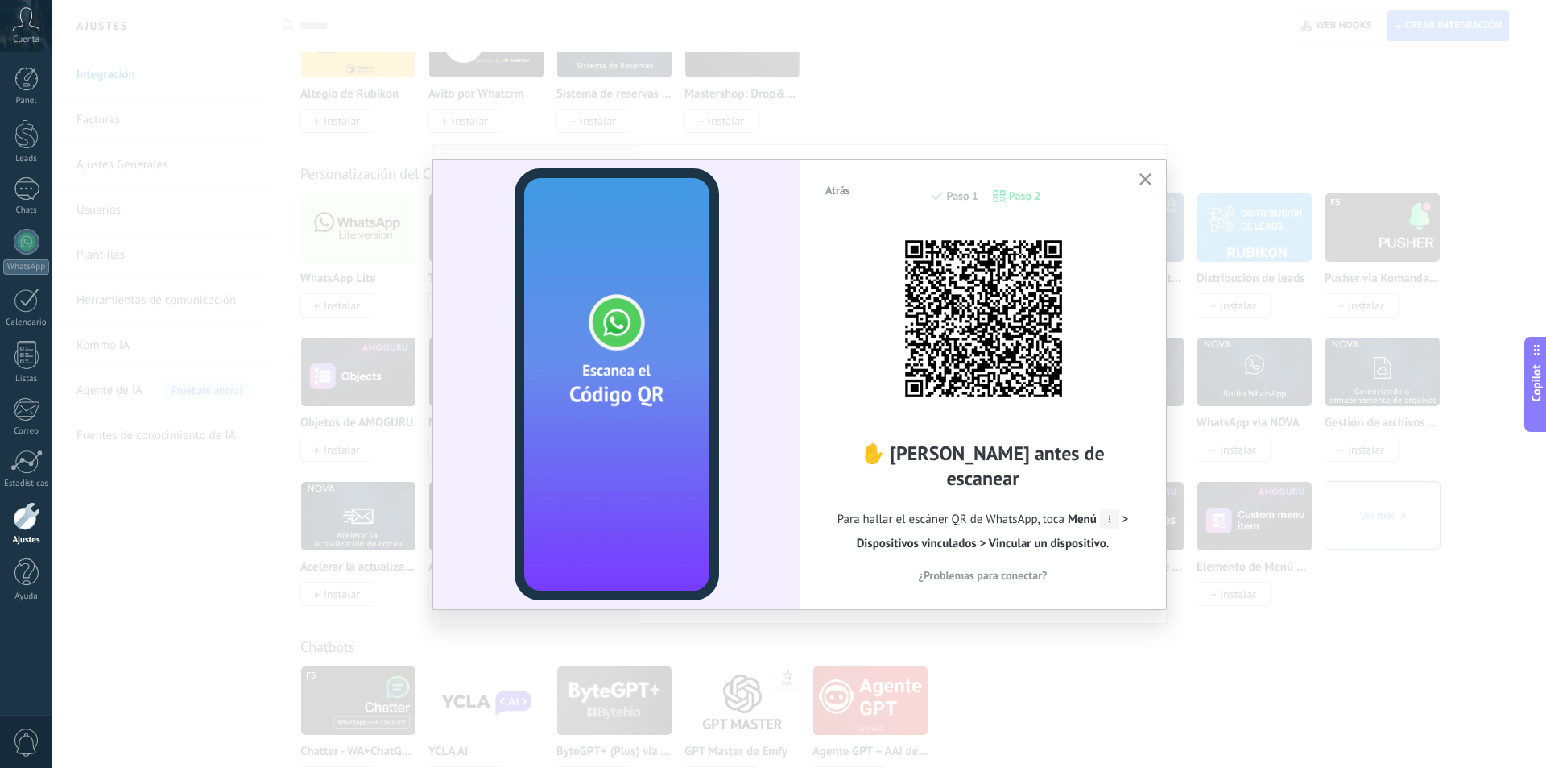
click at [1142, 179] on icon "button" at bounding box center [1146, 179] width 12 height 12
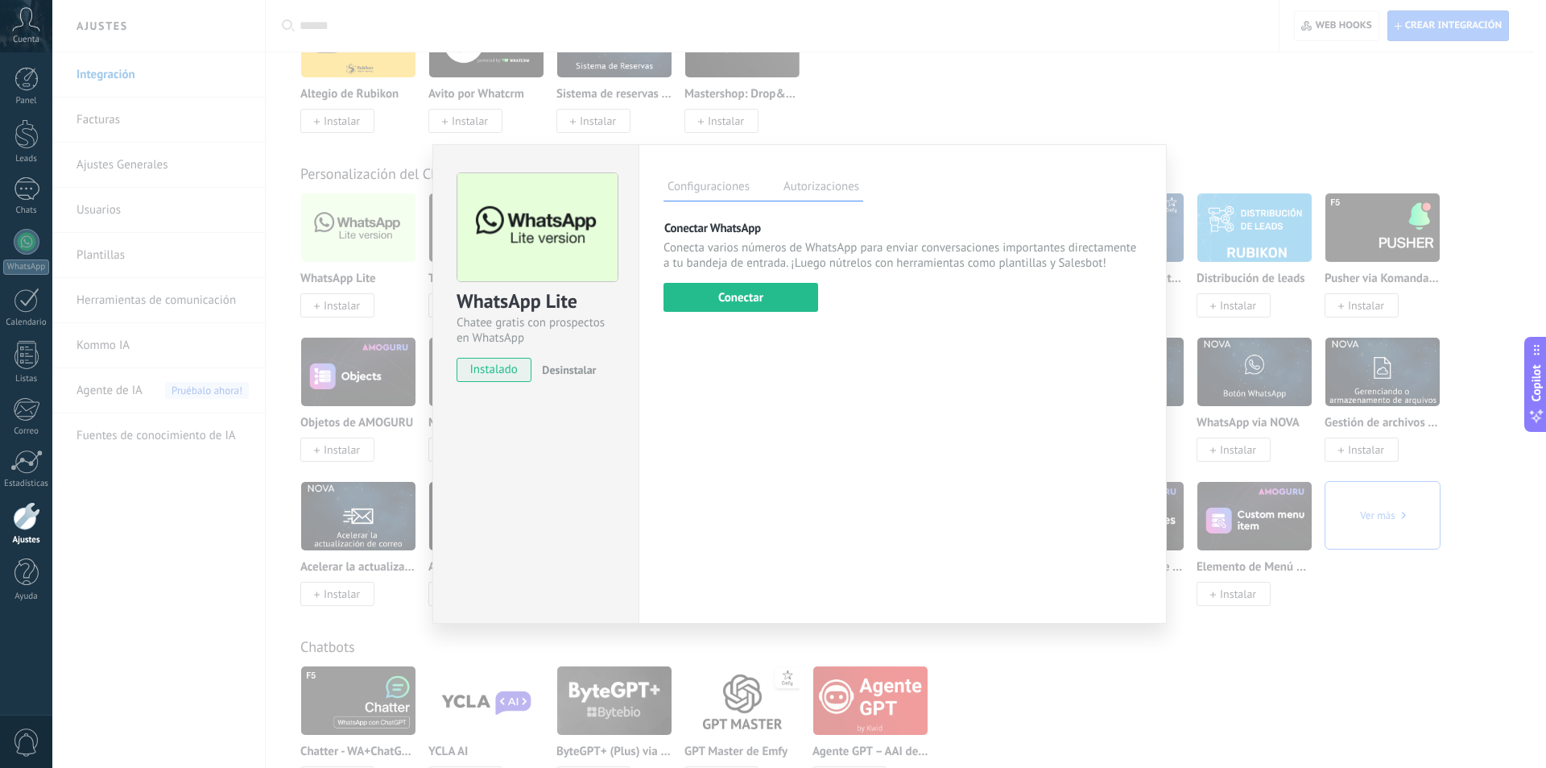
click at [1269, 115] on div "WhatsApp Lite Chatee gratis con prospectos en WhatsApp instalado Desinstalar Co…" at bounding box center [799, 384] width 1494 height 768
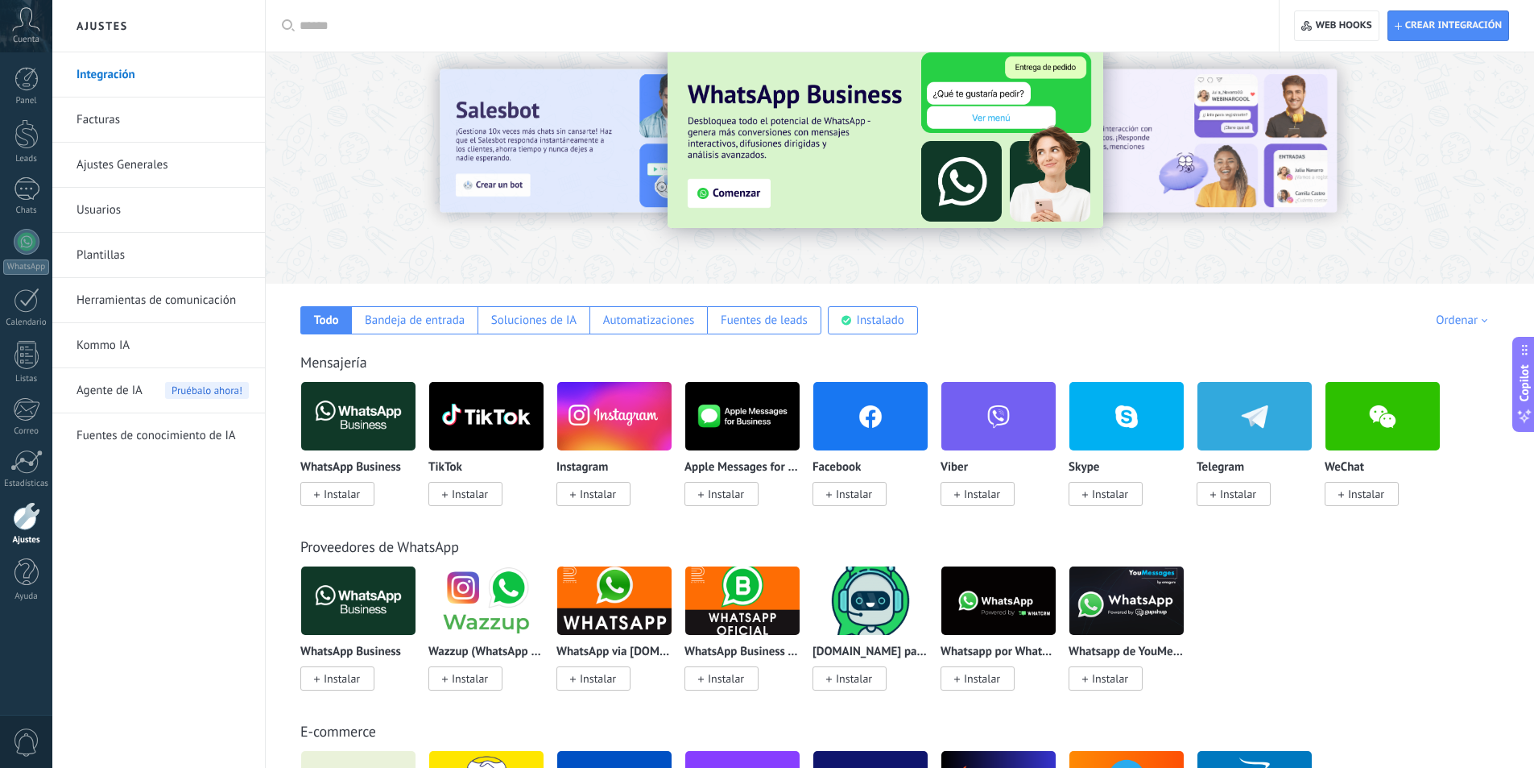
scroll to position [0, 0]
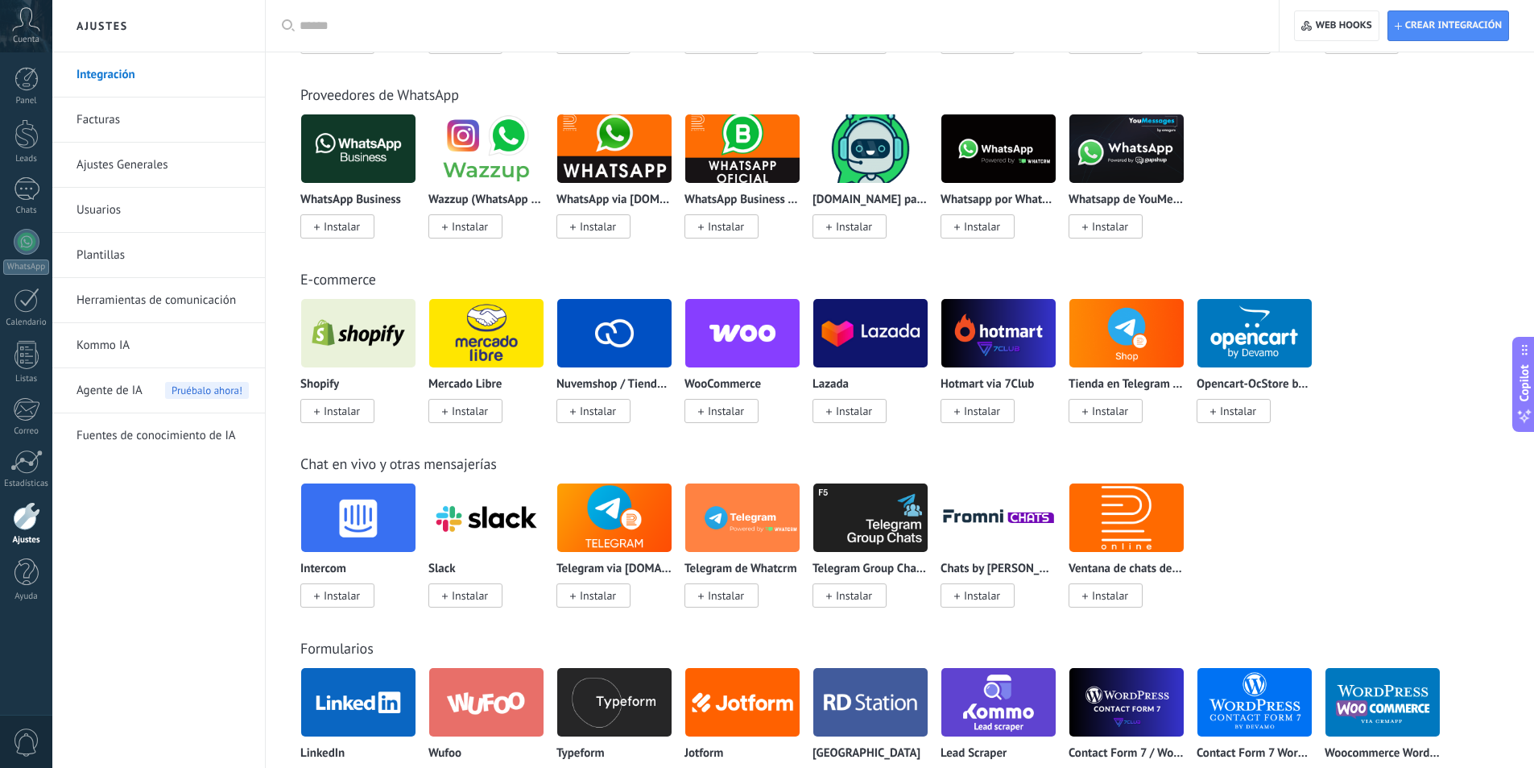
click at [876, 342] on img at bounding box center [870, 333] width 114 height 78
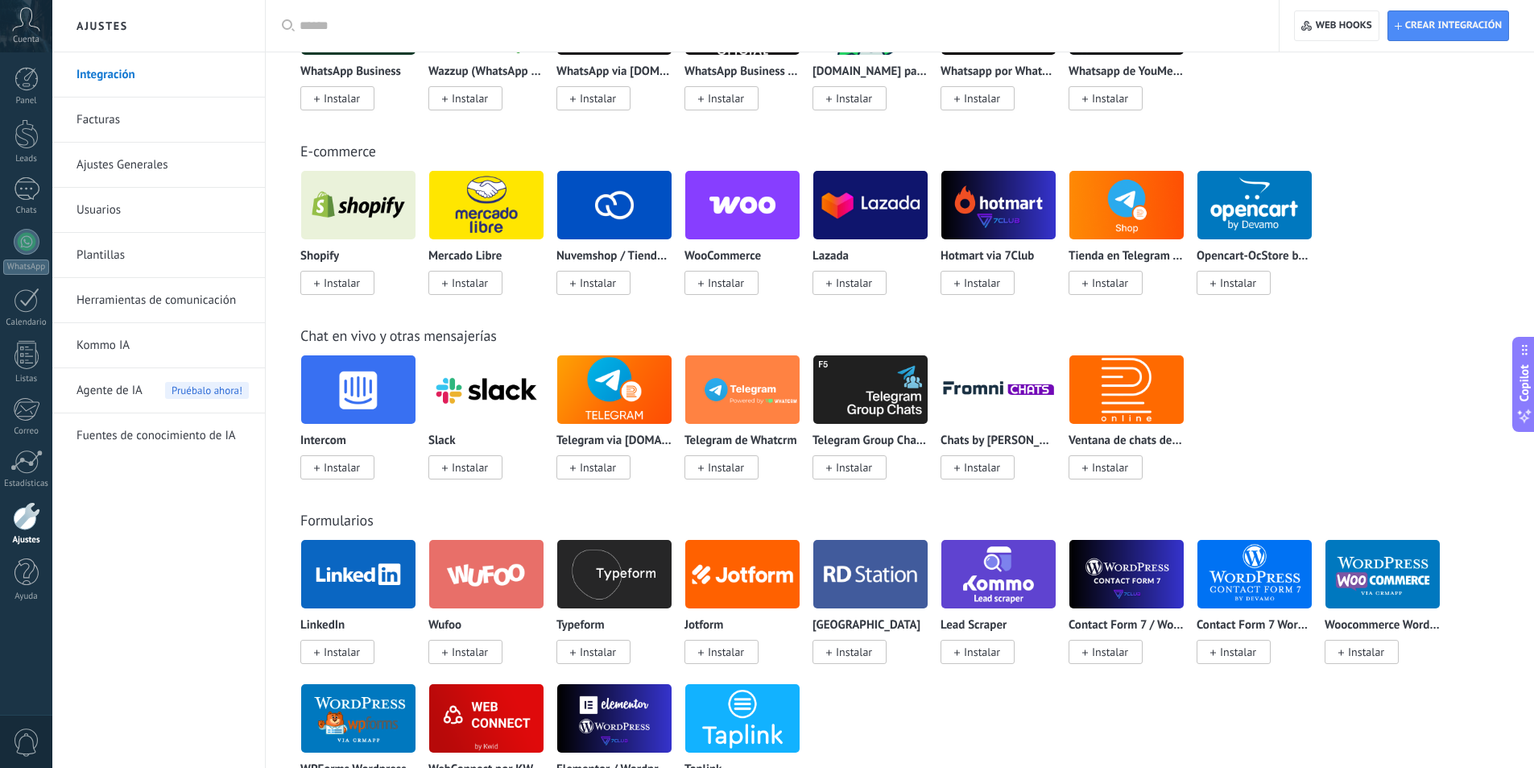
scroll to position [355, 0]
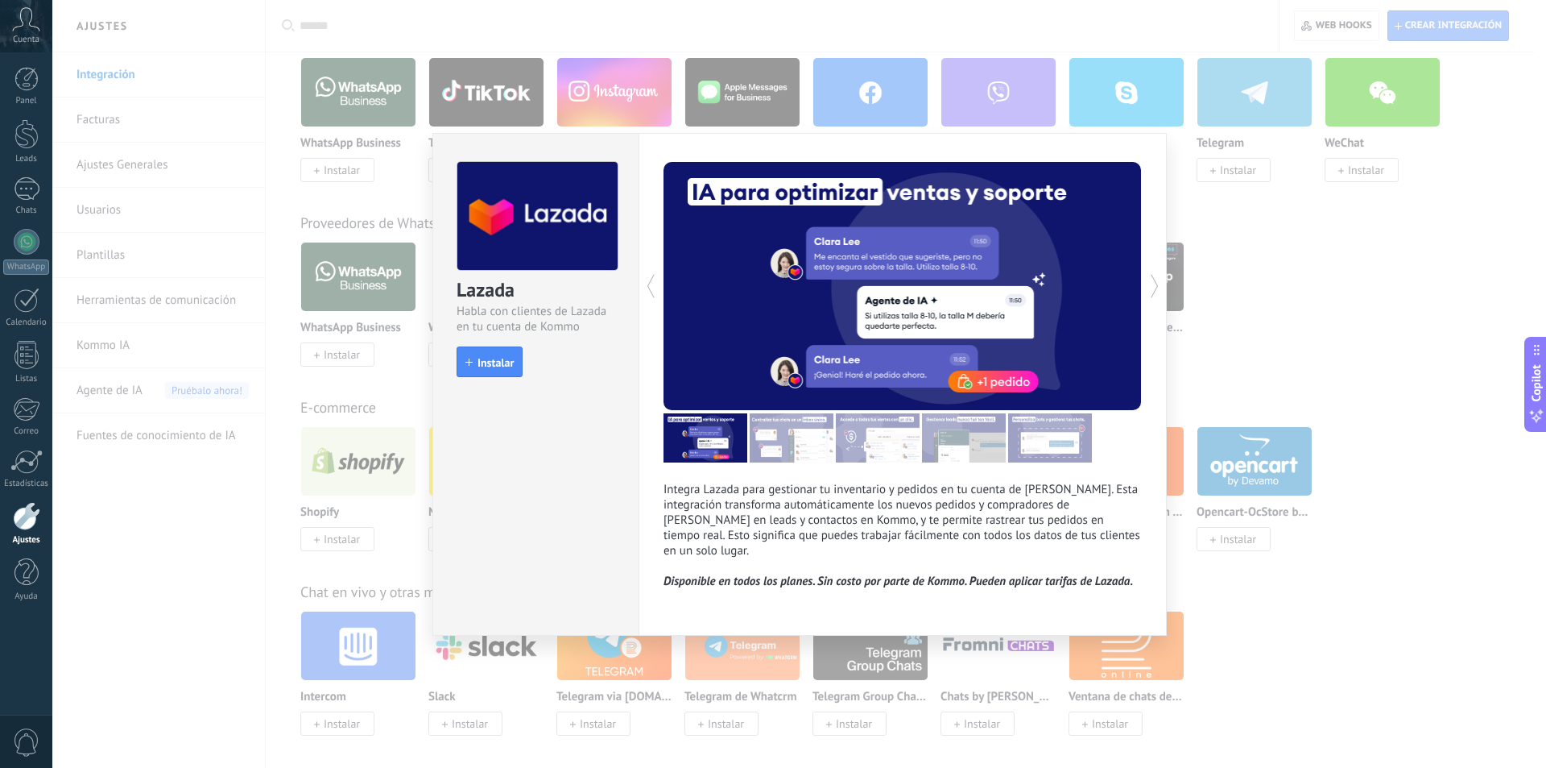
click at [1358, 342] on div "Lazada Habla con clientes de Lazada en tu cuenta de Kommo install Instalar Inte…" at bounding box center [799, 384] width 1494 height 768
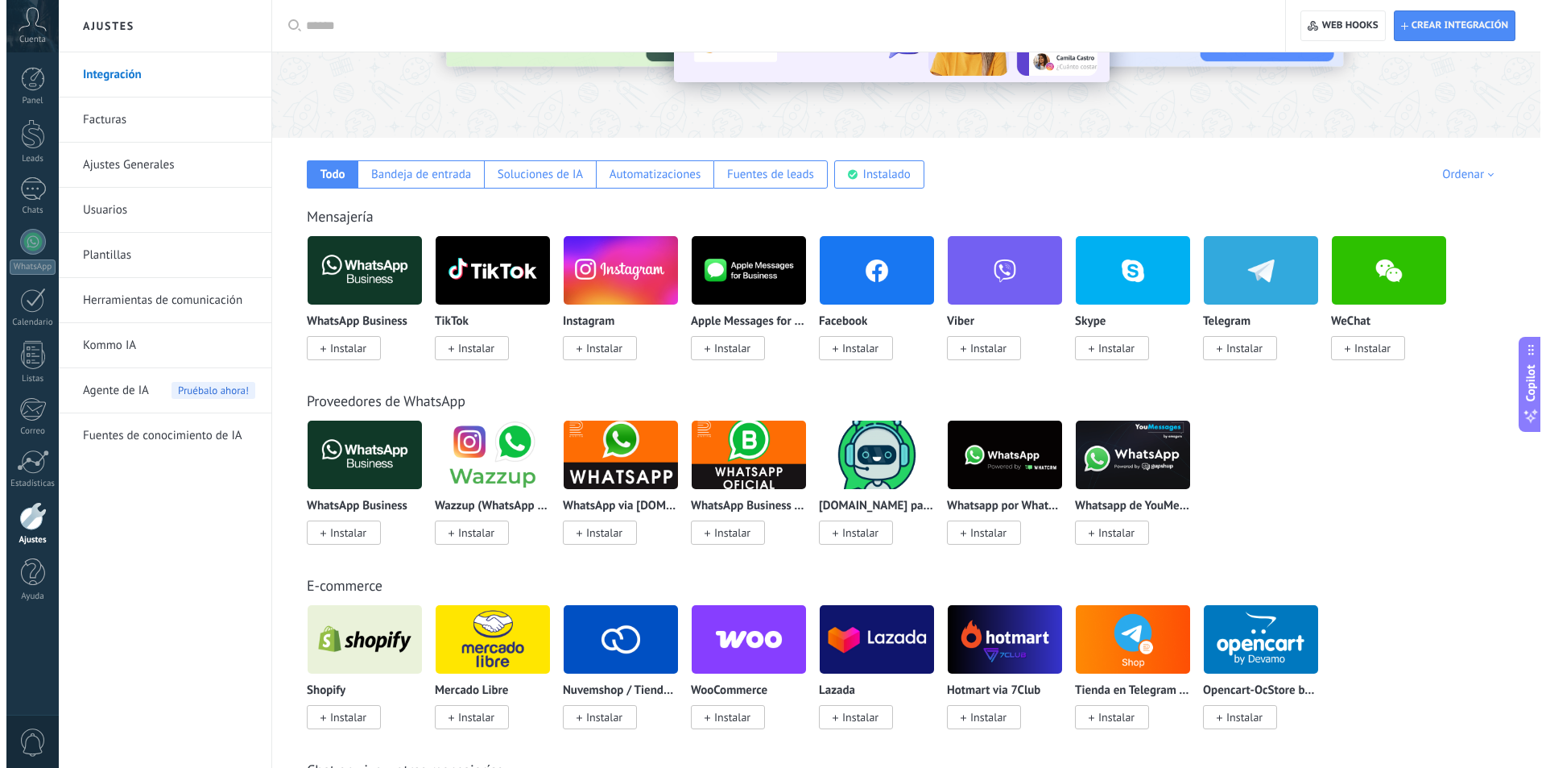
scroll to position [0, 0]
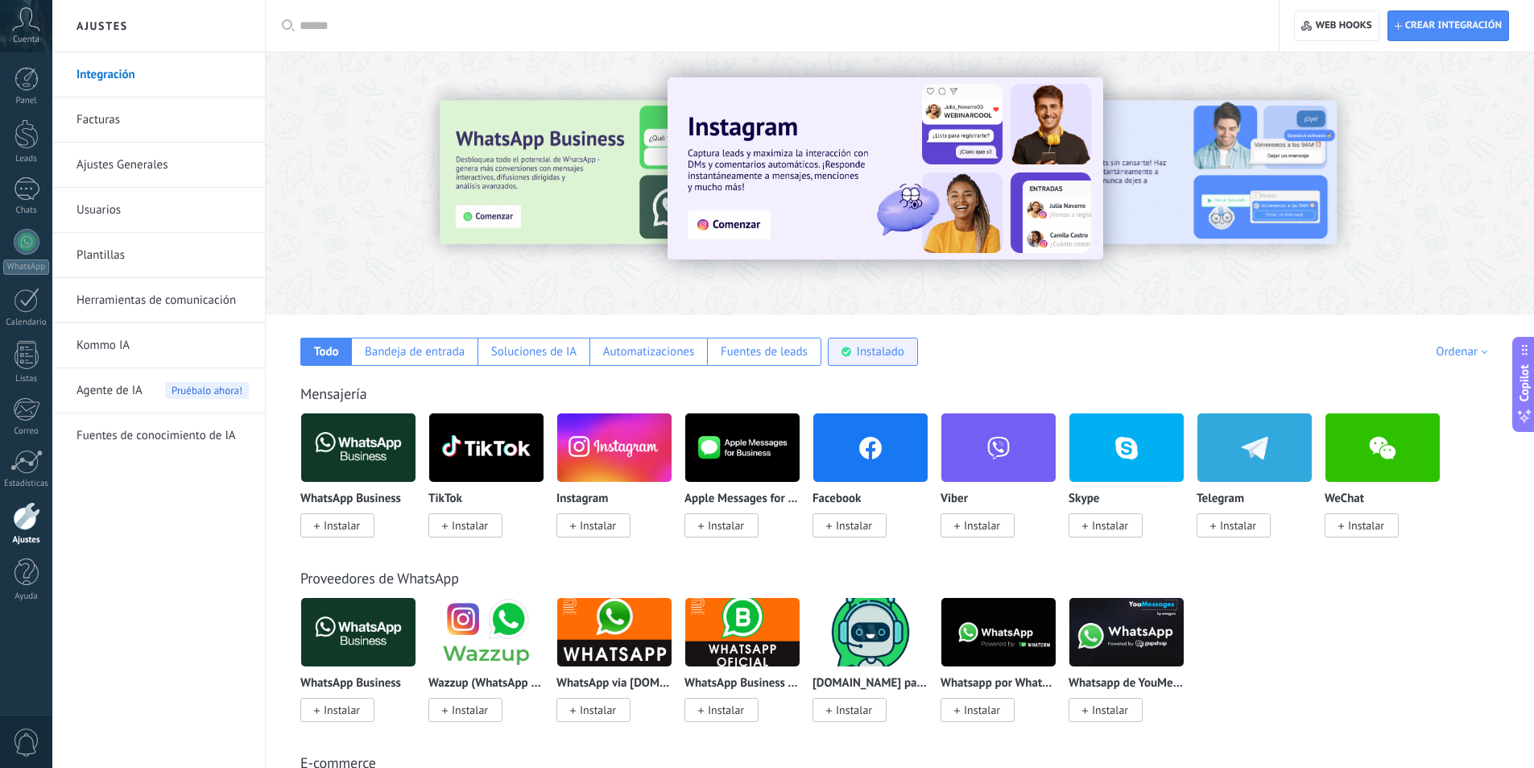
click at [893, 354] on div "Instalado" at bounding box center [881, 351] width 48 height 15
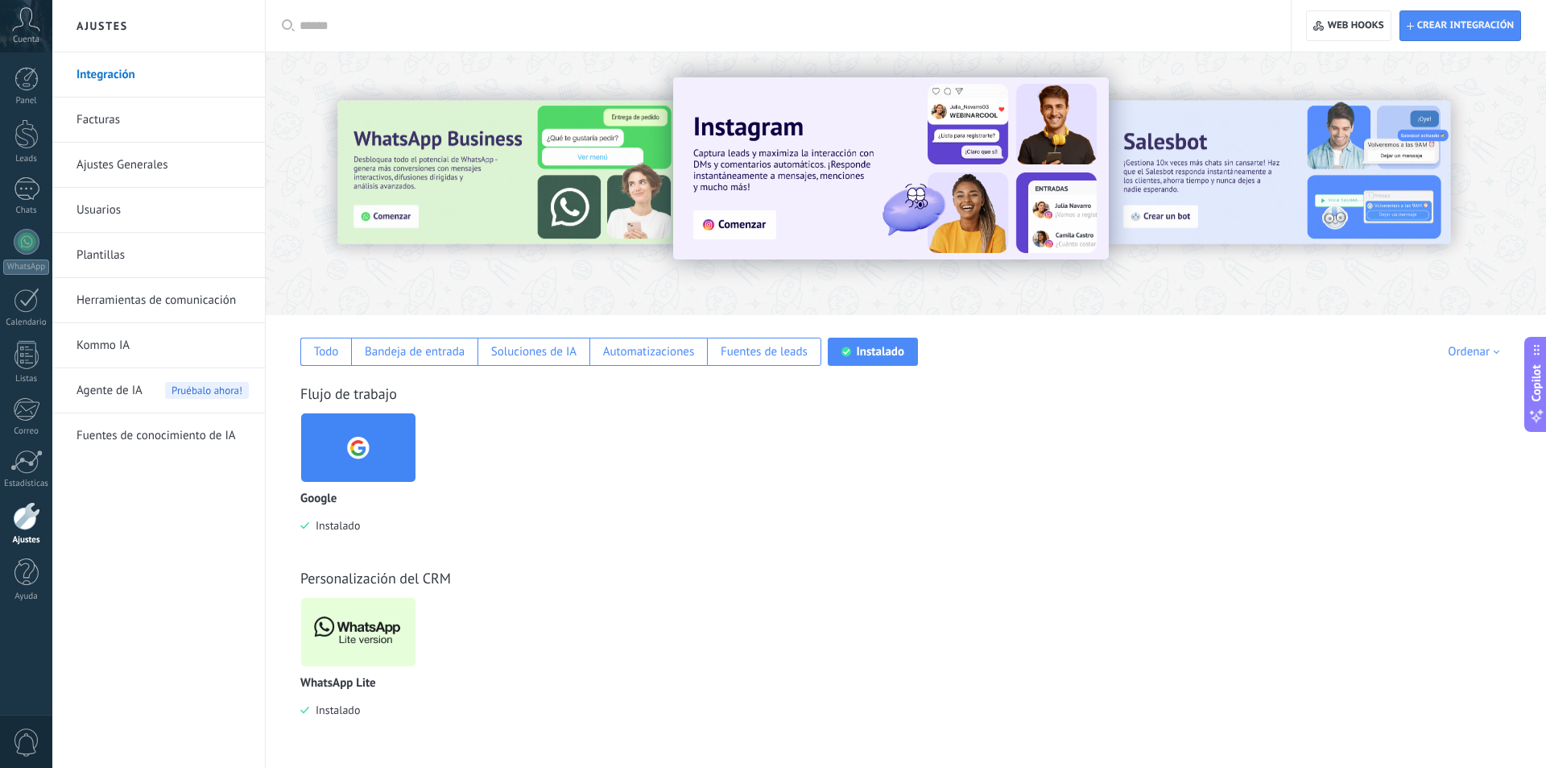
click at [383, 619] on img at bounding box center [358, 632] width 114 height 78
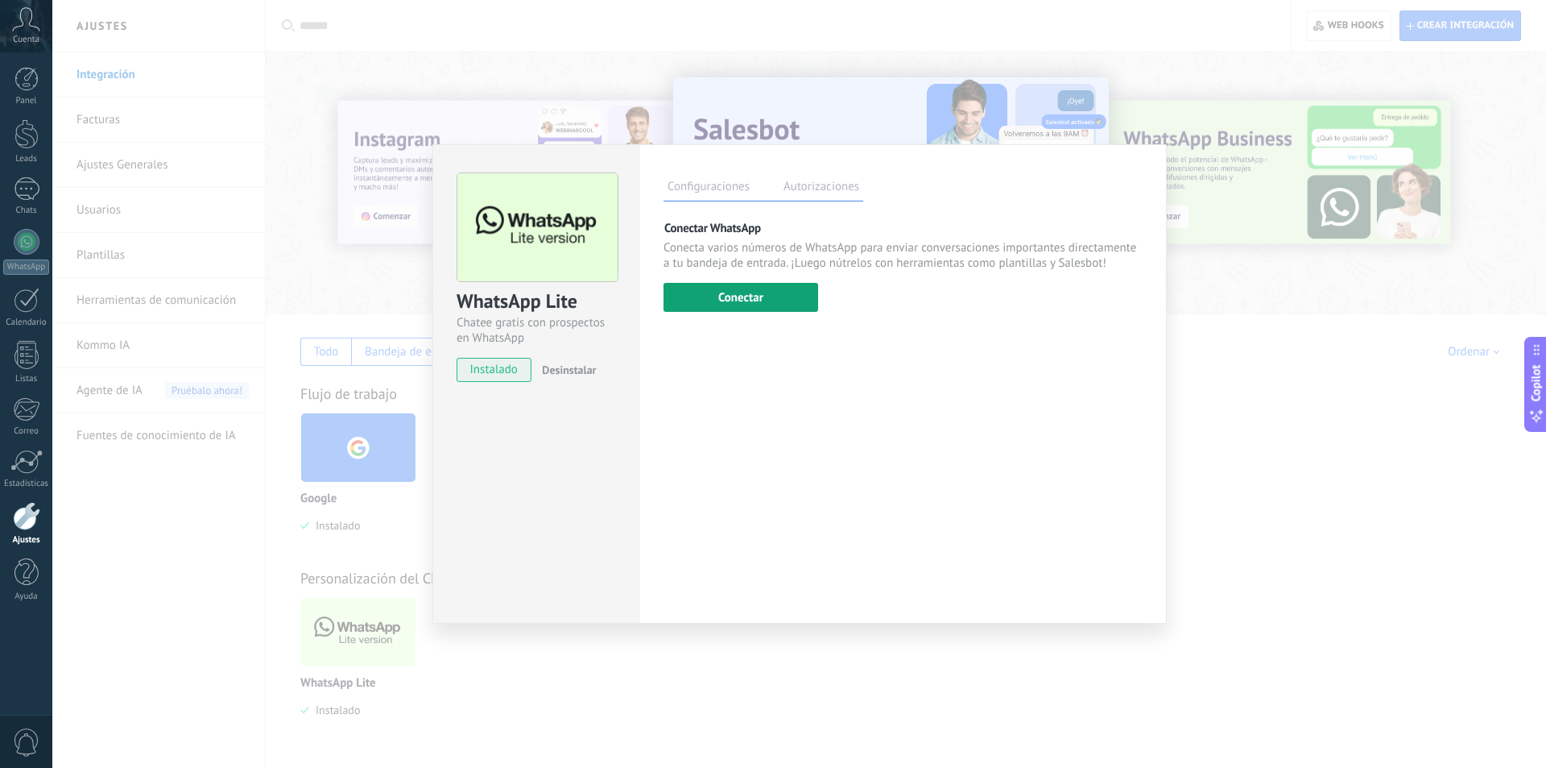
click at [743, 300] on button "Conectar" at bounding box center [741, 297] width 155 height 29
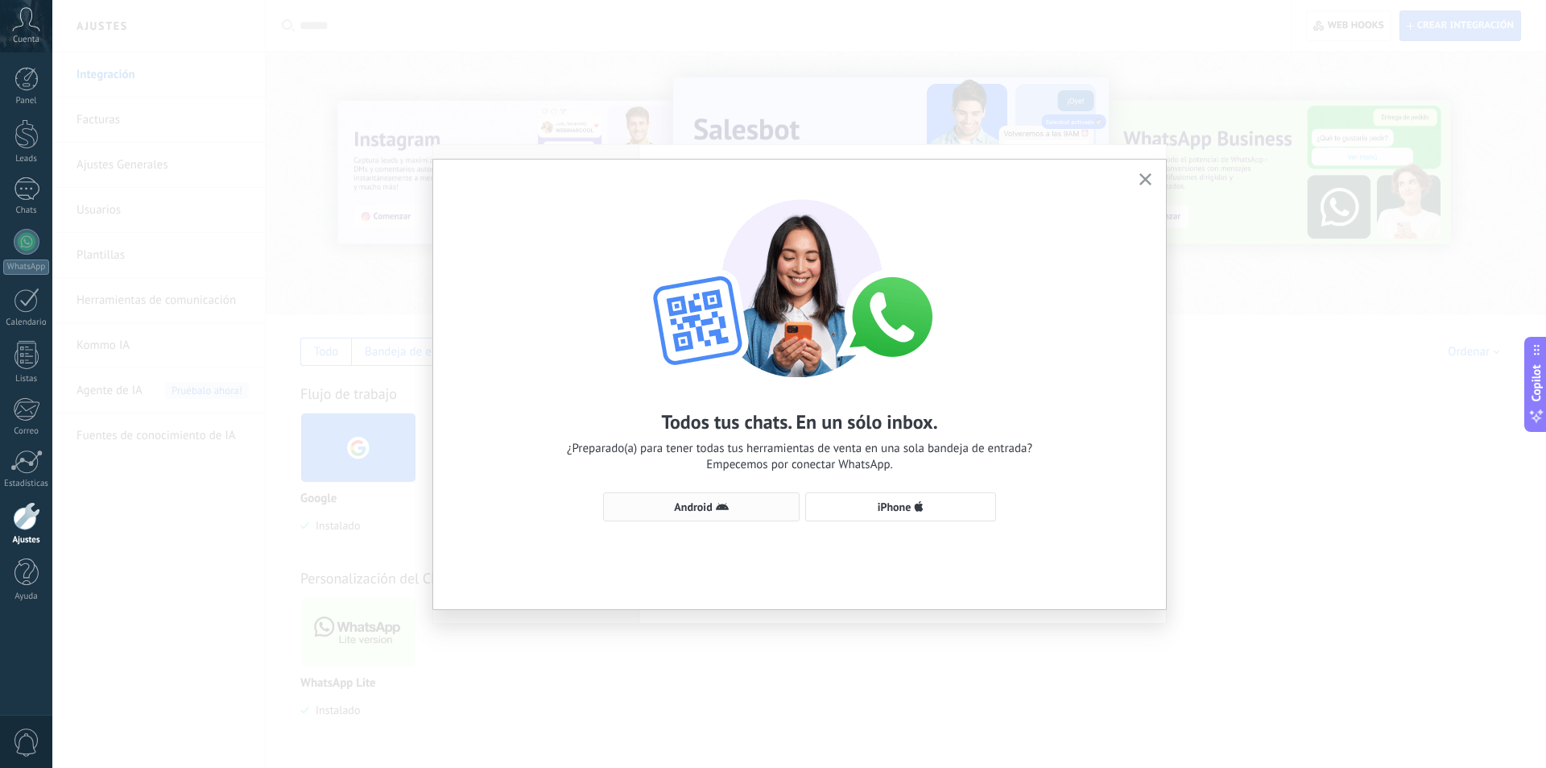
click at [695, 508] on span "Android" at bounding box center [693, 506] width 38 height 11
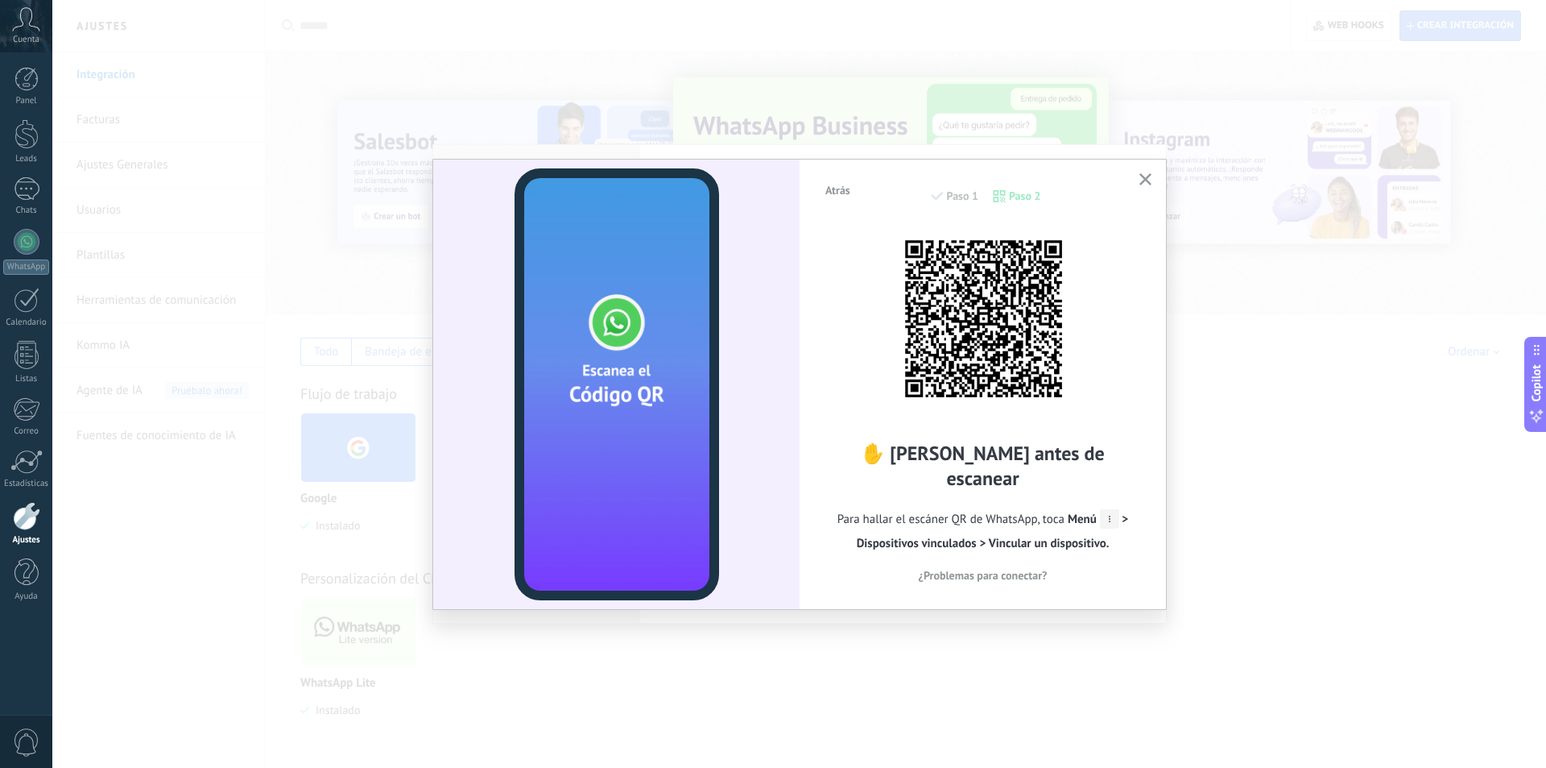
click at [1140, 180] on icon "button" at bounding box center [1146, 179] width 12 height 12
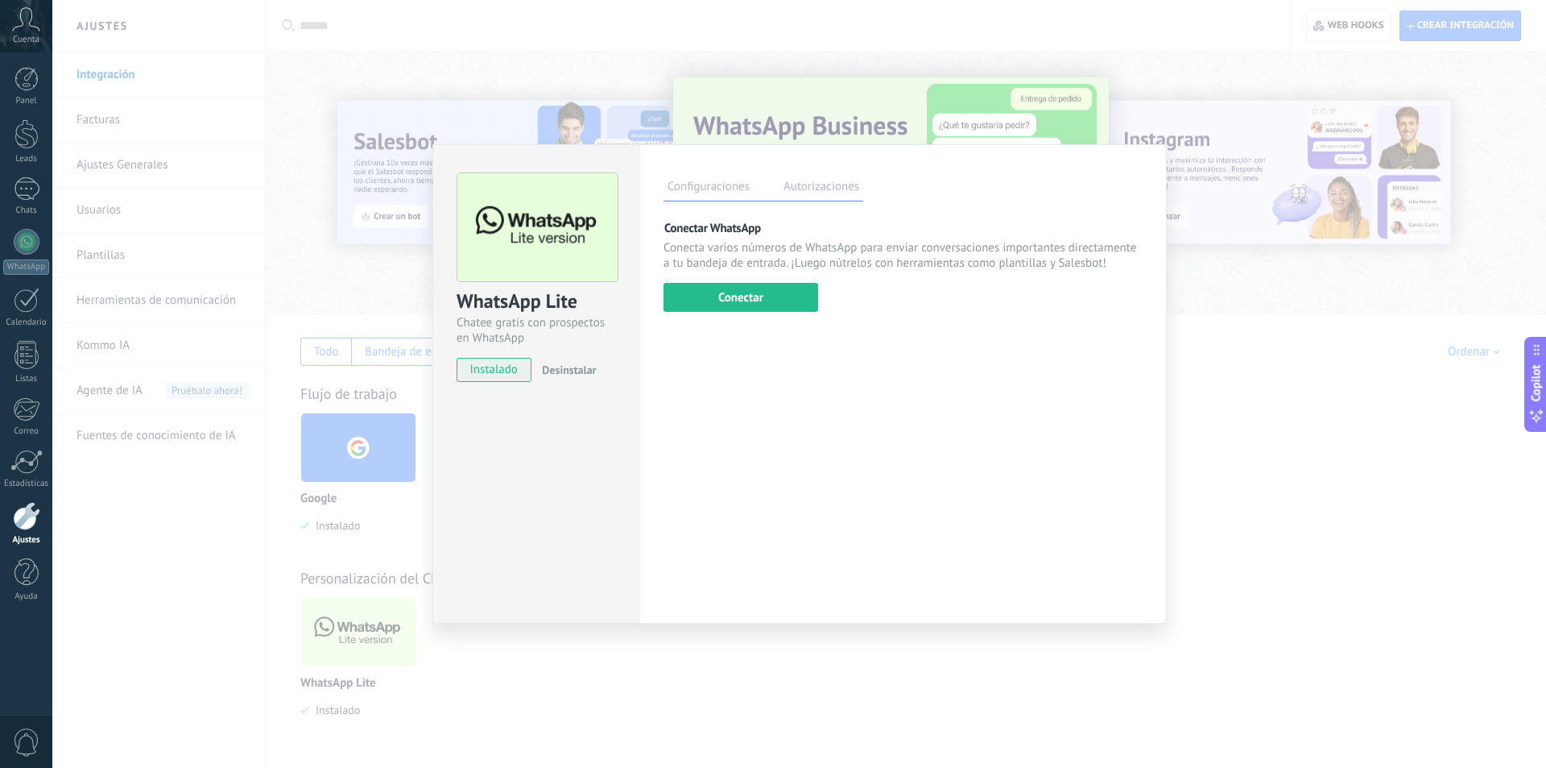
click at [1257, 327] on div "WhatsApp Lite Chatee gratis con prospectos en WhatsApp instalado Desinstalar Co…" at bounding box center [799, 384] width 1494 height 768
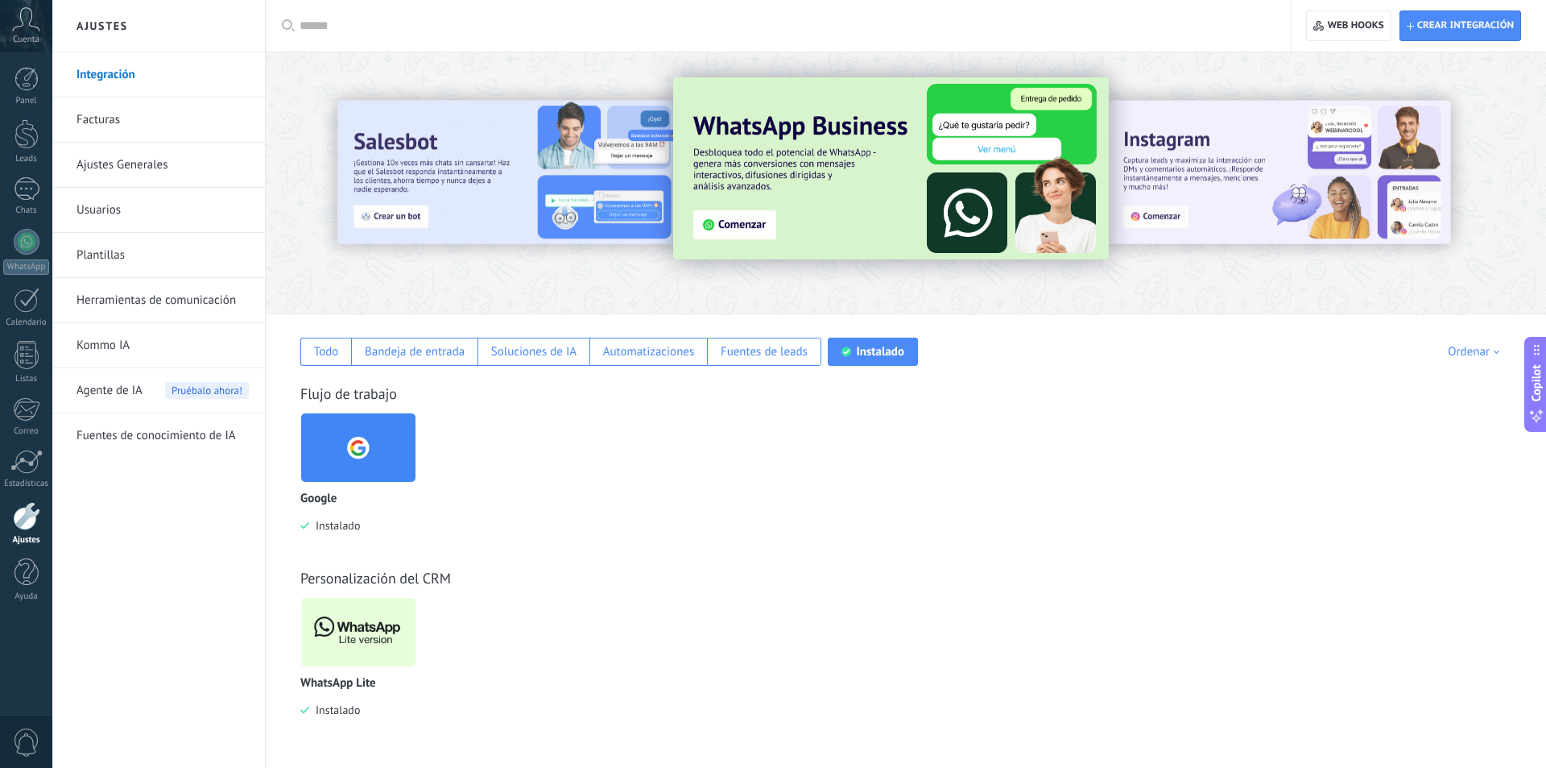
click at [793, 396] on div "Flujo de trabajo" at bounding box center [905, 393] width 1211 height 19
